Goal: Information Seeking & Learning: Learn about a topic

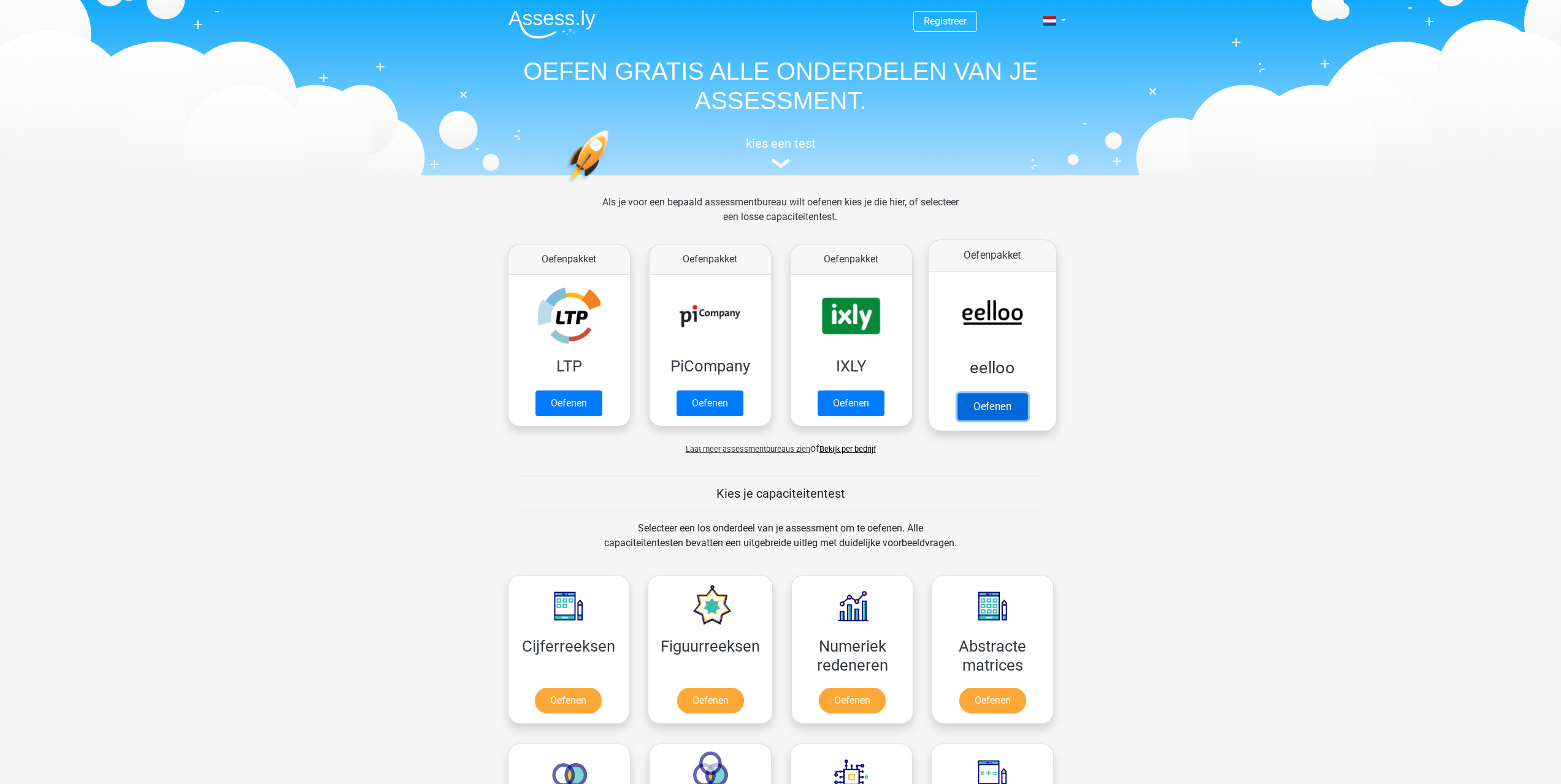
click at [1001, 402] on link "Oefenen" at bounding box center [991, 406] width 70 height 27
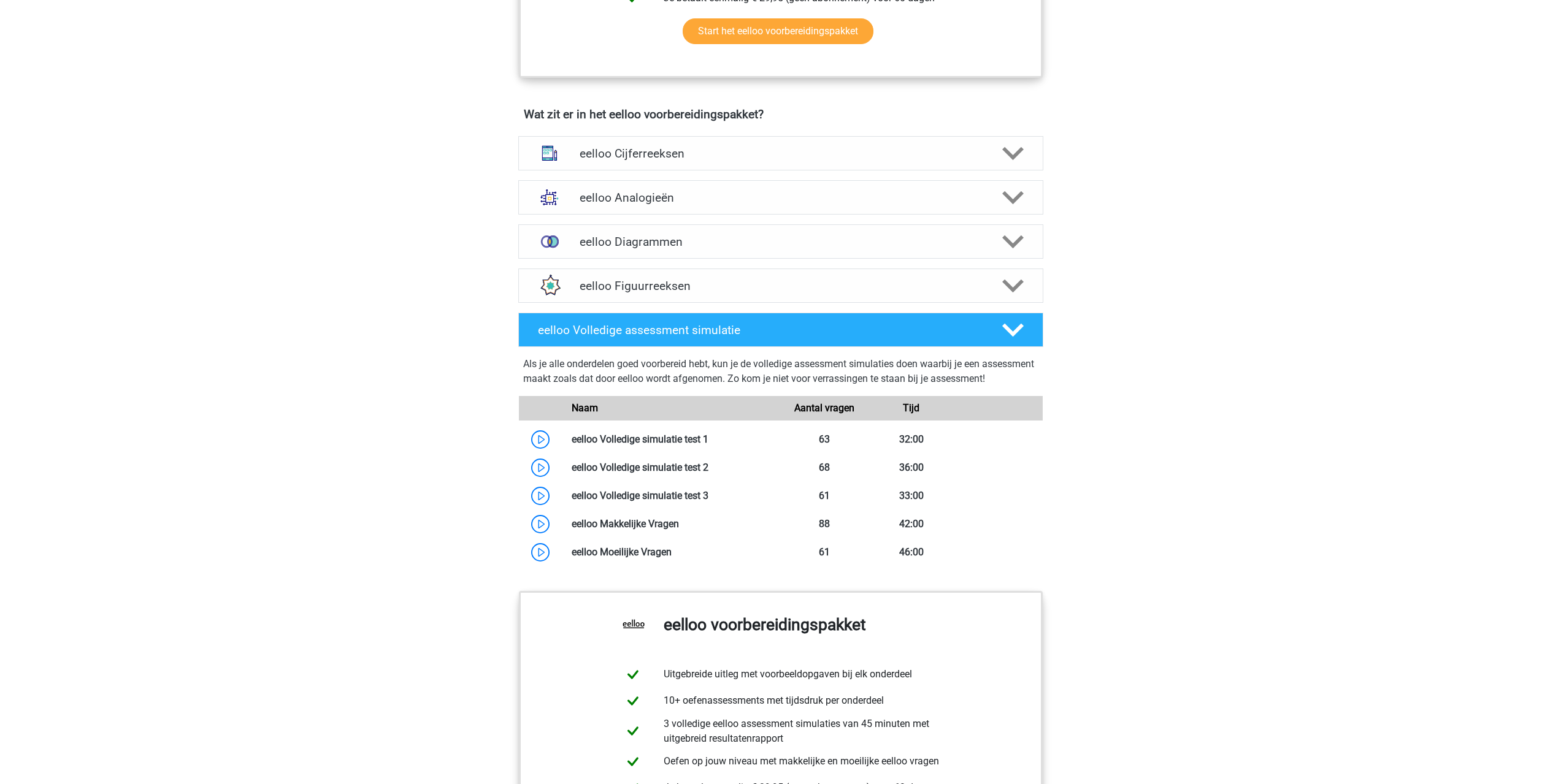
scroll to position [736, 0]
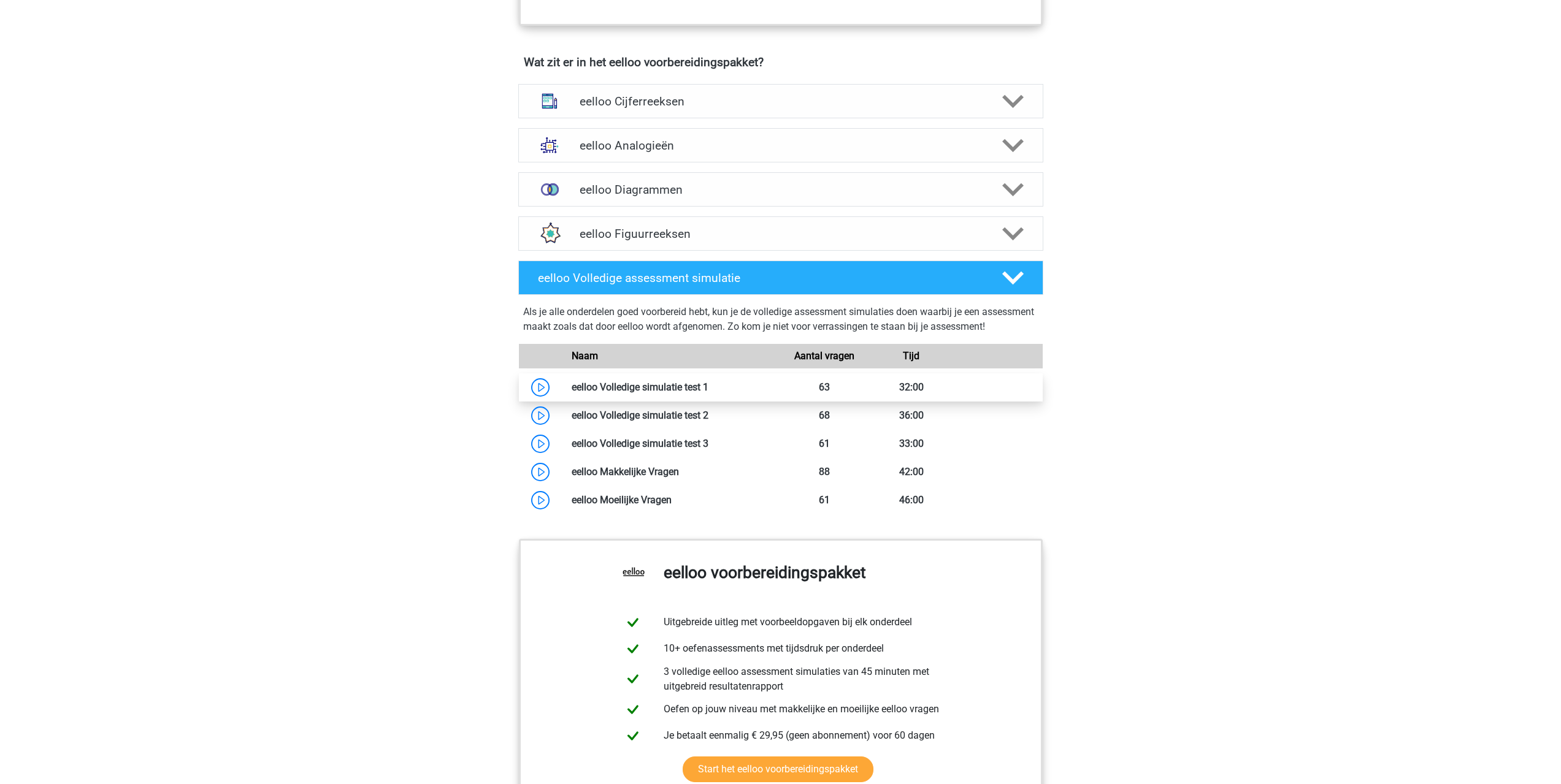
click at [708, 393] on link at bounding box center [708, 387] width 0 height 12
drag, startPoint x: 646, startPoint y: 379, endPoint x: 663, endPoint y: 392, distance: 21.4
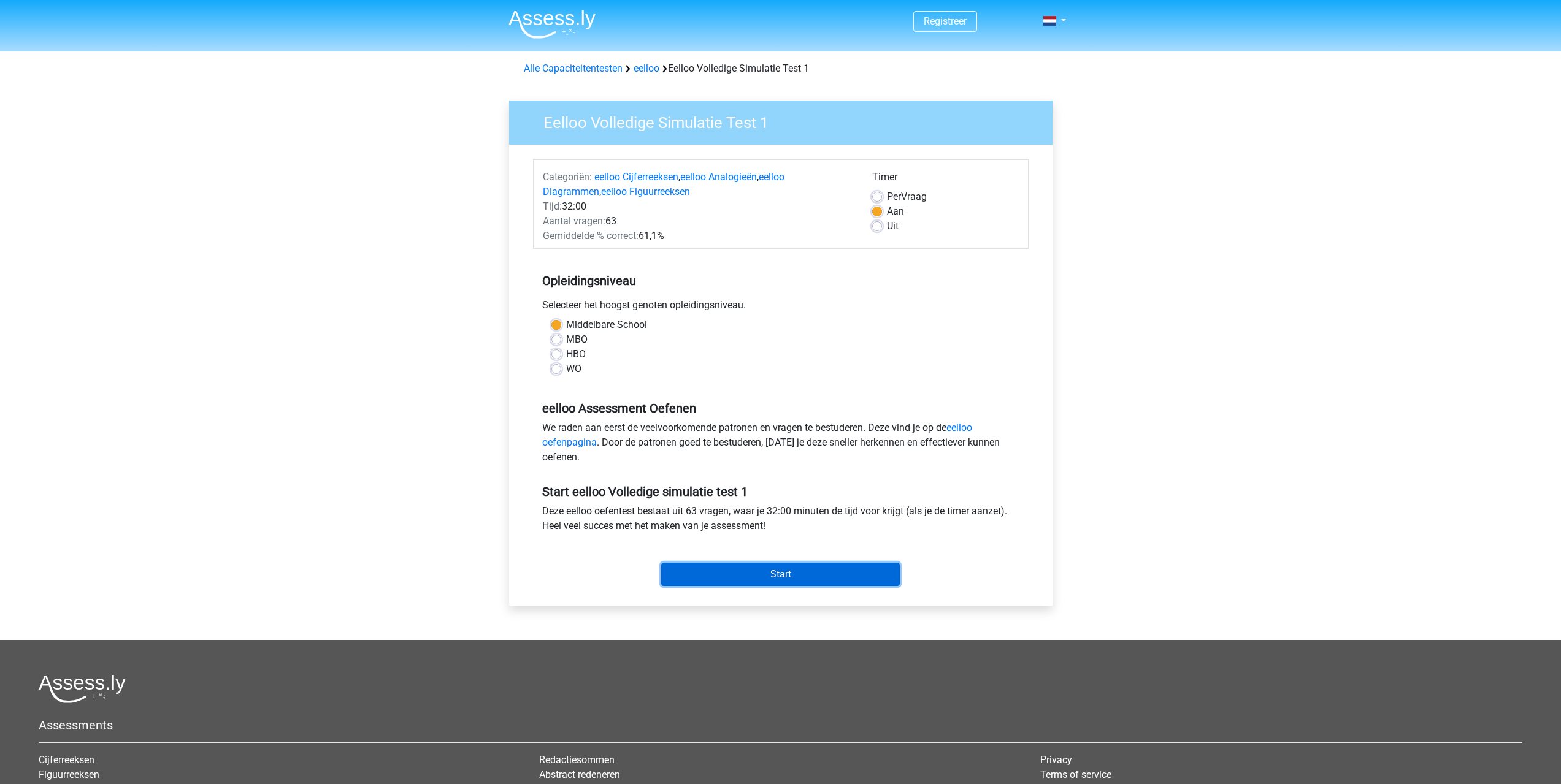
click at [714, 574] on input "Start" at bounding box center [780, 574] width 239 height 23
drag, startPoint x: 806, startPoint y: 479, endPoint x: 800, endPoint y: 472, distance: 9.2
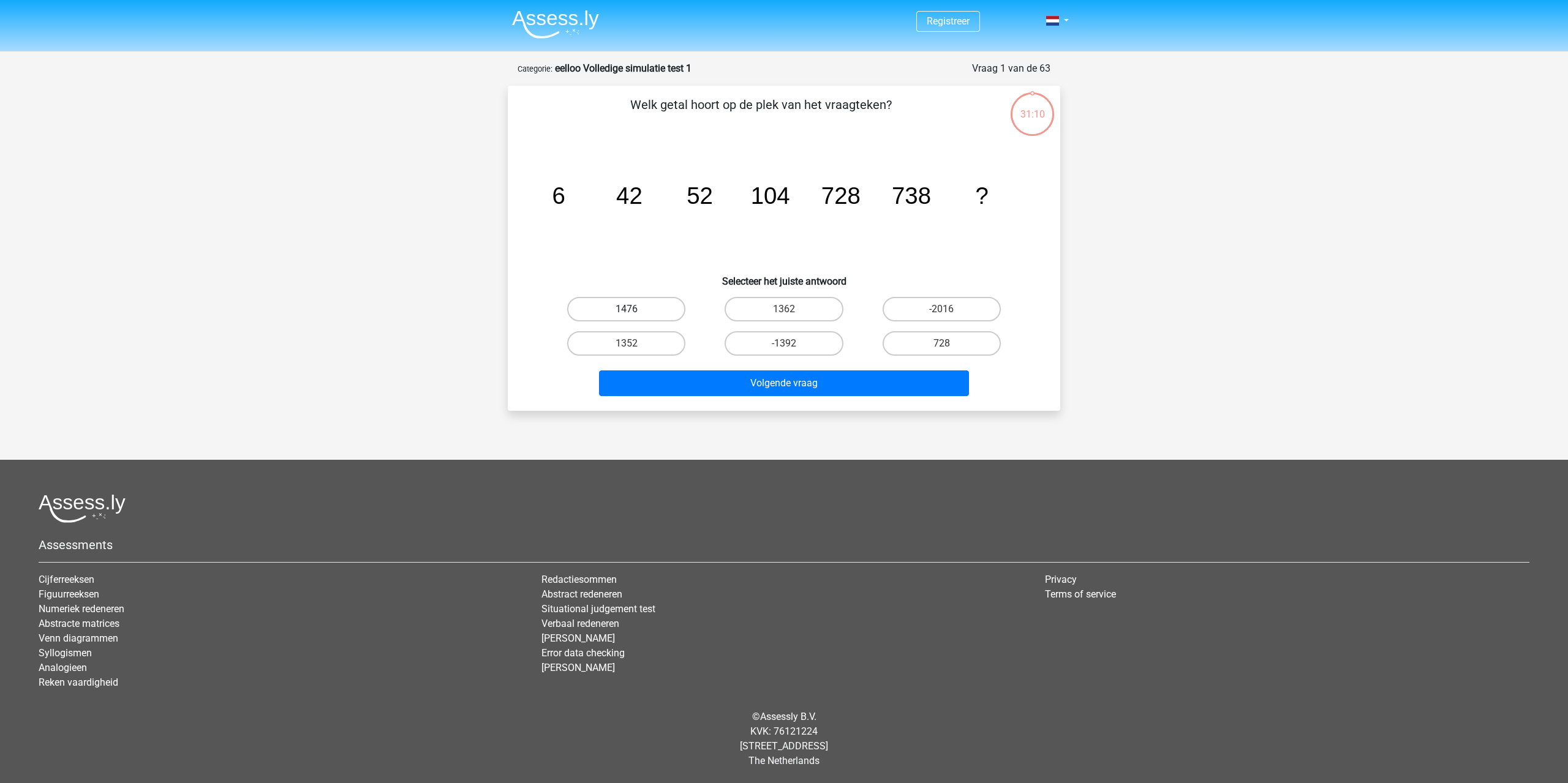
click at [648, 304] on label "1476" at bounding box center [626, 309] width 118 height 25
click at [635, 309] on input "1476" at bounding box center [630, 313] width 8 height 8
radio input "true"
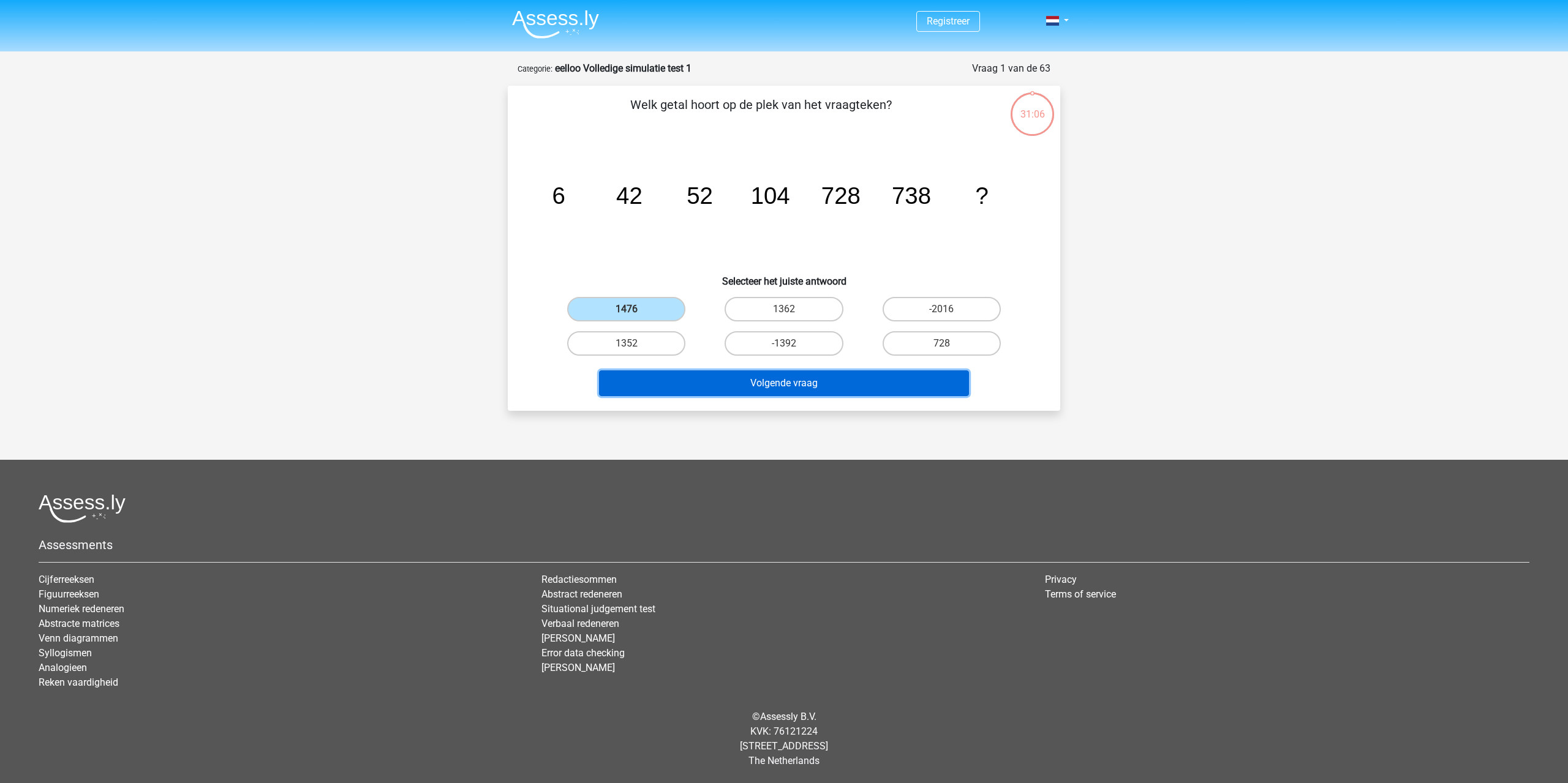
click at [752, 377] on button "Volgende vraag" at bounding box center [784, 384] width 371 height 26
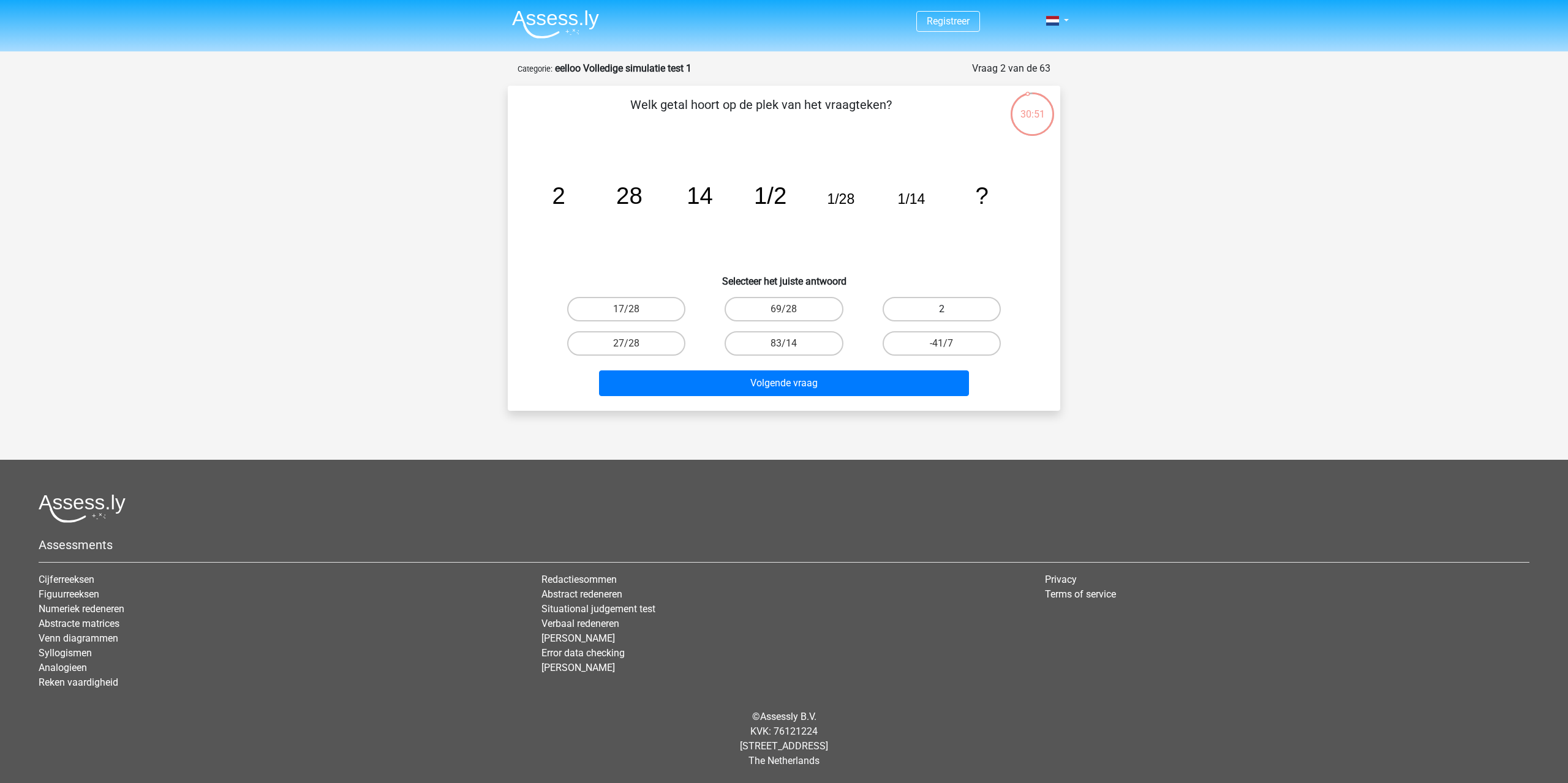
click at [924, 309] on label "2" at bounding box center [942, 309] width 118 height 25
click at [942, 309] on input "2" at bounding box center [946, 313] width 8 height 8
radio input "true"
drag, startPoint x: 537, startPoint y: 173, endPoint x: 663, endPoint y: 175, distance: 126.0
click at [702, 179] on div "image/svg+xml 2 28 14 1/2 1/28 1/14 ?" at bounding box center [784, 203] width 513 height 124
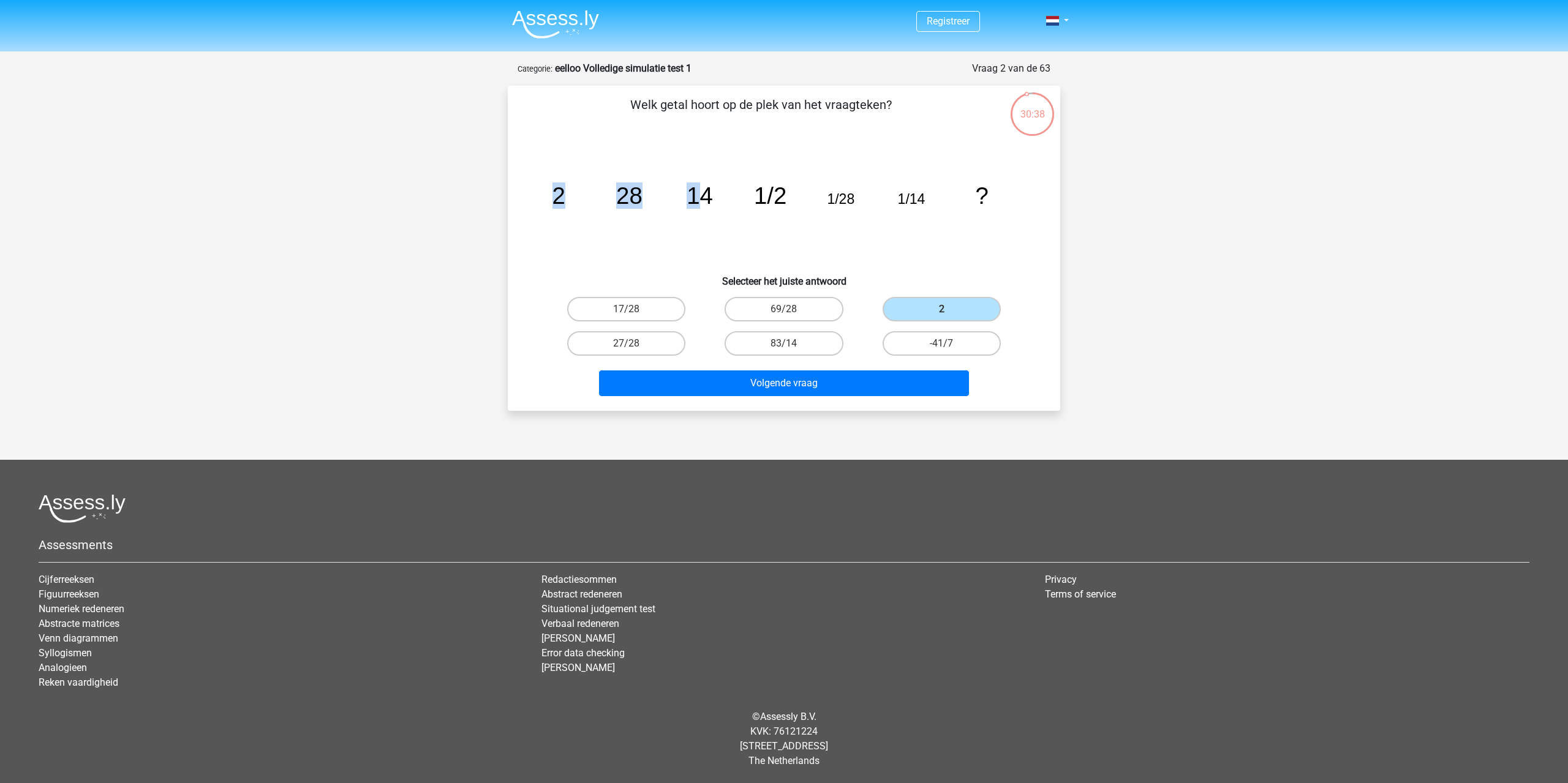
click at [639, 173] on icon "image/svg+xml 2 28 14 1/2 1/28 1/14 ?" at bounding box center [784, 203] width 493 height 124
drag, startPoint x: 567, startPoint y: 199, endPoint x: 528, endPoint y: 194, distance: 39.3
click at [528, 194] on div "image/svg+xml 2 28 14 1/2 1/28 1/14 ?" at bounding box center [784, 203] width 513 height 124
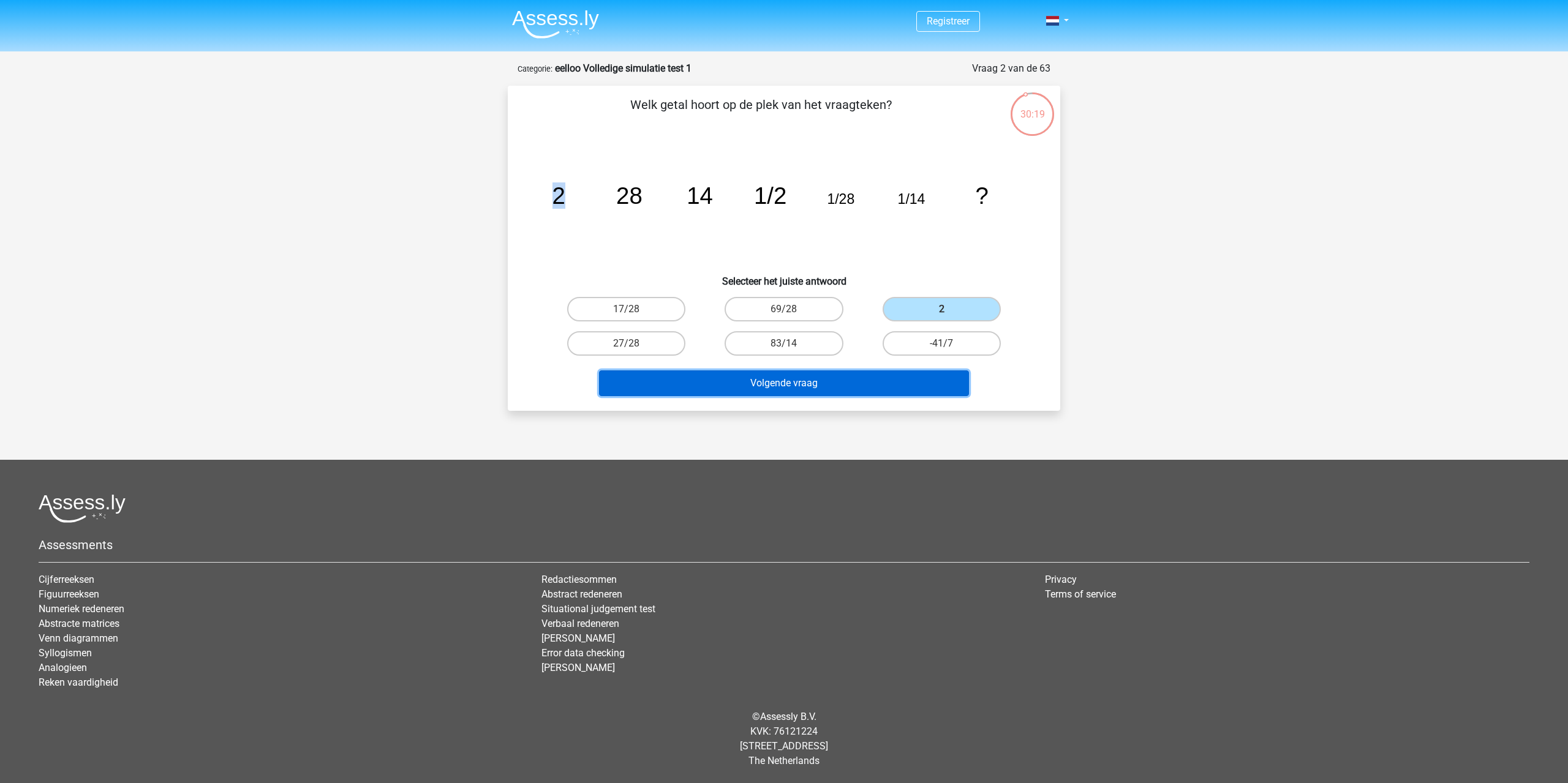
click at [837, 378] on button "Volgende vraag" at bounding box center [784, 384] width 371 height 26
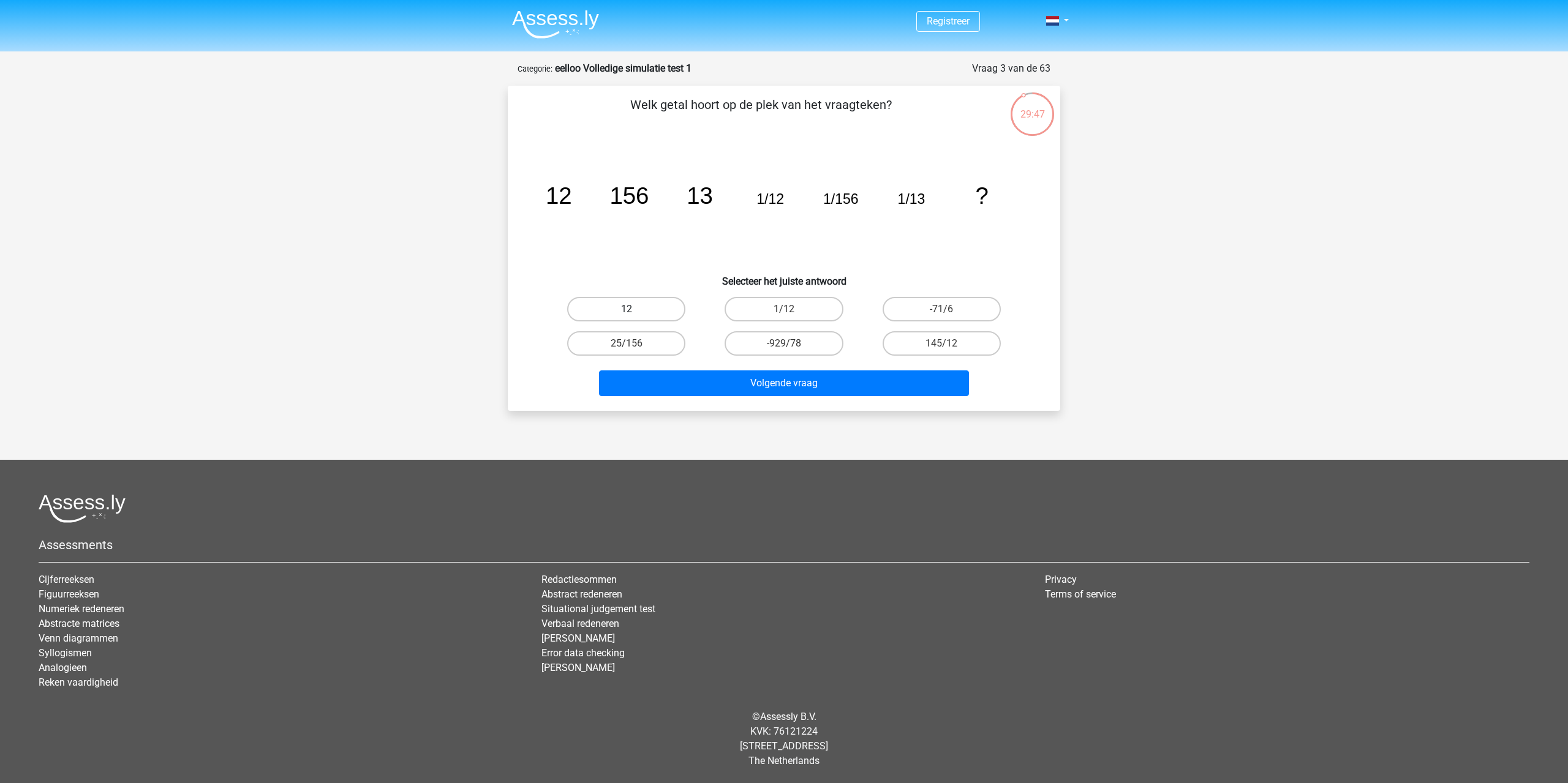
click at [622, 308] on label "12" at bounding box center [626, 309] width 118 height 25
click at [626, 309] on input "12" at bounding box center [630, 313] width 8 height 8
radio input "true"
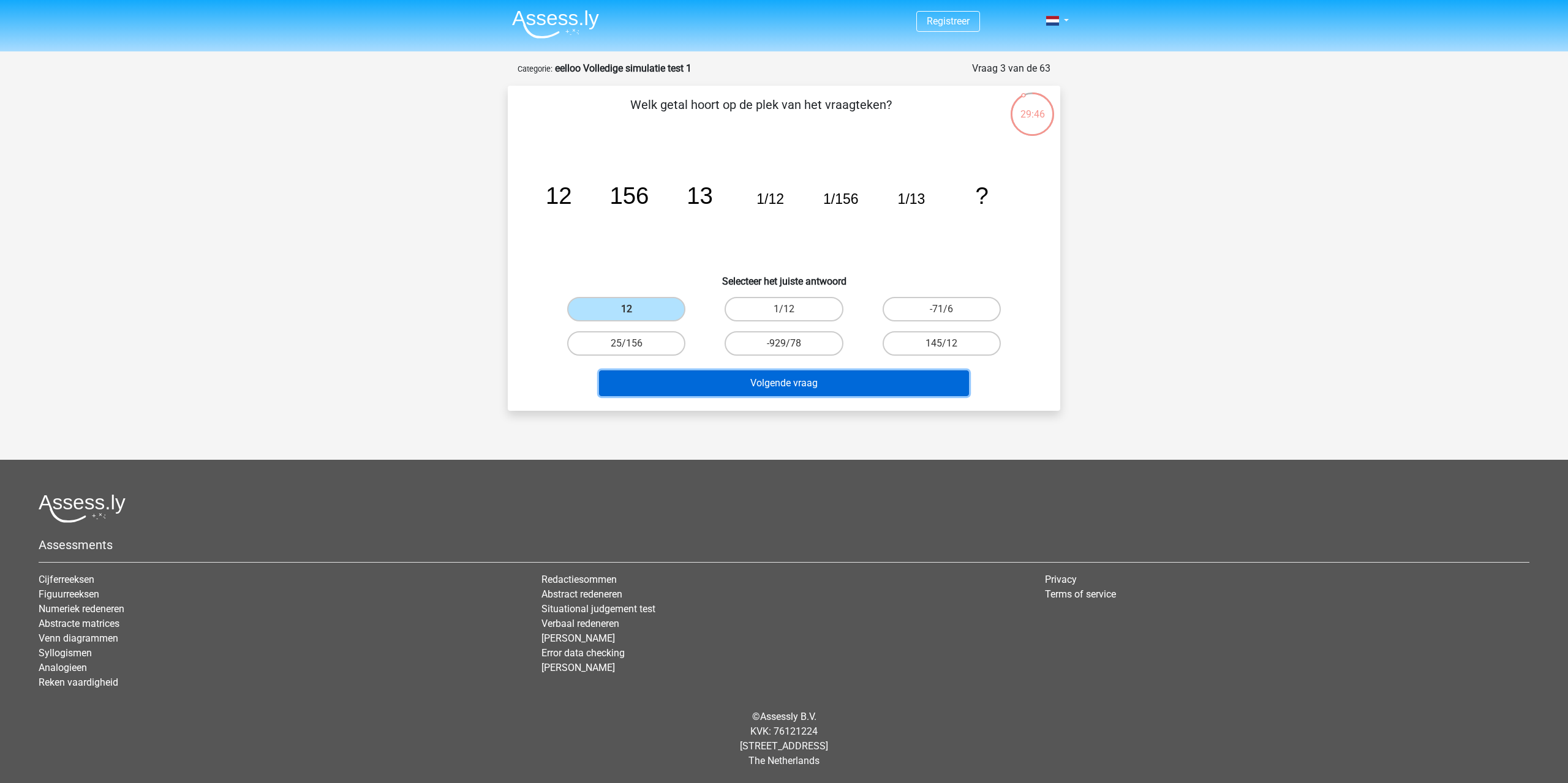
click at [786, 380] on button "Volgende vraag" at bounding box center [784, 384] width 371 height 26
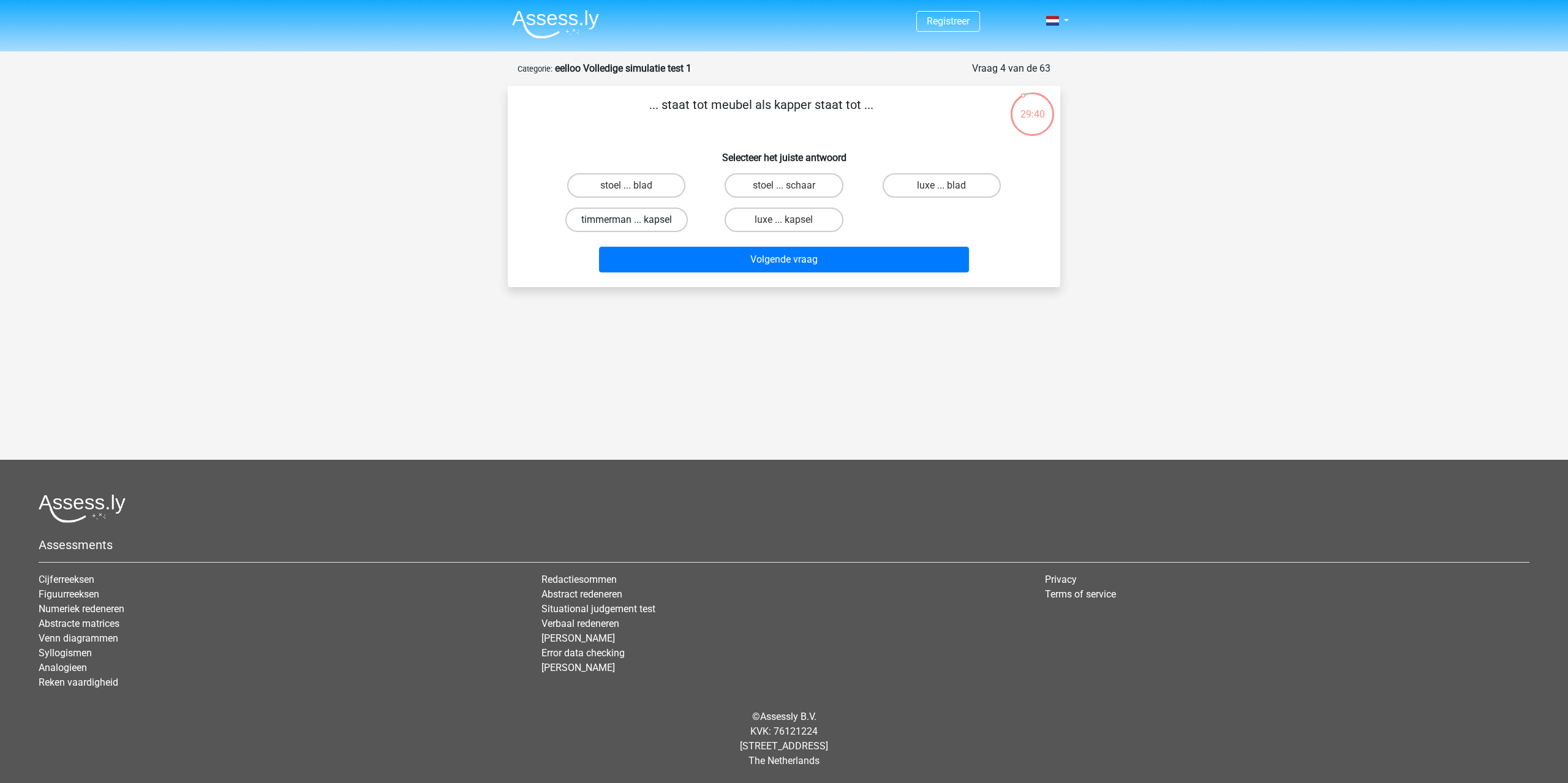
click at [666, 223] on label "timmerman ... kapsel" at bounding box center [626, 220] width 123 height 25
click at [635, 223] on input "timmerman ... kapsel" at bounding box center [630, 224] width 8 height 8
radio input "true"
click at [824, 185] on label "stoel ... schaar" at bounding box center [783, 186] width 118 height 25
click at [792, 186] on input "stoel ... schaar" at bounding box center [788, 190] width 8 height 8
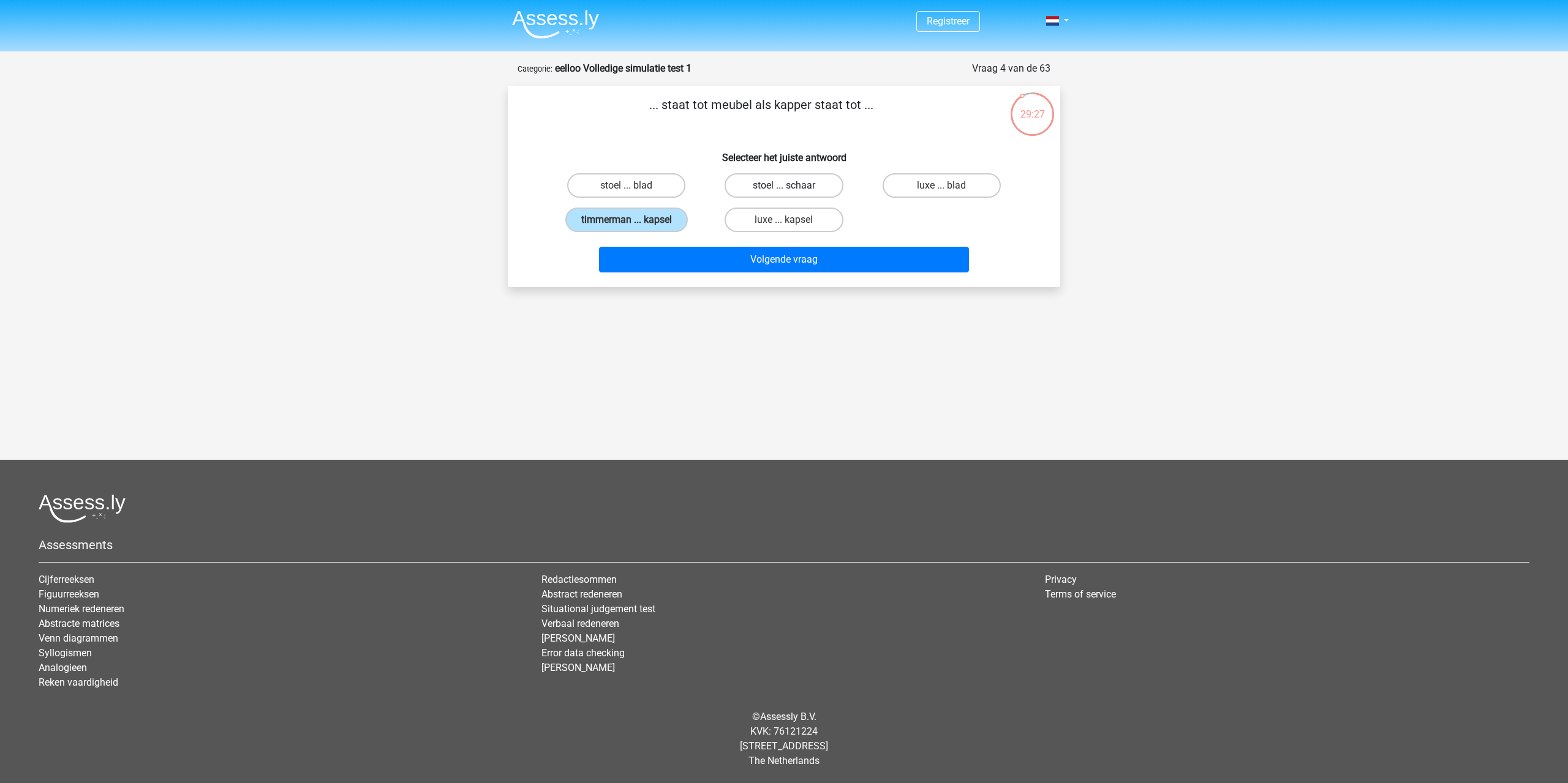
radio input "true"
click at [824, 227] on label "luxe ... kapsel" at bounding box center [783, 220] width 118 height 25
click at [792, 227] on input "luxe ... kapsel" at bounding box center [788, 224] width 8 height 8
radio input "true"
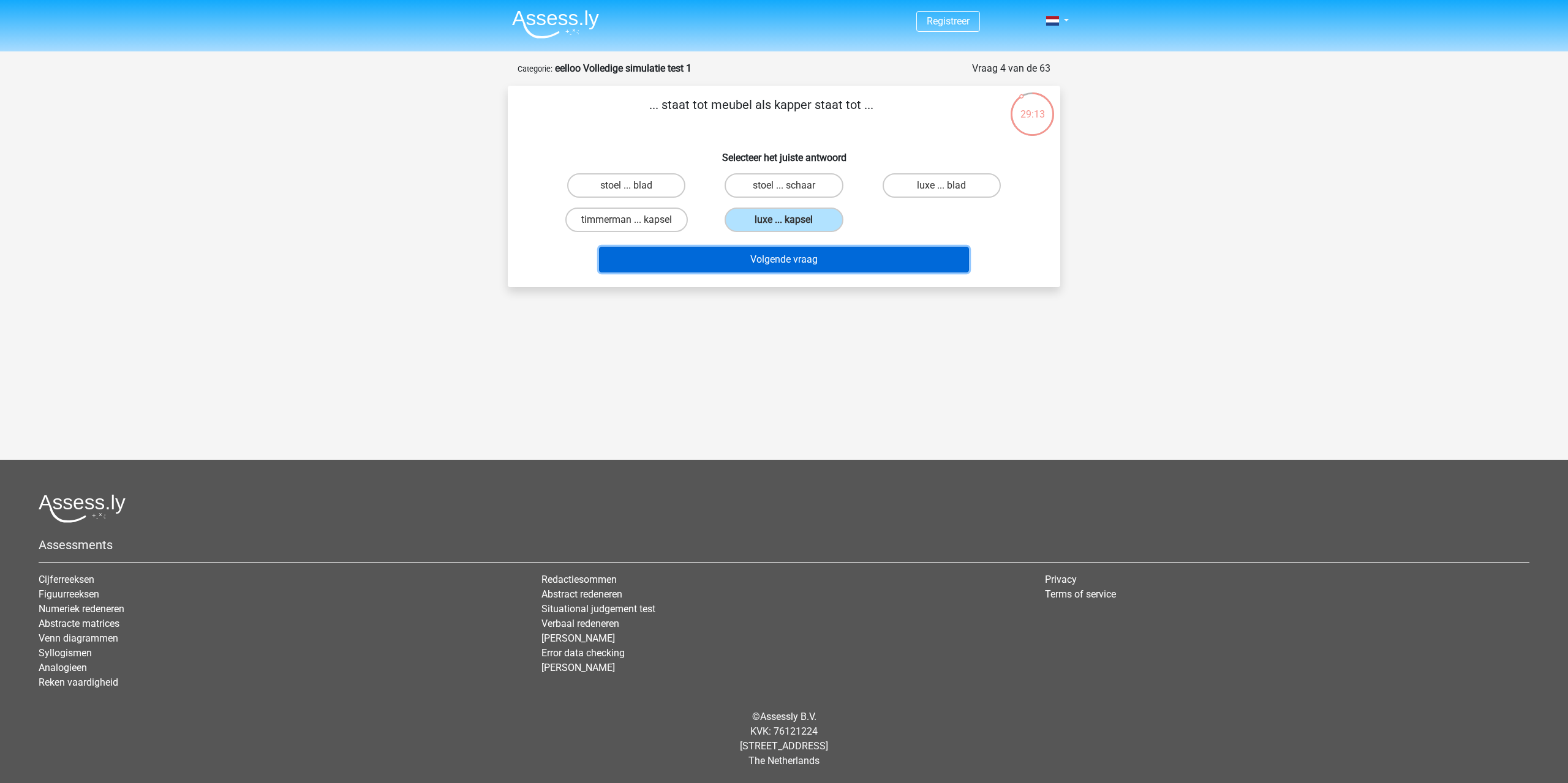
click at [847, 256] on button "Volgende vraag" at bounding box center [784, 260] width 371 height 26
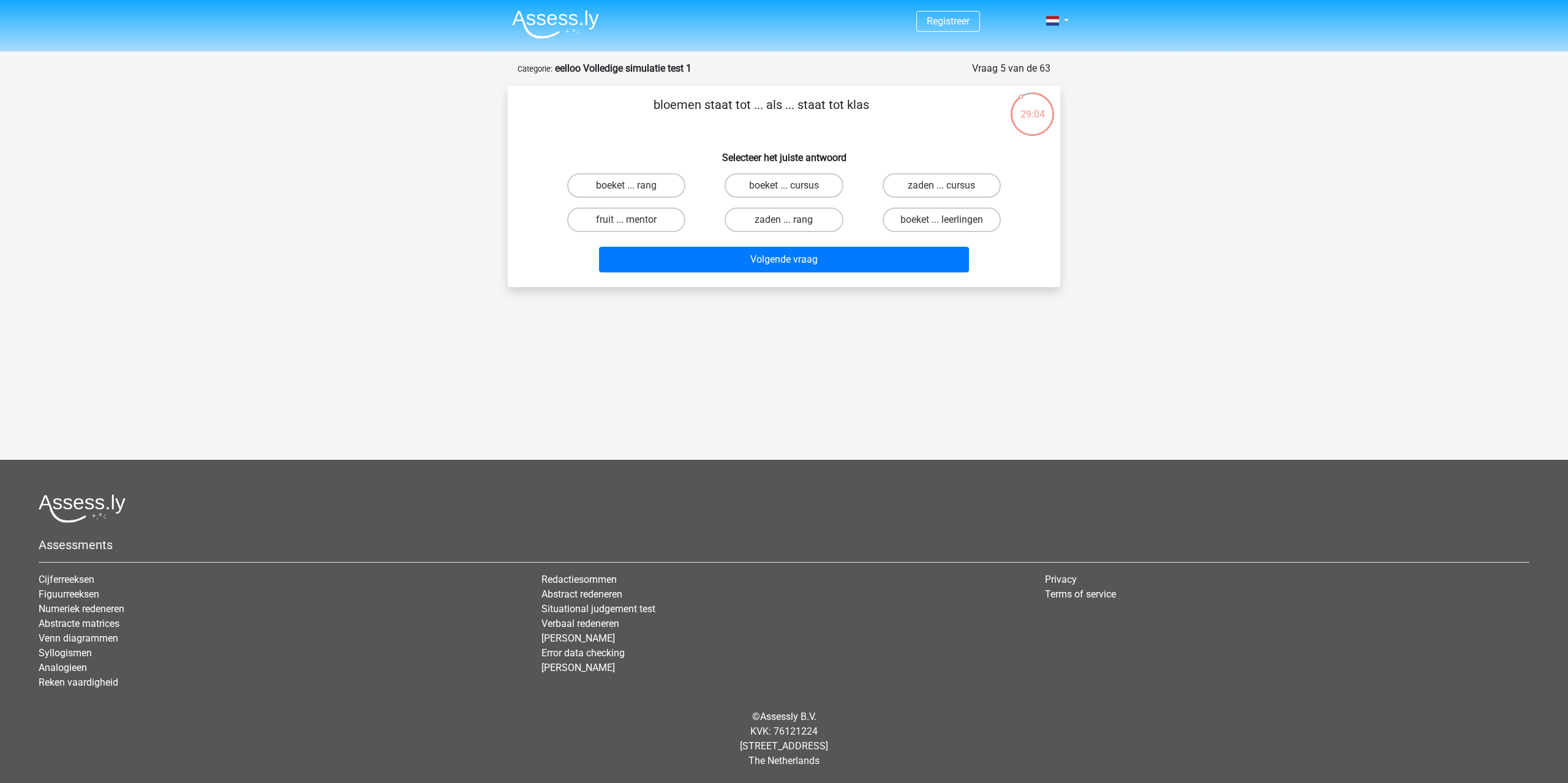
click at [942, 224] on input "boeket ... leerlingen" at bounding box center [946, 224] width 8 height 8
radio input "true"
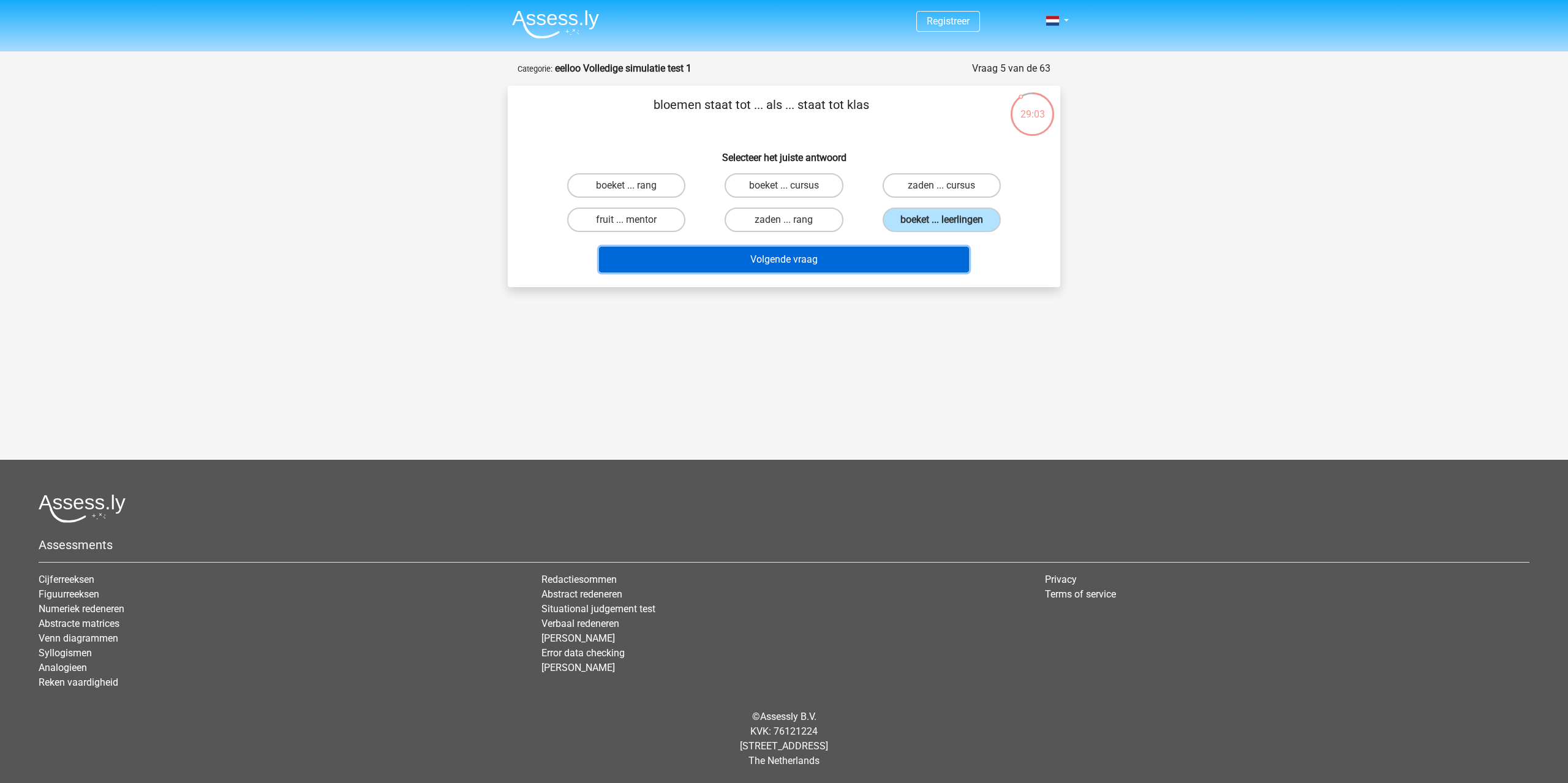
click at [905, 261] on button "Volgende vraag" at bounding box center [784, 260] width 371 height 26
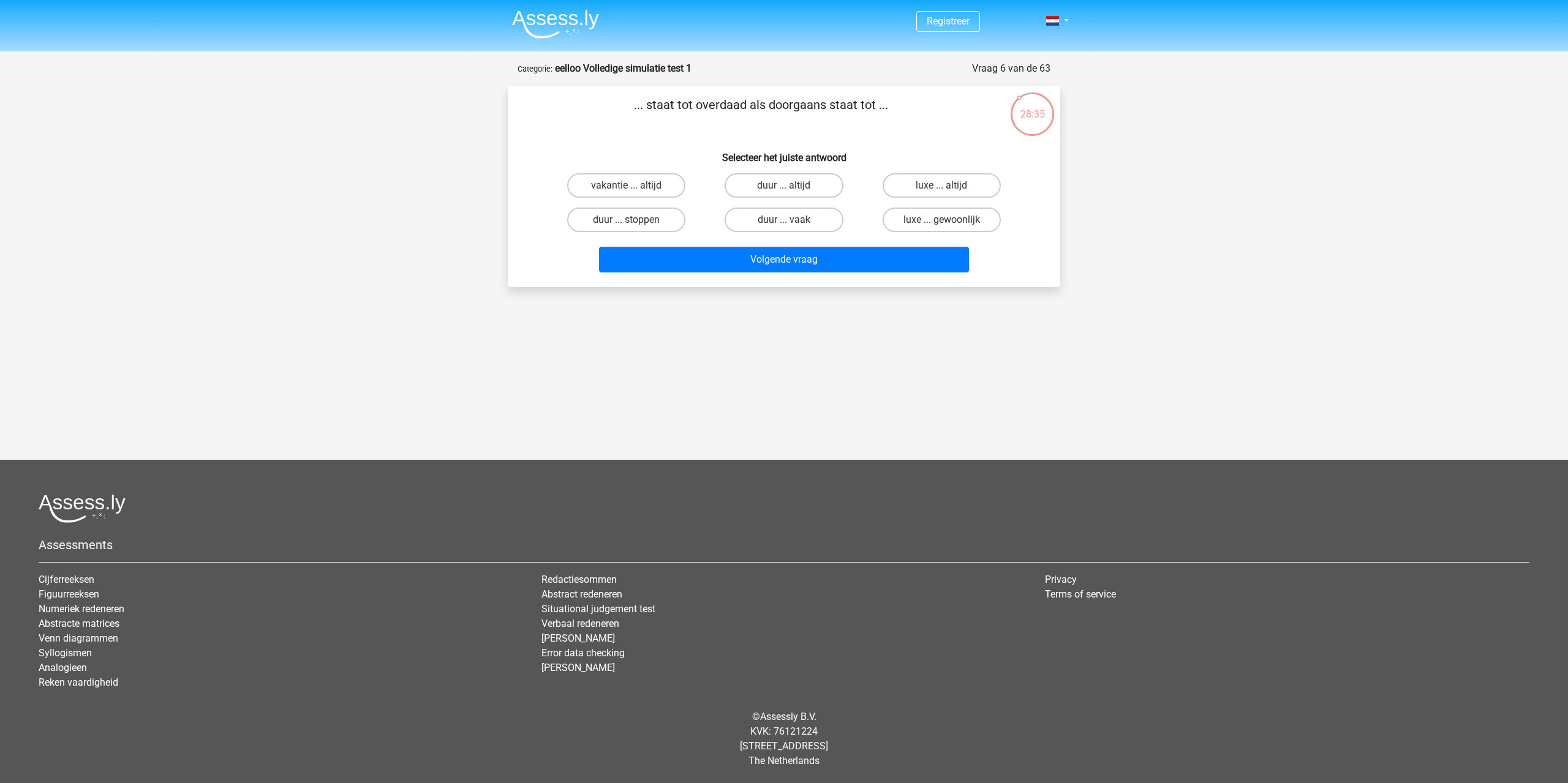
click at [942, 192] on input "luxe ... altijd" at bounding box center [946, 190] width 8 height 8
radio input "true"
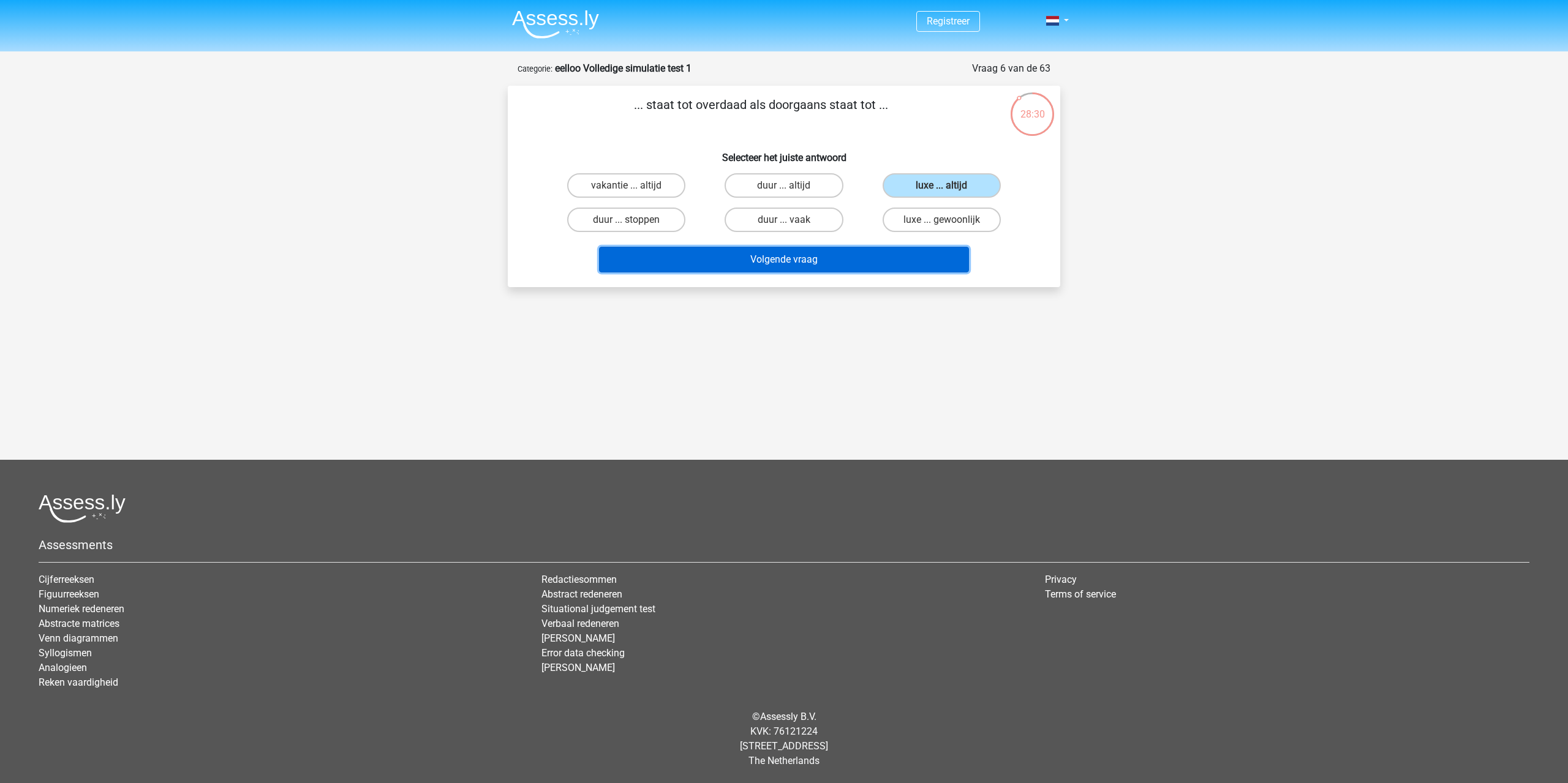
click at [869, 253] on button "Volgende vraag" at bounding box center [784, 260] width 371 height 26
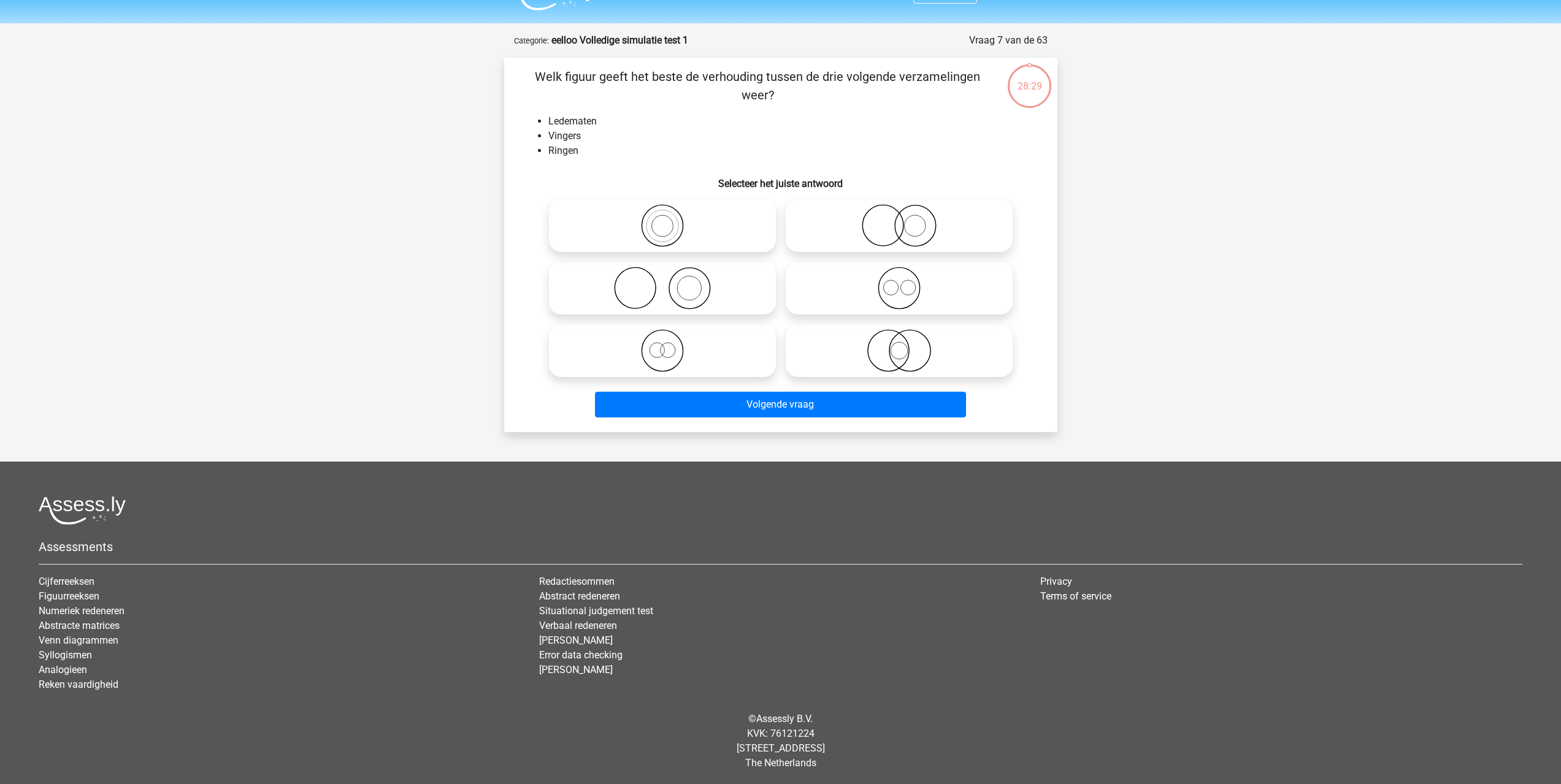
scroll to position [29, 0]
click at [921, 211] on icon at bounding box center [899, 224] width 217 height 43
click at [907, 211] on input "radio" at bounding box center [903, 215] width 8 height 8
radio input "true"
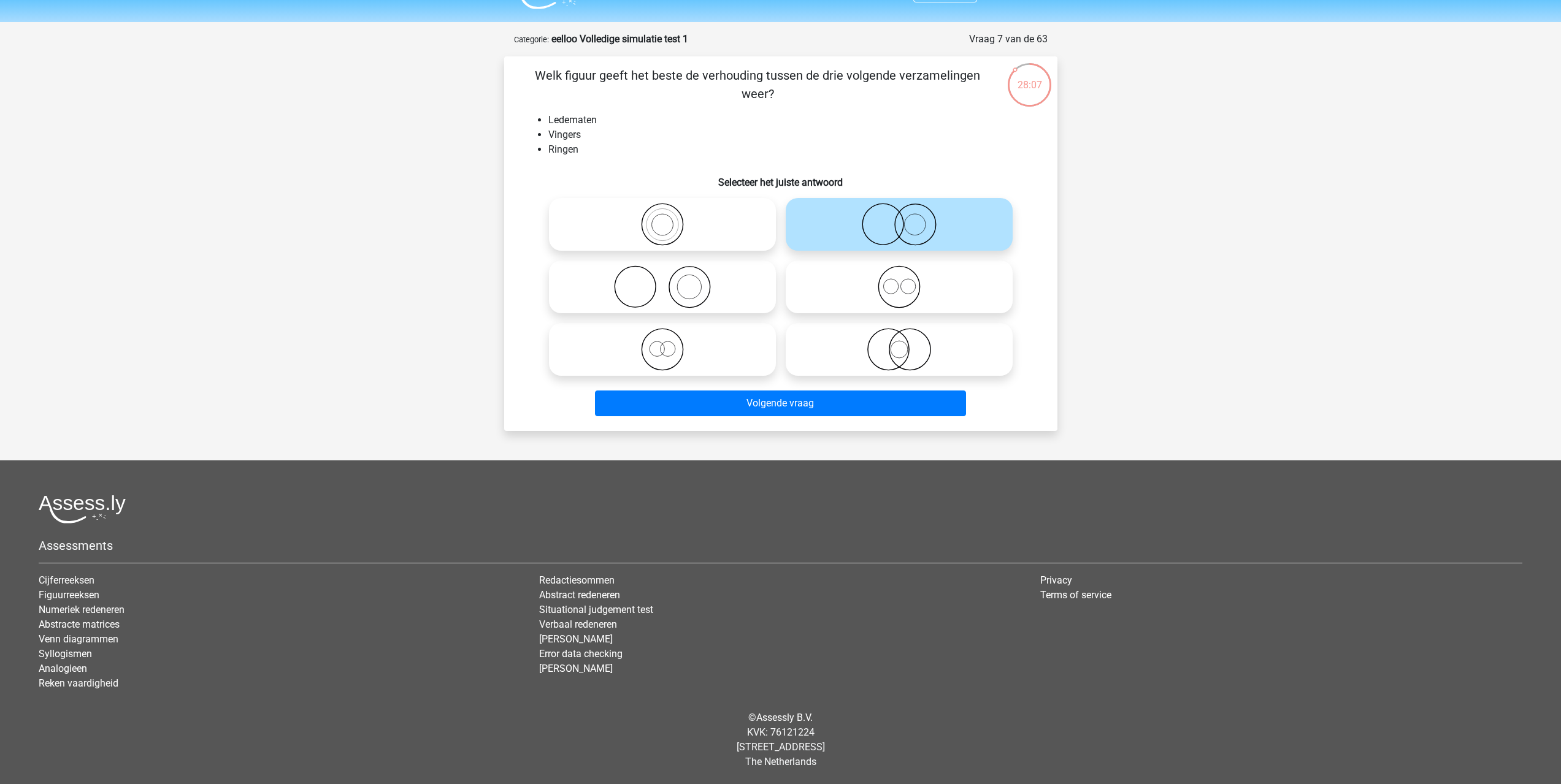
click at [872, 333] on icon at bounding box center [899, 349] width 217 height 43
click at [899, 335] on input "radio" at bounding box center [903, 340] width 8 height 8
radio input "true"
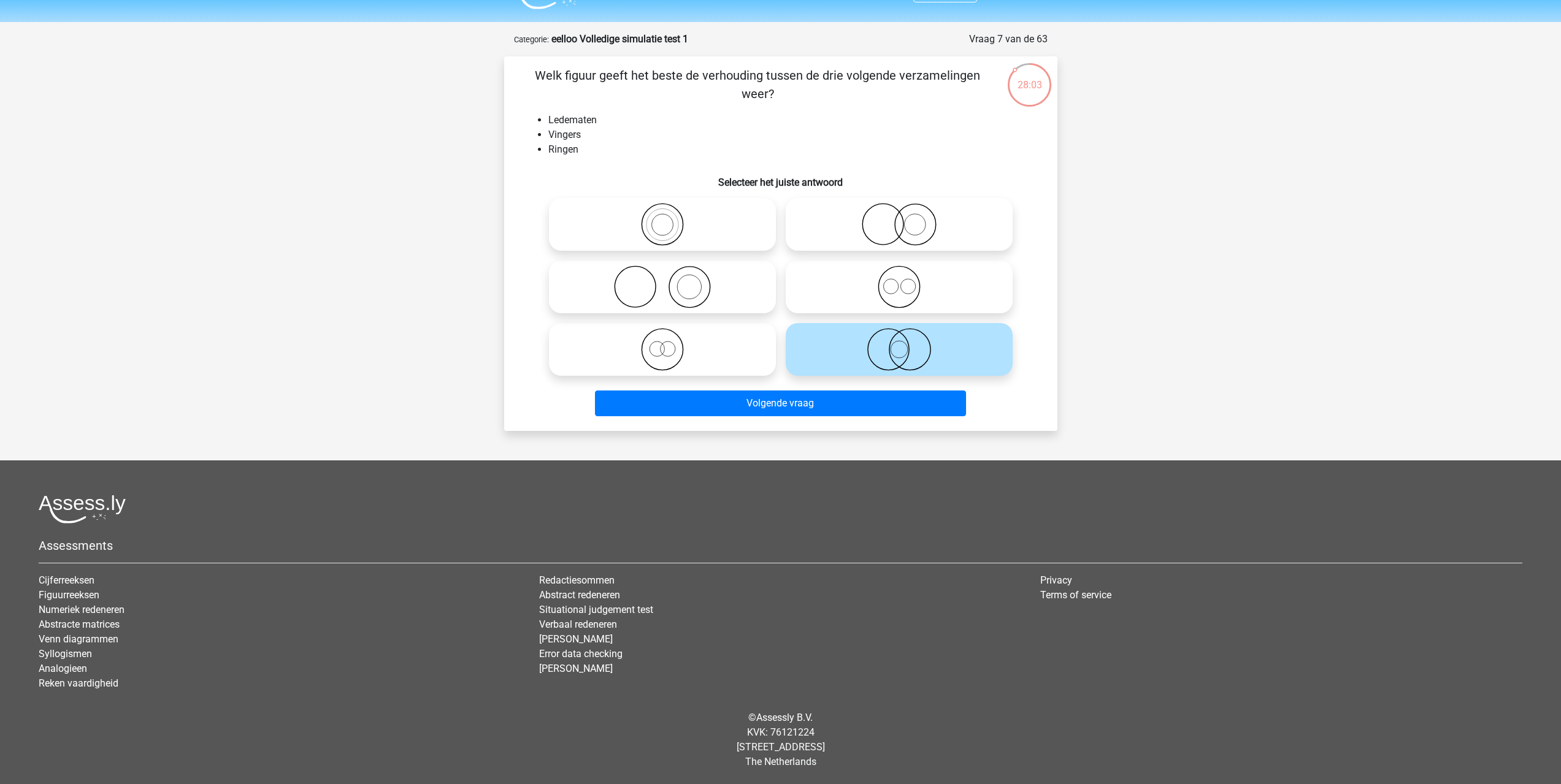
click at [666, 351] on icon at bounding box center [662, 349] width 217 height 43
click at [666, 344] on input "radio" at bounding box center [666, 340] width 8 height 8
radio input "true"
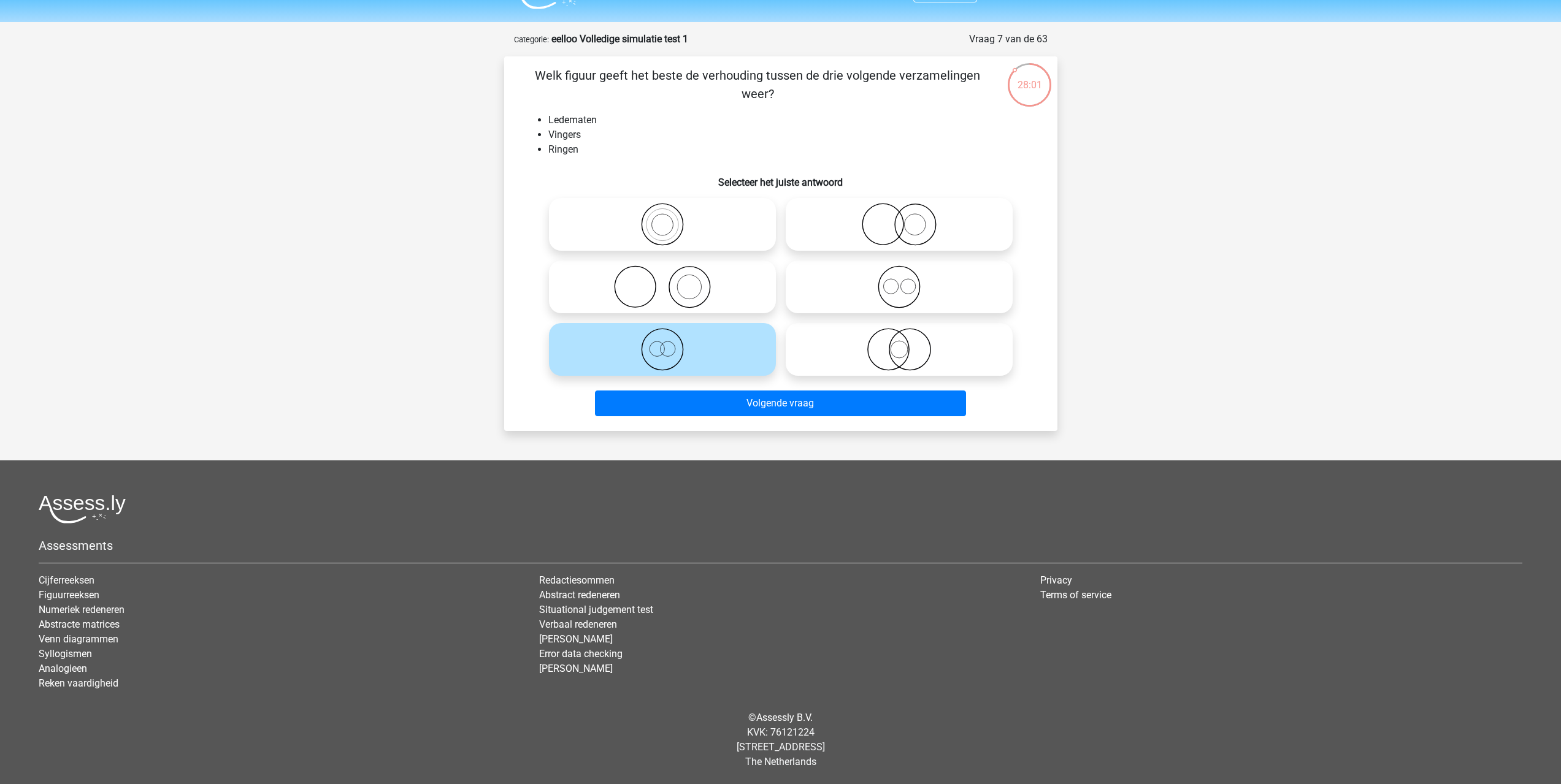
click at [904, 215] on input "radio" at bounding box center [903, 215] width 8 height 8
radio input "true"
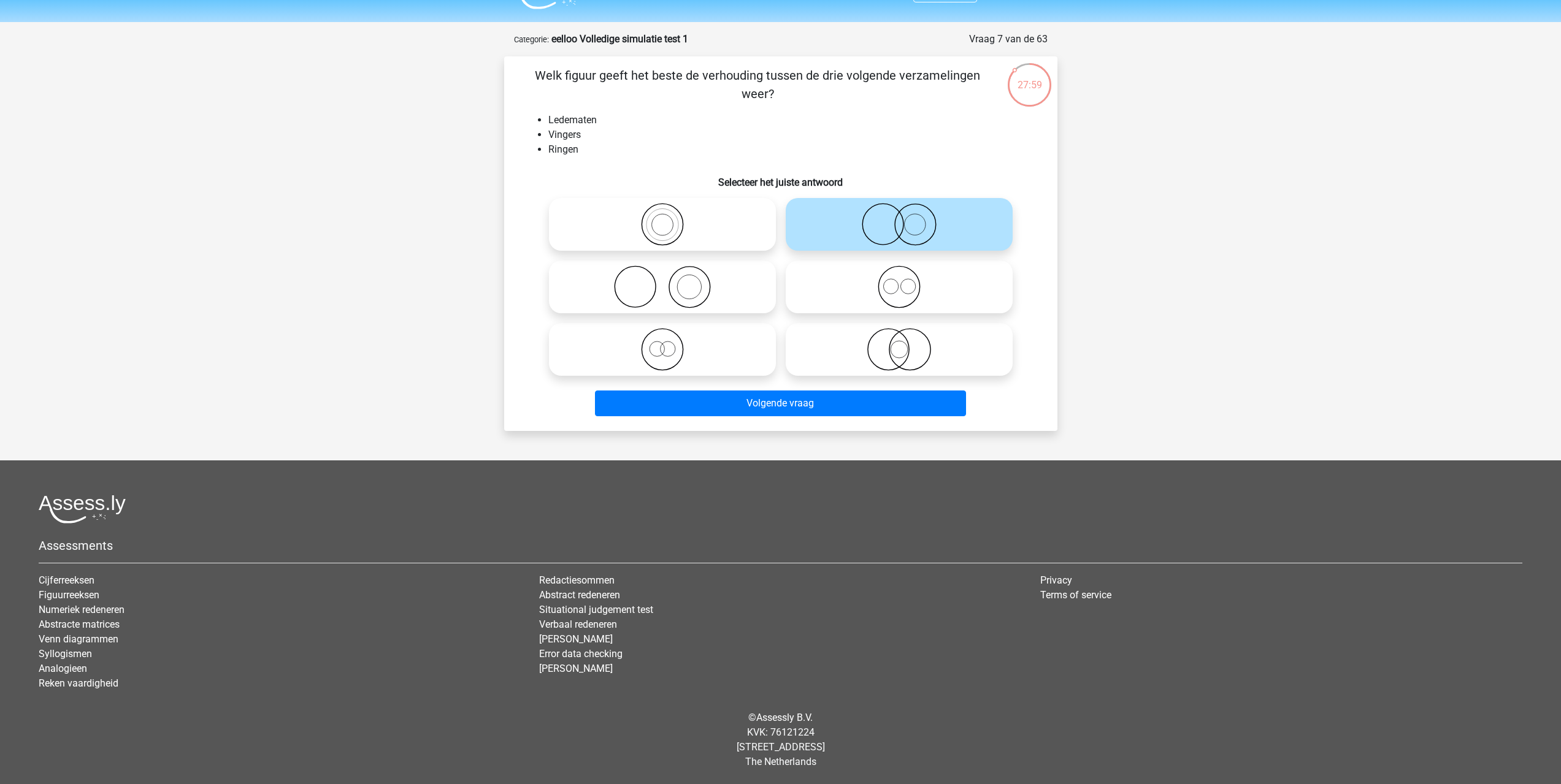
click at [725, 278] on icon at bounding box center [662, 287] width 217 height 43
click at [670, 278] on input "radio" at bounding box center [666, 277] width 8 height 8
radio input "true"
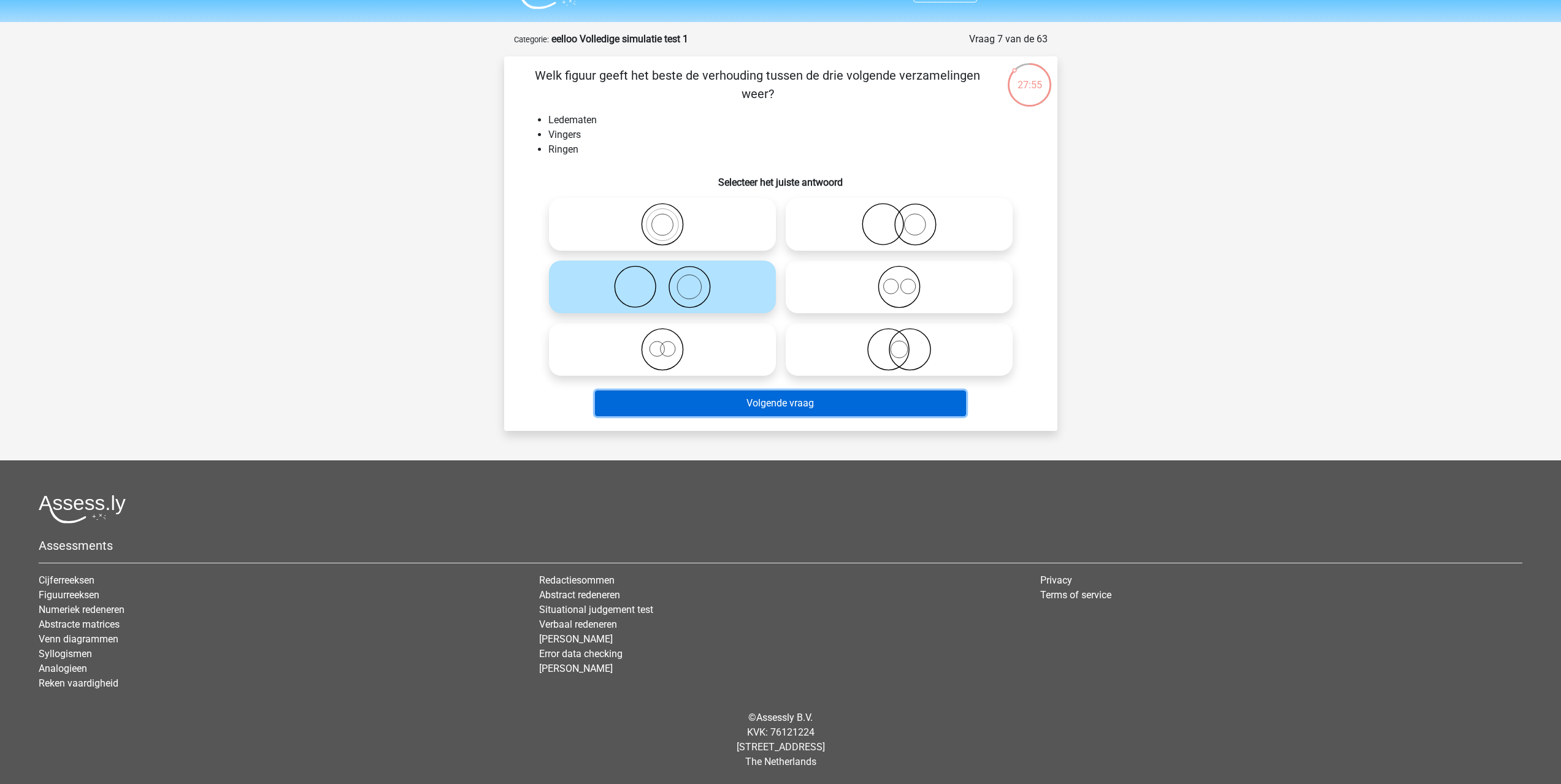
click at [711, 402] on button "Volgende vraag" at bounding box center [780, 403] width 371 height 26
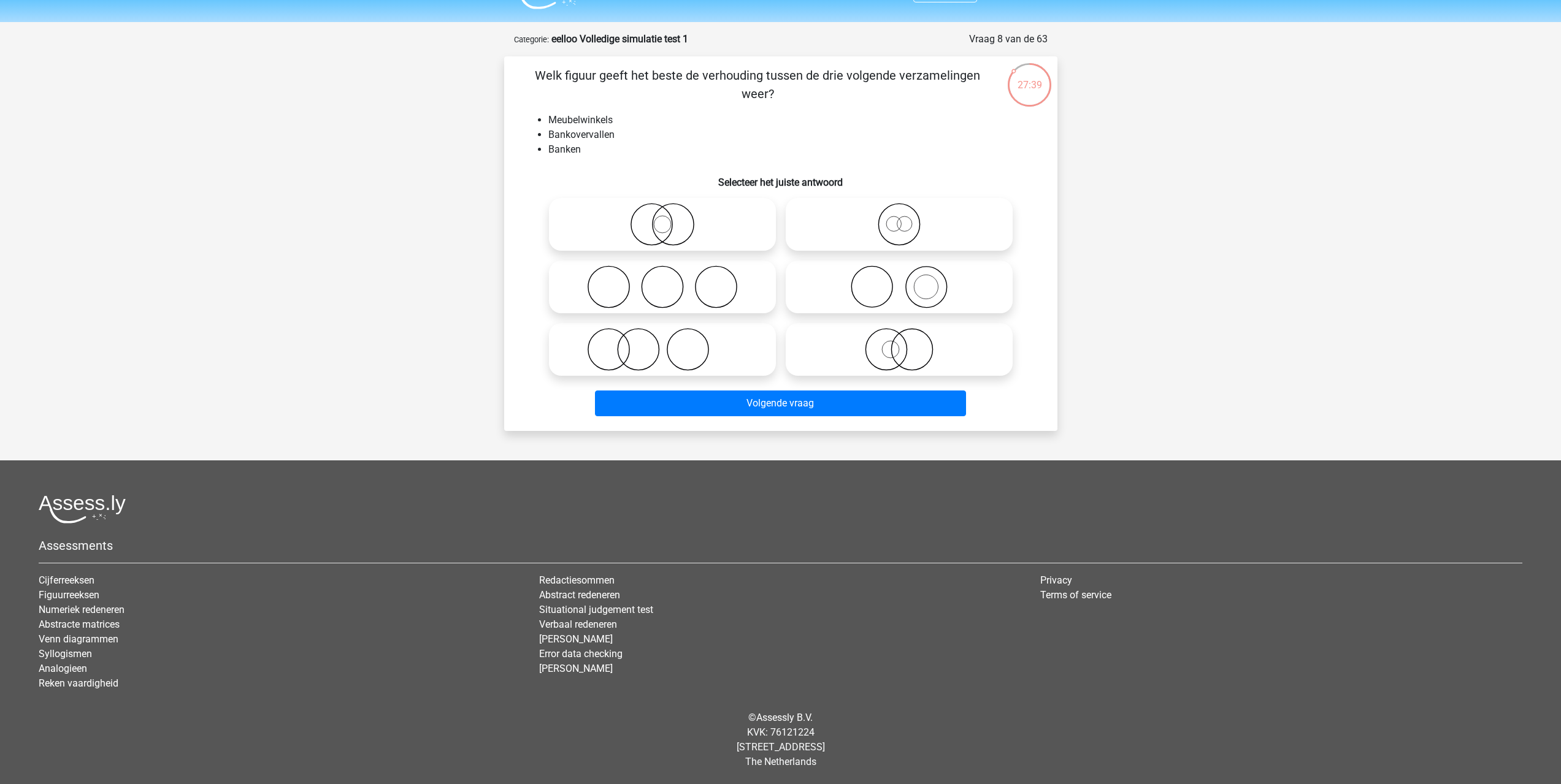
click at [902, 292] on icon at bounding box center [899, 287] width 217 height 43
click at [902, 281] on input "radio" at bounding box center [903, 277] width 8 height 8
radio input "true"
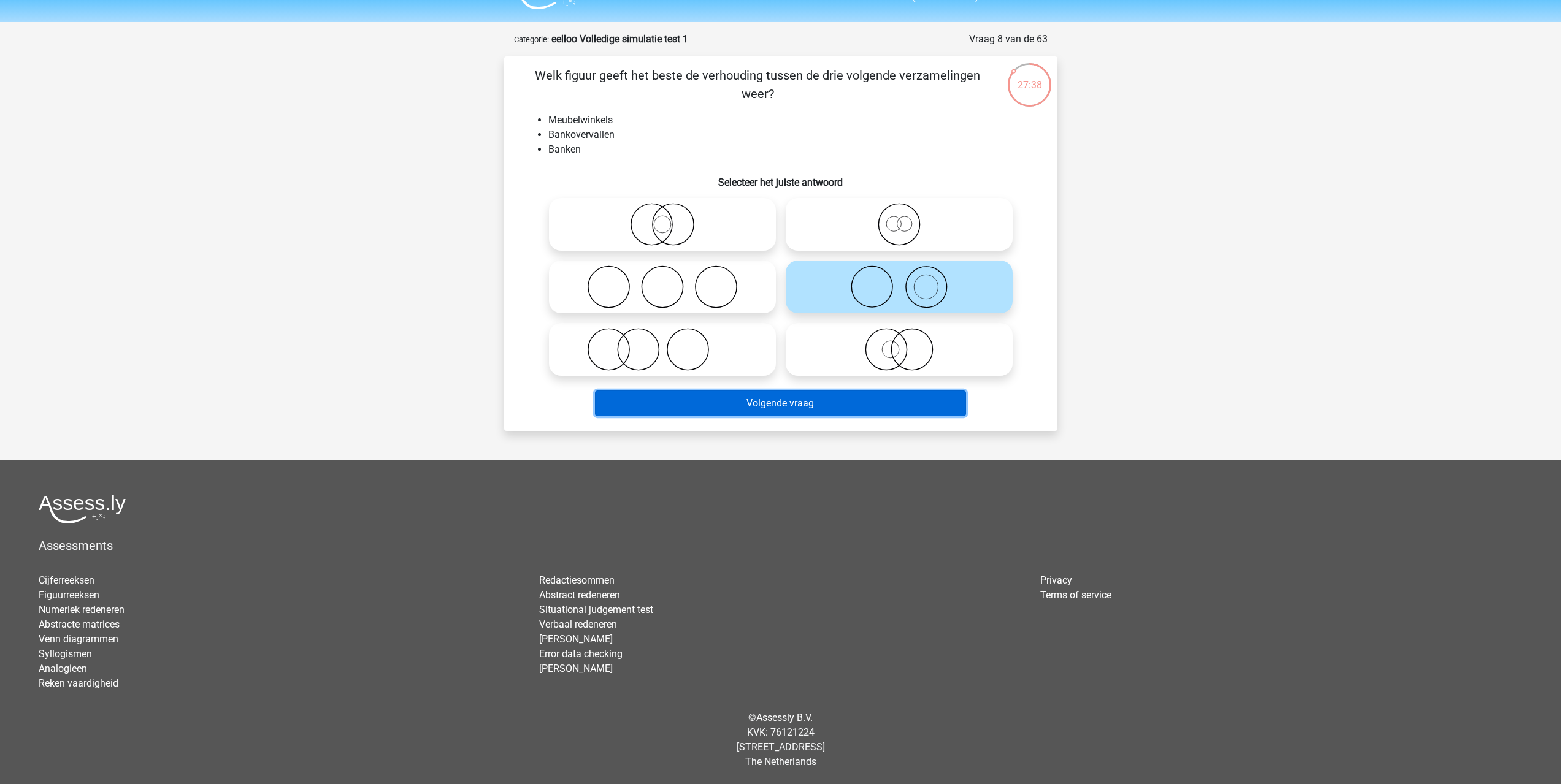
click at [886, 407] on button "Volgende vraag" at bounding box center [780, 403] width 371 height 26
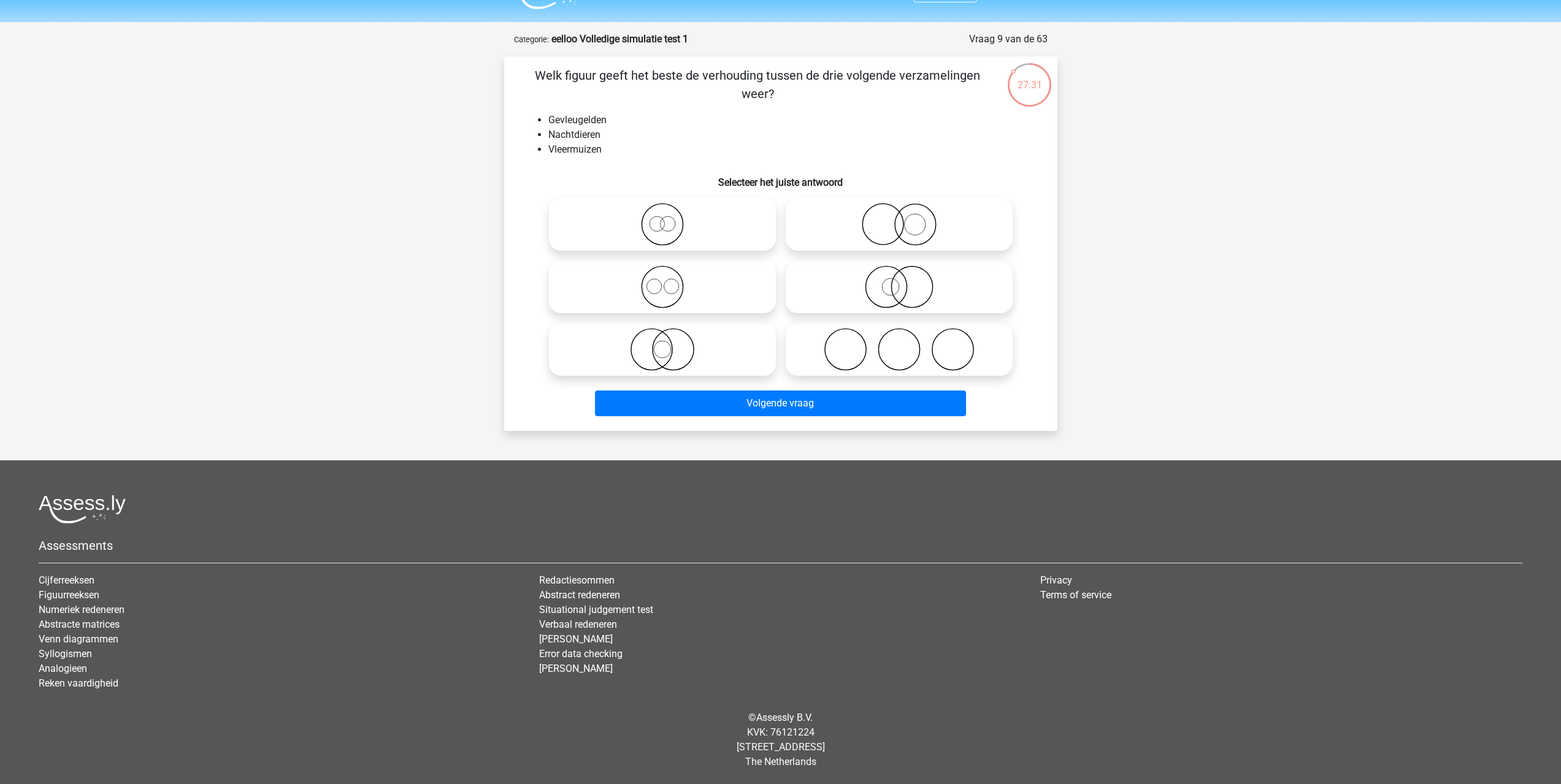
click at [705, 337] on icon at bounding box center [662, 349] width 217 height 43
click at [670, 337] on input "radio" at bounding box center [666, 340] width 8 height 8
radio input "true"
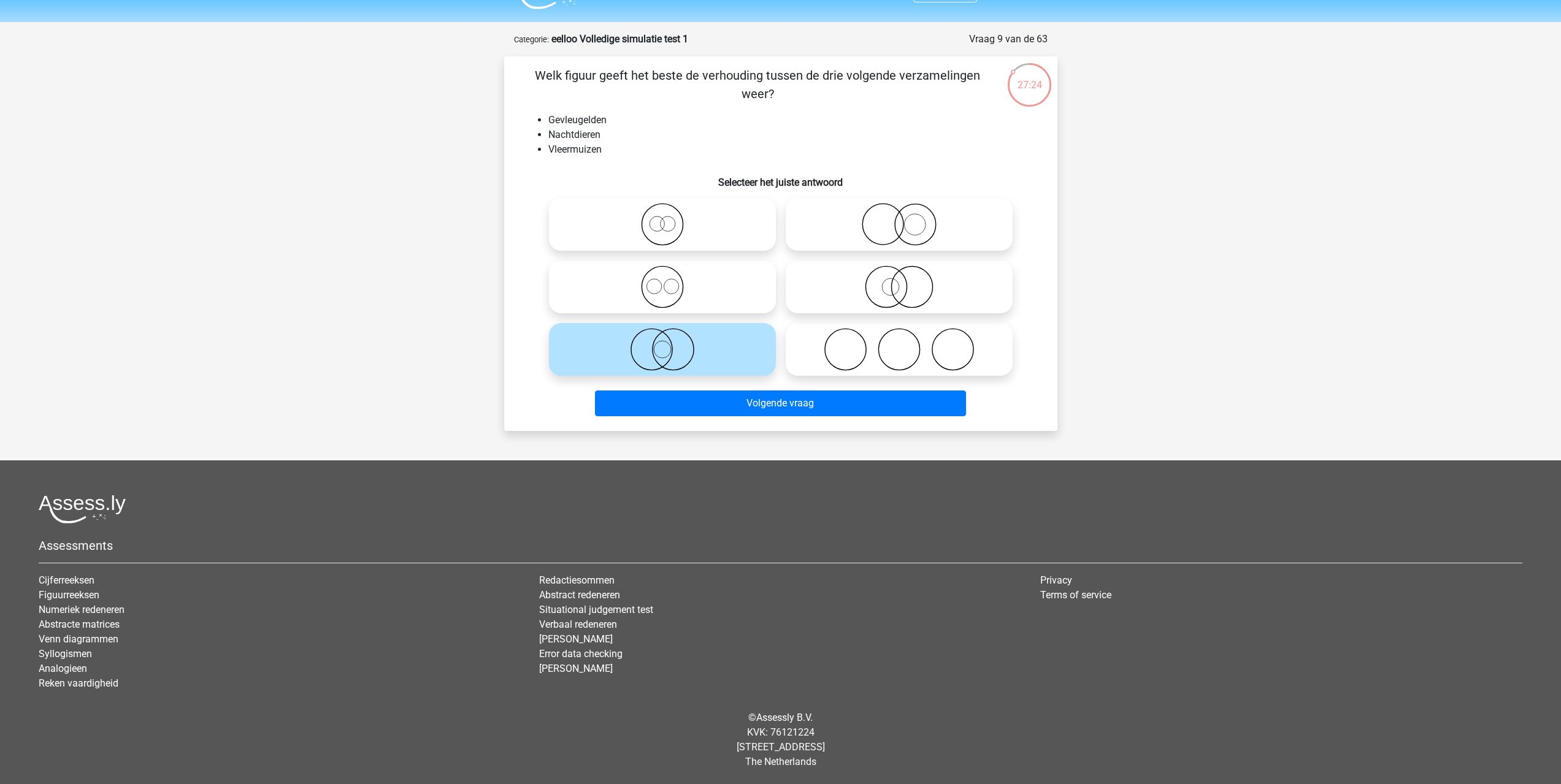
click at [886, 291] on icon at bounding box center [899, 287] width 217 height 43
click at [899, 281] on input "radio" at bounding box center [903, 277] width 8 height 8
radio input "true"
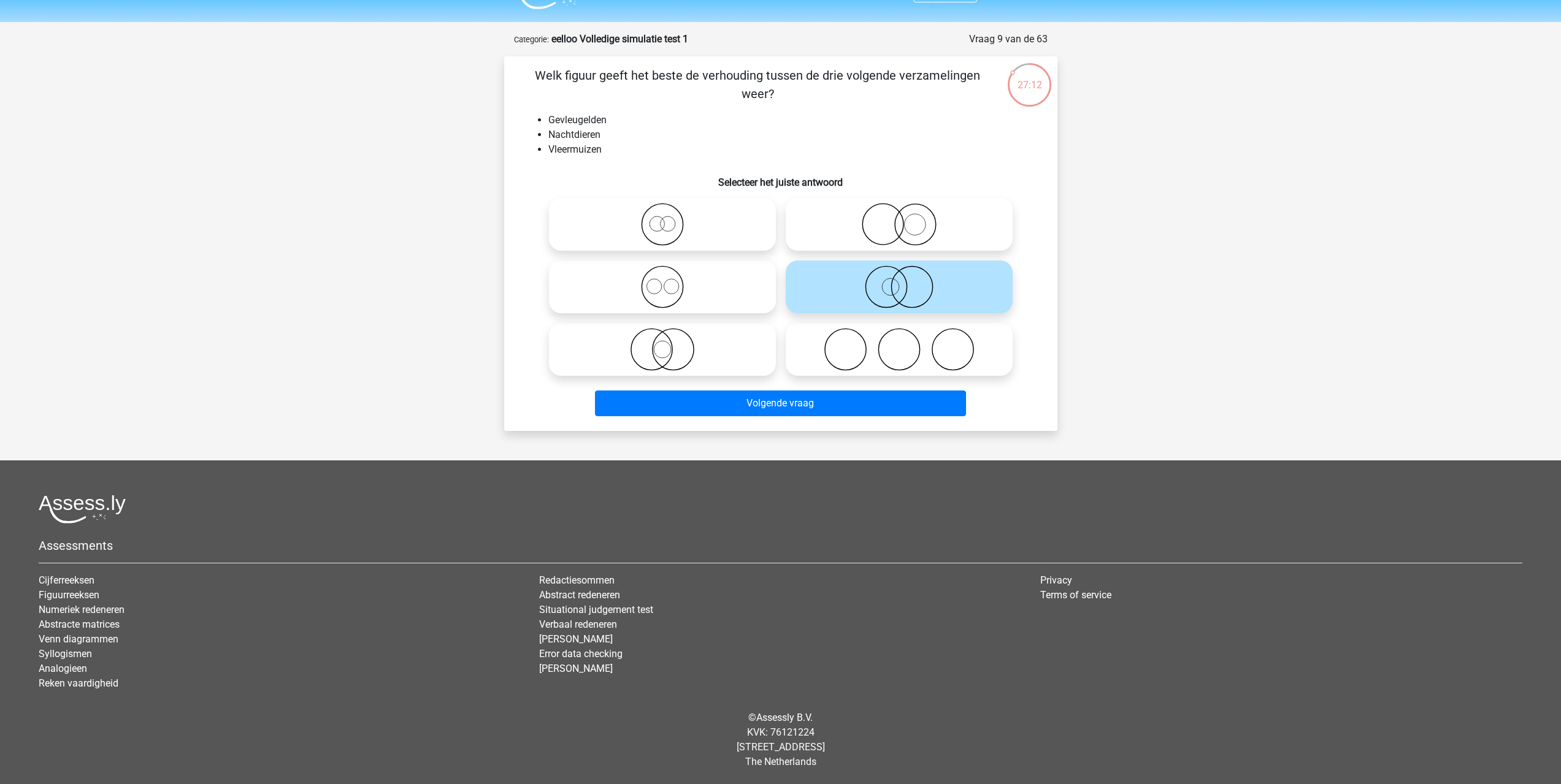
click at [701, 323] on label at bounding box center [662, 349] width 227 height 53
click at [670, 335] on input "radio" at bounding box center [666, 340] width 8 height 8
radio input "true"
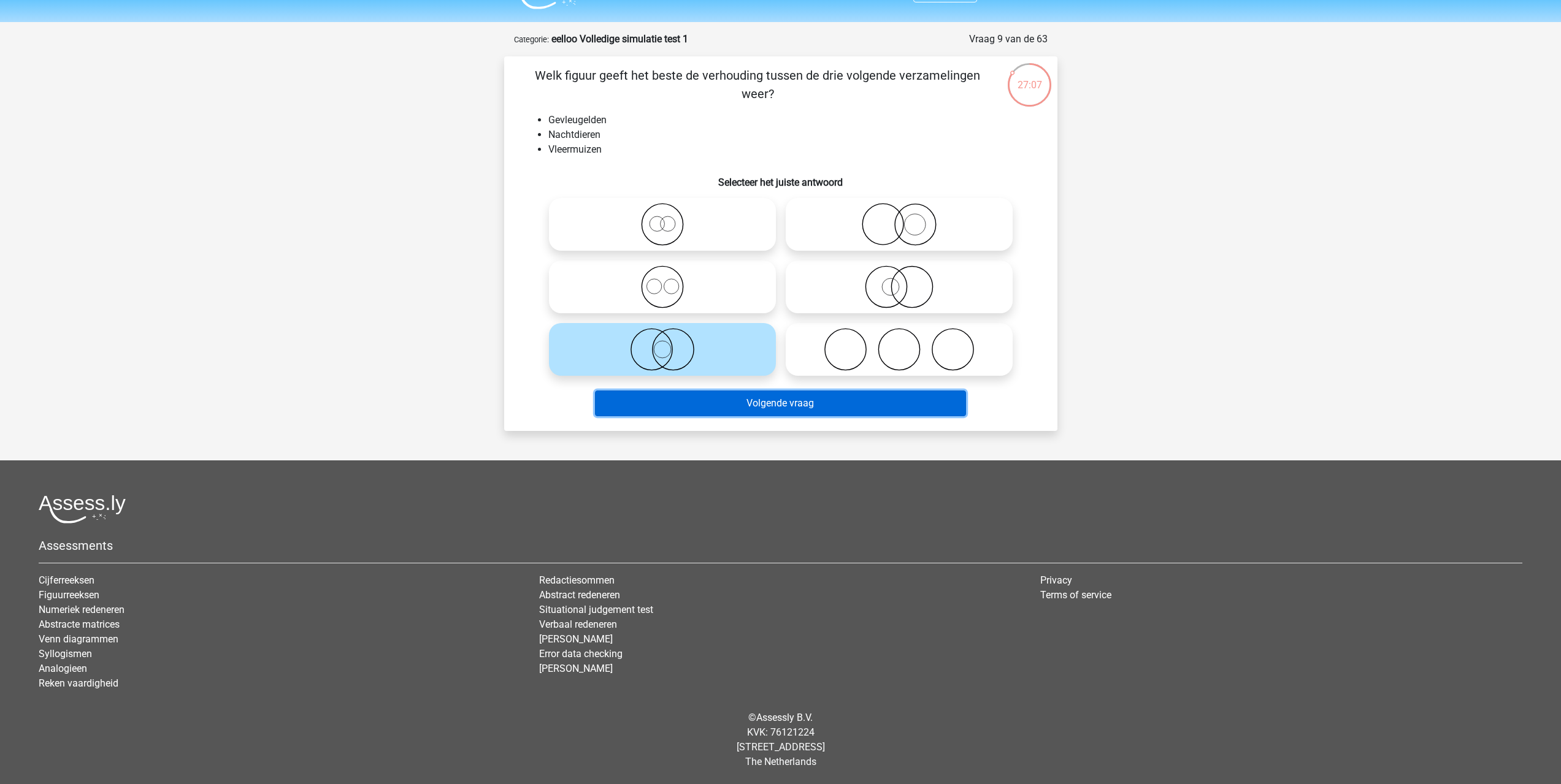
click at [696, 398] on button "Volgende vraag" at bounding box center [780, 403] width 371 height 26
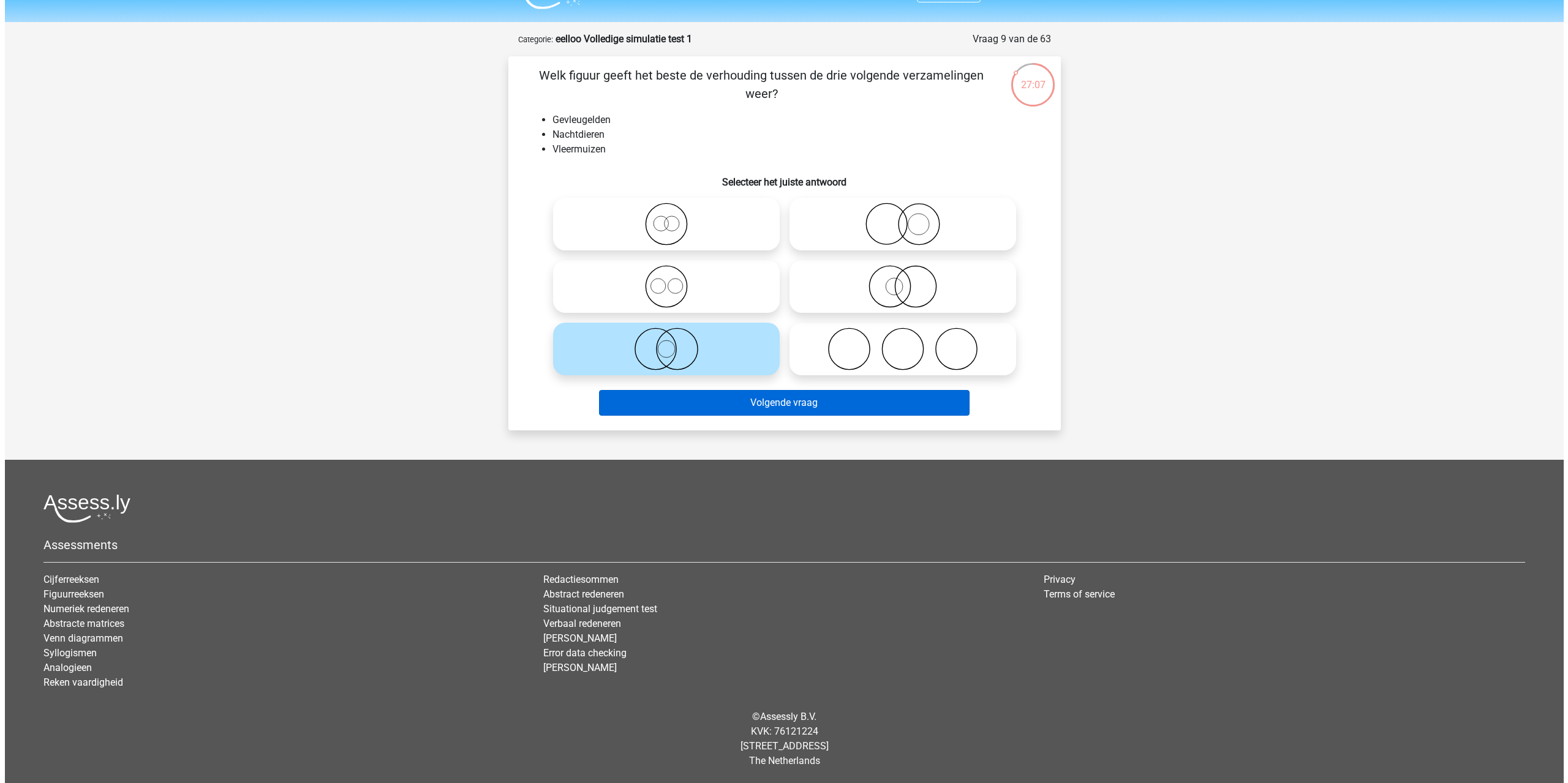
scroll to position [0, 0]
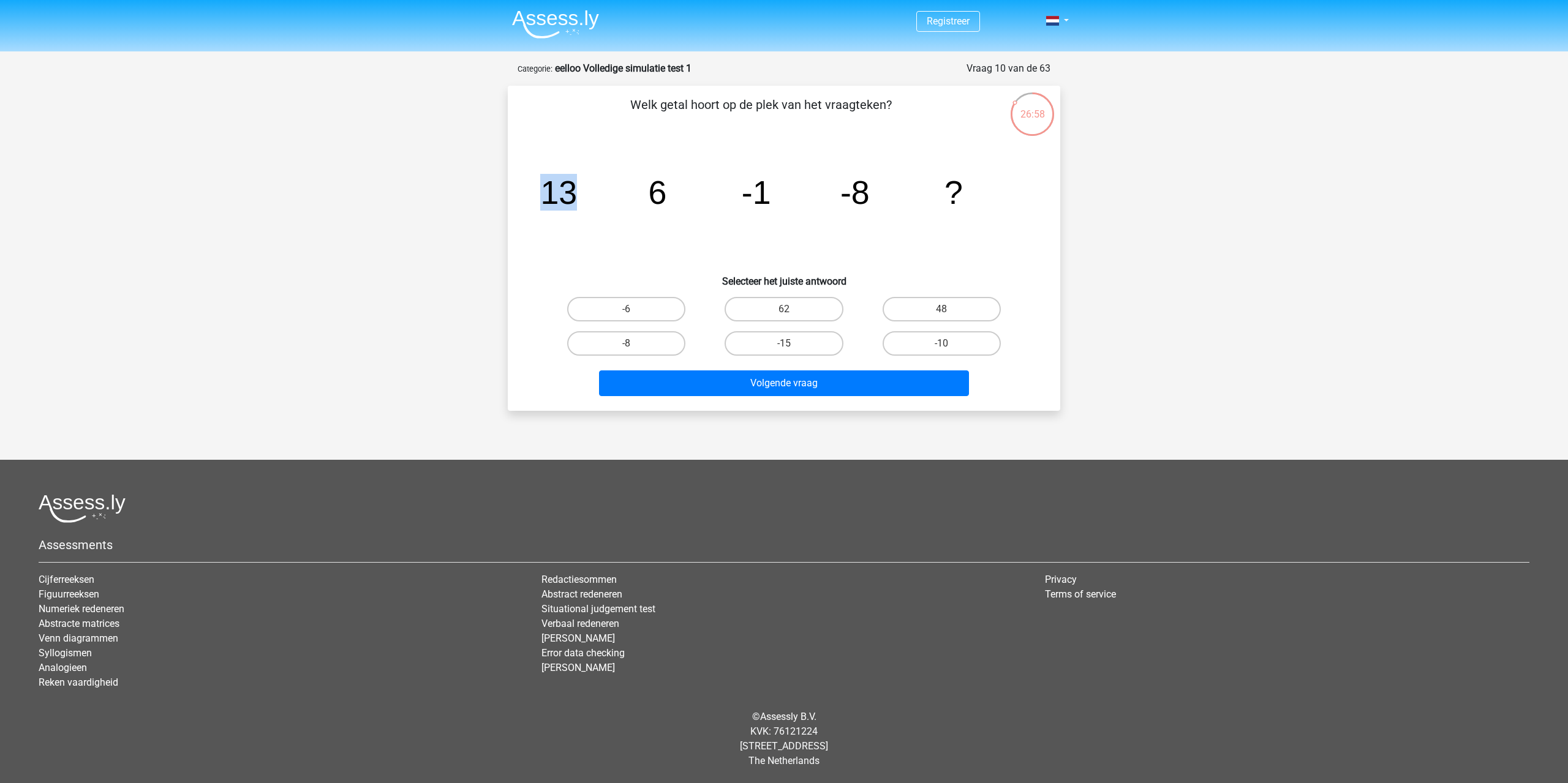
drag, startPoint x: 541, startPoint y: 184, endPoint x: 623, endPoint y: 182, distance: 82.0
click at [619, 183] on icon "image/svg+xml 13 6 -1 -8 ?" at bounding box center [784, 203] width 493 height 124
click at [548, 194] on tspan "13" at bounding box center [559, 192] width 37 height 37
click at [761, 344] on label "-15" at bounding box center [783, 344] width 118 height 25
click at [784, 344] on input "-15" at bounding box center [788, 347] width 8 height 8
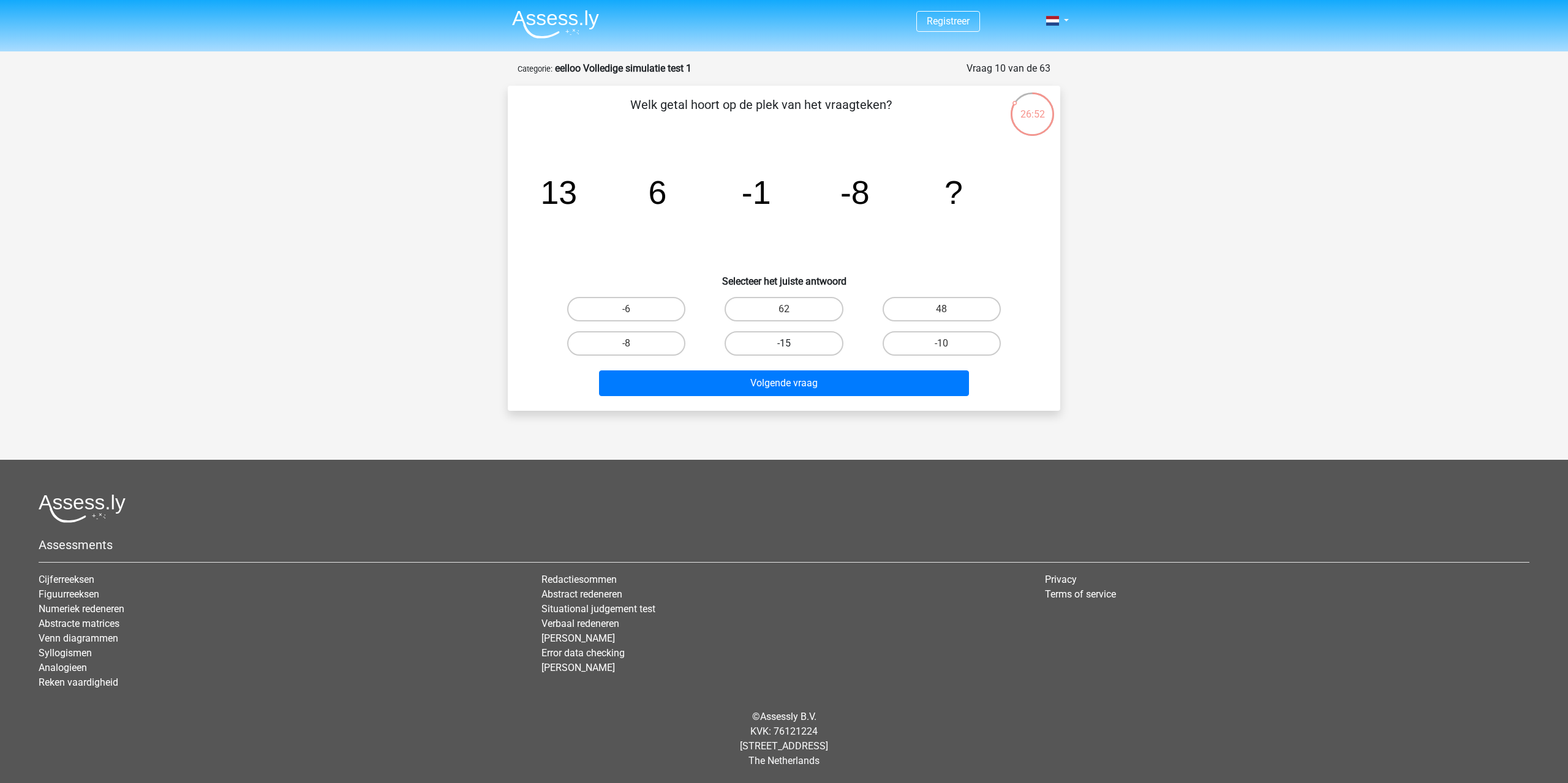
radio input "true"
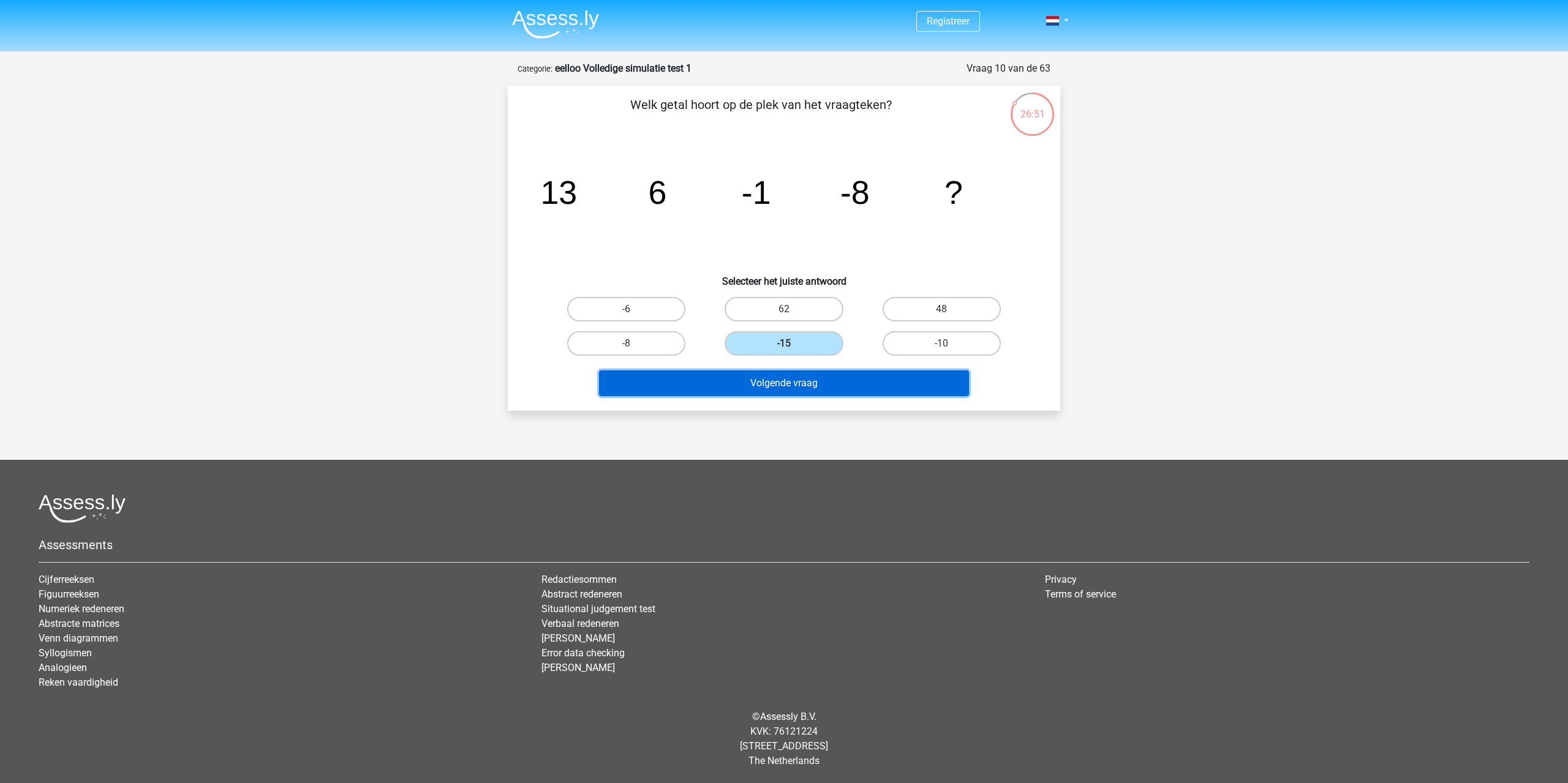
click at [781, 387] on button "Volgende vraag" at bounding box center [784, 384] width 371 height 26
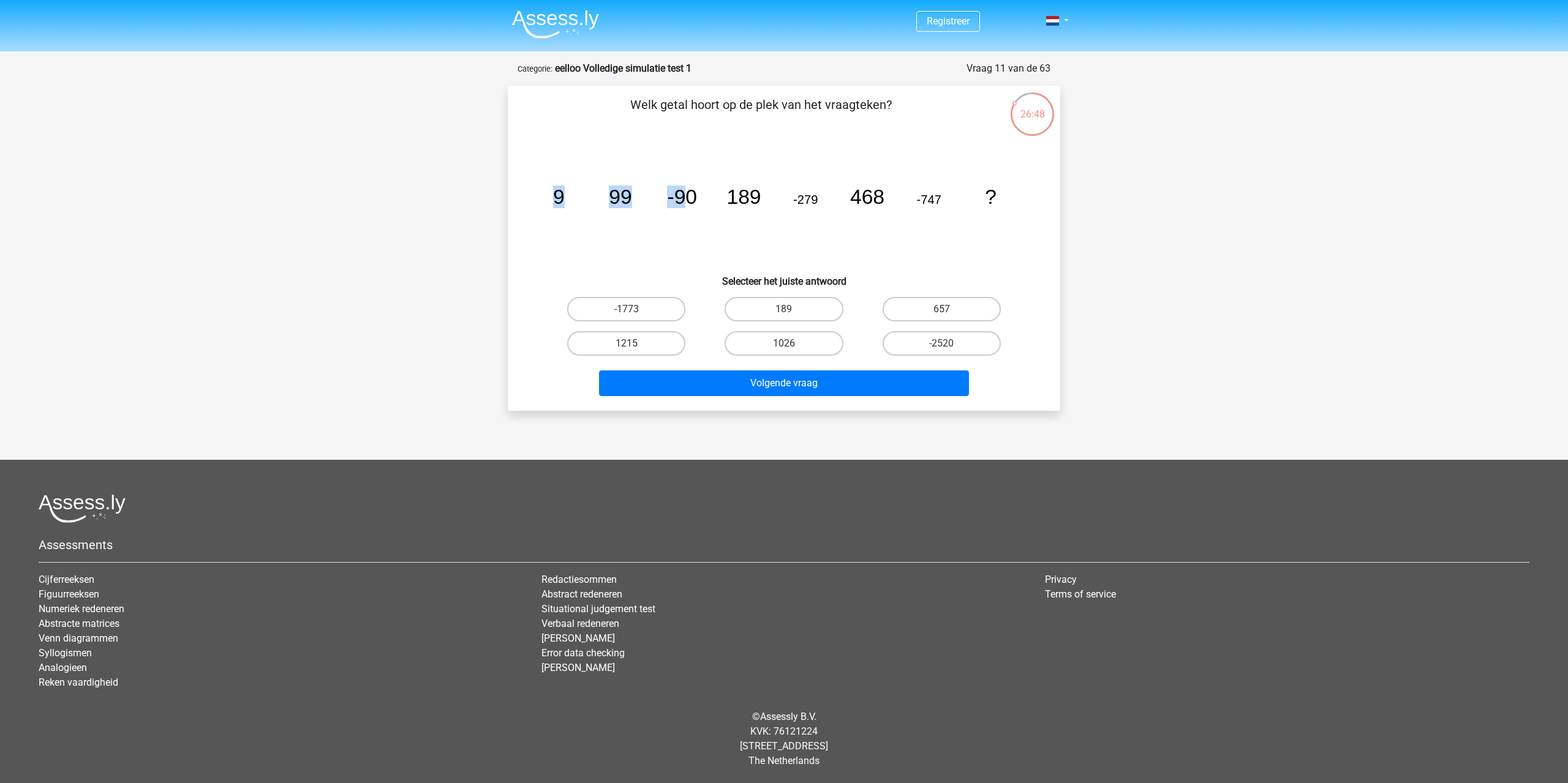
drag, startPoint x: 558, startPoint y: 199, endPoint x: 706, endPoint y: 188, distance: 148.4
click at [695, 190] on g "9 99 -90 189 -279 468 -747 ?" at bounding box center [774, 197] width 443 height 23
click at [707, 188] on icon "image/svg+xml 9 99 -90 189 -279 468 -747 ?" at bounding box center [784, 203] width 493 height 124
click at [657, 344] on label "1215" at bounding box center [626, 344] width 118 height 25
click at [635, 344] on input "1215" at bounding box center [630, 347] width 8 height 8
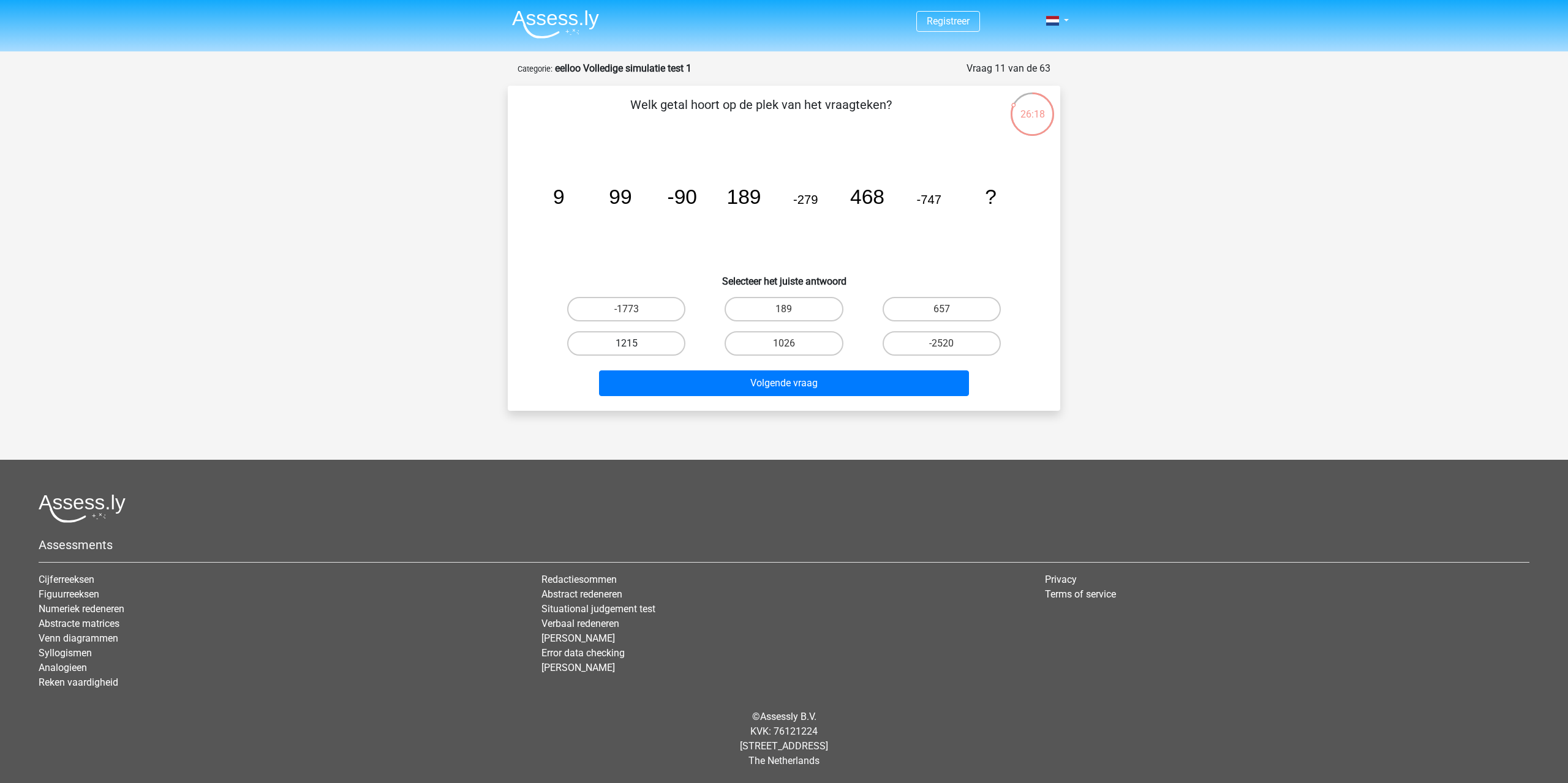
radio input "true"
drag, startPoint x: 620, startPoint y: 188, endPoint x: 644, endPoint y: 201, distance: 27.3
click at [644, 201] on icon "image/svg+xml 9 99 -90 189 -279 468 -747 ?" at bounding box center [784, 203] width 493 height 124
click at [645, 201] on icon "image/svg+xml 9 99 -90 189 -279 468 -747 ?" at bounding box center [784, 203] width 493 height 124
click at [633, 202] on icon "image/svg+xml 9 99 -90 189 -279 468 -747 ?" at bounding box center [784, 203] width 493 height 124
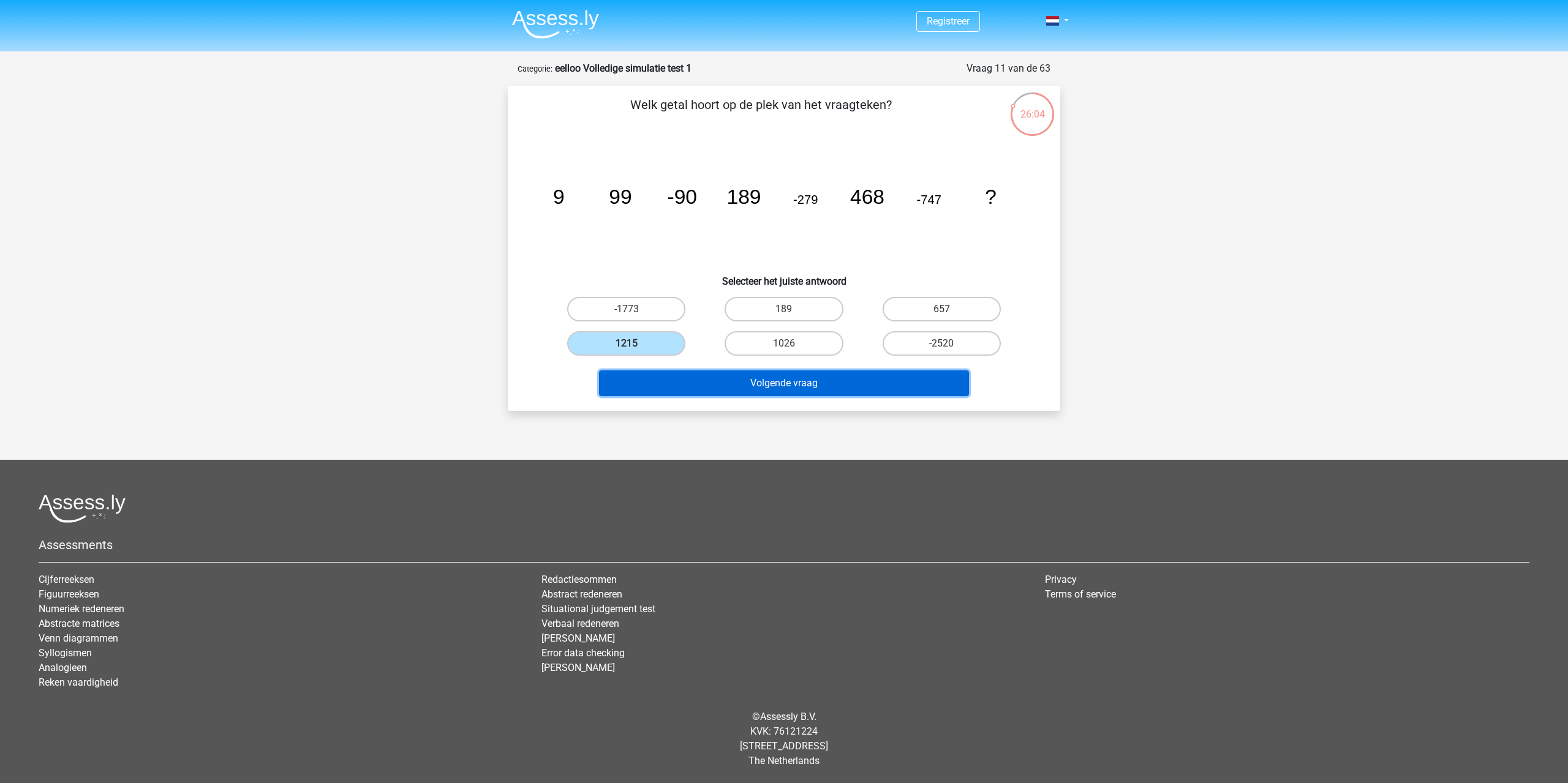
click at [766, 380] on button "Volgende vraag" at bounding box center [784, 384] width 371 height 26
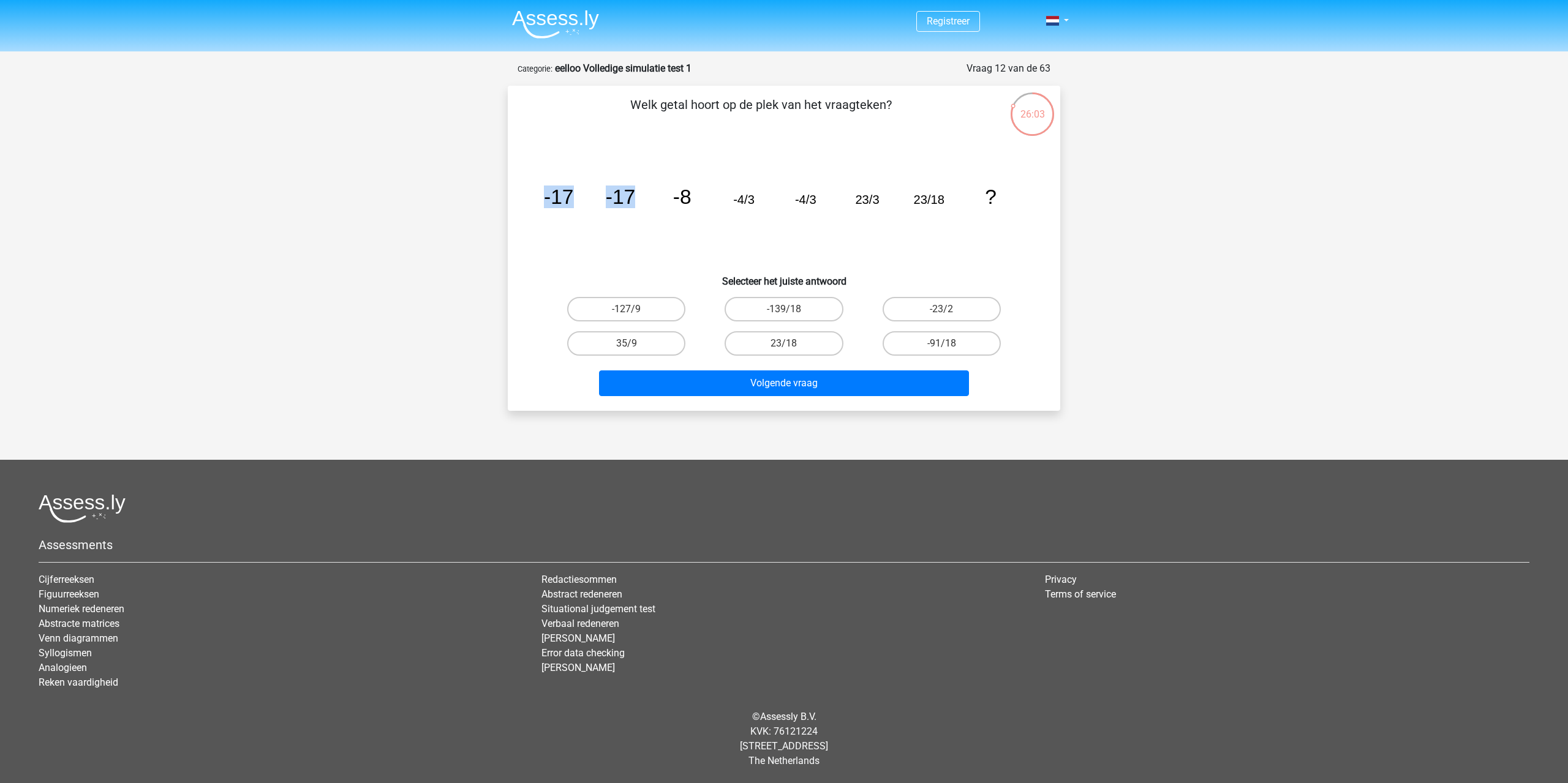
drag, startPoint x: 469, startPoint y: 205, endPoint x: 642, endPoint y: 205, distance: 173.0
click at [642, 205] on div "Registreer" at bounding box center [784, 382] width 1568 height 764
click at [642, 205] on icon "image/svg+xml -17 -17 -8 -4/3 -4/3 23/3 23/18 ?" at bounding box center [784, 203] width 493 height 124
click at [824, 343] on label "23/18" at bounding box center [783, 344] width 118 height 25
click at [792, 343] on input "23/18" at bounding box center [788, 347] width 8 height 8
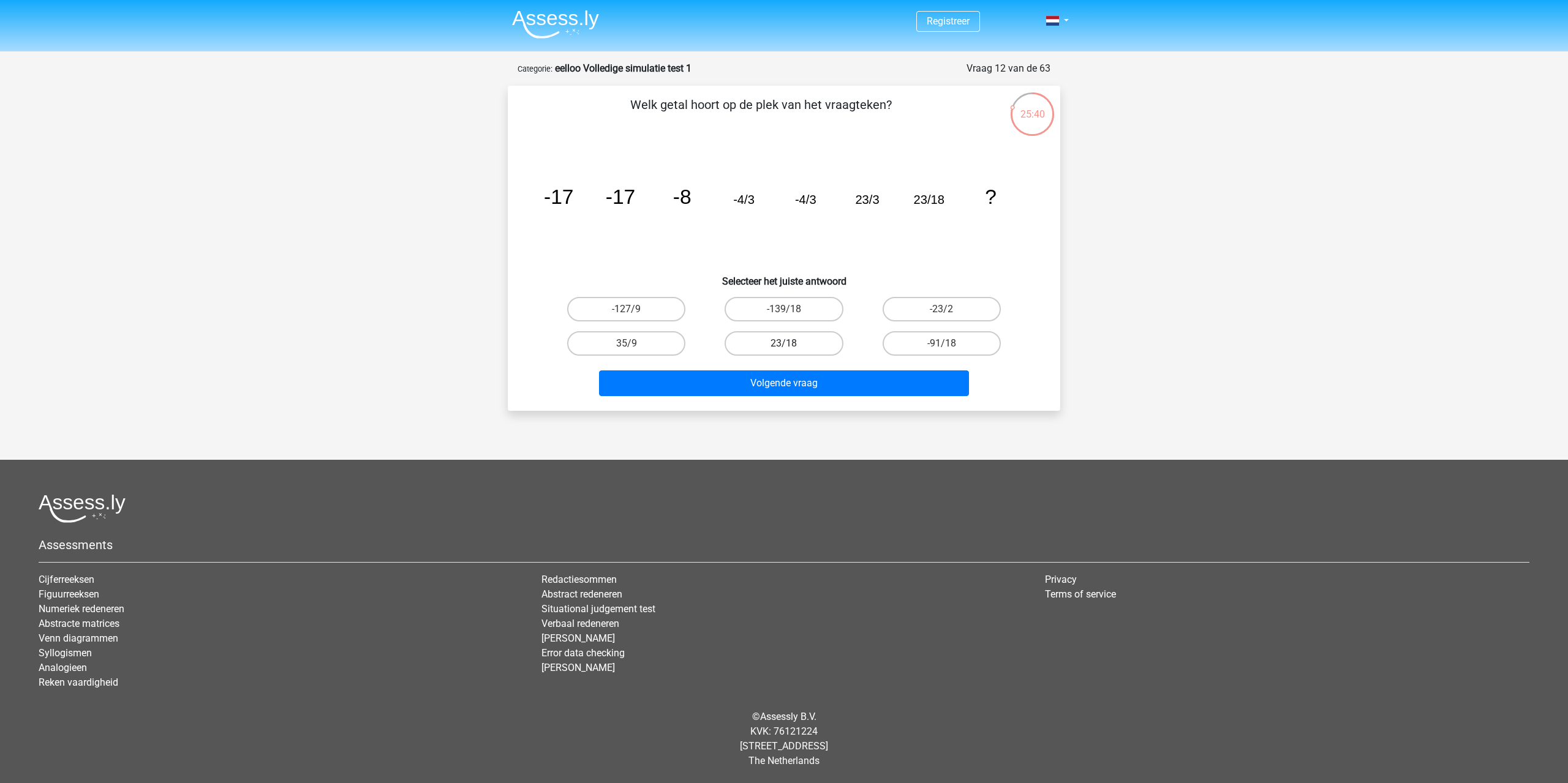
radio input "true"
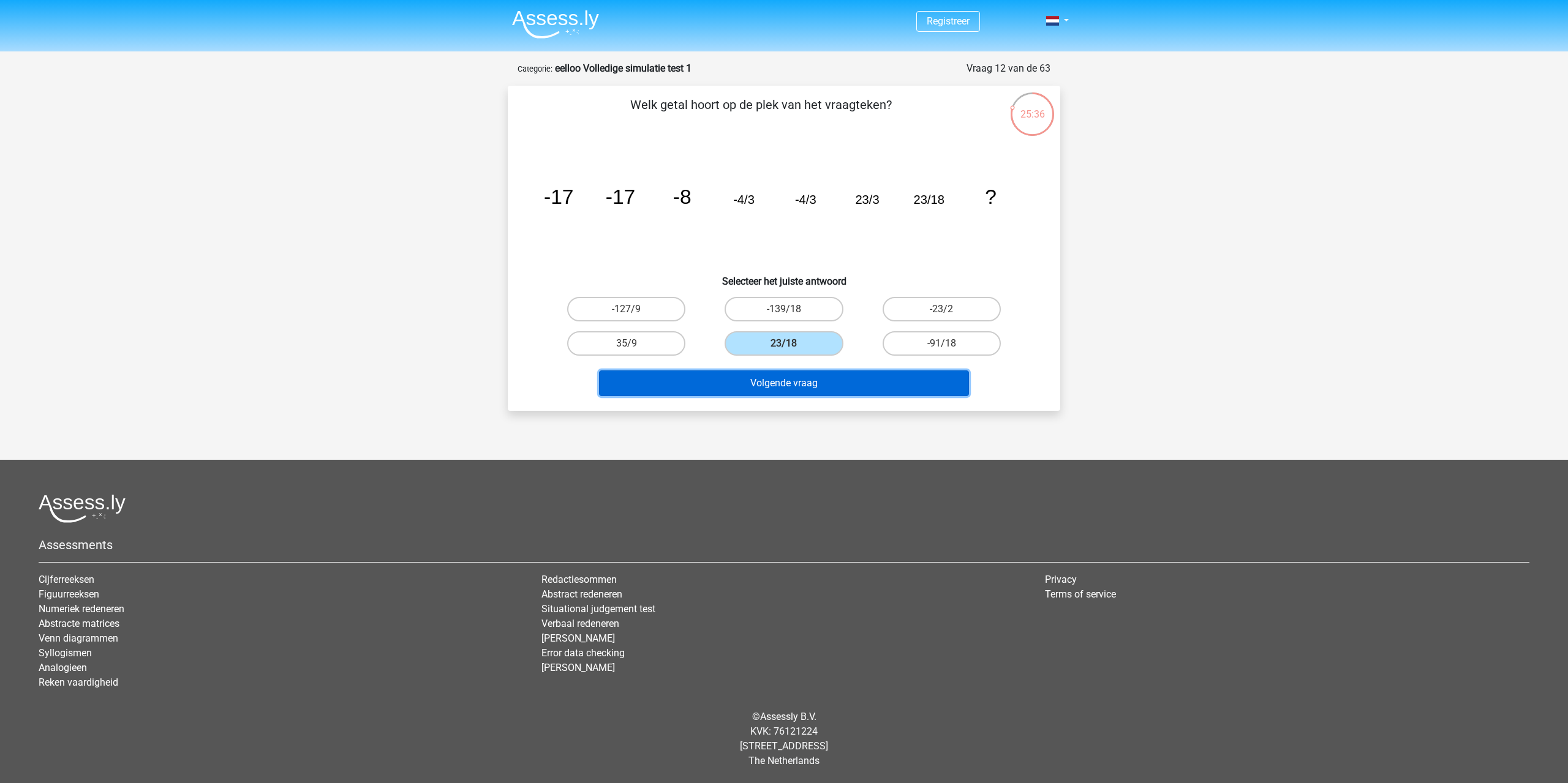
click at [876, 377] on button "Volgende vraag" at bounding box center [784, 384] width 371 height 26
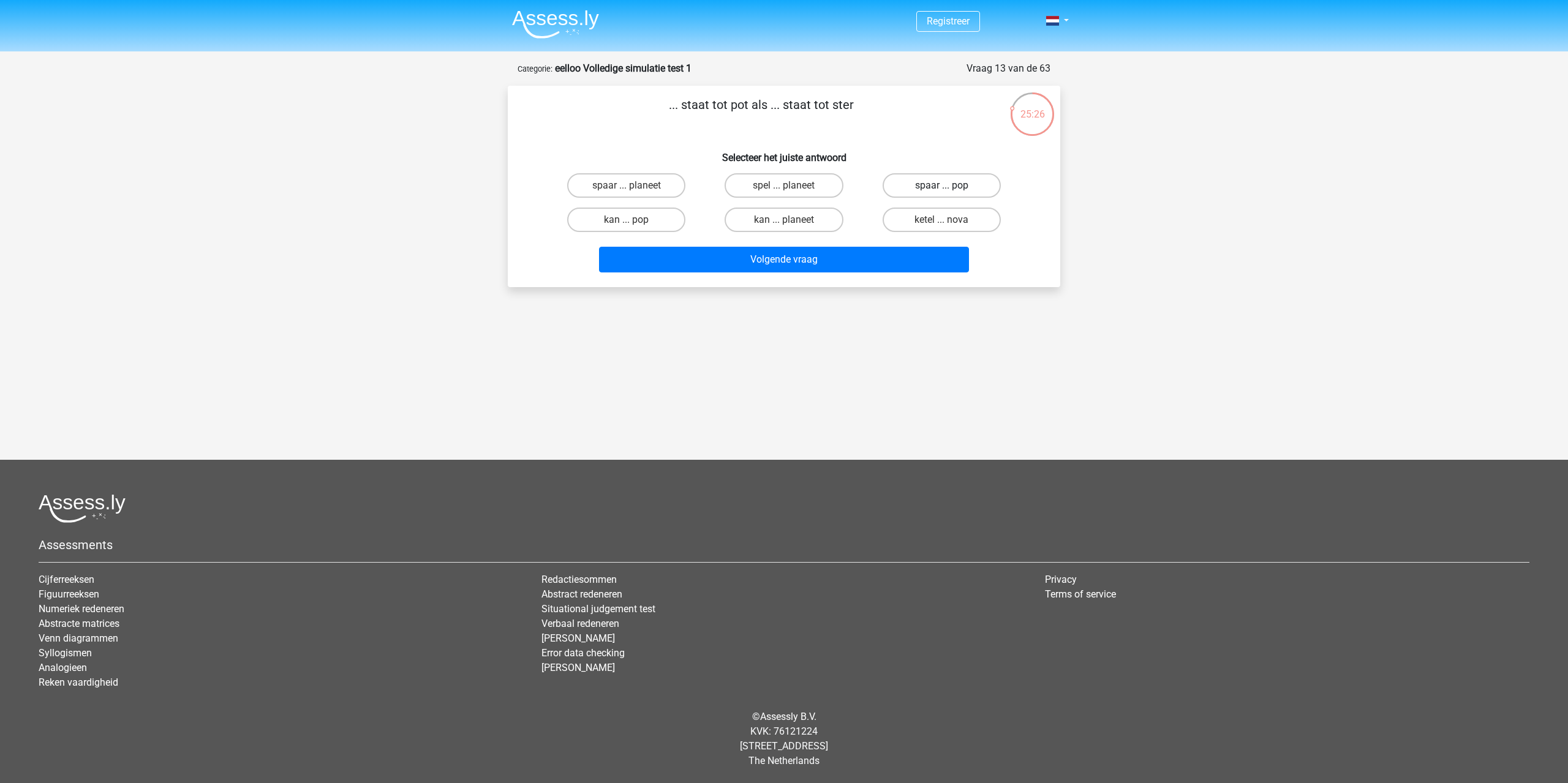
click at [940, 188] on label "spaar ... pop" at bounding box center [942, 186] width 118 height 25
click at [942, 188] on input "spaar ... pop" at bounding box center [946, 190] width 8 height 8
radio input "true"
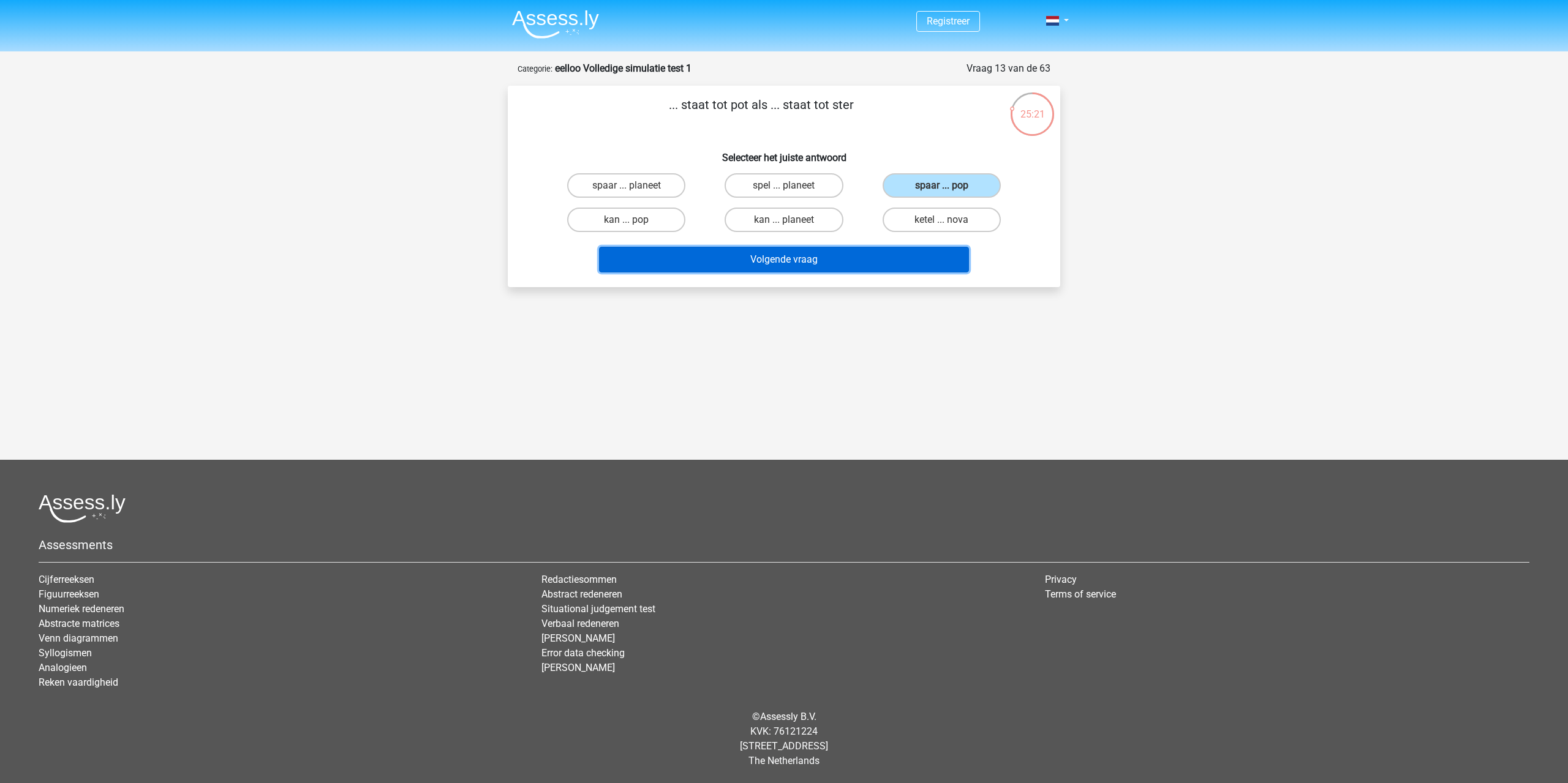
click at [716, 263] on button "Volgende vraag" at bounding box center [784, 260] width 371 height 26
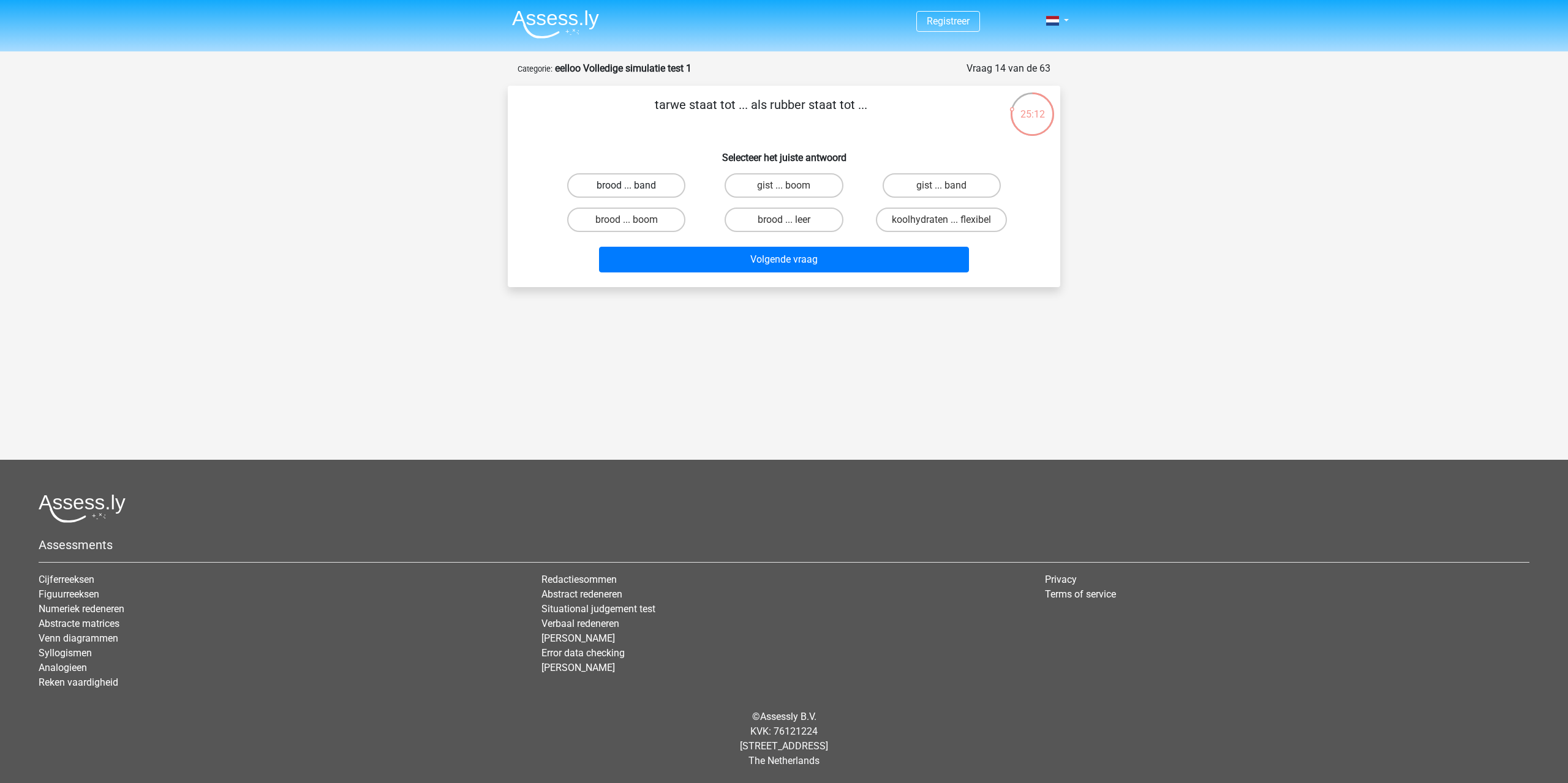
click at [639, 192] on label "brood ... band" at bounding box center [626, 186] width 118 height 25
click at [635, 192] on input "brood ... band" at bounding box center [630, 190] width 8 height 8
radio input "true"
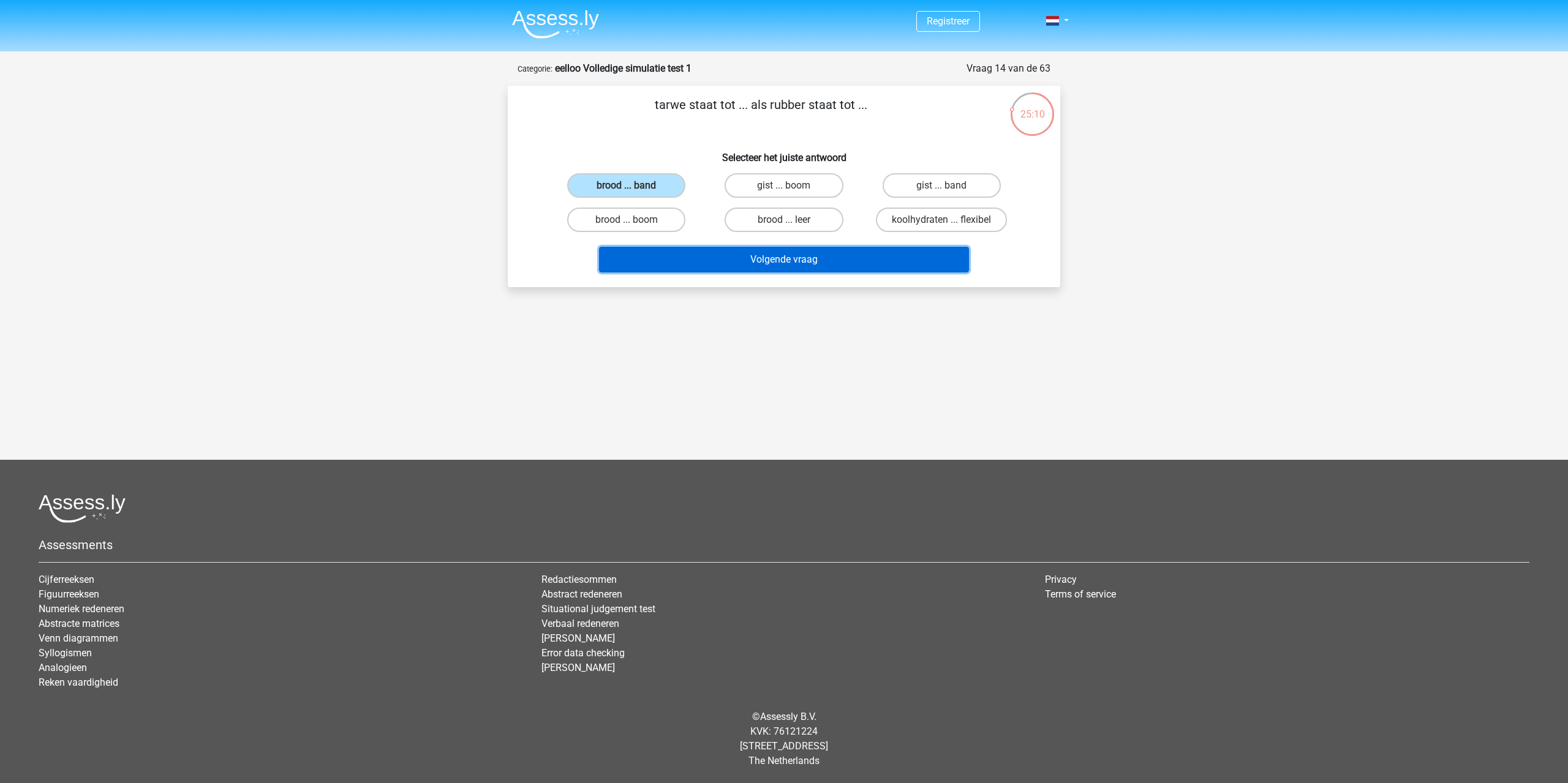
click at [724, 264] on button "Volgende vraag" at bounding box center [784, 260] width 371 height 26
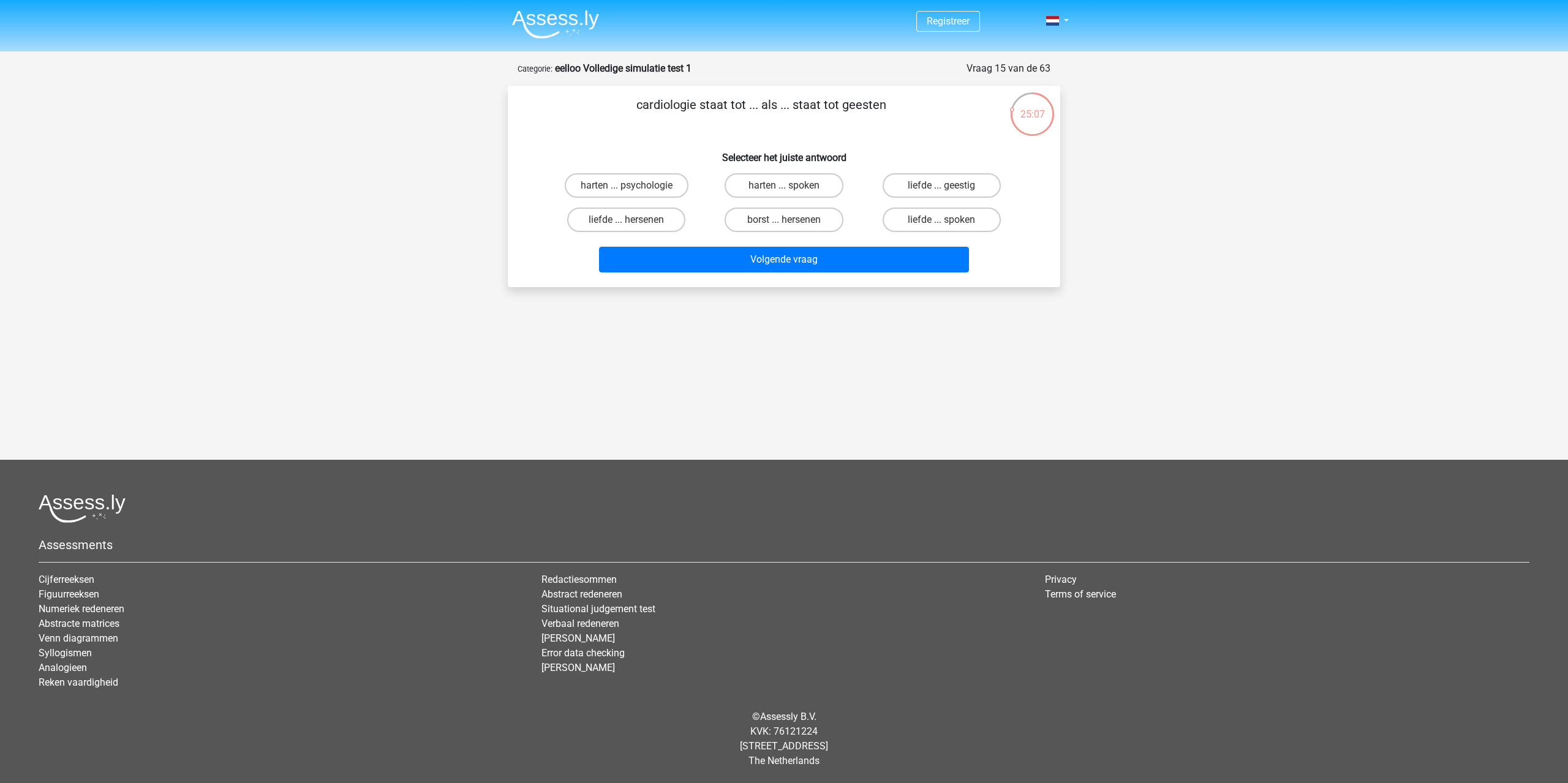
click at [631, 192] on input "harten ... psychologie" at bounding box center [630, 190] width 8 height 8
radio input "true"
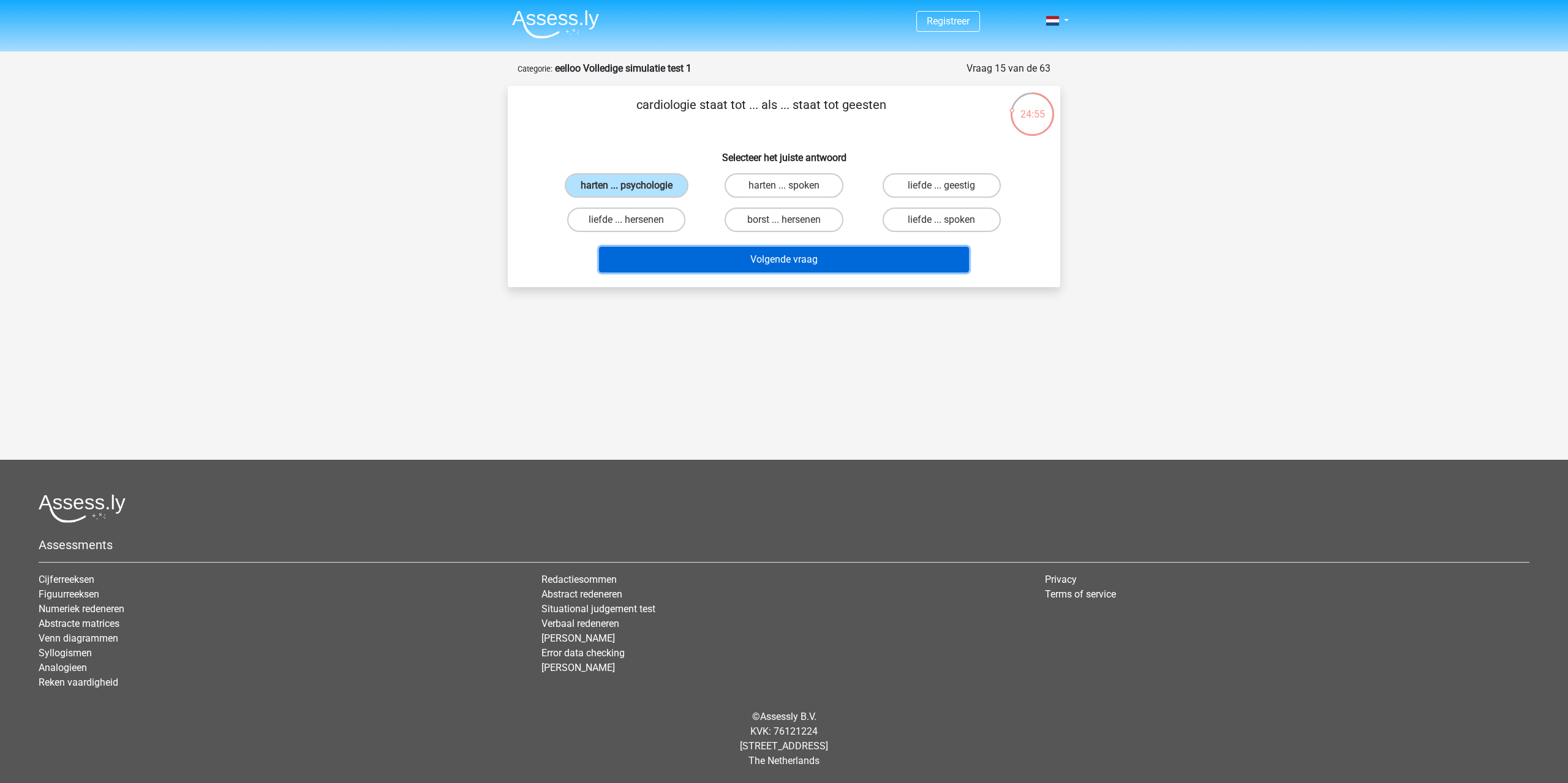
click at [645, 262] on button "Volgende vraag" at bounding box center [784, 260] width 371 height 26
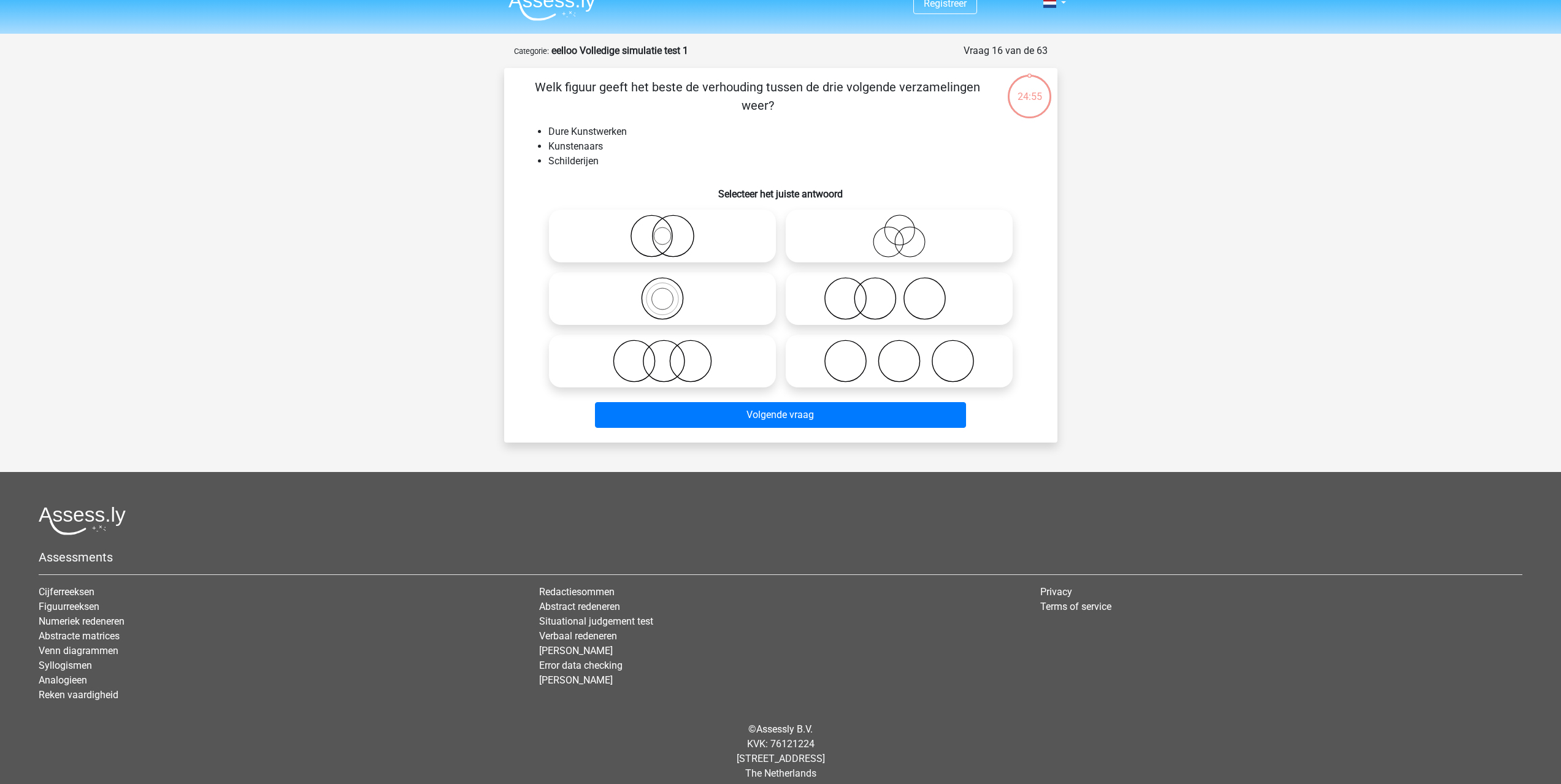
scroll to position [29, 0]
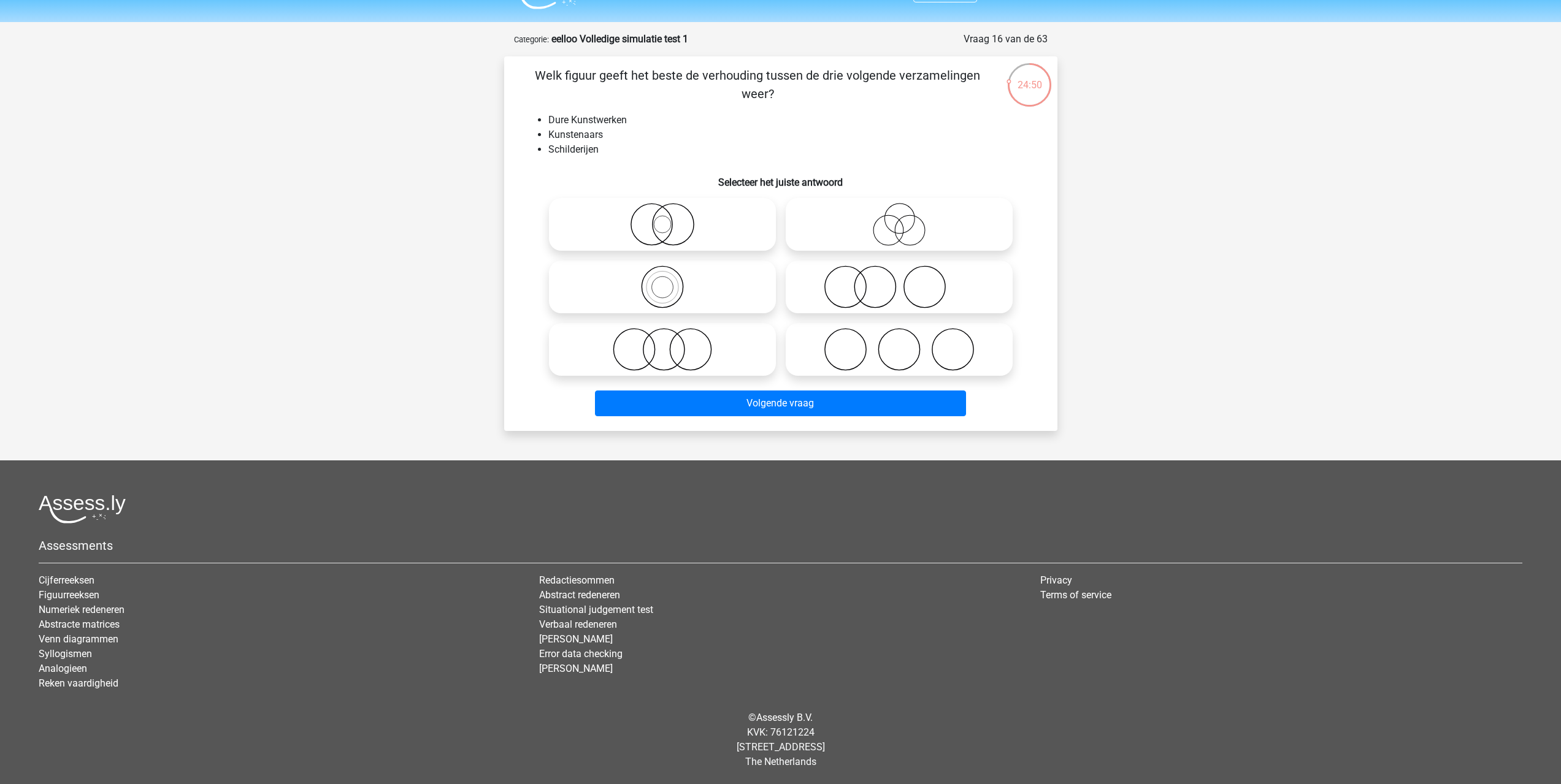
click at [658, 228] on icon at bounding box center [662, 224] width 217 height 43
click at [662, 218] on input "radio" at bounding box center [666, 215] width 8 height 8
radio input "true"
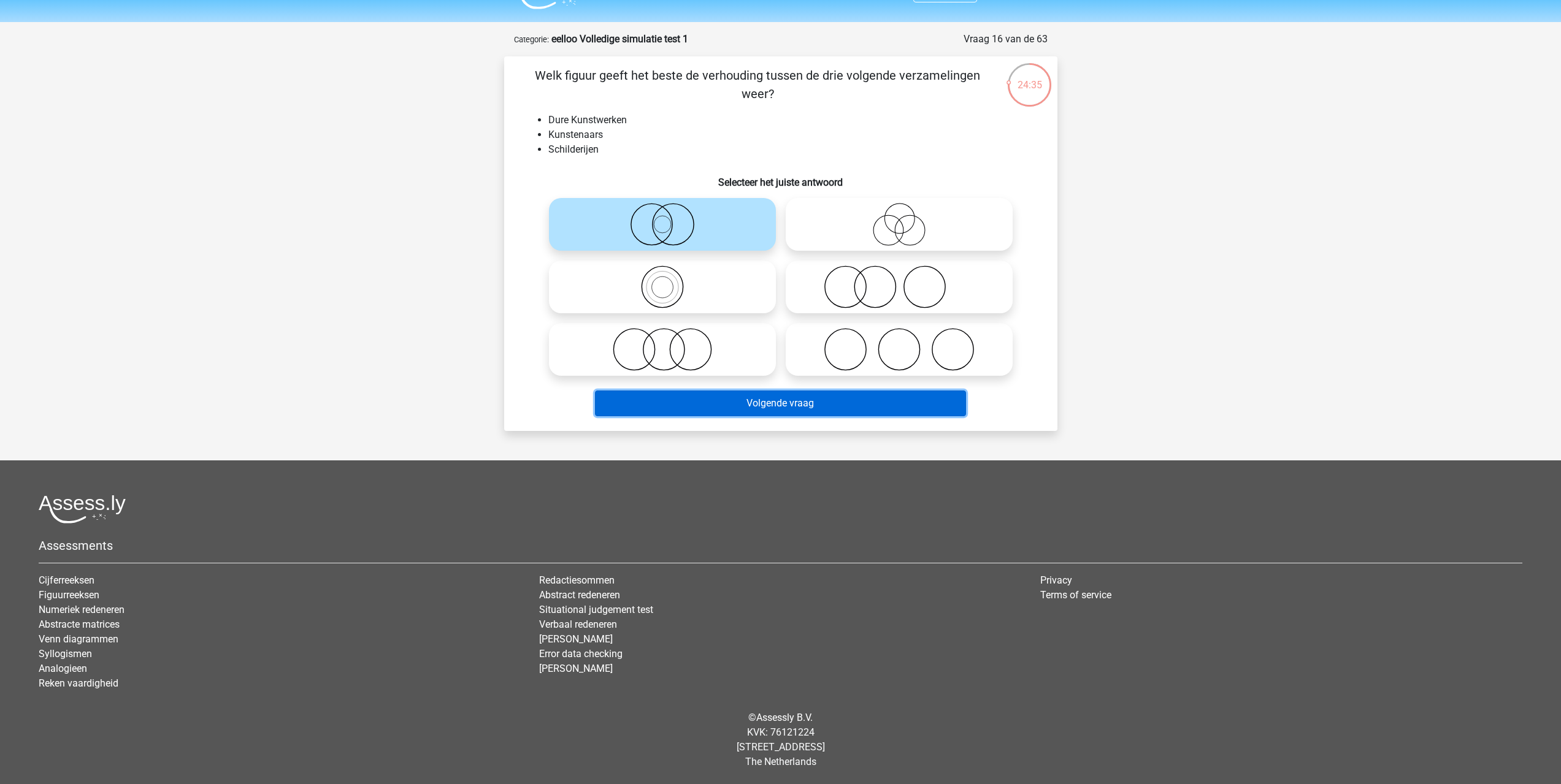
click at [661, 410] on button "Volgende vraag" at bounding box center [780, 403] width 371 height 26
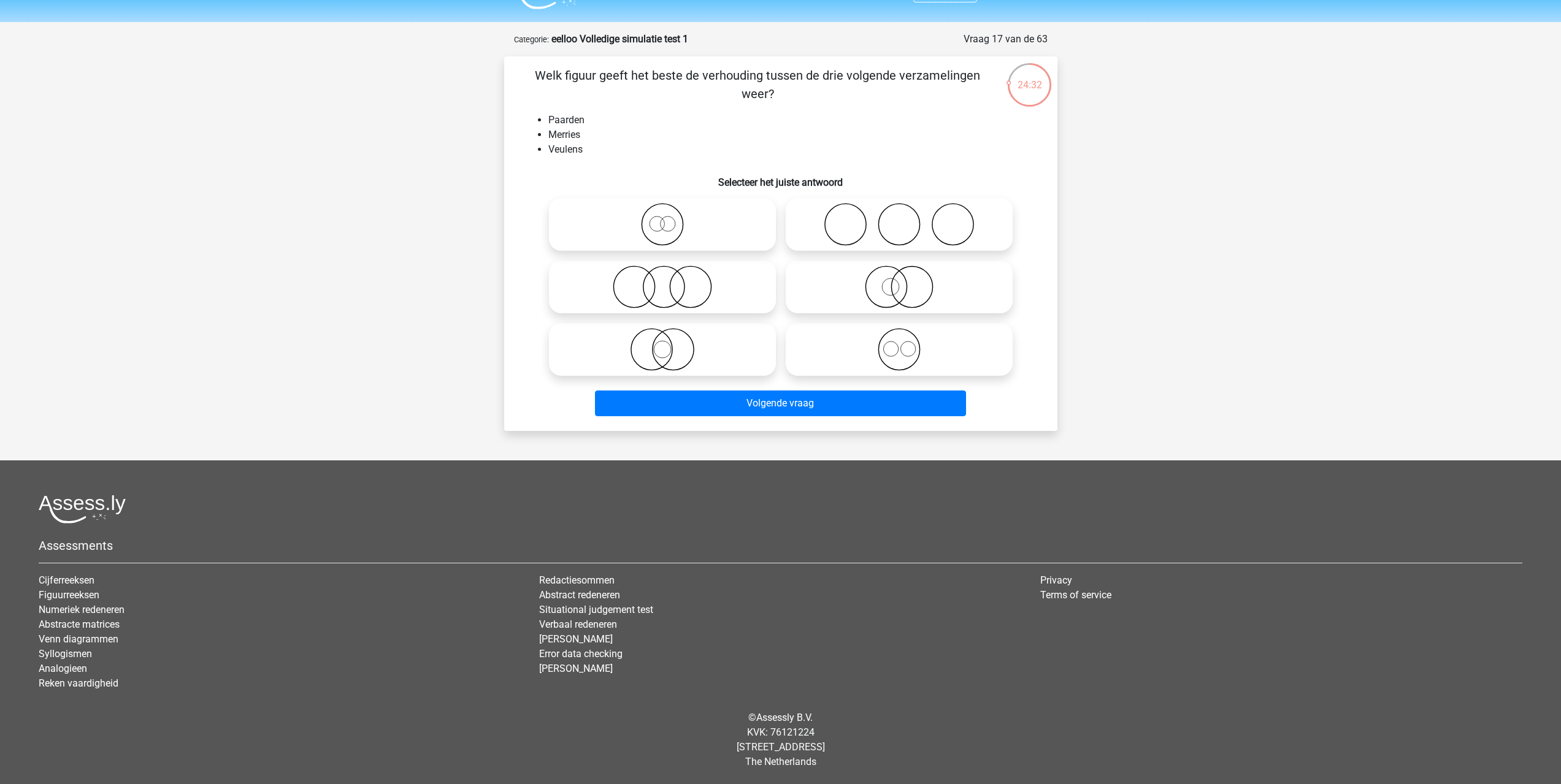
click at [904, 357] on icon at bounding box center [899, 349] width 217 height 43
click at [904, 344] on input "radio" at bounding box center [903, 340] width 8 height 8
radio input "true"
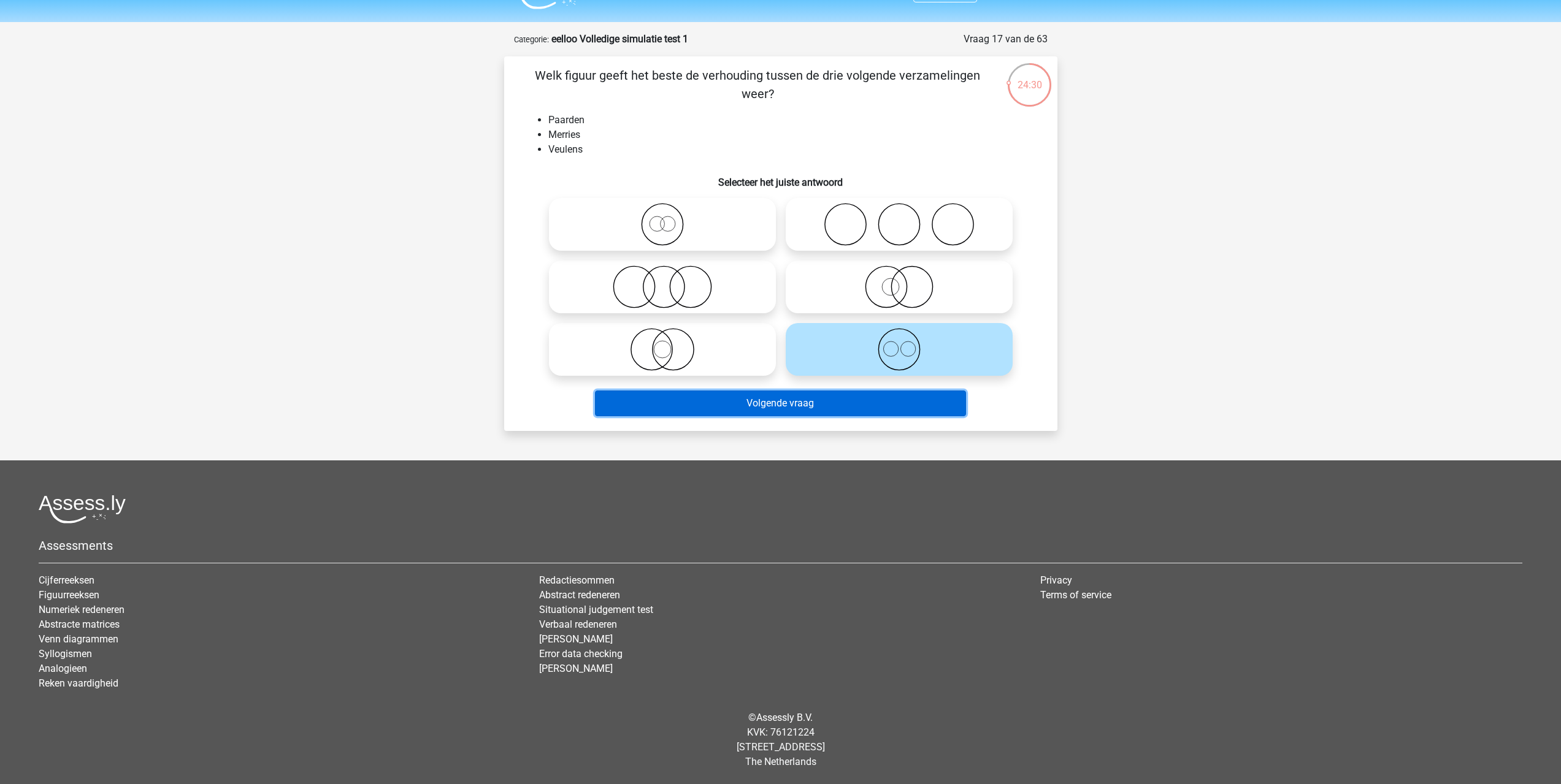
click at [881, 403] on button "Volgende vraag" at bounding box center [780, 403] width 371 height 26
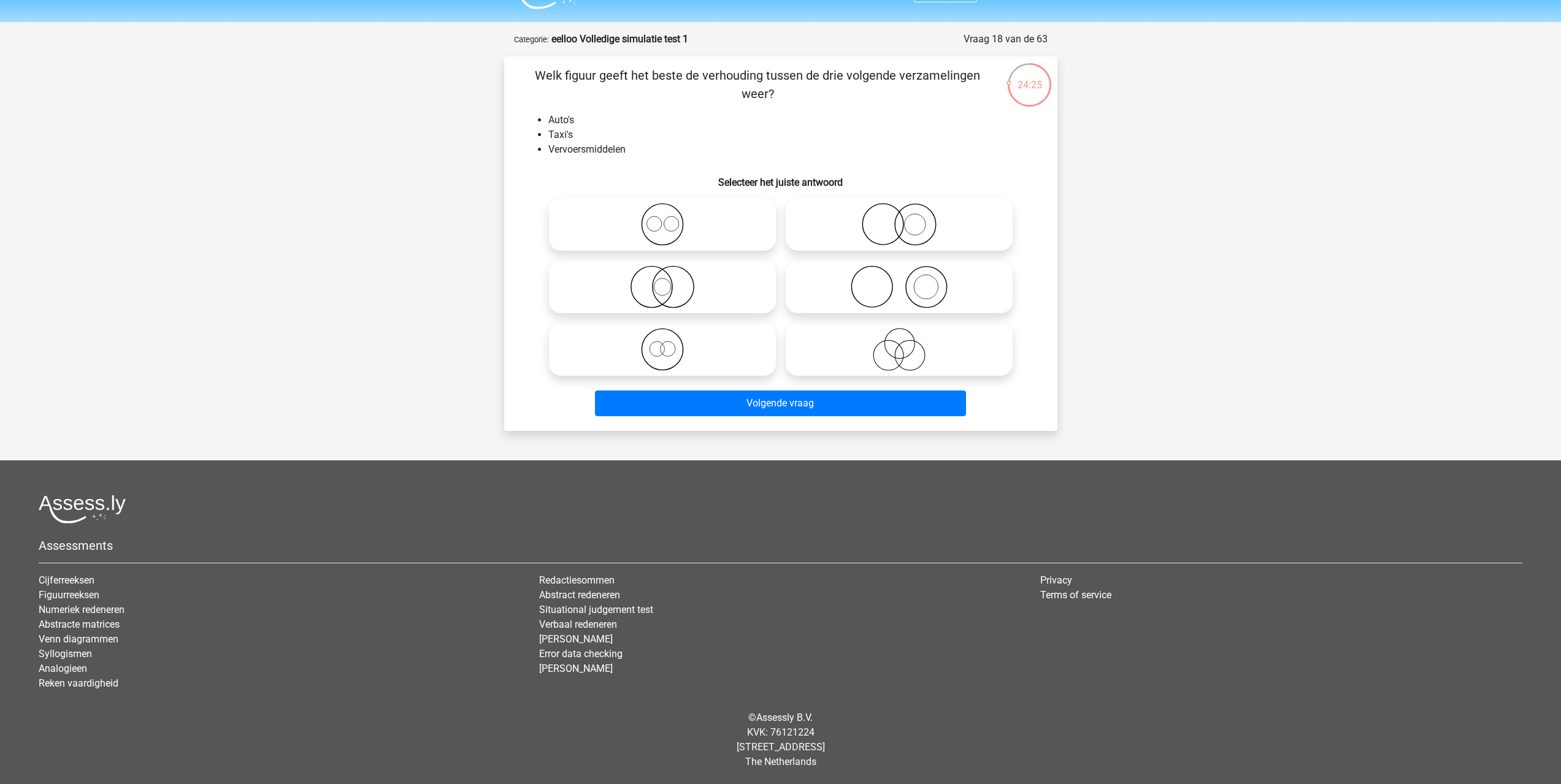
drag, startPoint x: 718, startPoint y: 345, endPoint x: 748, endPoint y: 351, distance: 30.6
click at [718, 345] on icon at bounding box center [662, 349] width 217 height 43
click at [670, 344] on input "radio" at bounding box center [666, 340] width 8 height 8
radio input "true"
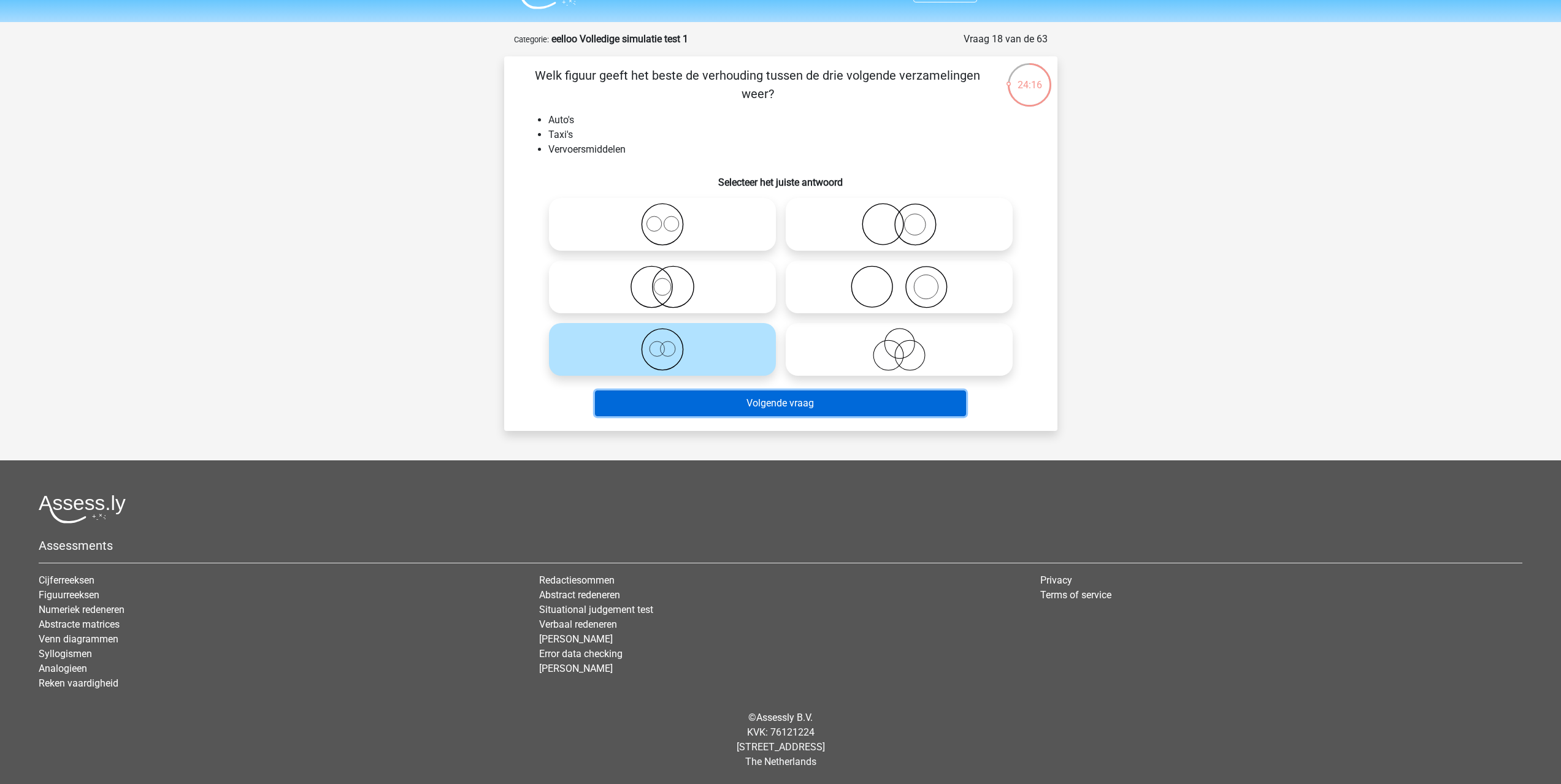
click at [819, 404] on button "Volgende vraag" at bounding box center [780, 403] width 371 height 26
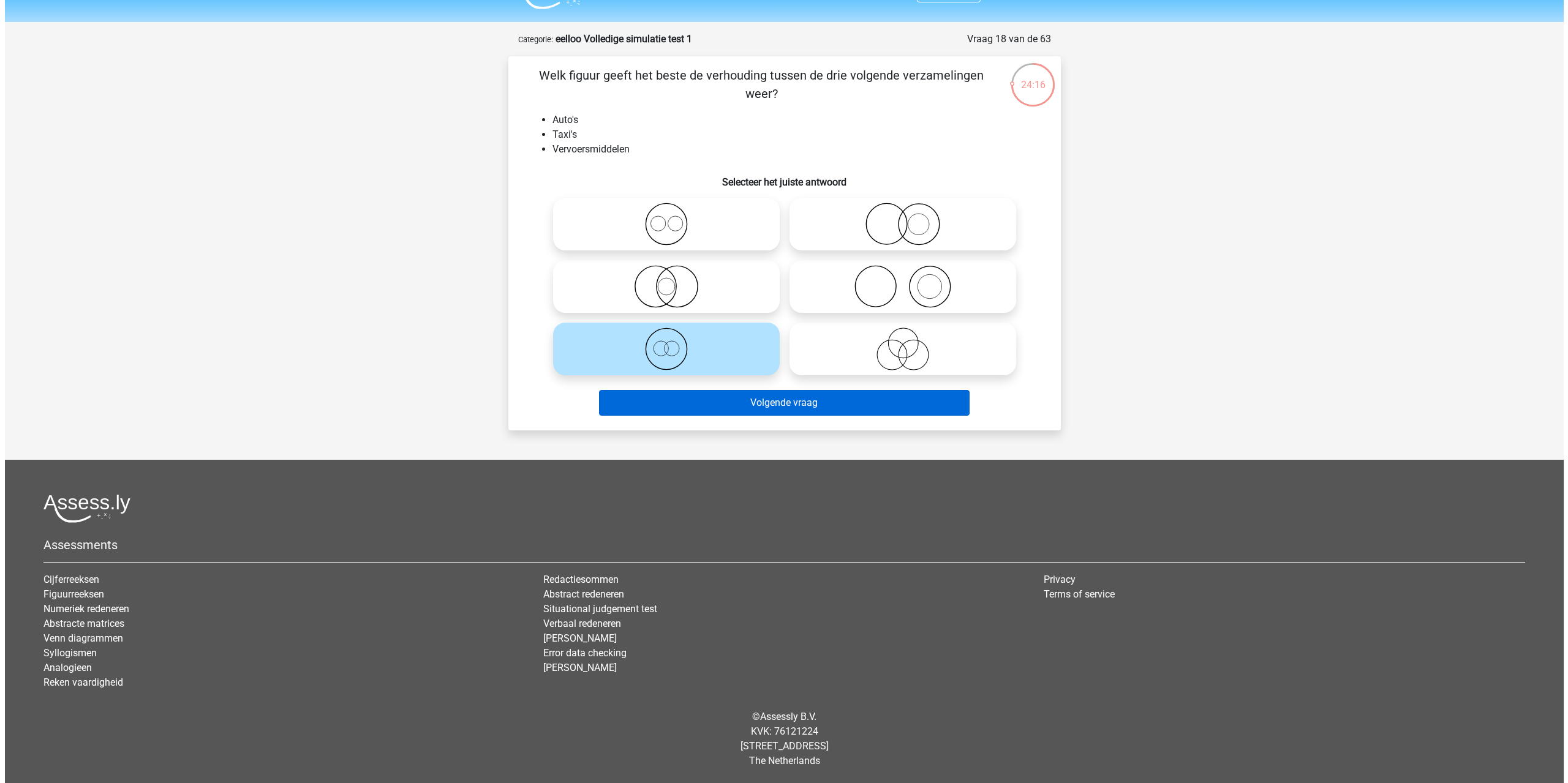
scroll to position [0, 0]
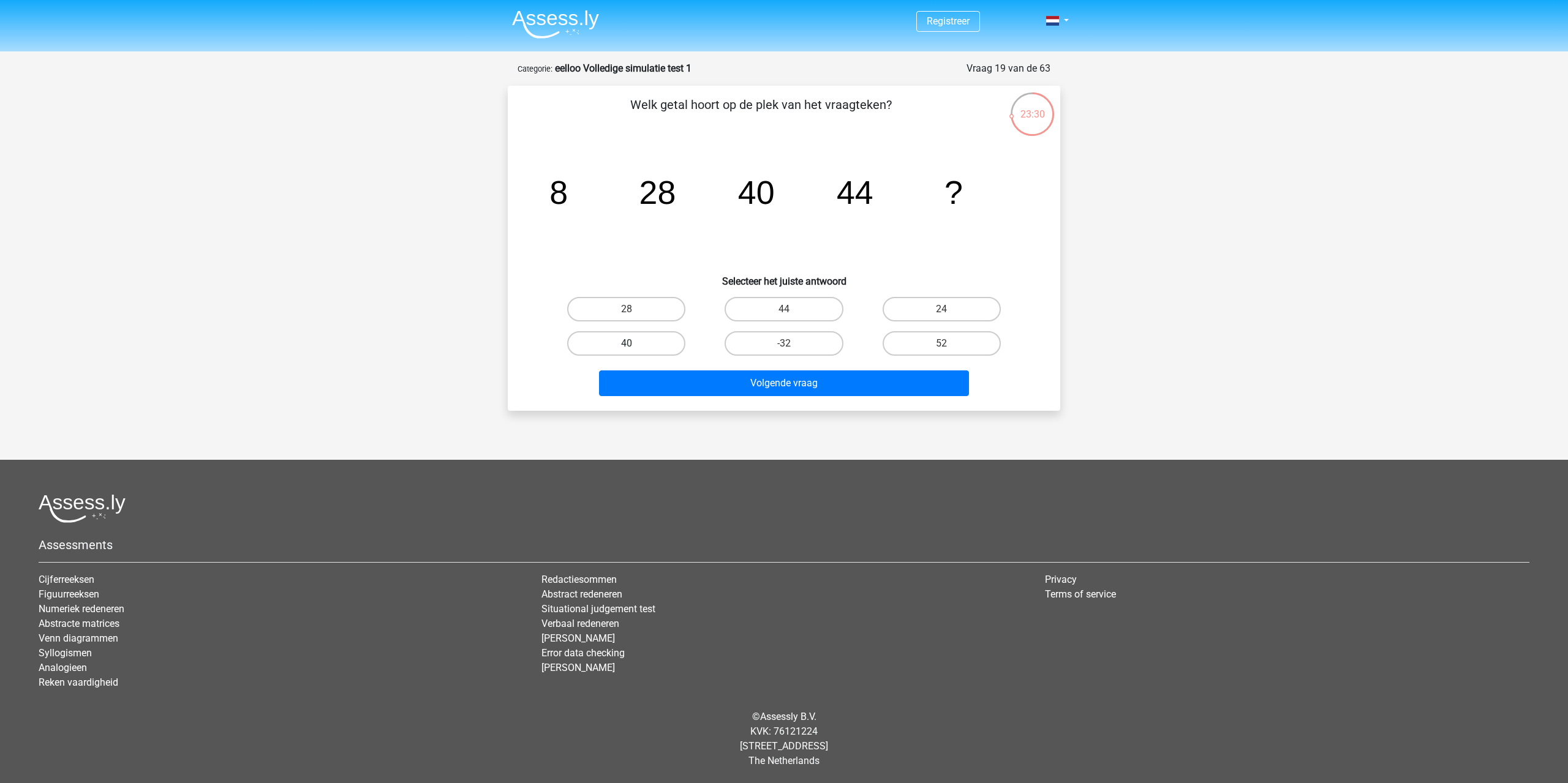
click at [644, 338] on label "40" at bounding box center [626, 344] width 118 height 25
click at [635, 343] on input "40" at bounding box center [630, 347] width 8 height 8
radio input "true"
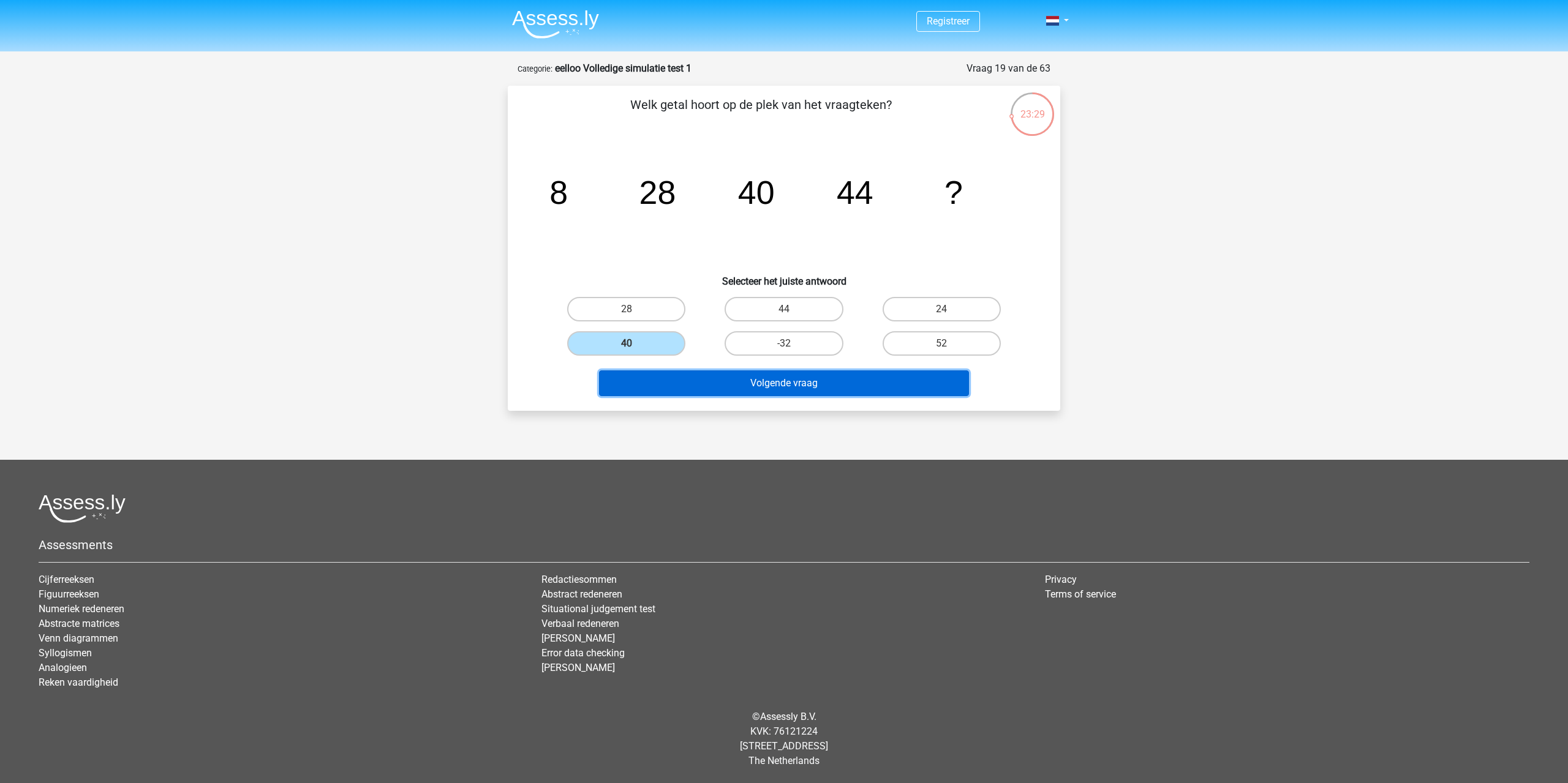
click at [712, 385] on button "Volgende vraag" at bounding box center [784, 384] width 371 height 26
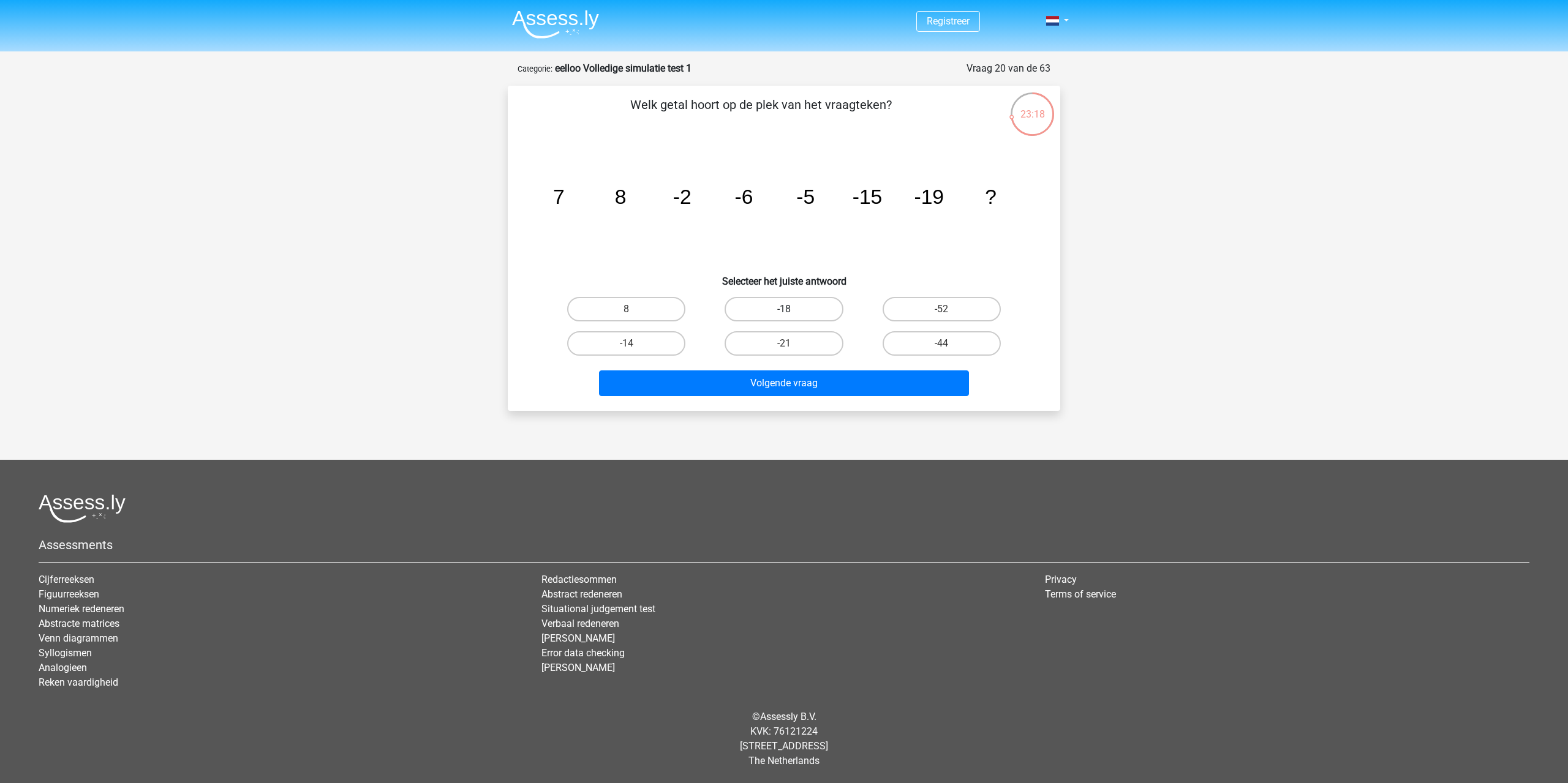
click at [793, 313] on label "-18" at bounding box center [783, 309] width 118 height 25
click at [792, 313] on input "-18" at bounding box center [788, 313] width 8 height 8
radio input "true"
drag, startPoint x: 548, startPoint y: 194, endPoint x: 522, endPoint y: 192, distance: 26.1
click at [522, 192] on div "Welk getal hoort op de plek van het vraagteken? image/svg+xml 7 8 -2 -6 -5 -15 …" at bounding box center [784, 248] width 543 height 306
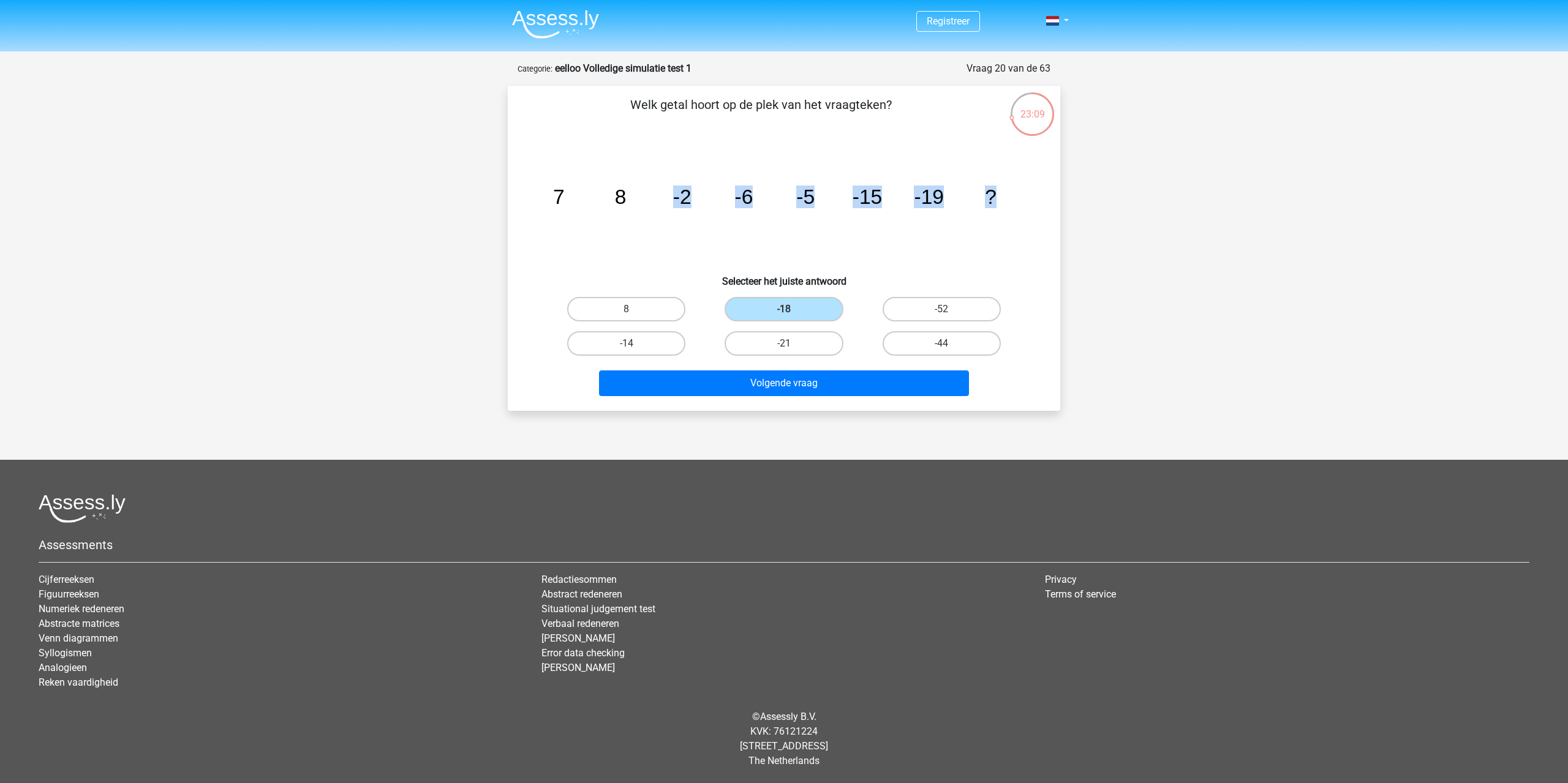
drag, startPoint x: 639, startPoint y: 192, endPoint x: 1024, endPoint y: 193, distance: 385.0
click at [1024, 193] on icon "image/svg+xml 7 8 -2 -6 -5 -15 -19 ?" at bounding box center [784, 203] width 493 height 124
click at [953, 203] on icon "image/svg+xml 7 8 -2 -6 -5 -15 -19 ?" at bounding box center [784, 203] width 493 height 124
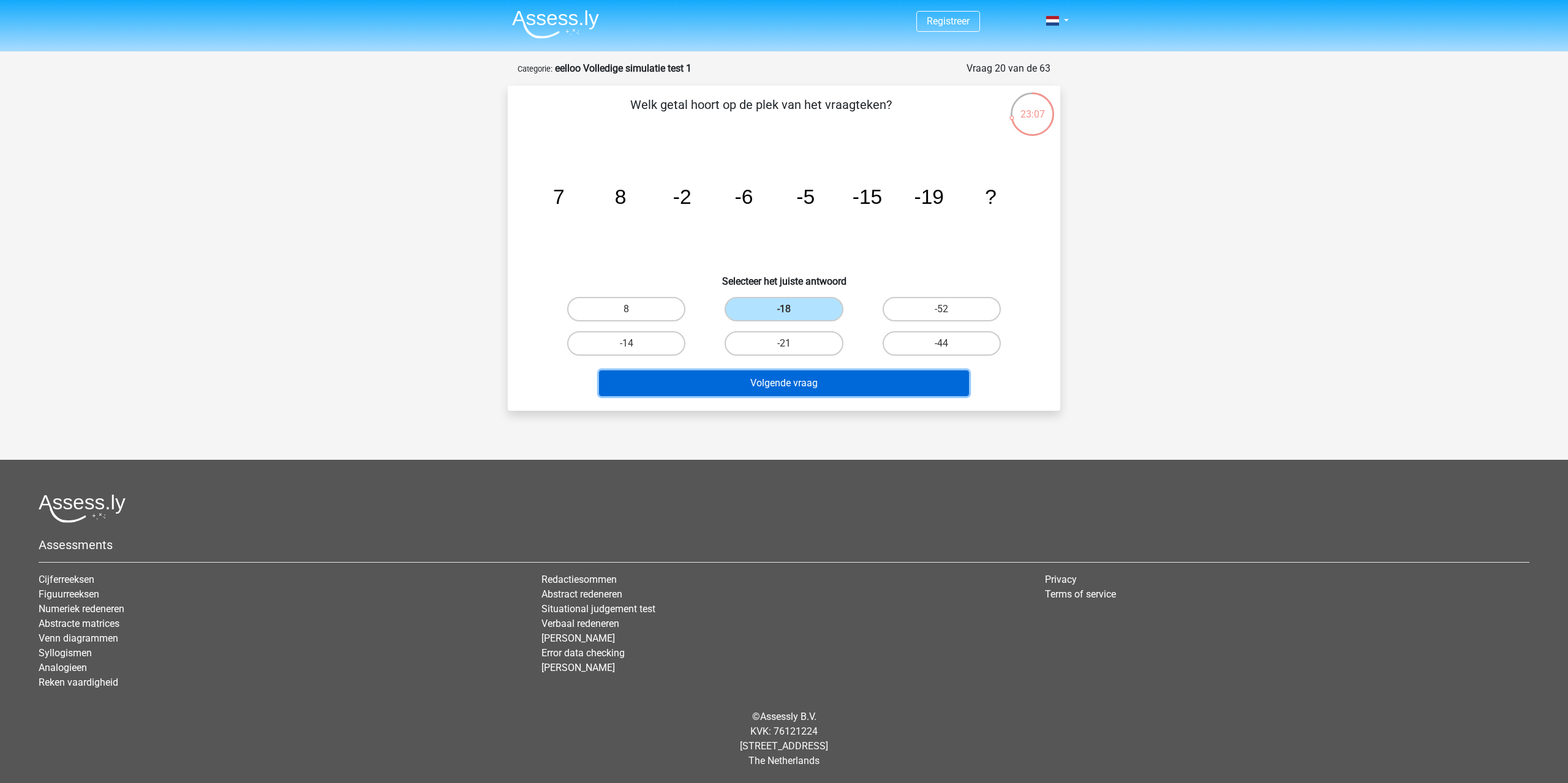
click at [764, 375] on button "Volgende vraag" at bounding box center [784, 384] width 371 height 26
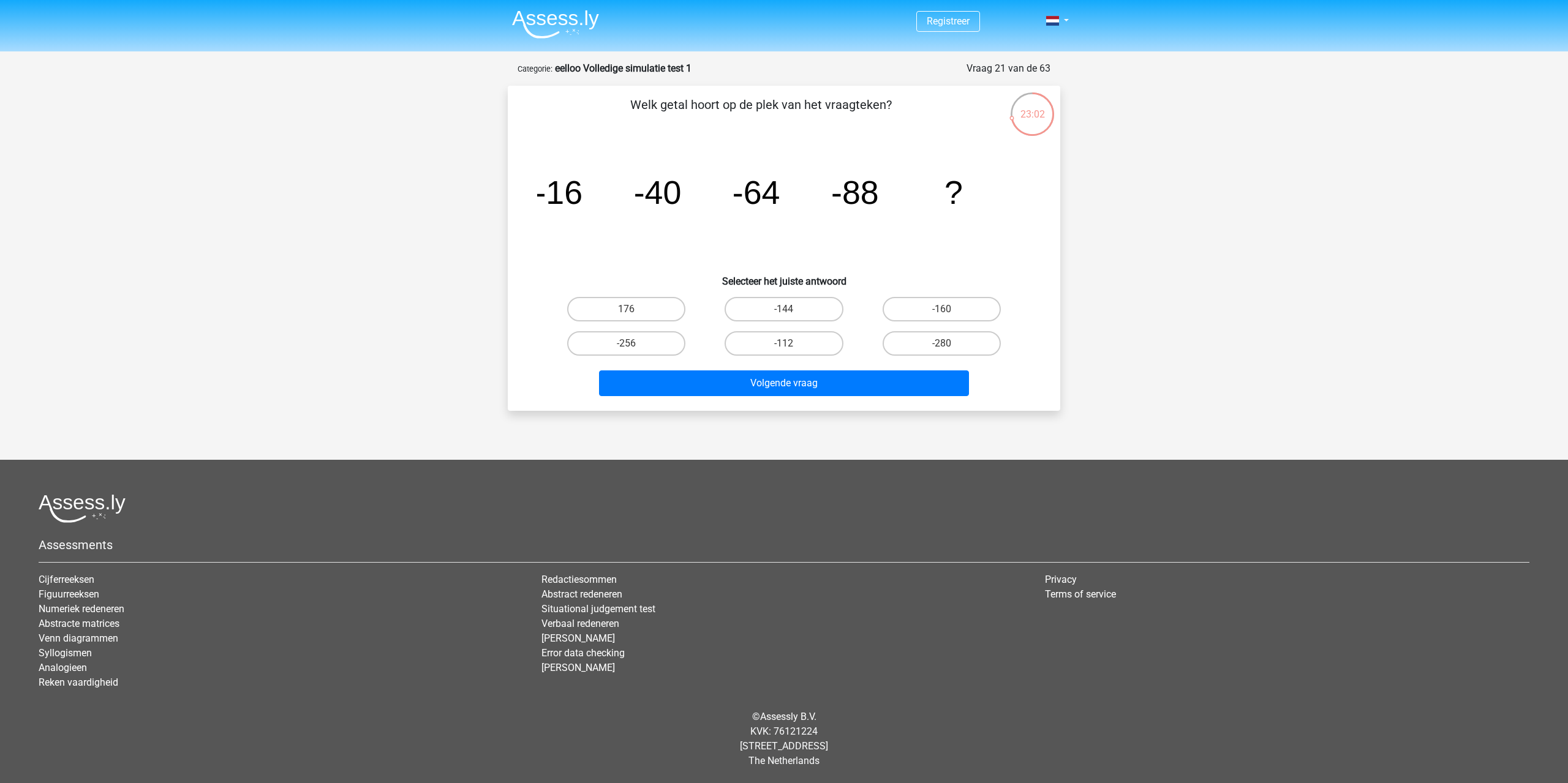
drag, startPoint x: 551, startPoint y: 197, endPoint x: 544, endPoint y: 203, distance: 9.2
click at [544, 203] on tspan "-16" at bounding box center [559, 192] width 48 height 37
click at [539, 200] on tspan "-16" at bounding box center [559, 192] width 48 height 37
click at [770, 345] on label "-112" at bounding box center [783, 344] width 118 height 25
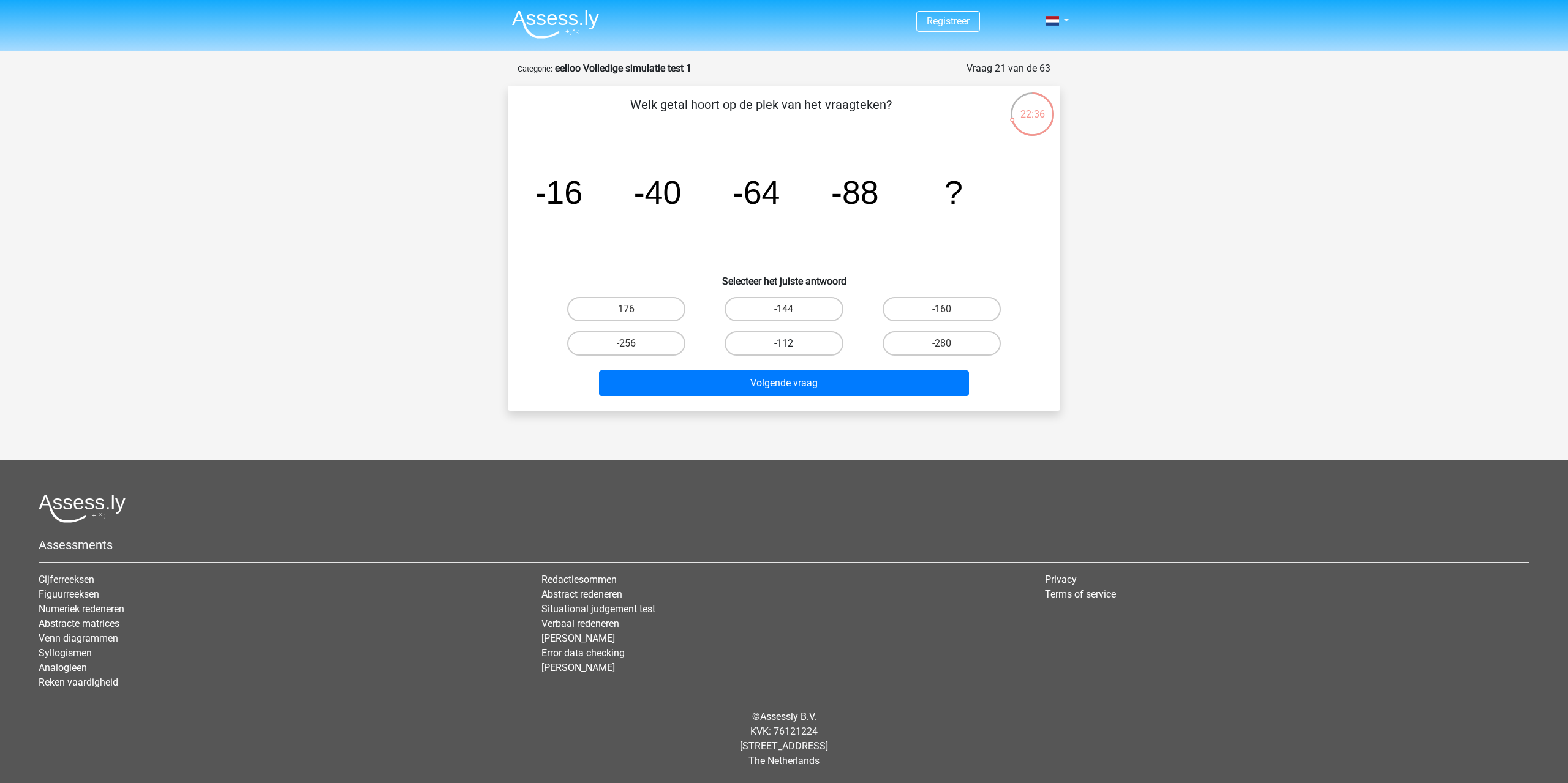
click at [784, 345] on input "-112" at bounding box center [788, 347] width 8 height 8
radio input "true"
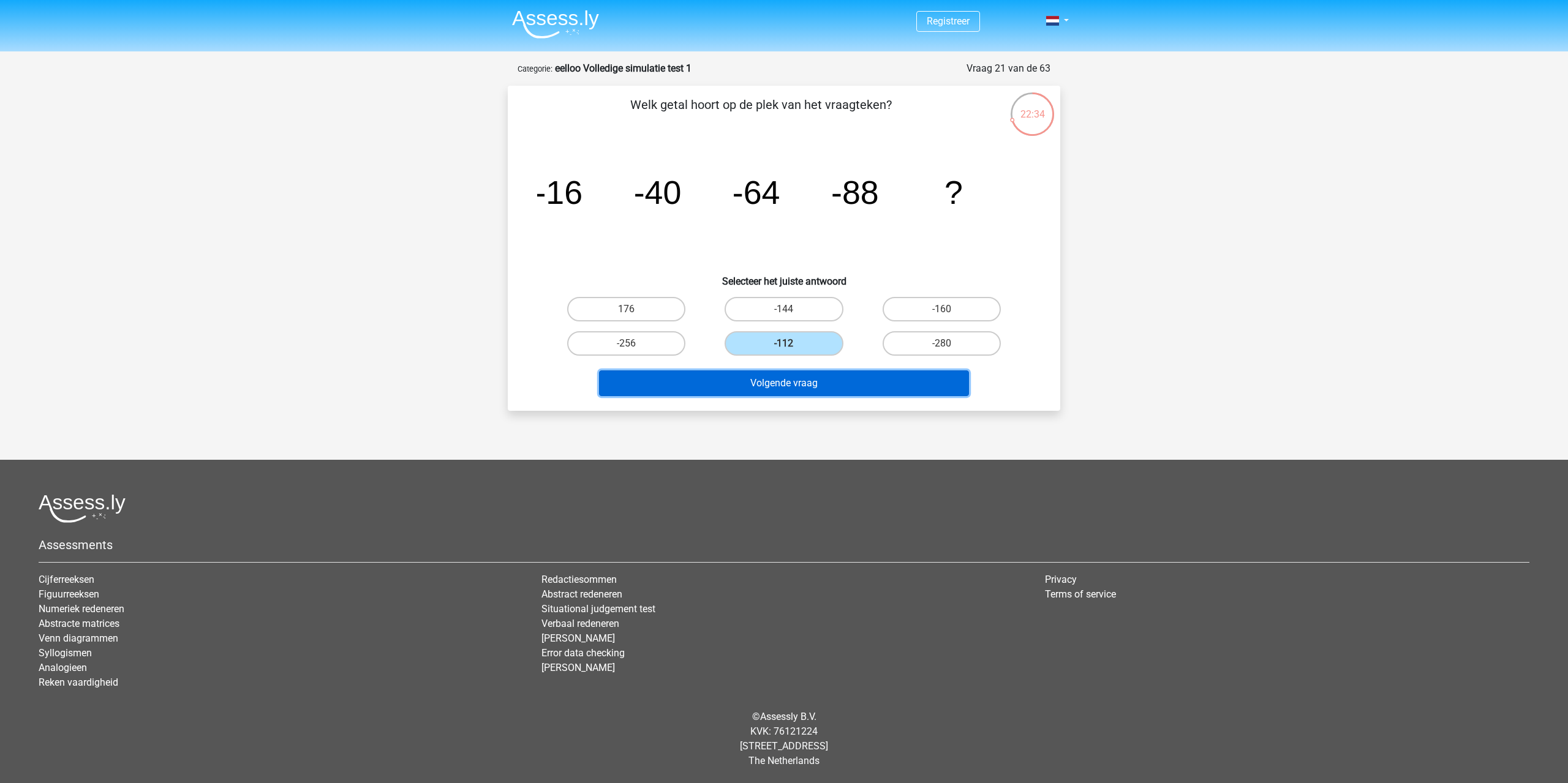
click at [918, 382] on button "Volgende vraag" at bounding box center [784, 384] width 371 height 26
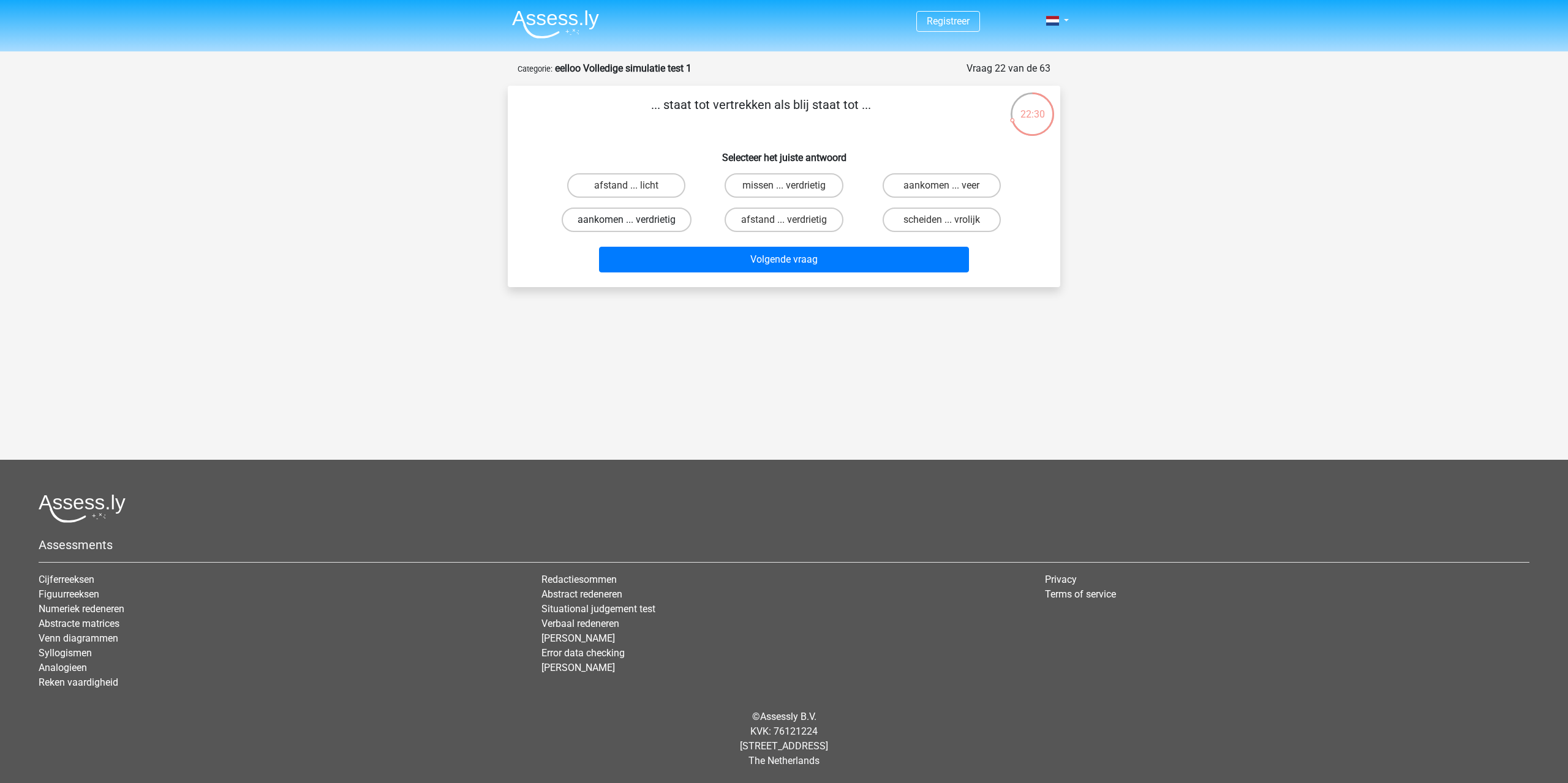
click at [641, 219] on label "aankomen ... verdrietig" at bounding box center [626, 220] width 130 height 25
click at [635, 220] on input "aankomen ... verdrietig" at bounding box center [630, 224] width 8 height 8
radio input "true"
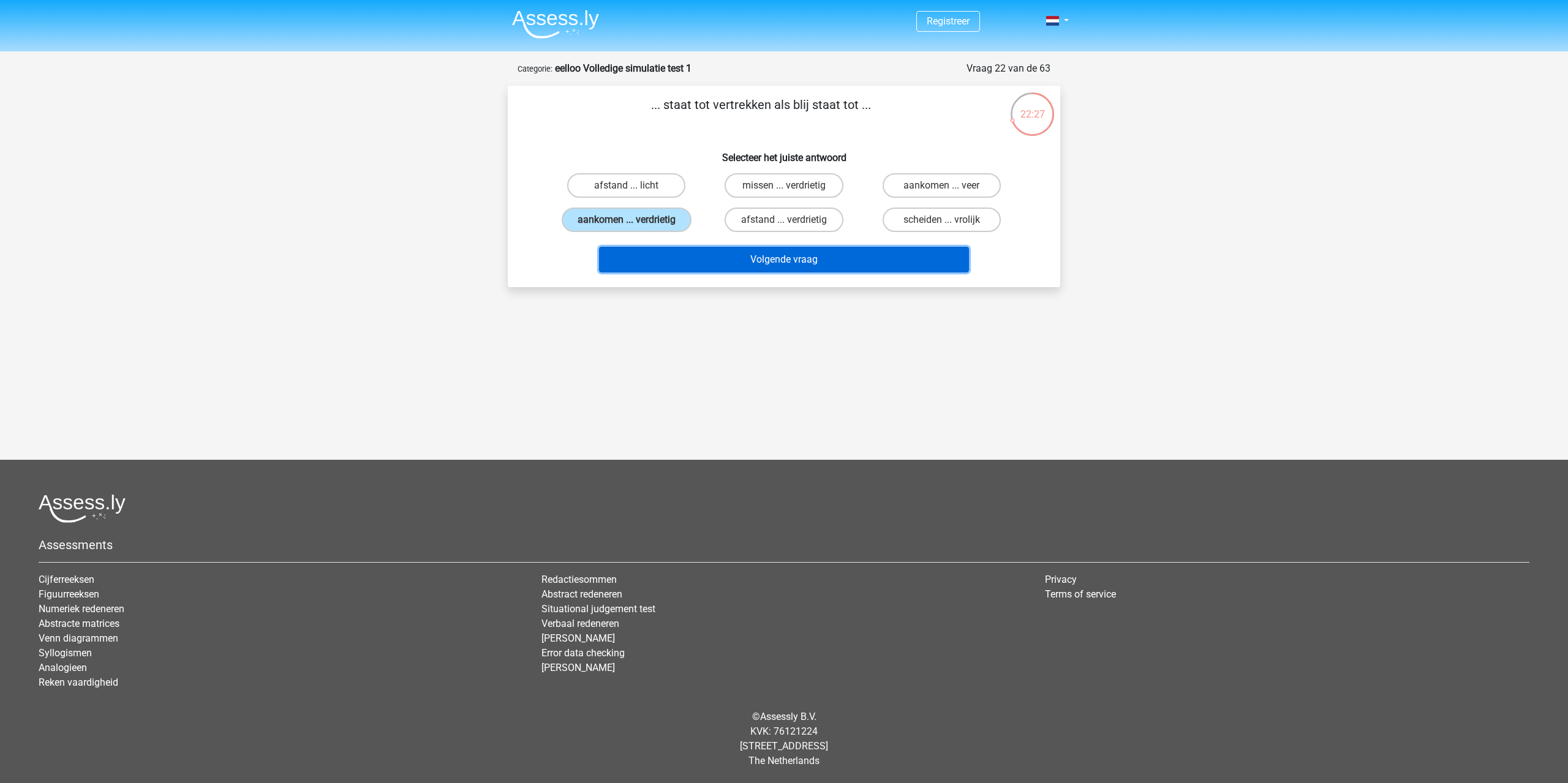
click at [768, 261] on button "Volgende vraag" at bounding box center [784, 260] width 371 height 26
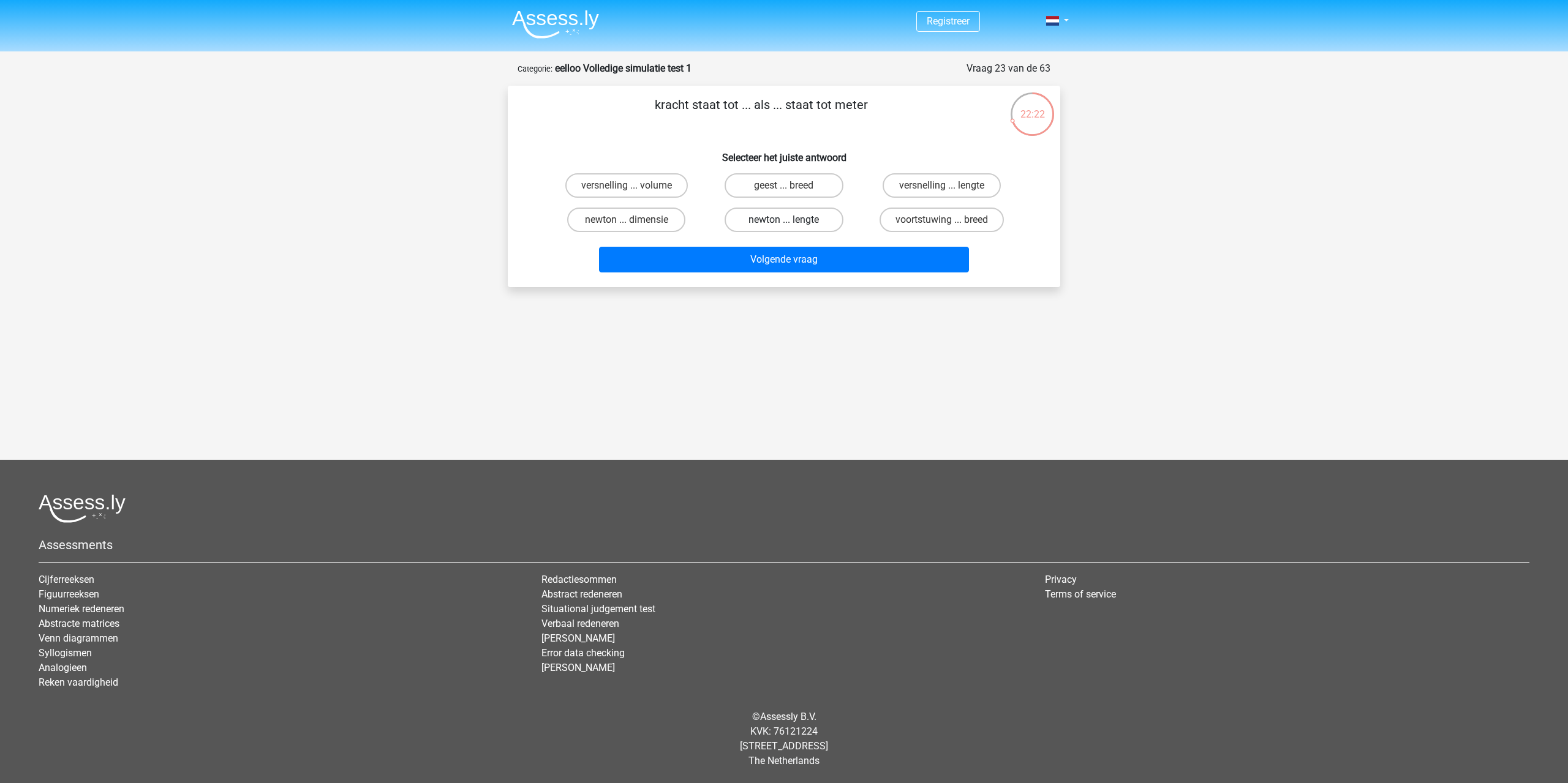
click at [823, 227] on label "newton ... lengte" at bounding box center [783, 220] width 118 height 25
click at [792, 227] on input "newton ... lengte" at bounding box center [788, 224] width 8 height 8
radio input "true"
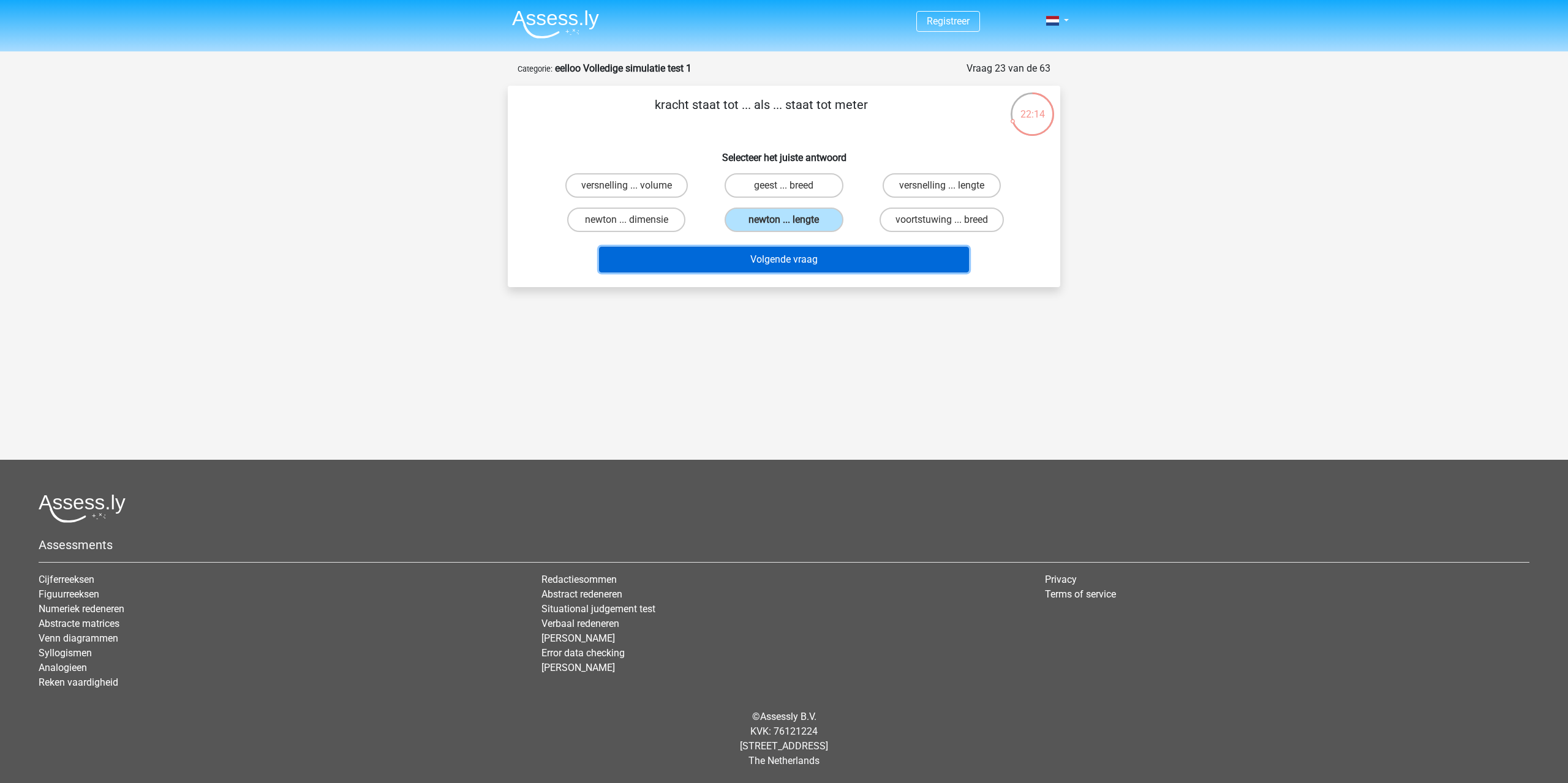
click at [872, 259] on button "Volgende vraag" at bounding box center [784, 260] width 371 height 26
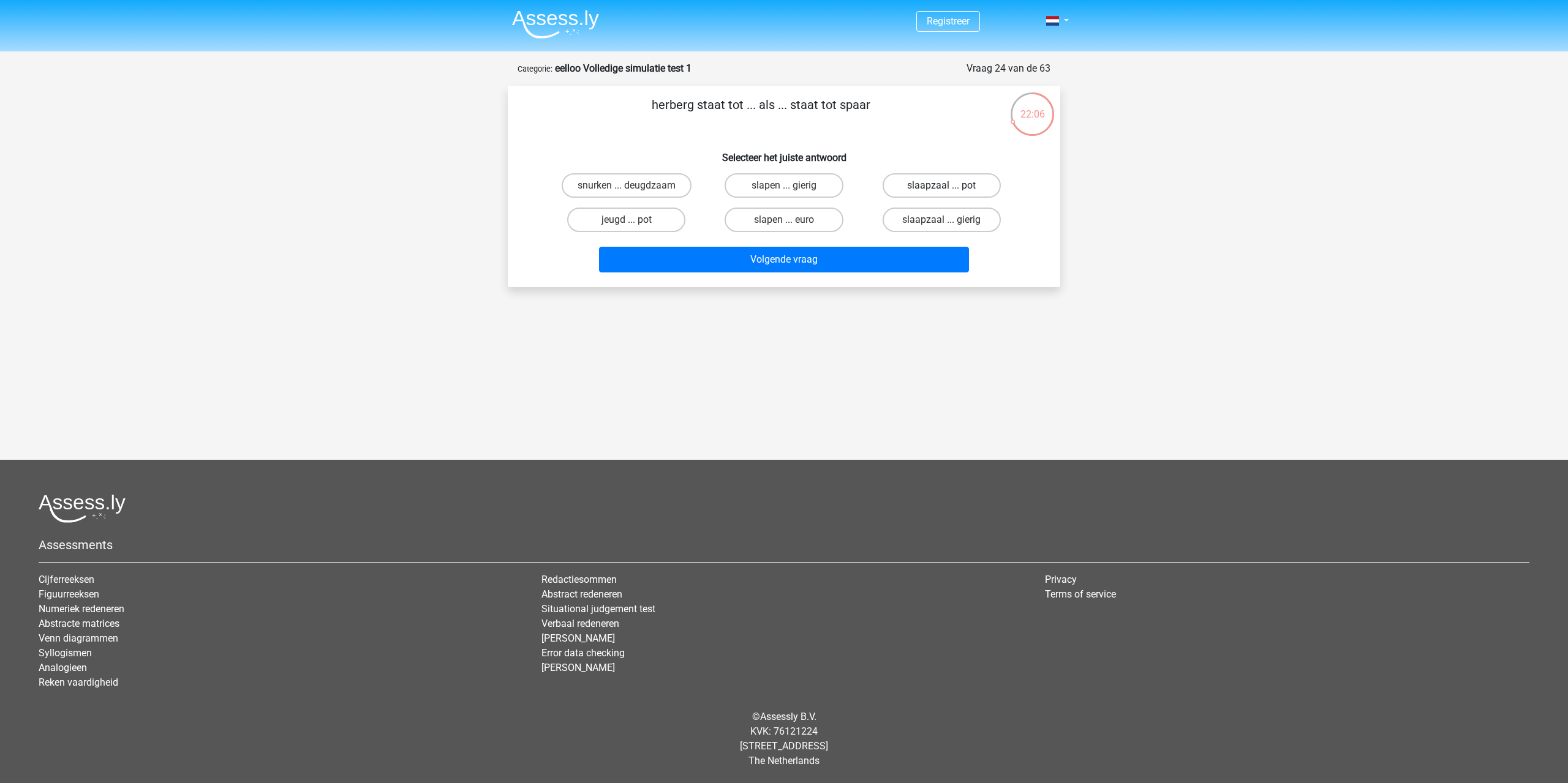
click at [962, 188] on label "slaapzaal ... pot" at bounding box center [942, 186] width 118 height 25
click at [949, 188] on input "slaapzaal ... pot" at bounding box center [946, 190] width 8 height 8
radio input "true"
click at [670, 222] on label "jeugd ... pot" at bounding box center [626, 220] width 118 height 25
click at [635, 222] on input "jeugd ... pot" at bounding box center [630, 224] width 8 height 8
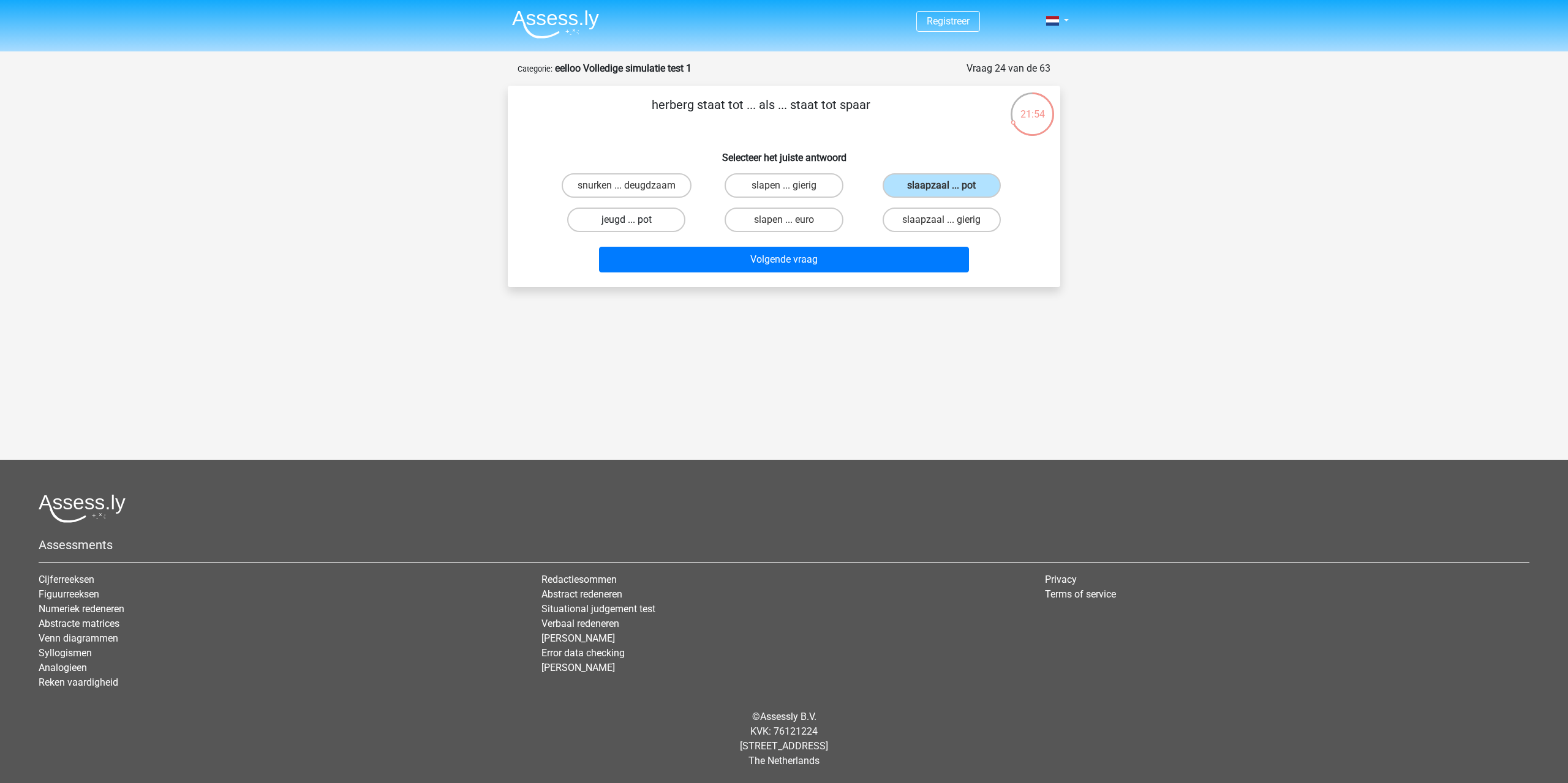
radio input "true"
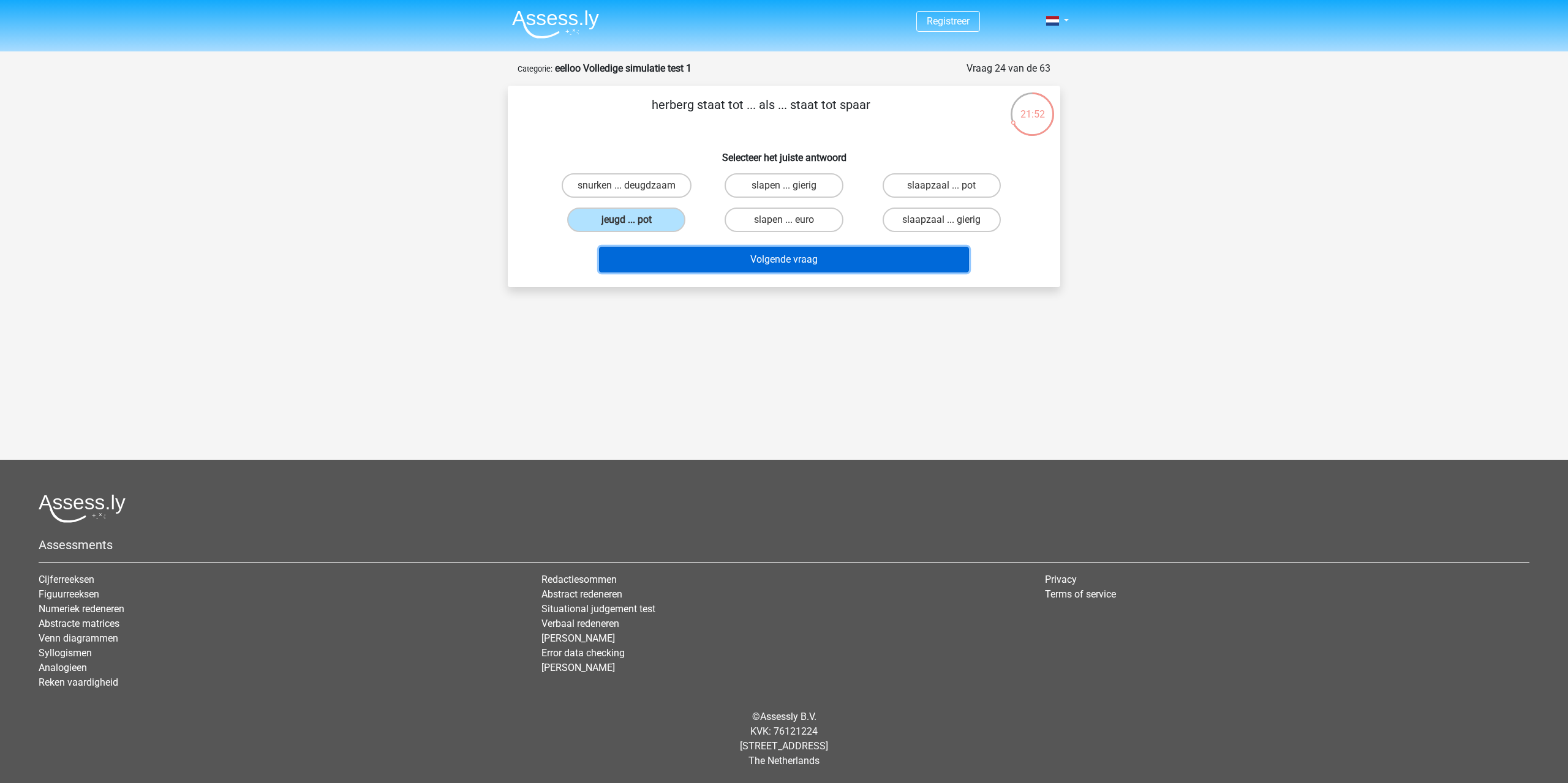
click at [665, 253] on button "Volgende vraag" at bounding box center [784, 260] width 371 height 26
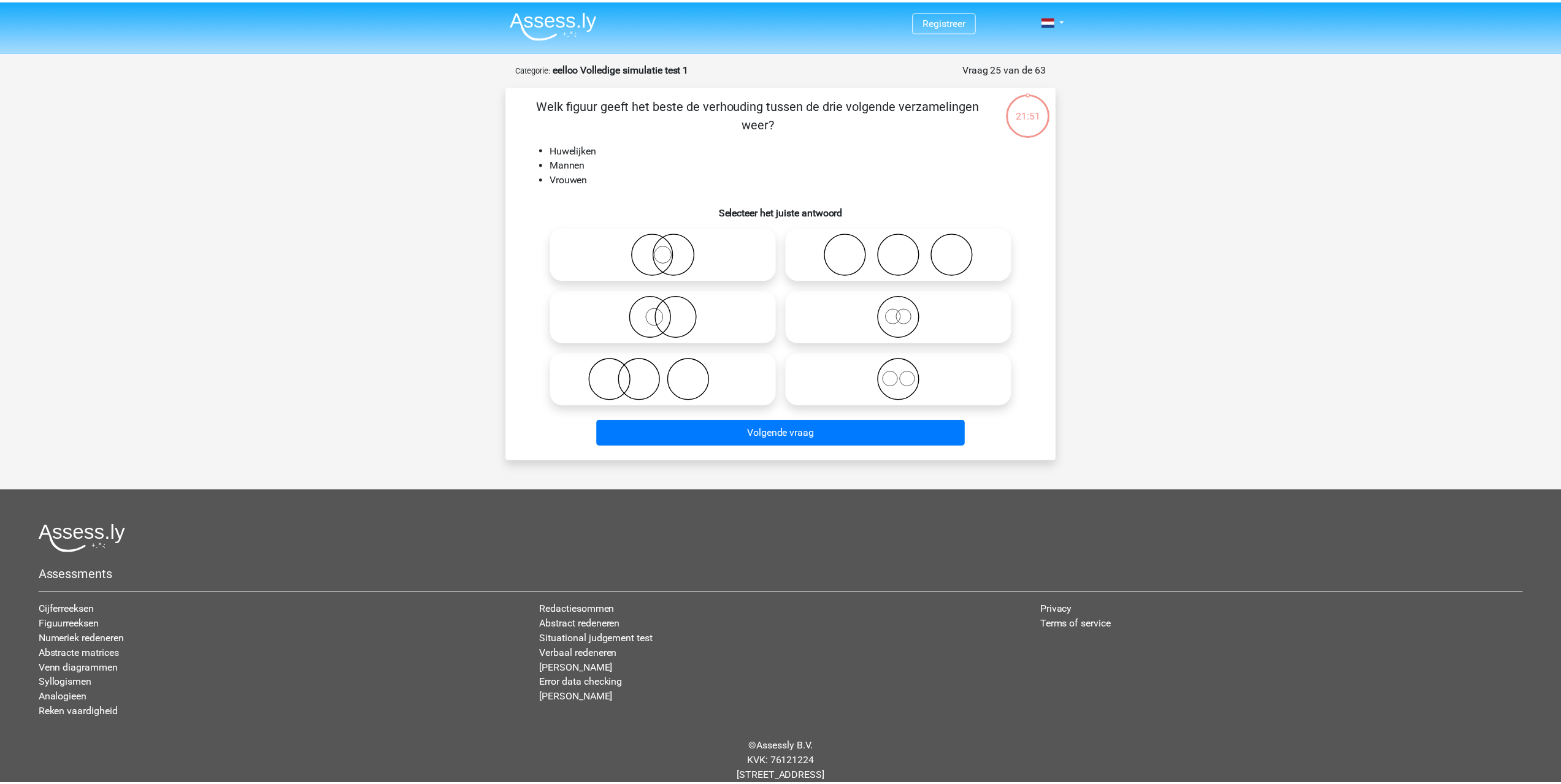
scroll to position [29, 0]
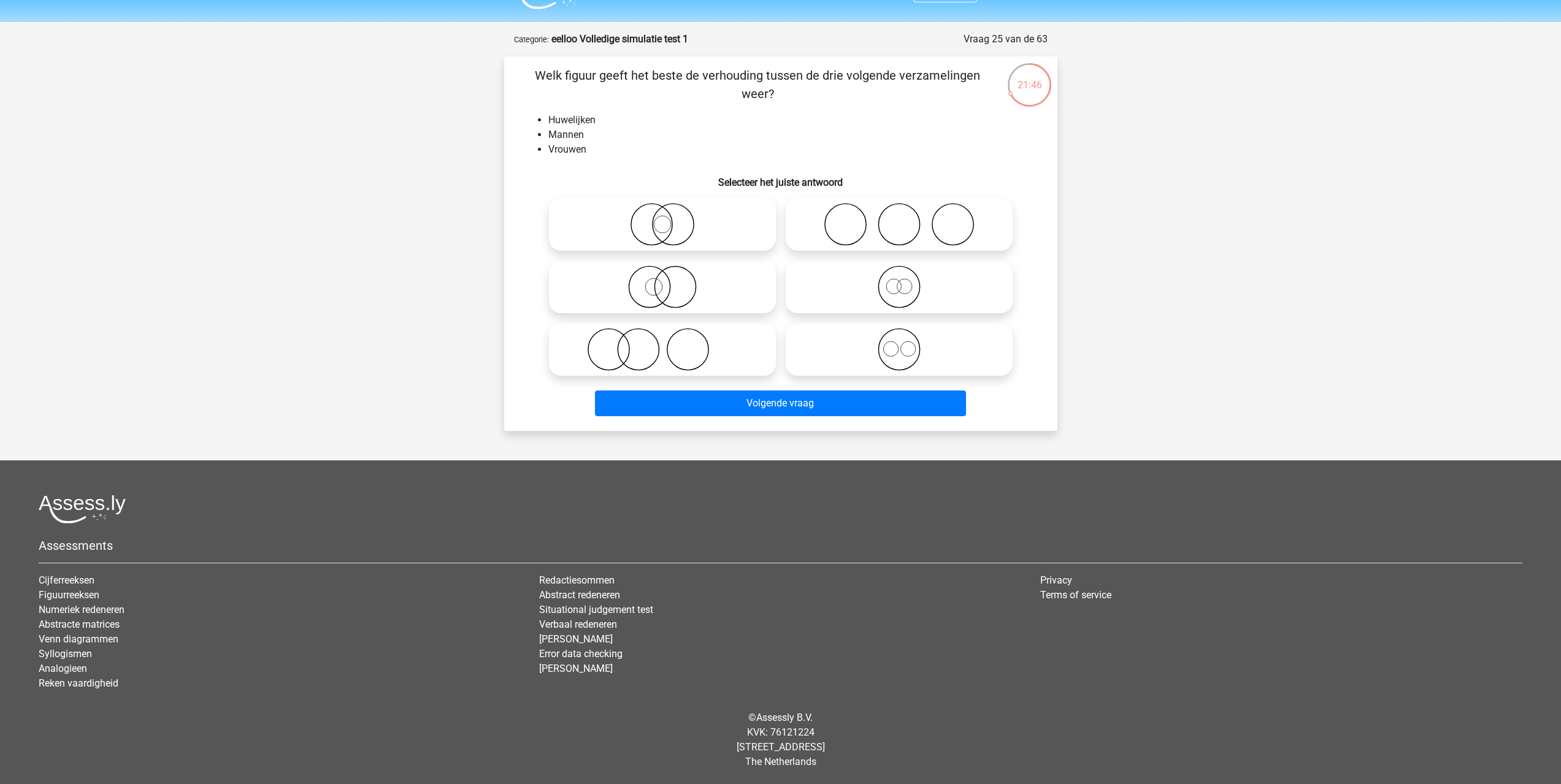
click at [925, 294] on icon at bounding box center [899, 287] width 217 height 43
click at [907, 281] on input "radio" at bounding box center [903, 277] width 8 height 8
radio input "true"
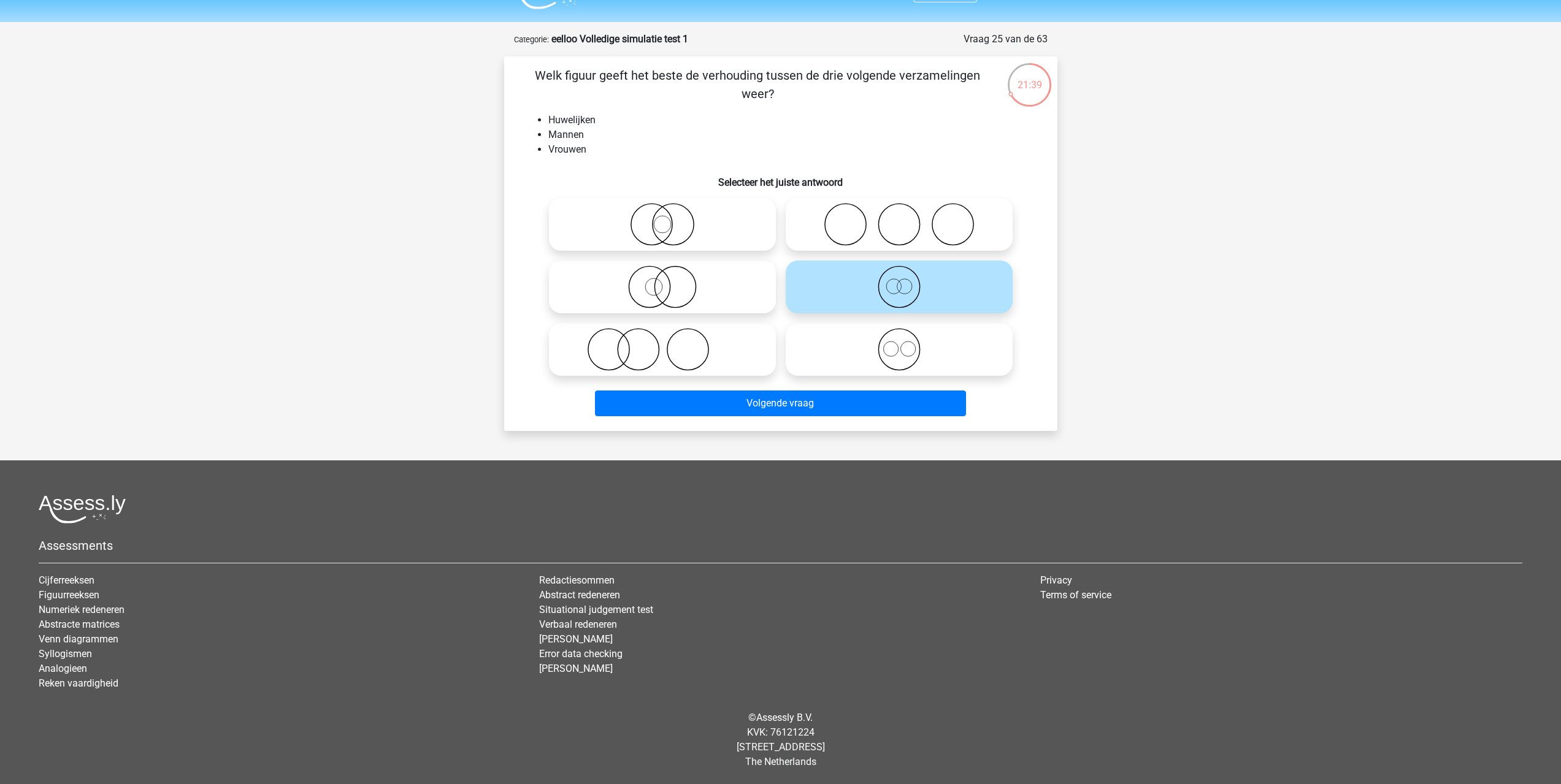
click at [902, 235] on icon at bounding box center [899, 224] width 217 height 43
click at [902, 218] on input "radio" at bounding box center [903, 215] width 8 height 8
radio input "true"
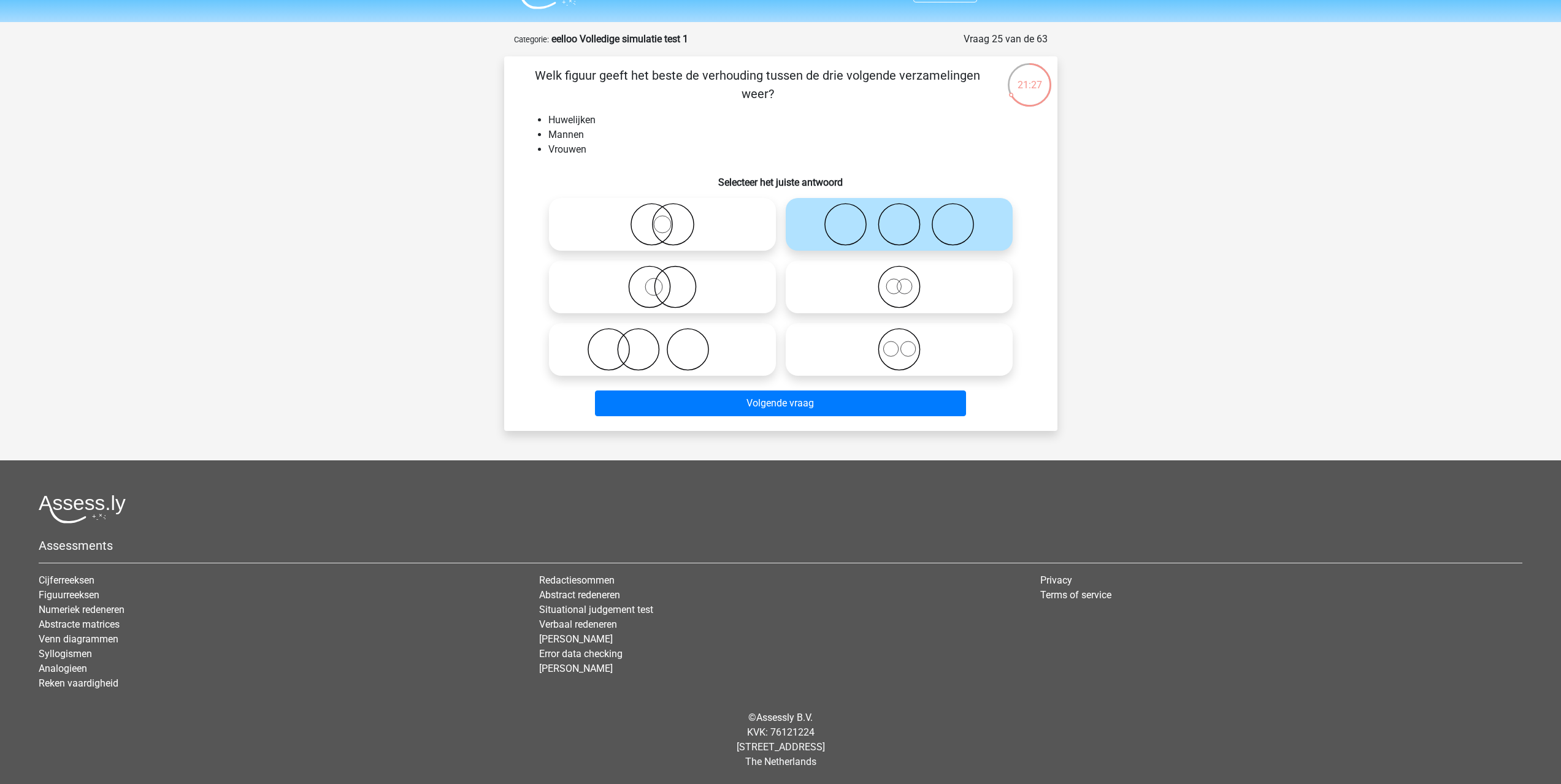
click at [906, 296] on icon at bounding box center [899, 287] width 217 height 43
click at [906, 281] on input "radio" at bounding box center [903, 277] width 8 height 8
radio input "true"
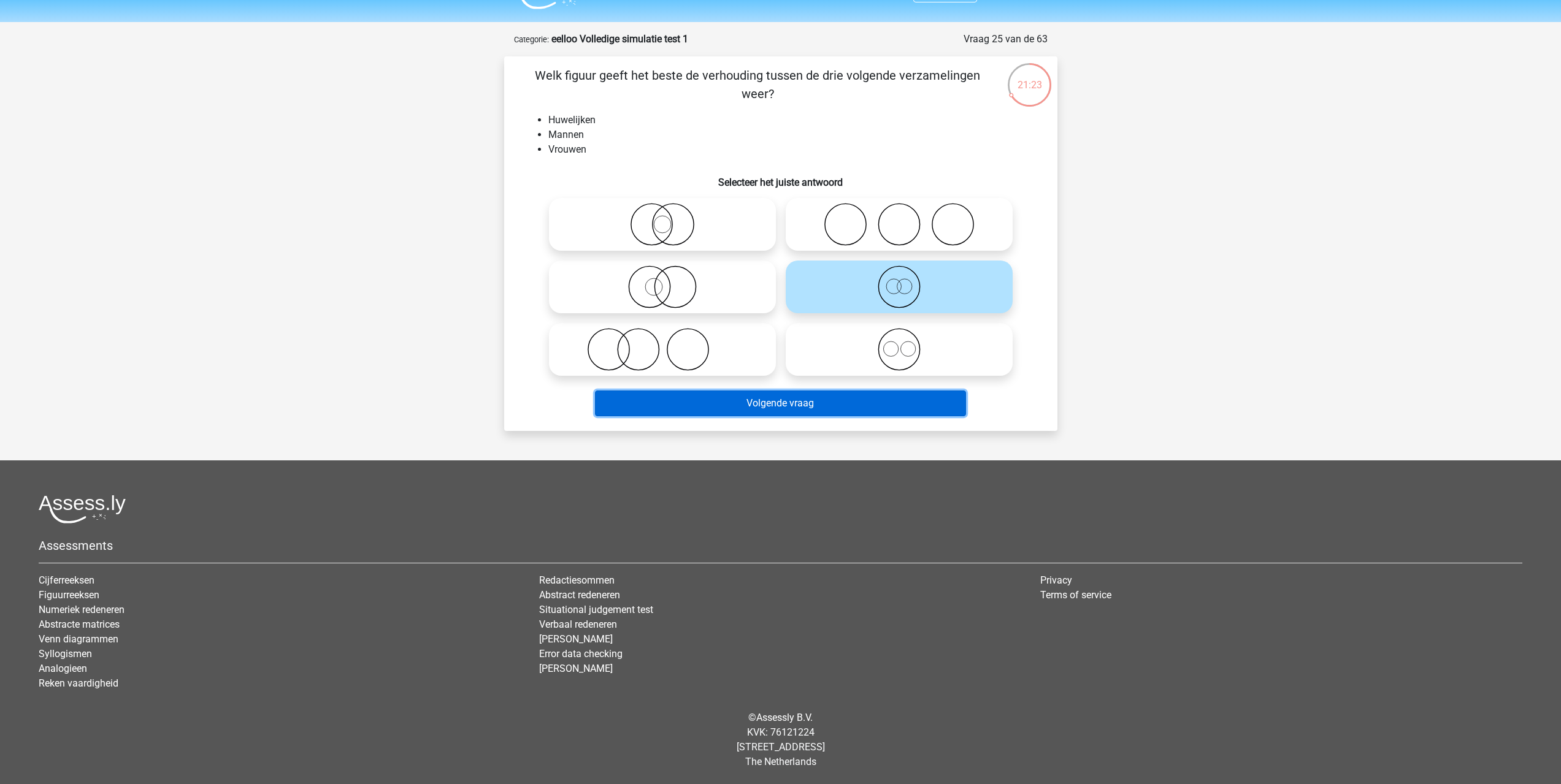
click at [886, 410] on button "Volgende vraag" at bounding box center [780, 403] width 371 height 26
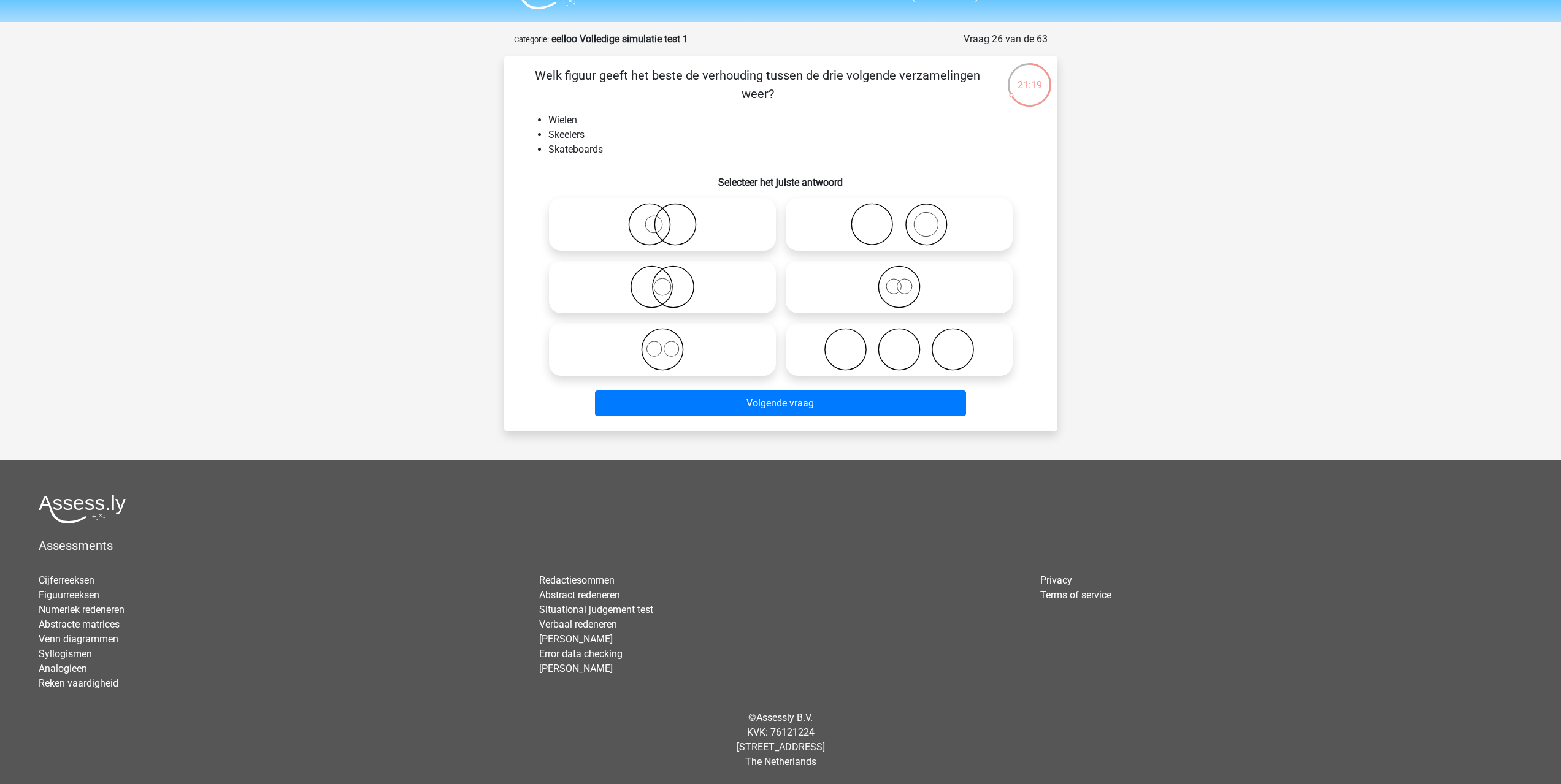
click at [709, 355] on icon at bounding box center [662, 349] width 217 height 43
click at [670, 344] on input "radio" at bounding box center [666, 340] width 8 height 8
radio input "true"
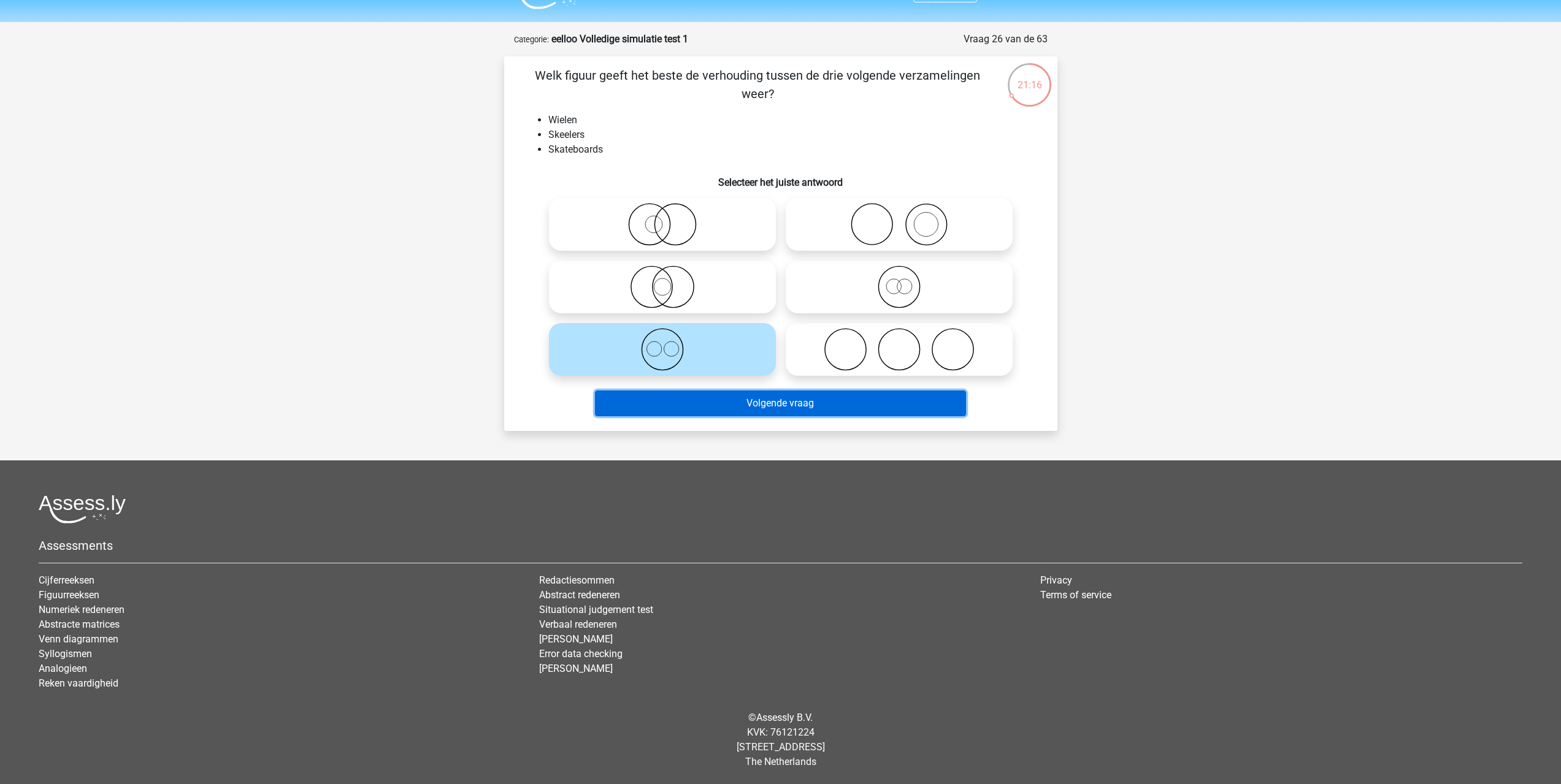
click at [777, 407] on button "Volgende vraag" at bounding box center [780, 403] width 371 height 26
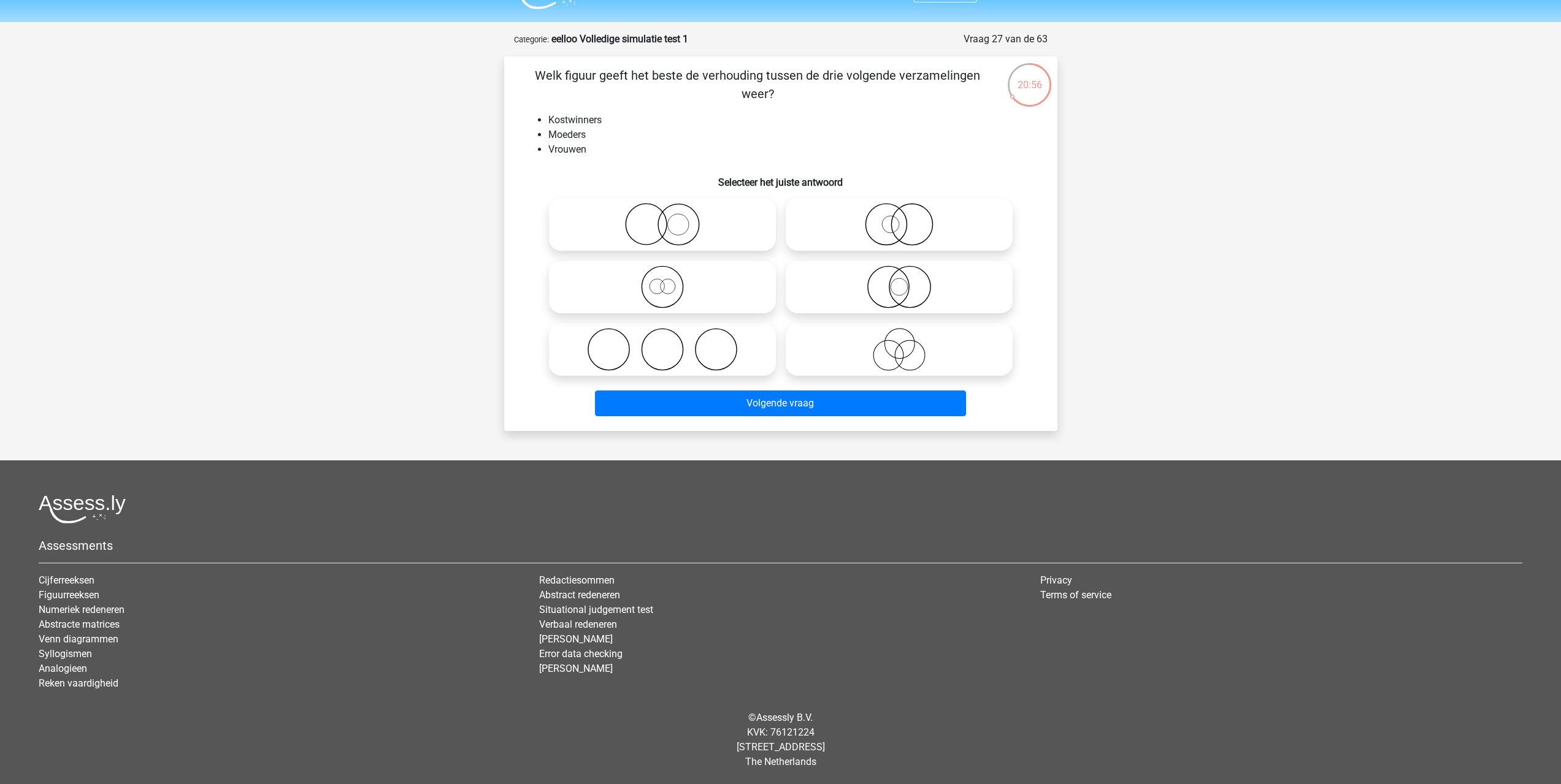
click at [674, 213] on icon at bounding box center [662, 224] width 217 height 43
click at [670, 213] on input "radio" at bounding box center [666, 215] width 8 height 8
radio input "true"
click at [870, 226] on icon at bounding box center [899, 224] width 217 height 43
click at [899, 218] on input "radio" at bounding box center [903, 215] width 8 height 8
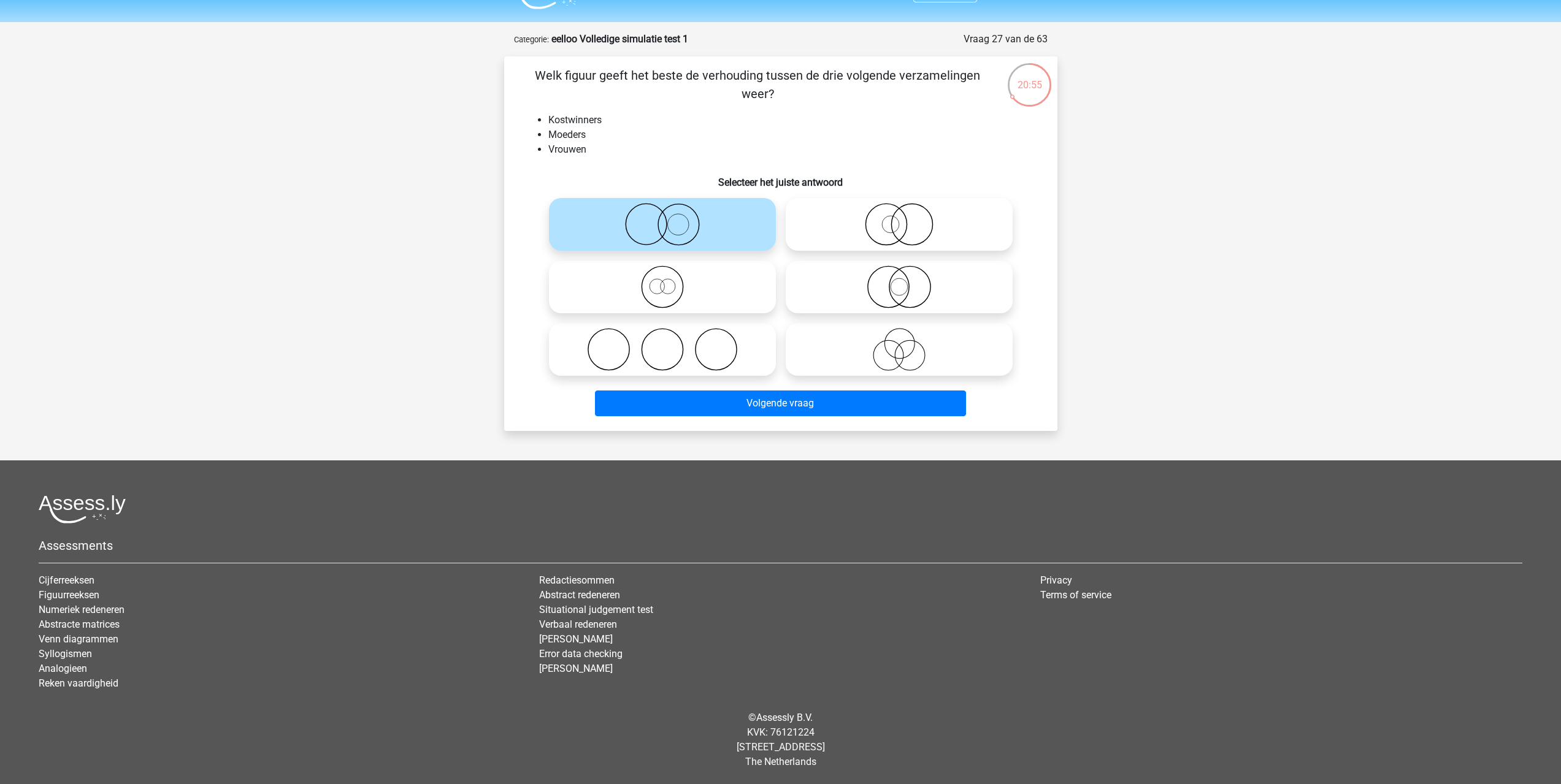
radio input "true"
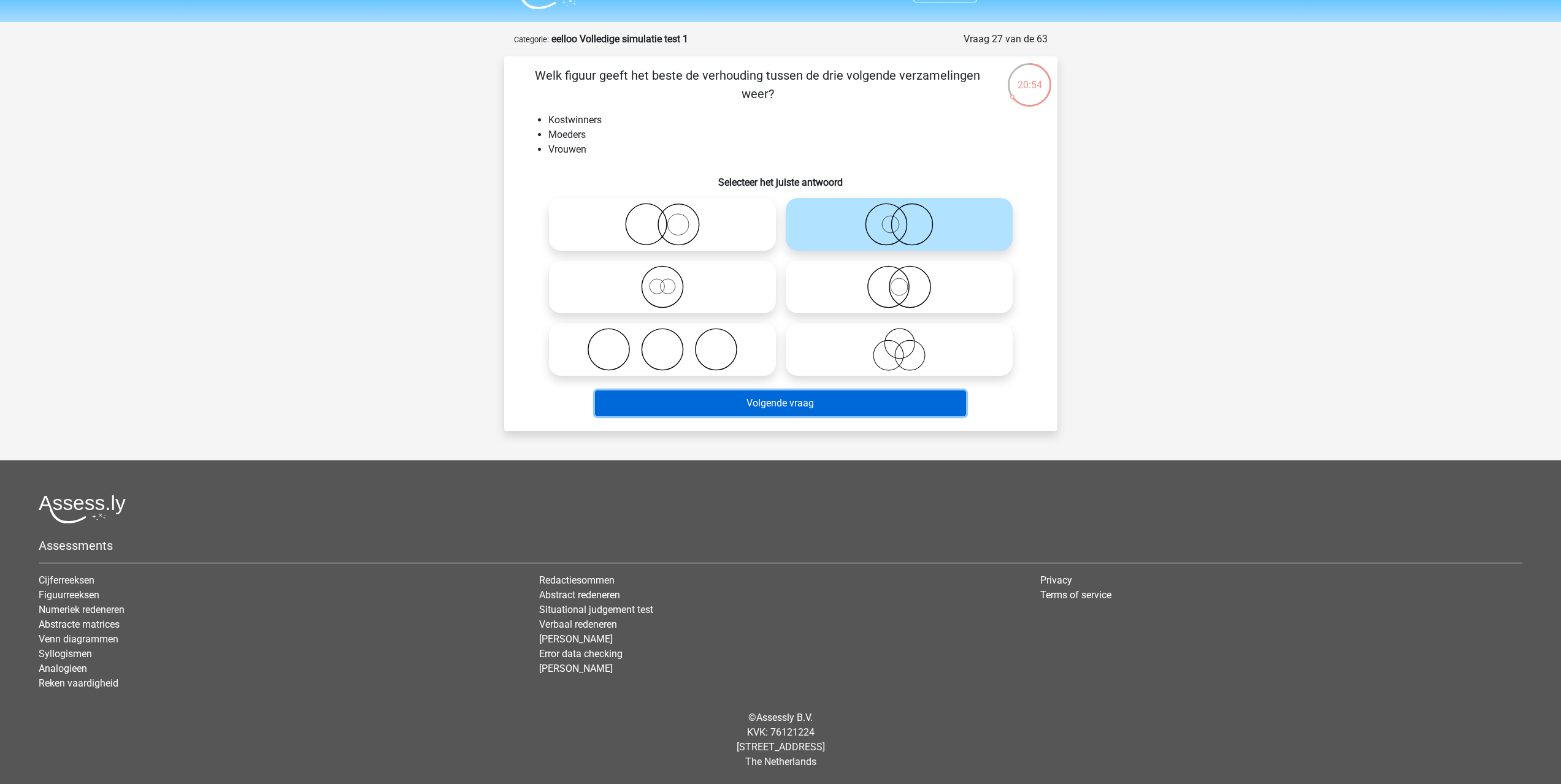
click at [751, 412] on button "Volgende vraag" at bounding box center [780, 403] width 371 height 26
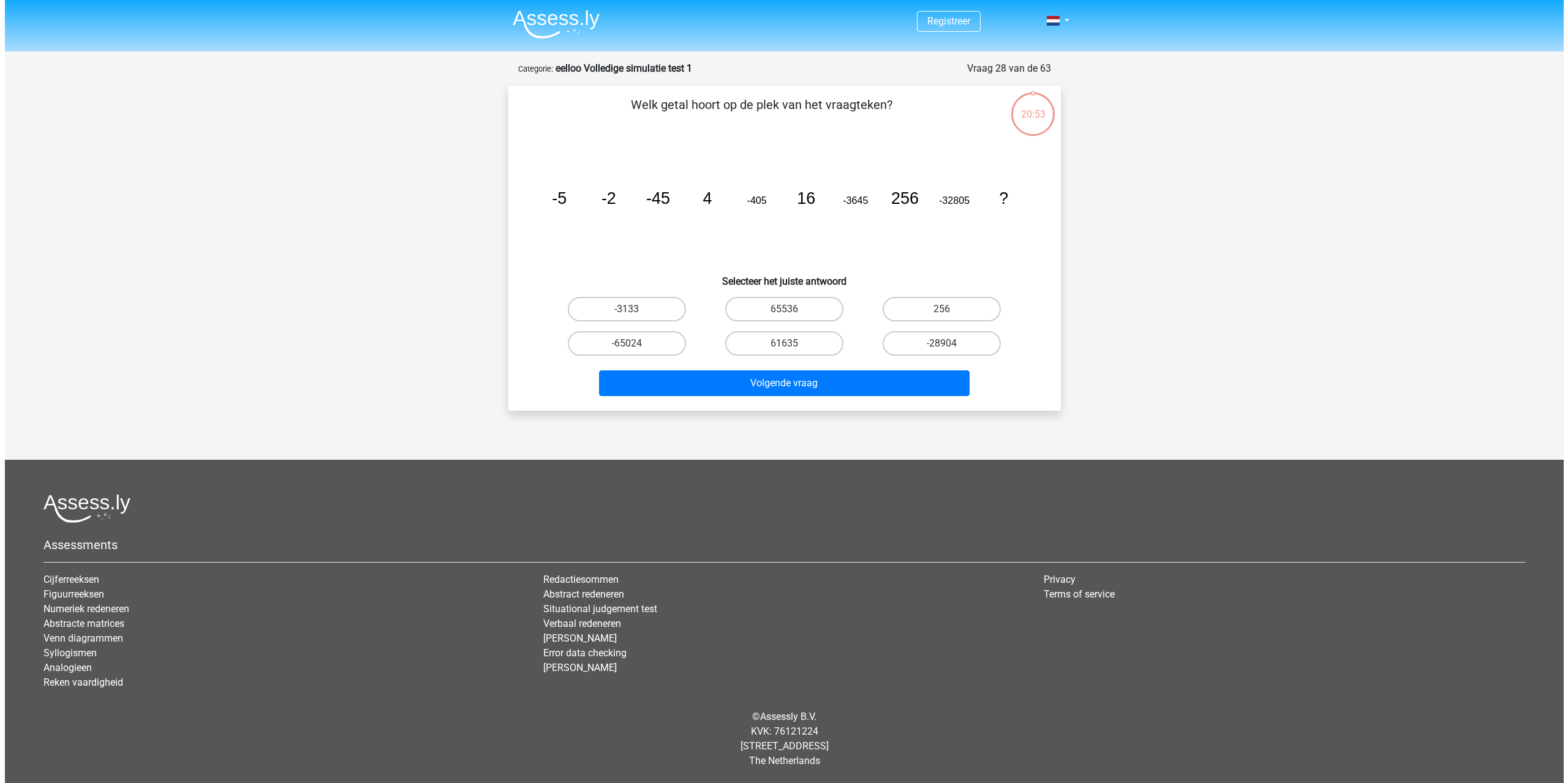
scroll to position [0, 0]
drag, startPoint x: 912, startPoint y: 202, endPoint x: 920, endPoint y: 199, distance: 8.5
click at [913, 202] on tspan "256" at bounding box center [905, 198] width 27 height 18
click at [789, 300] on label "65536" at bounding box center [783, 309] width 118 height 25
click at [789, 309] on input "65536" at bounding box center [788, 313] width 8 height 8
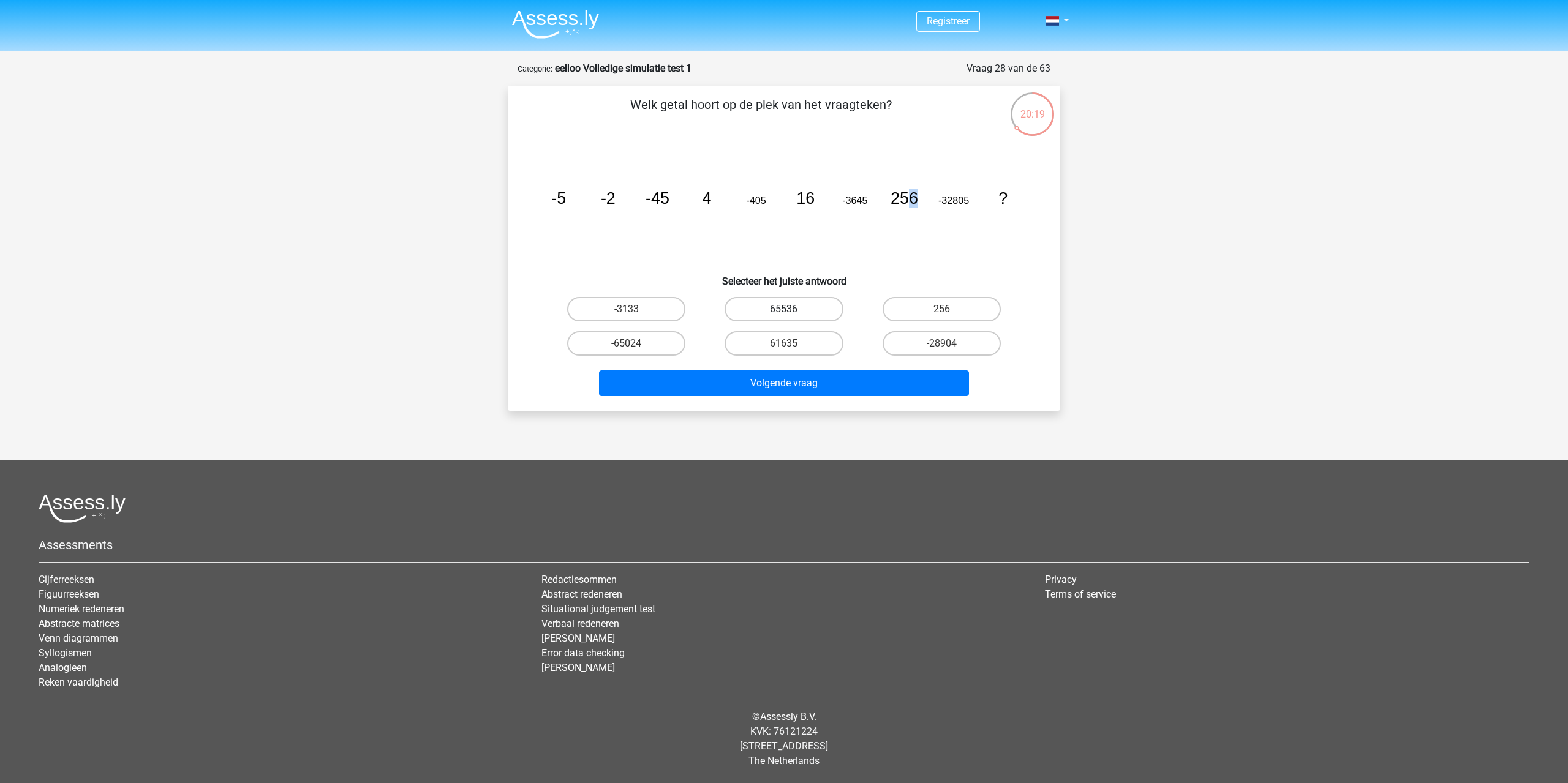
radio input "true"
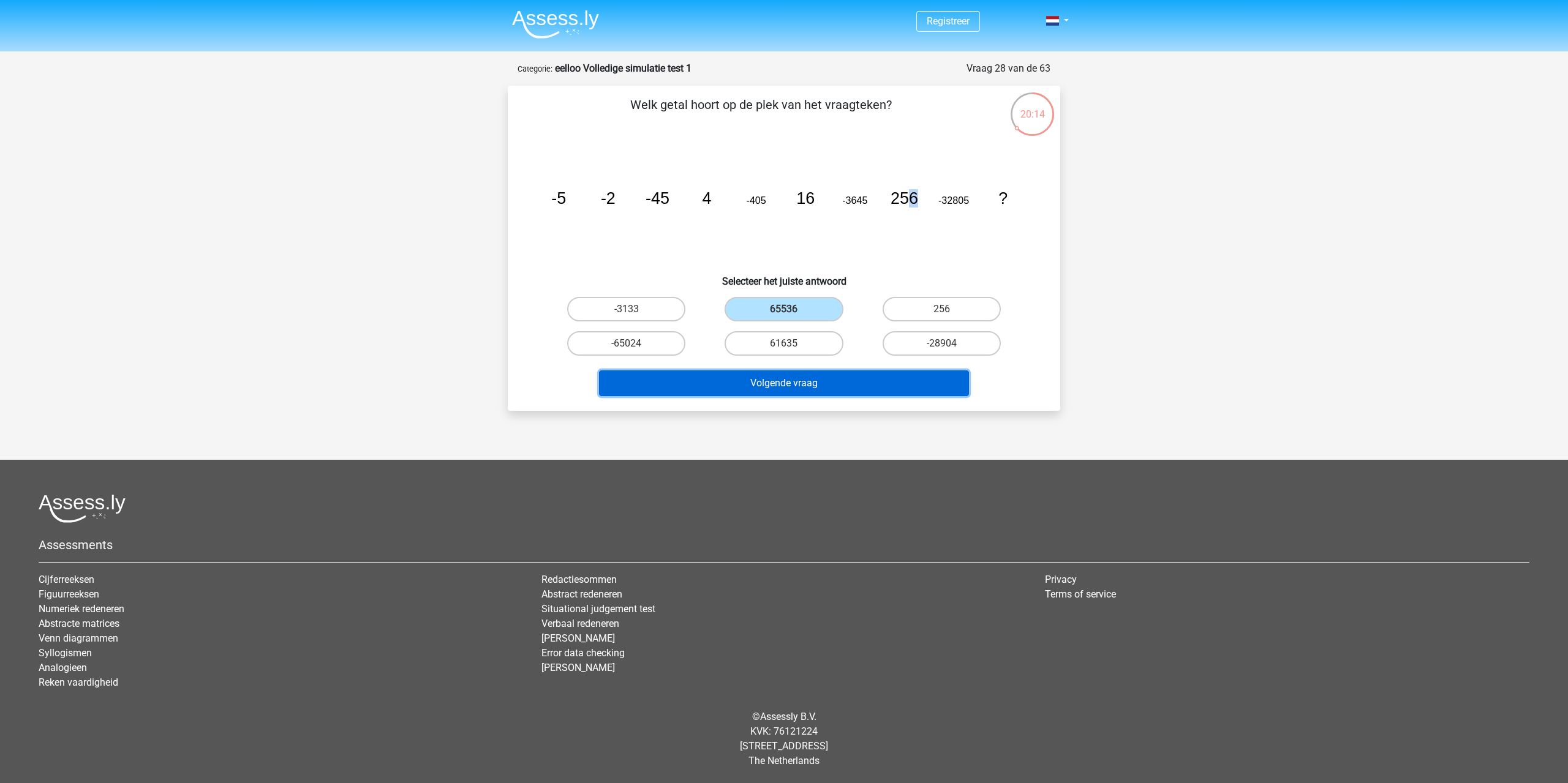
click at [728, 383] on button "Volgende vraag" at bounding box center [784, 384] width 371 height 26
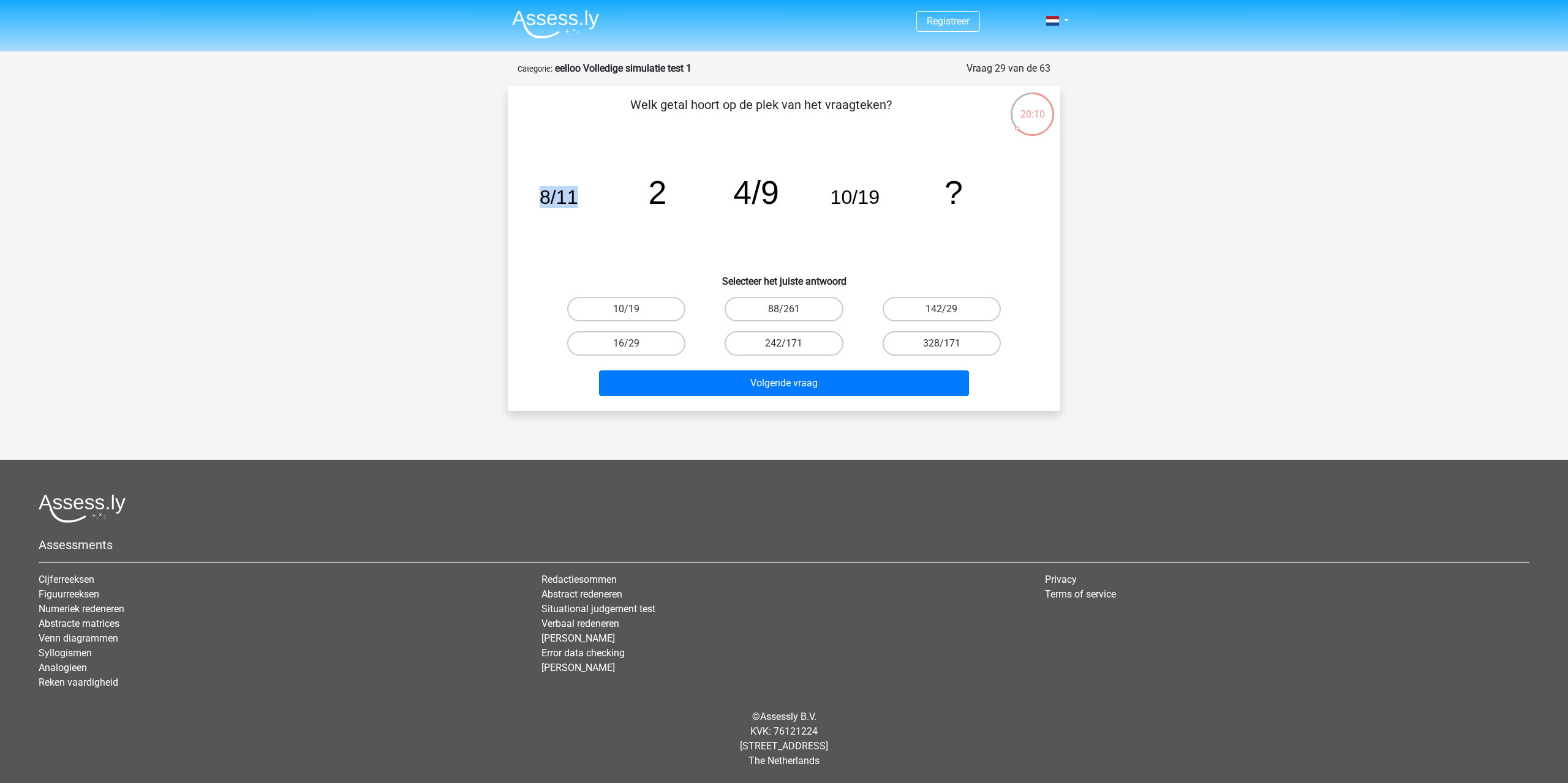
drag, startPoint x: 541, startPoint y: 199, endPoint x: 578, endPoint y: 193, distance: 37.5
click at [578, 193] on icon "image/svg+xml 8/11 2 4/9 10/19 ?" at bounding box center [784, 203] width 493 height 124
click at [557, 203] on tspan "8/11" at bounding box center [559, 197] width 38 height 22
click at [558, 203] on tspan "8/11" at bounding box center [559, 197] width 38 height 22
click at [554, 187] on tspan "8/11" at bounding box center [559, 197] width 38 height 22
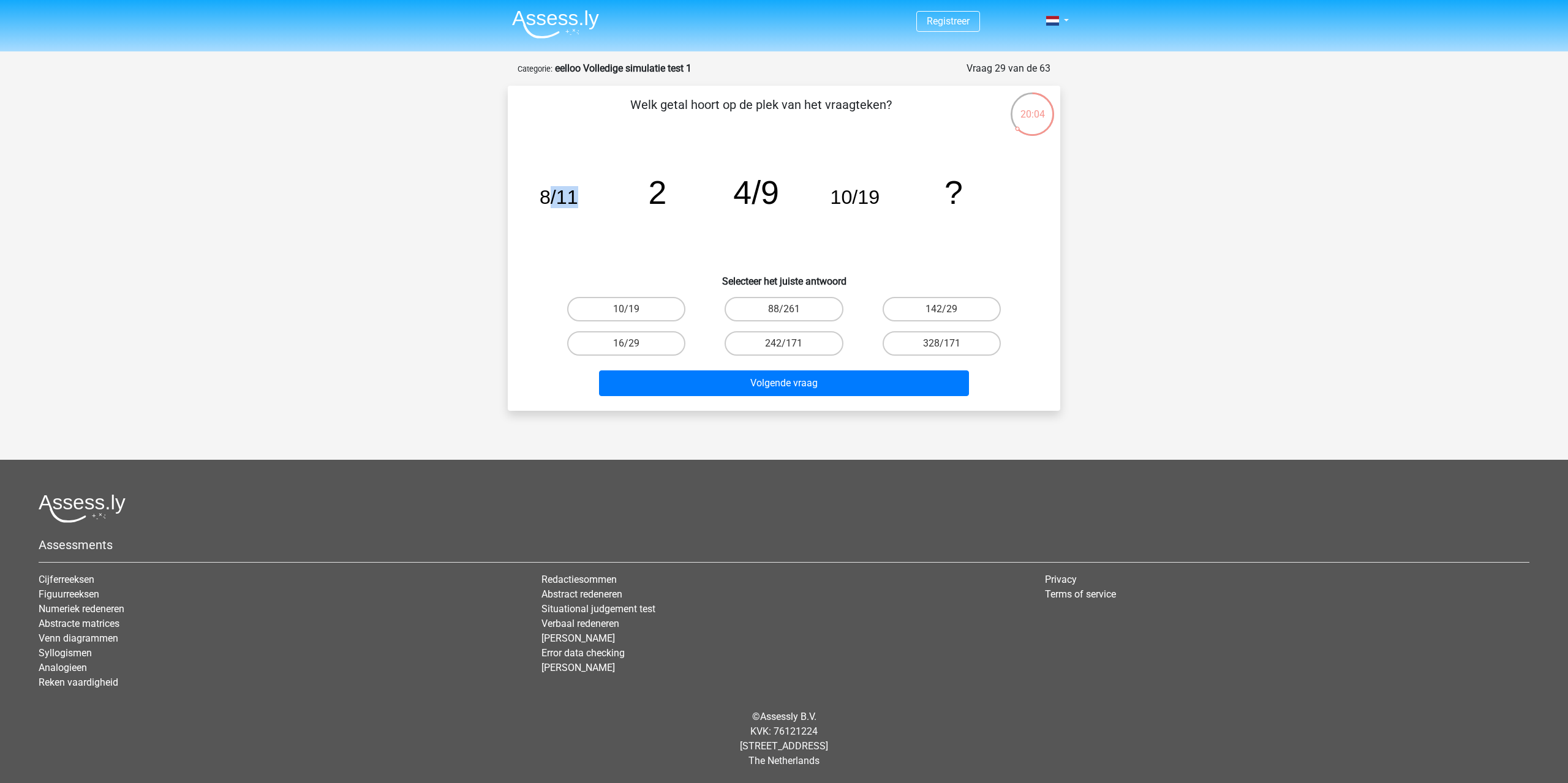
drag, startPoint x: 548, startPoint y: 197, endPoint x: 603, endPoint y: 190, distance: 55.4
click at [603, 190] on icon "image/svg+xml 8/11 2 4/9 10/19 ?" at bounding box center [784, 203] width 493 height 124
click at [666, 348] on label "16/29" at bounding box center [626, 344] width 118 height 25
click at [635, 348] on input "16/29" at bounding box center [630, 347] width 8 height 8
radio input "true"
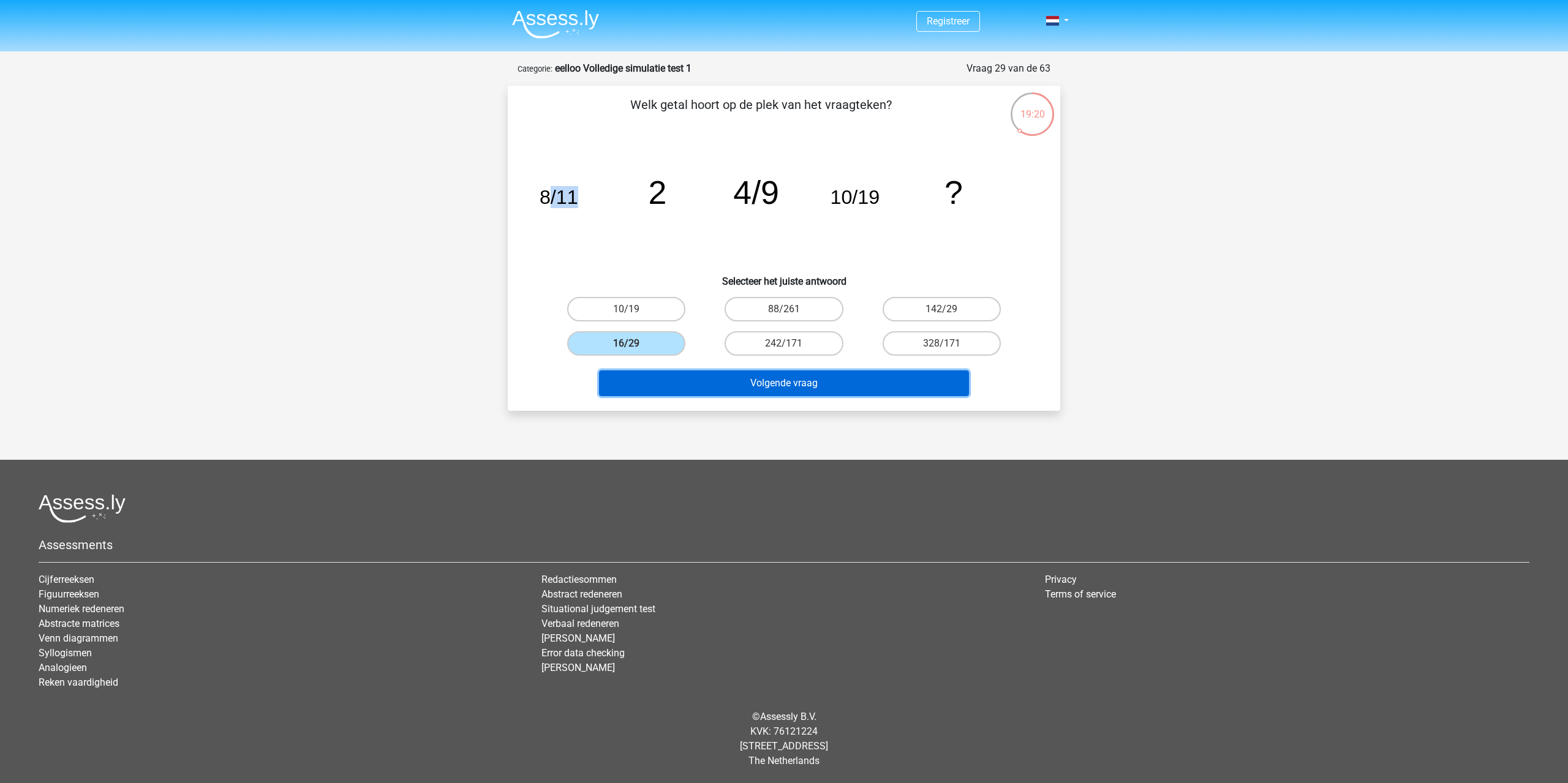
click at [866, 383] on button "Volgende vraag" at bounding box center [784, 384] width 371 height 26
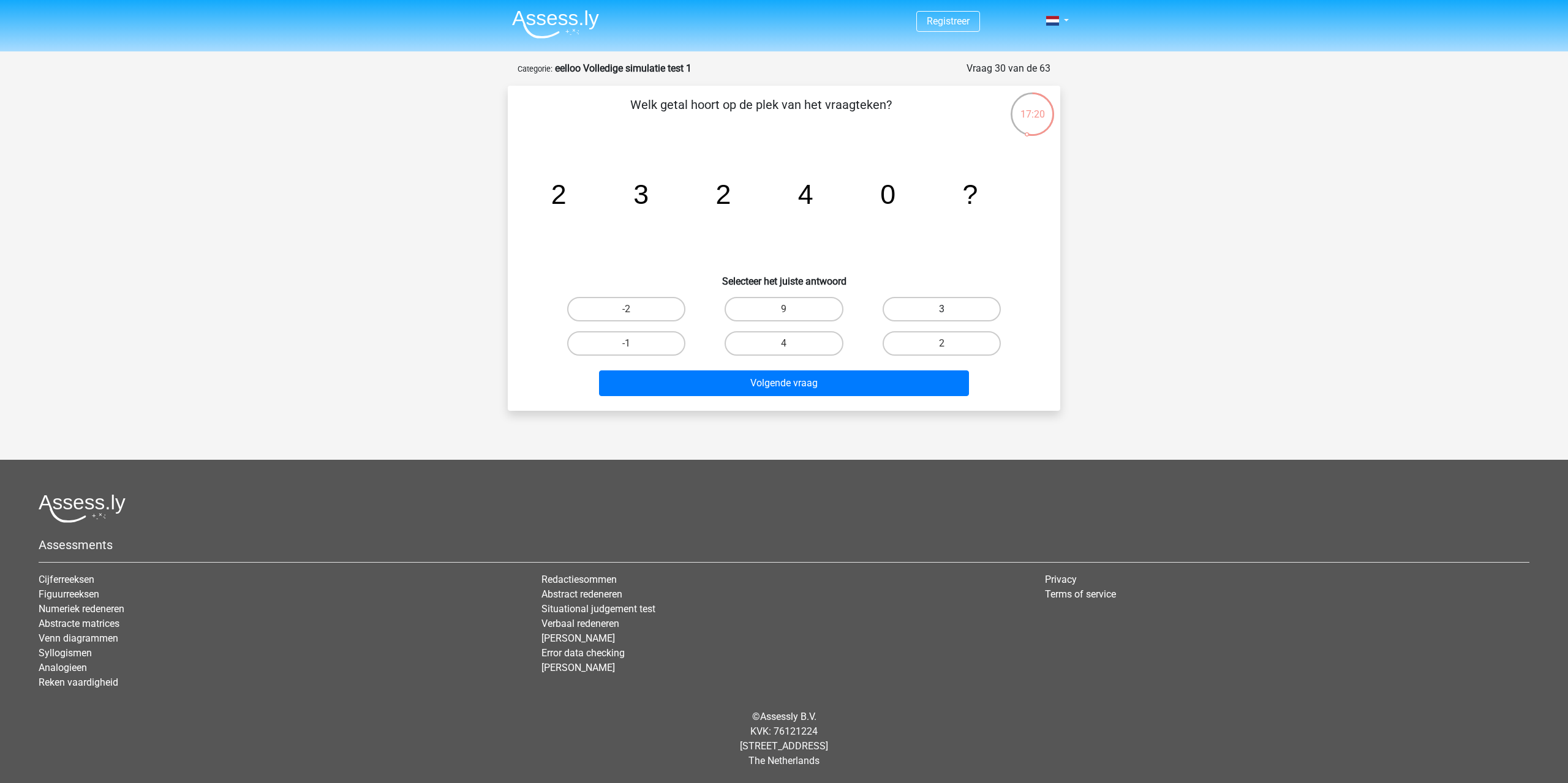
click at [916, 313] on label "3" at bounding box center [942, 309] width 118 height 25
click at [942, 313] on input "3" at bounding box center [946, 313] width 8 height 8
radio input "true"
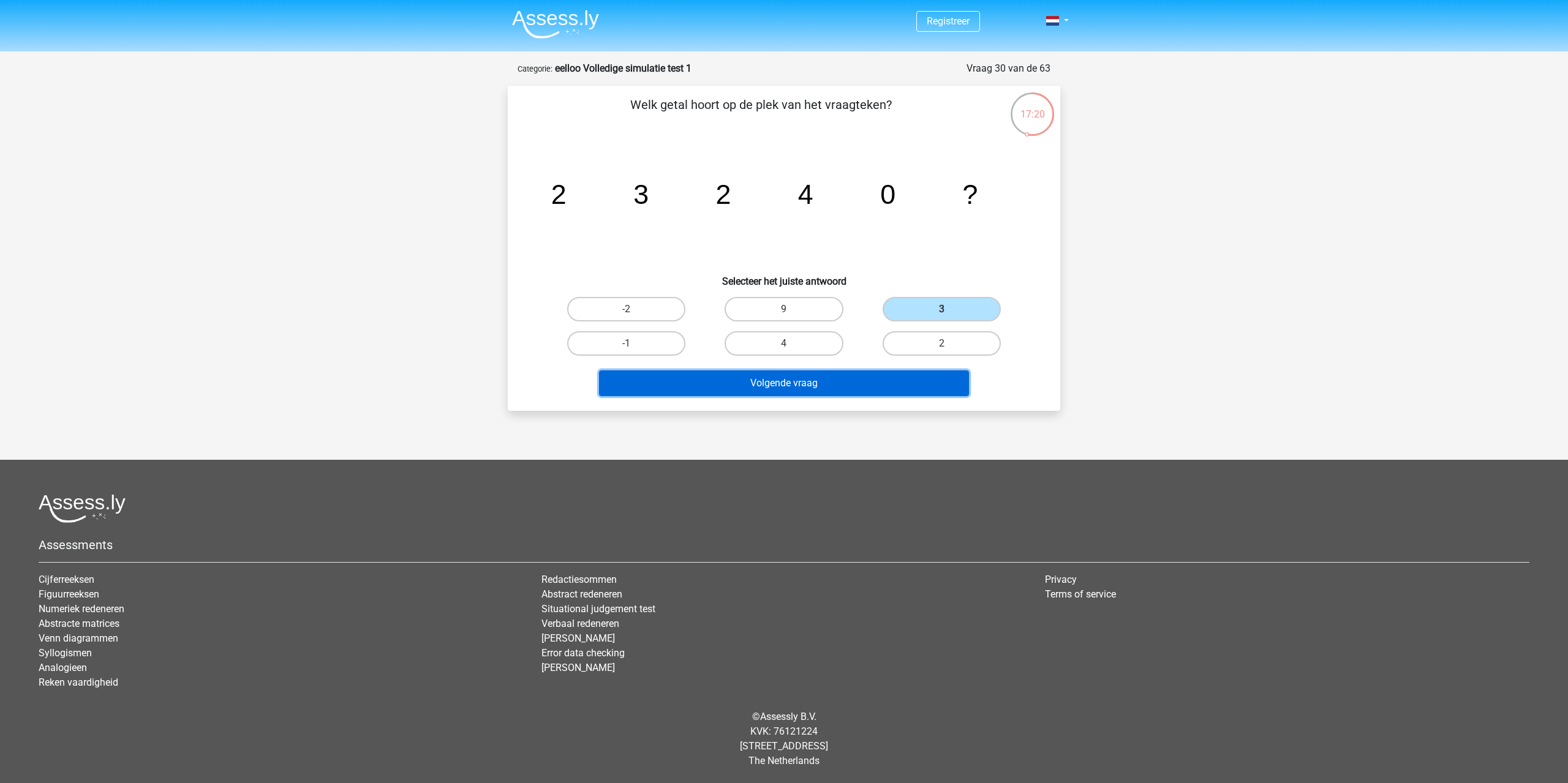
click at [892, 385] on button "Volgende vraag" at bounding box center [784, 384] width 371 height 26
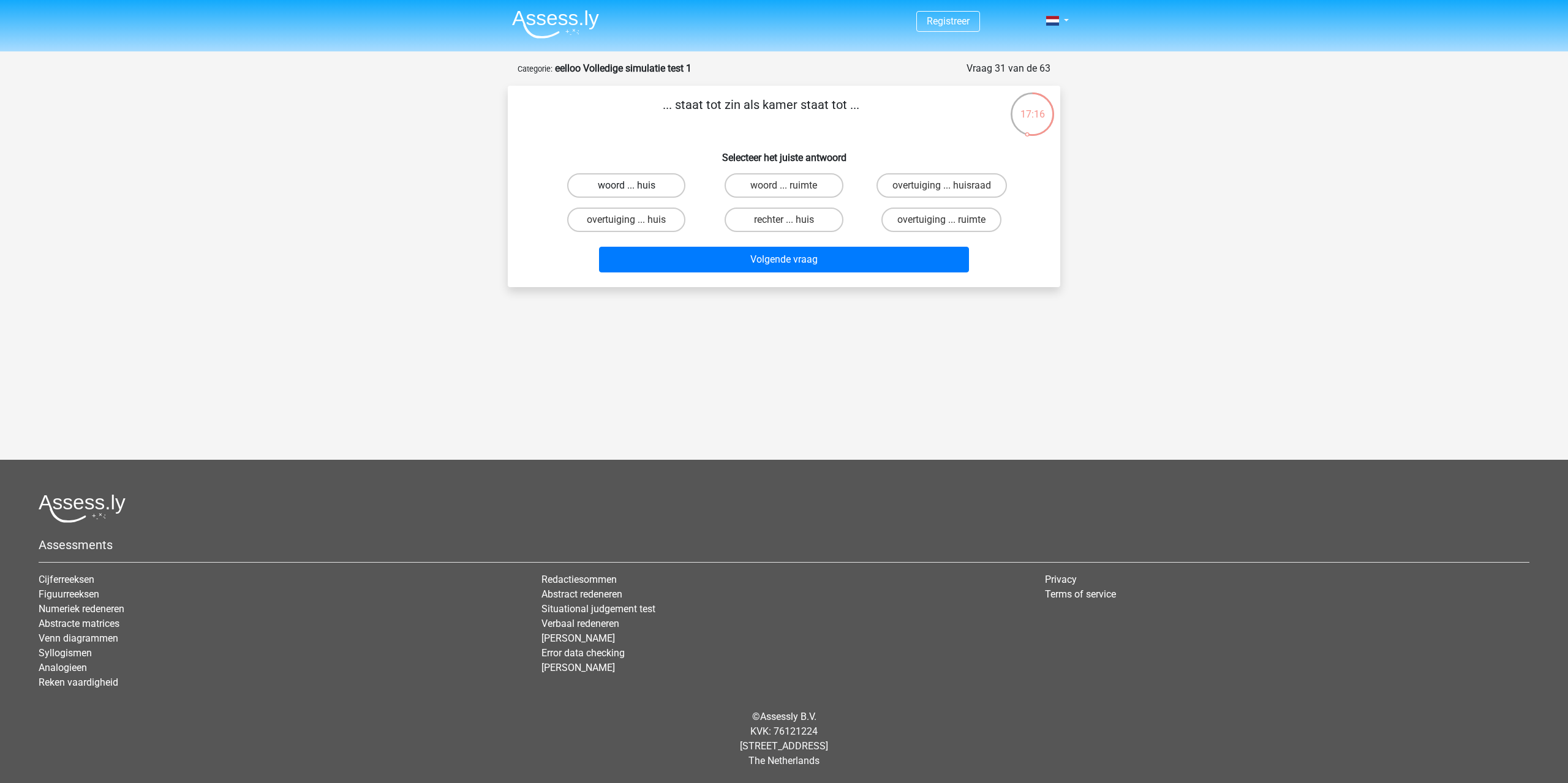
click at [655, 189] on label "woord ... huis" at bounding box center [626, 186] width 118 height 25
click at [635, 189] on input "woord ... huis" at bounding box center [630, 190] width 8 height 8
radio input "true"
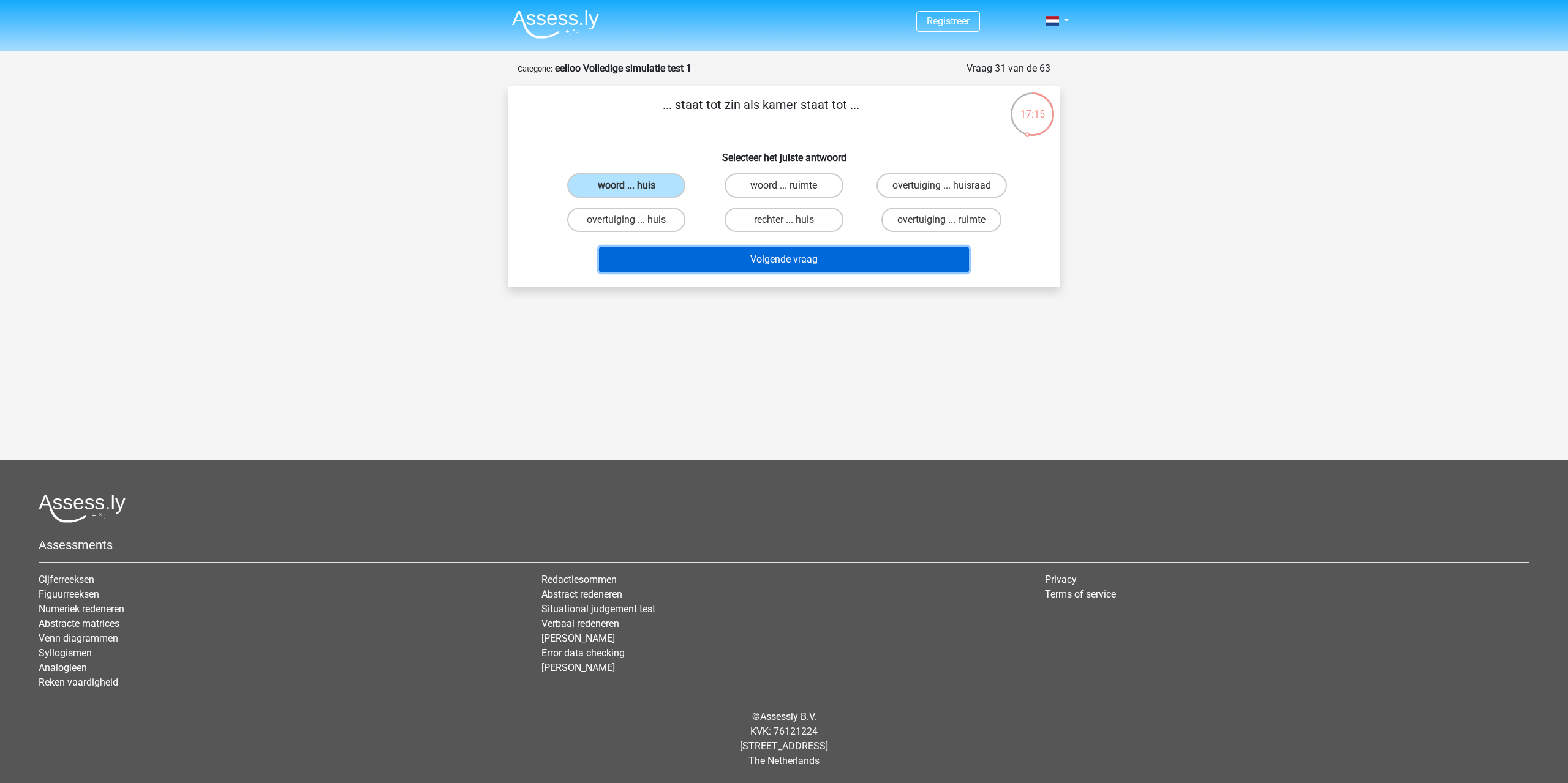
click at [762, 262] on button "Volgende vraag" at bounding box center [784, 260] width 371 height 26
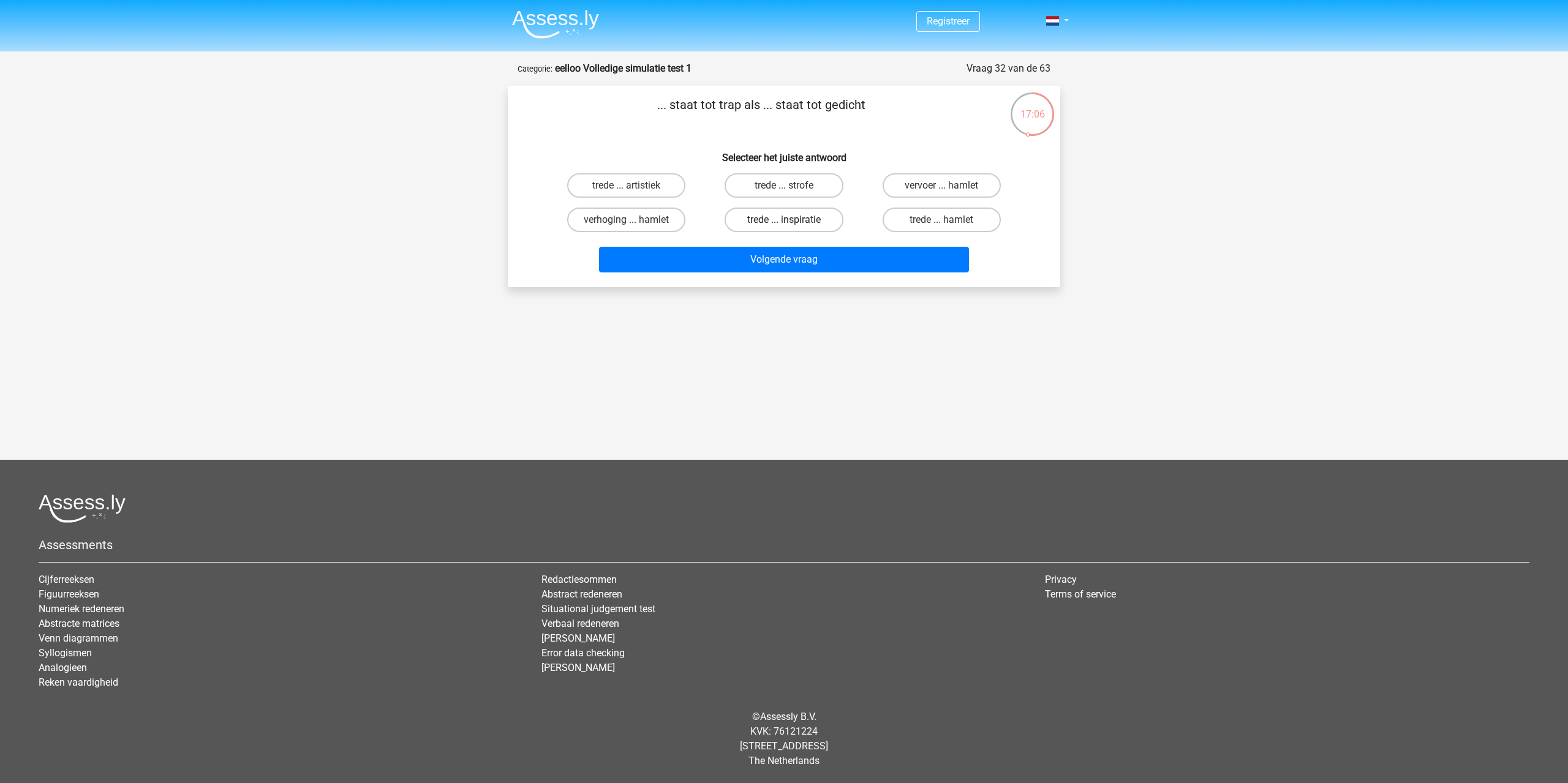
click at [731, 224] on label "trede ... inspiratie" at bounding box center [783, 220] width 118 height 25
click at [784, 224] on input "trede ... inspiratie" at bounding box center [788, 224] width 8 height 8
radio input "true"
click at [764, 195] on label "trede ... strofe" at bounding box center [783, 186] width 118 height 25
click at [784, 193] on input "trede ... strofe" at bounding box center [788, 190] width 8 height 8
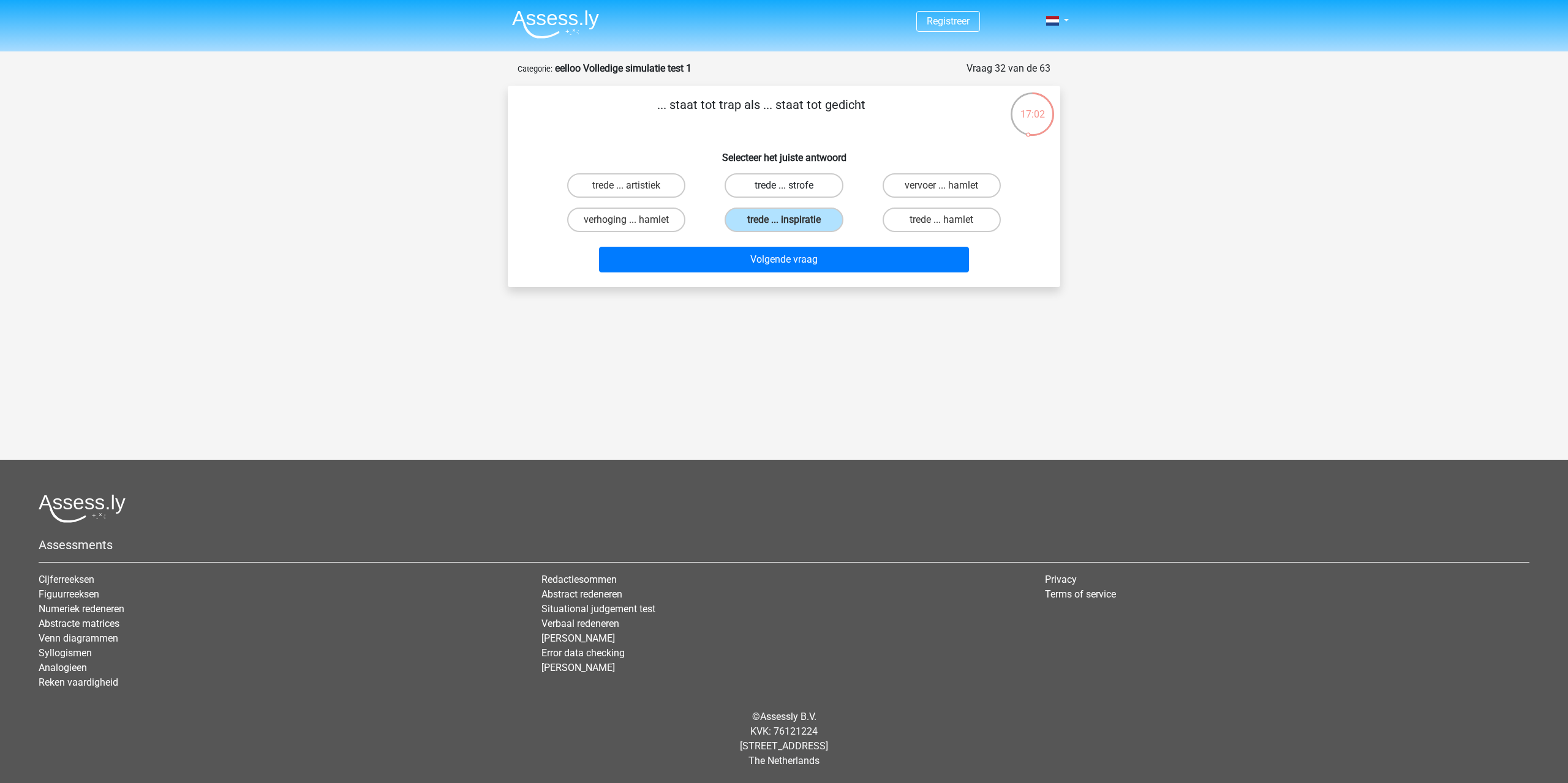
radio input "true"
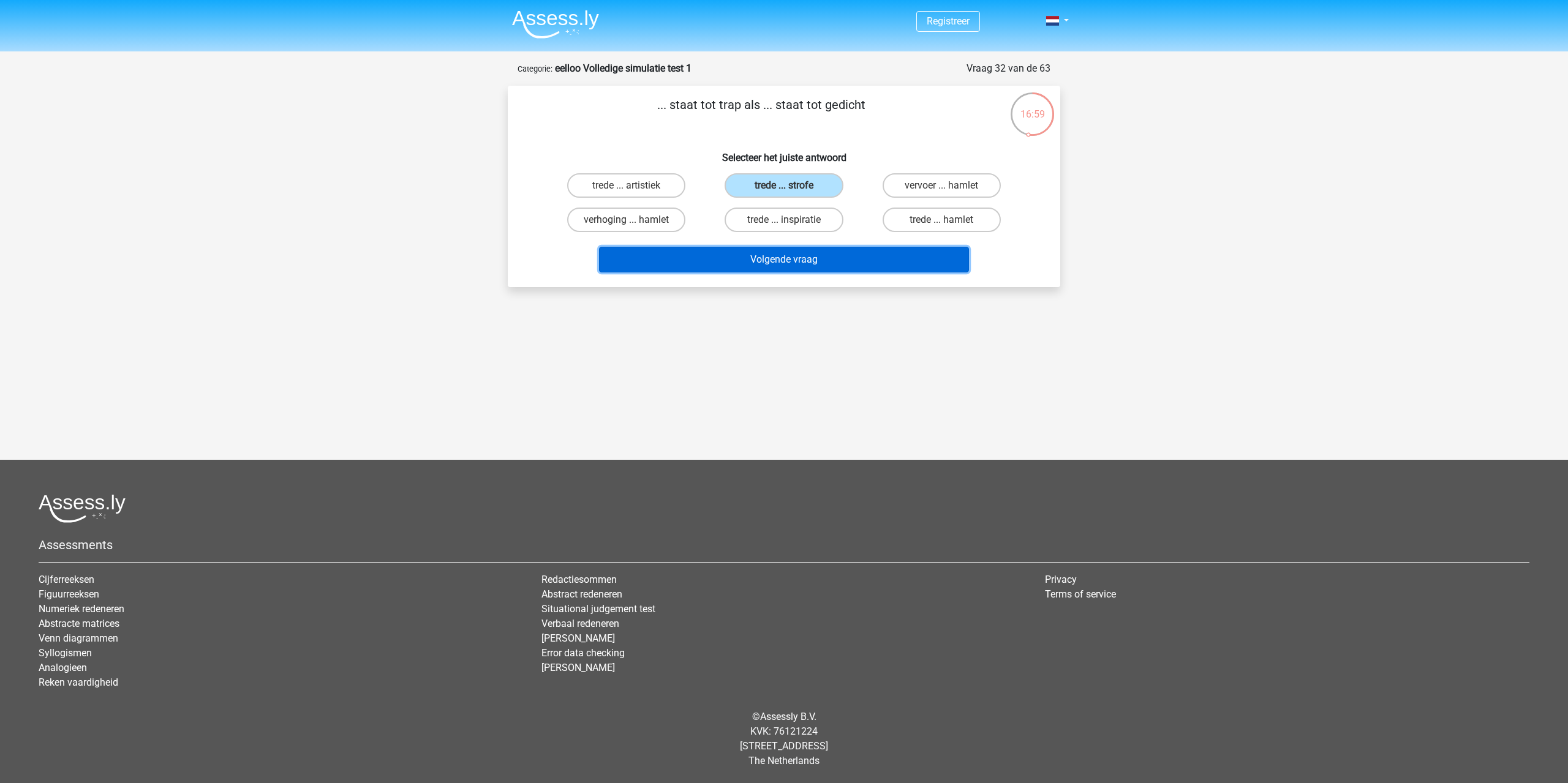
click at [822, 266] on button "Volgende vraag" at bounding box center [784, 260] width 371 height 26
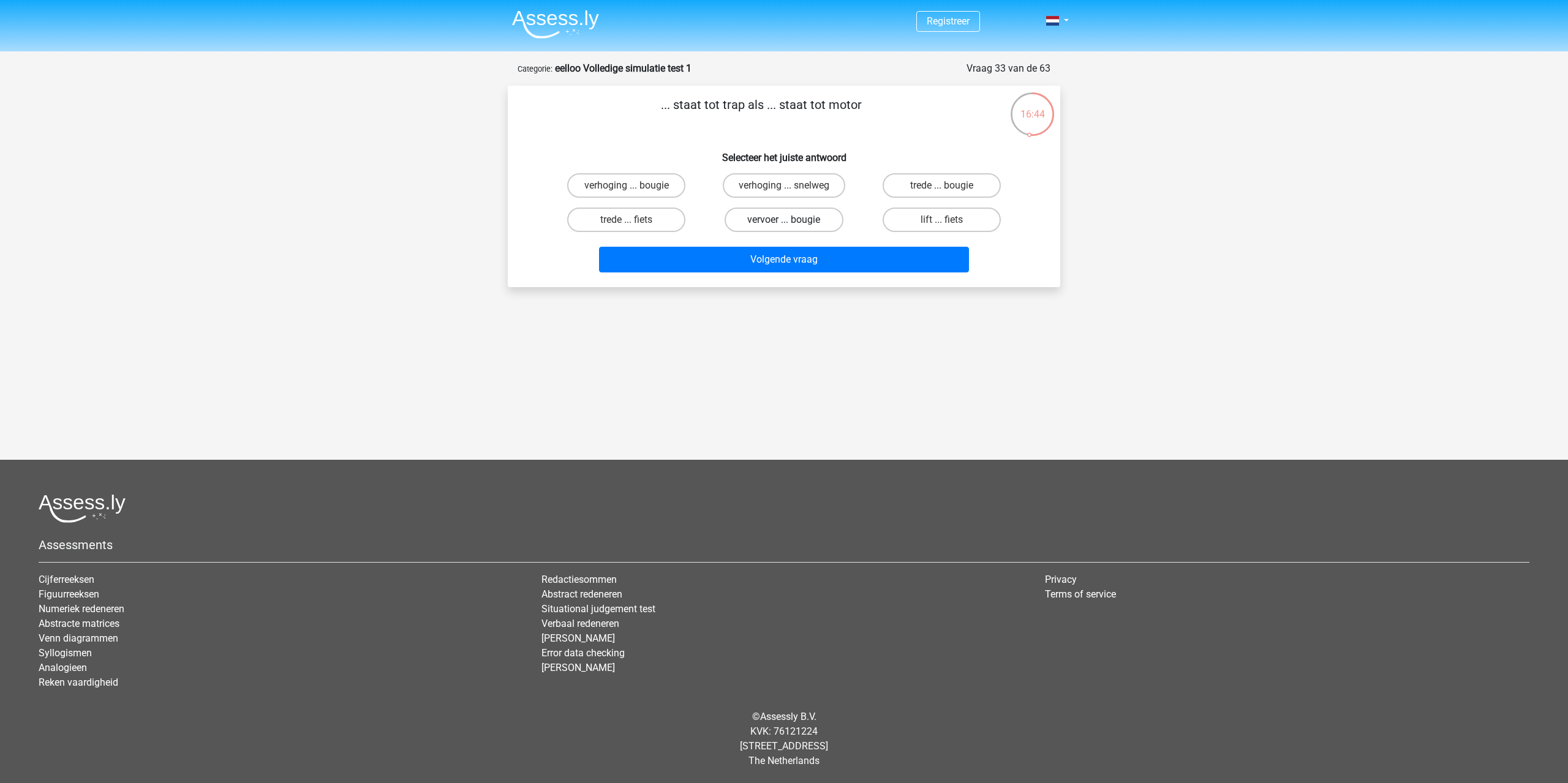
click at [769, 229] on label "vervoer ... bougie" at bounding box center [783, 220] width 118 height 25
click at [784, 227] on input "vervoer ... bougie" at bounding box center [788, 224] width 8 height 8
radio input "true"
click at [951, 183] on label "trede ... bougie" at bounding box center [942, 186] width 118 height 25
click at [949, 186] on input "trede ... bougie" at bounding box center [946, 190] width 8 height 8
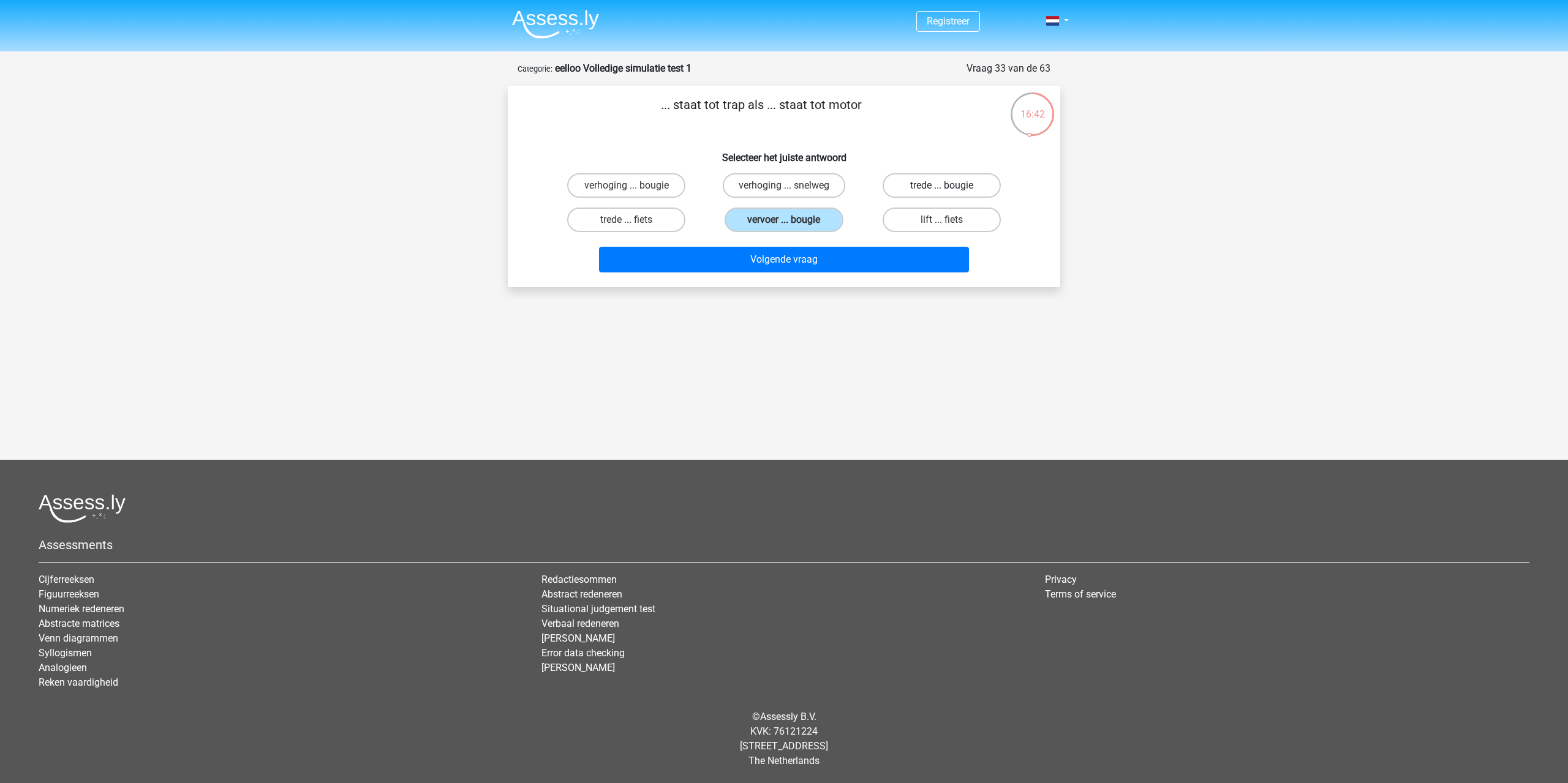
radio input "true"
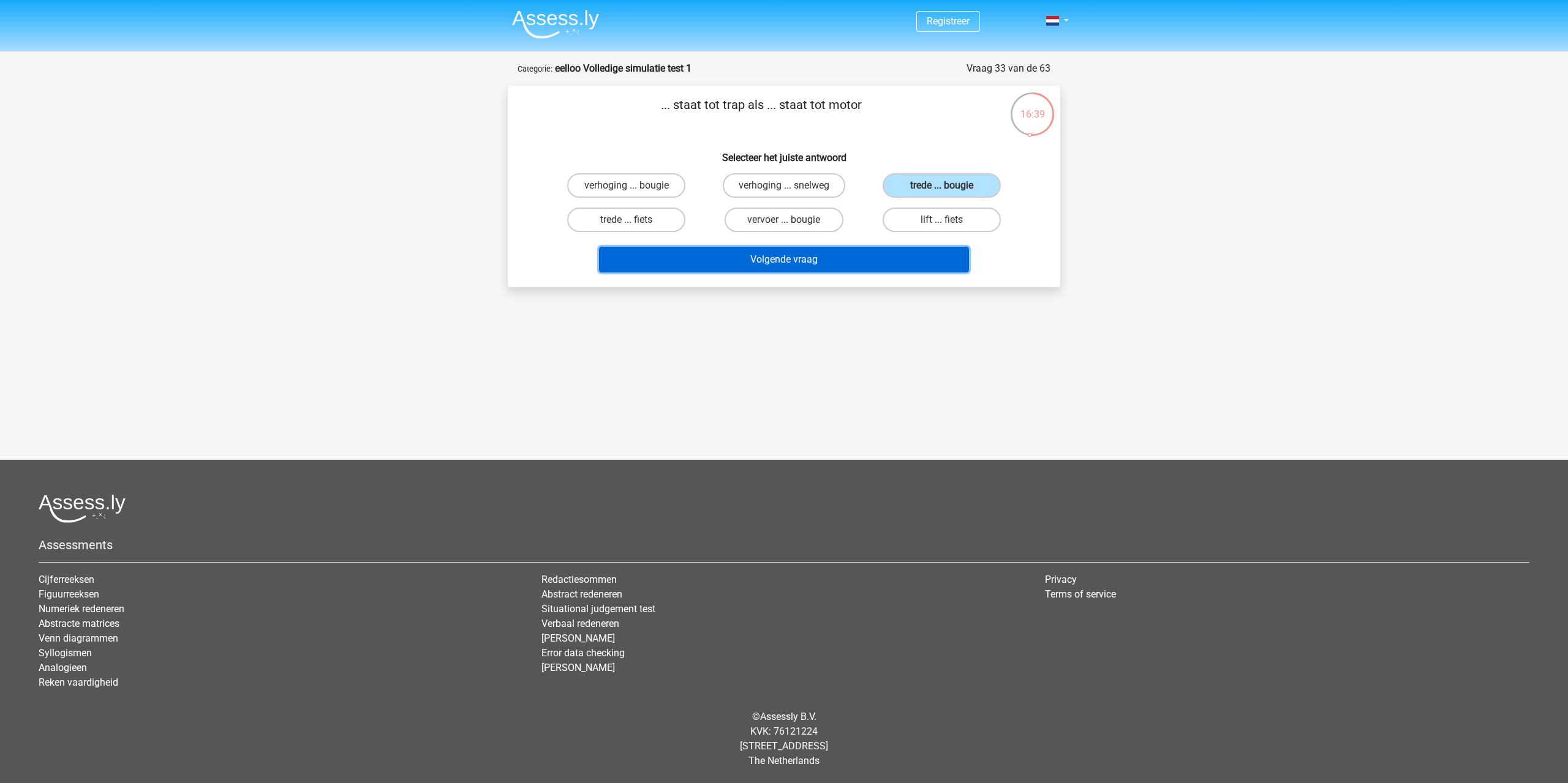
click at [848, 263] on button "Volgende vraag" at bounding box center [784, 260] width 371 height 26
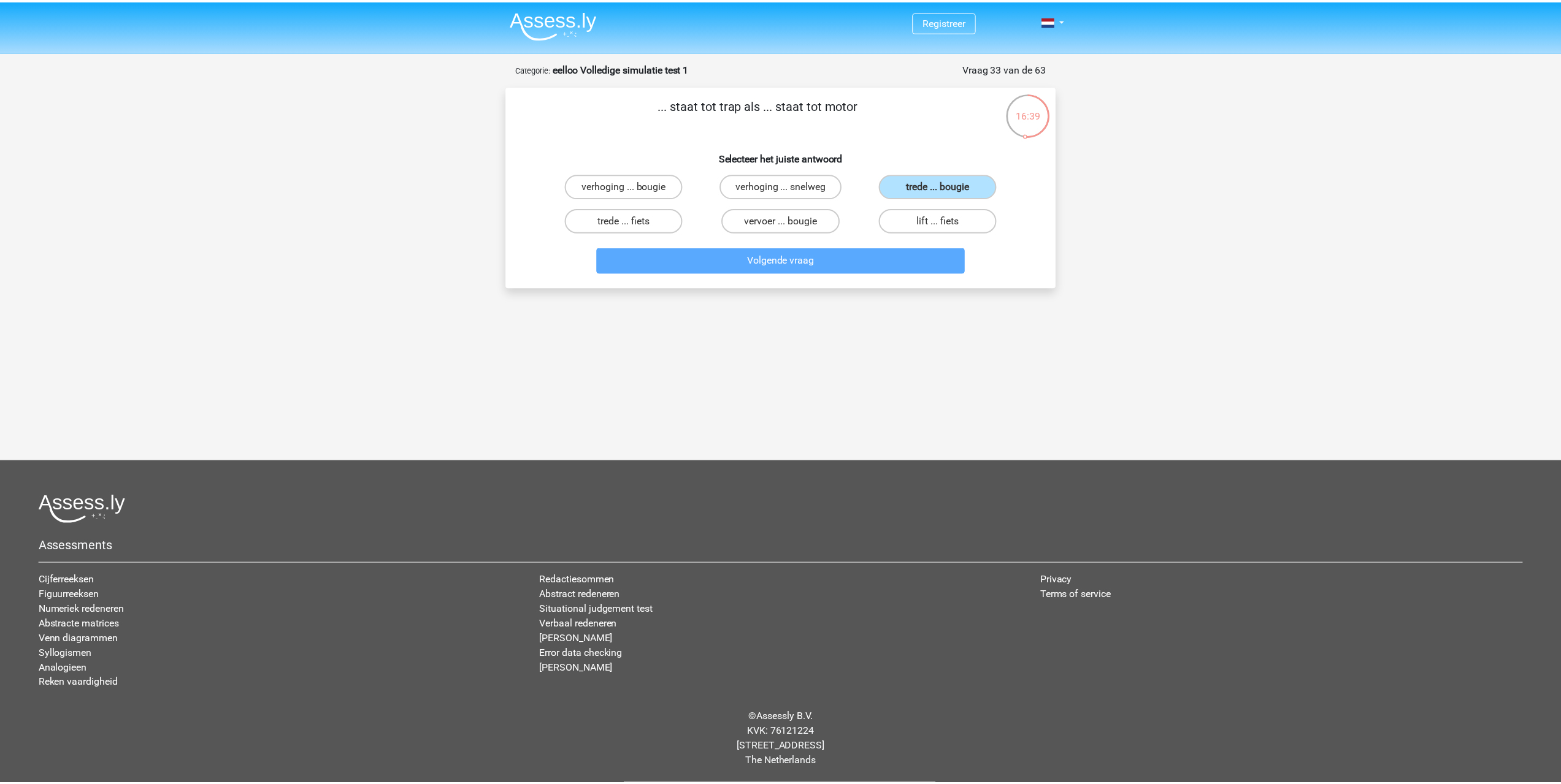
scroll to position [29, 0]
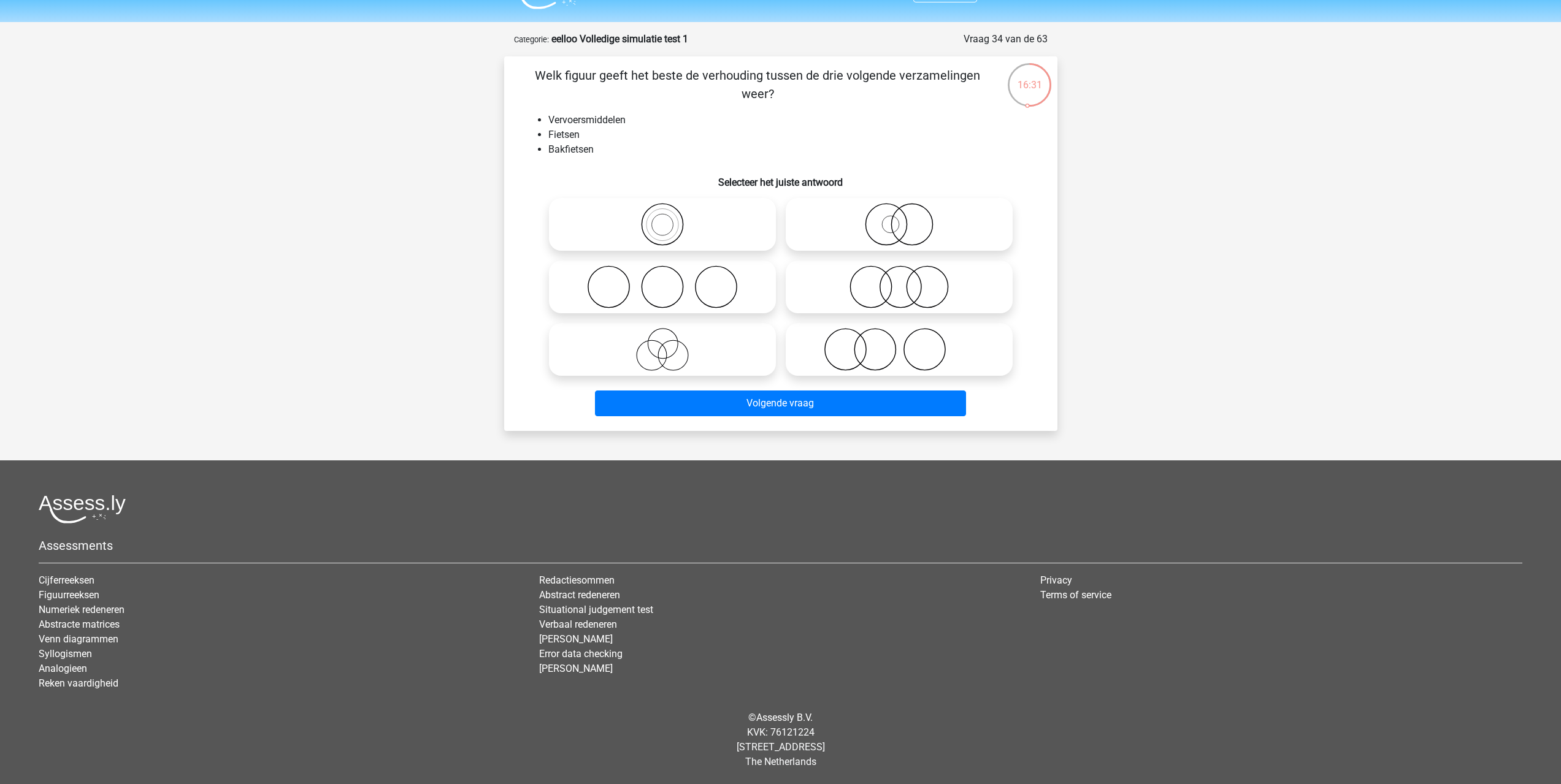
click at [679, 222] on icon at bounding box center [662, 224] width 217 height 43
click at [670, 218] on input "radio" at bounding box center [666, 215] width 8 height 8
radio input "true"
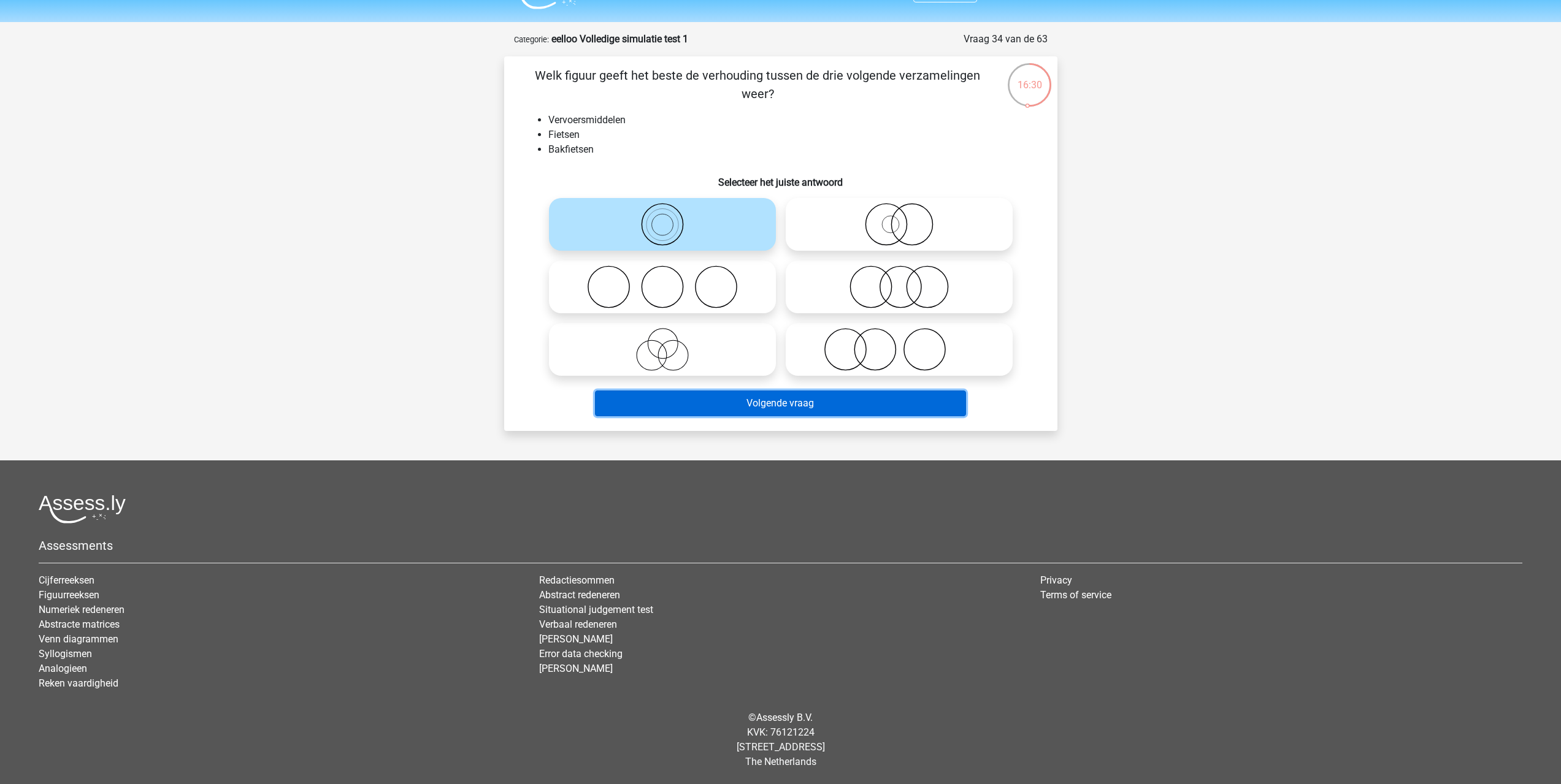
click at [759, 407] on button "Volgende vraag" at bounding box center [780, 403] width 371 height 26
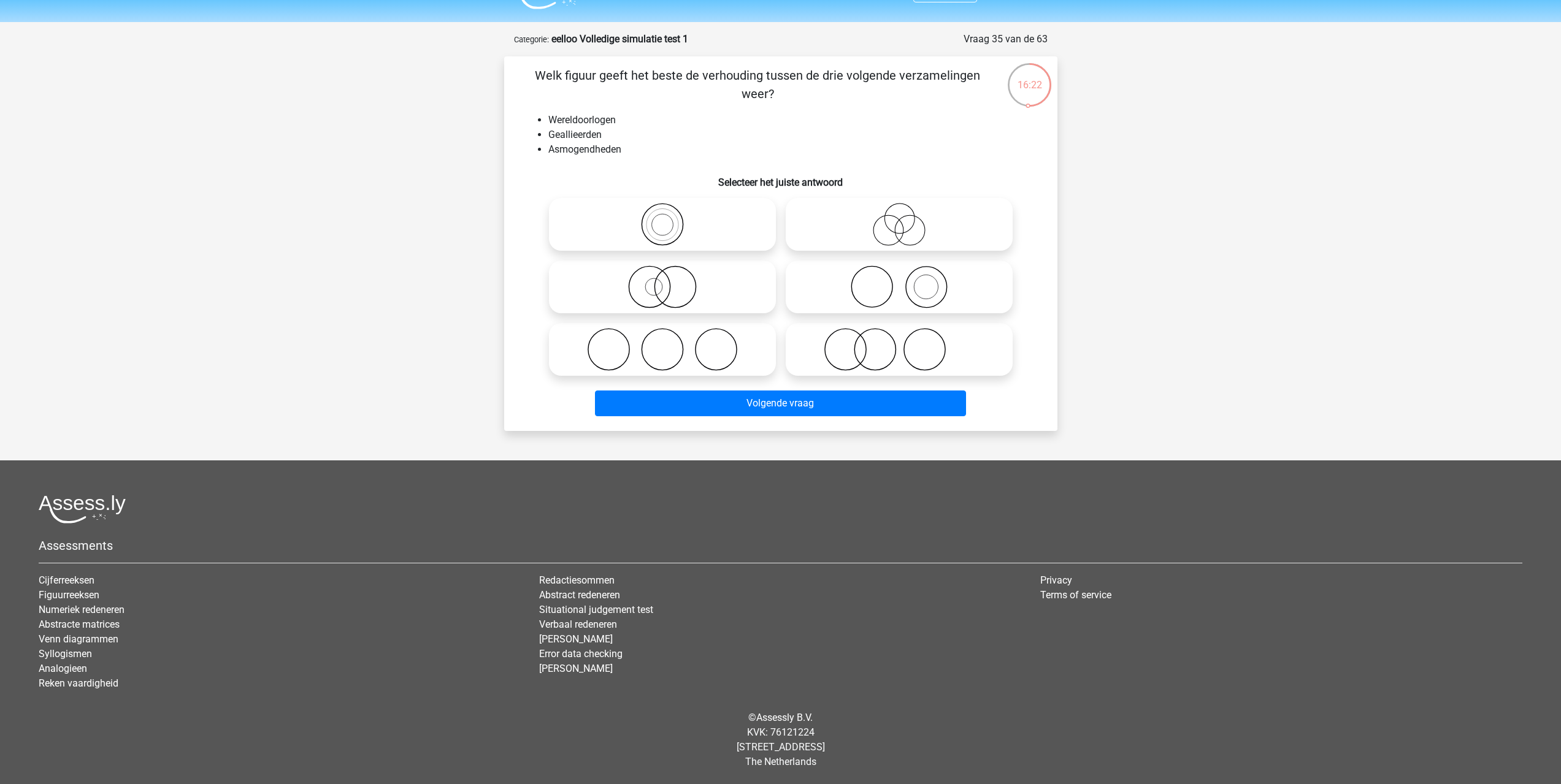
click at [580, 147] on li "Asmogendheden" at bounding box center [793, 149] width 489 height 14
copy li "Asmogendheden"
click at [620, 136] on li "Geallieerden" at bounding box center [793, 134] width 489 height 14
drag, startPoint x: 620, startPoint y: 150, endPoint x: 552, endPoint y: 153, distance: 68.1
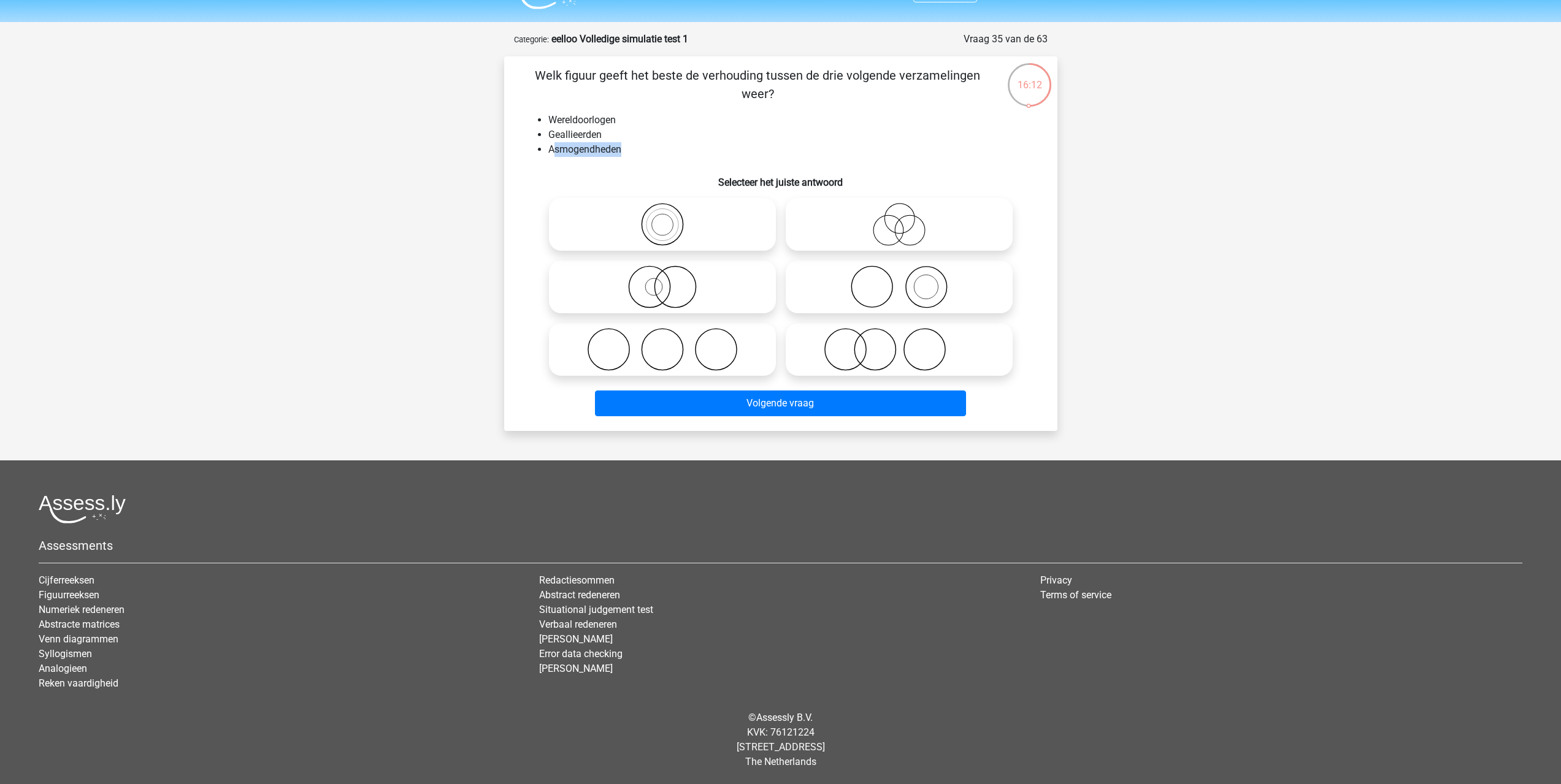
click at [552, 153] on li "Asmogendheden" at bounding box center [793, 149] width 489 height 14
click at [551, 153] on li "Asmogendheden" at bounding box center [793, 149] width 489 height 14
click at [913, 220] on icon at bounding box center [899, 224] width 217 height 43
click at [907, 218] on input "radio" at bounding box center [903, 215] width 8 height 8
radio input "true"
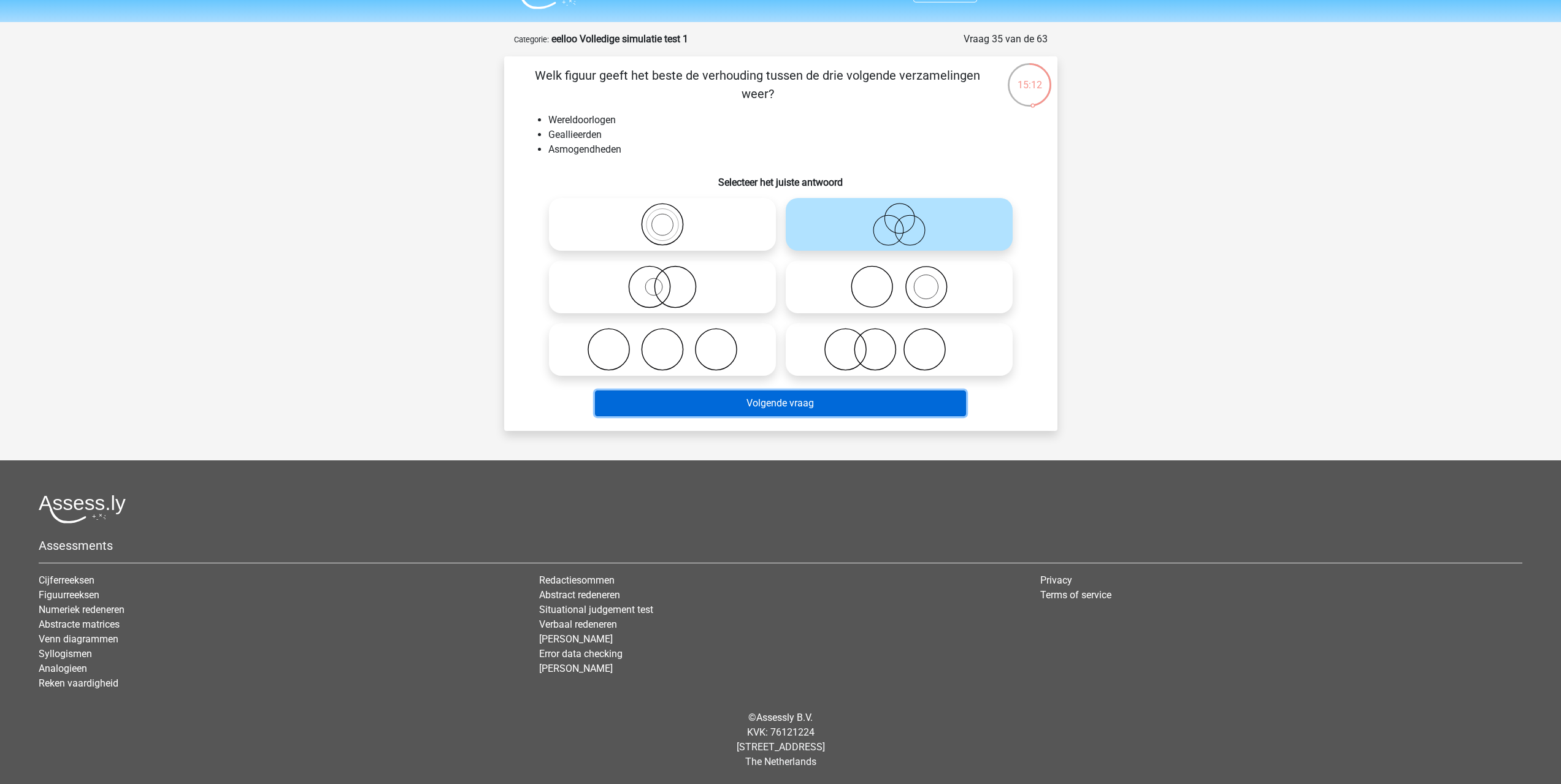
click at [679, 400] on button "Volgende vraag" at bounding box center [780, 403] width 371 height 26
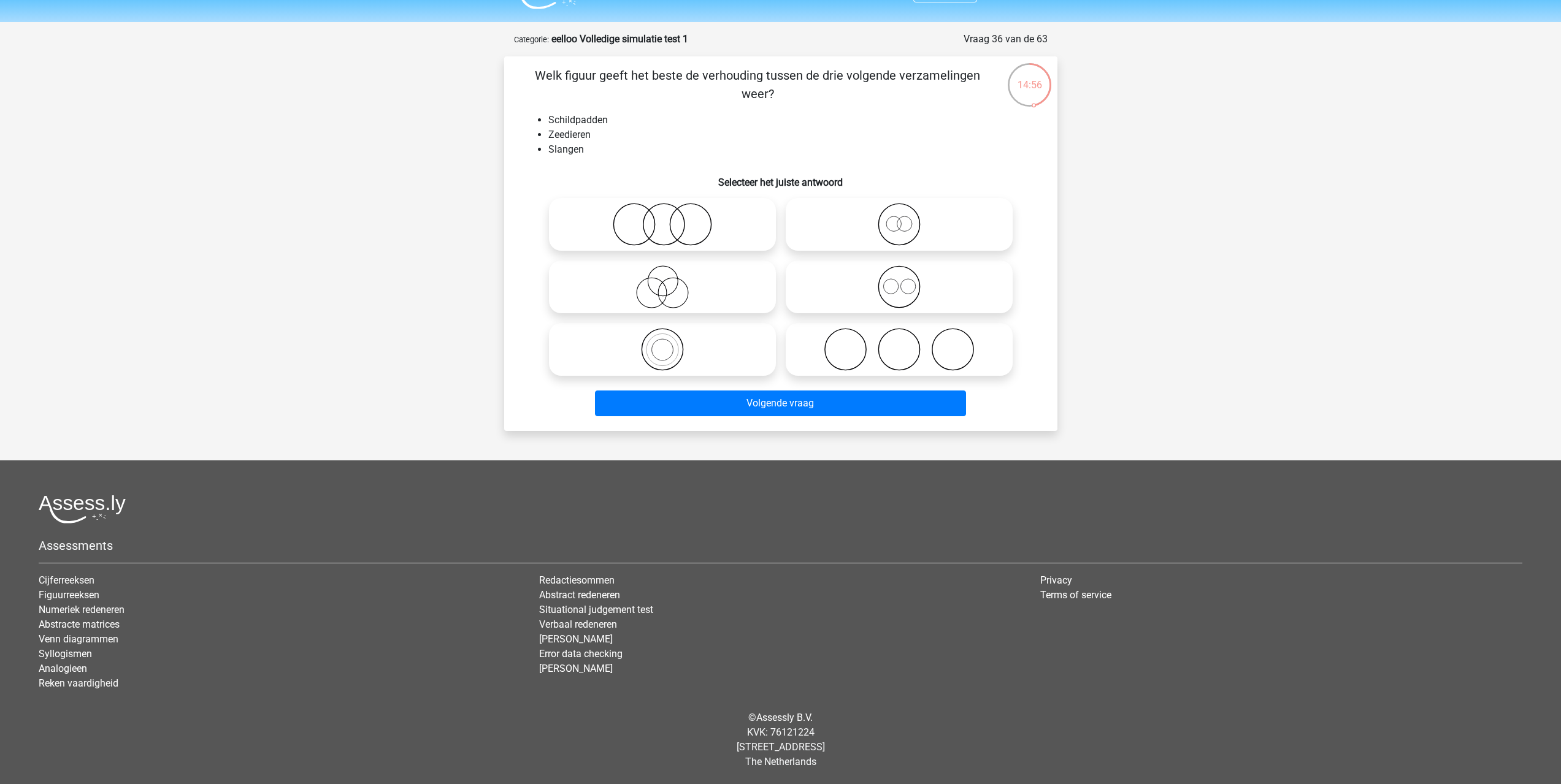
click at [712, 298] on icon at bounding box center [662, 287] width 217 height 43
click at [670, 281] on input "radio" at bounding box center [666, 277] width 8 height 8
radio input "true"
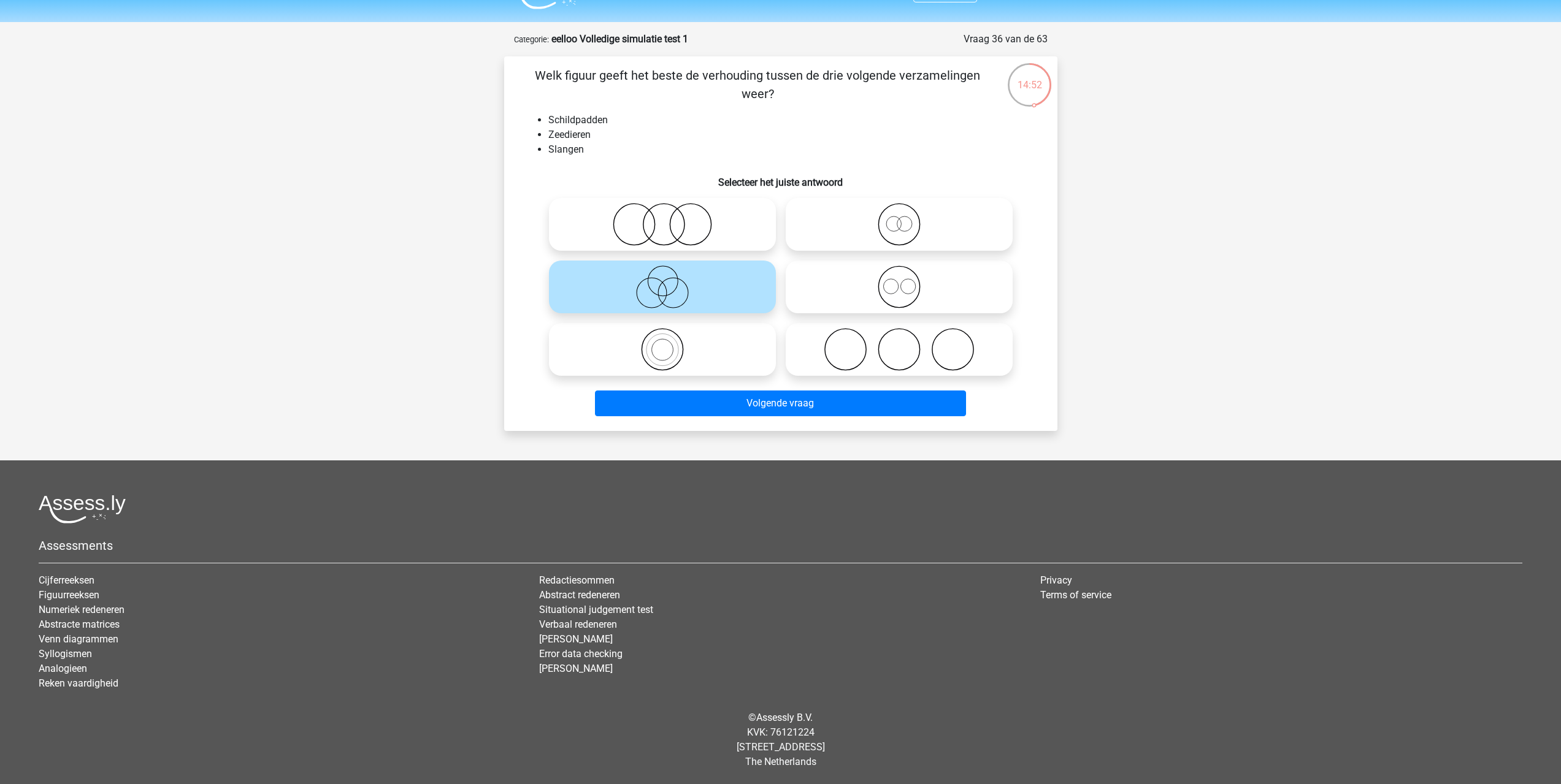
click at [664, 182] on h6 "Selecteer het juiste antwoord" at bounding box center [780, 177] width 514 height 21
click at [703, 214] on icon at bounding box center [662, 224] width 217 height 43
click at [670, 214] on input "radio" at bounding box center [666, 215] width 8 height 8
radio input "true"
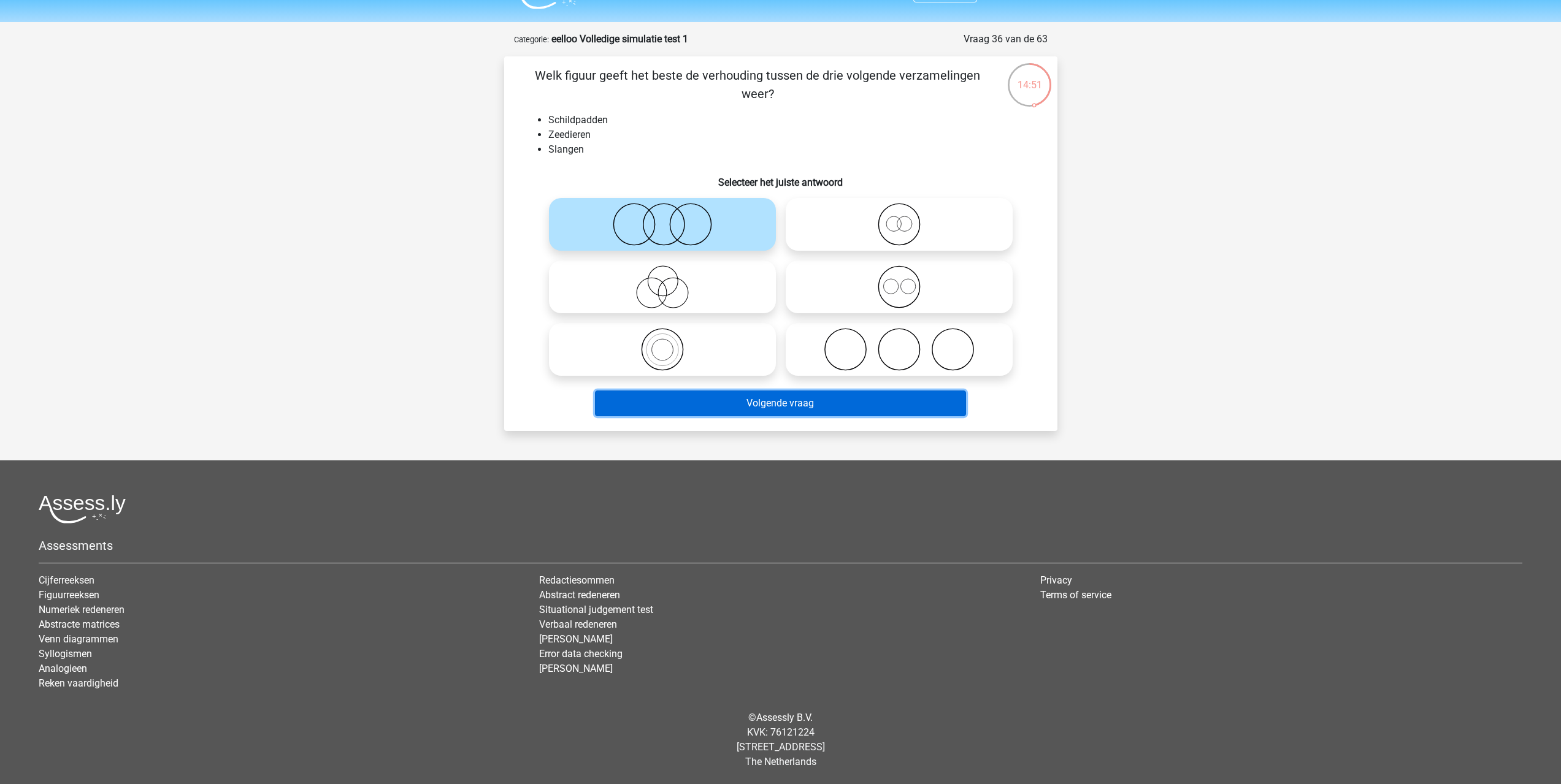
click at [830, 407] on button "Volgende vraag" at bounding box center [780, 403] width 371 height 26
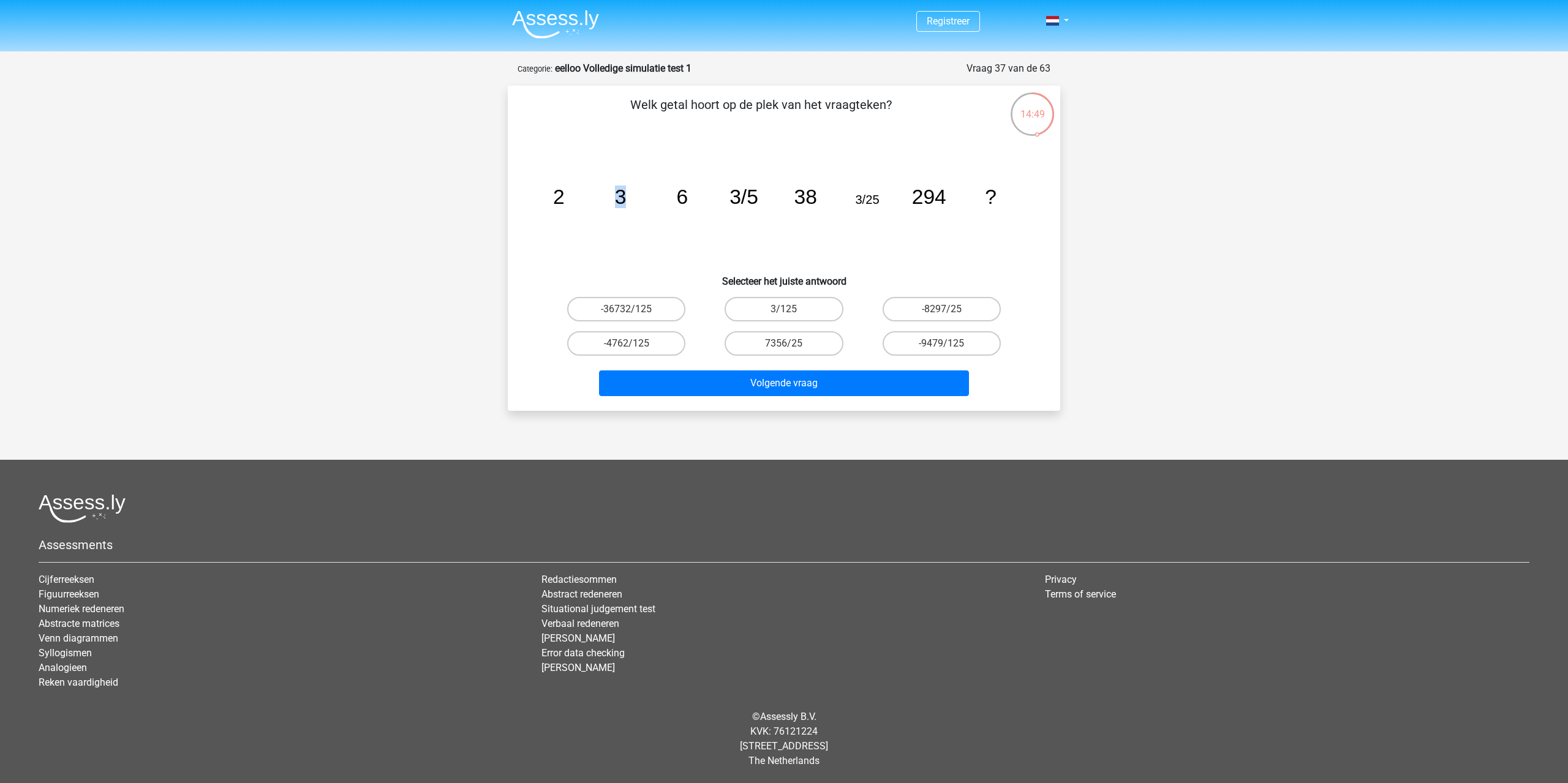
drag, startPoint x: 580, startPoint y: 195, endPoint x: 648, endPoint y: 195, distance: 68.0
click at [647, 195] on icon "image/svg+xml 2 3 6 3/5 38 3/25 294 ?" at bounding box center [784, 203] width 493 height 124
drag, startPoint x: 537, startPoint y: 193, endPoint x: 689, endPoint y: 198, distance: 152.1
click at [689, 198] on icon "image/svg+xml 2 3 6 3/5 38 3/25 294 ?" at bounding box center [784, 203] width 493 height 124
click at [564, 212] on icon "image/svg+xml 2 3 6 3/5 38 3/25 294 ?" at bounding box center [784, 203] width 493 height 124
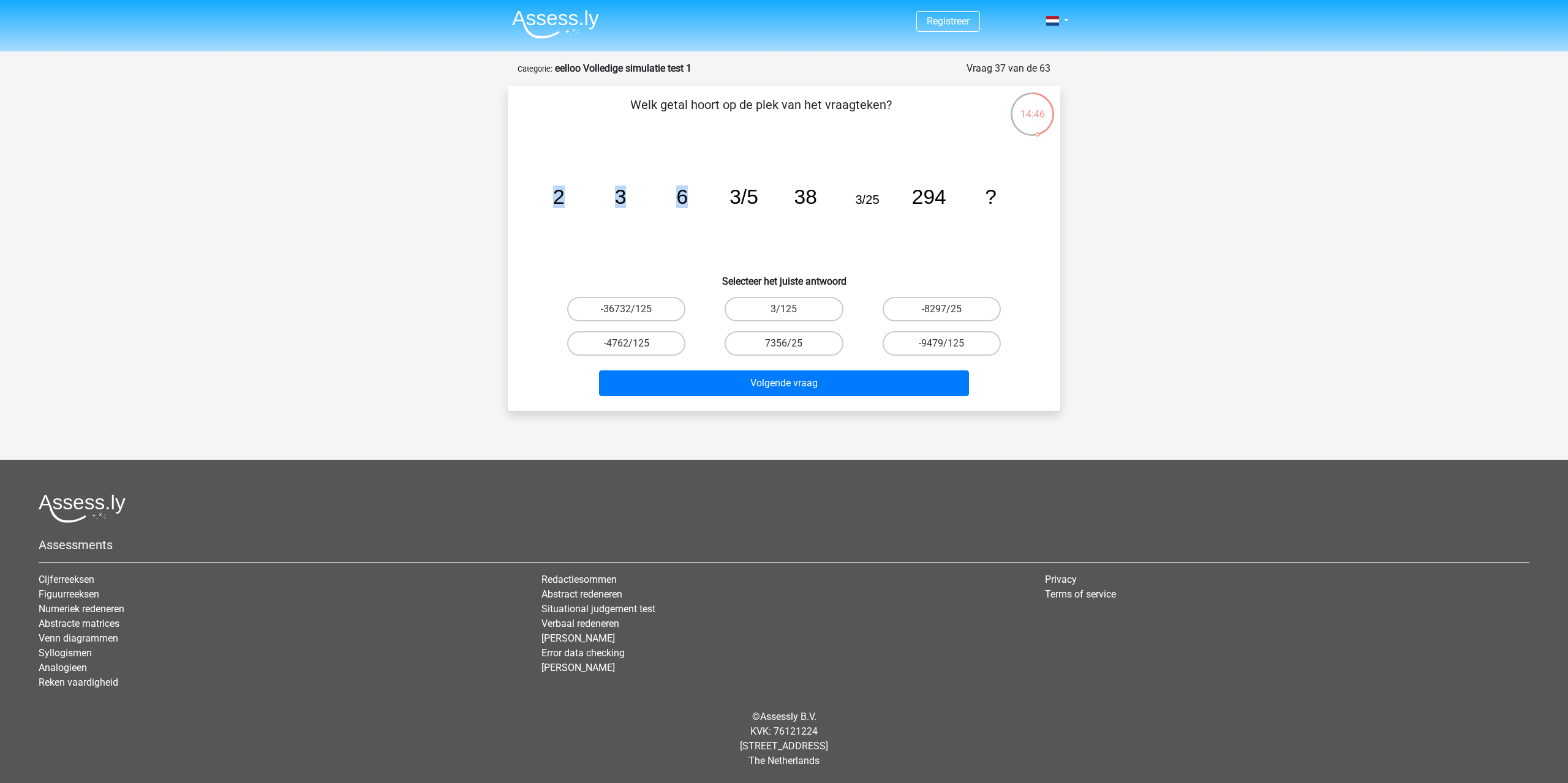
click at [600, 199] on icon "image/svg+xml 2 3 6 3/5 38 3/25 294 ?" at bounding box center [784, 203] width 493 height 124
click at [614, 192] on icon "image/svg+xml 2 3 6 3/5 38 3/25 294 ?" at bounding box center [784, 203] width 493 height 124
drag, startPoint x: 787, startPoint y: 318, endPoint x: 798, endPoint y: 340, distance: 24.6
click at [787, 318] on label "3/125" at bounding box center [783, 309] width 118 height 25
click at [787, 317] on input "3/125" at bounding box center [788, 313] width 8 height 8
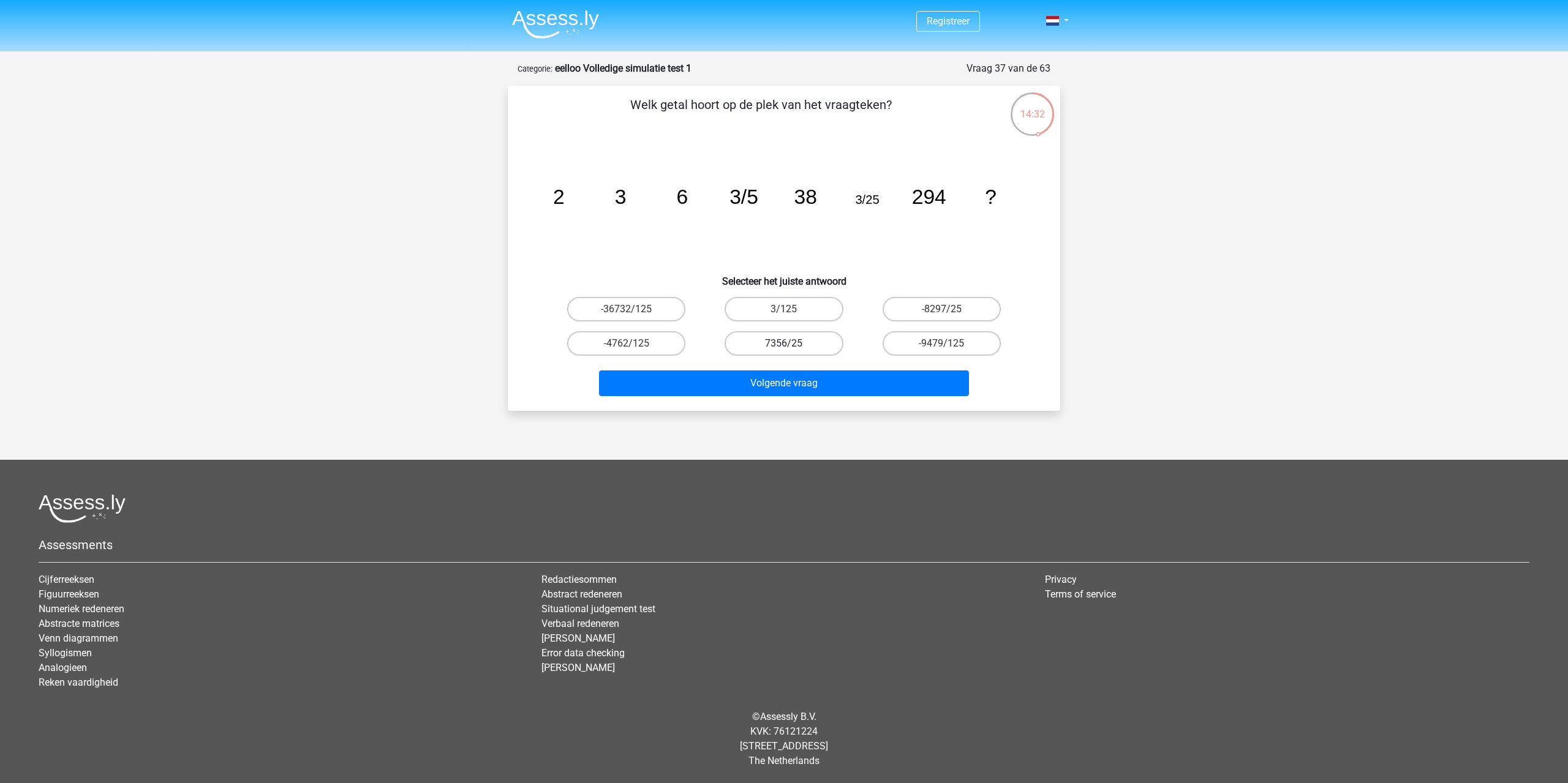
radio input "true"
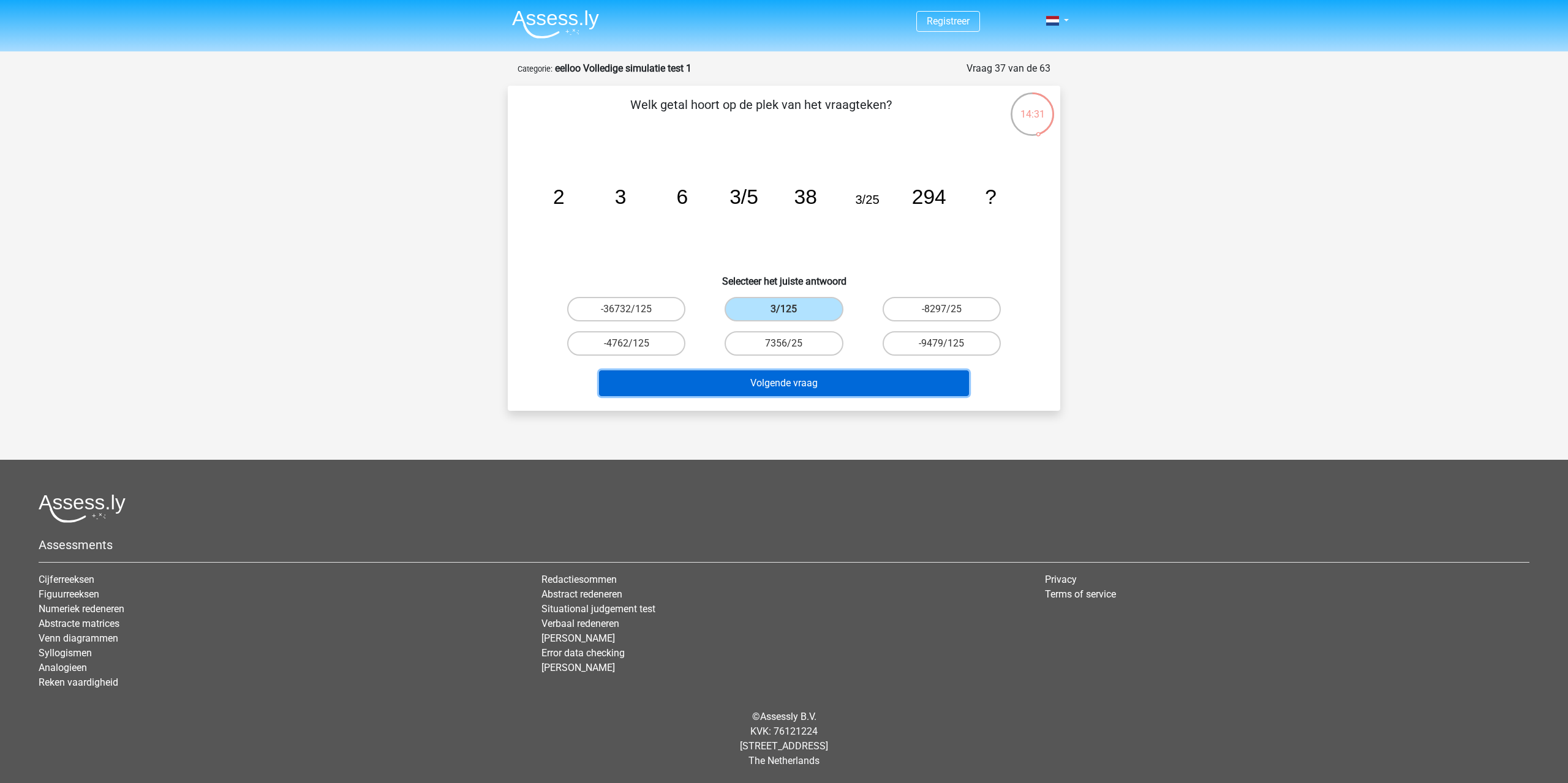
click at [807, 380] on button "Volgende vraag" at bounding box center [784, 384] width 371 height 26
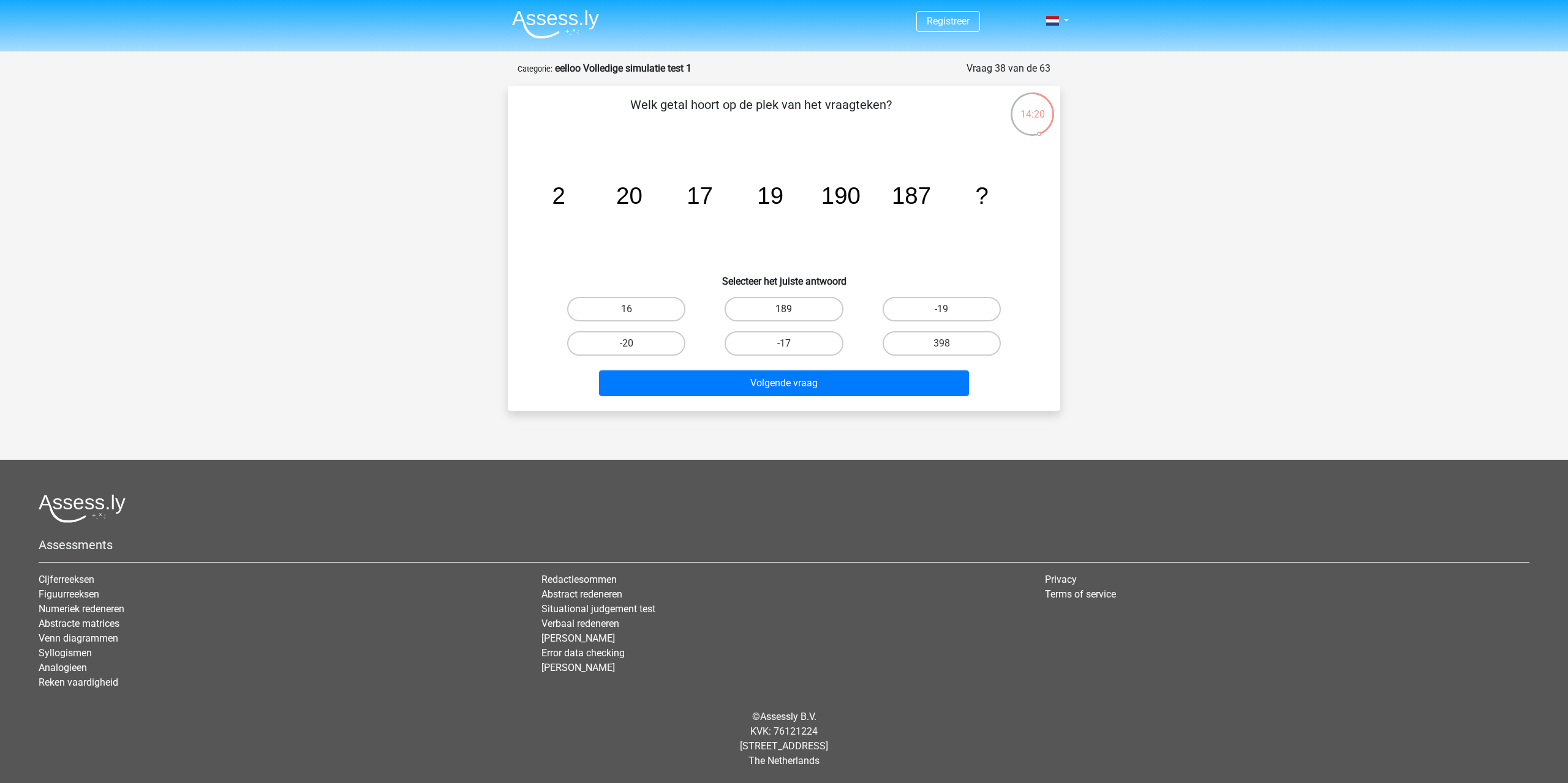
click at [798, 310] on label "189" at bounding box center [783, 309] width 118 height 25
click at [792, 310] on input "189" at bounding box center [788, 313] width 8 height 8
radio input "true"
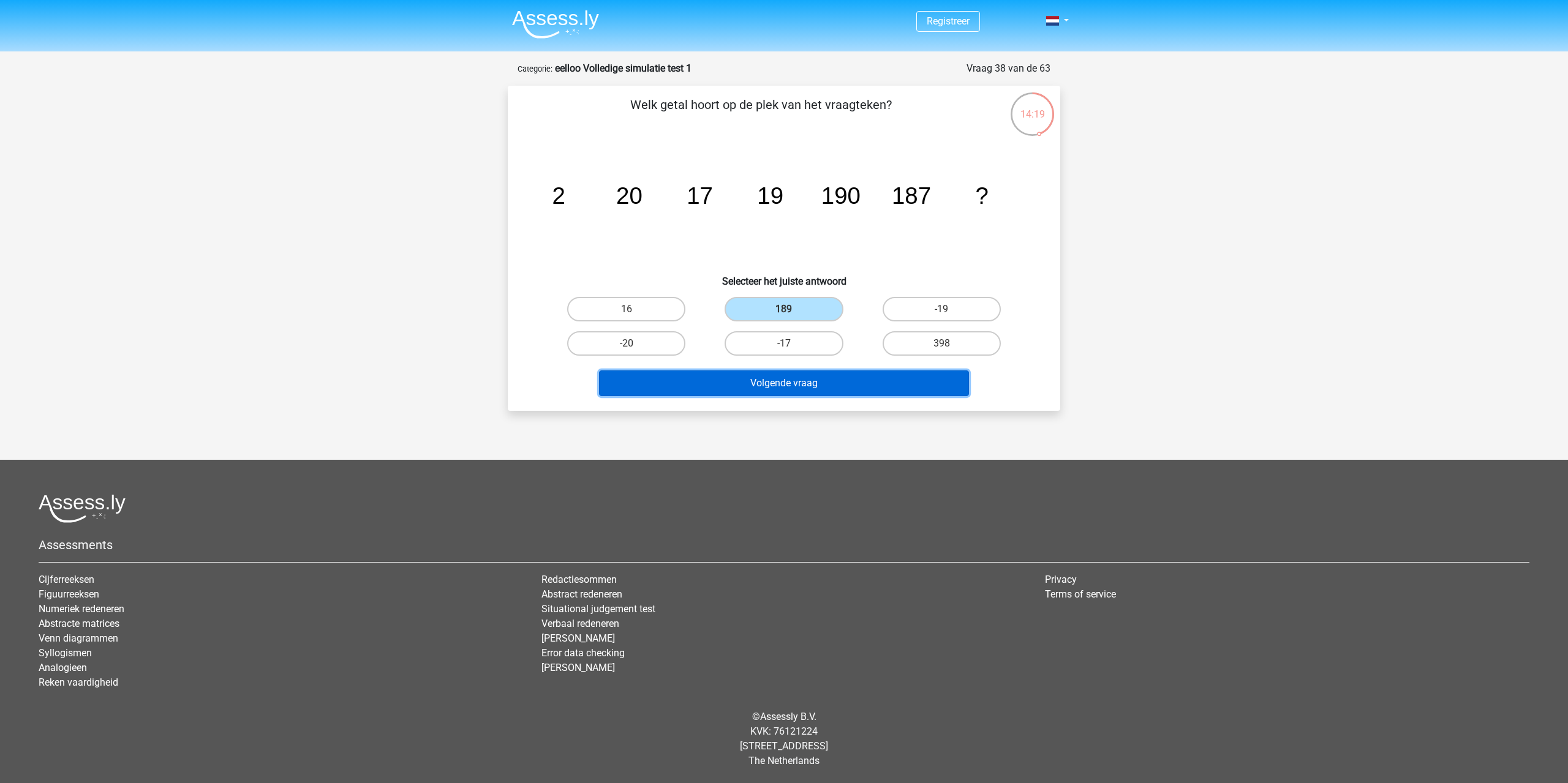
click at [822, 378] on button "Volgende vraag" at bounding box center [784, 384] width 371 height 26
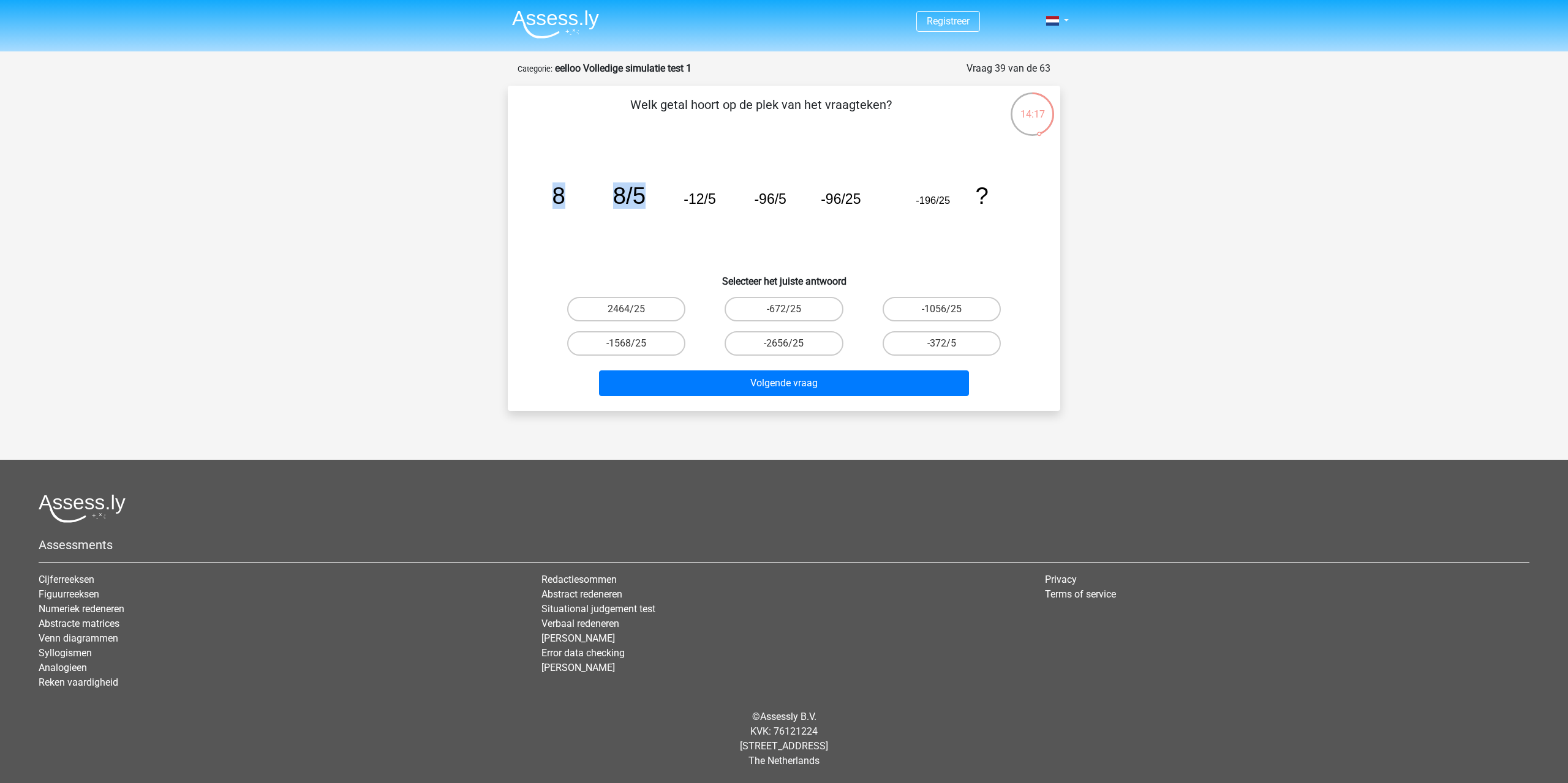
drag, startPoint x: 554, startPoint y: 203, endPoint x: 662, endPoint y: 192, distance: 108.6
click at [662, 192] on icon "image/svg+xml 8 8/5 -12/5 -96/5 -96/25 -196/25 ?" at bounding box center [784, 203] width 493 height 124
drag, startPoint x: 940, startPoint y: 205, endPoint x: 918, endPoint y: 206, distance: 22.0
click at [918, 206] on icon "image/svg+xml 8 8/5 -12/5 -96/5 -96/25 -196/25 ?" at bounding box center [784, 203] width 493 height 124
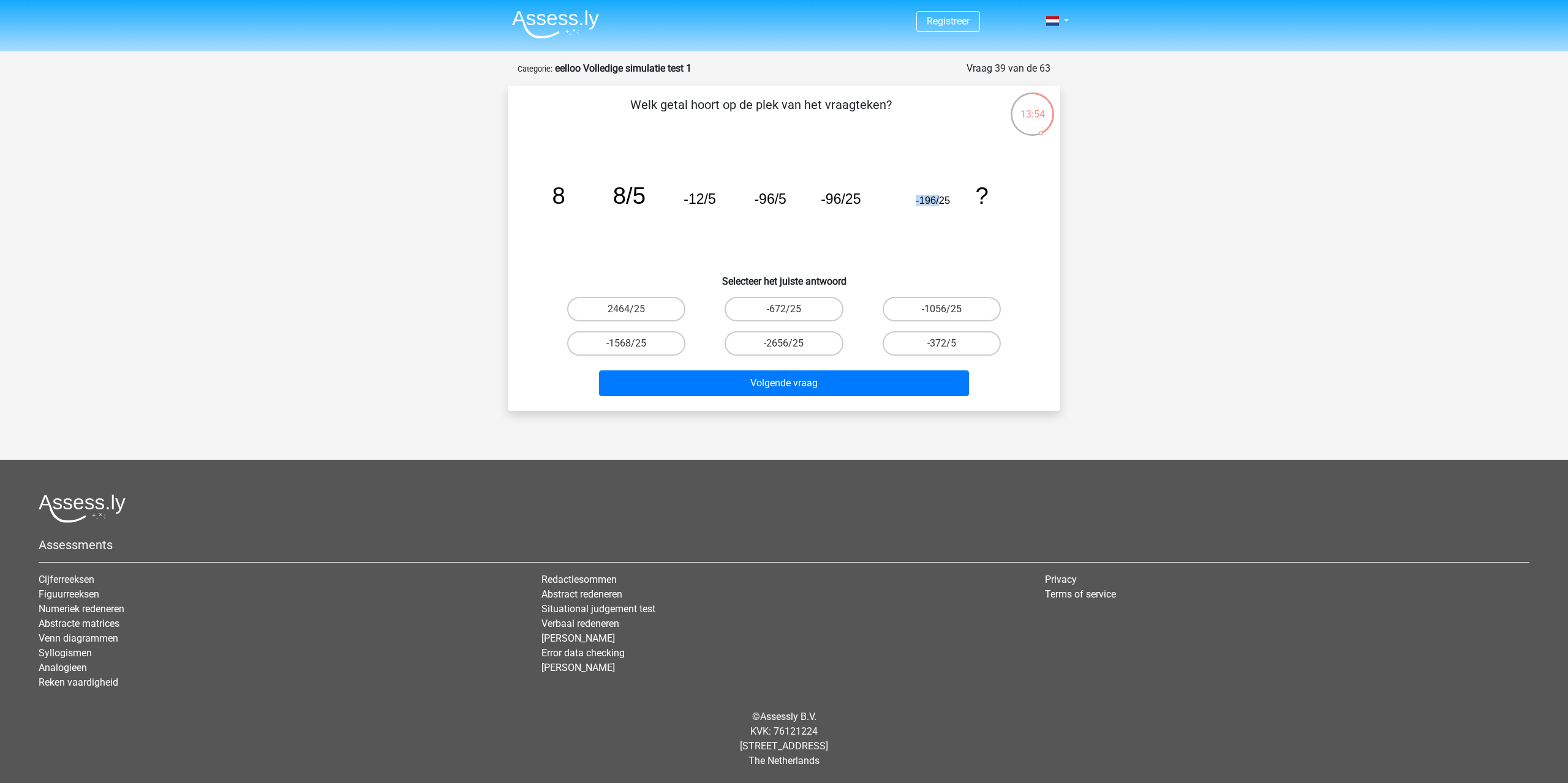
click at [927, 206] on icon "image/svg+xml 8 8/5 -12/5 -96/5 -96/25 -196/25 ?" at bounding box center [784, 203] width 493 height 124
click at [650, 341] on label "-1568/25" at bounding box center [626, 344] width 118 height 25
click at [635, 343] on input "-1568/25" at bounding box center [630, 347] width 8 height 8
radio input "true"
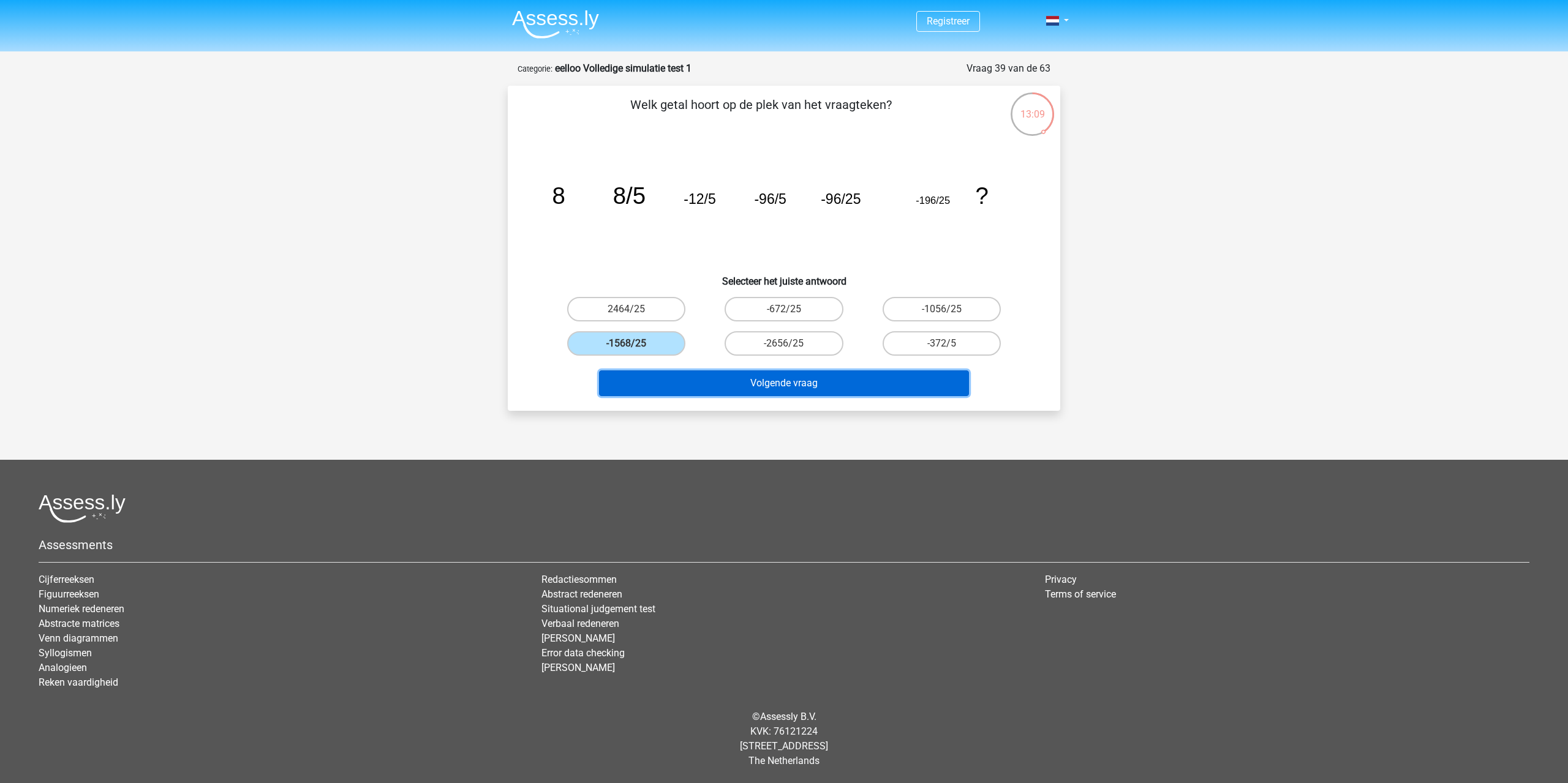
click at [744, 375] on button "Volgende vraag" at bounding box center [784, 384] width 371 height 26
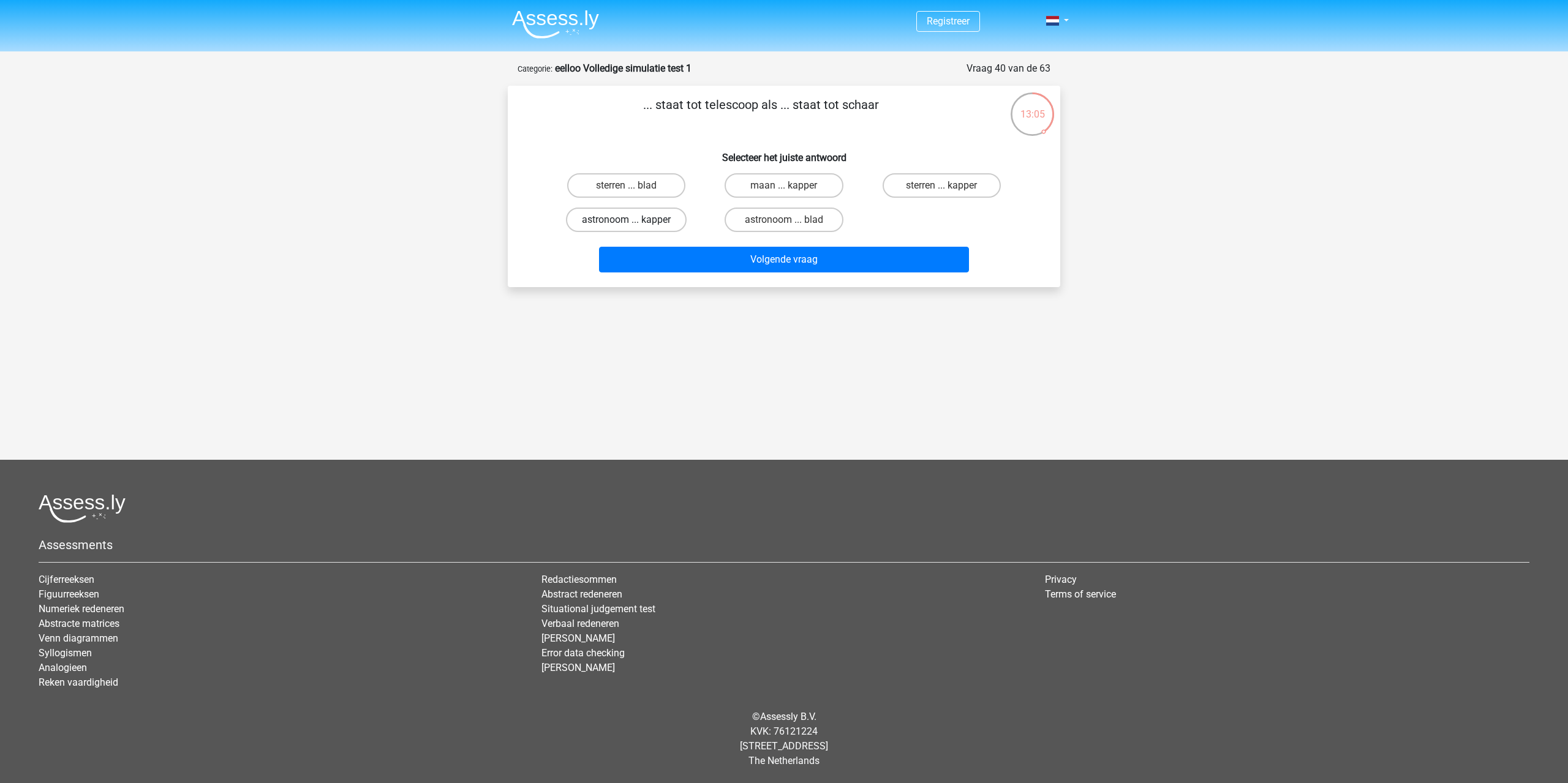
click at [644, 223] on label "astronoom ... kapper" at bounding box center [626, 220] width 121 height 25
click at [635, 223] on input "astronoom ... kapper" at bounding box center [630, 224] width 8 height 8
radio input "true"
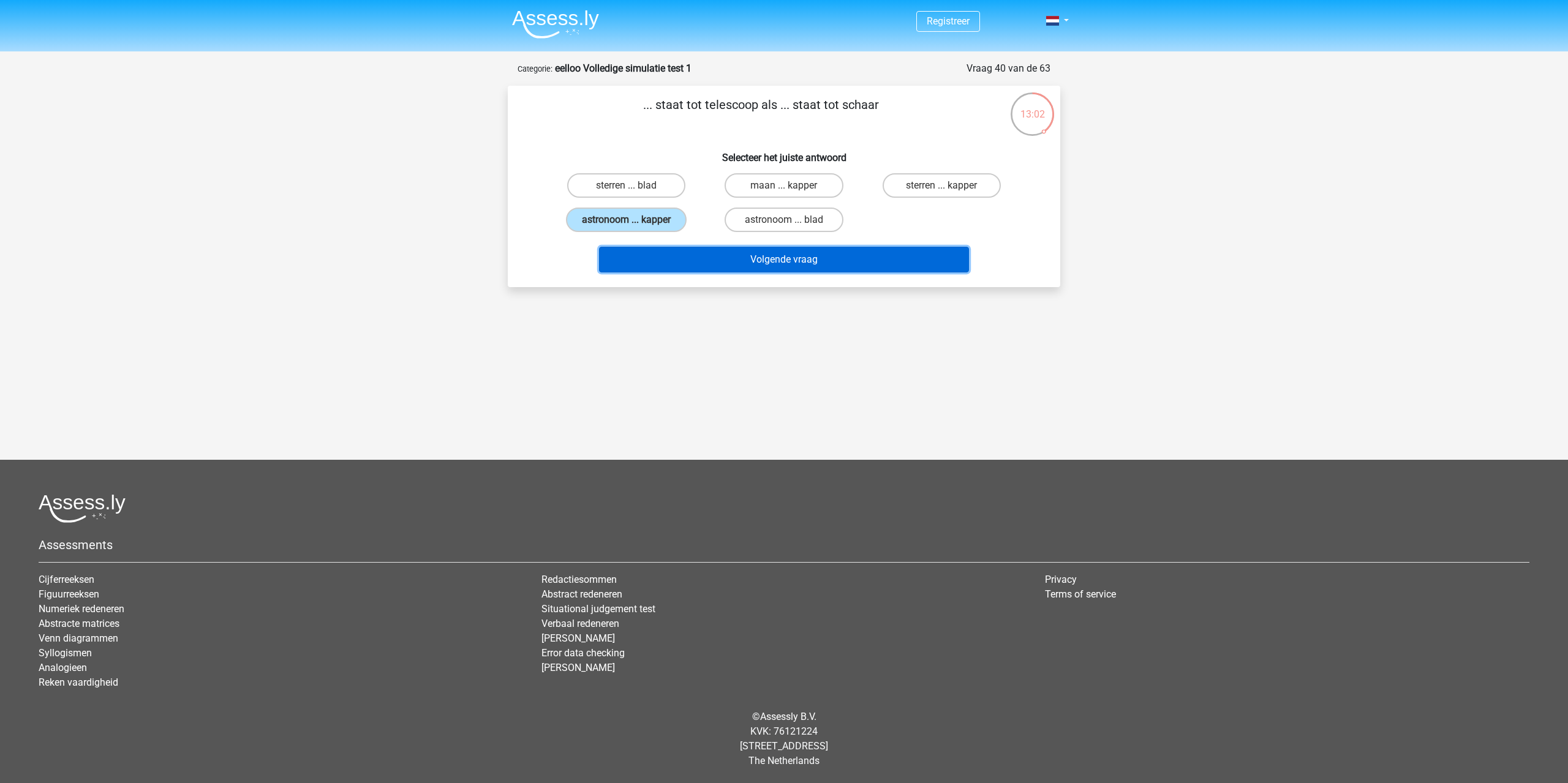
click at [700, 262] on button "Volgende vraag" at bounding box center [784, 260] width 371 height 26
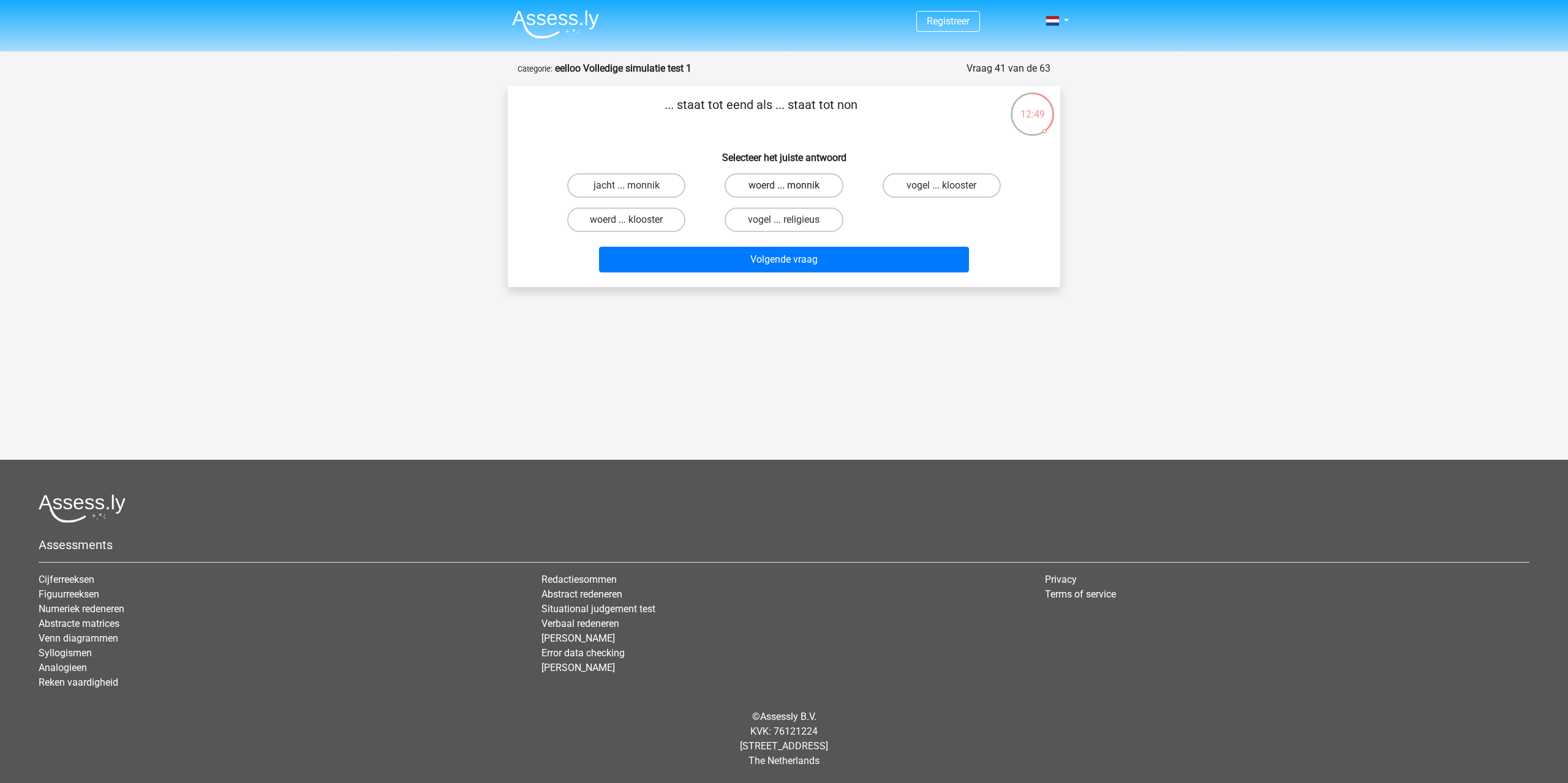
click at [789, 182] on label "woerd ... monnik" at bounding box center [783, 186] width 118 height 25
click at [789, 186] on input "woerd ... monnik" at bounding box center [788, 190] width 8 height 8
radio input "true"
click at [674, 219] on label "woerd ... klooster" at bounding box center [626, 220] width 118 height 25
click at [635, 220] on input "woerd ... klooster" at bounding box center [630, 224] width 8 height 8
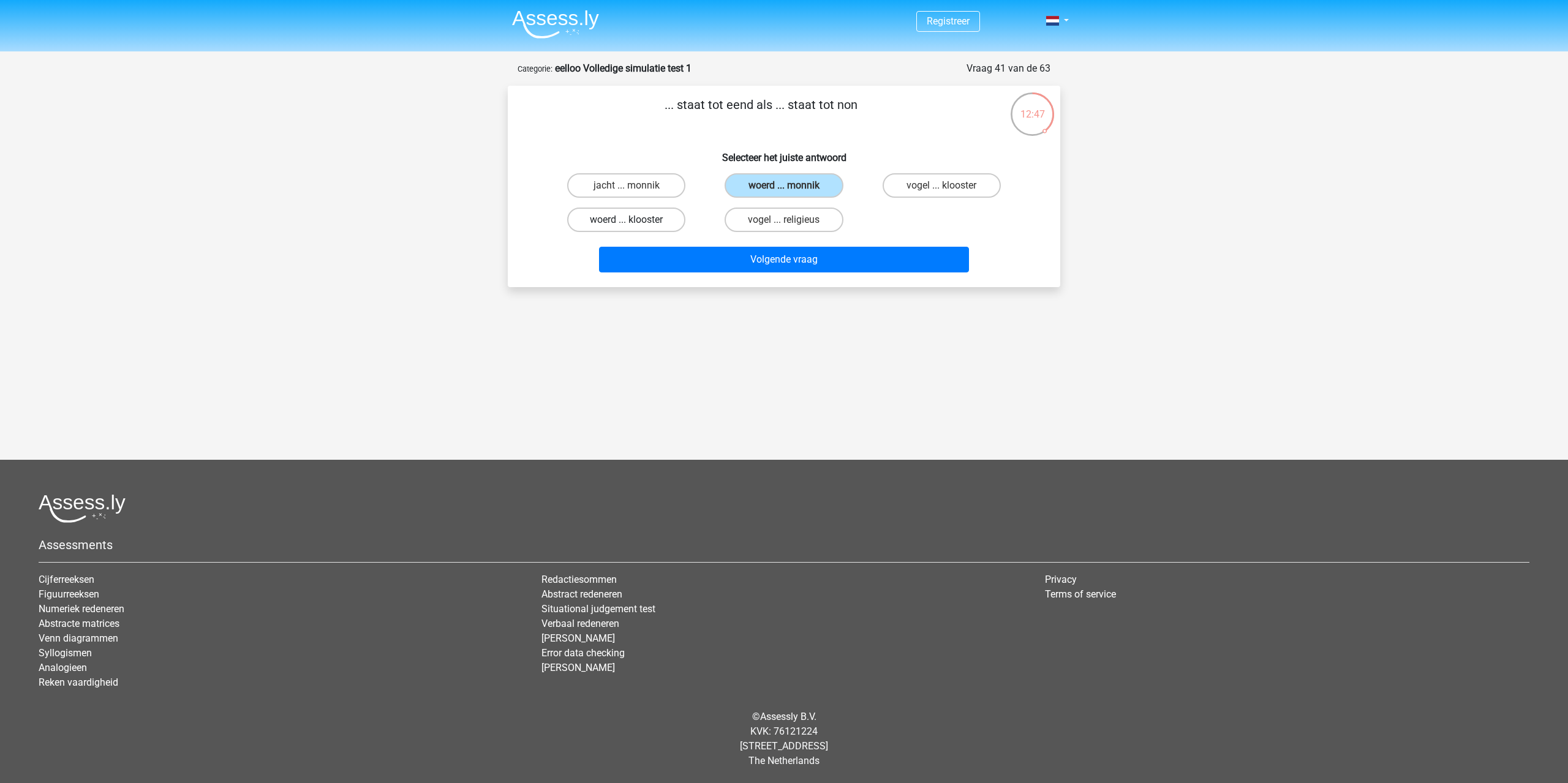
radio input "true"
click at [927, 186] on label "vogel ... klooster" at bounding box center [942, 186] width 118 height 25
click at [942, 186] on input "vogel ... klooster" at bounding box center [946, 190] width 8 height 8
radio input "true"
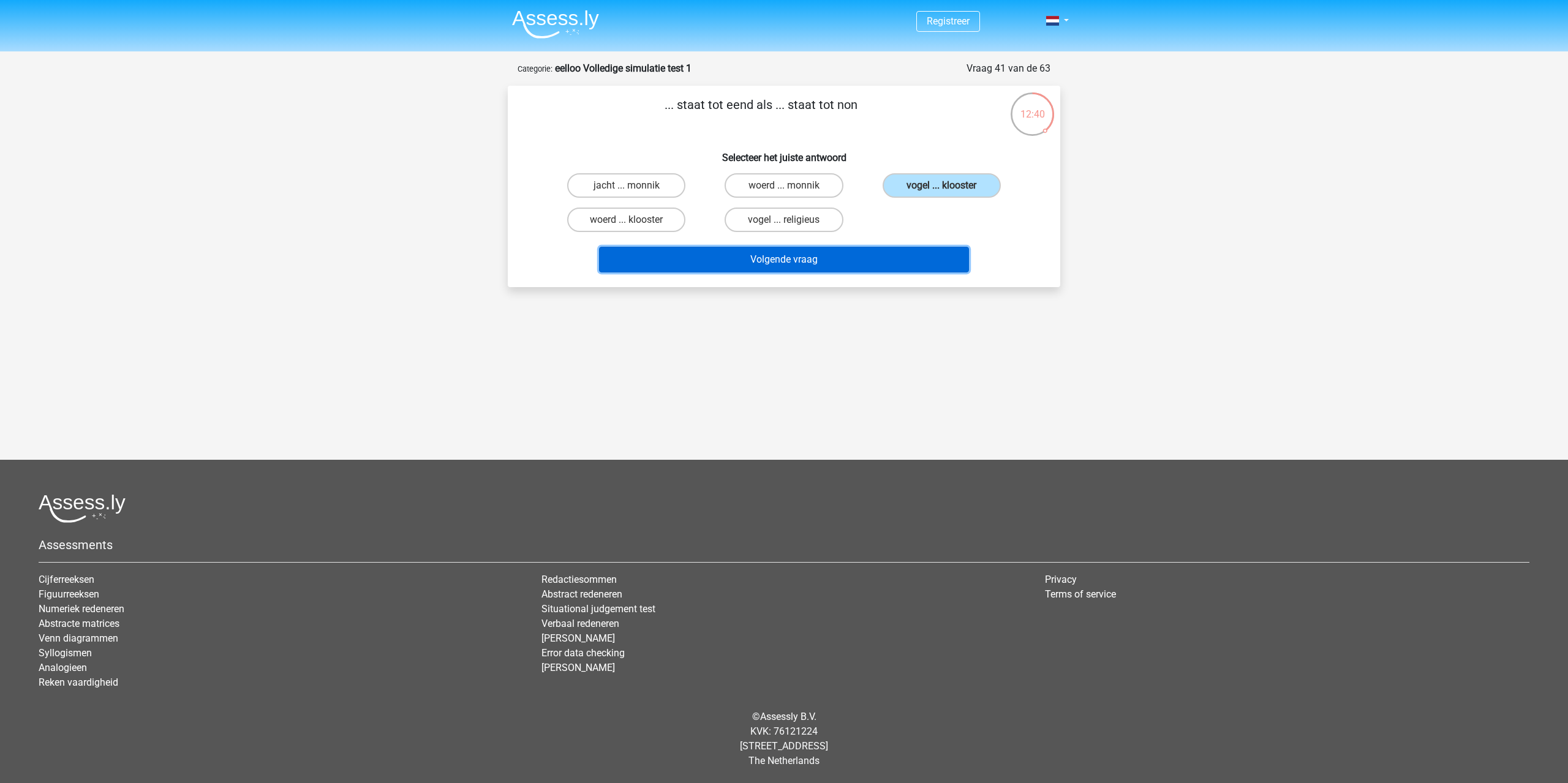
click at [921, 266] on button "Volgende vraag" at bounding box center [784, 260] width 371 height 26
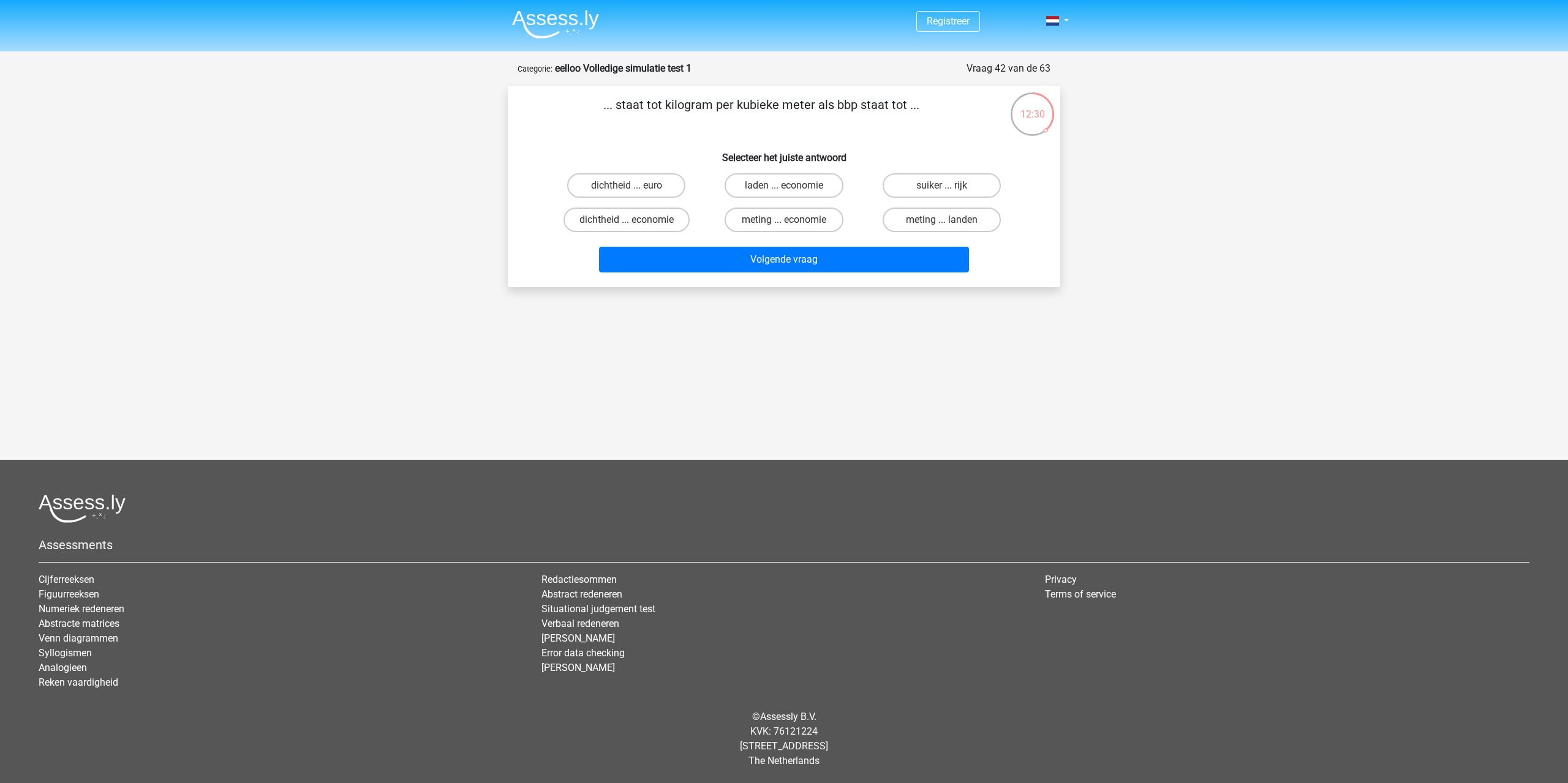
drag, startPoint x: 636, startPoint y: 105, endPoint x: 708, endPoint y: 95, distance: 72.7
click at [708, 95] on p "... staat tot kilogram per kubieke meter als bbp staat tot ..." at bounding box center [761, 114] width 467 height 37
click at [743, 214] on label "meting ... economie" at bounding box center [783, 220] width 118 height 25
click at [784, 220] on input "meting ... economie" at bounding box center [788, 224] width 8 height 8
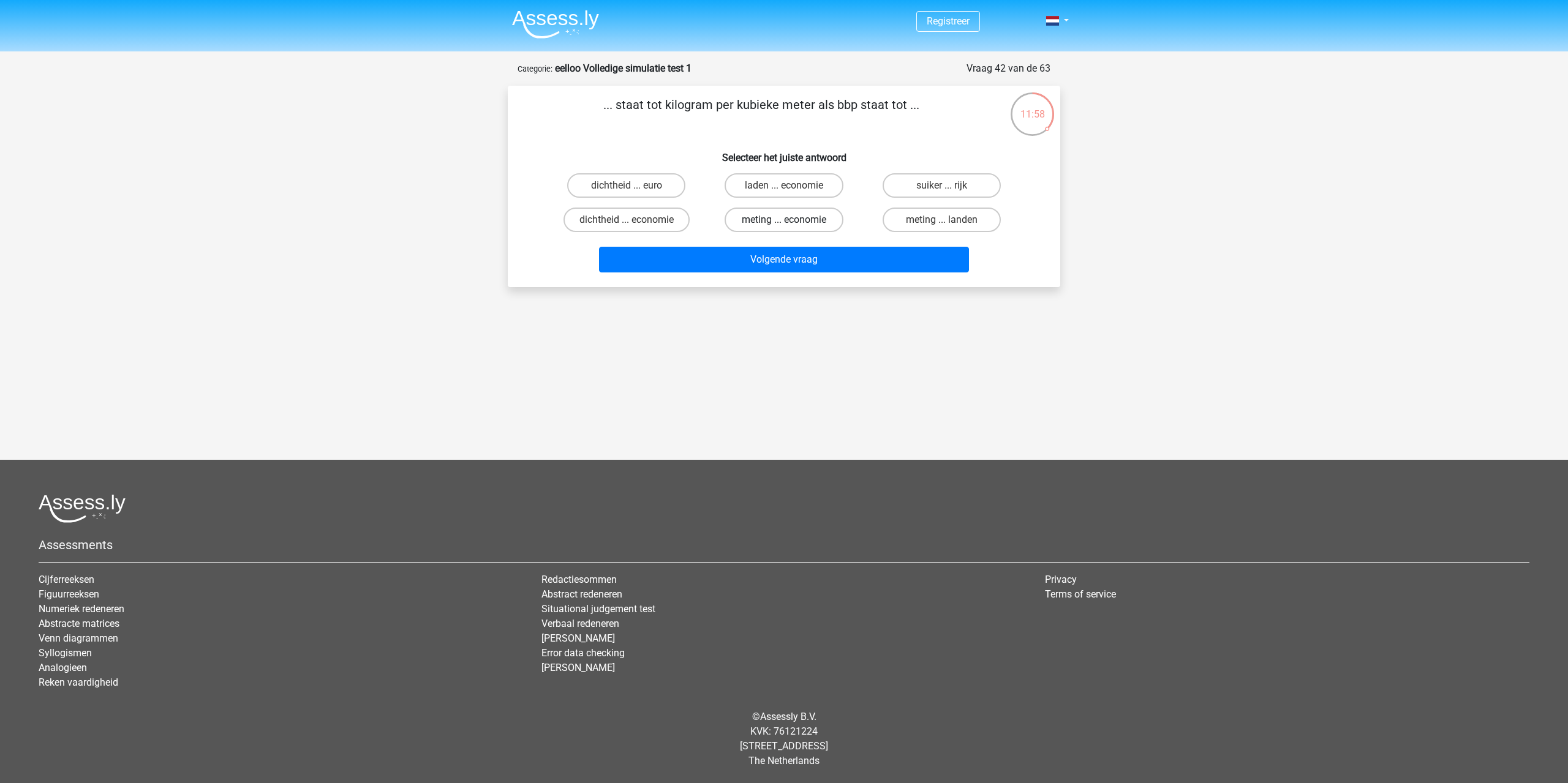
radio input "true"
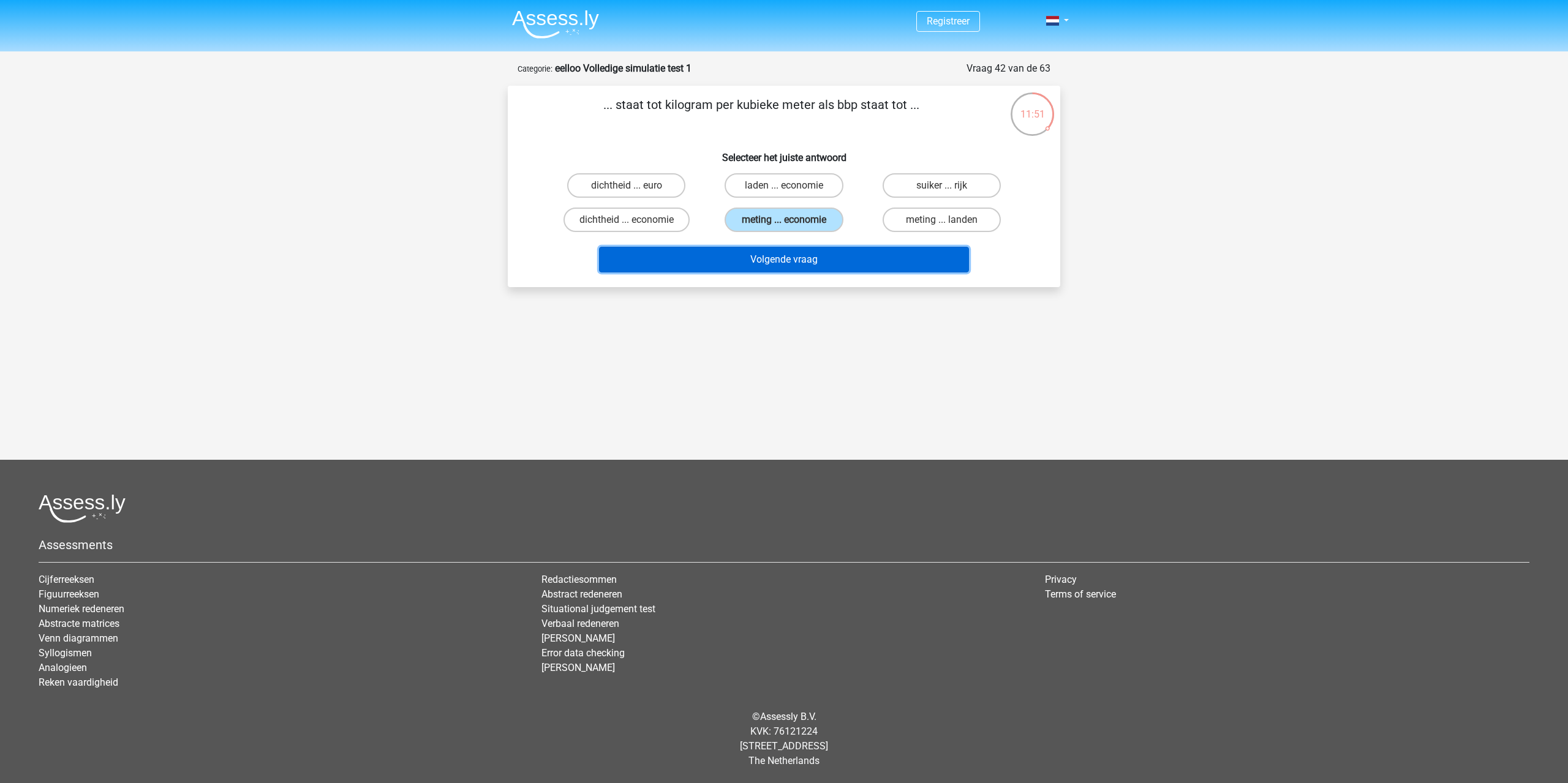
click at [723, 263] on button "Volgende vraag" at bounding box center [784, 260] width 371 height 26
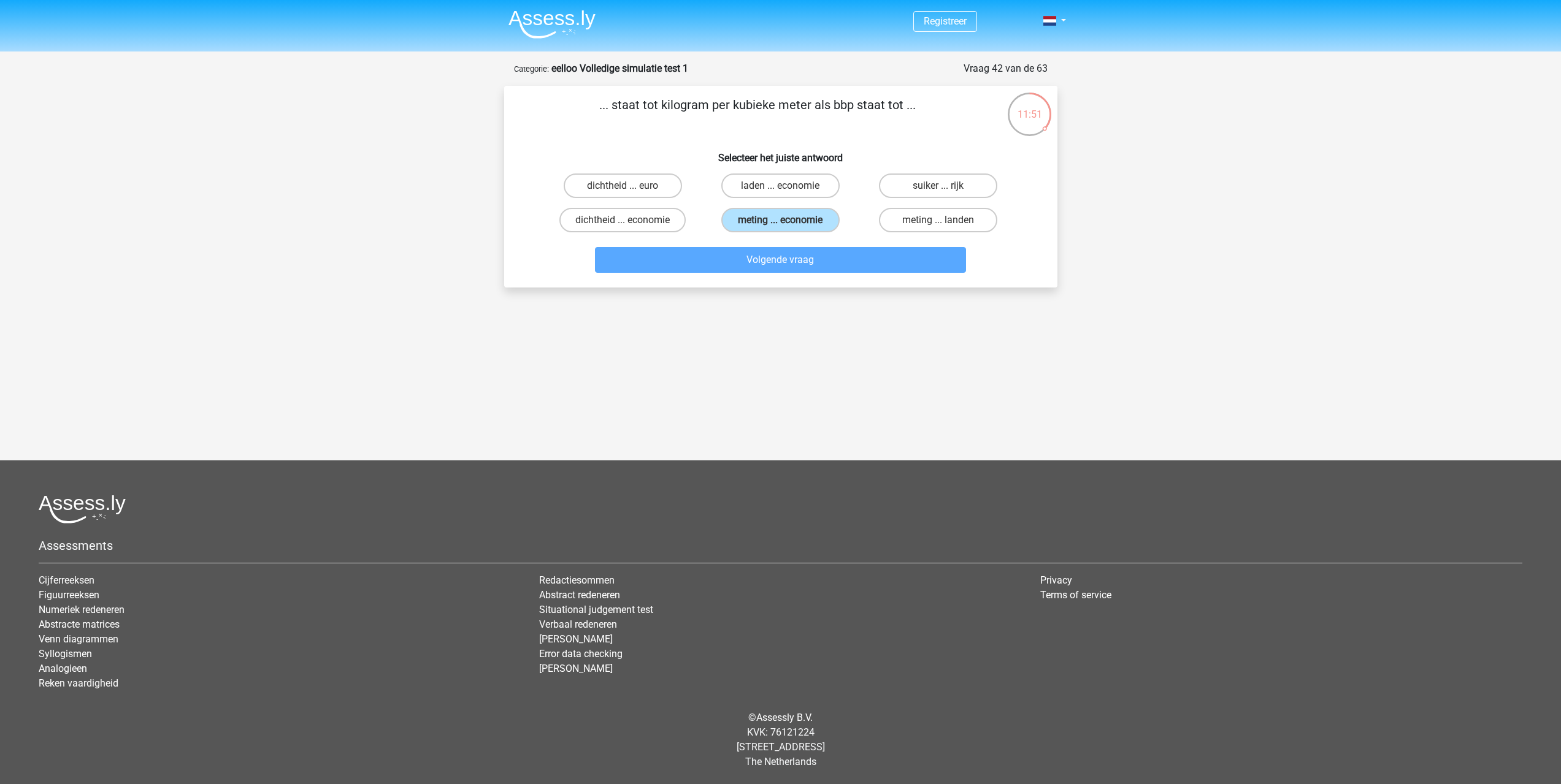
scroll to position [29, 0]
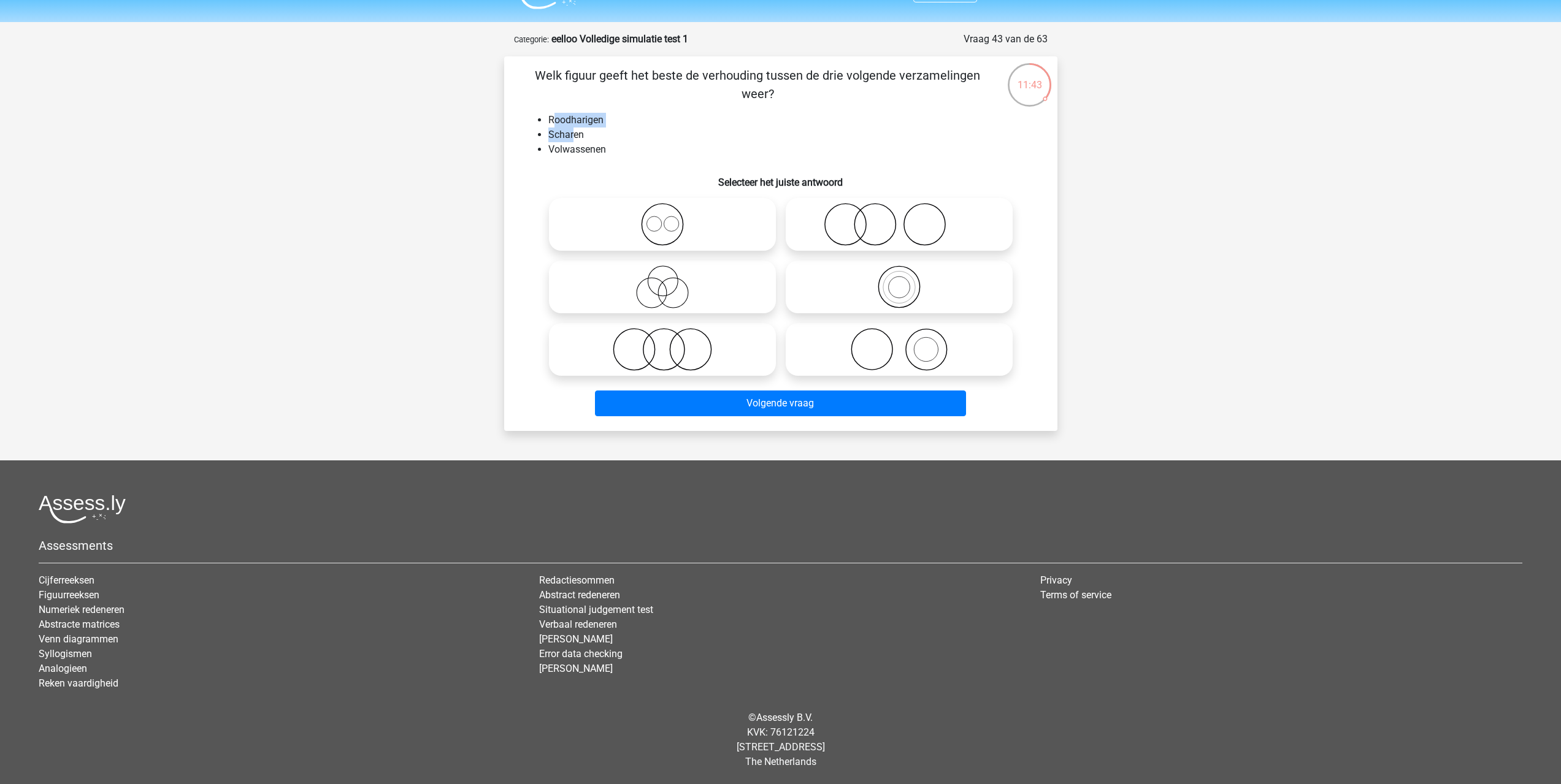
drag, startPoint x: 554, startPoint y: 116, endPoint x: 574, endPoint y: 134, distance: 26.9
click at [574, 134] on ul "Roodharigen Scharen Volwassenen" at bounding box center [780, 134] width 514 height 44
click at [574, 132] on li "Scharen" at bounding box center [793, 134] width 489 height 14
click at [957, 340] on icon at bounding box center [899, 349] width 217 height 43
click at [907, 340] on input "radio" at bounding box center [903, 340] width 8 height 8
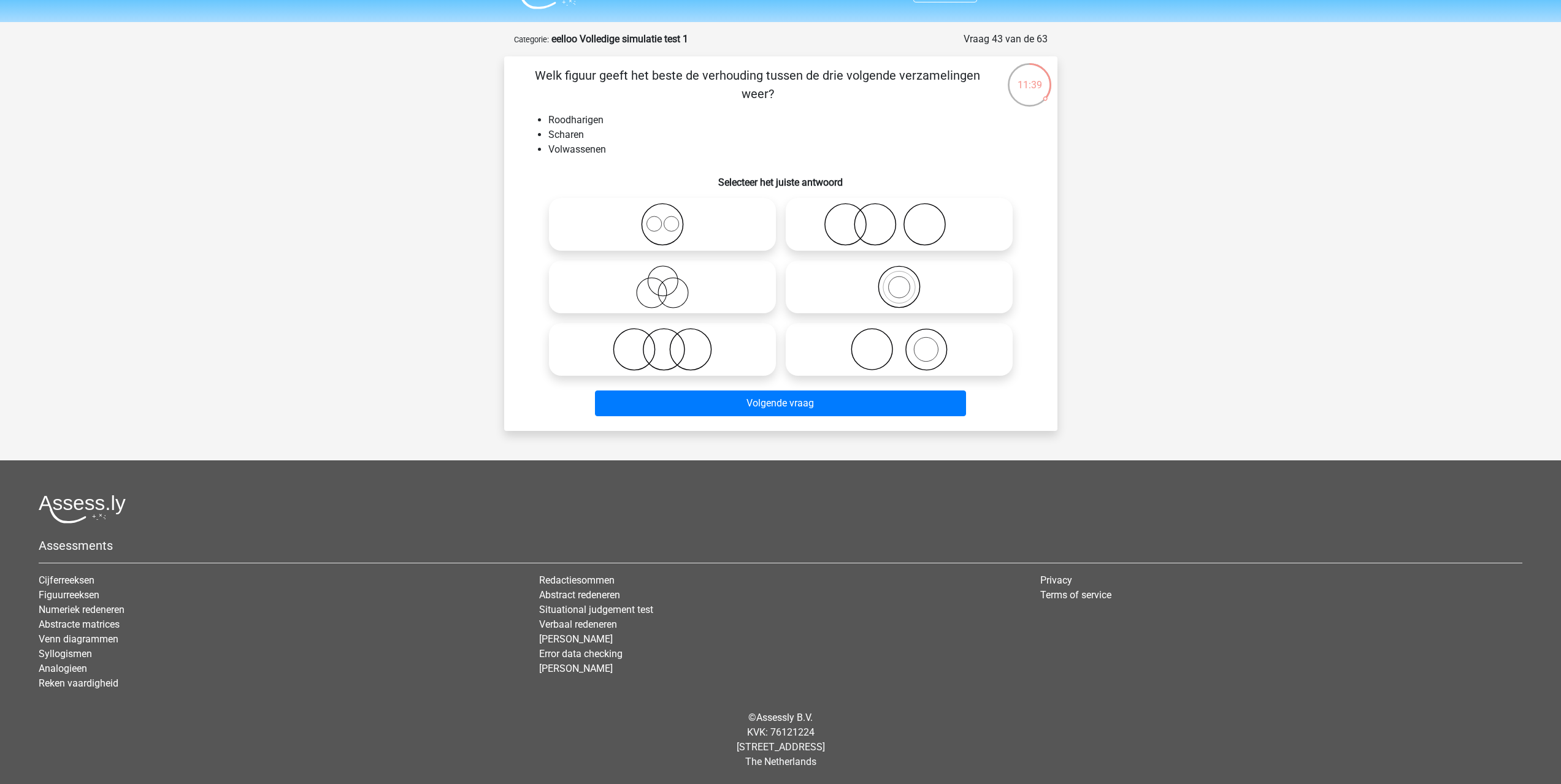
radio input "true"
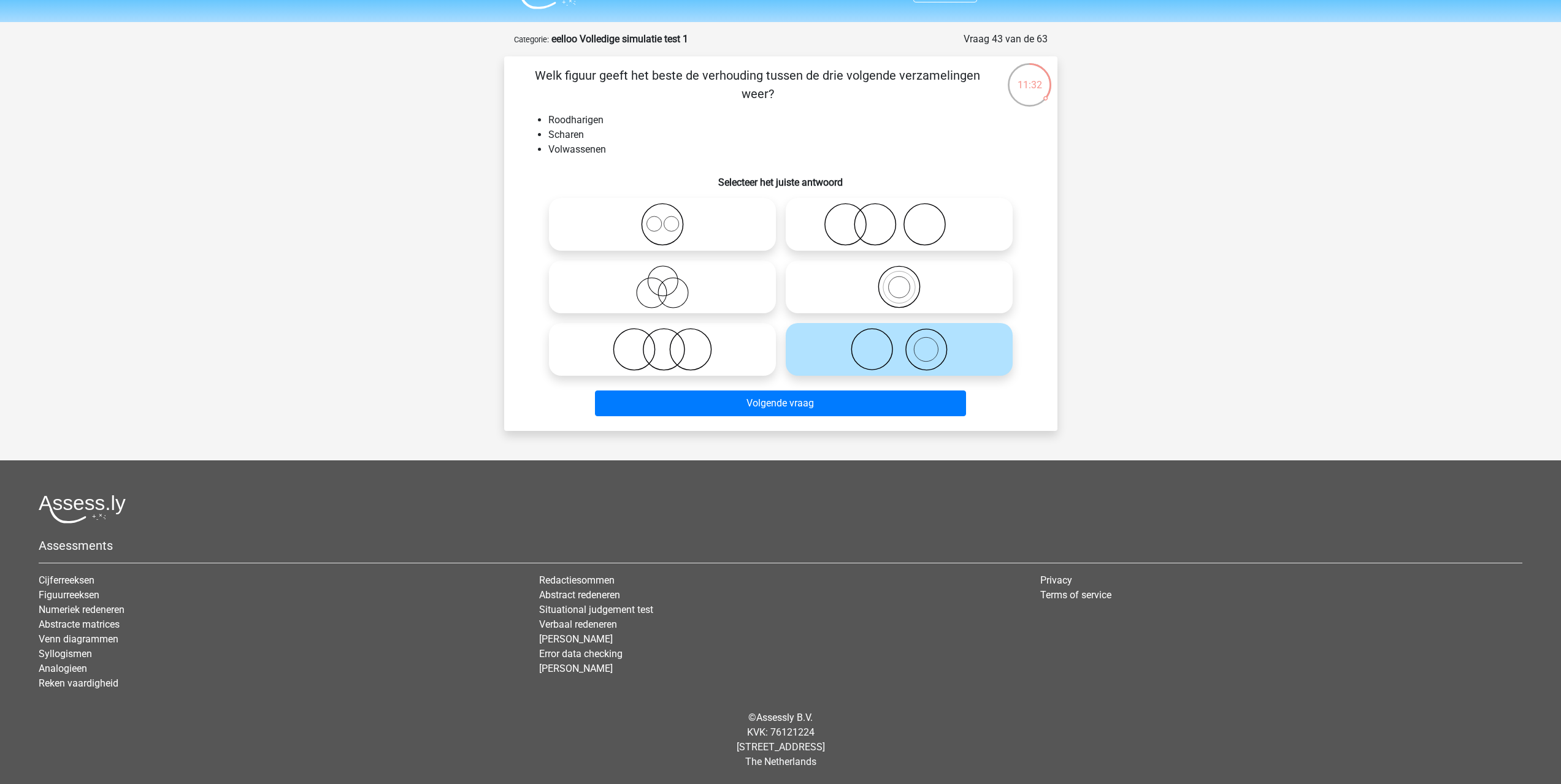
click at [897, 236] on icon at bounding box center [899, 224] width 217 height 43
click at [899, 218] on input "radio" at bounding box center [903, 215] width 8 height 8
radio input "true"
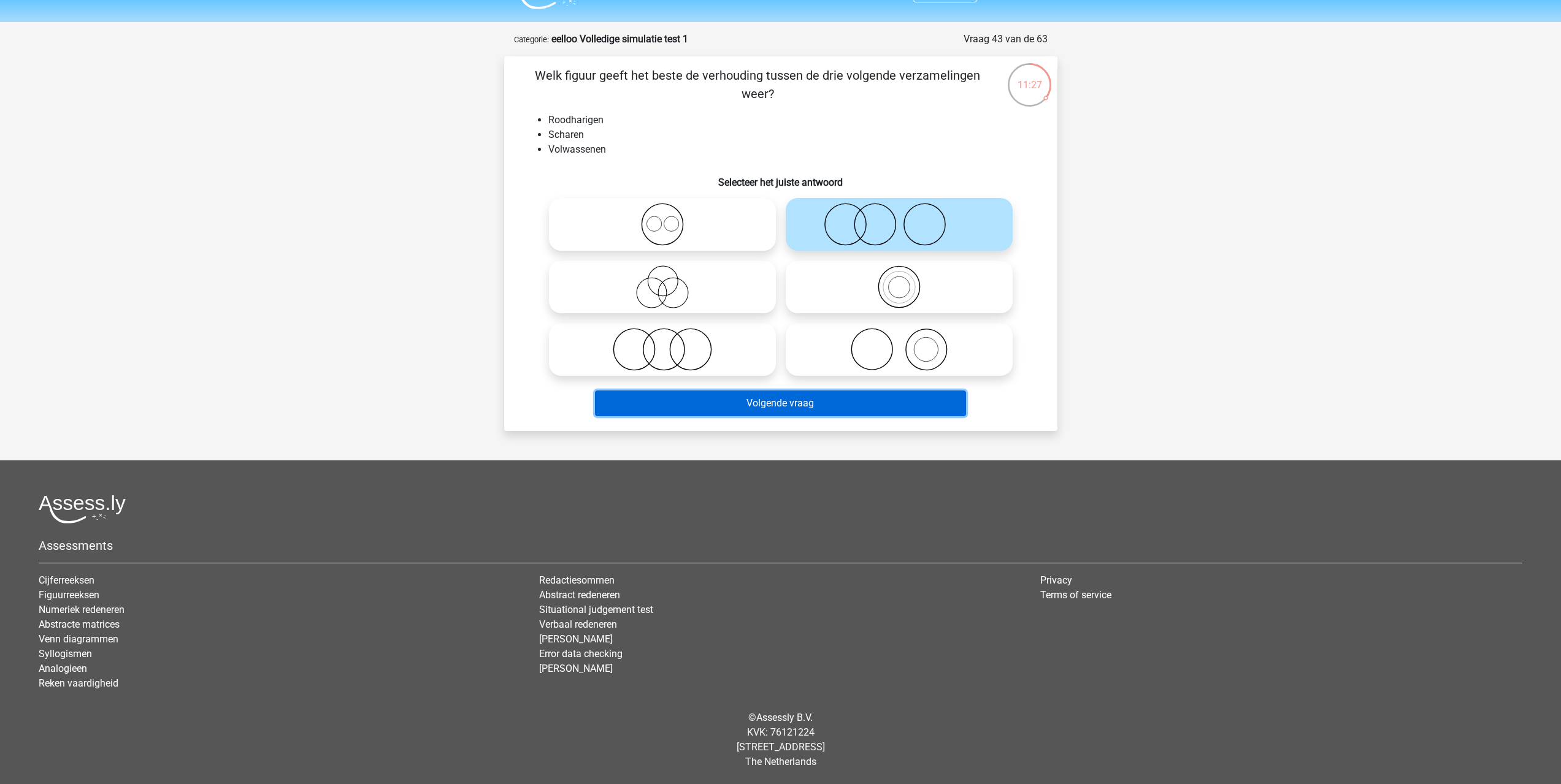
click at [725, 405] on button "Volgende vraag" at bounding box center [780, 403] width 371 height 26
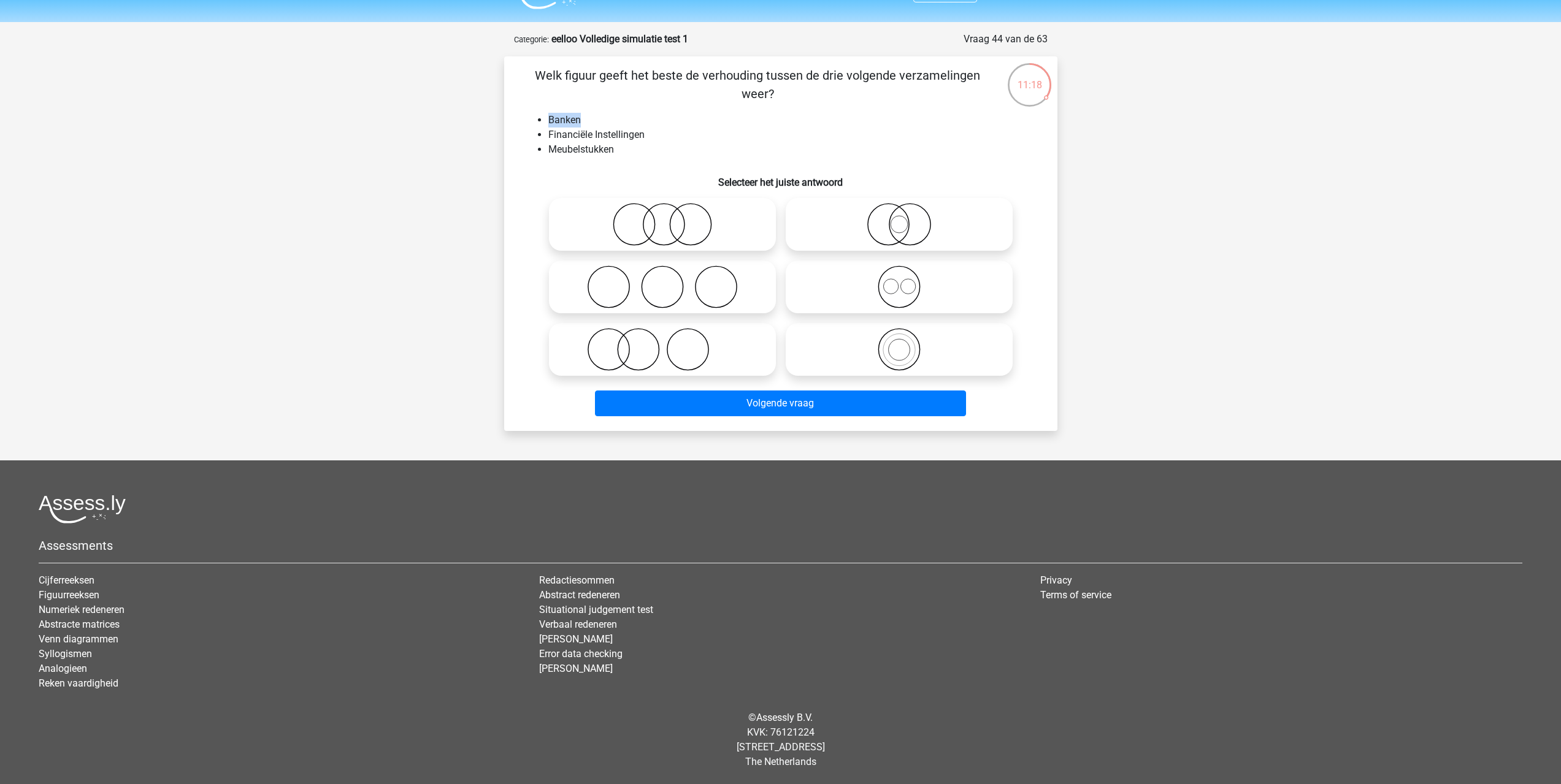
drag, startPoint x: 547, startPoint y: 121, endPoint x: 580, endPoint y: 121, distance: 33.0
click at [580, 121] on div "Welk figuur geeft het beste de verhouding tussen de drie volgende verzamelingen…" at bounding box center [781, 243] width 543 height 355
click at [553, 126] on li "Banken" at bounding box center [793, 119] width 489 height 14
click at [659, 235] on icon at bounding box center [662, 224] width 217 height 43
click at [662, 218] on input "radio" at bounding box center [666, 215] width 8 height 8
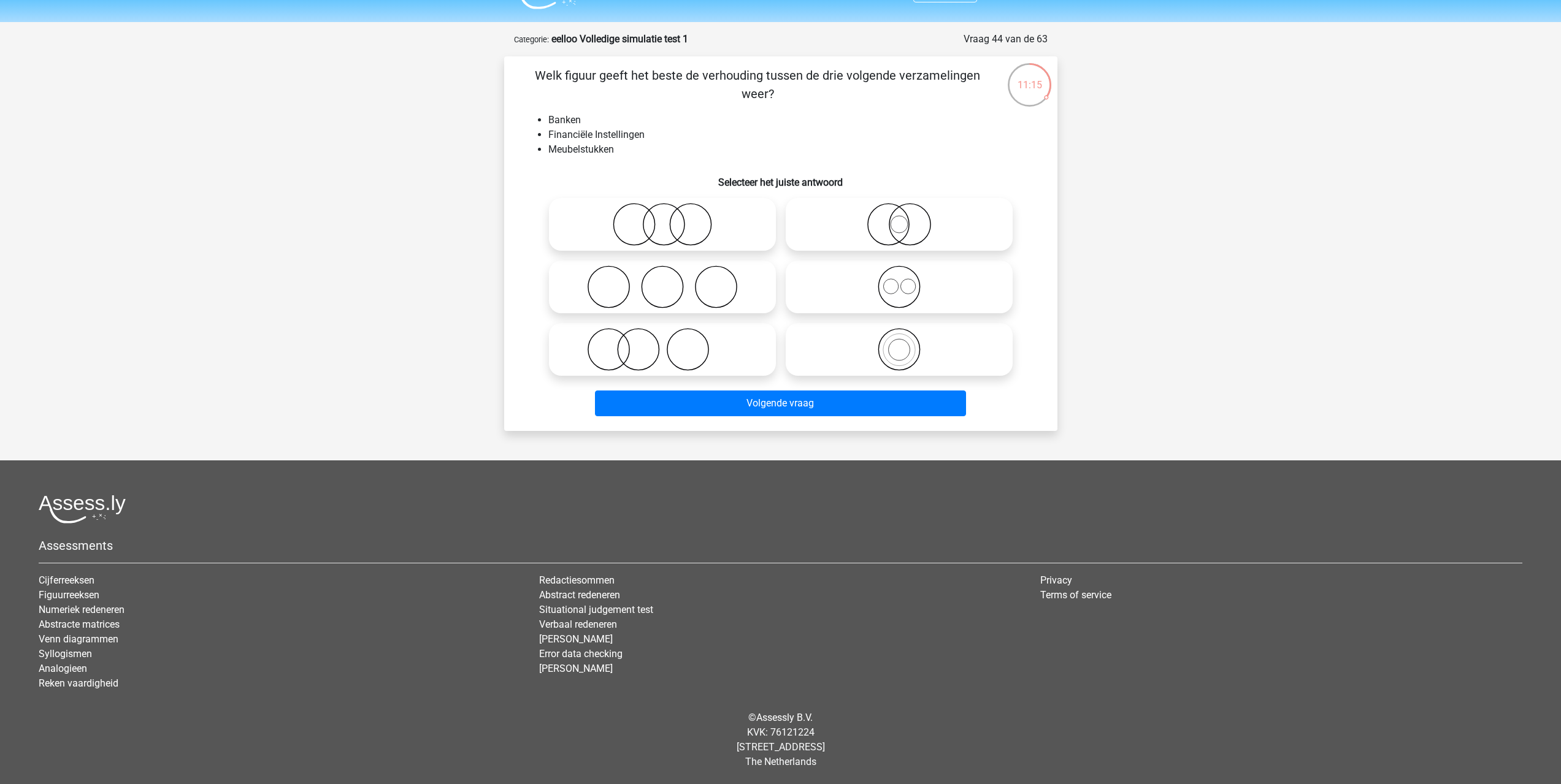
radio input "true"
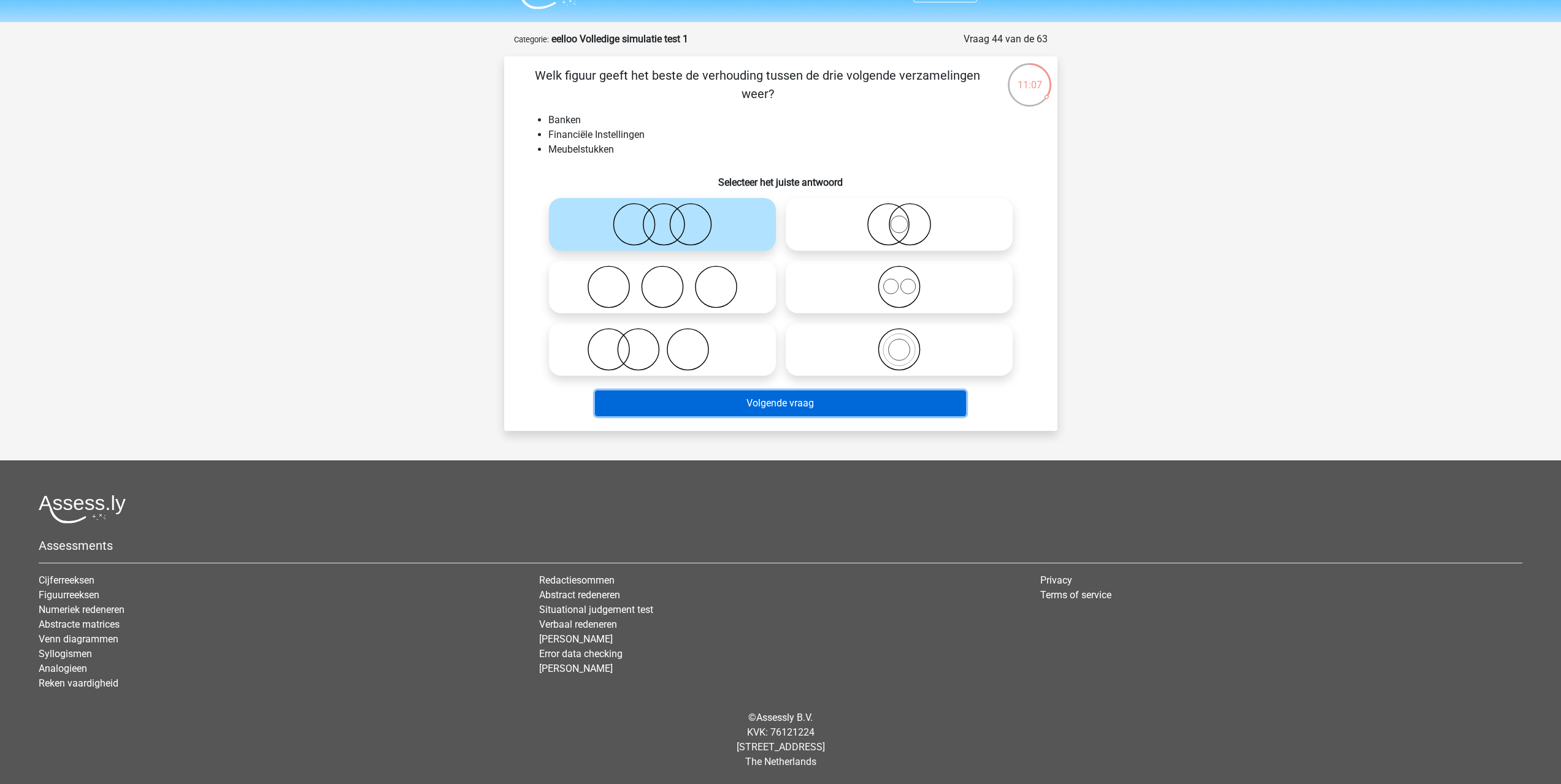
drag, startPoint x: 682, startPoint y: 399, endPoint x: 684, endPoint y: 388, distance: 11.2
click at [683, 394] on button "Volgende vraag" at bounding box center [780, 403] width 371 height 26
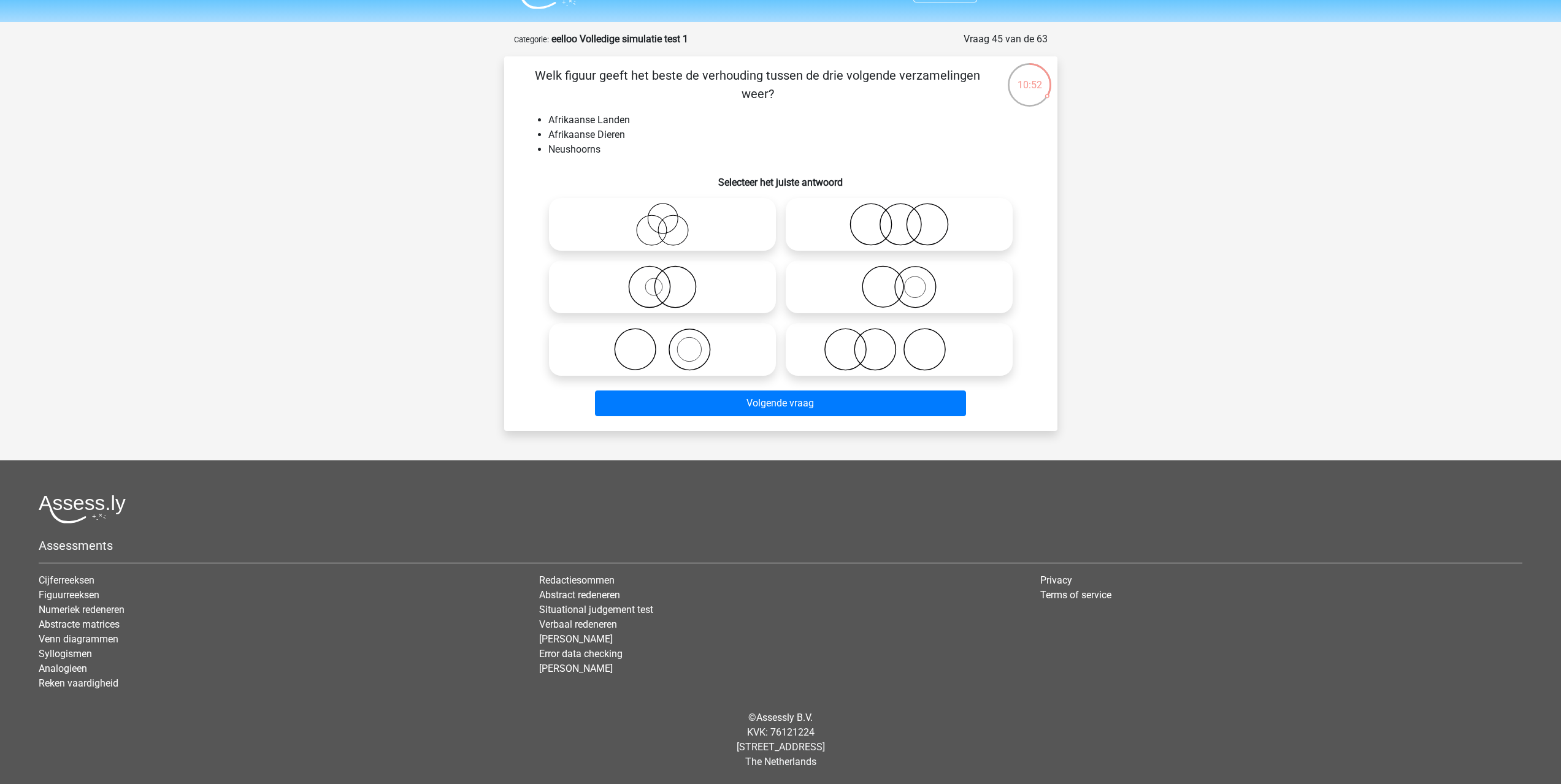
click at [666, 292] on icon at bounding box center [662, 287] width 217 height 43
click at [666, 281] on input "radio" at bounding box center [666, 277] width 8 height 8
radio input "true"
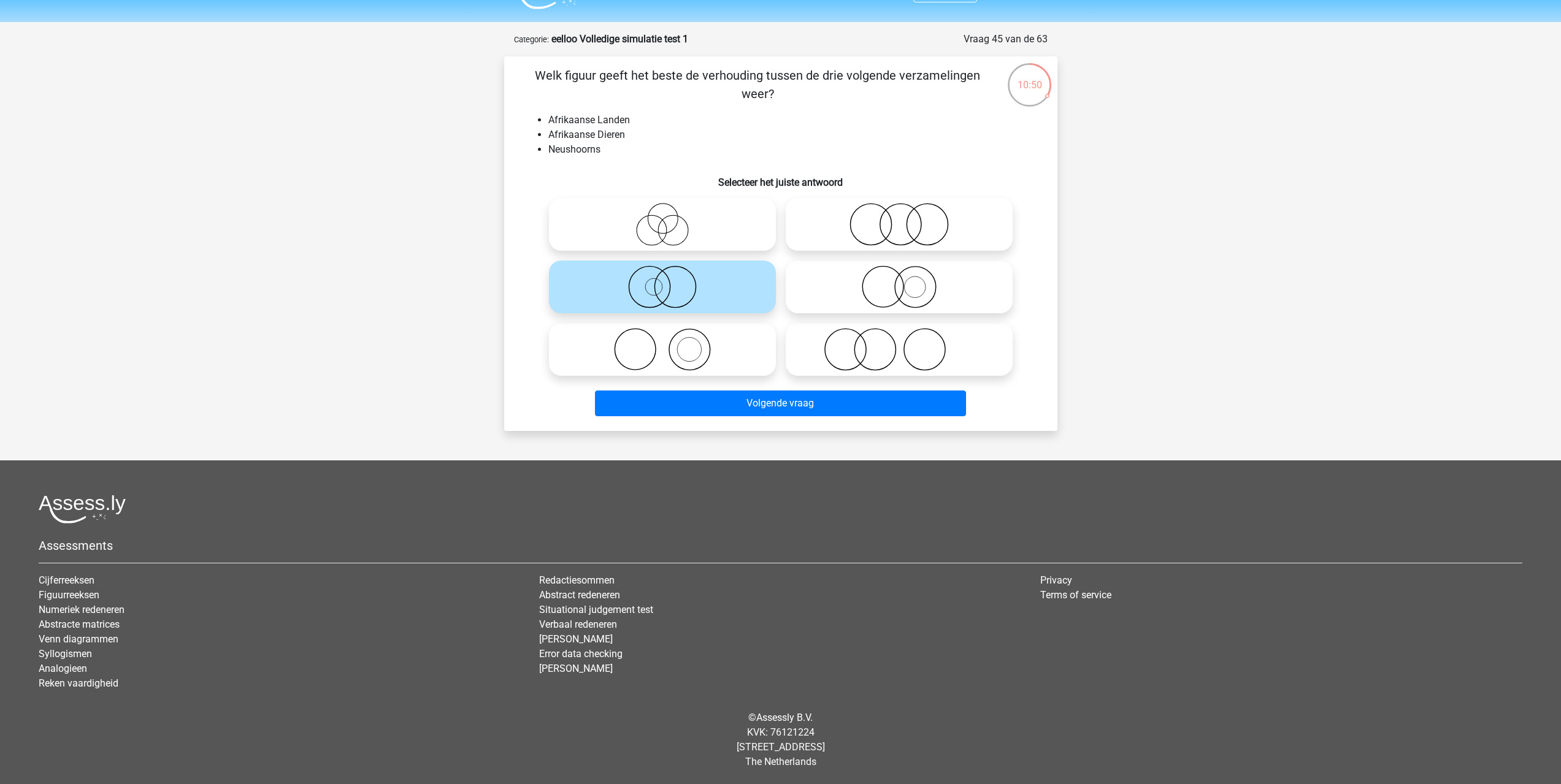
click at [874, 352] on icon at bounding box center [899, 349] width 217 height 43
click at [899, 344] on input "radio" at bounding box center [903, 340] width 8 height 8
radio input "true"
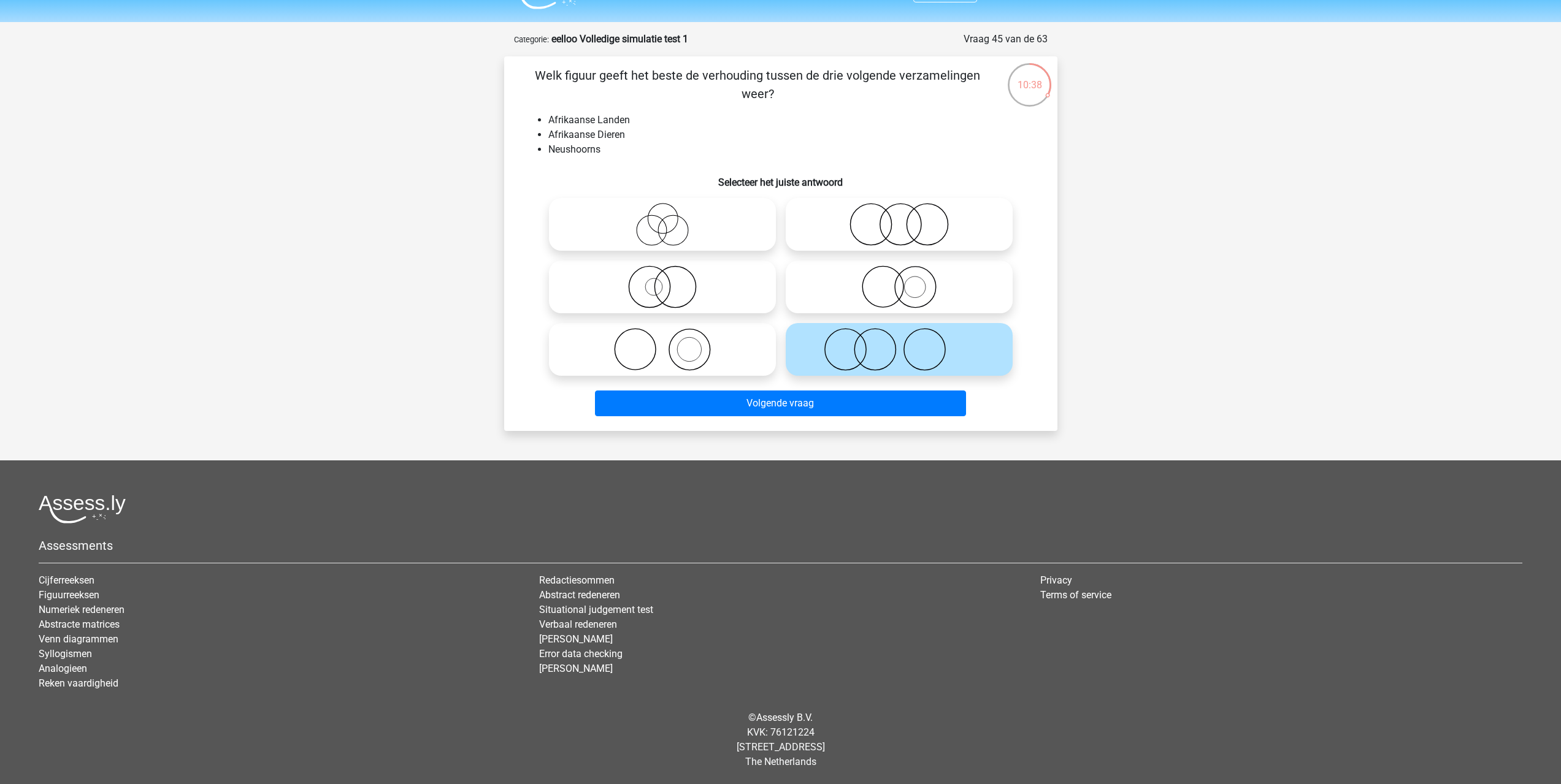
click at [664, 286] on icon at bounding box center [662, 287] width 217 height 43
click at [664, 281] on input "radio" at bounding box center [666, 277] width 8 height 8
radio input "true"
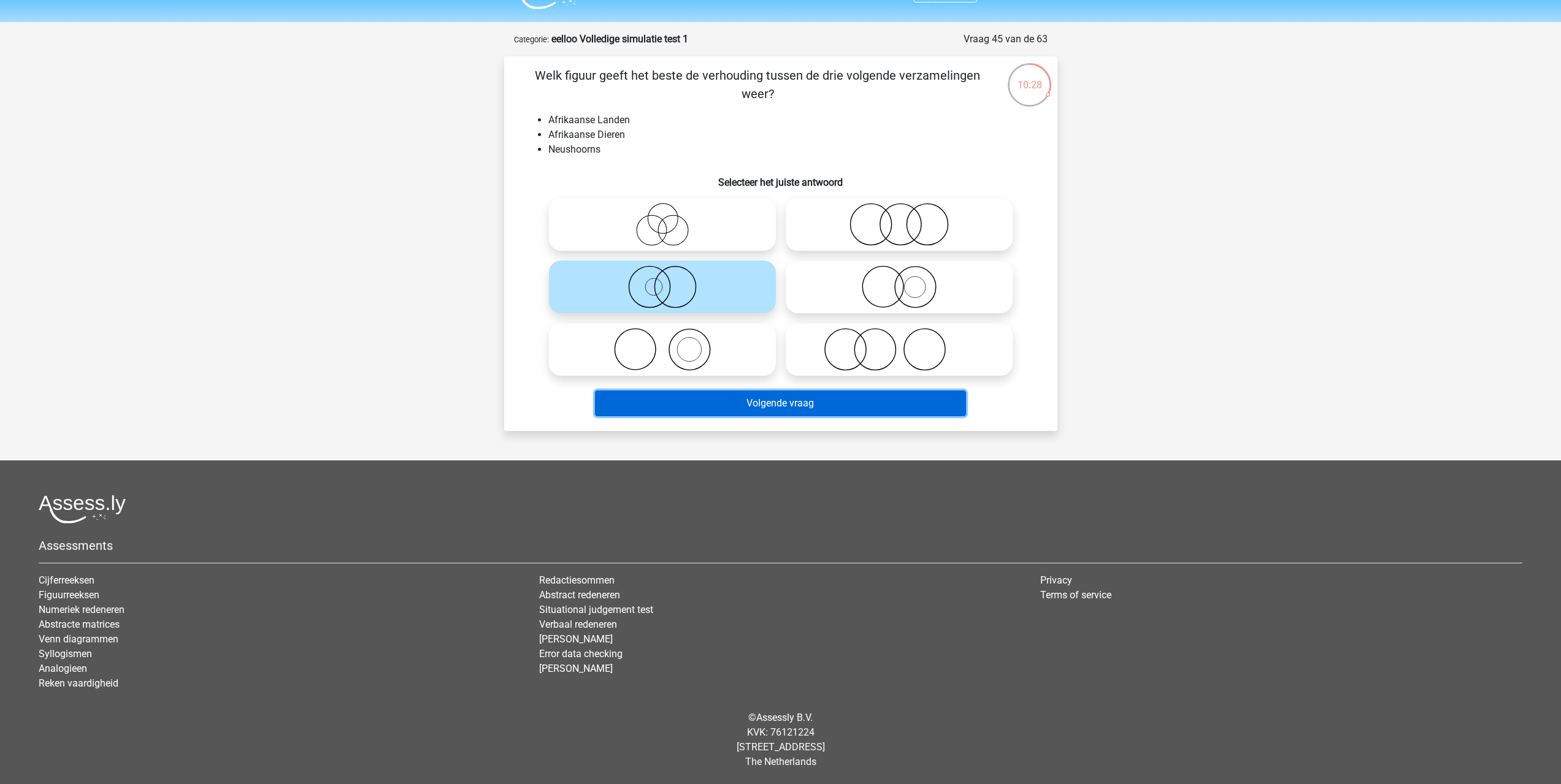
click at [699, 401] on button "Volgende vraag" at bounding box center [780, 403] width 371 height 26
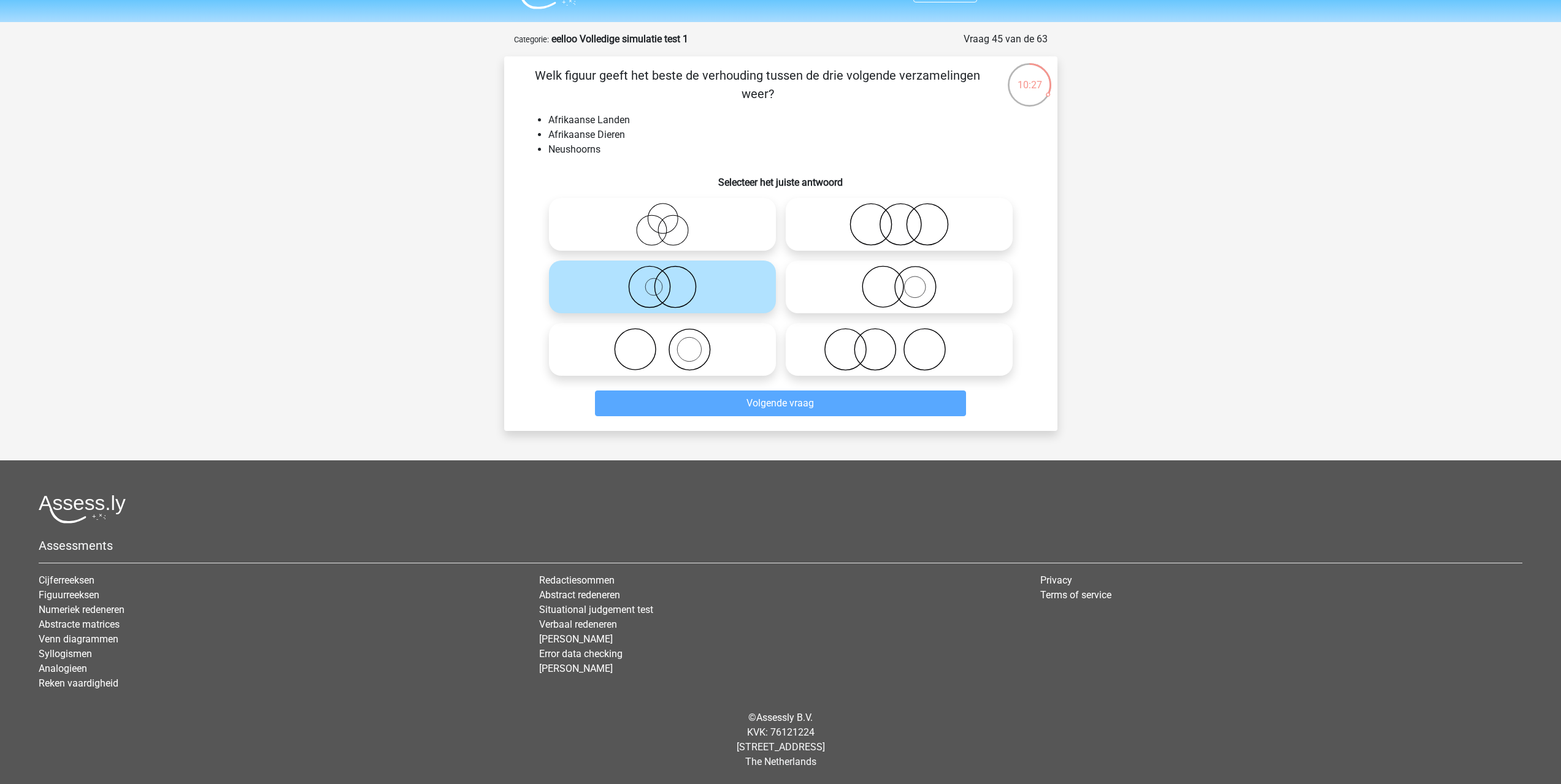
scroll to position [0, 0]
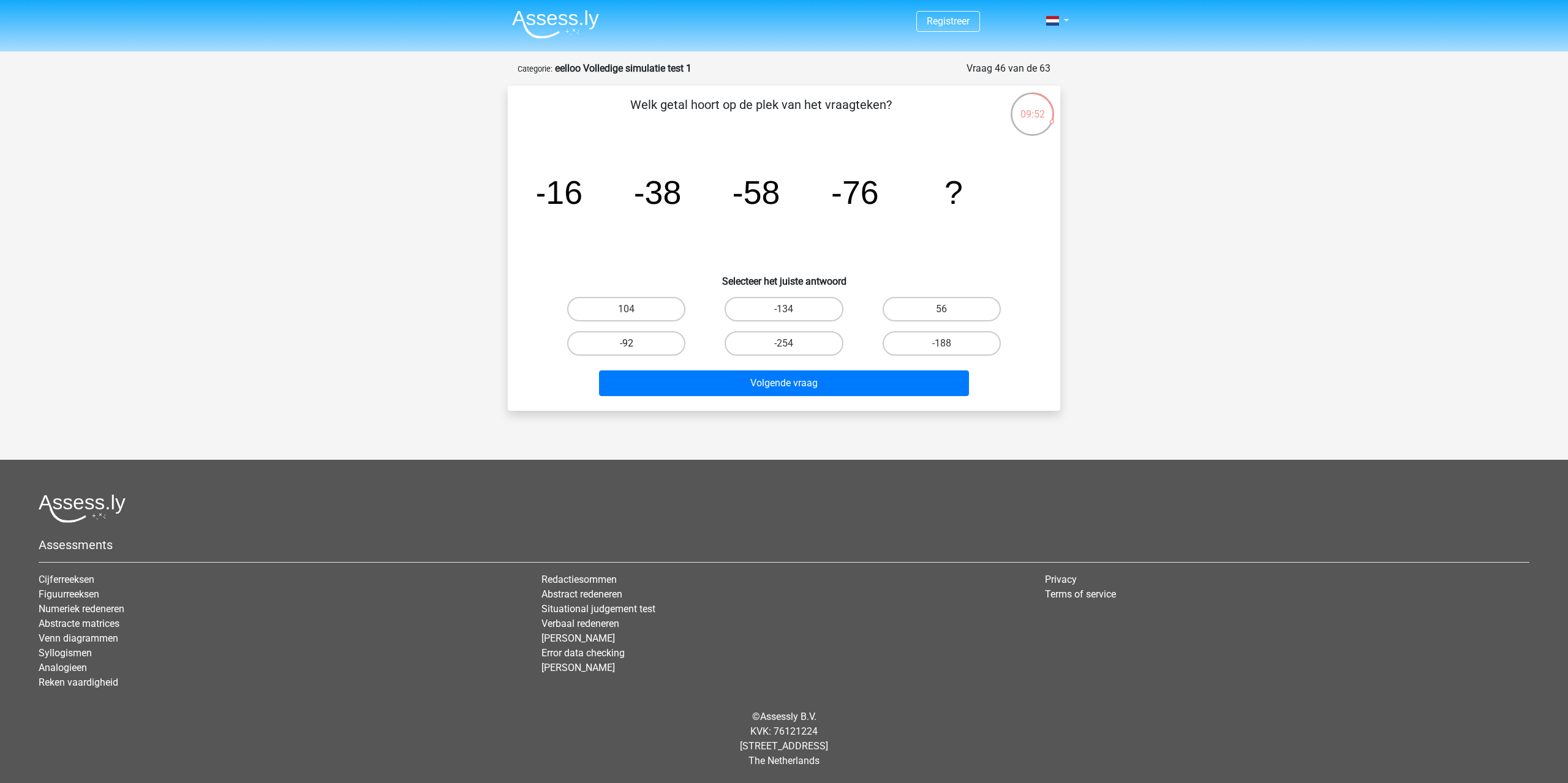
click at [677, 343] on label "-92" at bounding box center [626, 344] width 118 height 25
click at [635, 343] on input "-92" at bounding box center [630, 347] width 8 height 8
radio input "true"
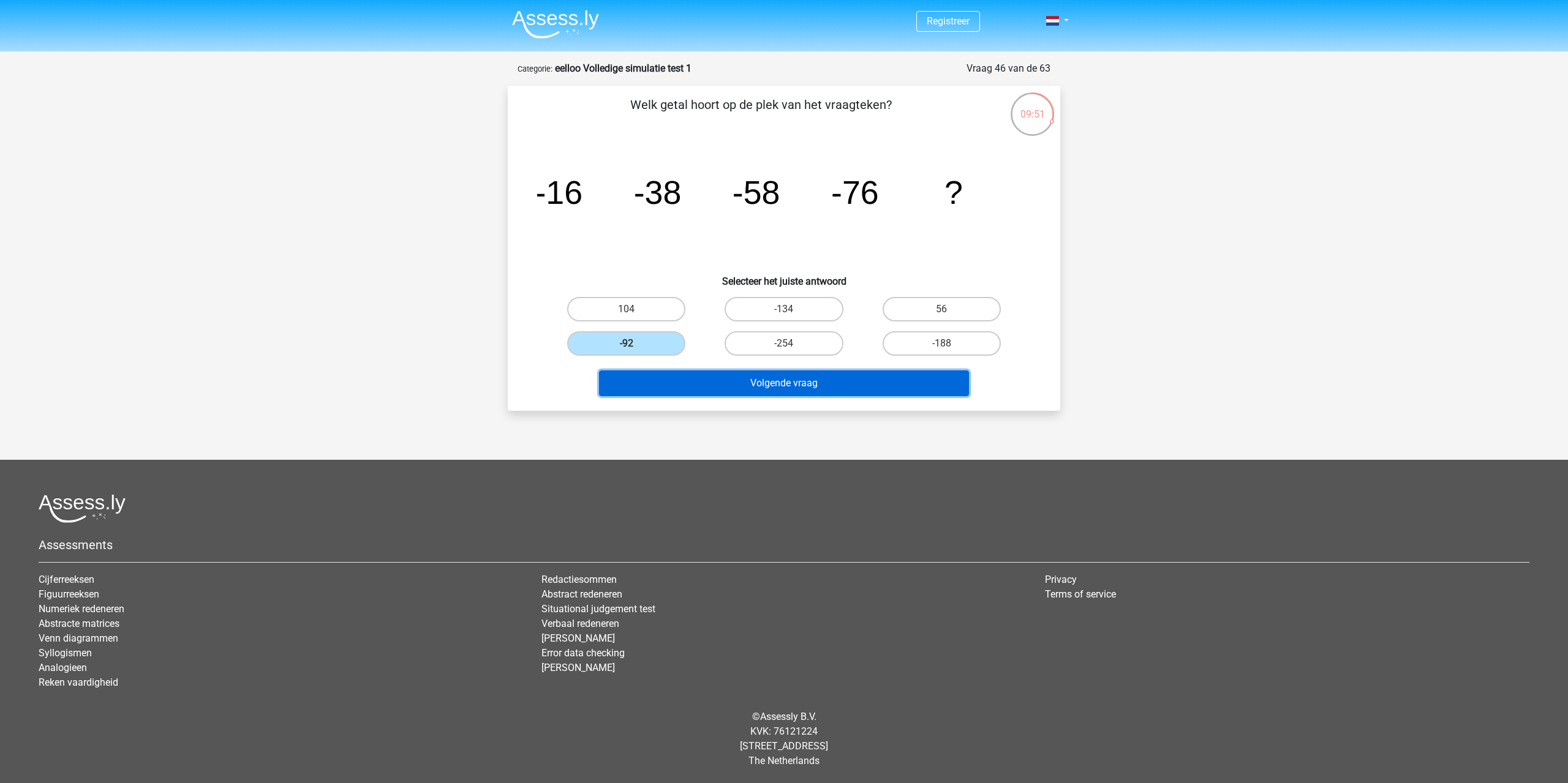
click at [742, 382] on button "Volgende vraag" at bounding box center [784, 384] width 371 height 26
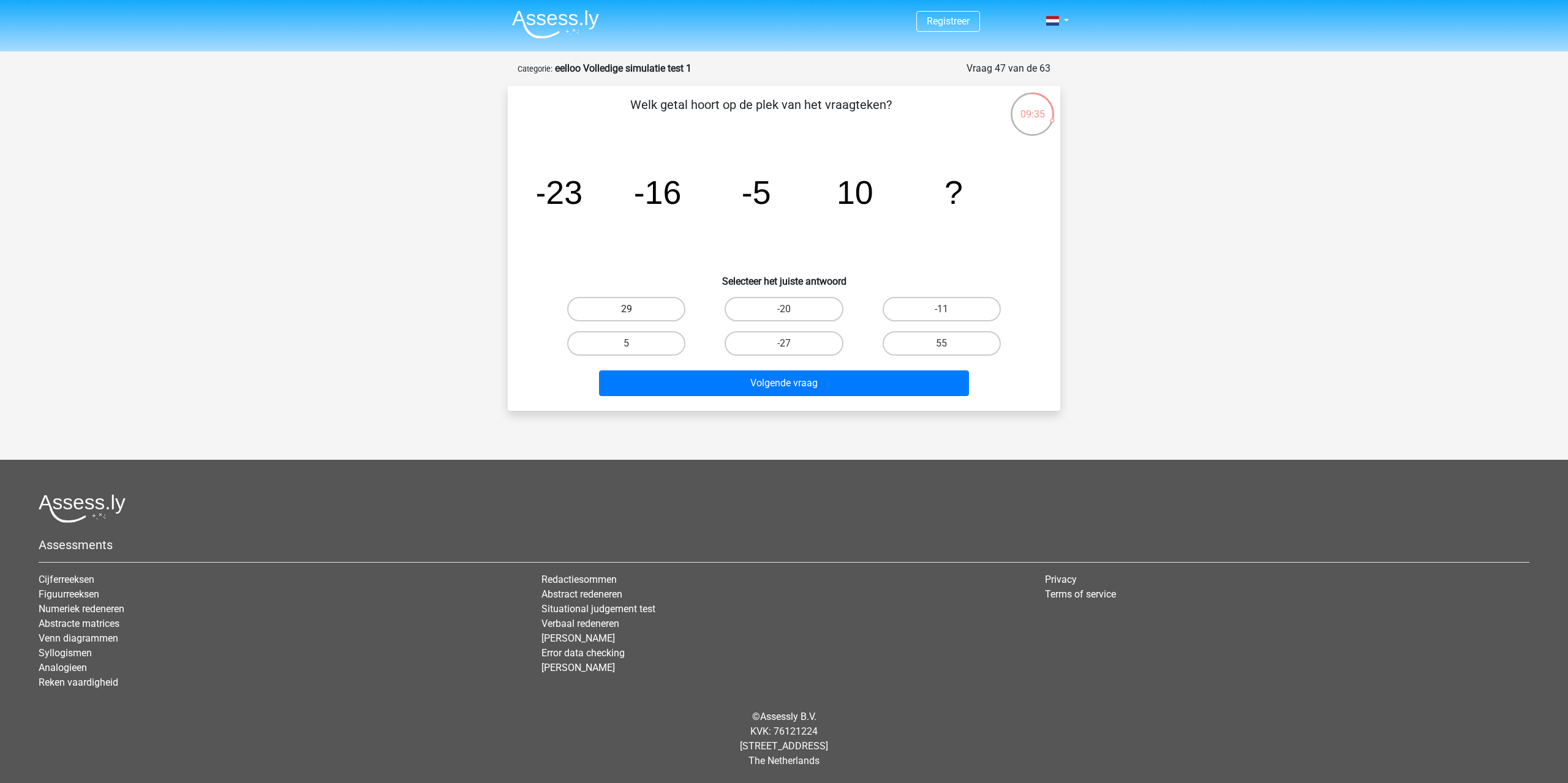
click at [637, 306] on label "29" at bounding box center [626, 309] width 118 height 25
click at [635, 309] on input "29" at bounding box center [630, 313] width 8 height 8
radio input "true"
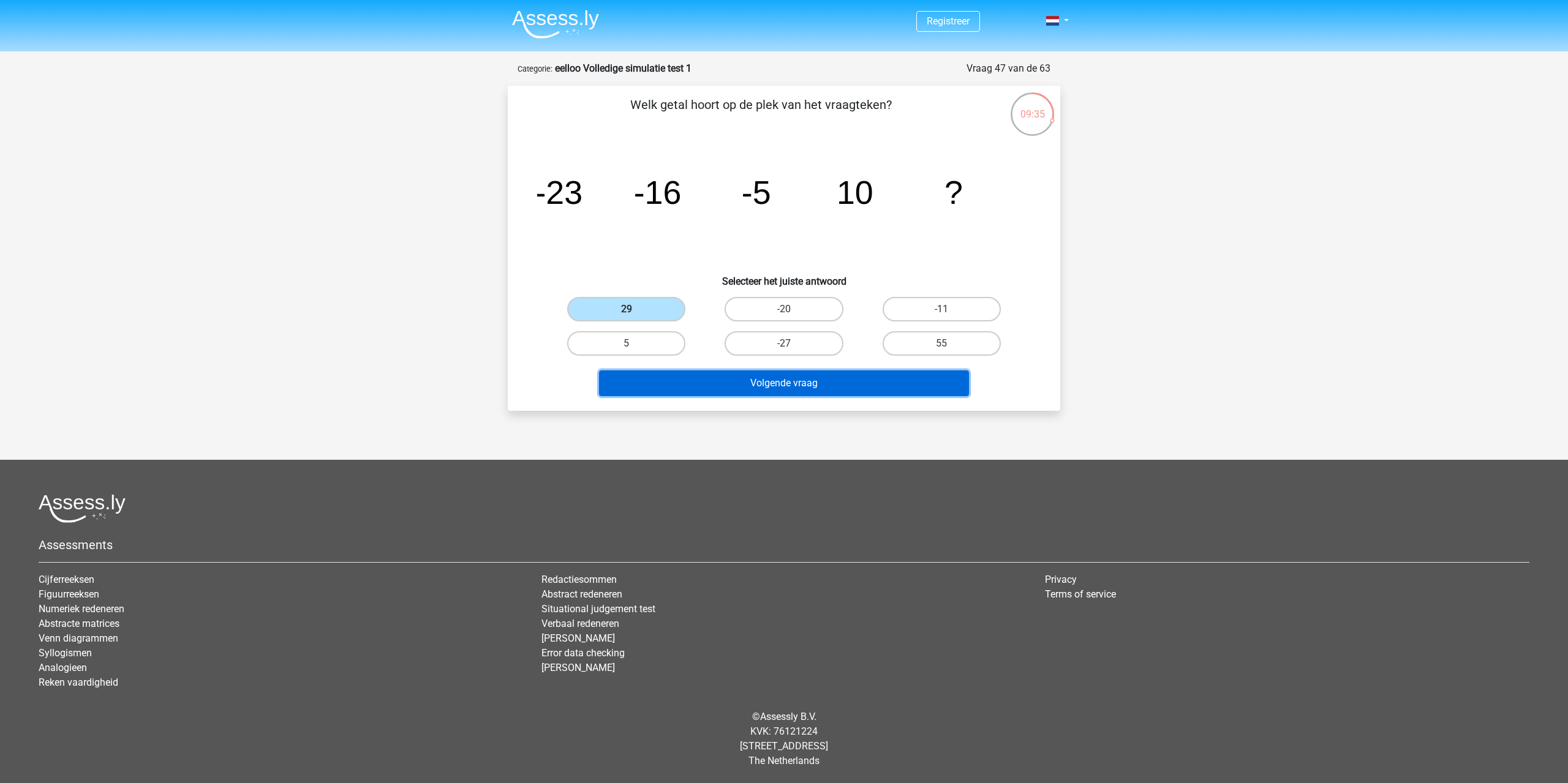
click at [686, 381] on button "Volgende vraag" at bounding box center [784, 384] width 371 height 26
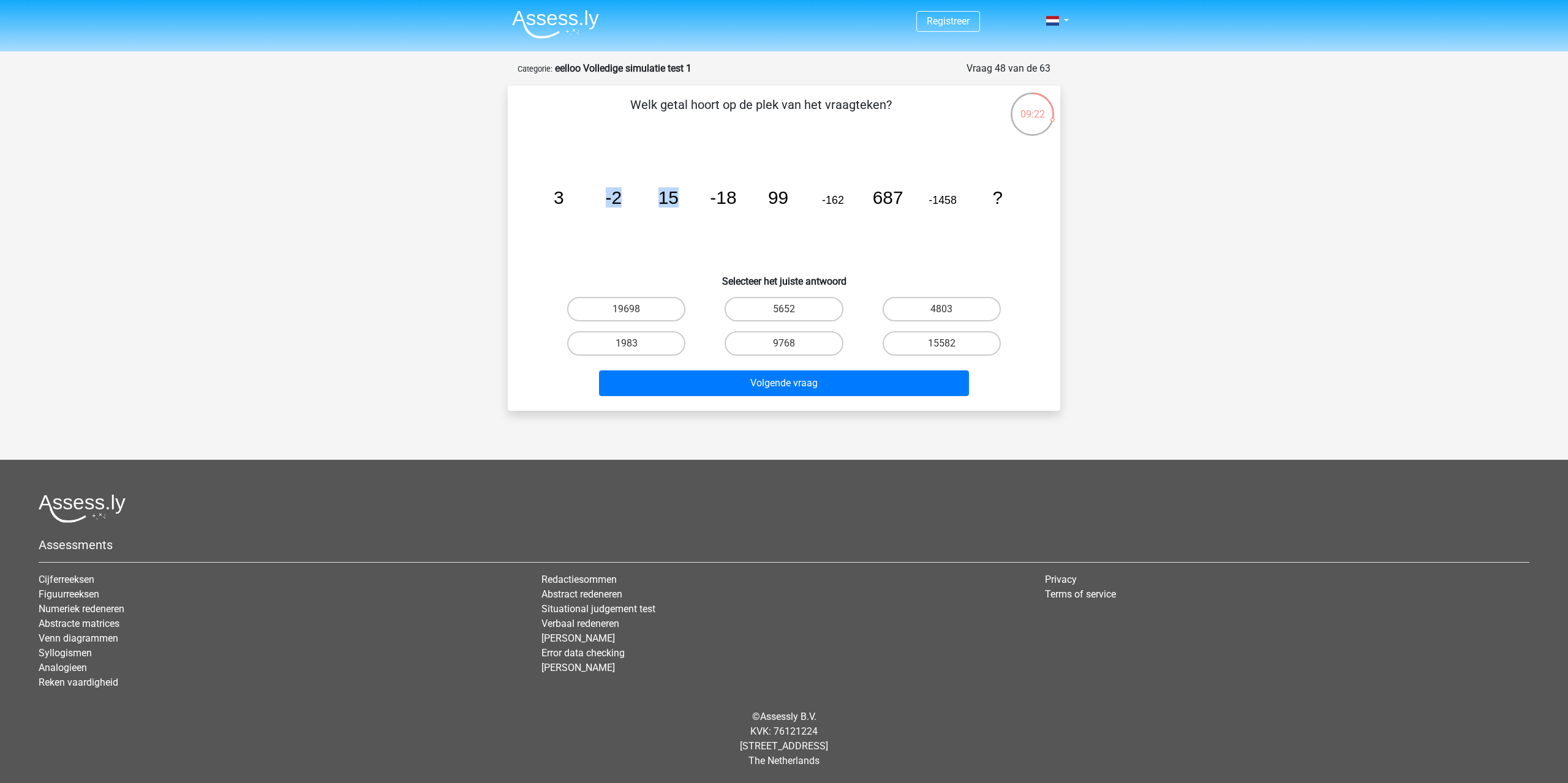
drag, startPoint x: 569, startPoint y: 201, endPoint x: 679, endPoint y: 197, distance: 110.1
click at [679, 197] on icon "image/svg+xml 3 -2 15 -18 99 -162 687 -1458 ?" at bounding box center [784, 203] width 493 height 124
click at [674, 197] on tspan "15" at bounding box center [668, 197] width 20 height 20
click at [832, 343] on label "9768" at bounding box center [783, 344] width 118 height 25
click at [792, 343] on input "9768" at bounding box center [788, 347] width 8 height 8
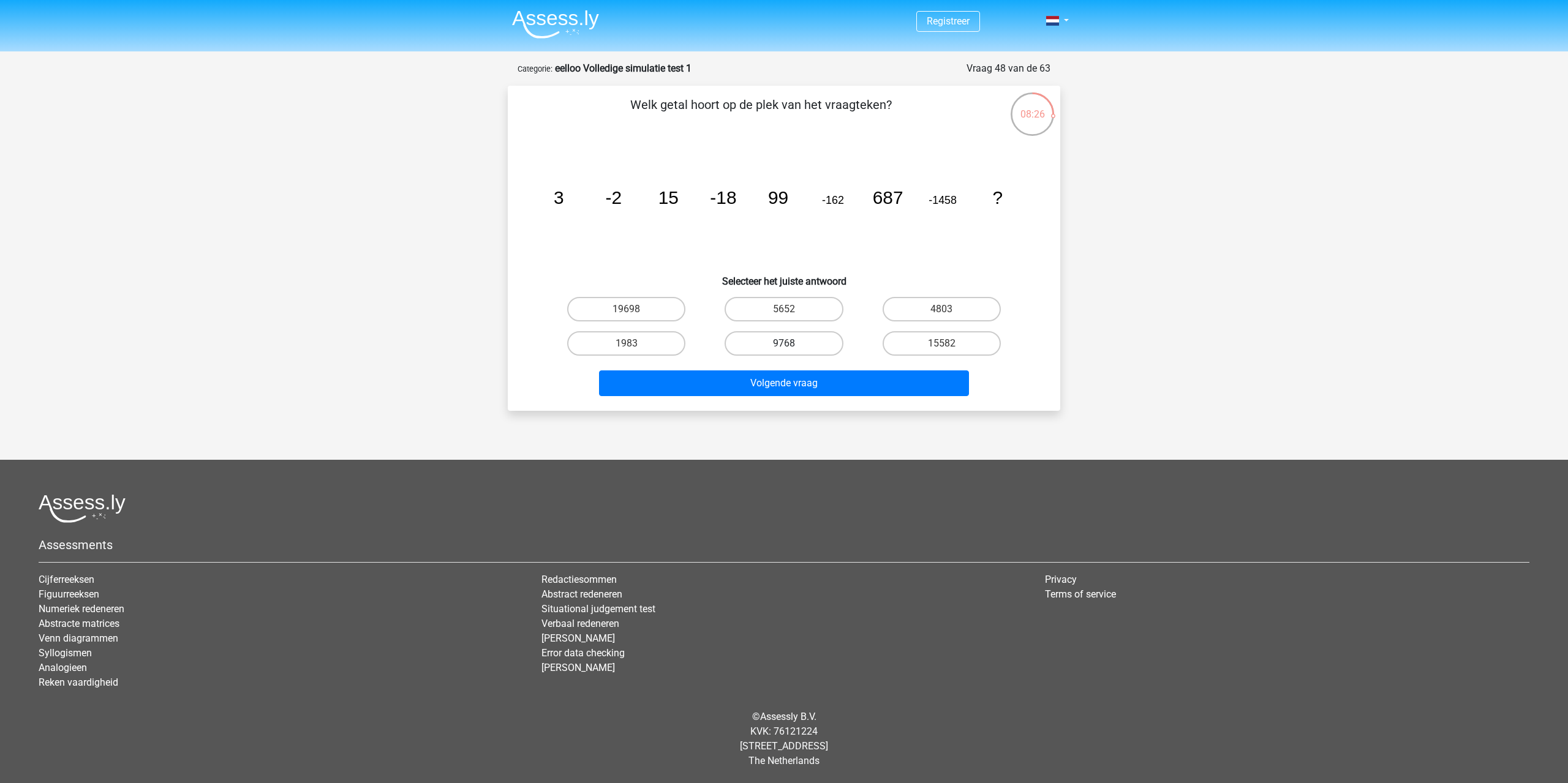
radio input "true"
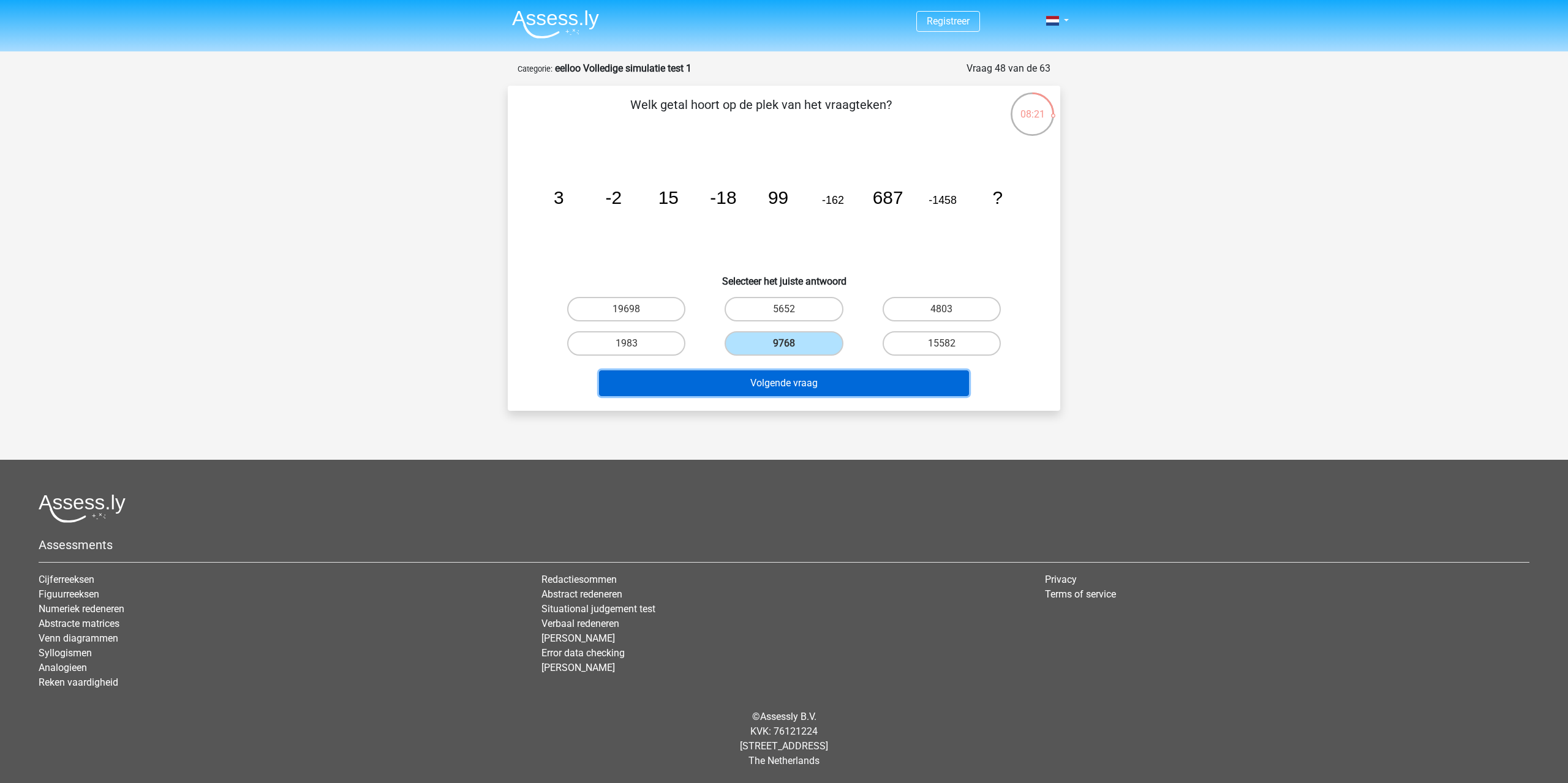
click at [853, 388] on button "Volgende vraag" at bounding box center [784, 384] width 371 height 26
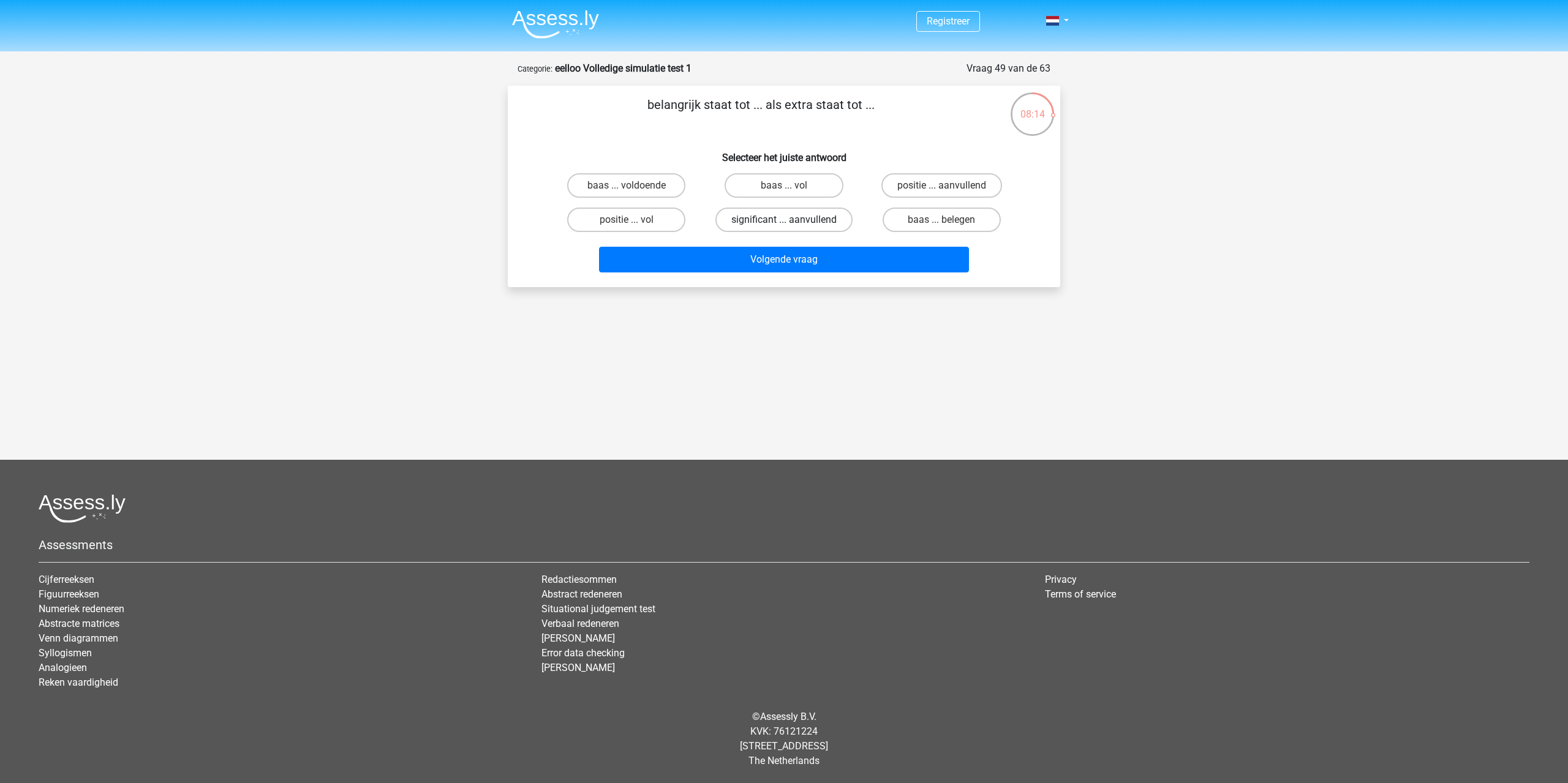
click at [750, 221] on label "significant ... aanvullend" at bounding box center [784, 220] width 137 height 25
click at [784, 221] on input "significant ... aanvullend" at bounding box center [788, 224] width 8 height 8
radio input "true"
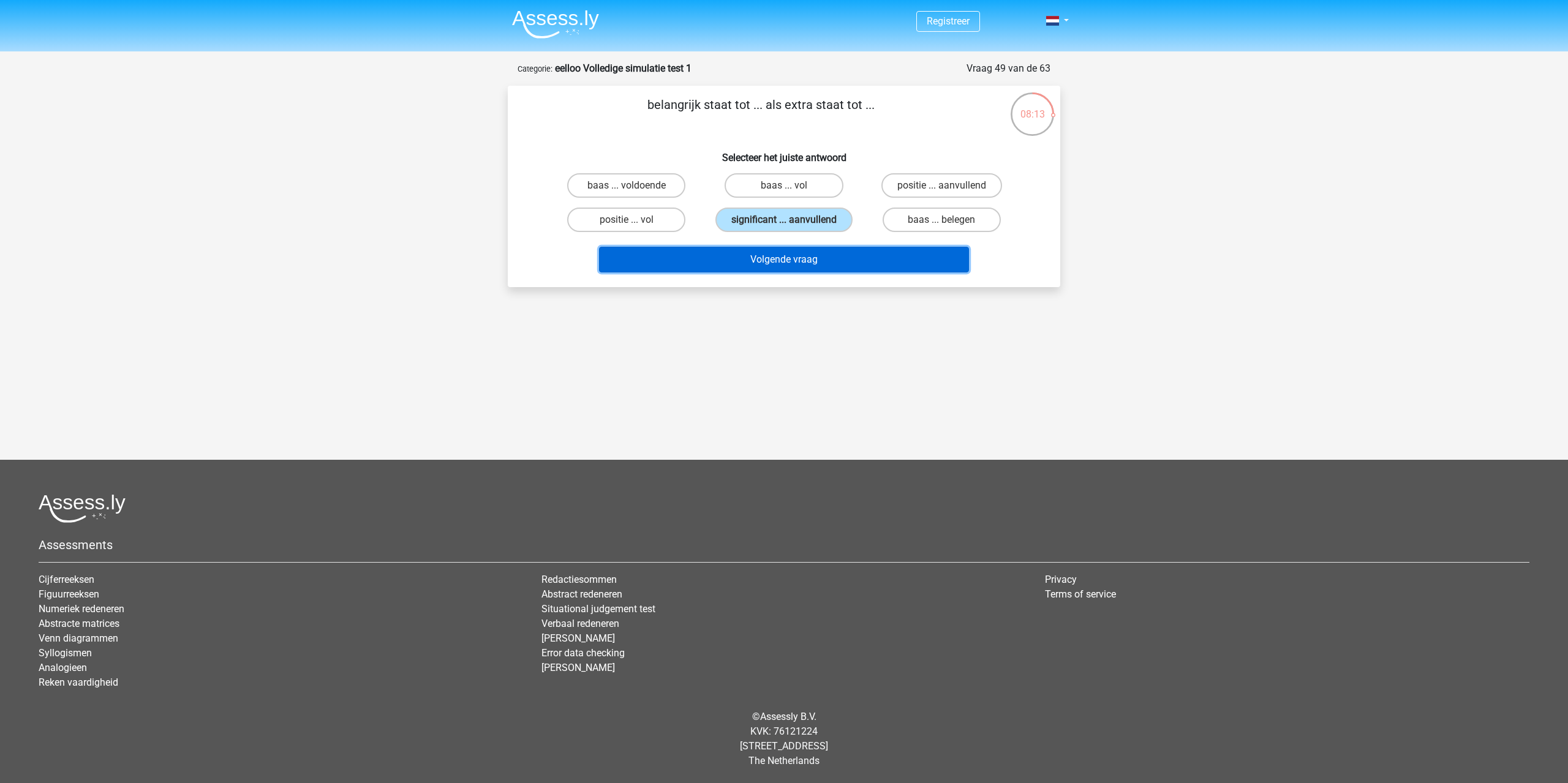
click at [922, 262] on button "Volgende vraag" at bounding box center [784, 260] width 371 height 26
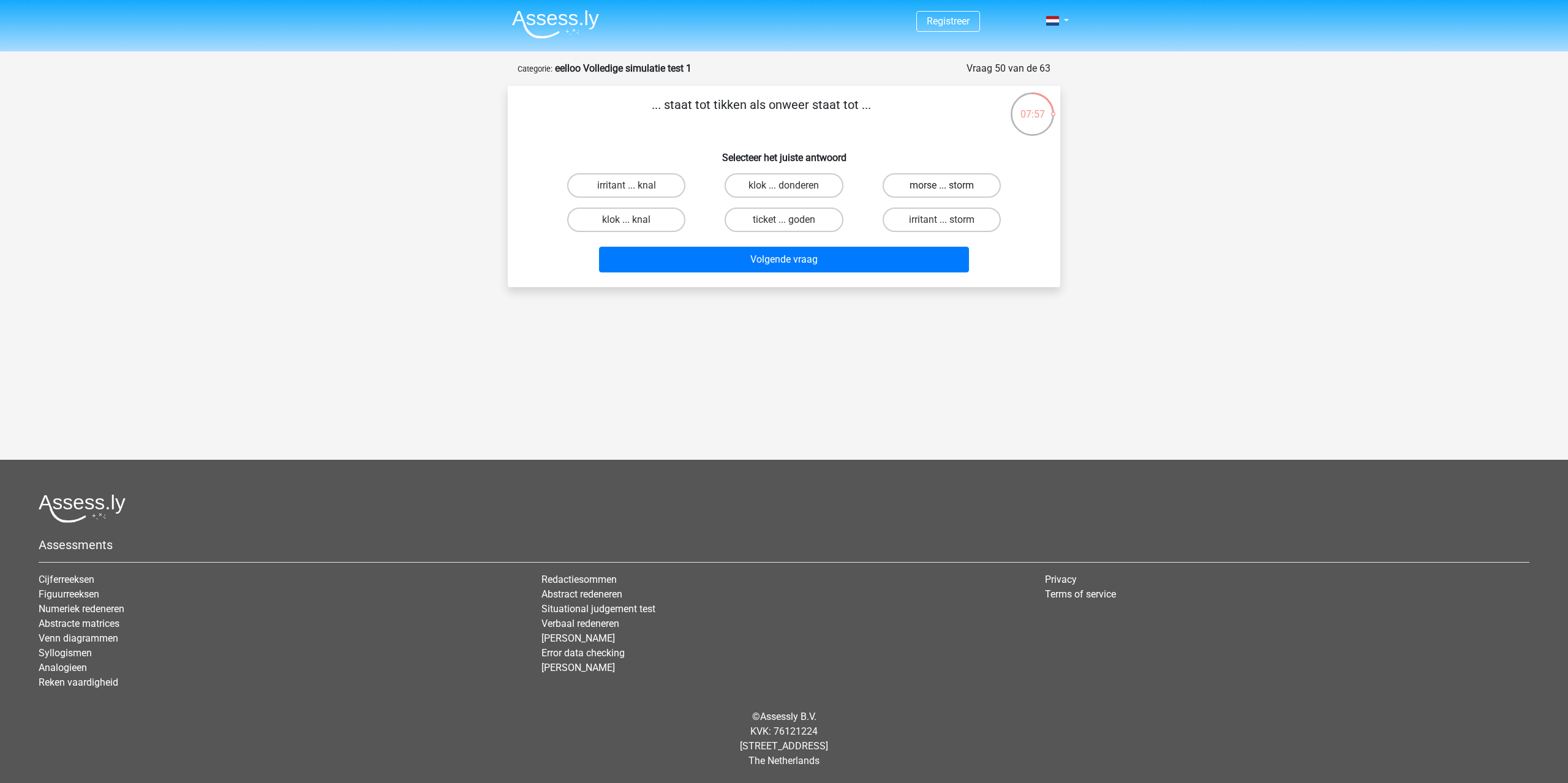
click at [948, 197] on label "morse ... storm" at bounding box center [942, 186] width 118 height 25
click at [948, 193] on input "morse ... storm" at bounding box center [946, 190] width 8 height 8
radio input "true"
click at [914, 221] on label "irritant ... storm" at bounding box center [942, 220] width 118 height 25
click at [942, 221] on input "irritant ... storm" at bounding box center [946, 224] width 8 height 8
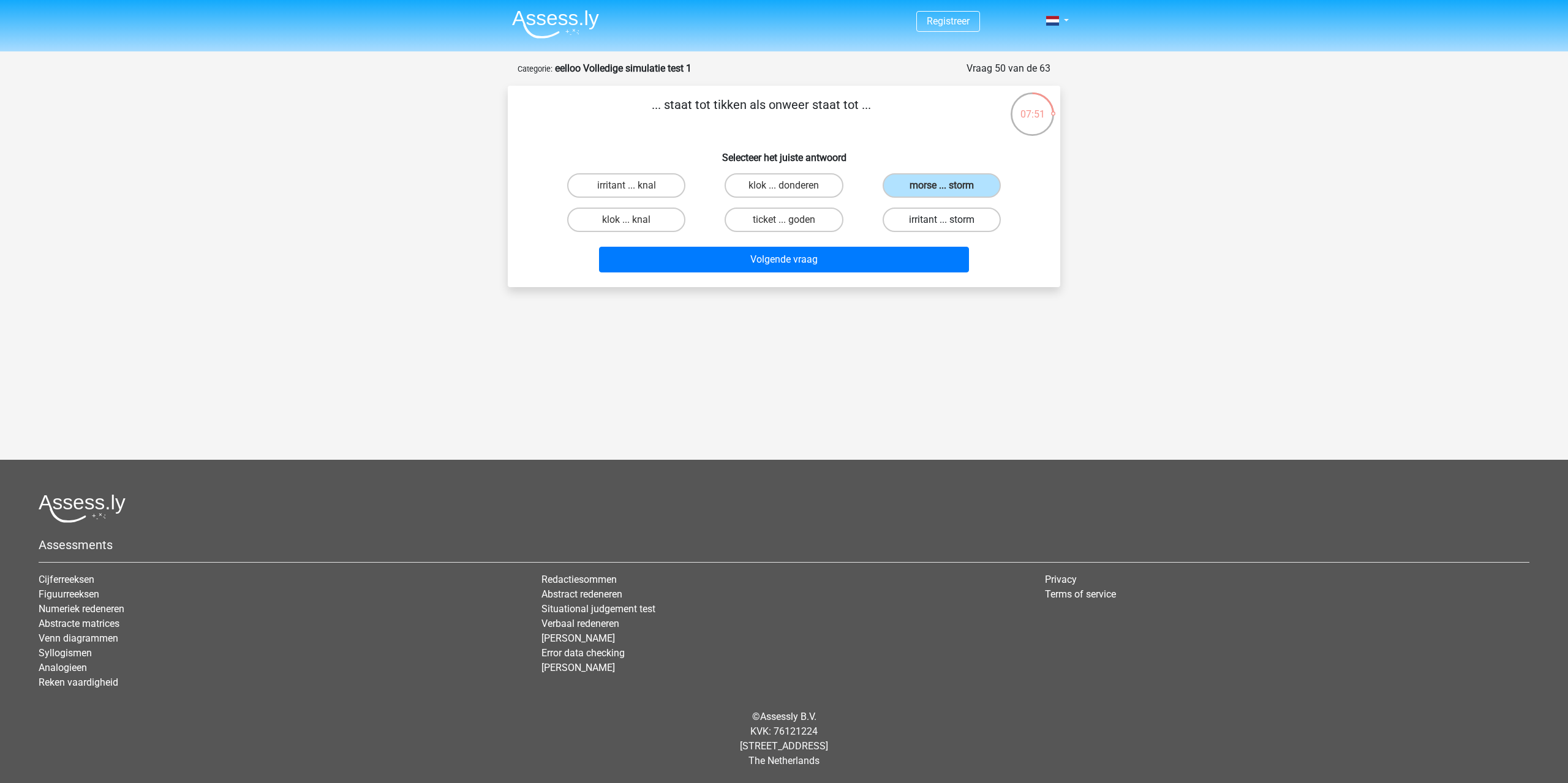
radio input "true"
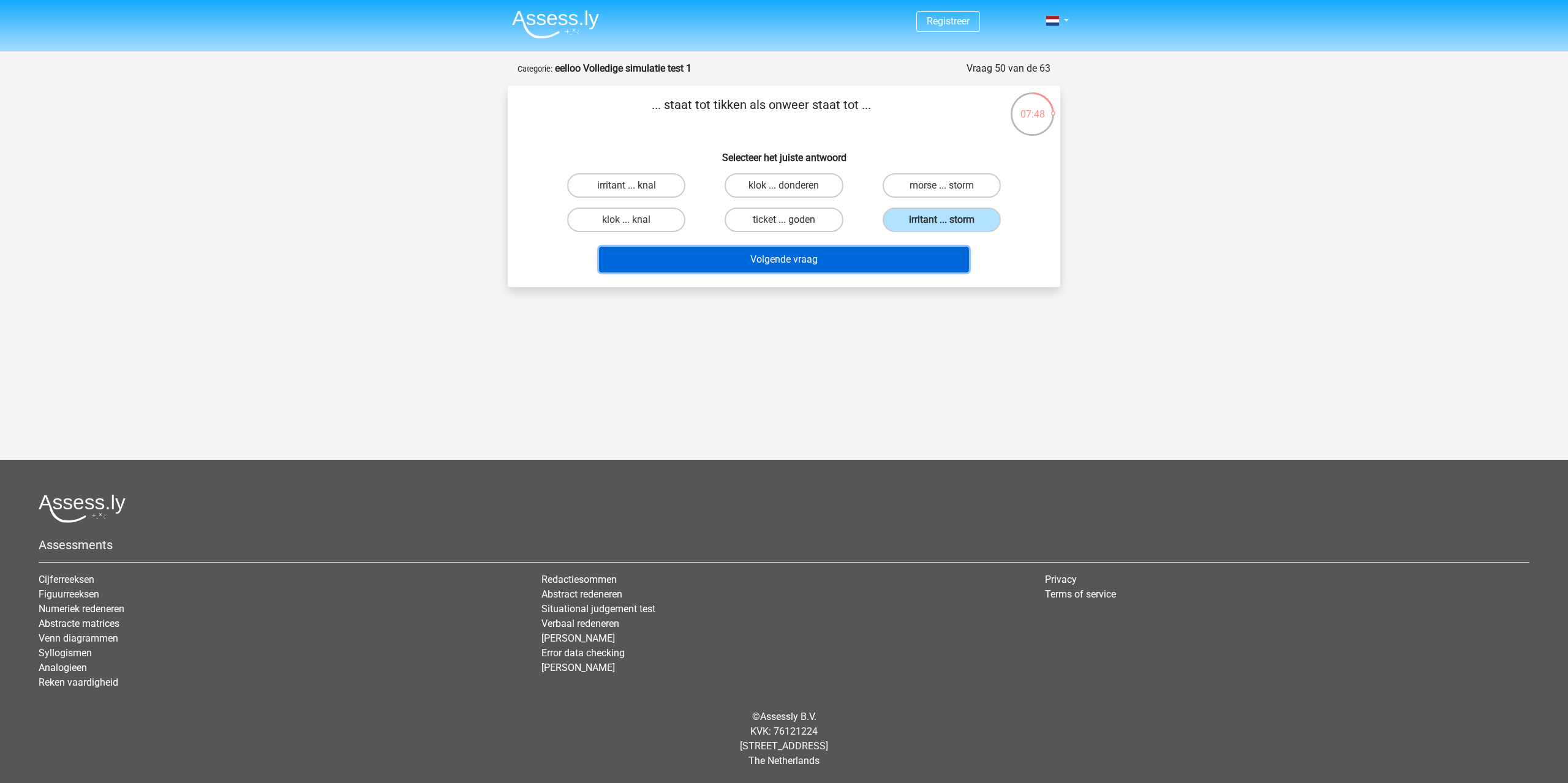
click at [798, 258] on button "Volgende vraag" at bounding box center [784, 260] width 371 height 26
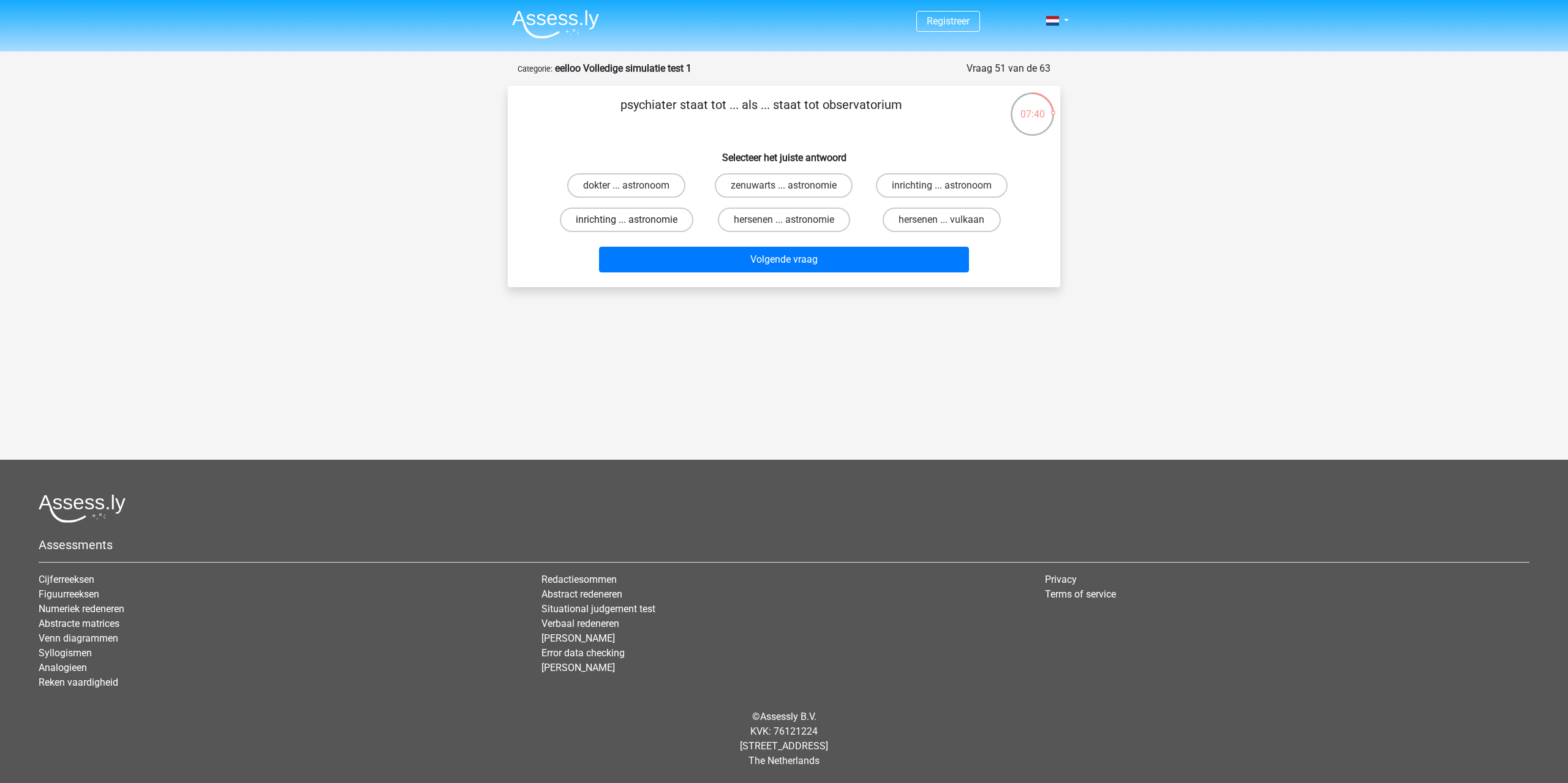
click at [644, 216] on label "inrichting ... astronomie" at bounding box center [626, 220] width 134 height 25
click at [635, 220] on input "inrichting ... astronomie" at bounding box center [630, 224] width 8 height 8
radio input "true"
click at [935, 199] on div "inrichting ... astronoom" at bounding box center [942, 186] width 158 height 34
click at [935, 190] on label "inrichting ... astronoom" at bounding box center [942, 186] width 132 height 25
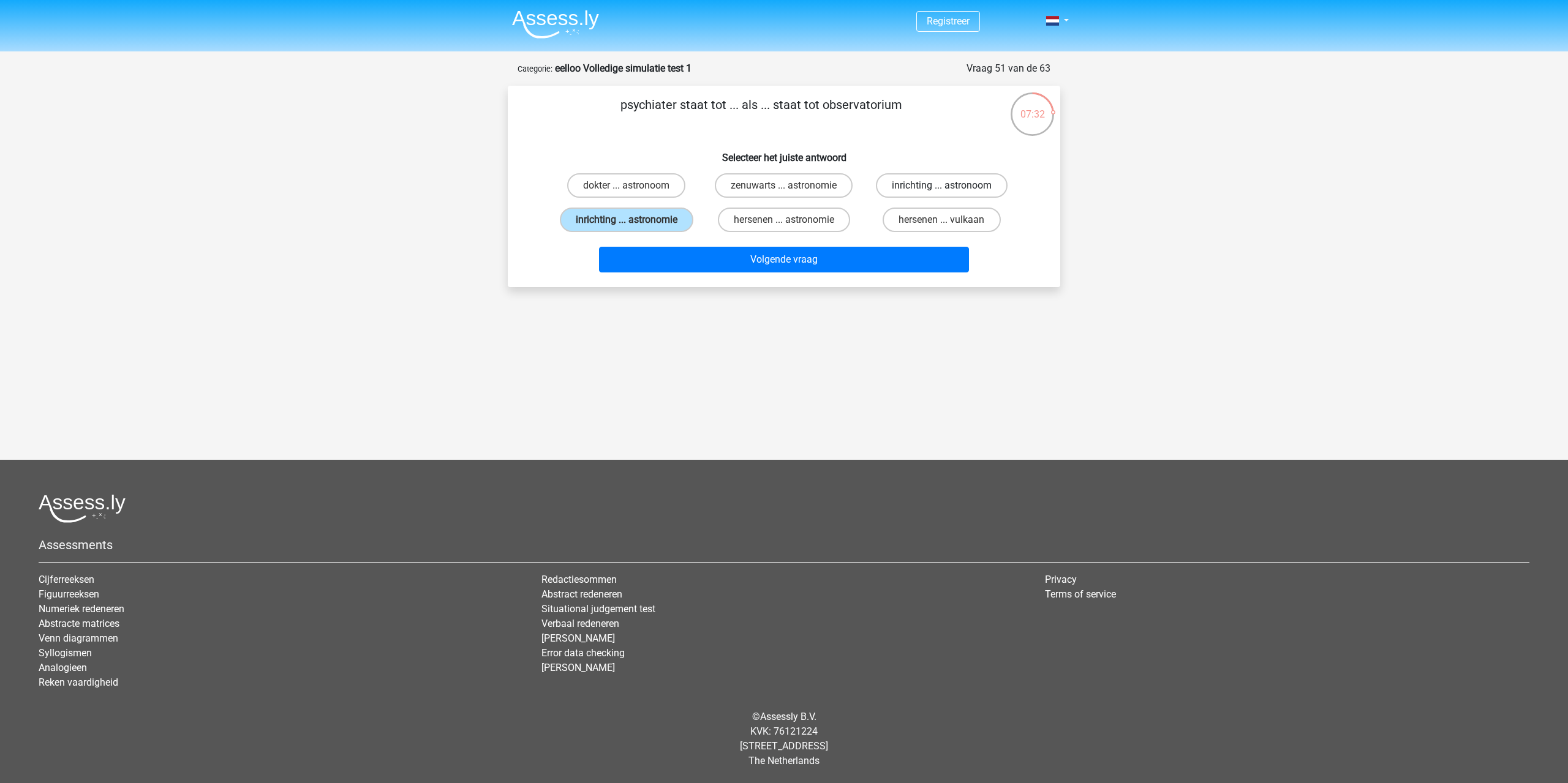
click at [942, 190] on input "inrichting ... astronoom" at bounding box center [946, 190] width 8 height 8
radio input "true"
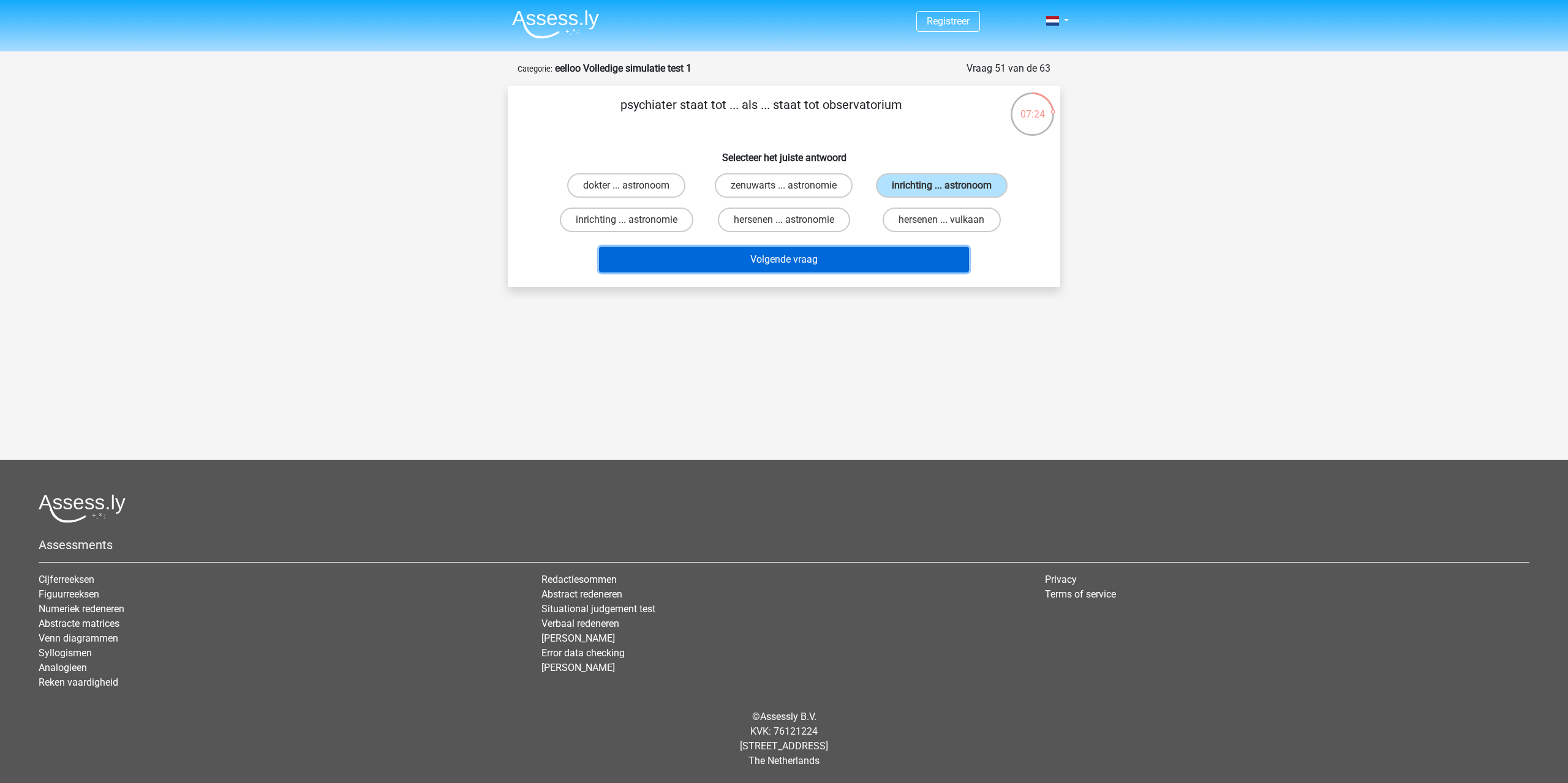
click at [847, 251] on button "Volgende vraag" at bounding box center [784, 260] width 371 height 26
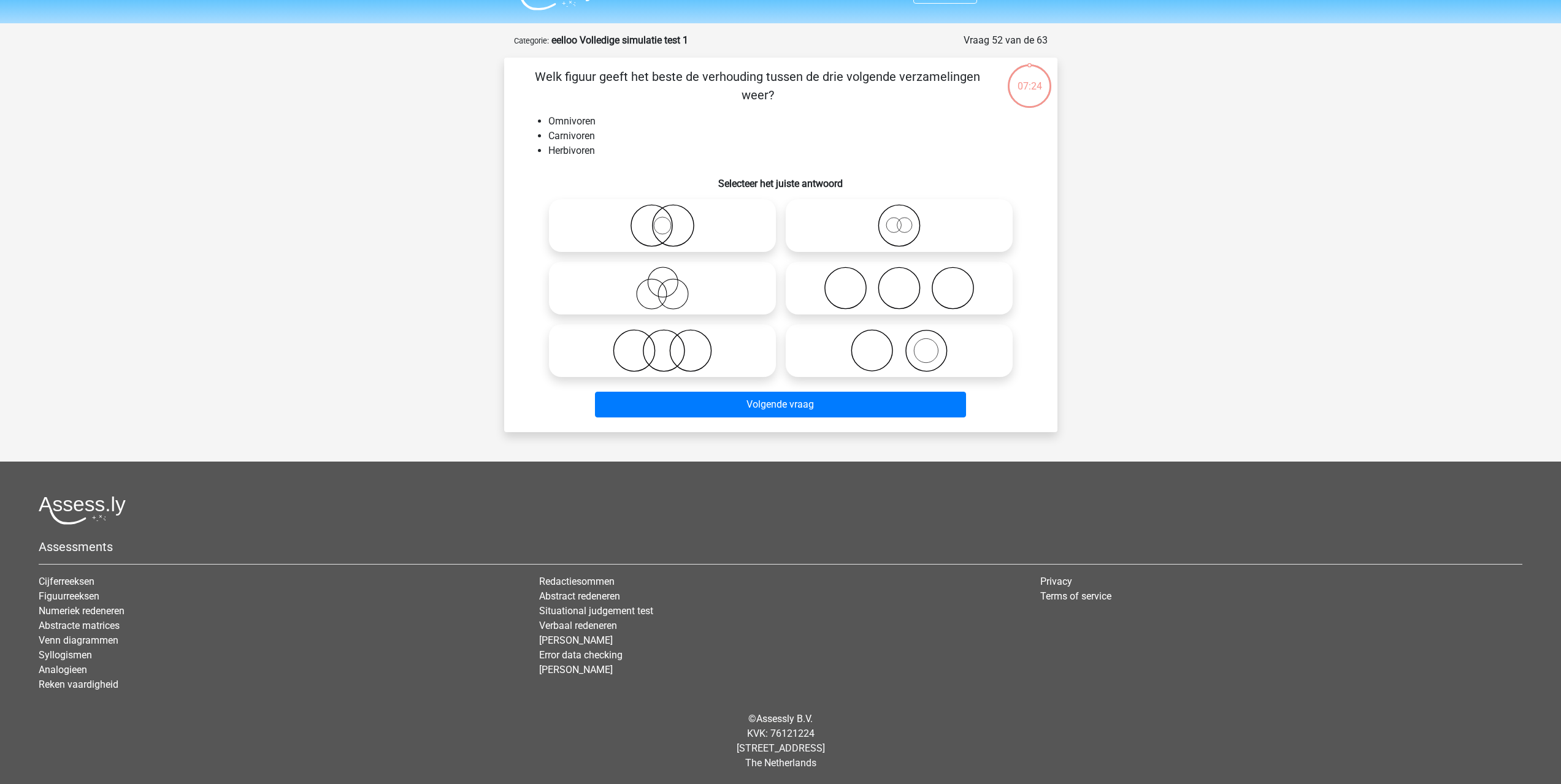
scroll to position [29, 0]
click at [682, 343] on icon at bounding box center [662, 349] width 217 height 43
click at [670, 343] on input "radio" at bounding box center [666, 340] width 8 height 8
radio input "true"
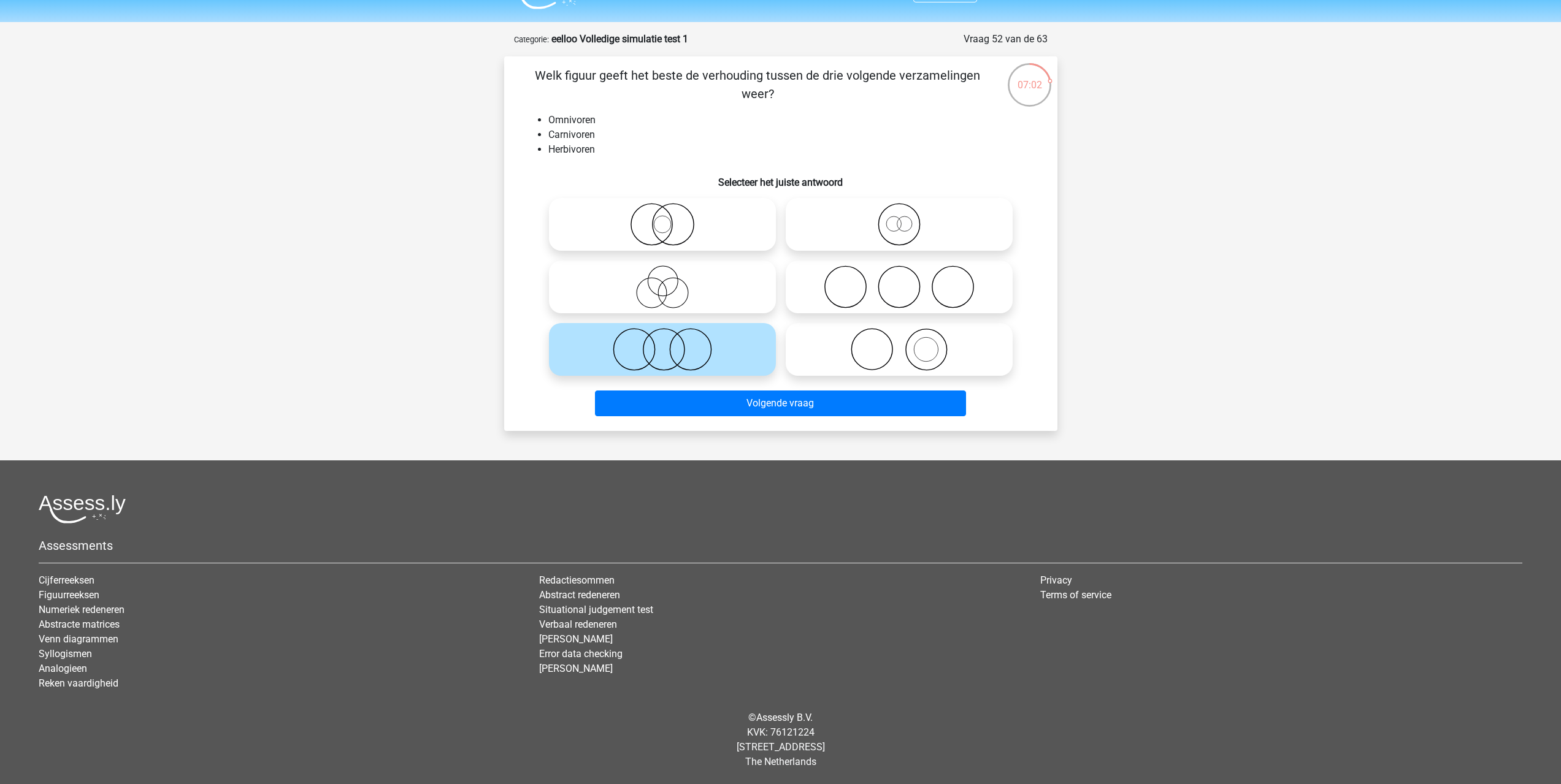
click at [907, 283] on icon at bounding box center [899, 287] width 217 height 43
click at [907, 281] on input "radio" at bounding box center [903, 277] width 8 height 8
radio input "true"
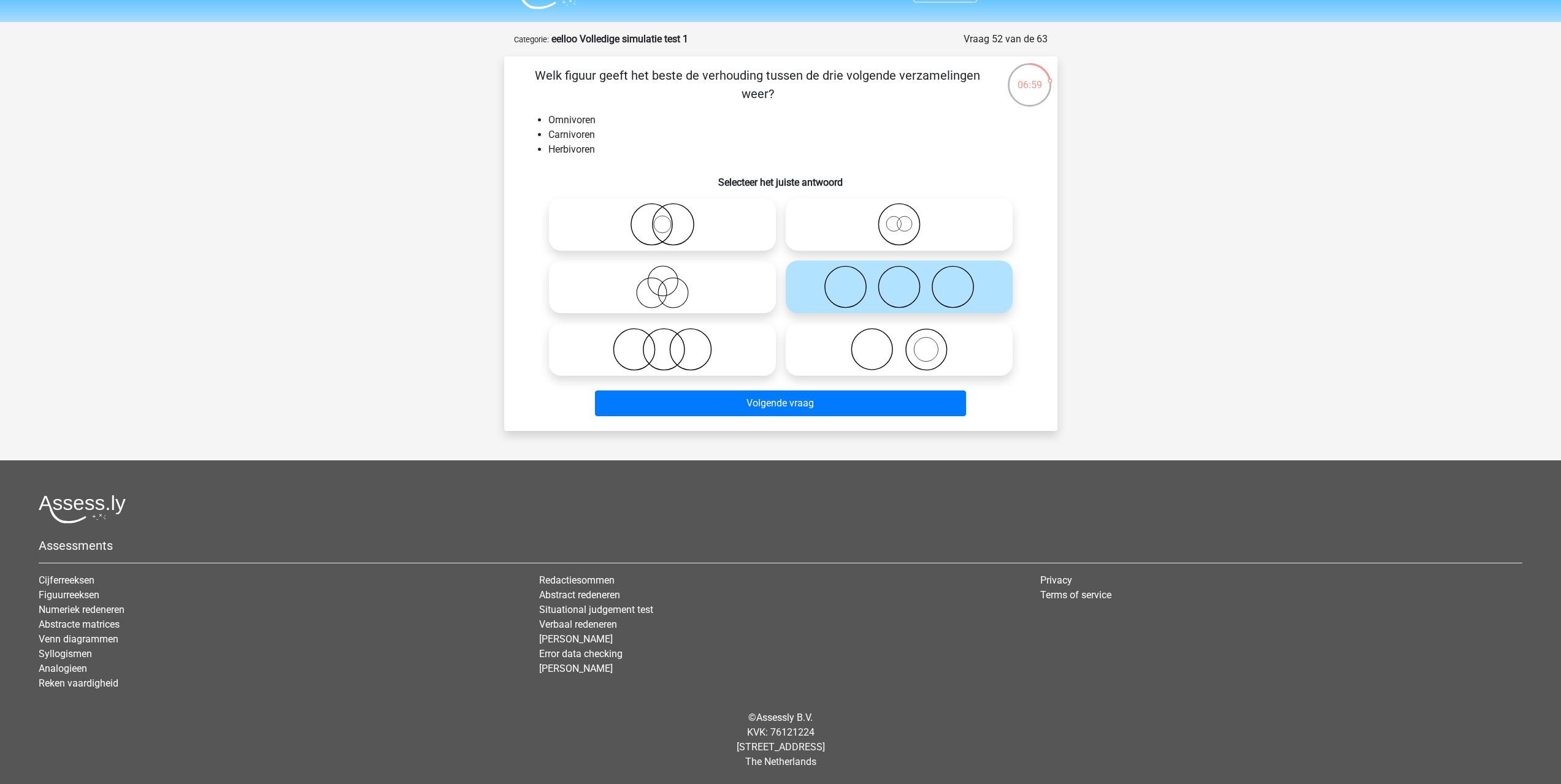
click at [684, 353] on icon at bounding box center [662, 349] width 217 height 43
click at [670, 344] on input "radio" at bounding box center [666, 340] width 8 height 8
radio input "true"
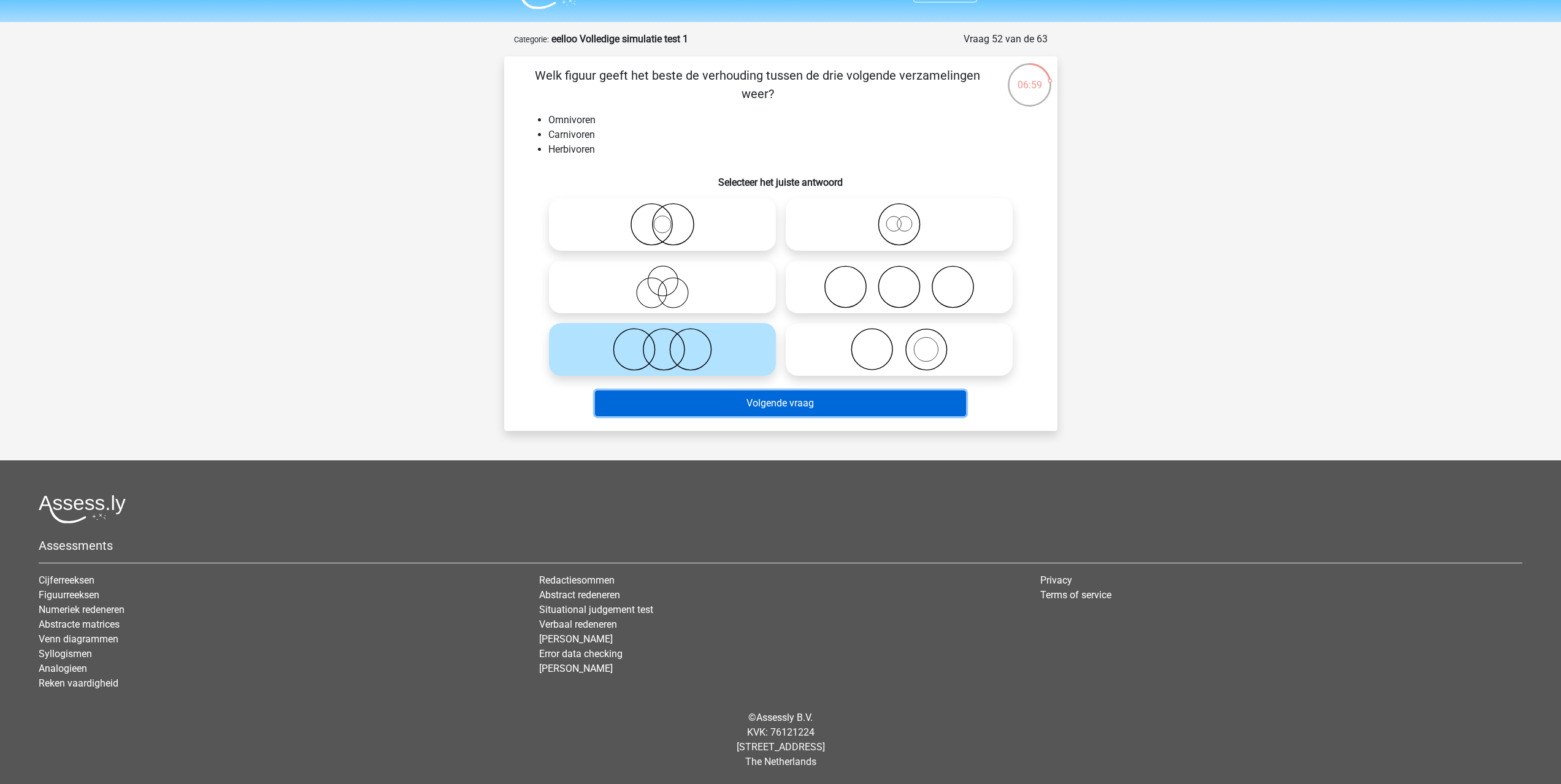
click at [734, 405] on button "Volgende vraag" at bounding box center [780, 403] width 371 height 26
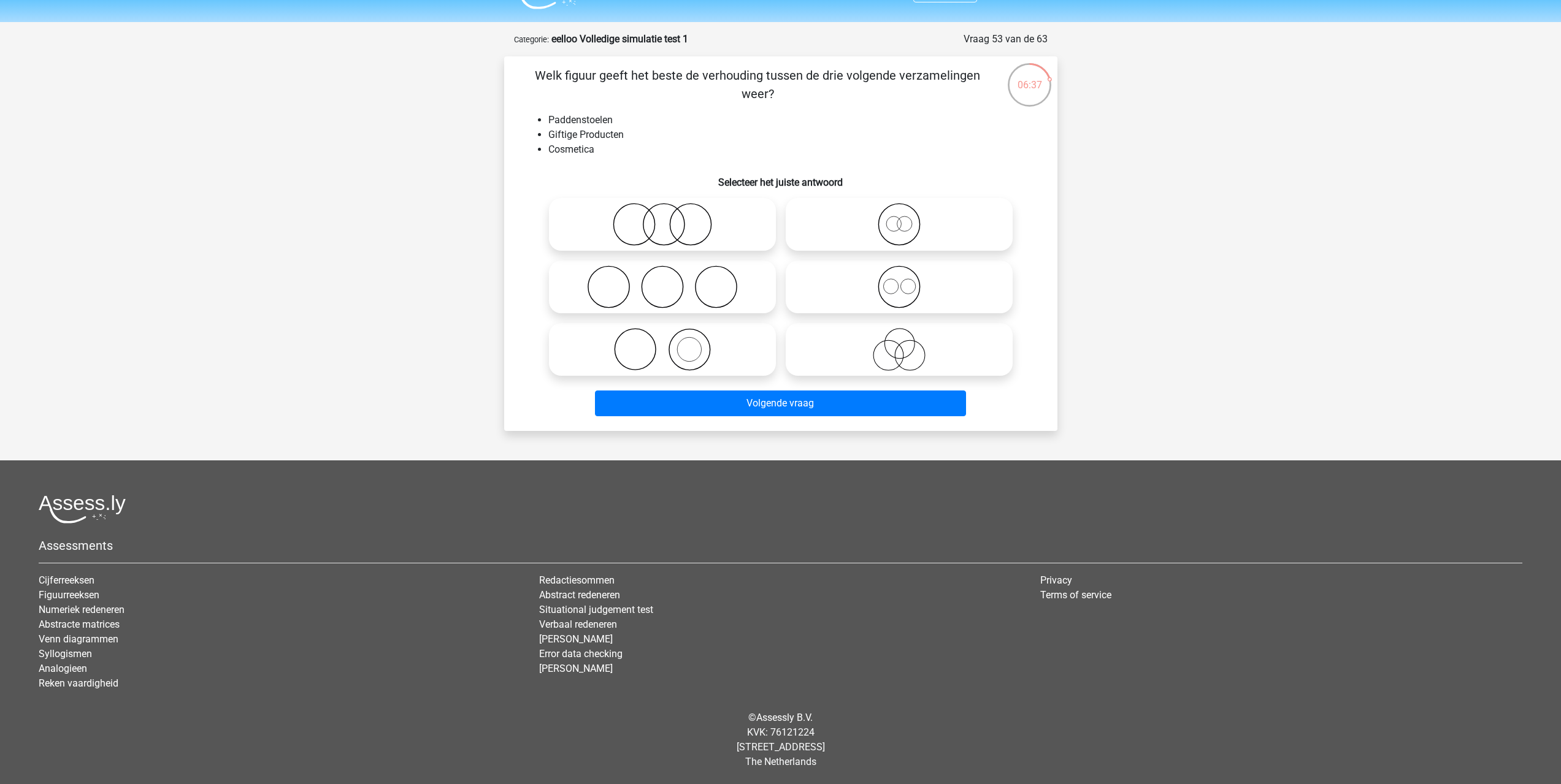
click at [925, 297] on icon at bounding box center [899, 287] width 217 height 43
click at [907, 281] on input "radio" at bounding box center [903, 277] width 8 height 8
radio input "true"
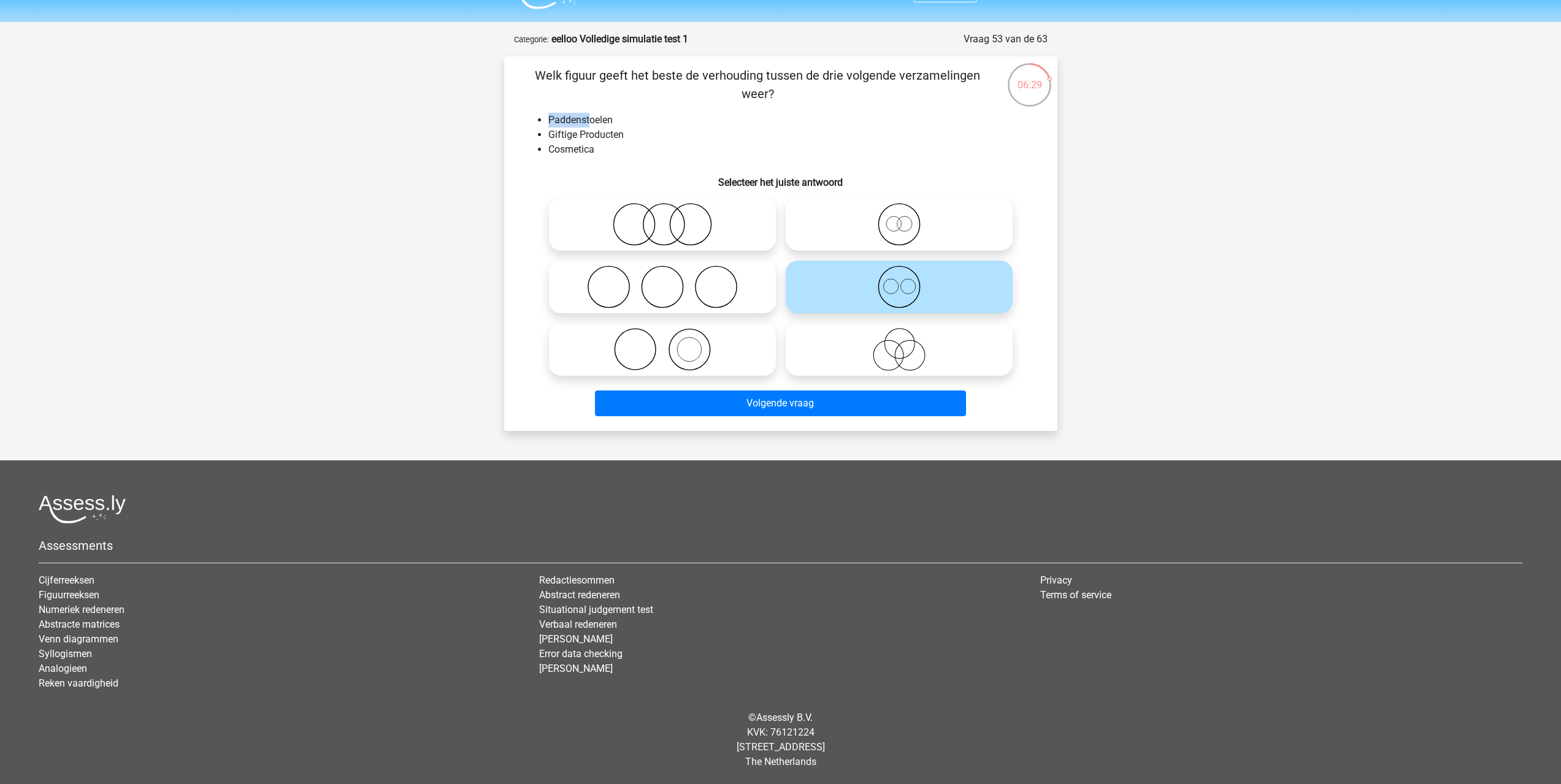
drag, startPoint x: 547, startPoint y: 118, endPoint x: 591, endPoint y: 117, distance: 44.0
click at [591, 117] on ul "Paddenstoelen Giftige Producten Cosmetica" at bounding box center [780, 134] width 514 height 44
click at [591, 117] on li "Paddenstoelen" at bounding box center [793, 119] width 489 height 14
click at [698, 230] on icon at bounding box center [662, 224] width 217 height 43
click at [670, 218] on input "radio" at bounding box center [666, 215] width 8 height 8
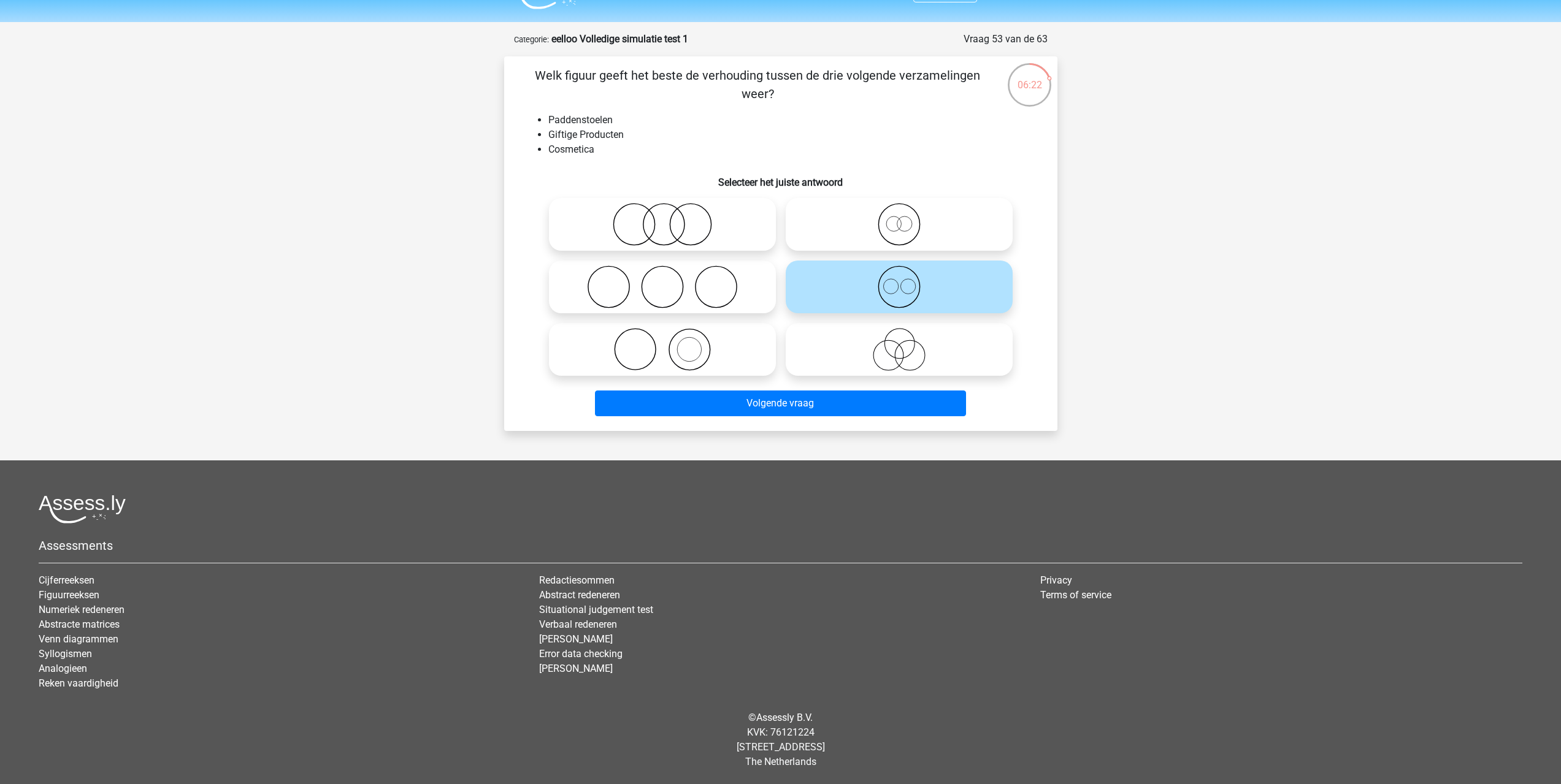
radio input "true"
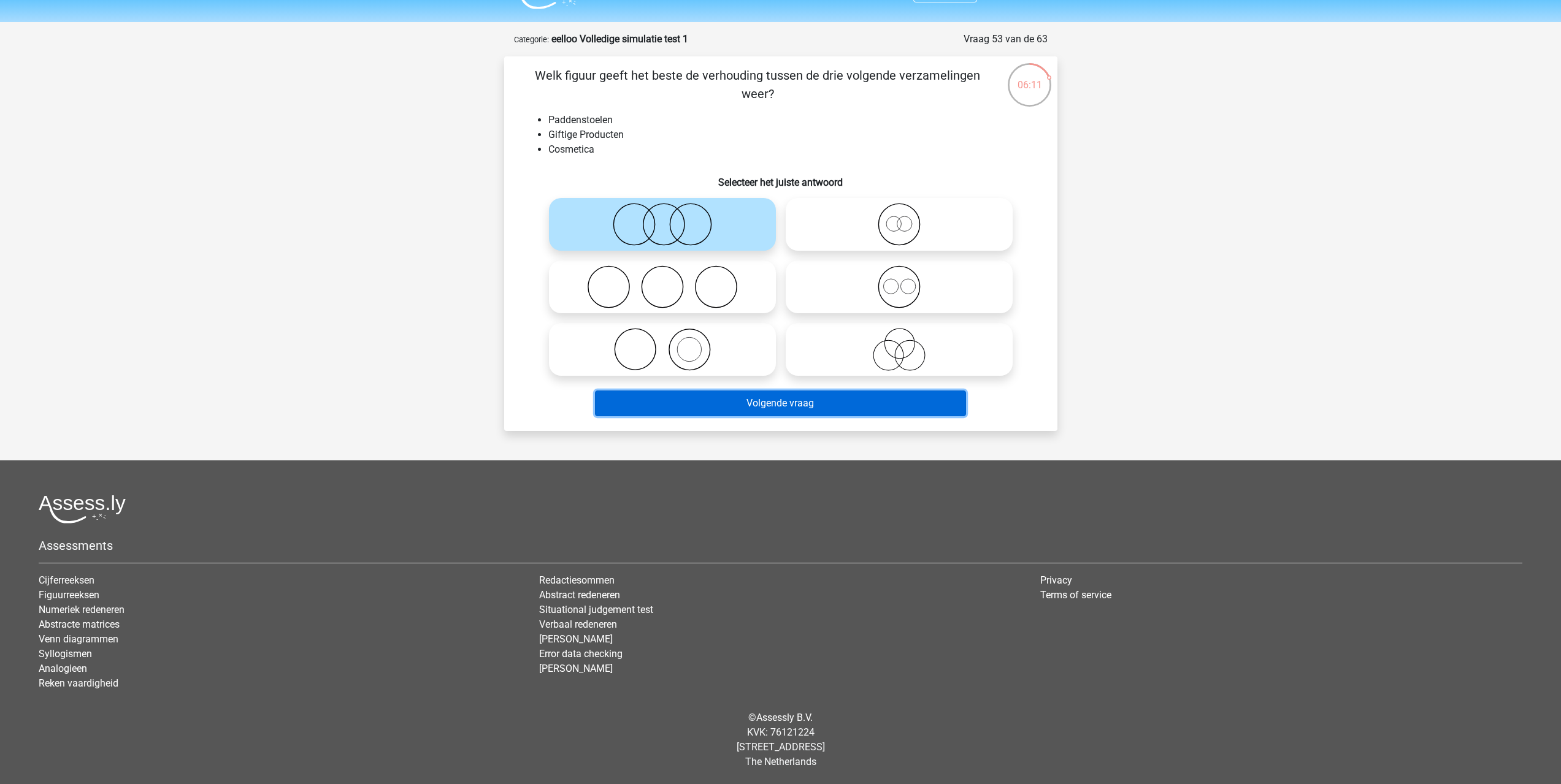
click at [794, 403] on button "Volgende vraag" at bounding box center [780, 403] width 371 height 26
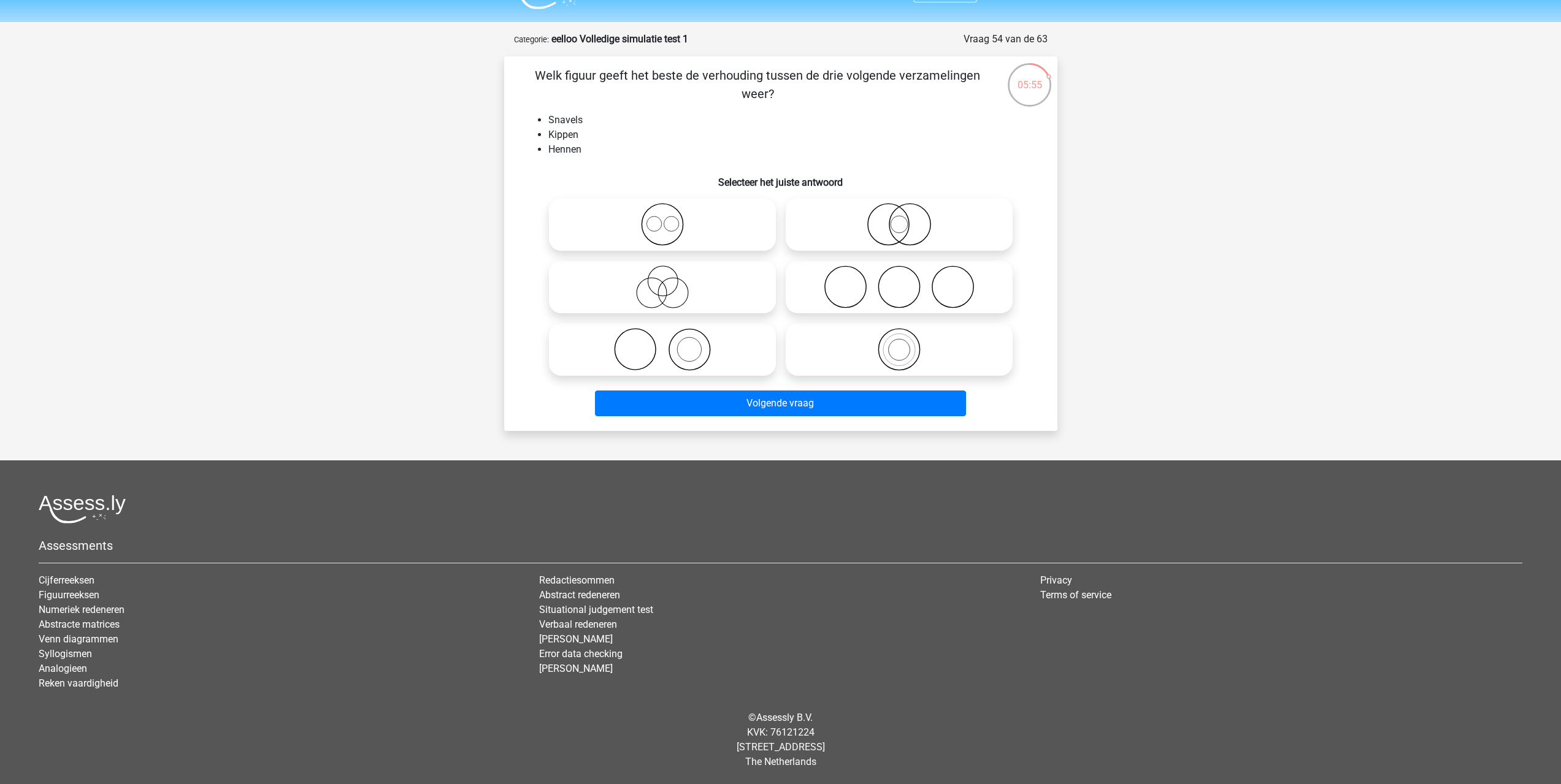
click at [697, 235] on icon at bounding box center [662, 224] width 217 height 43
click at [670, 218] on input "radio" at bounding box center [666, 215] width 8 height 8
radio input "true"
click at [922, 226] on icon at bounding box center [899, 224] width 217 height 43
click at [907, 218] on input "radio" at bounding box center [903, 215] width 8 height 8
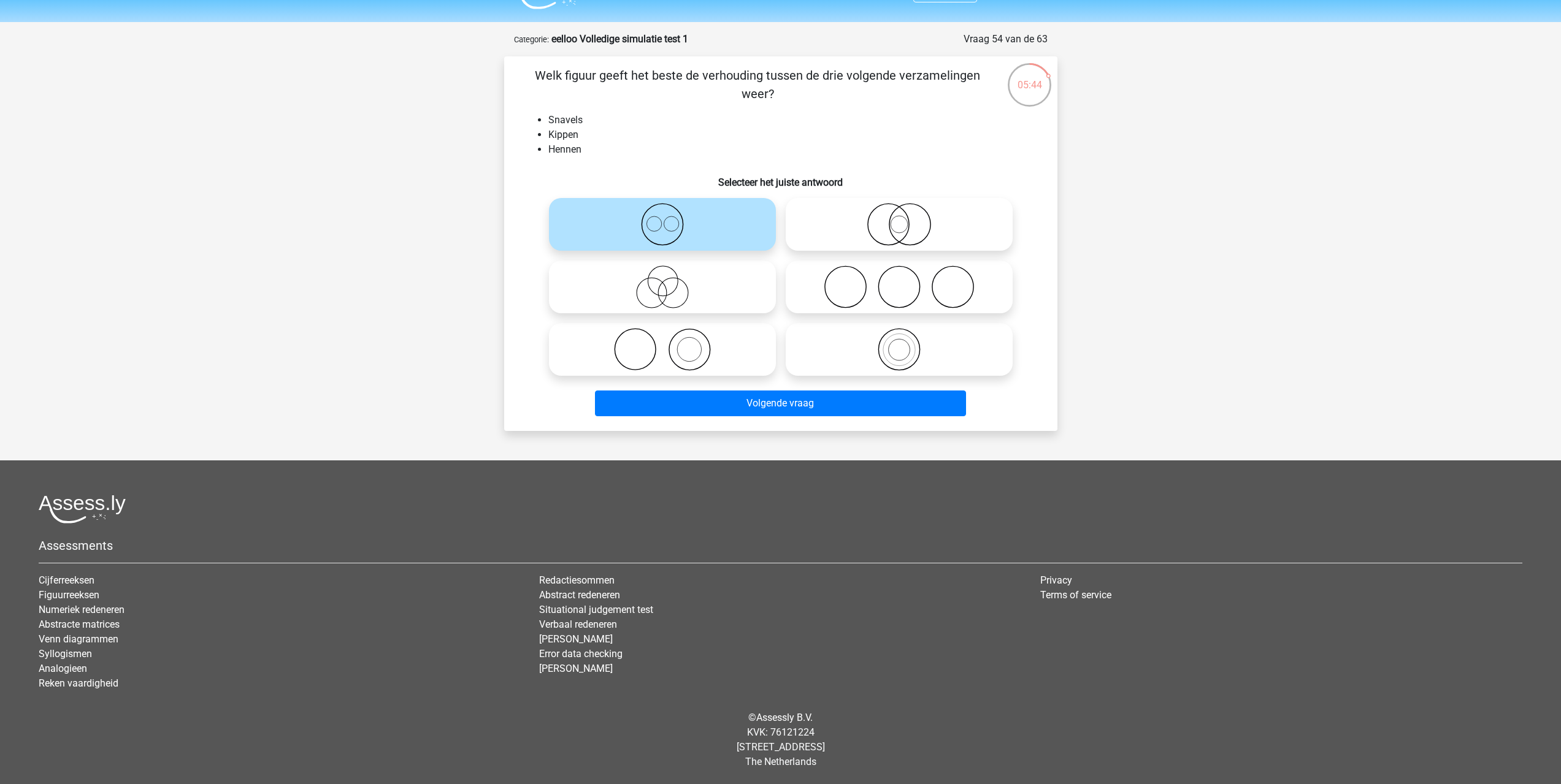
radio input "true"
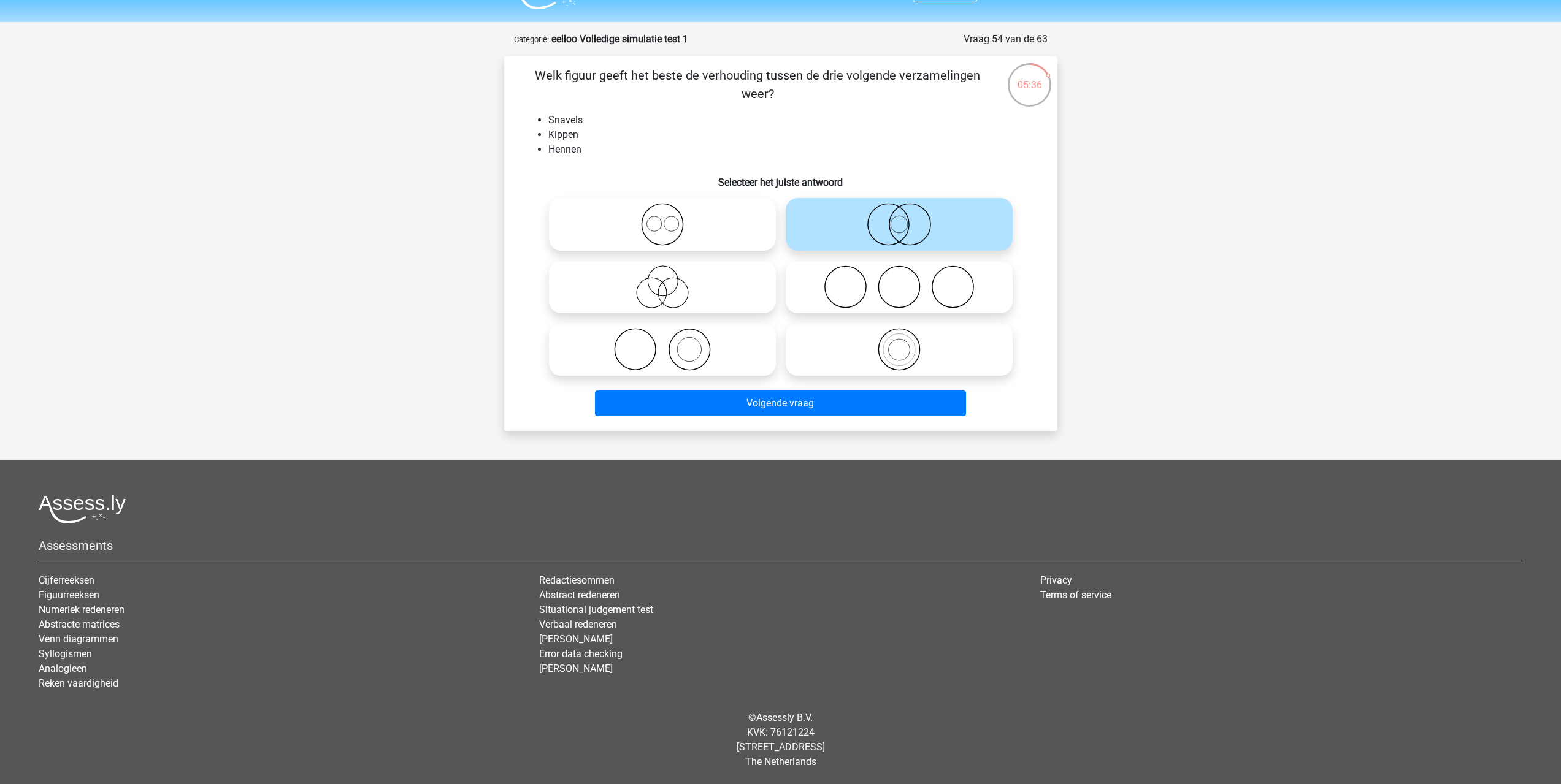
drag, startPoint x: 955, startPoint y: 347, endPoint x: 1003, endPoint y: 351, distance: 48.2
click at [988, 351] on icon at bounding box center [899, 349] width 217 height 43
click at [907, 344] on input "radio" at bounding box center [903, 340] width 8 height 8
radio input "true"
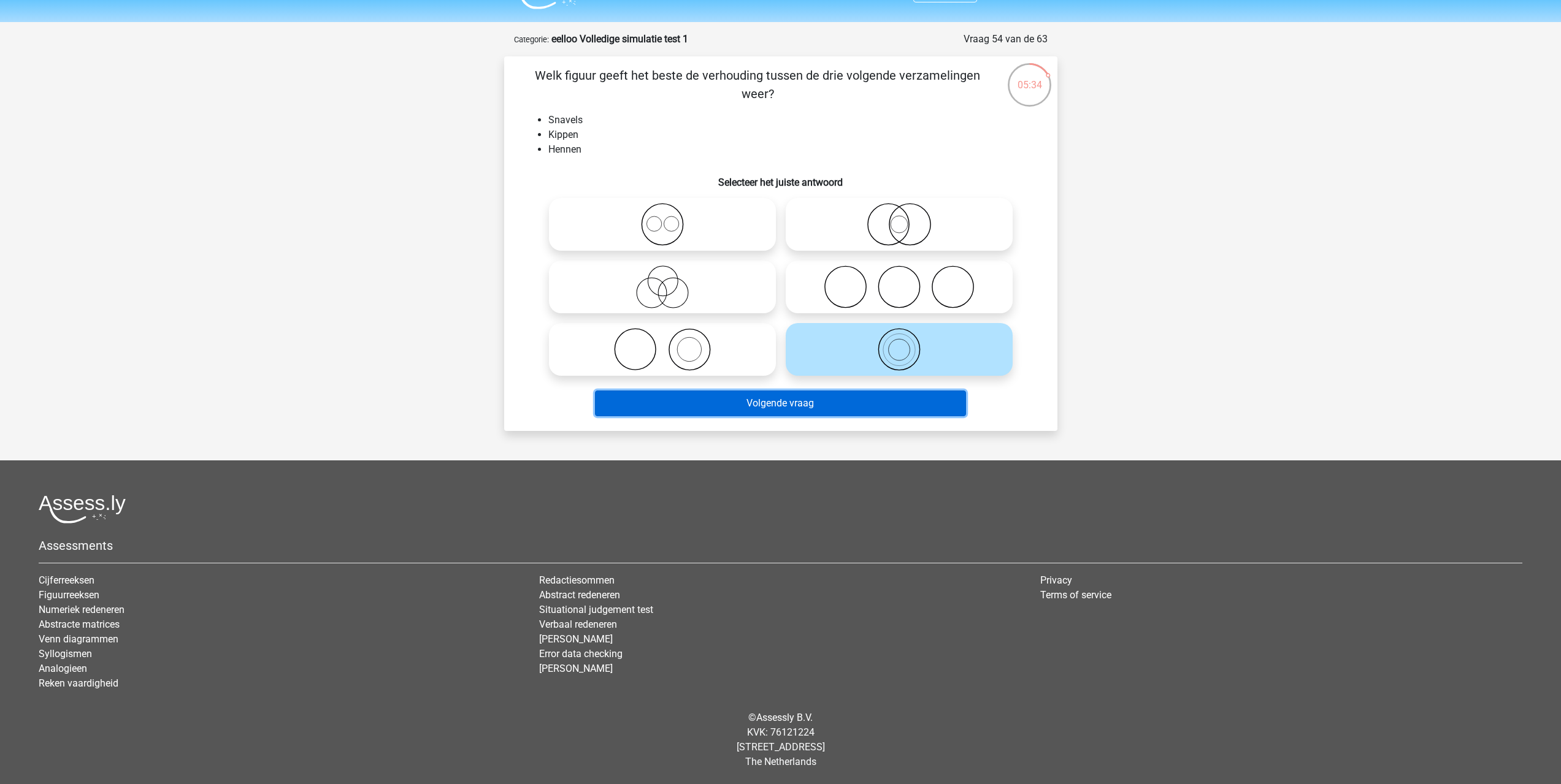
click at [925, 398] on button "Volgende vraag" at bounding box center [780, 403] width 371 height 26
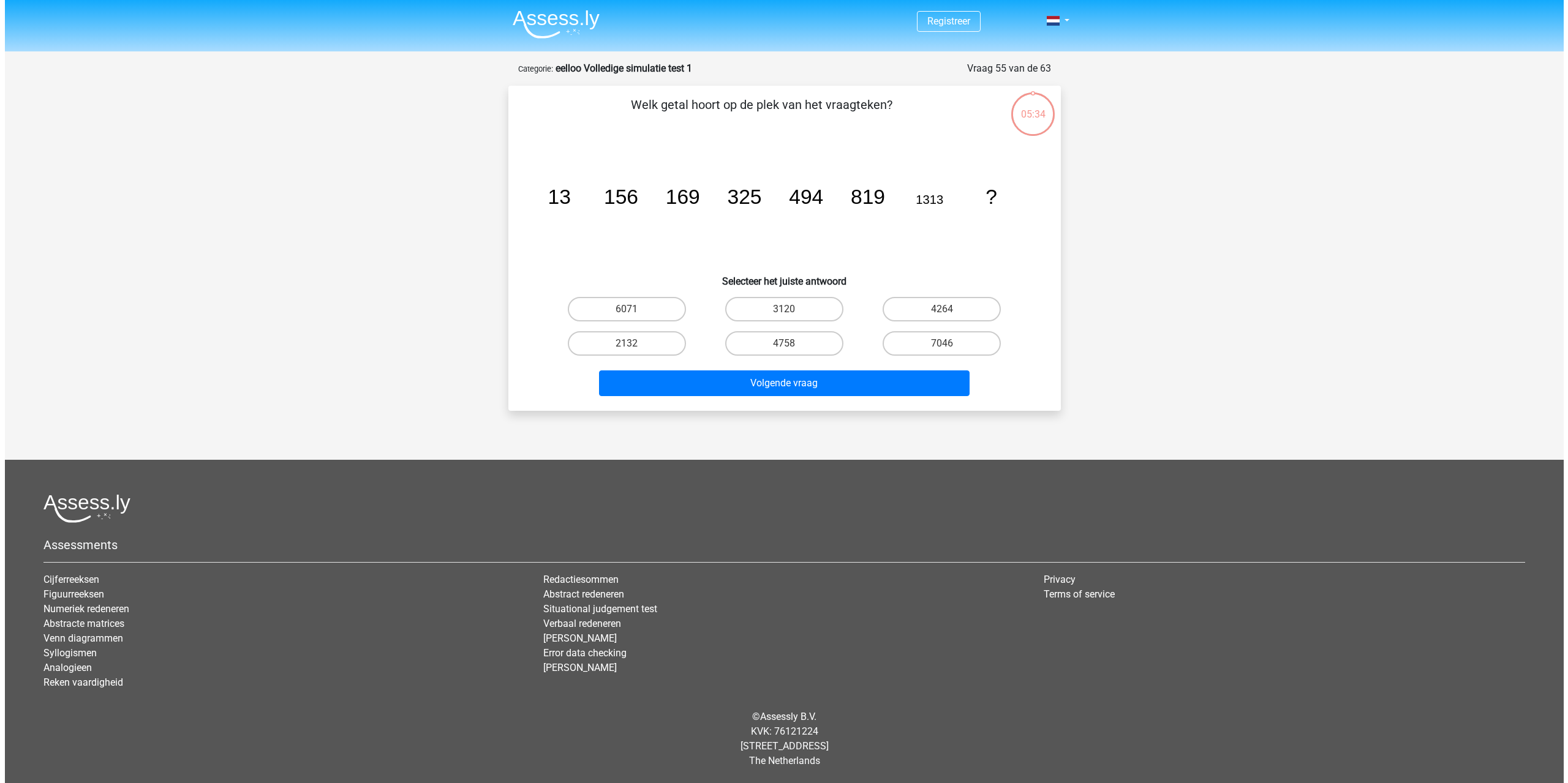
scroll to position [0, 0]
drag, startPoint x: 683, startPoint y: 202, endPoint x: 809, endPoint y: 199, distance: 126.0
click at [809, 199] on g "13 156 169 325 494 819 1313 ?" at bounding box center [772, 197] width 449 height 23
click at [814, 198] on tspan "494" at bounding box center [805, 197] width 34 height 23
drag, startPoint x: 957, startPoint y: 191, endPoint x: 972, endPoint y: 188, distance: 15.3
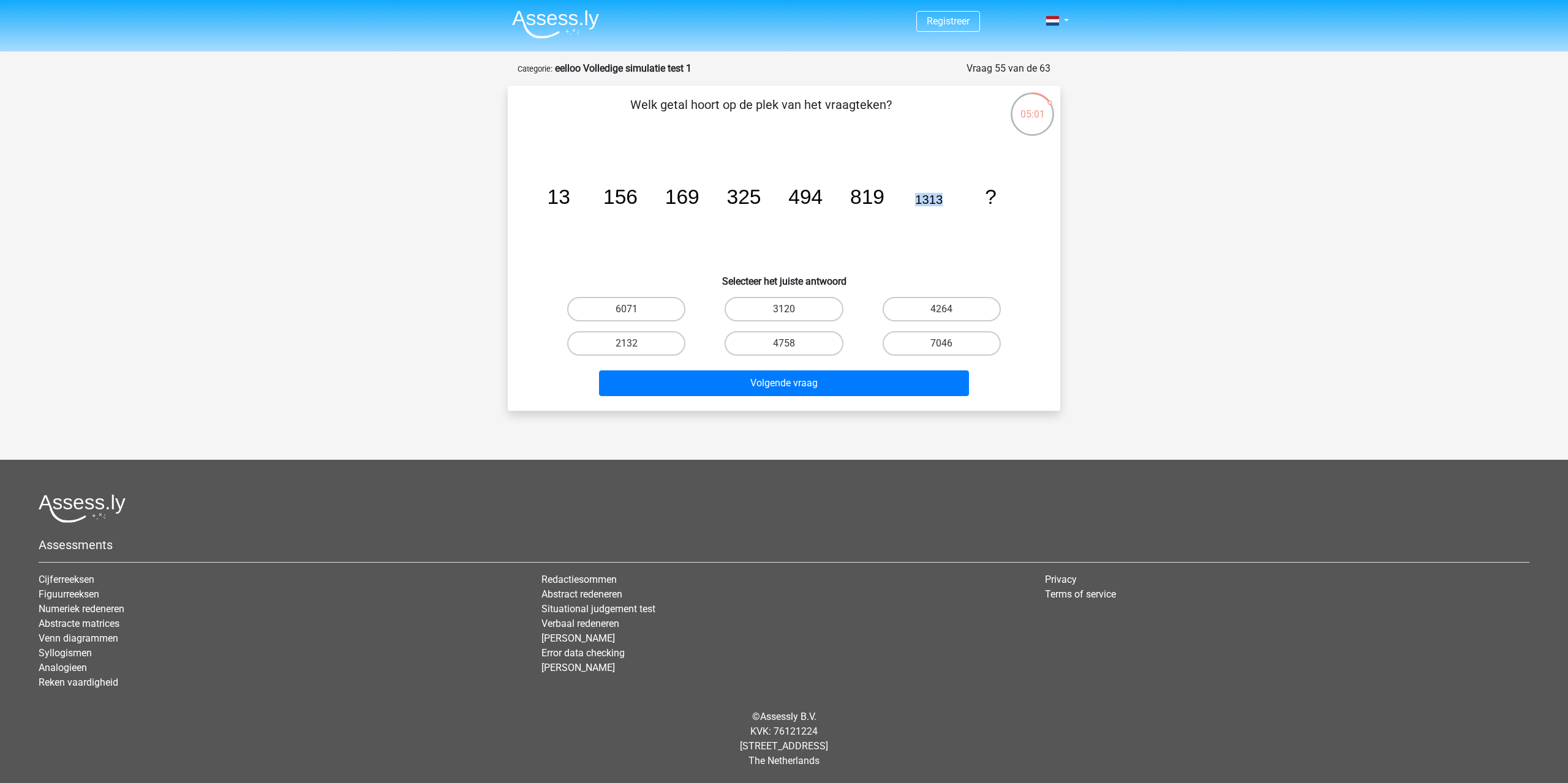
click at [972, 188] on icon "image/svg+xml 13 156 169 325 494 819 1313 ?" at bounding box center [784, 203] width 493 height 124
click at [920, 199] on tspan "1313" at bounding box center [929, 200] width 27 height 14
drag, startPoint x: 916, startPoint y: 201, endPoint x: 942, endPoint y: 205, distance: 26.3
click at [942, 205] on tspan "1313" at bounding box center [929, 200] width 27 height 14
click at [963, 198] on icon "image/svg+xml 13 156 169 325 494 819 1313 ?" at bounding box center [784, 203] width 493 height 124
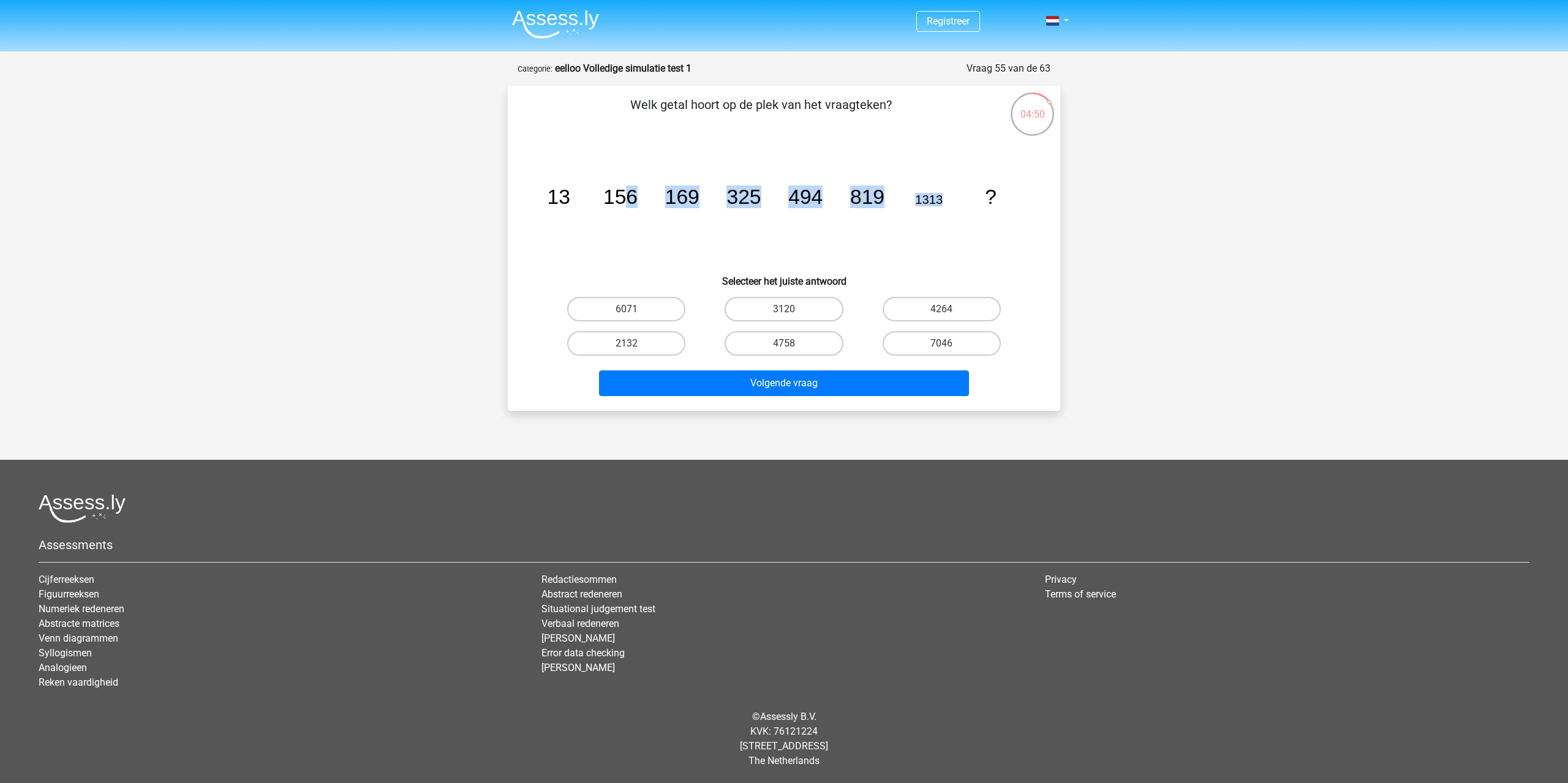
drag, startPoint x: 621, startPoint y: 193, endPoint x: 971, endPoint y: 191, distance: 350.0
click at [970, 191] on icon "image/svg+xml 13 156 169 325 494 819 1313 ?" at bounding box center [784, 203] width 493 height 124
click at [971, 191] on icon "image/svg+xml 13 156 169 325 494 819 1313 ?" at bounding box center [784, 203] width 493 height 124
click at [672, 336] on label "2132" at bounding box center [626, 344] width 118 height 25
click at [635, 343] on input "2132" at bounding box center [630, 347] width 8 height 8
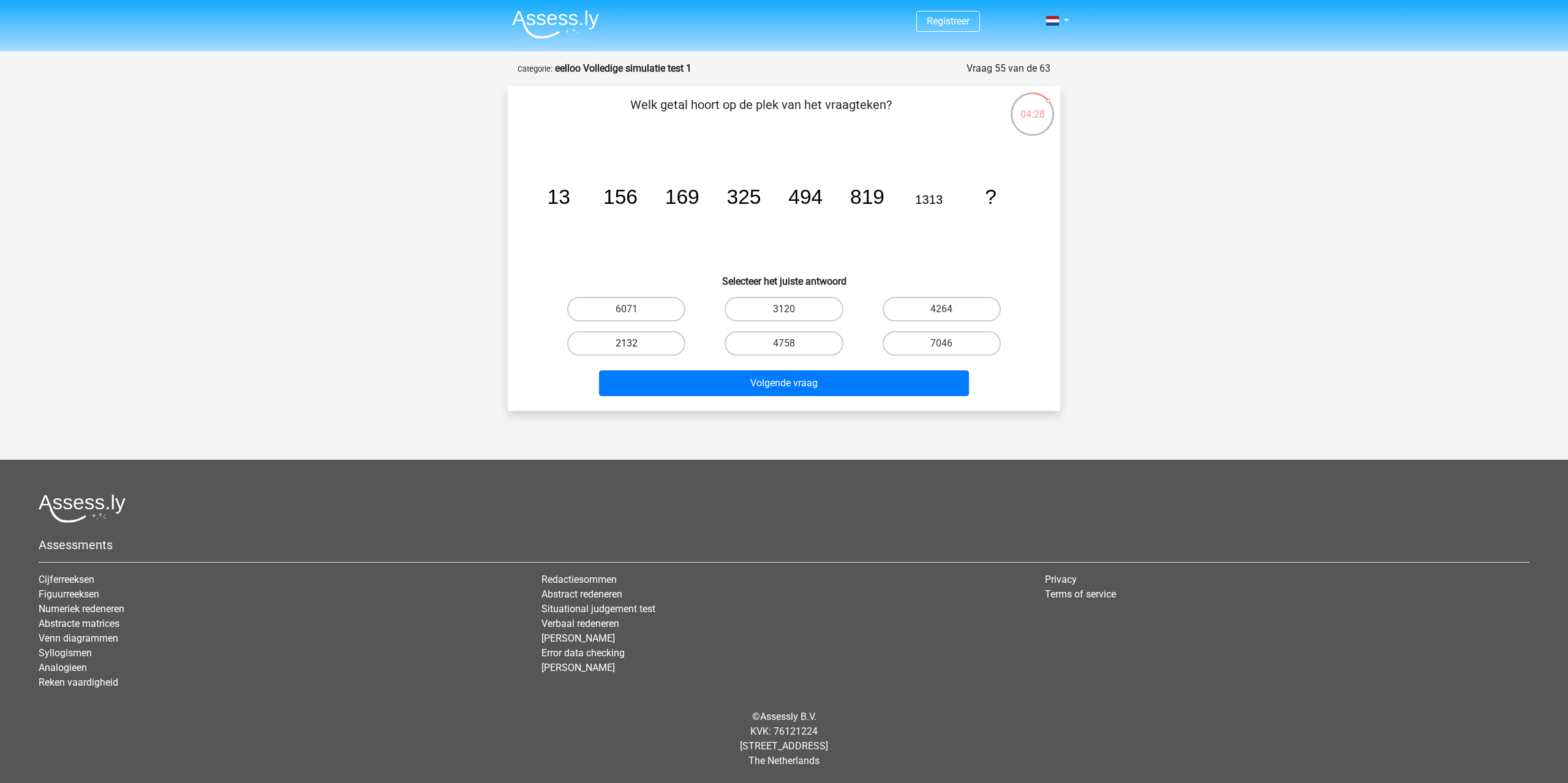
radio input "true"
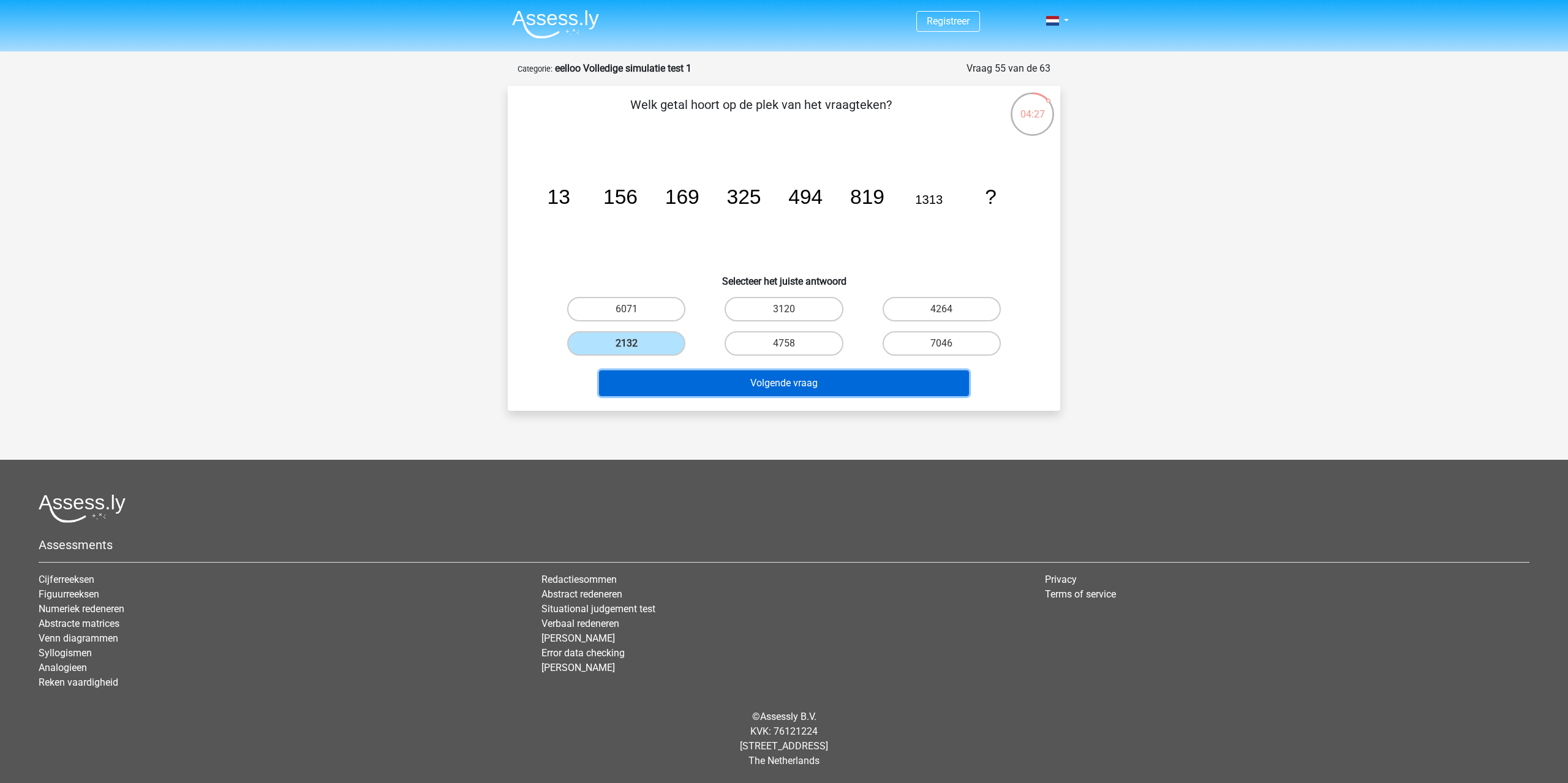
click at [795, 377] on button "Volgende vraag" at bounding box center [784, 384] width 371 height 26
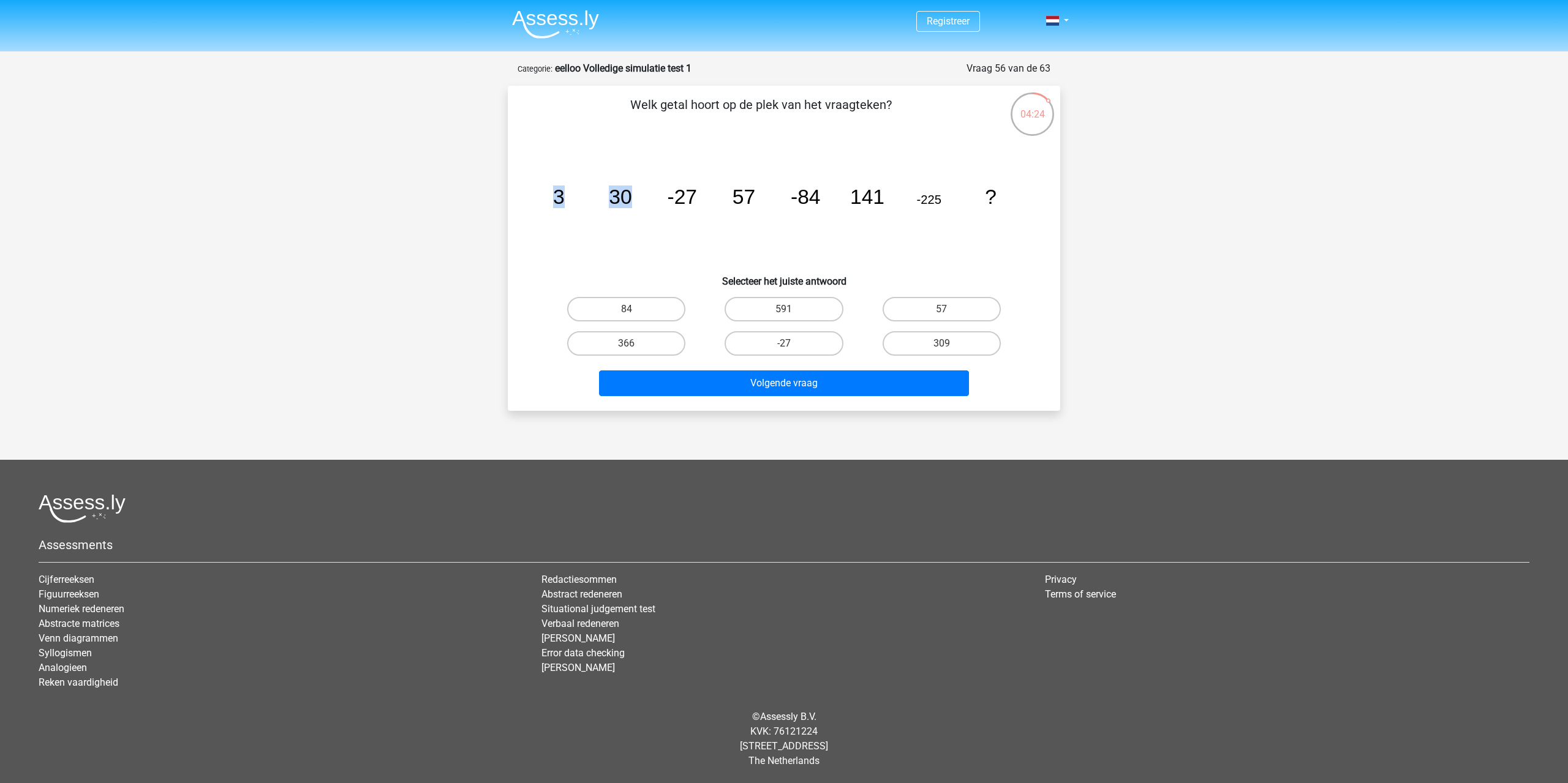
drag, startPoint x: 552, startPoint y: 196, endPoint x: 650, endPoint y: 199, distance: 98.0
click at [650, 199] on icon "image/svg+xml 3 30 -27 57 -84 141 -225 ?" at bounding box center [784, 203] width 493 height 124
click at [652, 199] on icon "image/svg+xml 3 30 -27 57 -84 141 -225 ?" at bounding box center [784, 203] width 493 height 124
click at [624, 203] on tspan "30" at bounding box center [620, 197] width 23 height 23
drag, startPoint x: 598, startPoint y: 208, endPoint x: 740, endPoint y: 209, distance: 142.0
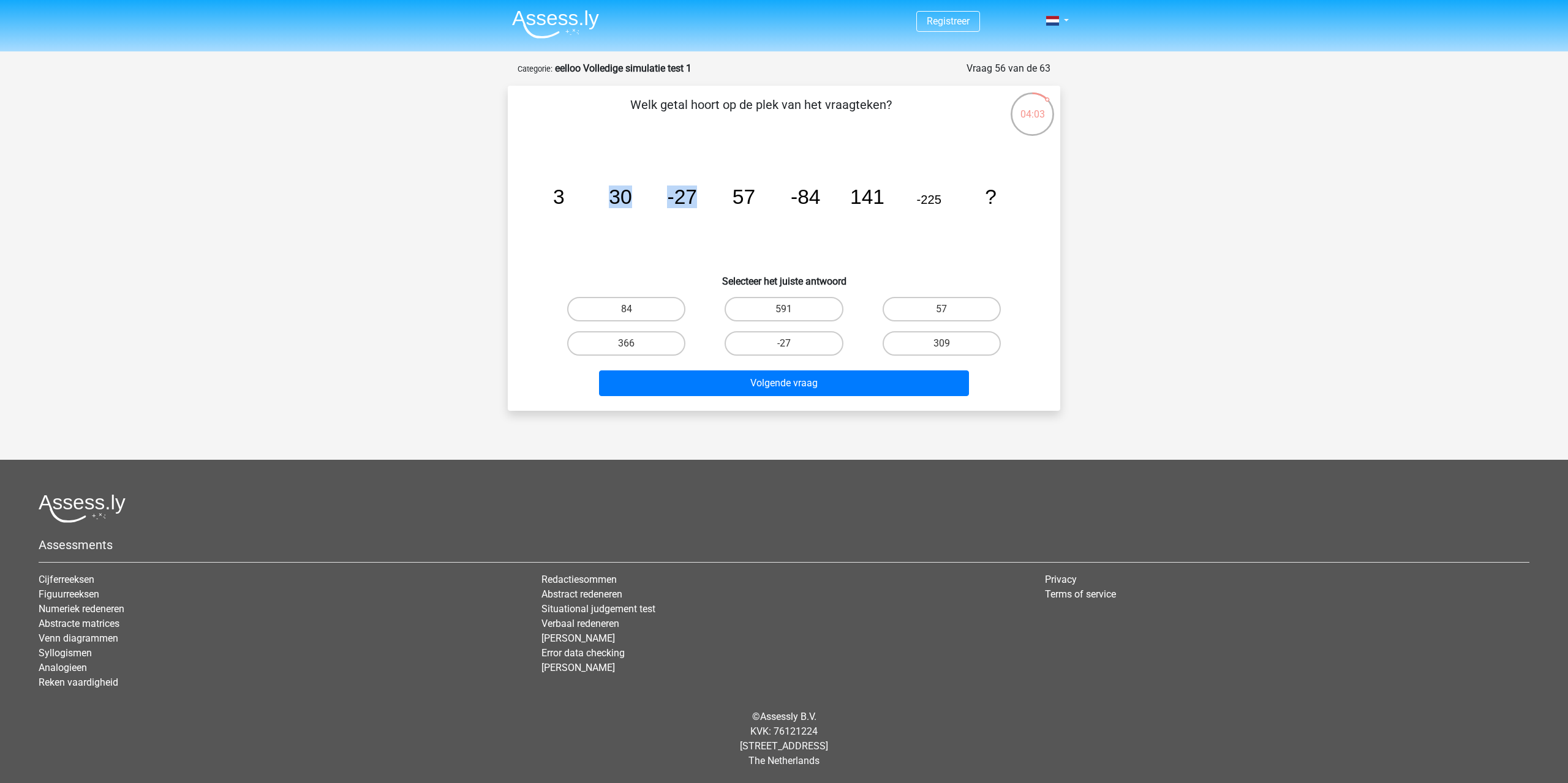
click at [733, 221] on icon "image/svg+xml 3 30 -27 57 -84 141 -225 ?" at bounding box center [784, 203] width 493 height 124
click at [740, 203] on tspan "57" at bounding box center [744, 197] width 23 height 23
click at [748, 191] on tspan "57" at bounding box center [744, 197] width 23 height 23
drag, startPoint x: 761, startPoint y: 193, endPoint x: 670, endPoint y: 192, distance: 91.0
click at [670, 192] on icon "image/svg+xml 3 30 -27 57 -84 141 -225 ?" at bounding box center [784, 203] width 493 height 124
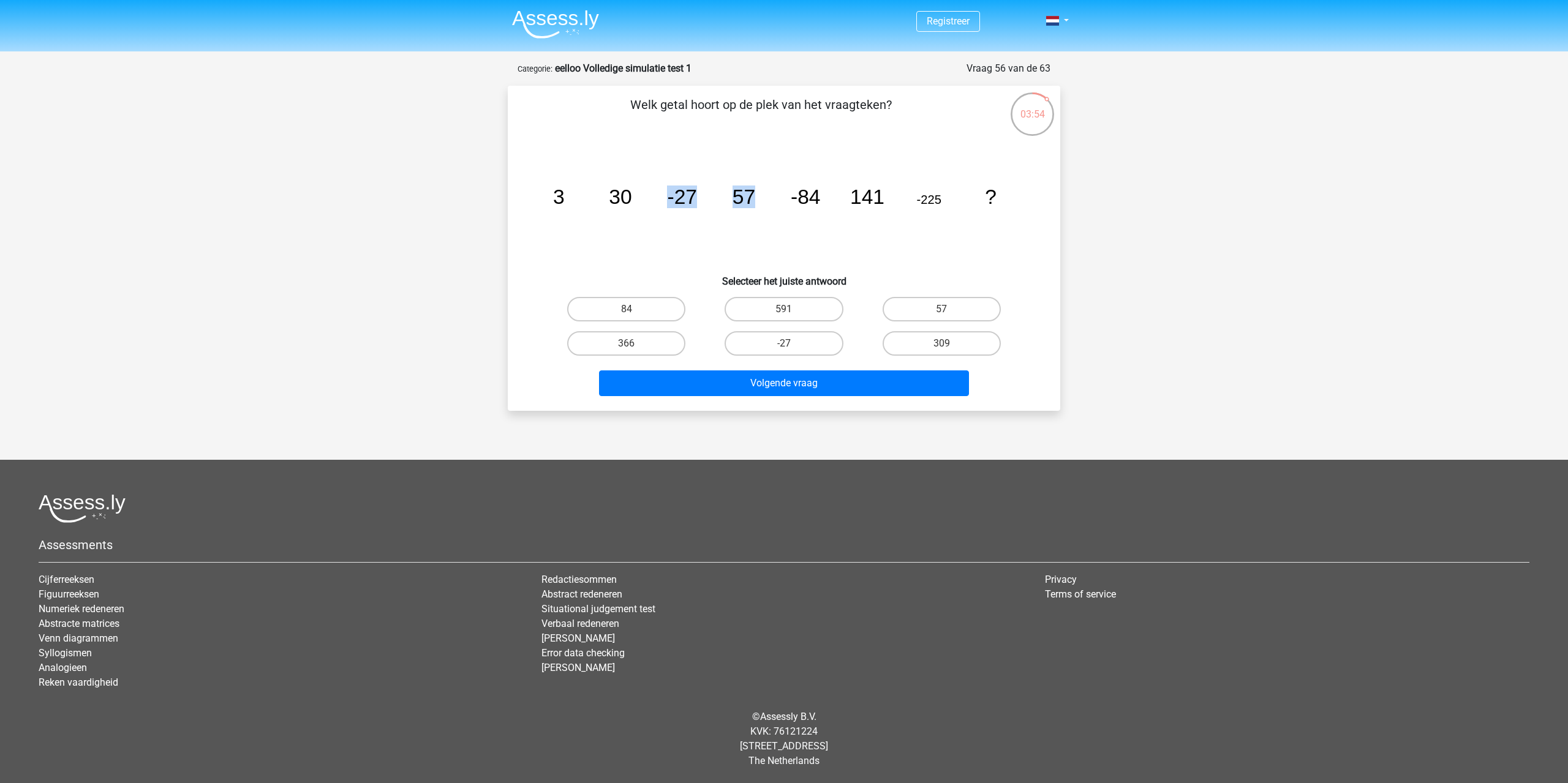
click at [677, 192] on tspan "-27" at bounding box center [682, 197] width 30 height 23
click at [607, 338] on label "366" at bounding box center [626, 344] width 118 height 25
click at [626, 343] on input "366" at bounding box center [630, 347] width 8 height 8
radio input "true"
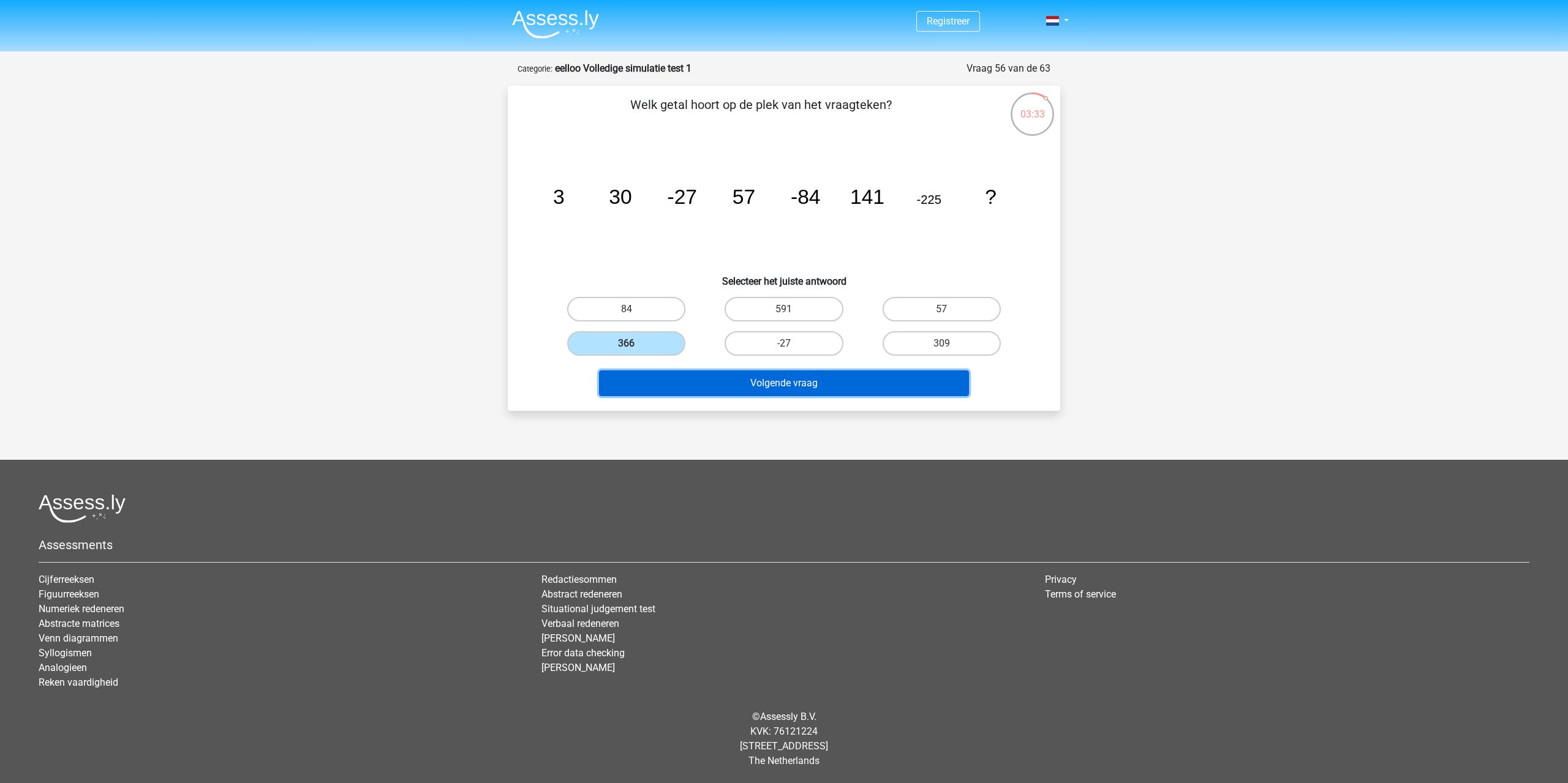
click at [704, 377] on button "Volgende vraag" at bounding box center [784, 384] width 371 height 26
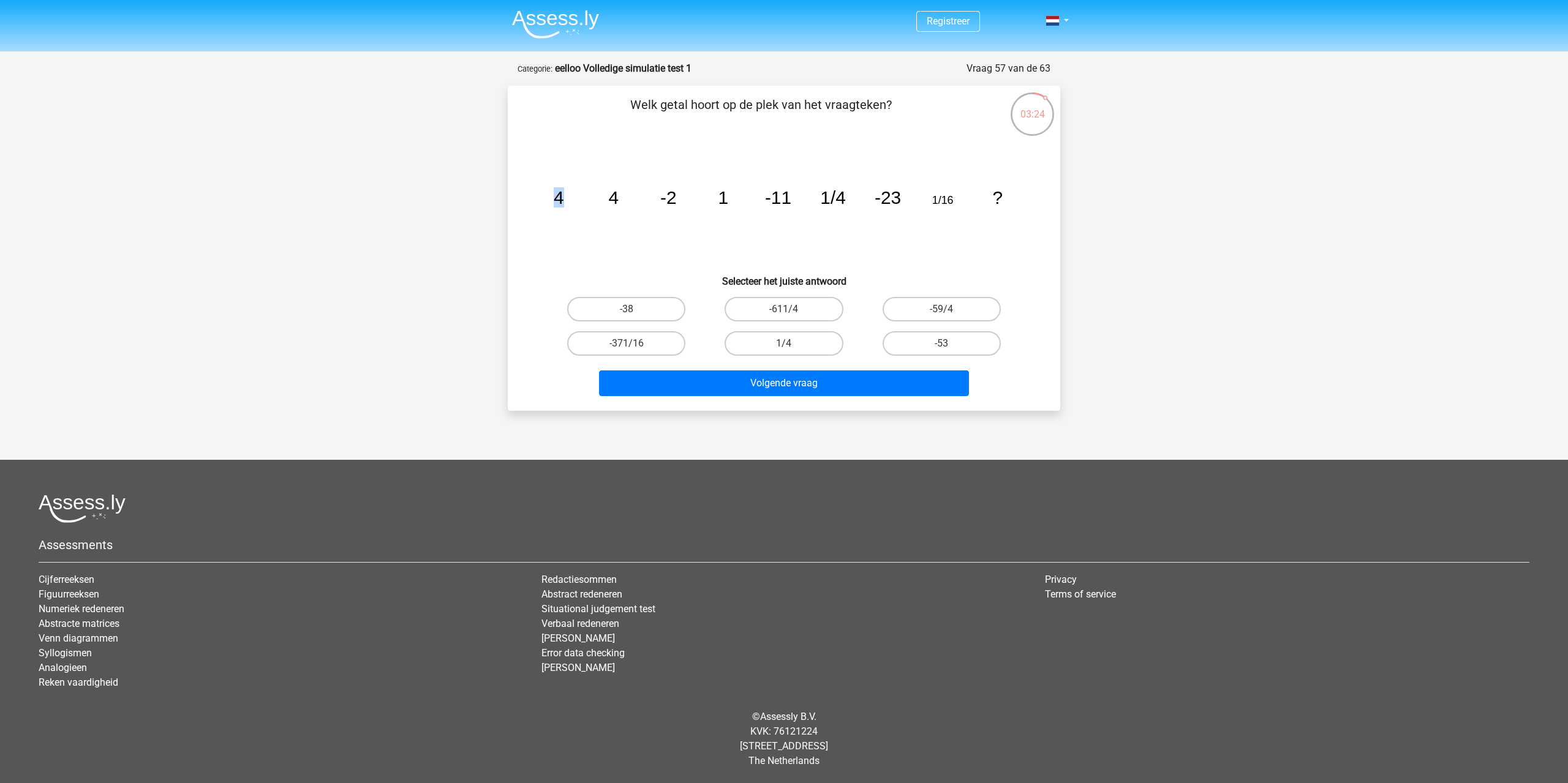
drag, startPoint x: 560, startPoint y: 190, endPoint x: 560, endPoint y: 199, distance: 9.0
click at [562, 199] on icon "image/svg+xml 4 4 -2 1 -11 1/4 -23 1/16 ?" at bounding box center [784, 203] width 493 height 124
click at [638, 195] on icon "image/svg+xml 4 4 -2 1 -11 1/4 -23 1/16 ?" at bounding box center [784, 203] width 493 height 124
drag, startPoint x: 589, startPoint y: 199, endPoint x: 954, endPoint y: 201, distance: 365.0
click at [953, 201] on icon "image/svg+xml 4 4 -2 1 -11 1/4 -23 1/16 ?" at bounding box center [784, 203] width 493 height 124
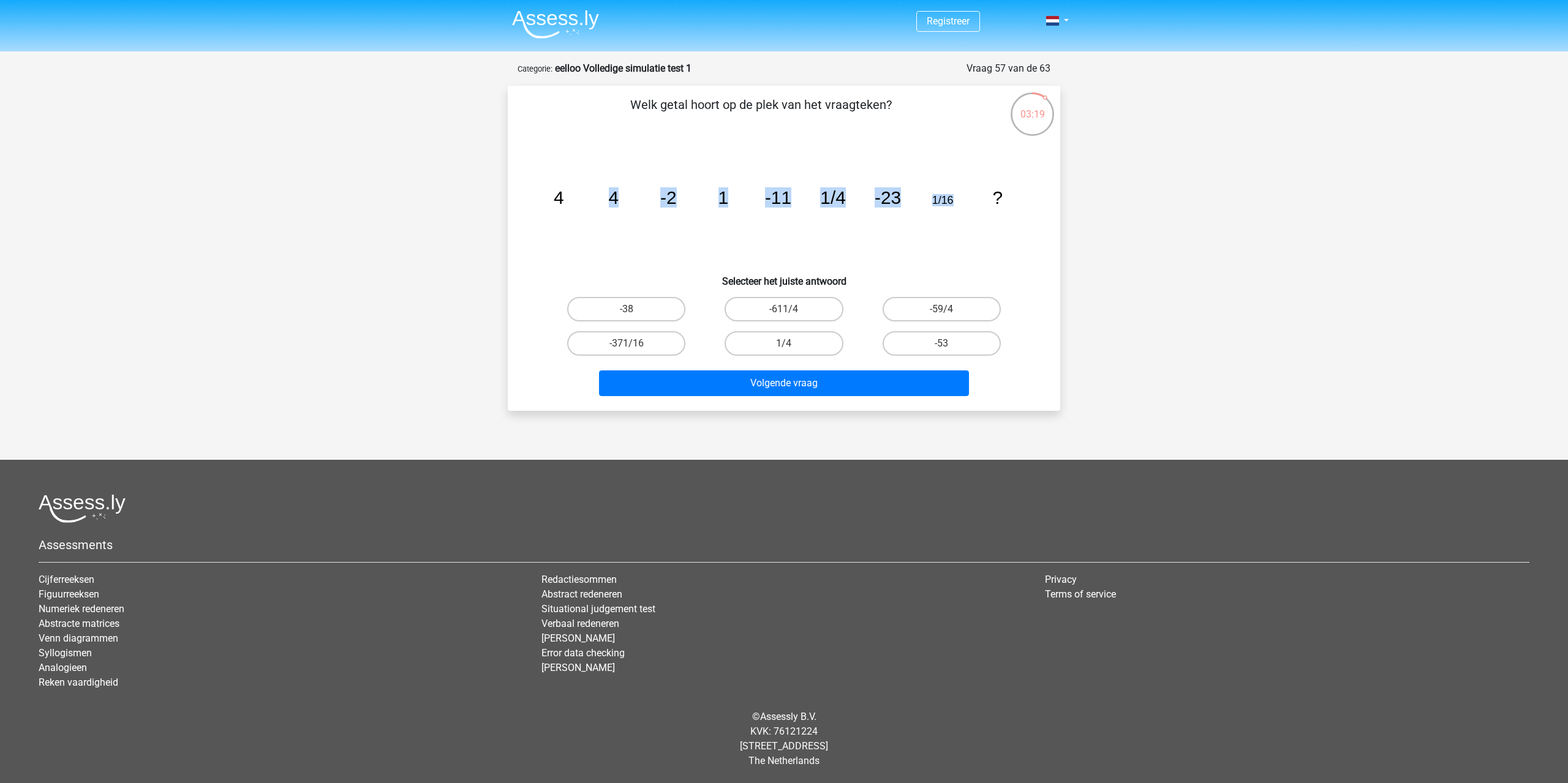
click at [954, 201] on icon "image/svg+xml 4 4 -2 1 -11 1/4 -23 1/16 ?" at bounding box center [784, 203] width 493 height 124
click at [648, 306] on label "-38" at bounding box center [626, 309] width 118 height 25
click at [635, 309] on input "-38" at bounding box center [630, 313] width 8 height 8
radio input "true"
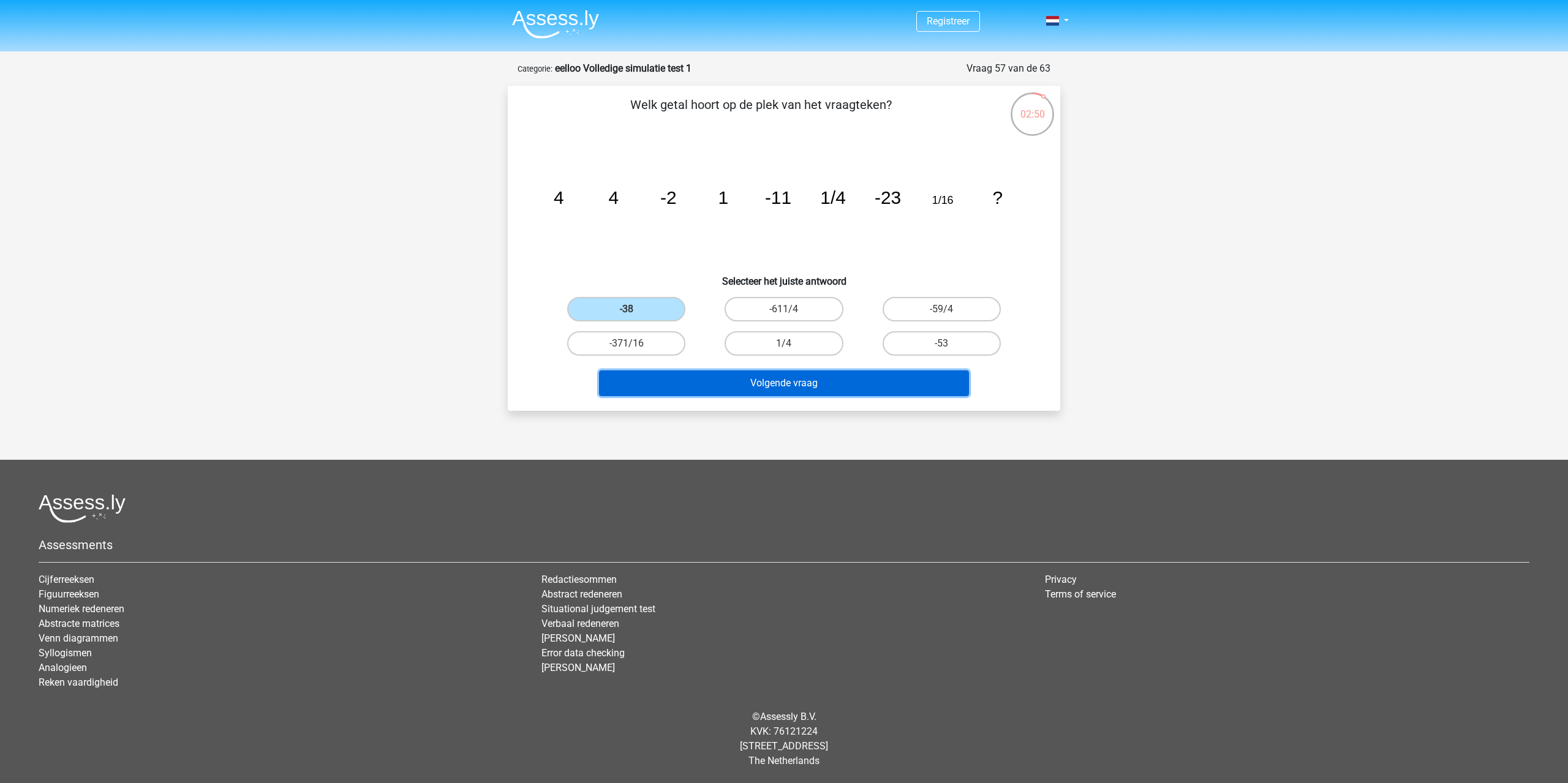
click at [717, 383] on button "Volgende vraag" at bounding box center [784, 384] width 371 height 26
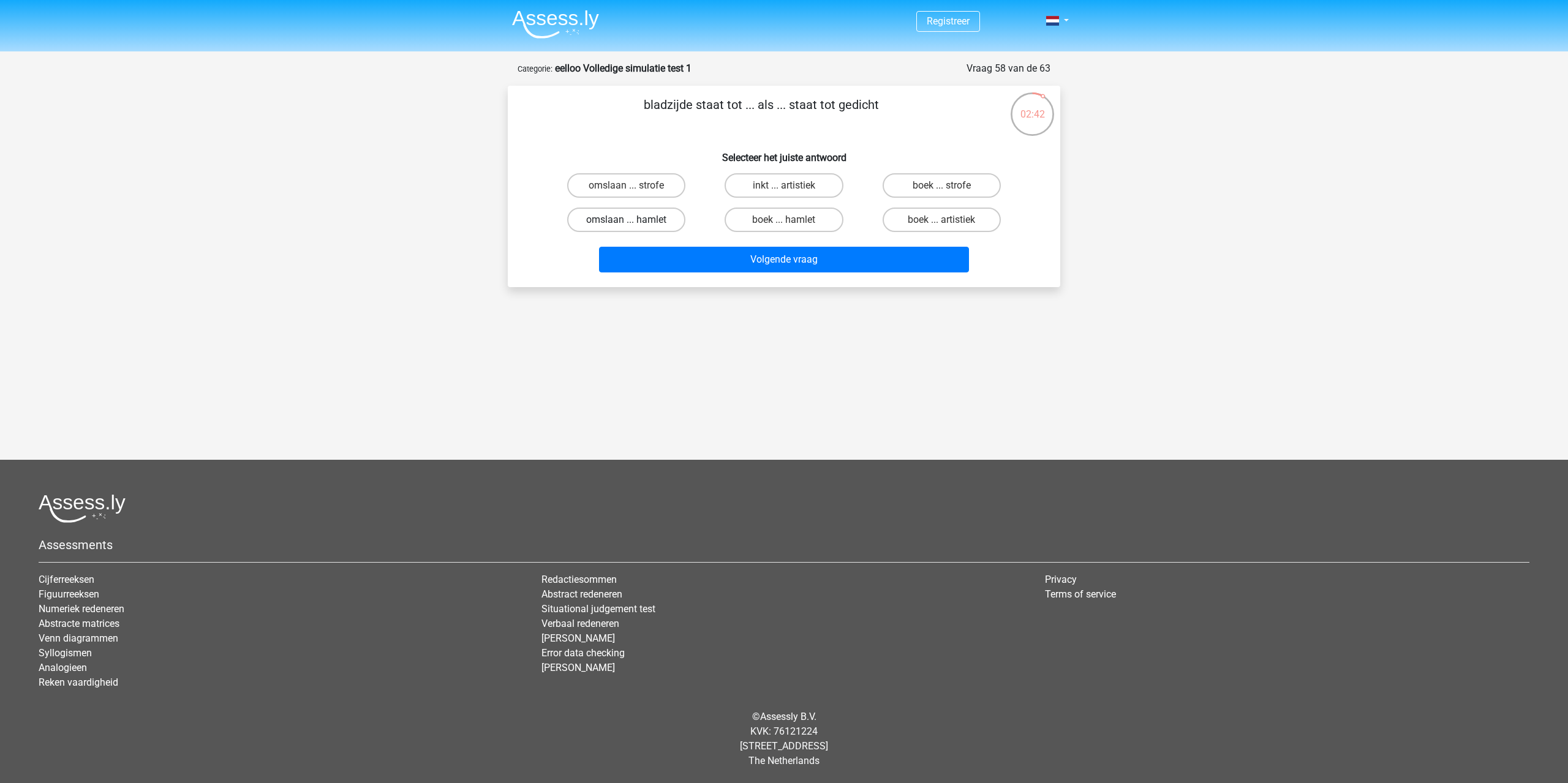
click at [649, 220] on label "omslaan ... hamlet" at bounding box center [626, 220] width 118 height 25
click at [635, 220] on input "omslaan ... hamlet" at bounding box center [630, 224] width 8 height 8
radio input "true"
click at [807, 184] on label "inkt ... artistiek" at bounding box center [783, 186] width 118 height 25
click at [792, 186] on input "inkt ... artistiek" at bounding box center [788, 190] width 8 height 8
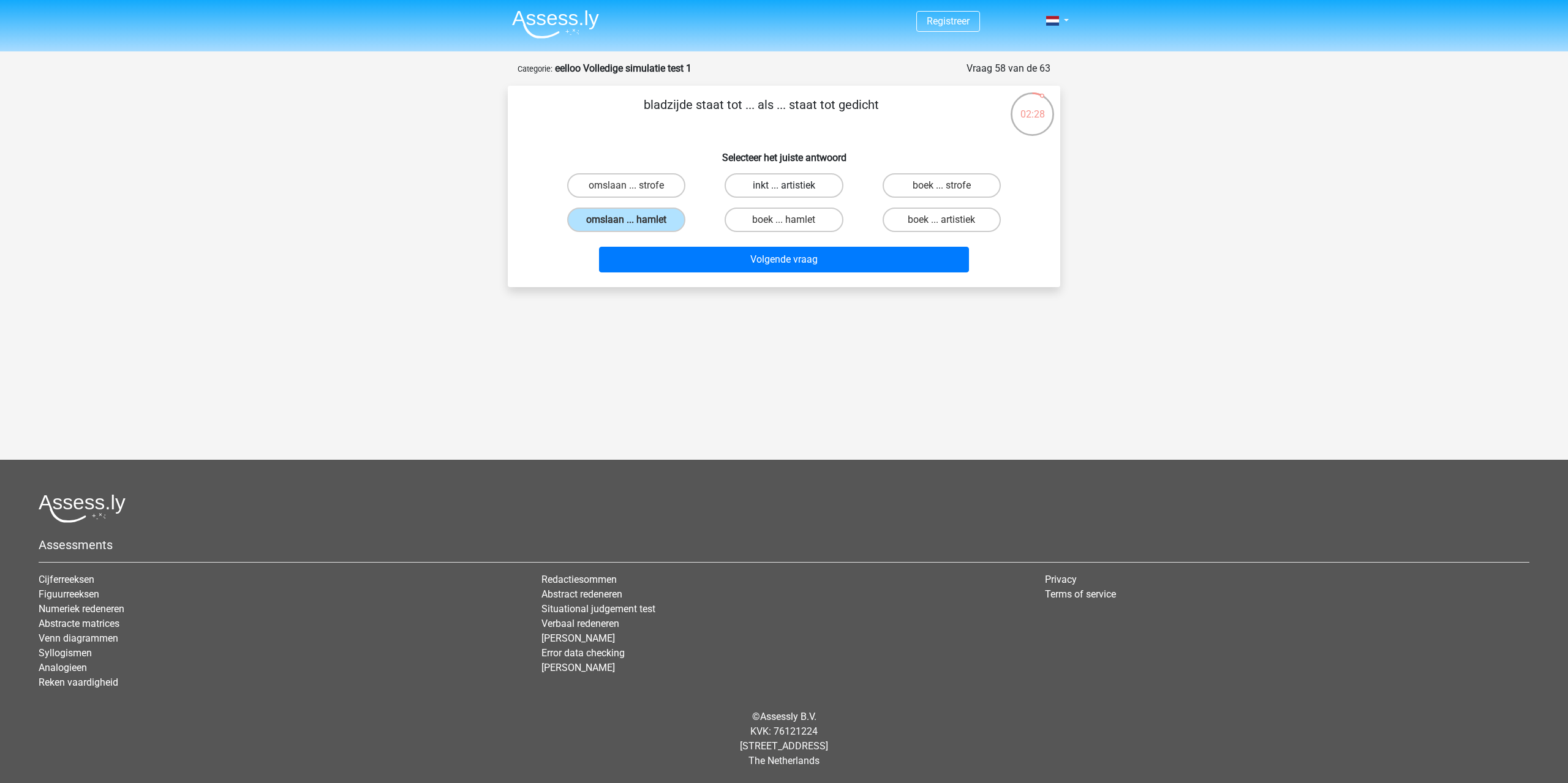
radio input "true"
click at [948, 188] on input "boek ... strofe" at bounding box center [946, 190] width 8 height 8
radio input "true"
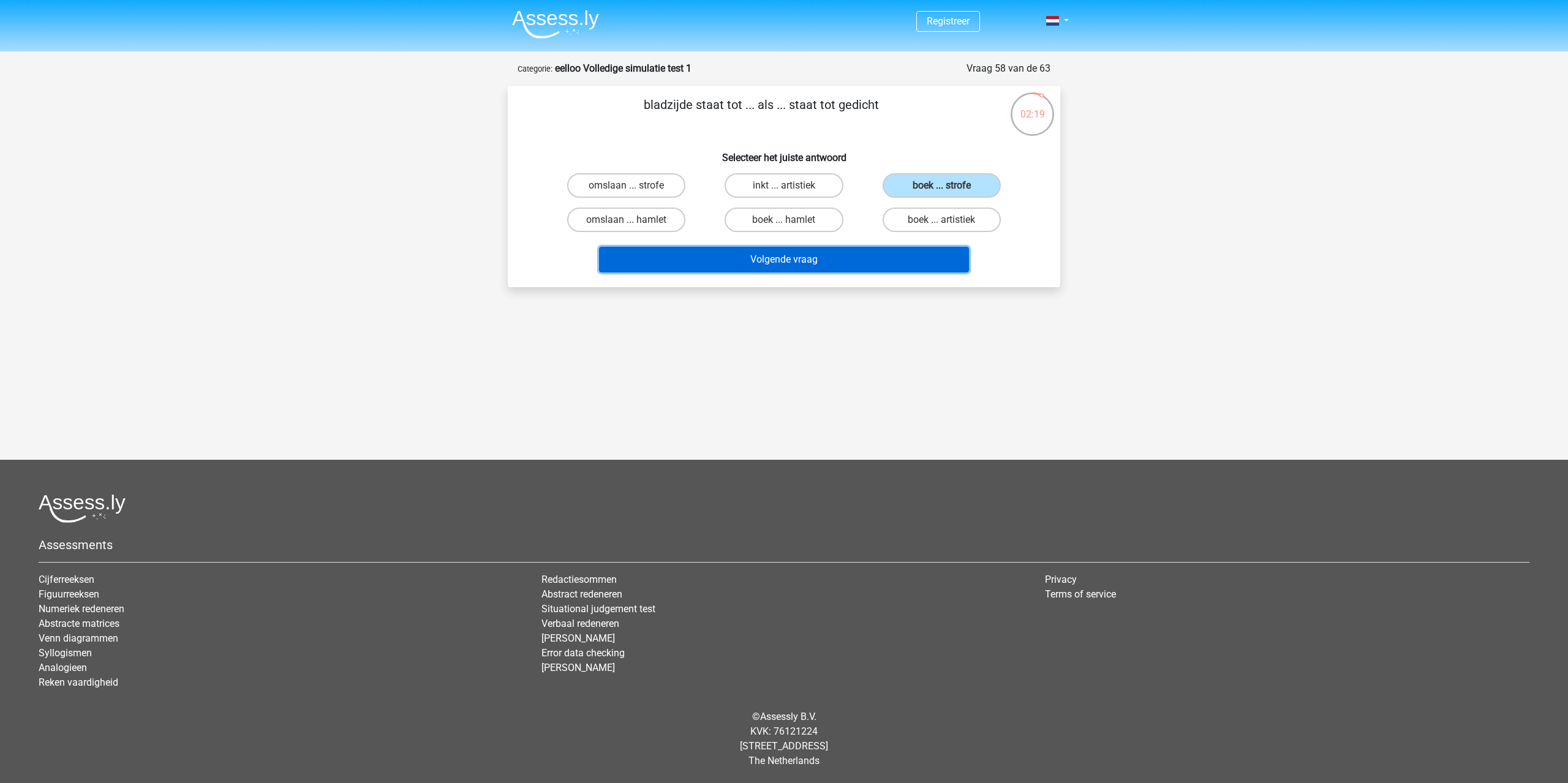
click at [881, 262] on button "Volgende vraag" at bounding box center [784, 260] width 371 height 26
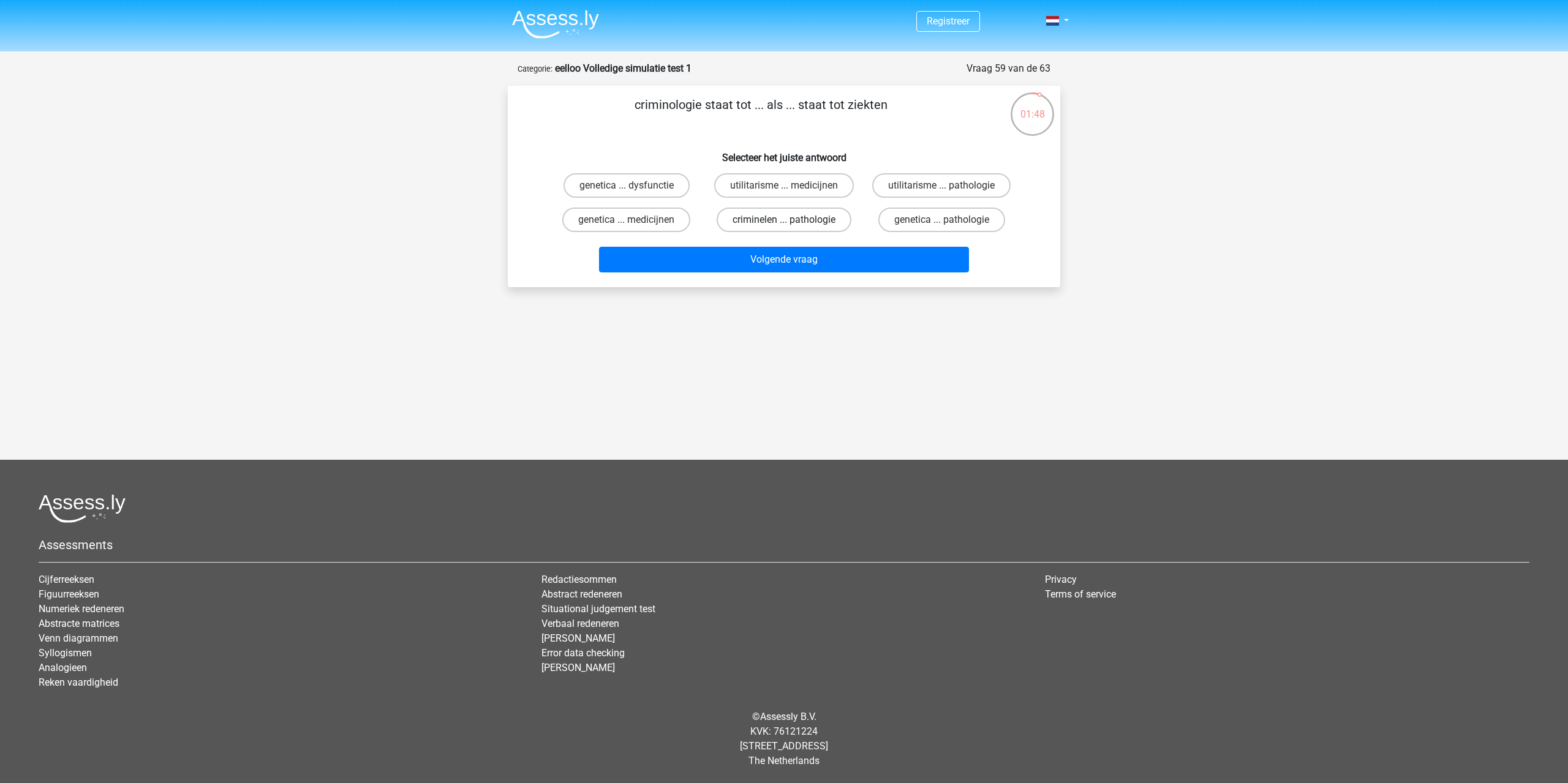
drag, startPoint x: 788, startPoint y: 225, endPoint x: 797, endPoint y: 225, distance: 9.0
click at [788, 225] on input "criminelen ... pathologie" at bounding box center [788, 224] width 8 height 8
radio input "true"
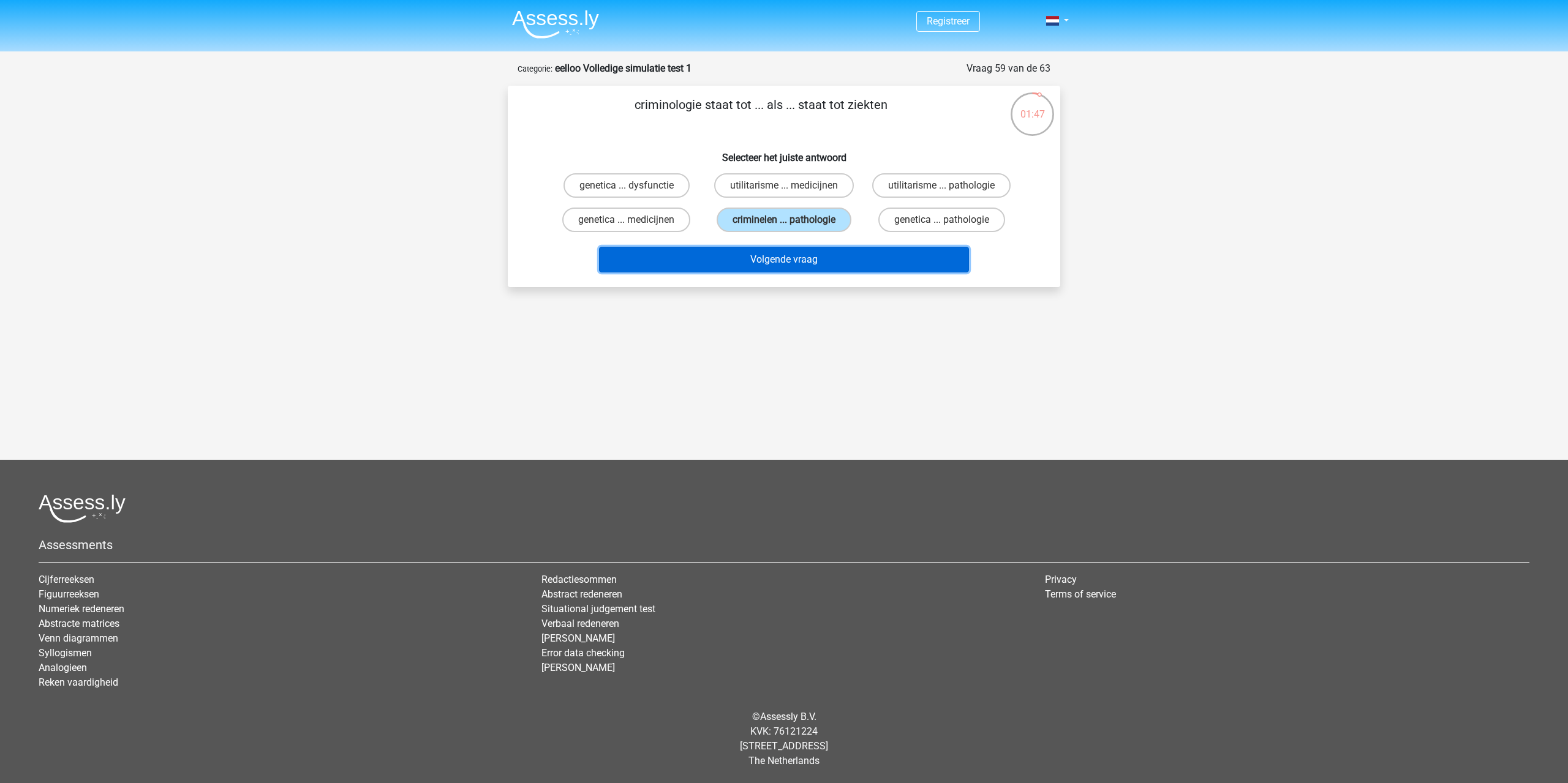
click at [817, 263] on button "Volgende vraag" at bounding box center [784, 260] width 371 height 26
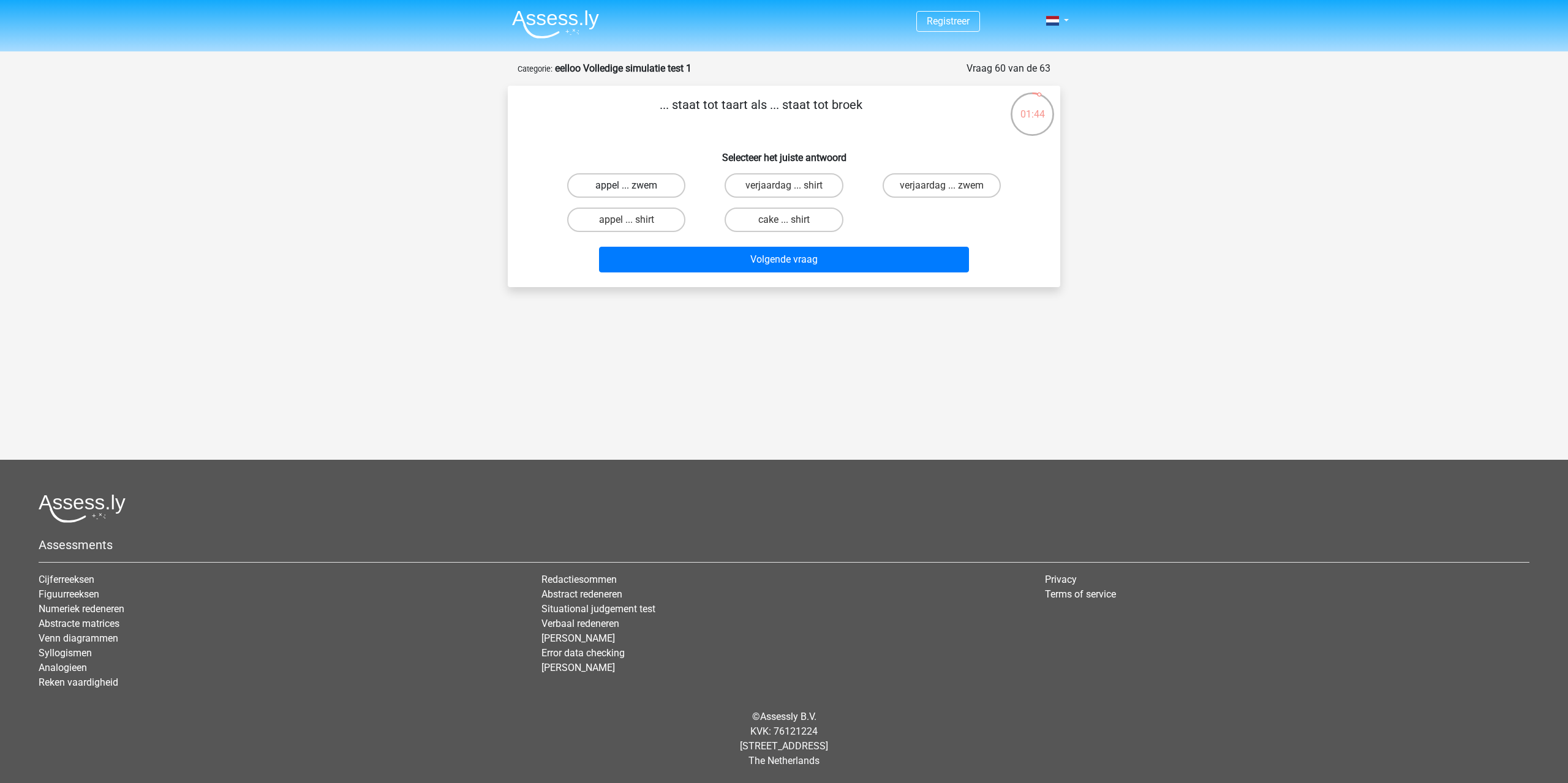
click at [635, 184] on label "appel ... zwem" at bounding box center [626, 186] width 118 height 25
click at [635, 186] on input "appel ... zwem" at bounding box center [630, 190] width 8 height 8
radio input "true"
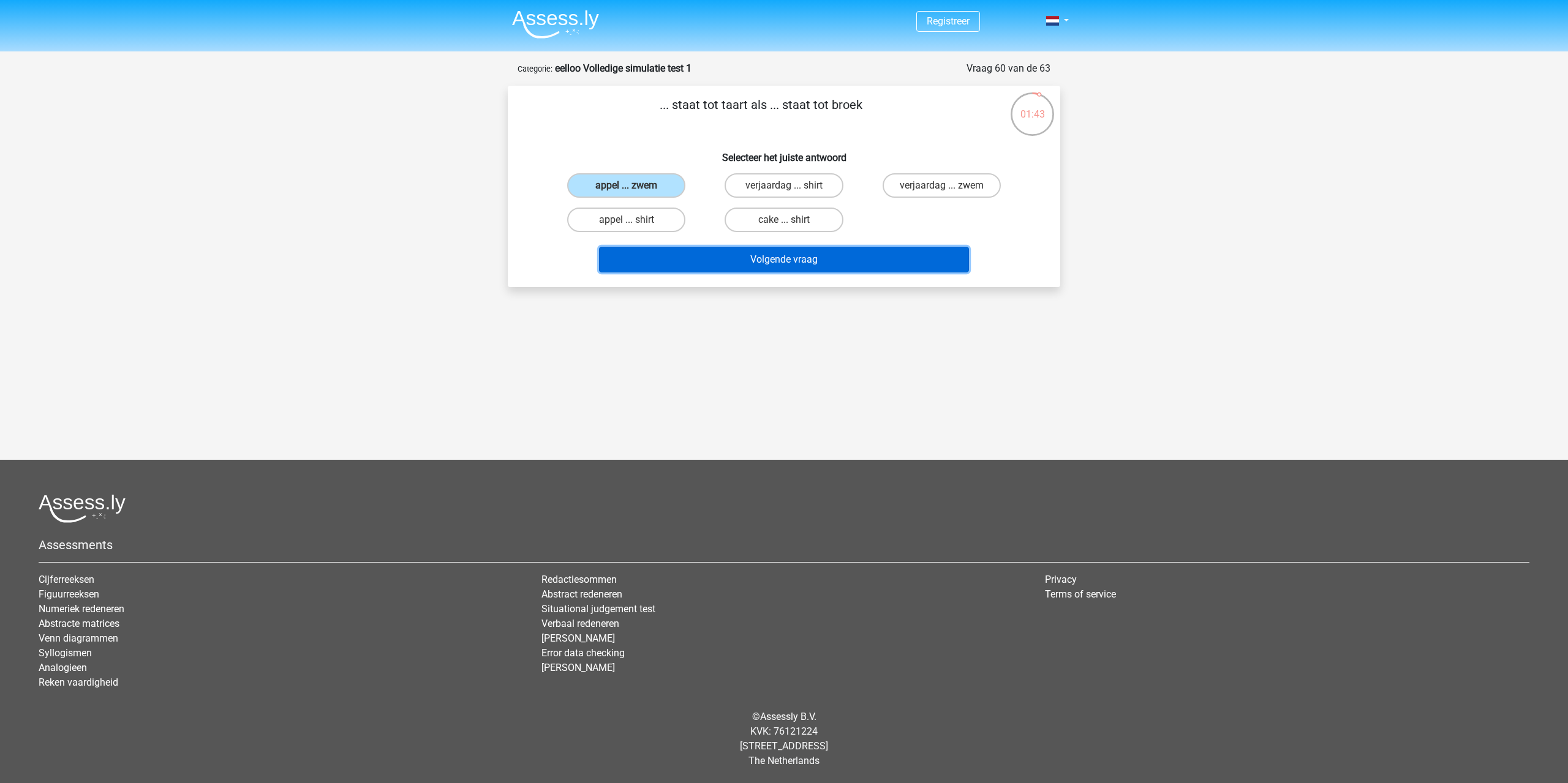
click at [712, 260] on button "Volgende vraag" at bounding box center [784, 260] width 371 height 26
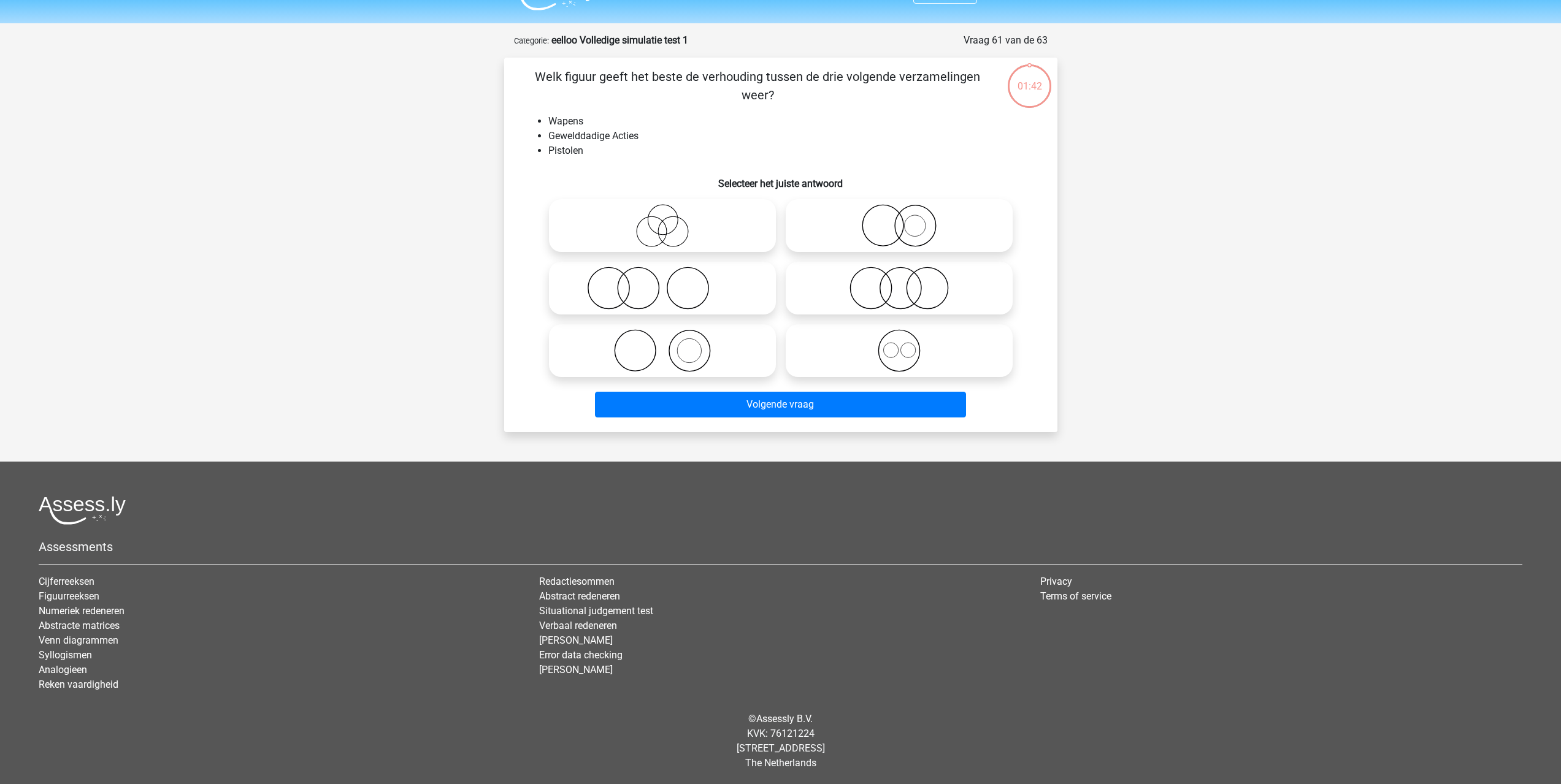
scroll to position [29, 0]
click at [721, 350] on icon at bounding box center [662, 349] width 217 height 43
click at [670, 344] on input "radio" at bounding box center [666, 340] width 8 height 8
radio input "true"
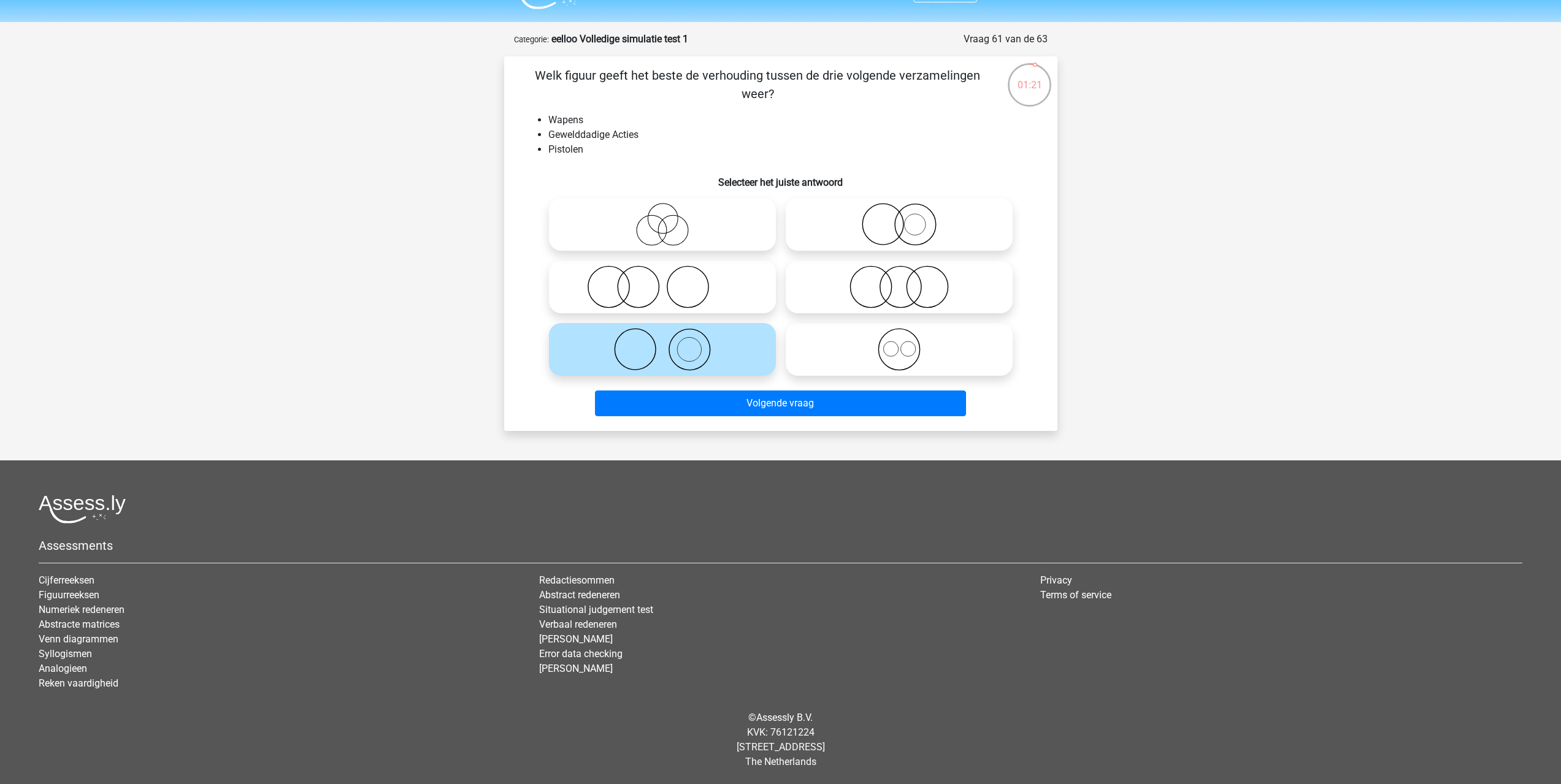
click at [657, 233] on icon at bounding box center [662, 224] width 217 height 43
click at [662, 218] on input "radio" at bounding box center [666, 215] width 8 height 8
radio input "true"
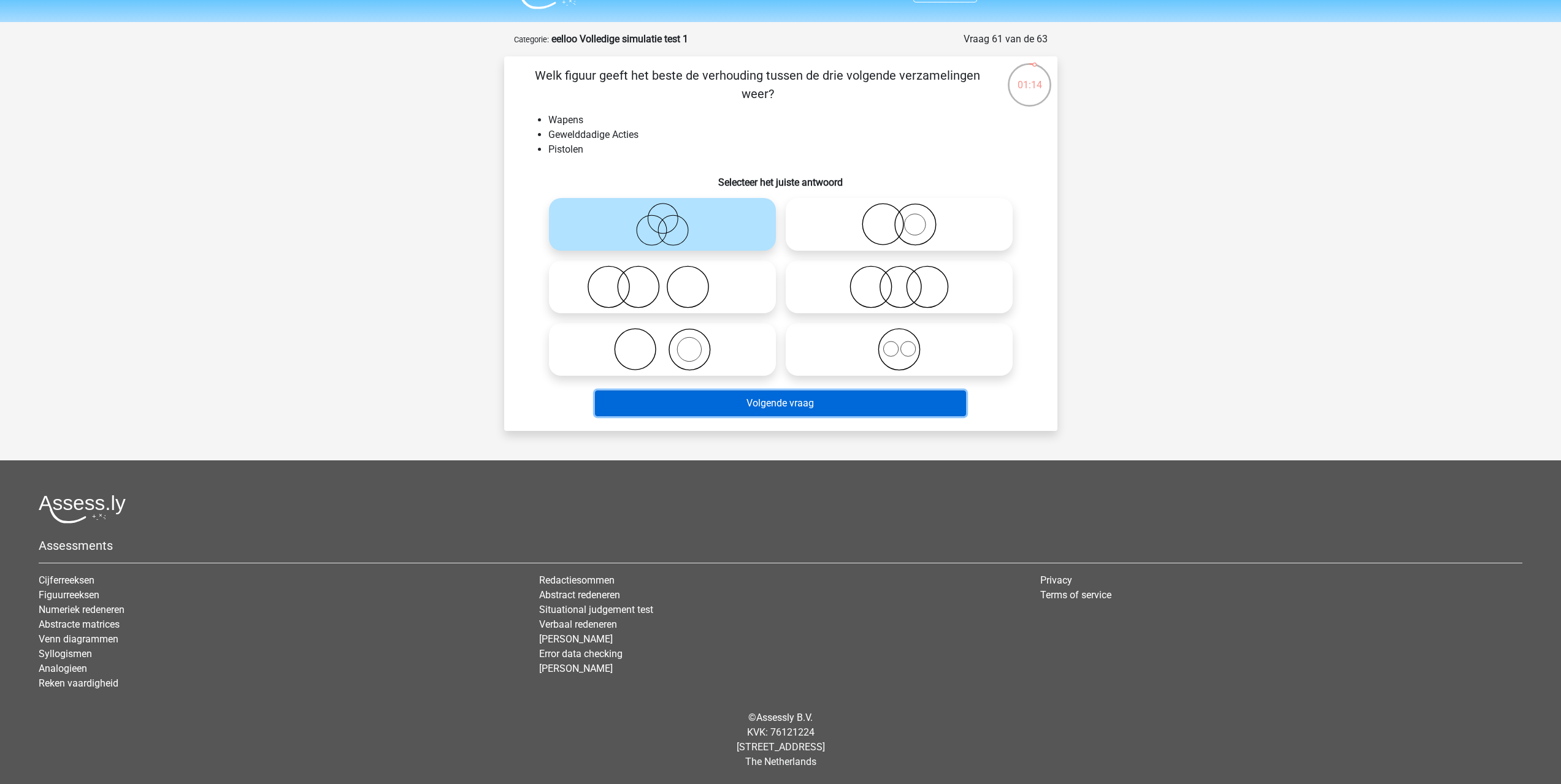
click at [825, 407] on button "Volgende vraag" at bounding box center [780, 403] width 371 height 26
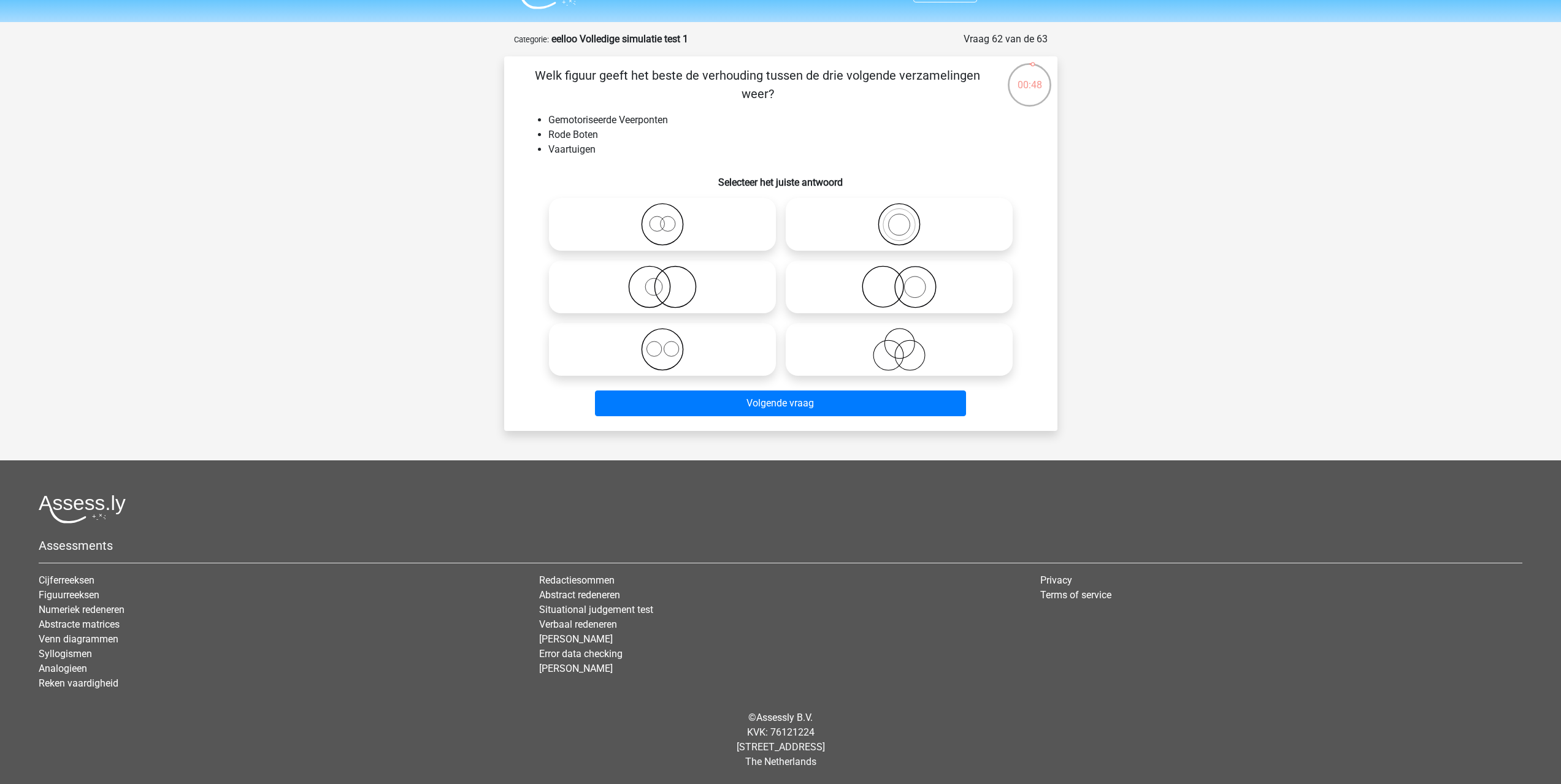
click at [684, 257] on div at bounding box center [662, 287] width 237 height 62
click at [685, 237] on icon at bounding box center [662, 224] width 217 height 43
click at [670, 218] on input "radio" at bounding box center [666, 215] width 8 height 8
radio input "true"
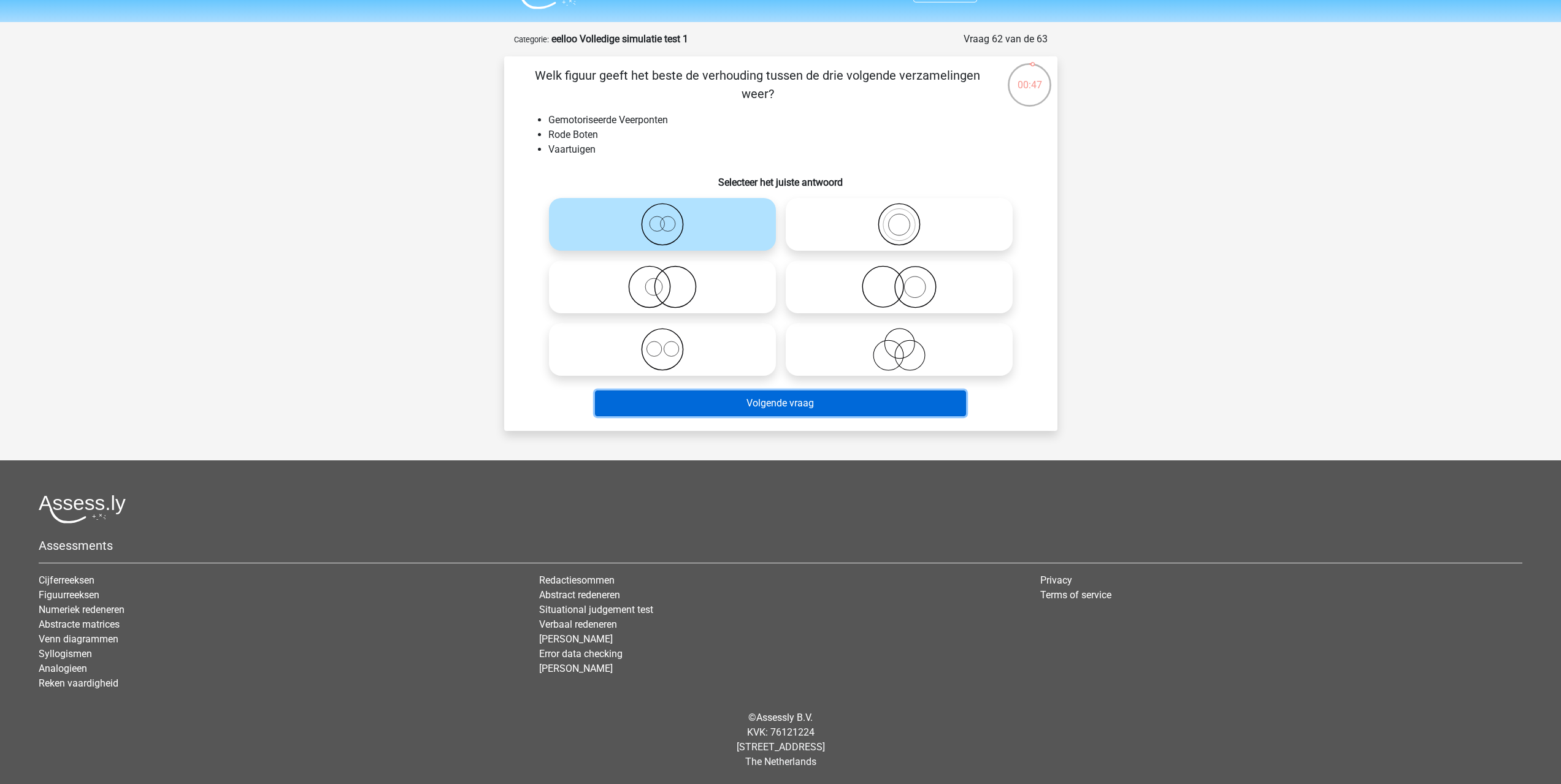
click at [747, 407] on button "Volgende vraag" at bounding box center [780, 403] width 371 height 26
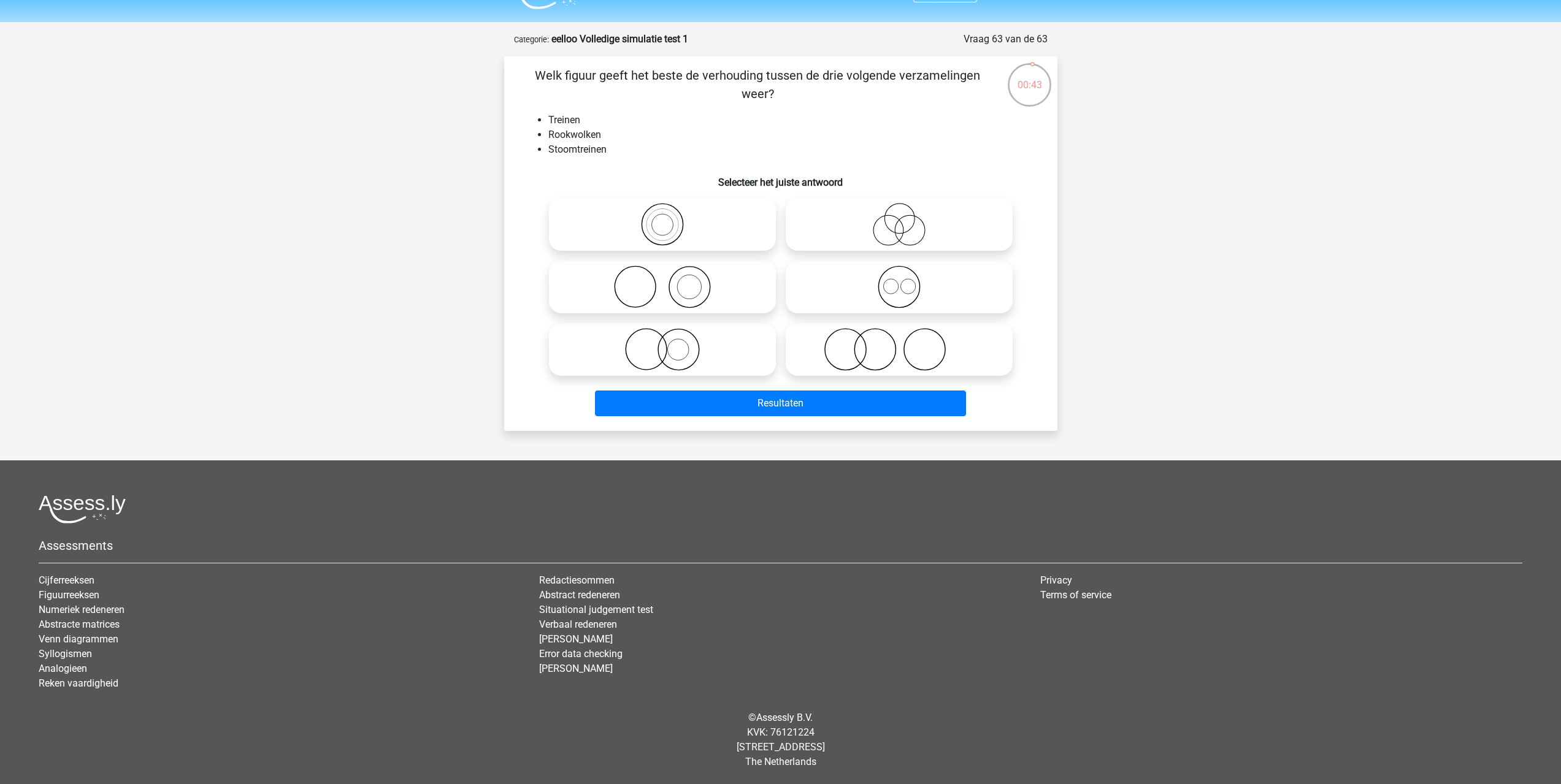
click at [661, 215] on icon at bounding box center [662, 224] width 217 height 43
click at [662, 215] on input "radio" at bounding box center [666, 215] width 8 height 8
radio input "true"
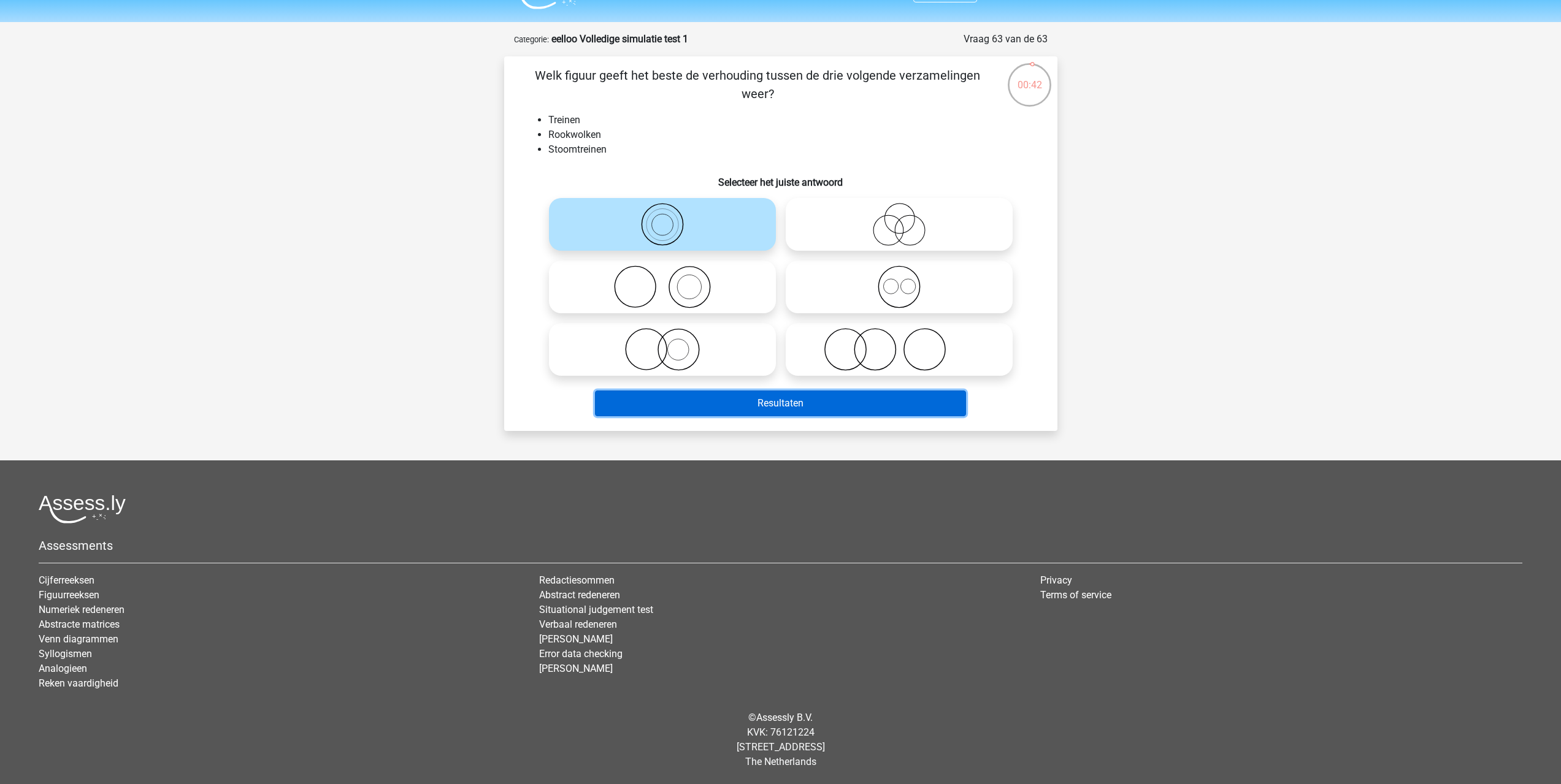
click at [737, 399] on button "Resultaten" at bounding box center [780, 403] width 371 height 26
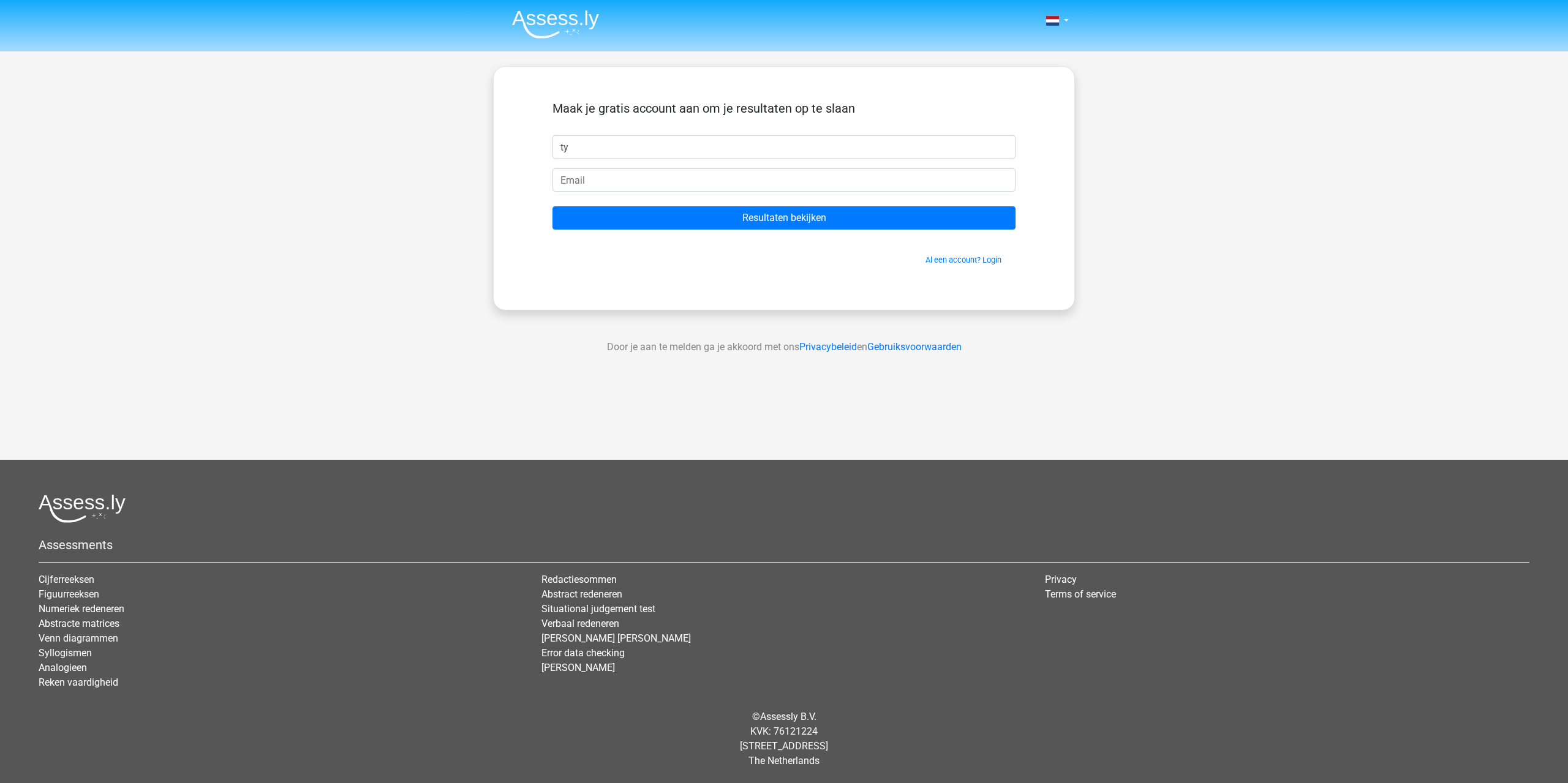
type input "t"
type input "tygo"
type input "tygovhoof@gmail.com"
click at [552, 206] on input "Resultaten bekijken" at bounding box center [784, 218] width 463 height 23
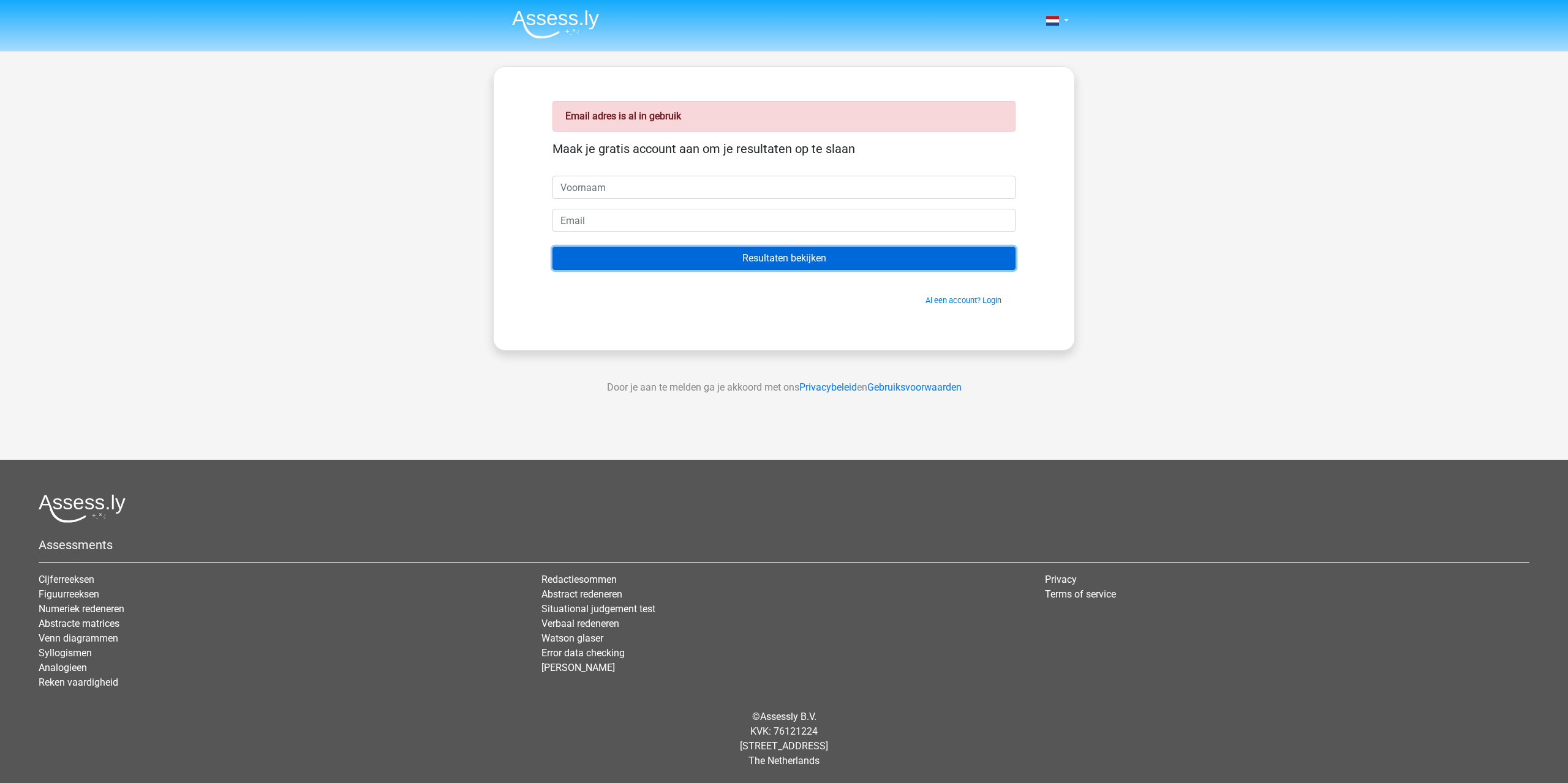
click at [871, 266] on input "Resultaten bekijken" at bounding box center [784, 258] width 463 height 23
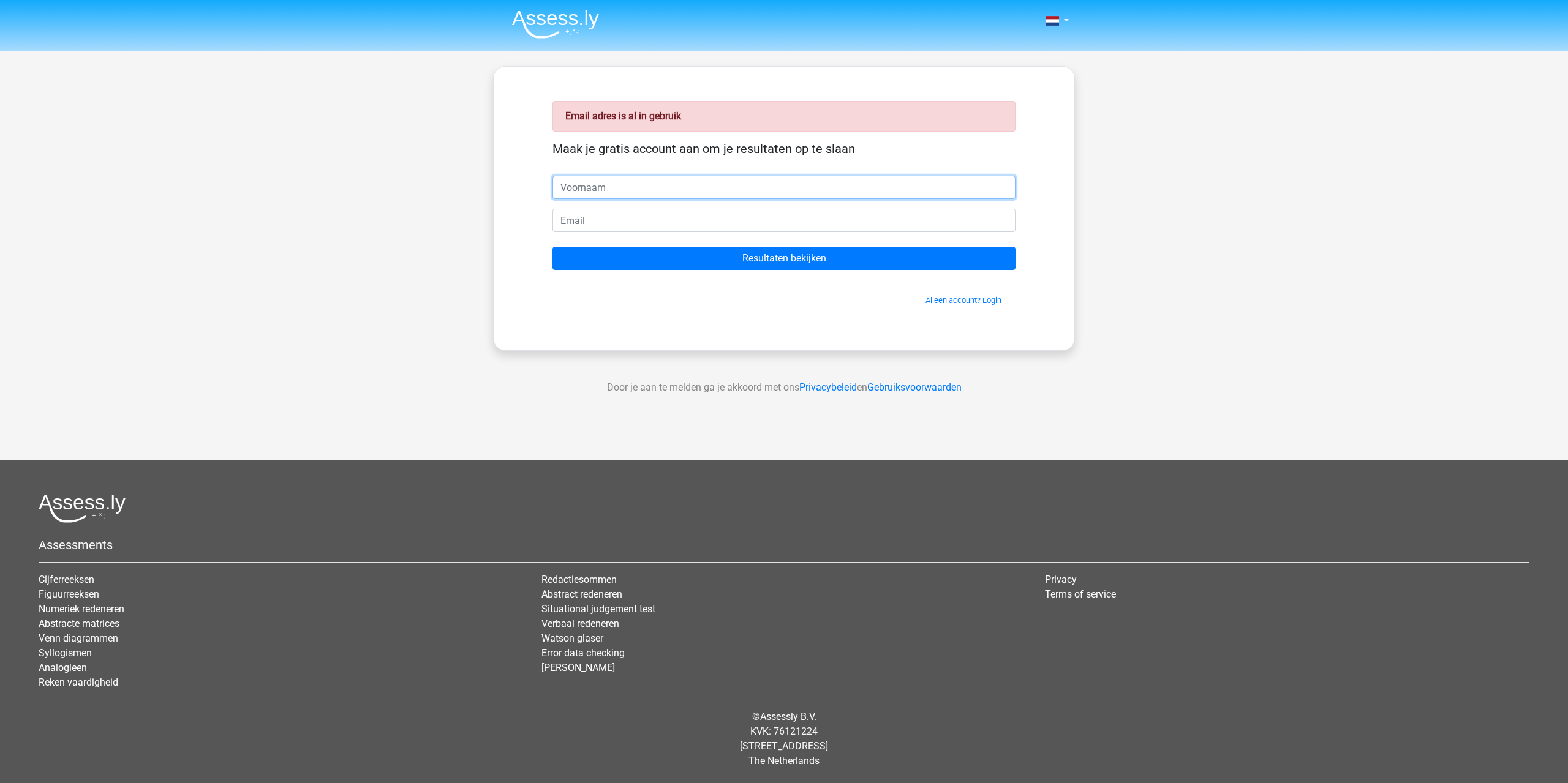
click at [615, 184] on input "text" at bounding box center [784, 188] width 463 height 23
type input "tygo"
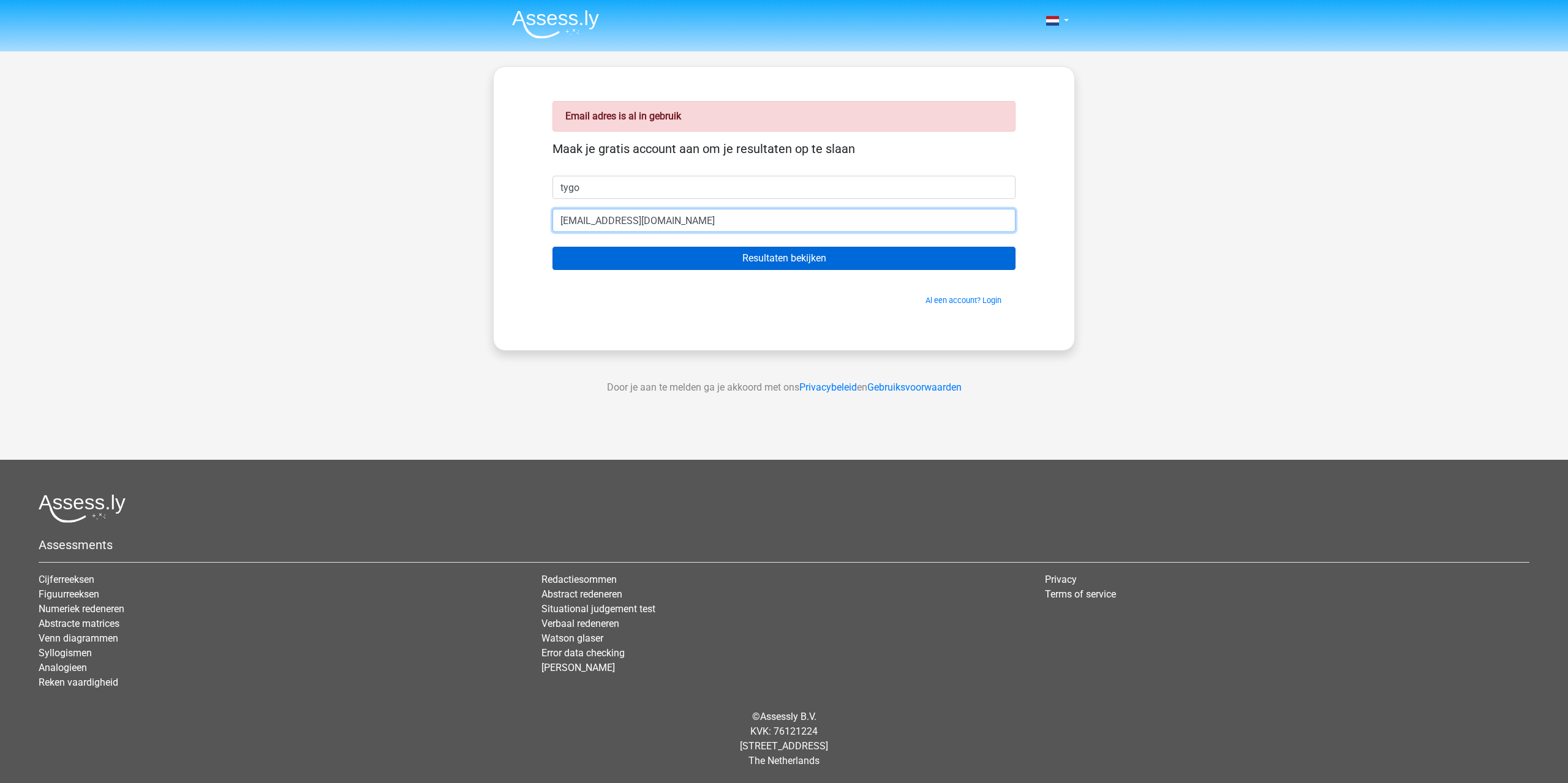
type input "[EMAIL_ADDRESS][DOMAIN_NAME]"
click at [787, 255] on input "Resultaten bekijken" at bounding box center [784, 258] width 463 height 23
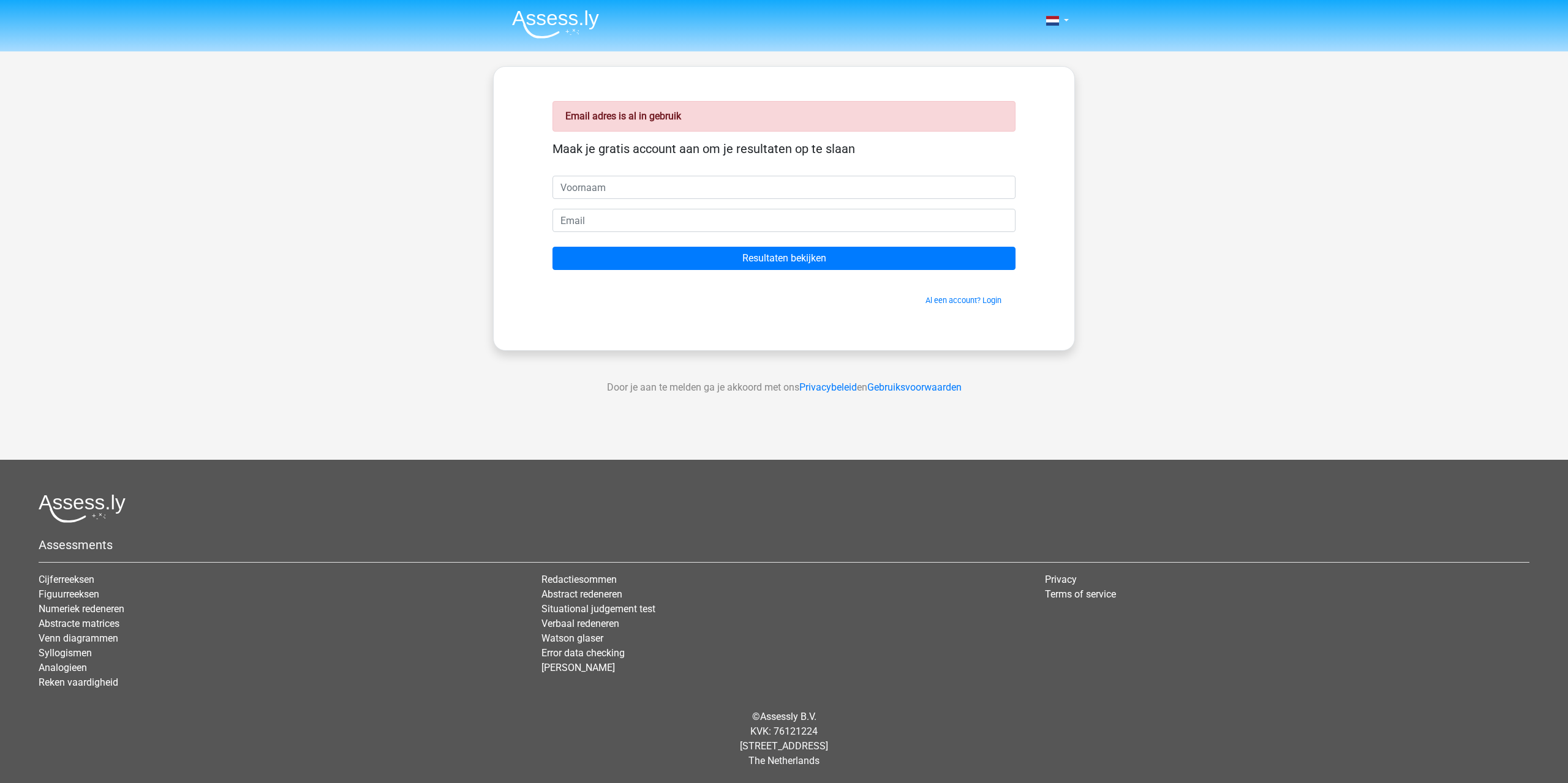
drag, startPoint x: 443, startPoint y: 195, endPoint x: 451, endPoint y: 199, distance: 8.9
click at [443, 195] on div "Nederlands English" at bounding box center [784, 366] width 1568 height 733
click at [992, 302] on link "Al een account? Login" at bounding box center [963, 300] width 76 height 9
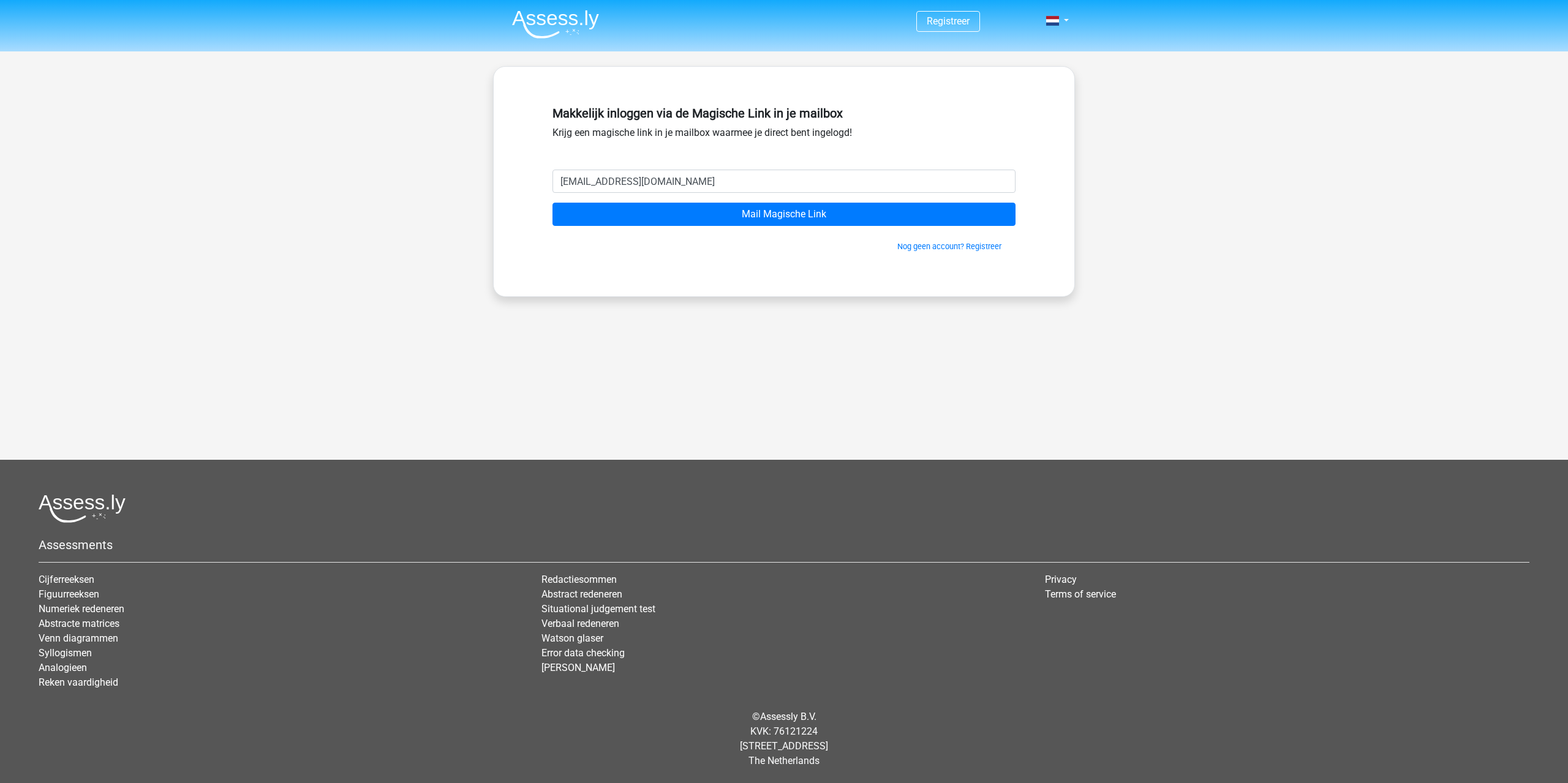
type input "[EMAIL_ADDRESS][DOMAIN_NAME]"
click at [297, 136] on div "Registreer" at bounding box center [784, 317] width 1568 height 635
click at [631, 210] on input "Mail Magische Link" at bounding box center [784, 214] width 463 height 23
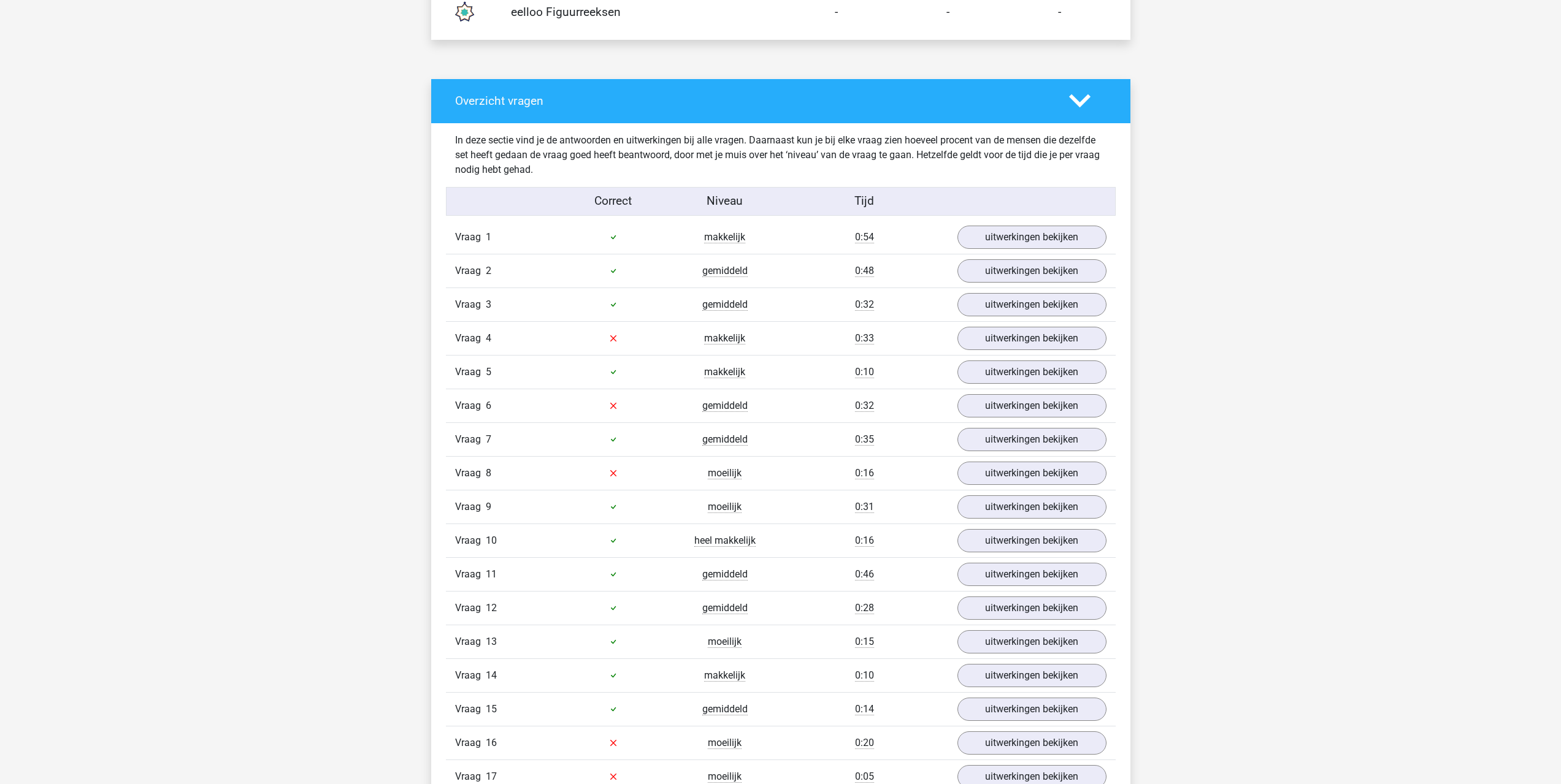
scroll to position [981, 0]
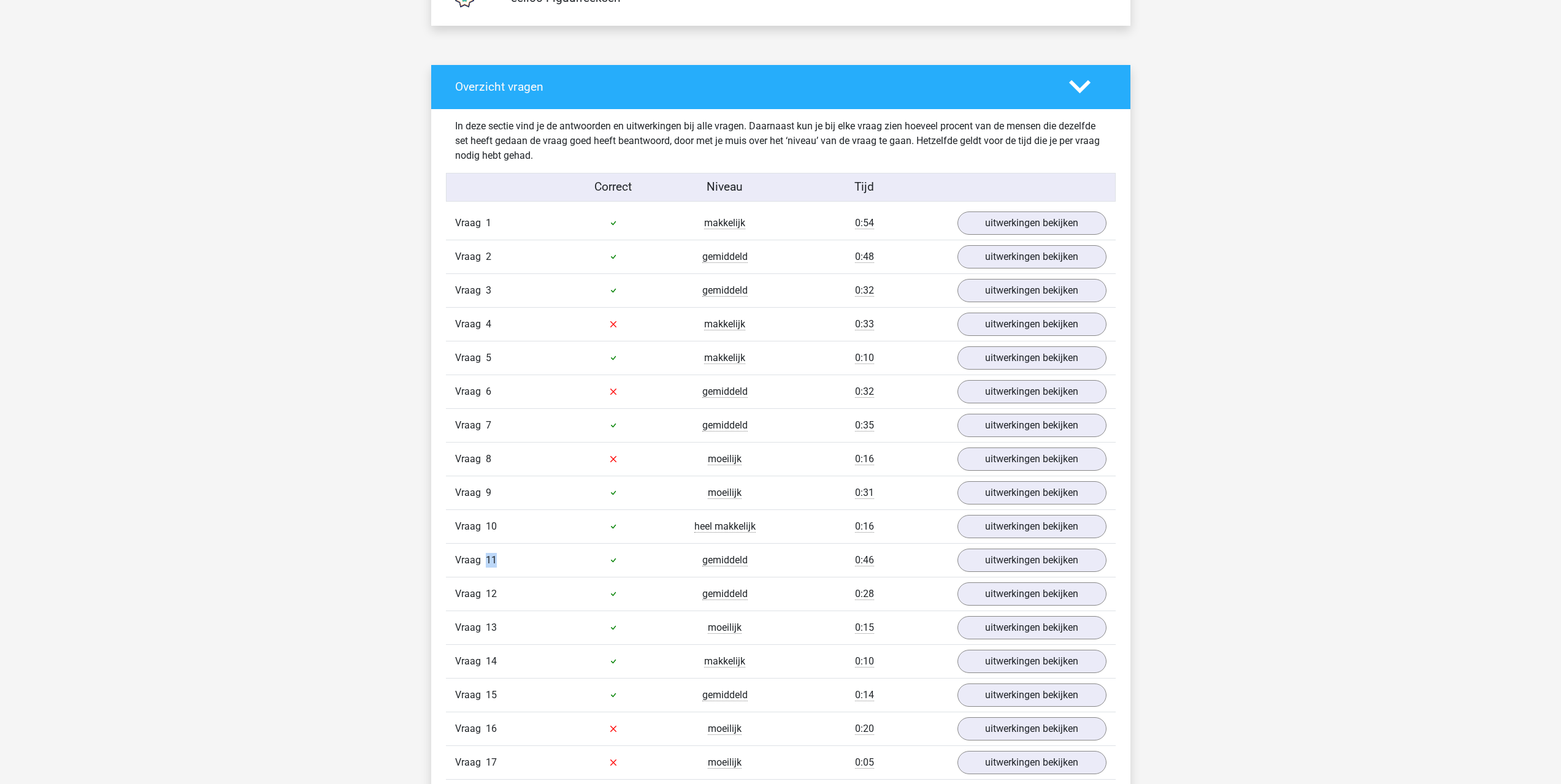
drag, startPoint x: 534, startPoint y: 562, endPoint x: 453, endPoint y: 560, distance: 81.0
click at [453, 560] on div "Vraag 11" at bounding box center [502, 560] width 112 height 14
click at [1029, 567] on link "uitwerkingen bekijken" at bounding box center [1031, 560] width 171 height 27
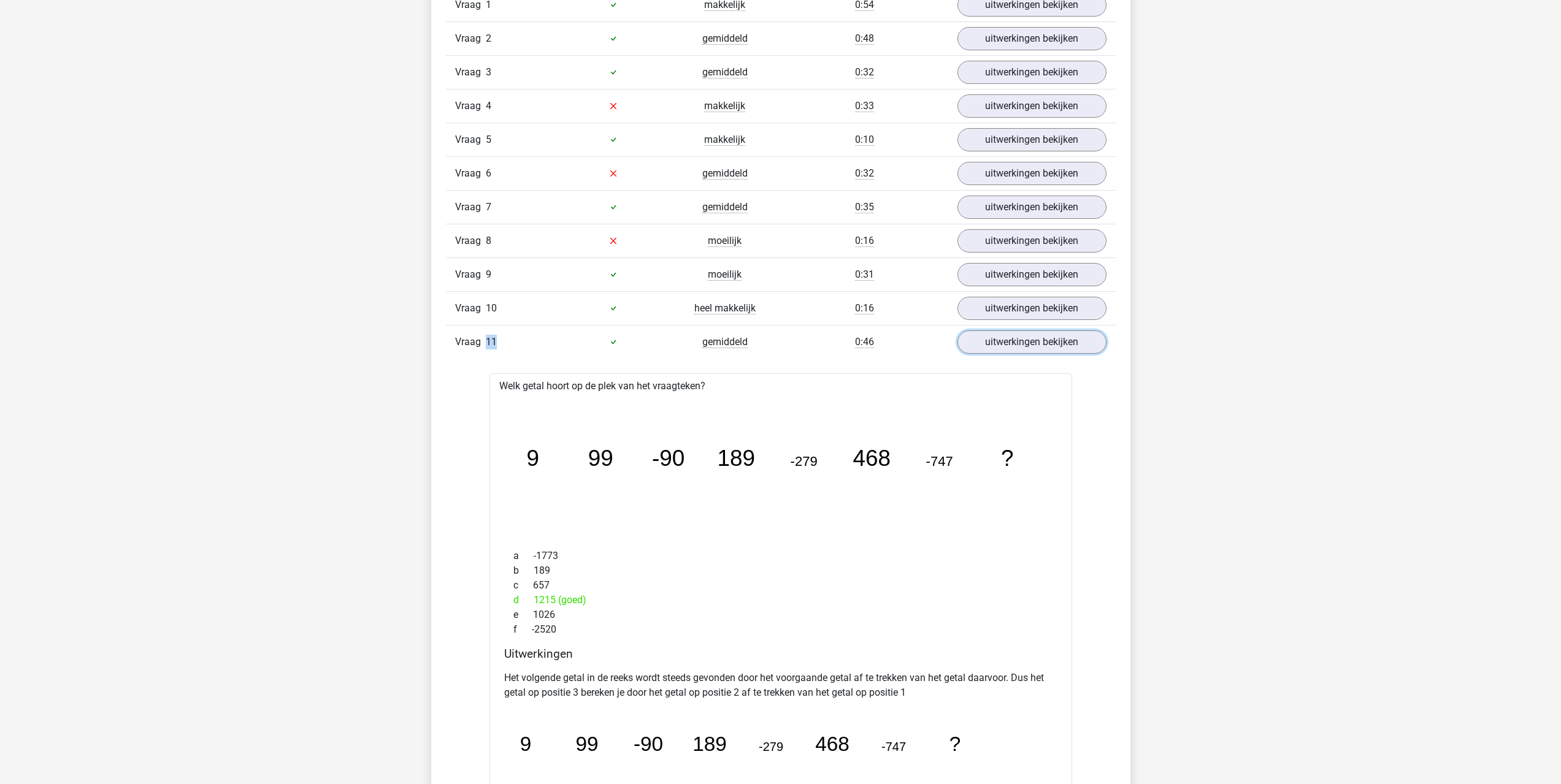
scroll to position [1226, 0]
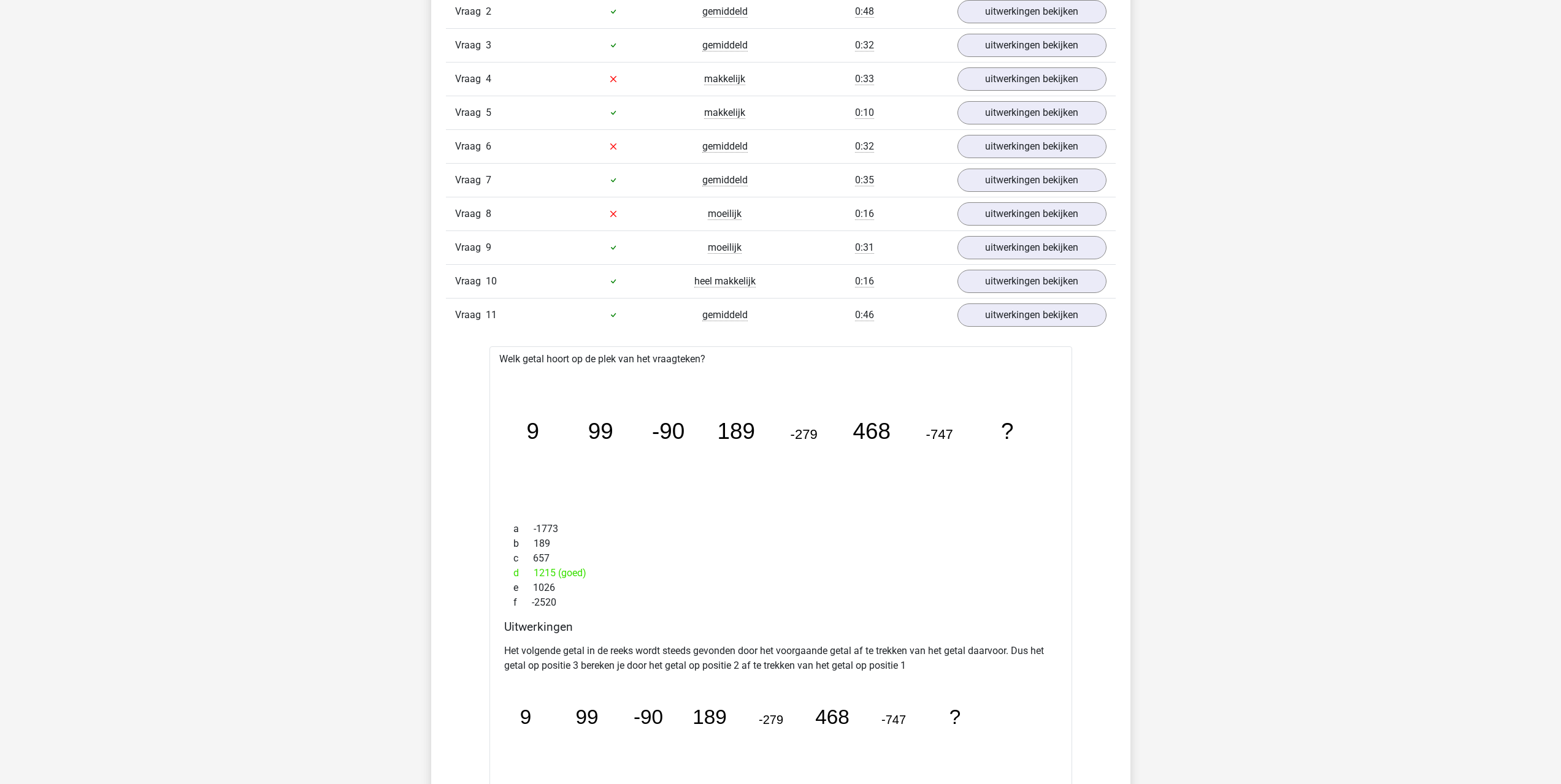
click at [619, 515] on div "Welk getal hoort op de plek van het vraagteken? image/svg+xml 9 99 -90 189 -279…" at bounding box center [780, 607] width 583 height 521
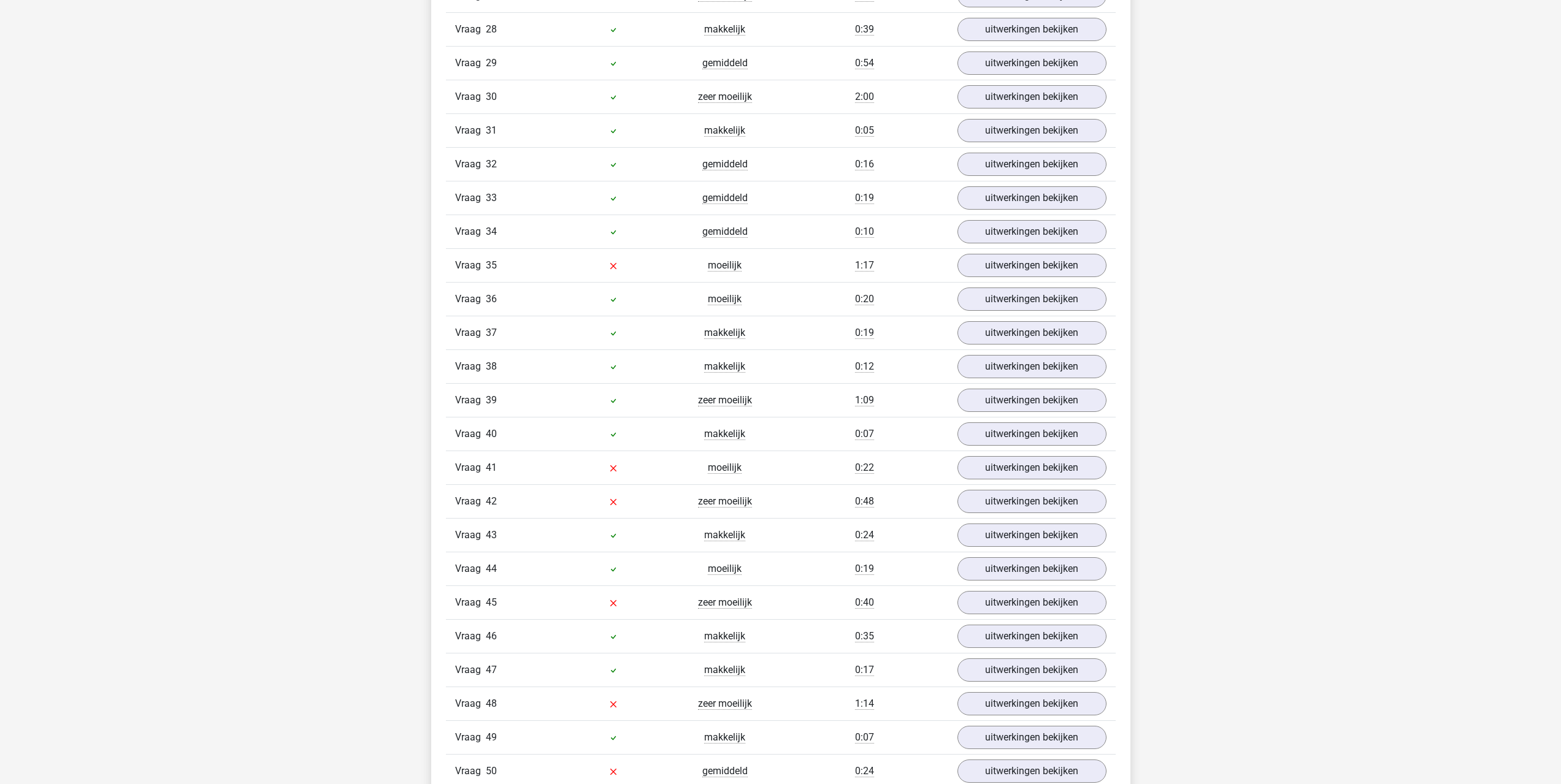
scroll to position [2636, 0]
click at [985, 610] on link "uitwerkingen bekijken" at bounding box center [1031, 602] width 171 height 27
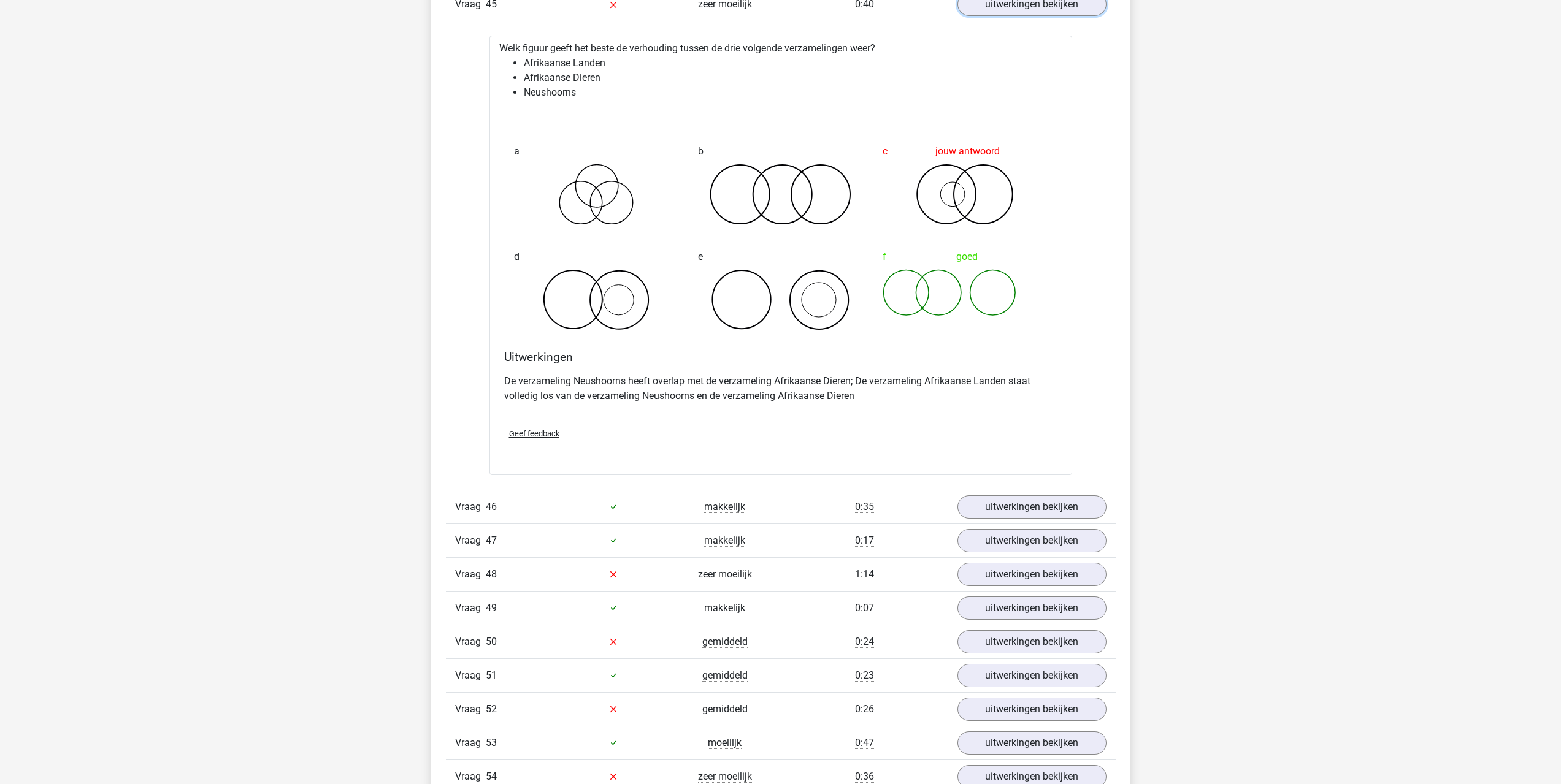
scroll to position [3249, 0]
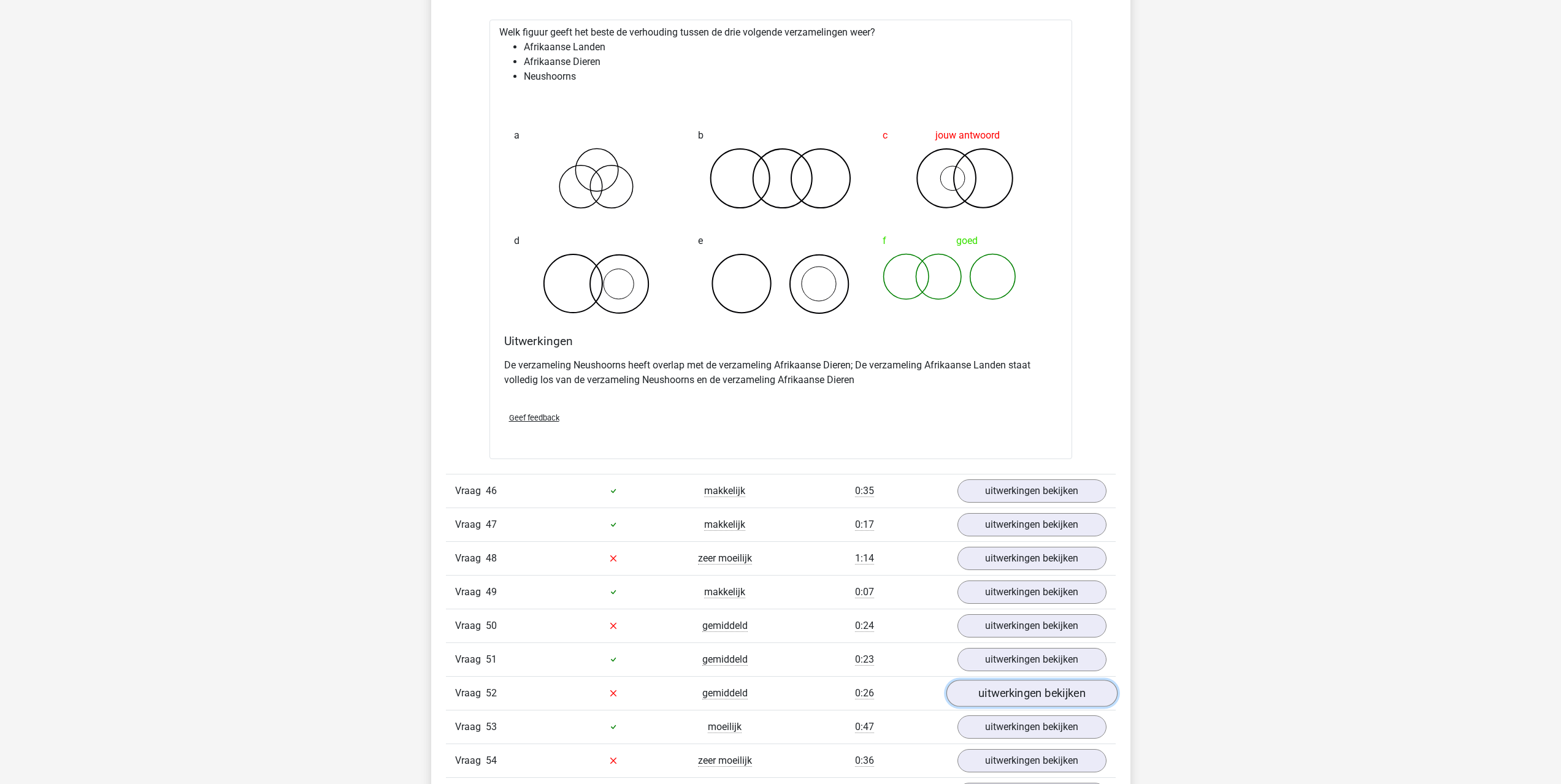
click at [985, 701] on link "uitwerkingen bekijken" at bounding box center [1031, 693] width 171 height 27
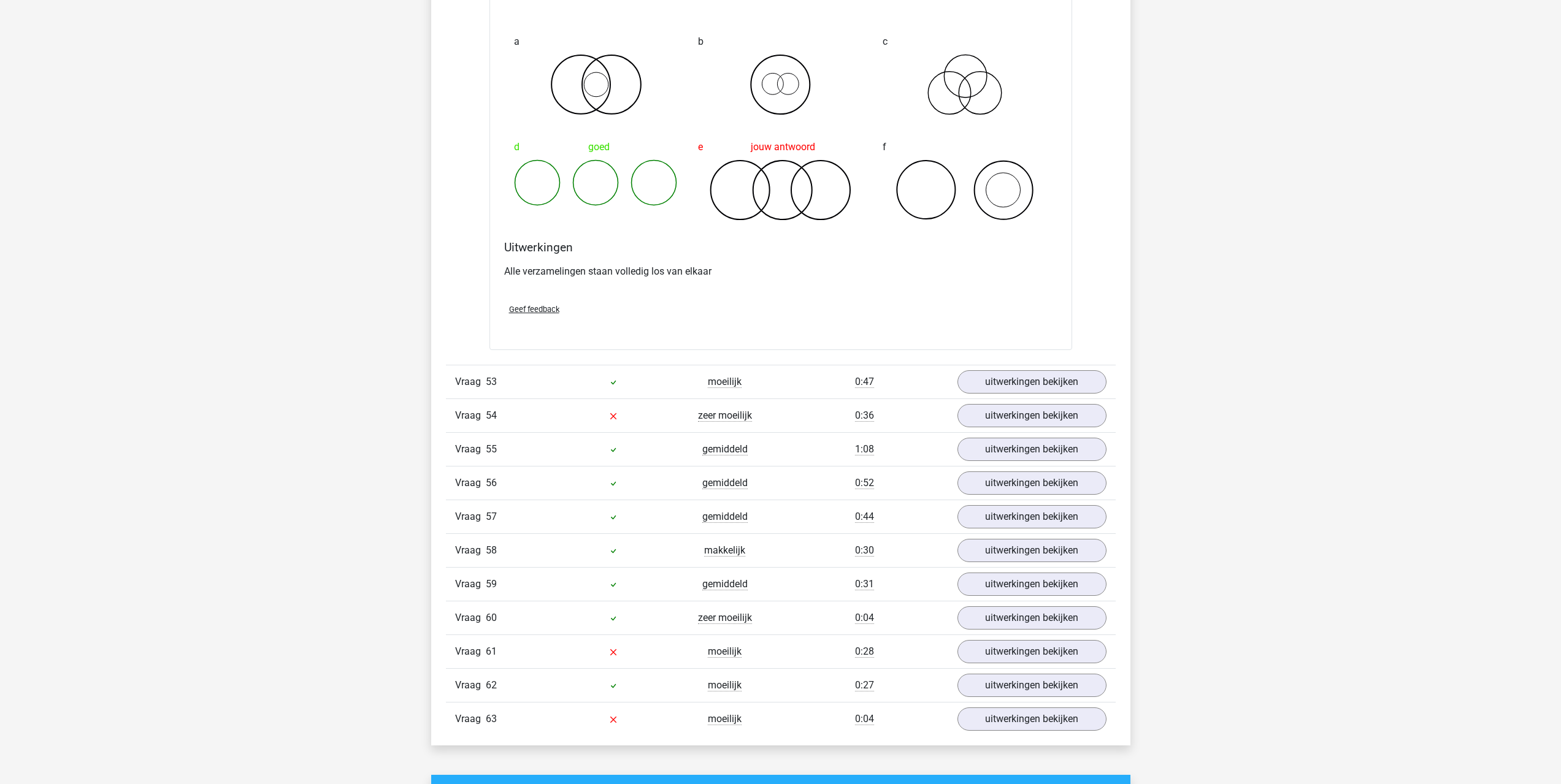
scroll to position [4046, 0]
click at [1002, 657] on link "uitwerkingen bekijken" at bounding box center [1031, 653] width 171 height 27
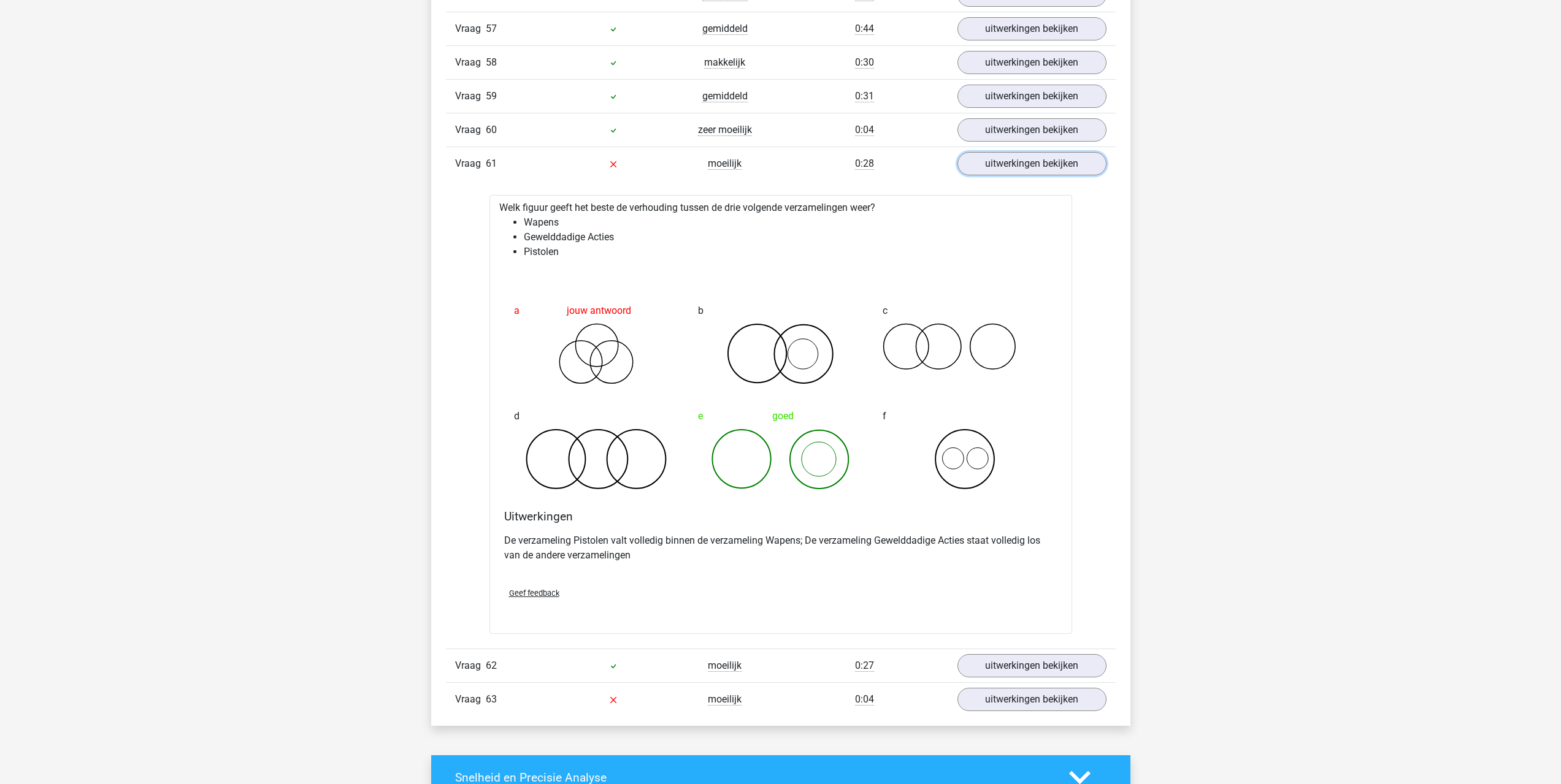
scroll to position [4537, 0]
click at [993, 696] on link "uitwerkingen bekijken" at bounding box center [1031, 698] width 171 height 27
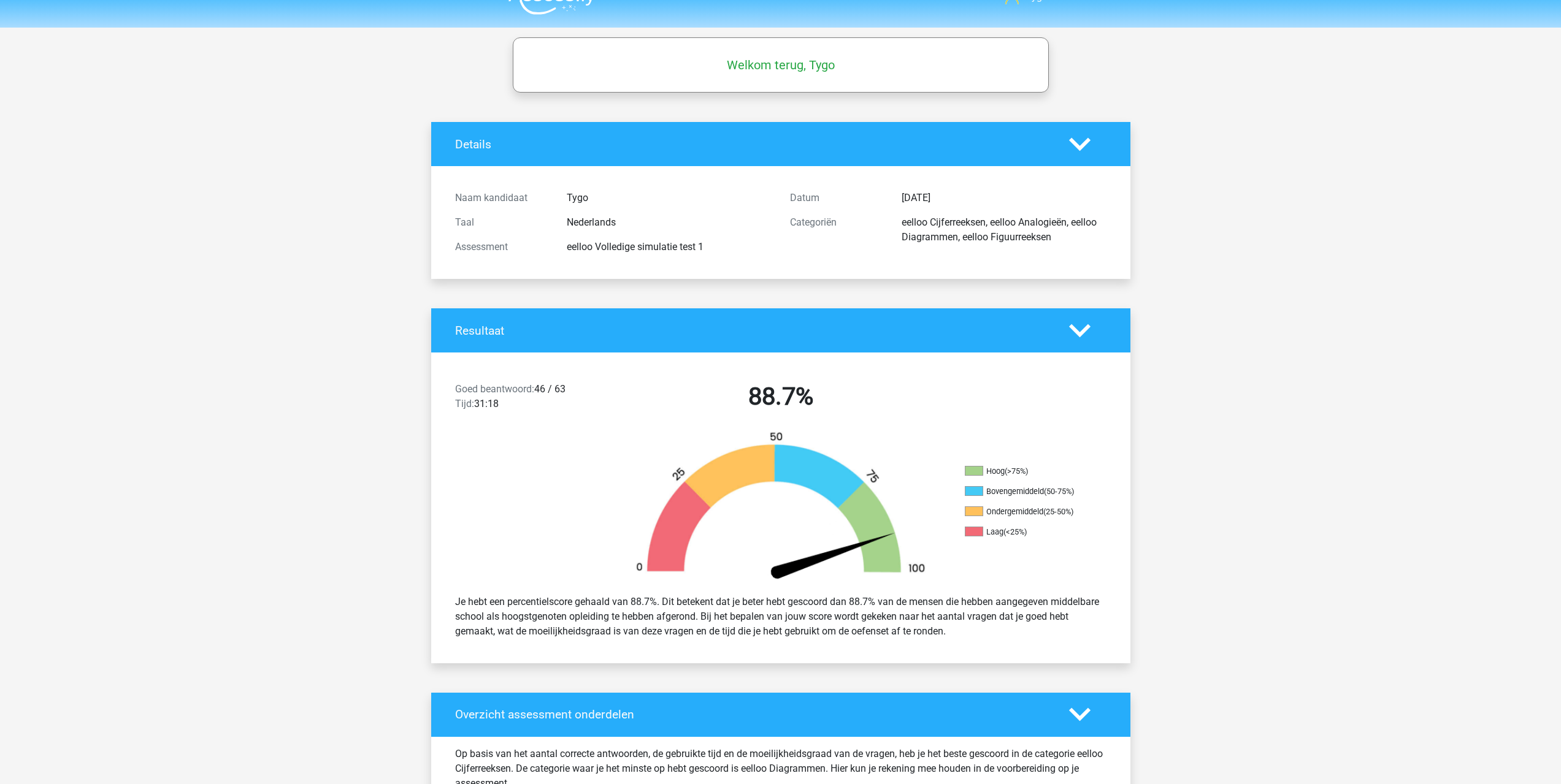
scroll to position [0, 0]
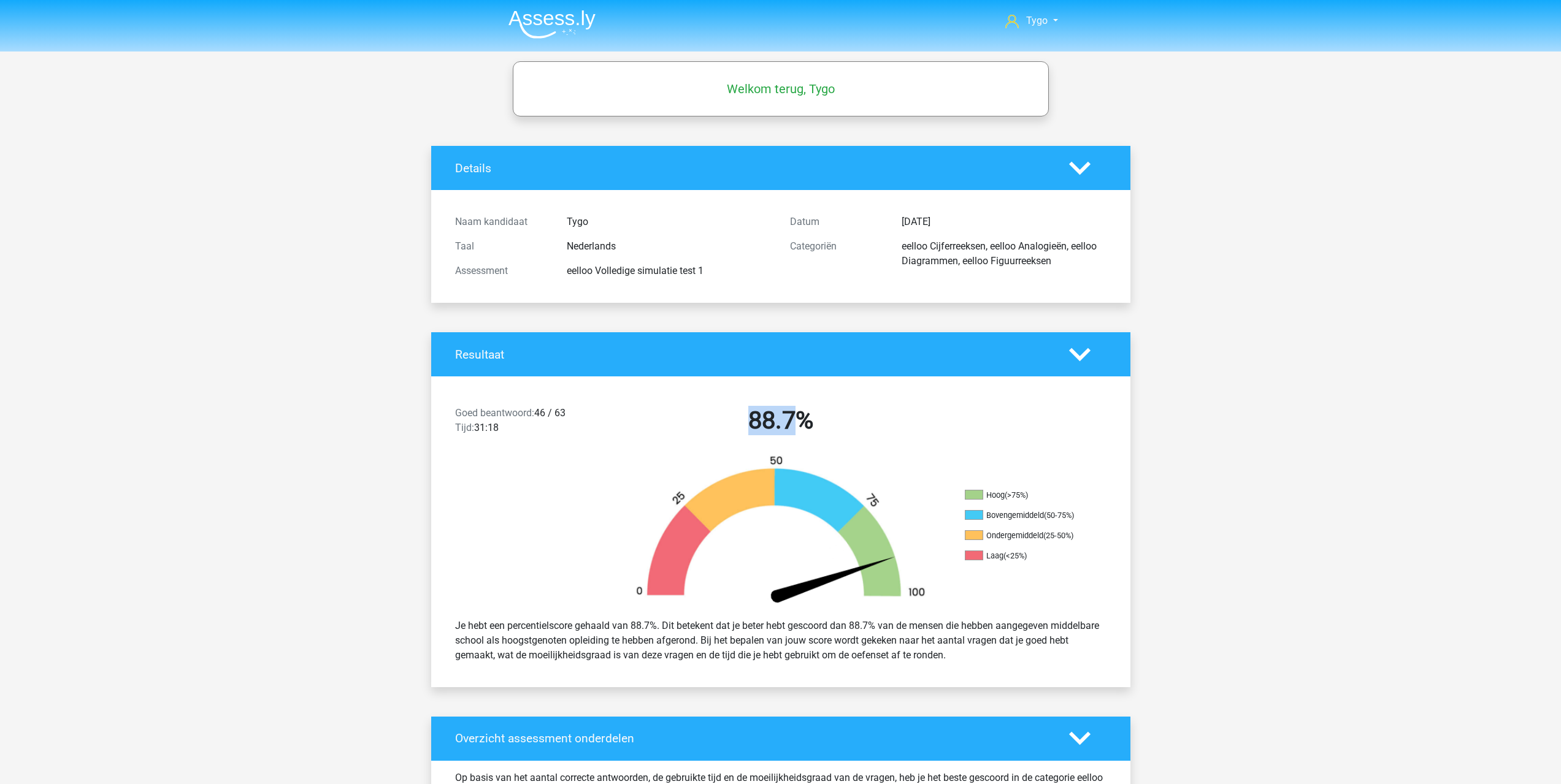
drag, startPoint x: 762, startPoint y: 430, endPoint x: 735, endPoint y: 420, distance: 28.8
click at [718, 430] on h2 "88.7%" at bounding box center [780, 420] width 316 height 29
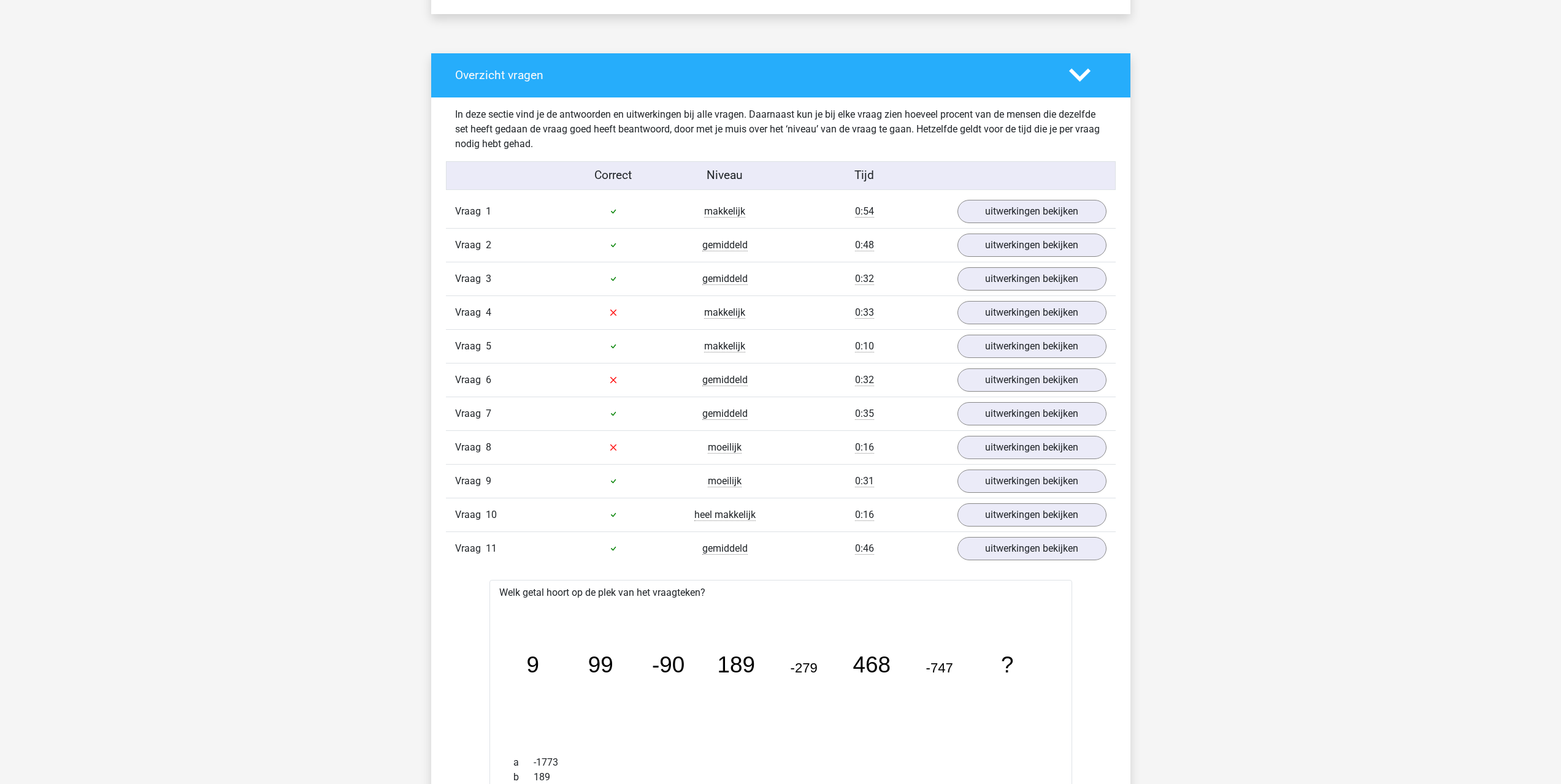
scroll to position [1042, 0]
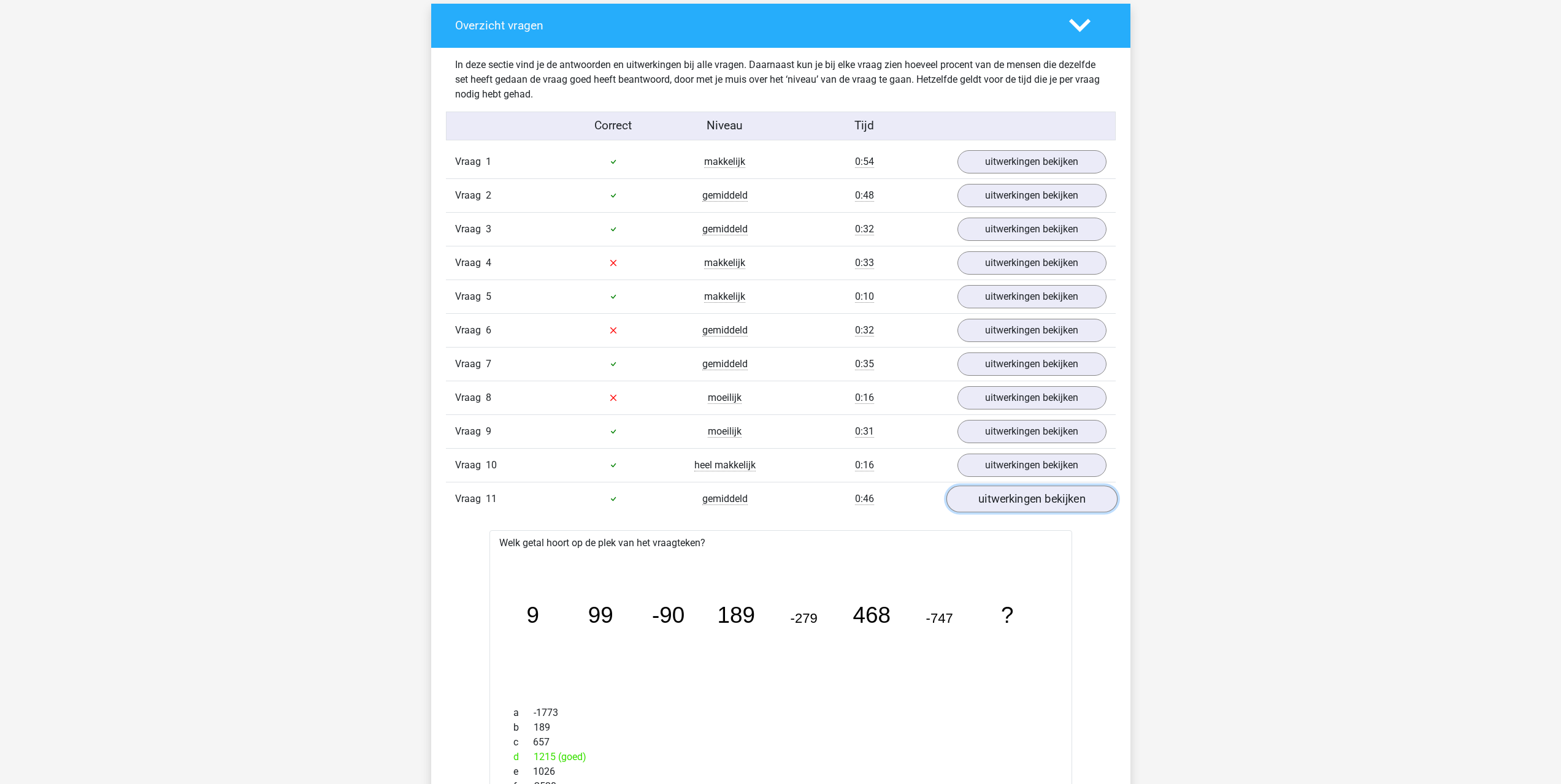
click at [1049, 507] on link "uitwerkingen bekijken" at bounding box center [1031, 499] width 171 height 27
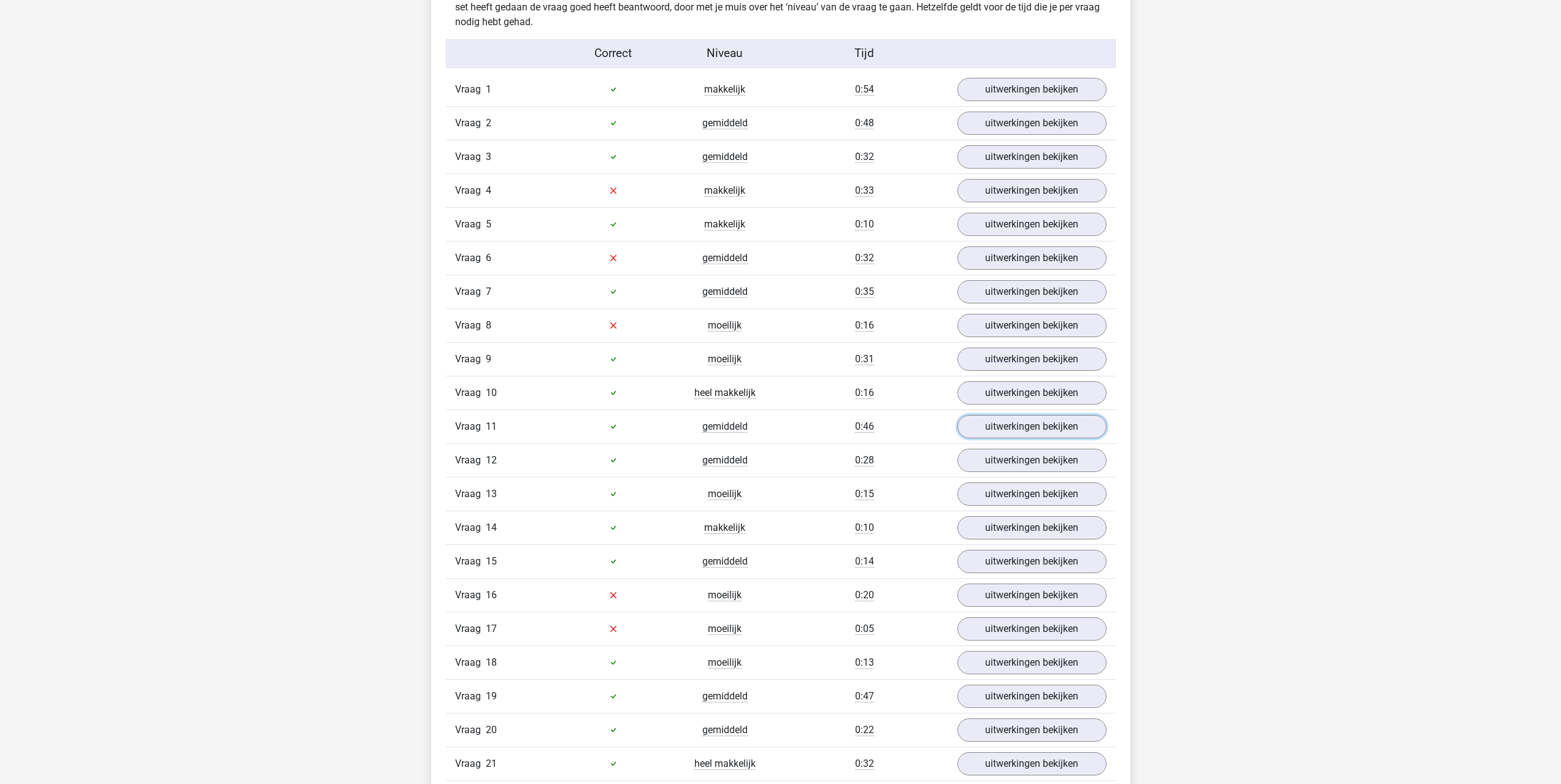
scroll to position [1165, 0]
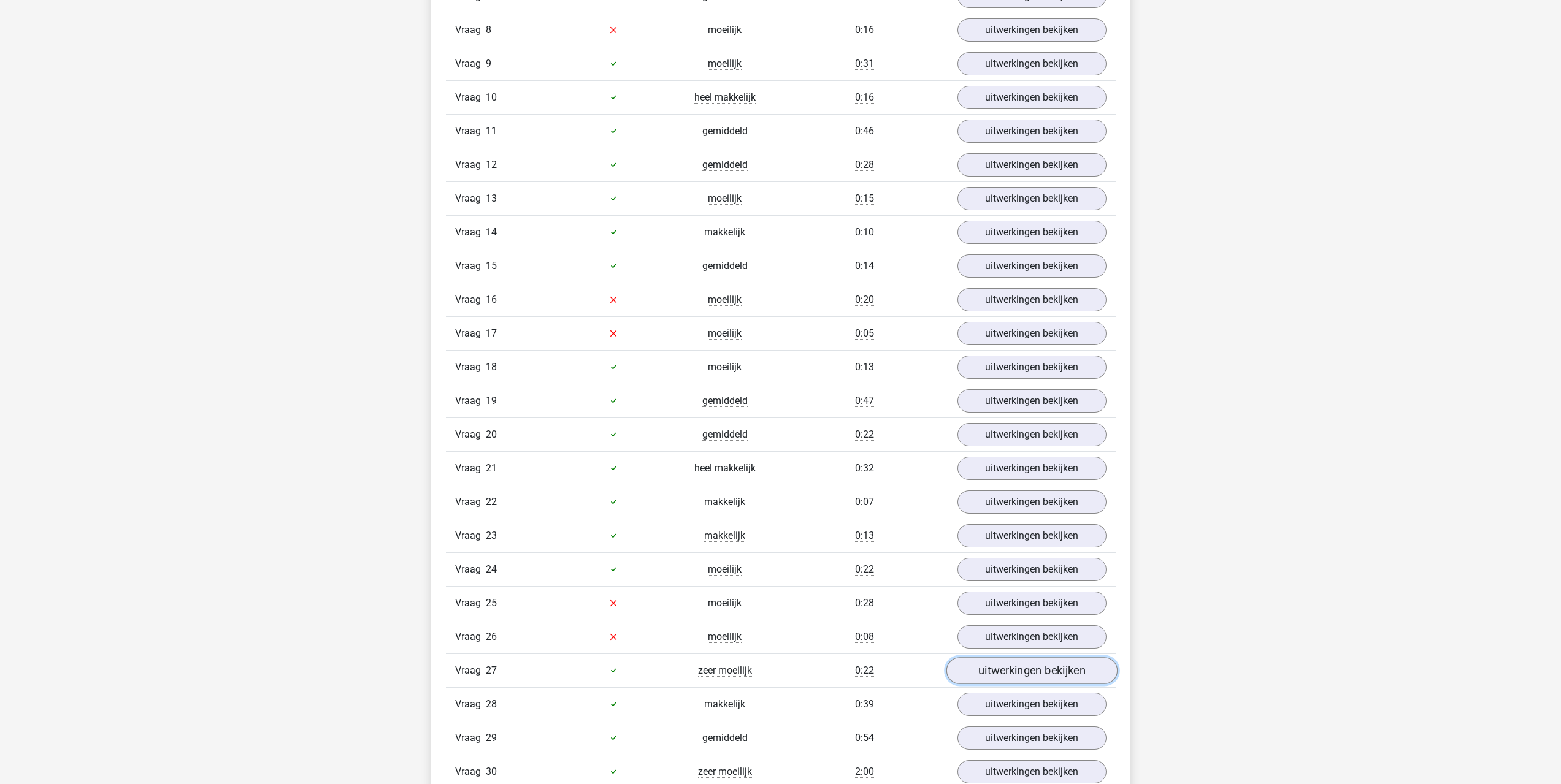
click at [1002, 666] on link "uitwerkingen bekijken" at bounding box center [1031, 670] width 171 height 27
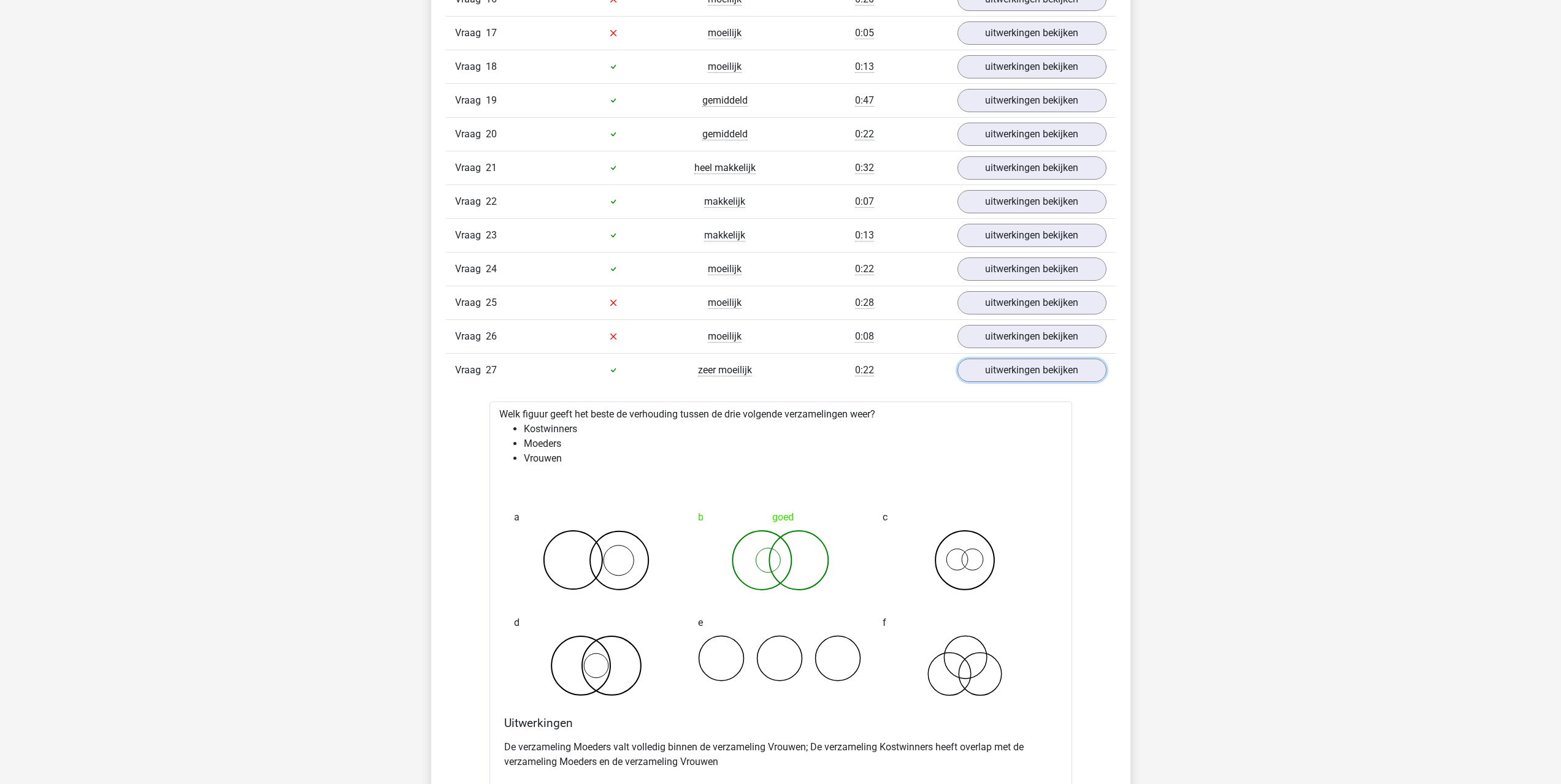
scroll to position [1717, 0]
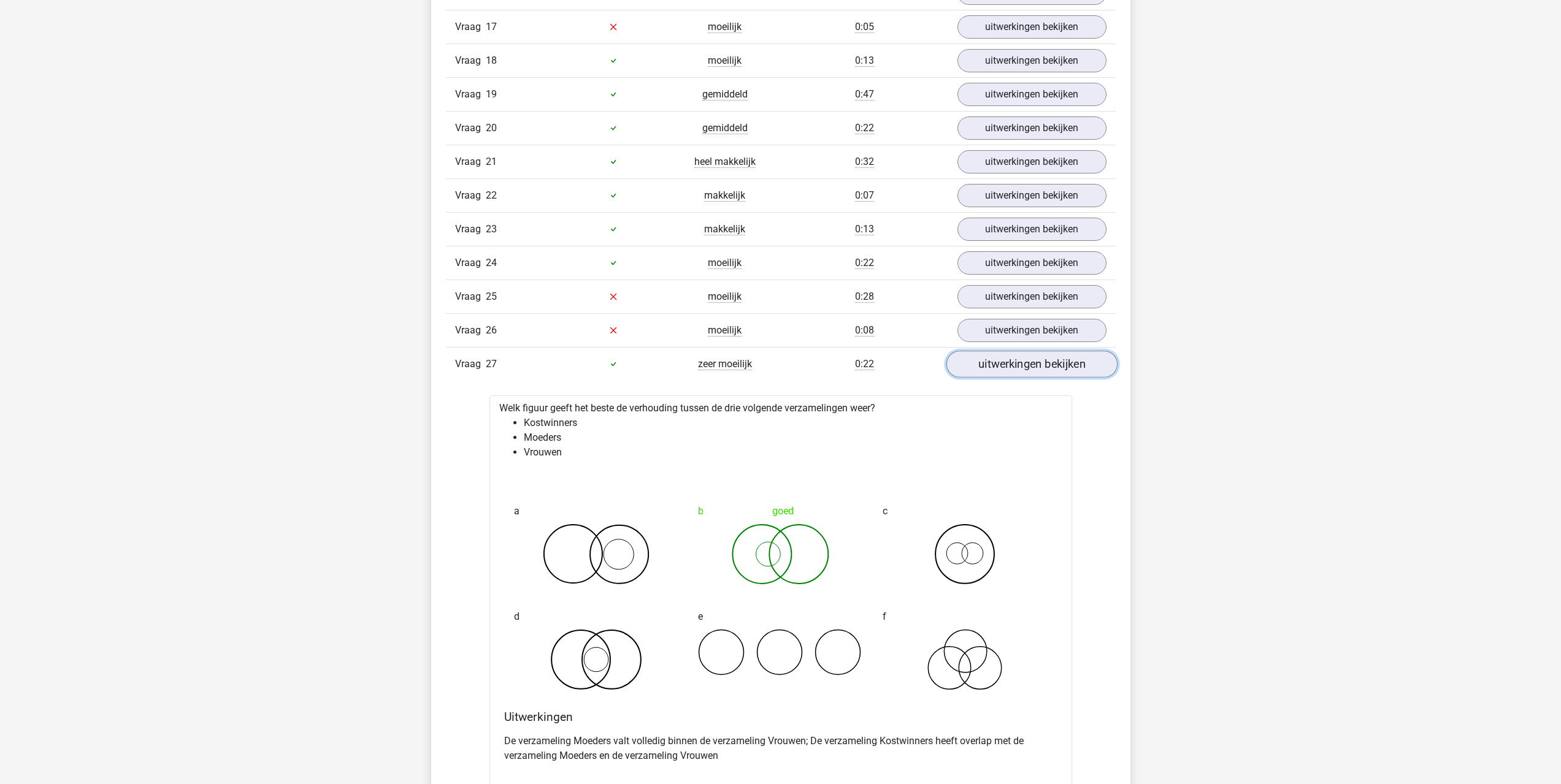
click at [1024, 368] on link "uitwerkingen bekijken" at bounding box center [1031, 364] width 171 height 27
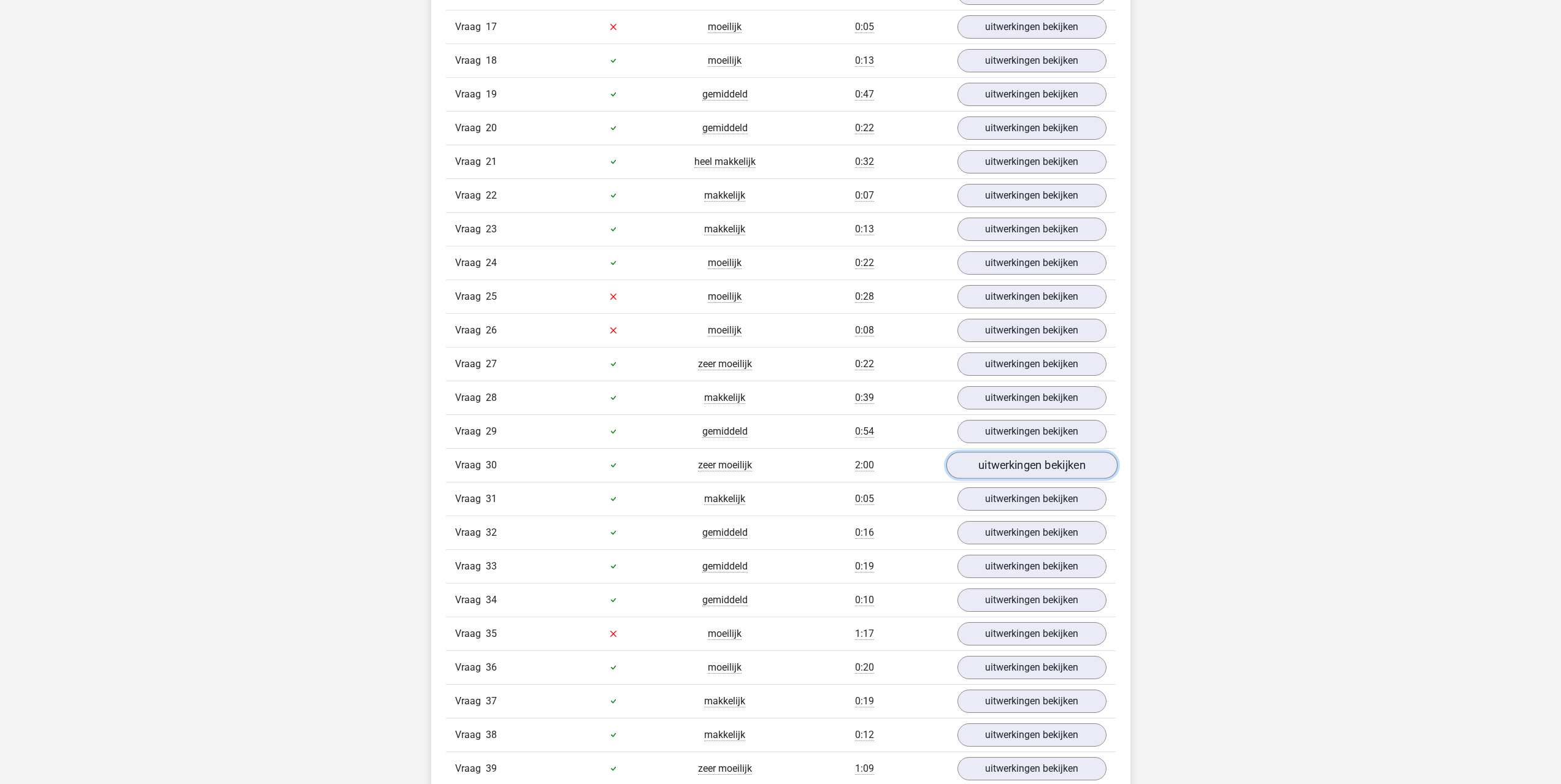
click at [996, 464] on link "uitwerkingen bekijken" at bounding box center [1031, 465] width 171 height 27
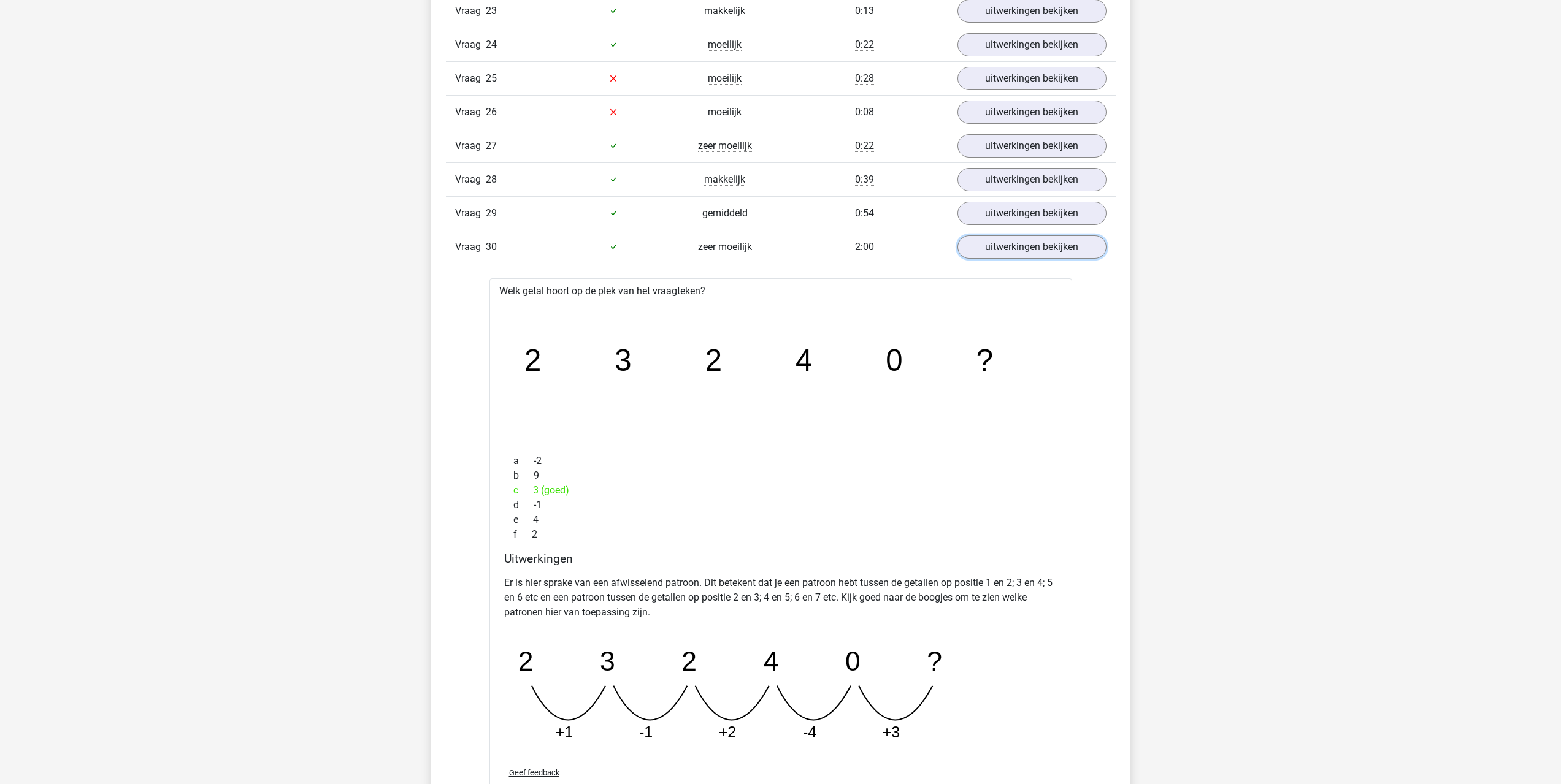
scroll to position [2023, 0]
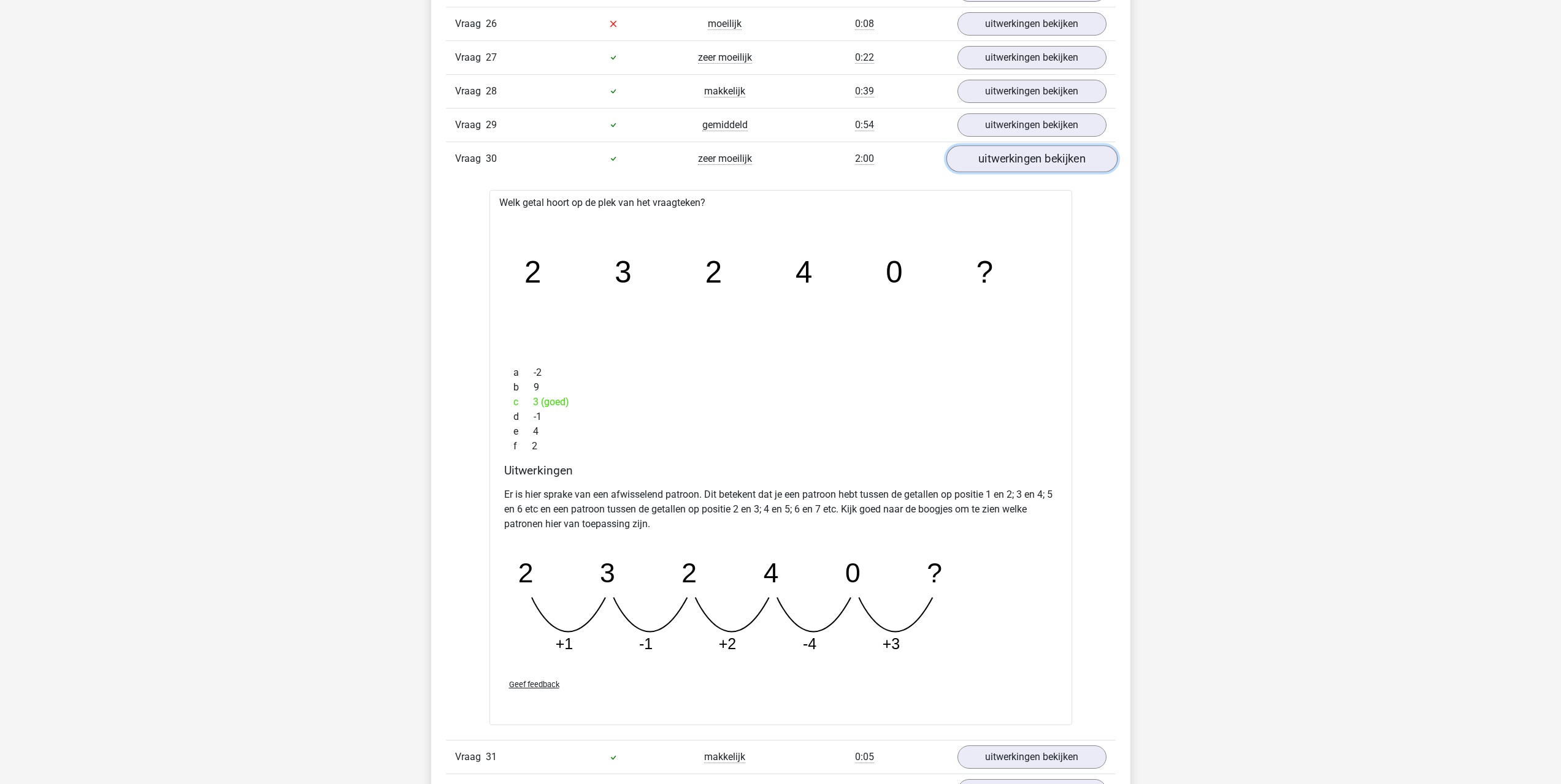
click at [993, 150] on link "uitwerkingen bekijken" at bounding box center [1031, 158] width 171 height 27
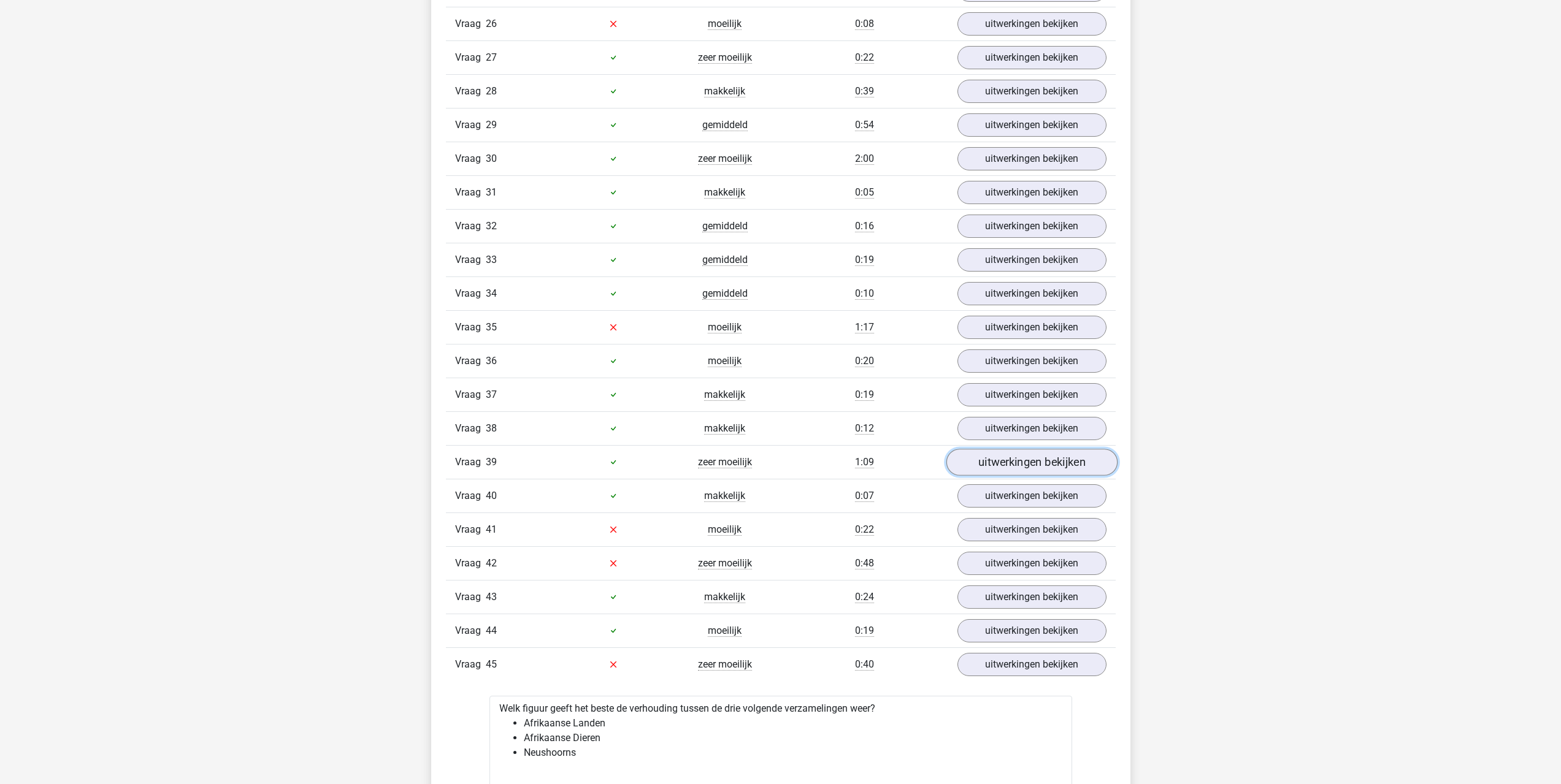
click at [1000, 466] on link "uitwerkingen bekijken" at bounding box center [1031, 462] width 171 height 27
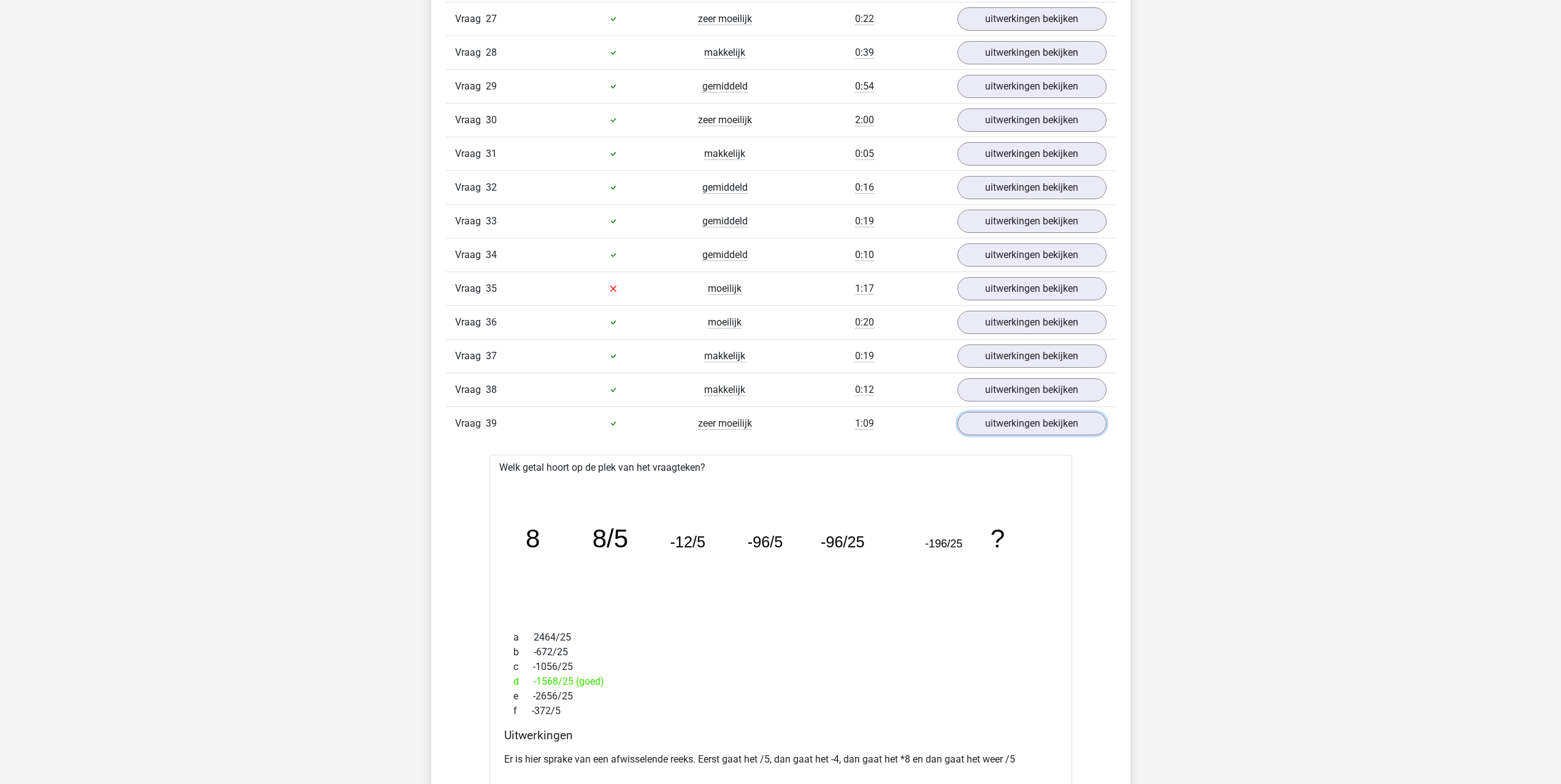
scroll to position [2084, 0]
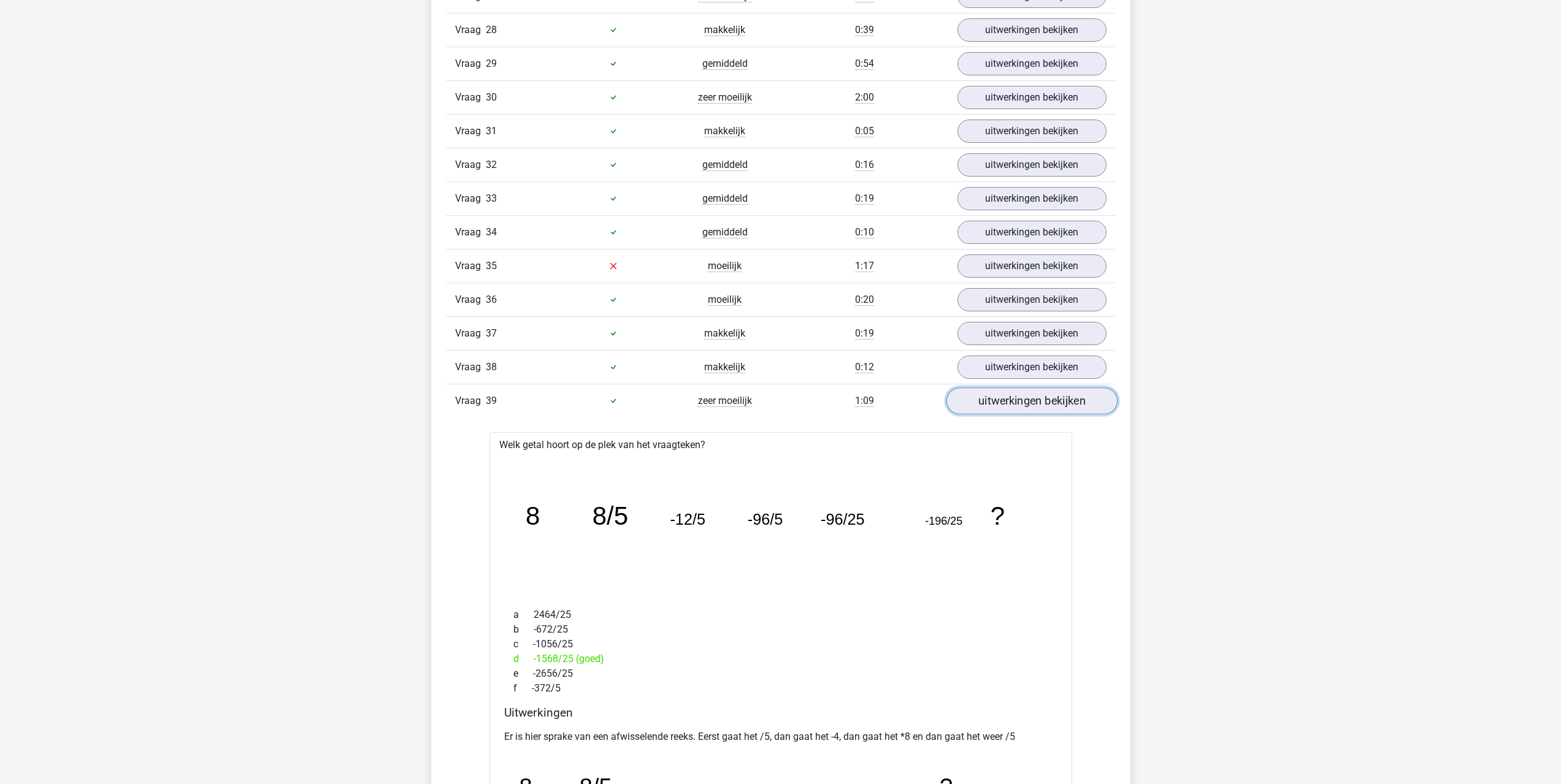
click at [1012, 405] on link "uitwerkingen bekijken" at bounding box center [1031, 401] width 171 height 27
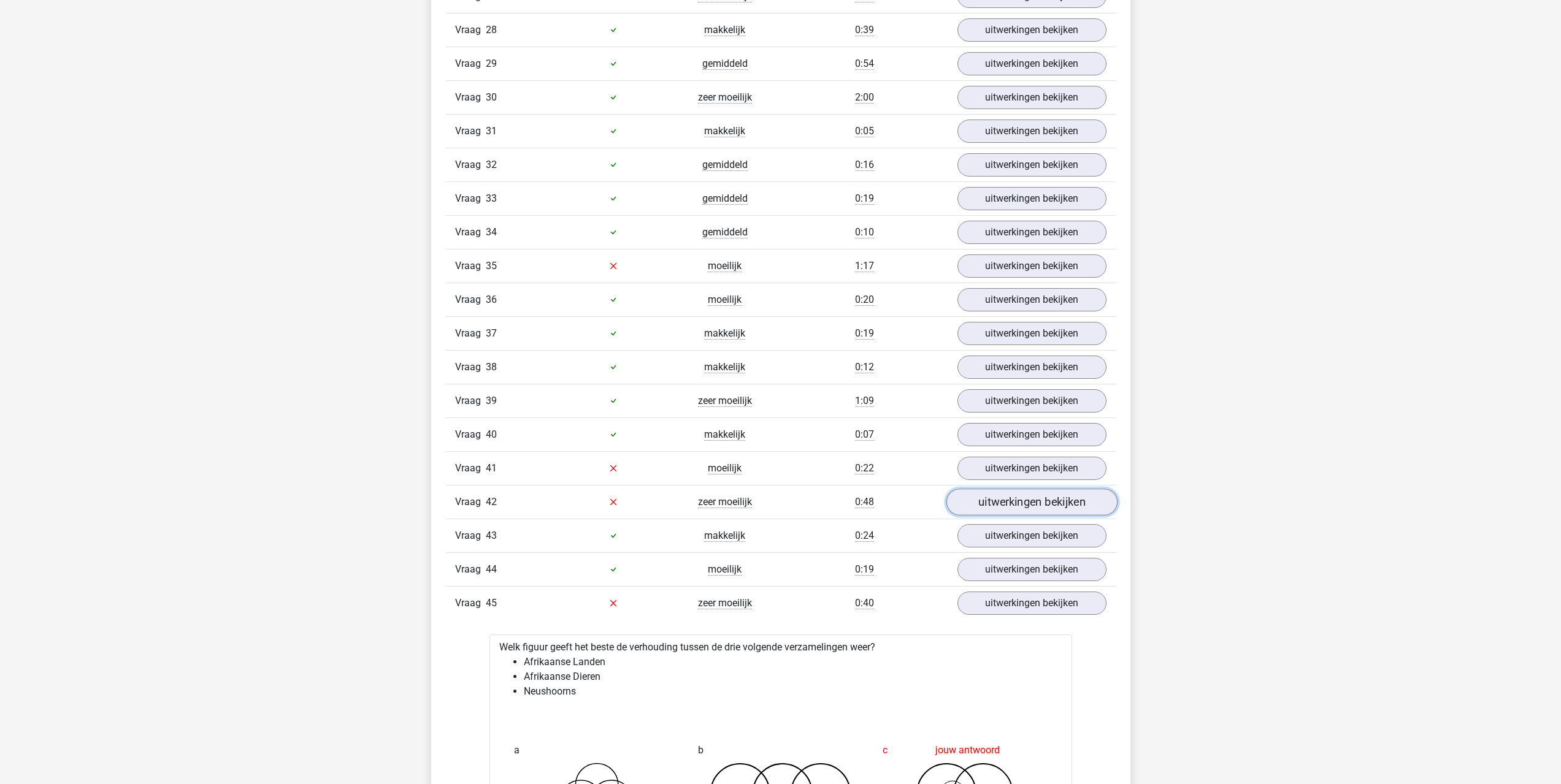
click at [974, 499] on link "uitwerkingen bekijken" at bounding box center [1031, 501] width 171 height 27
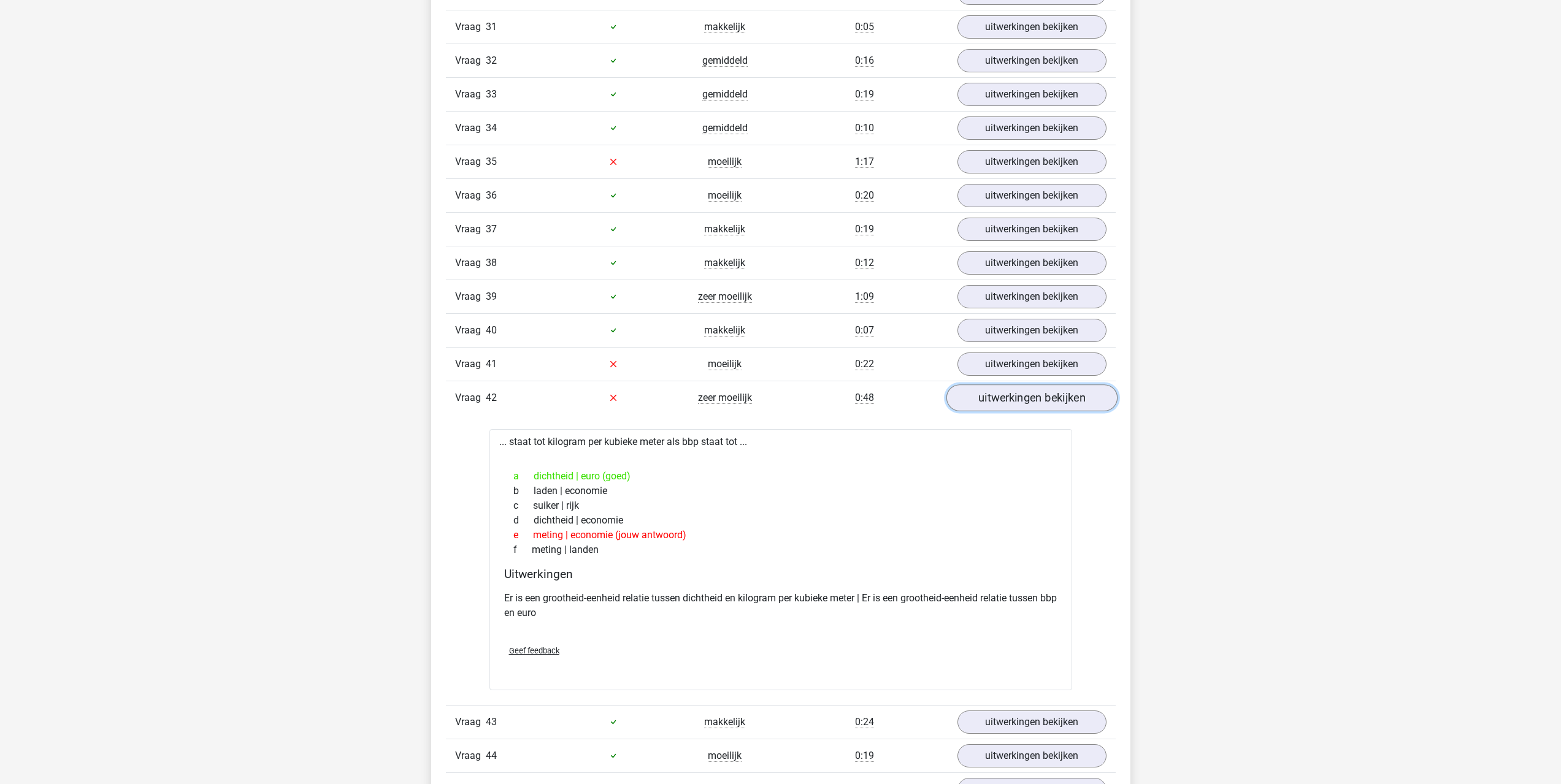
scroll to position [2207, 0]
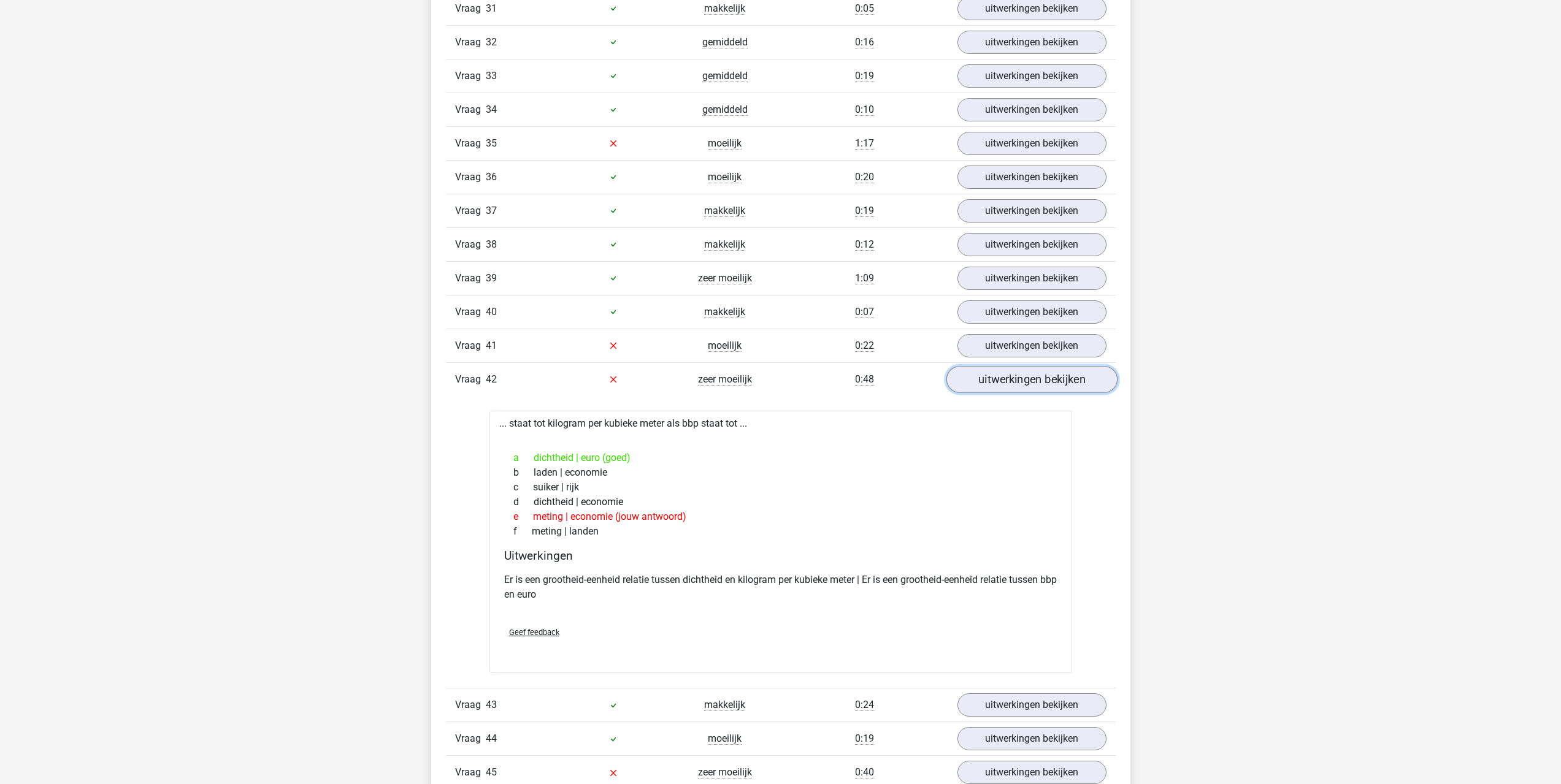
click at [1020, 378] on link "uitwerkingen bekijken" at bounding box center [1031, 379] width 171 height 27
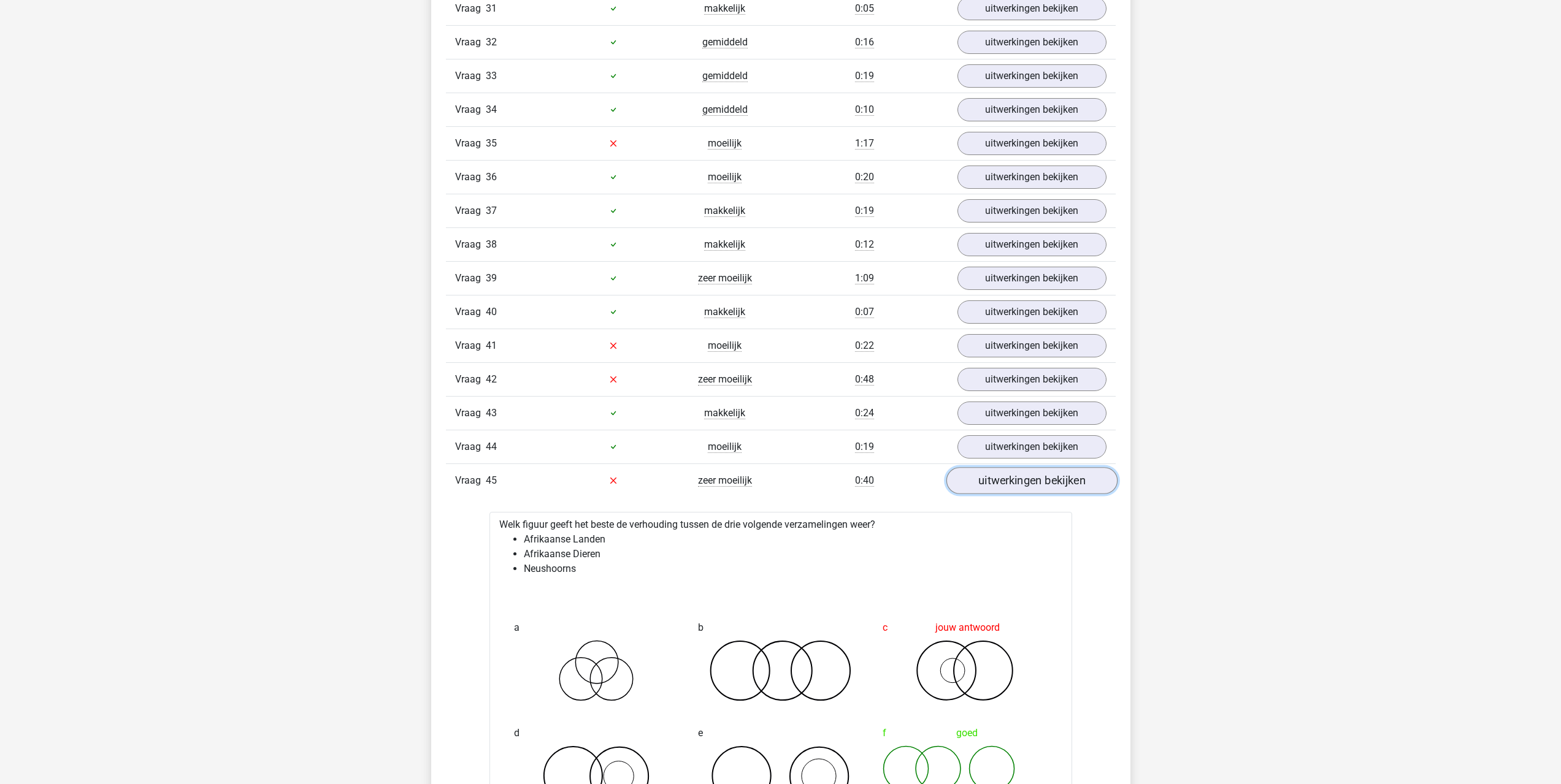
click at [1009, 482] on link "uitwerkingen bekijken" at bounding box center [1031, 480] width 171 height 27
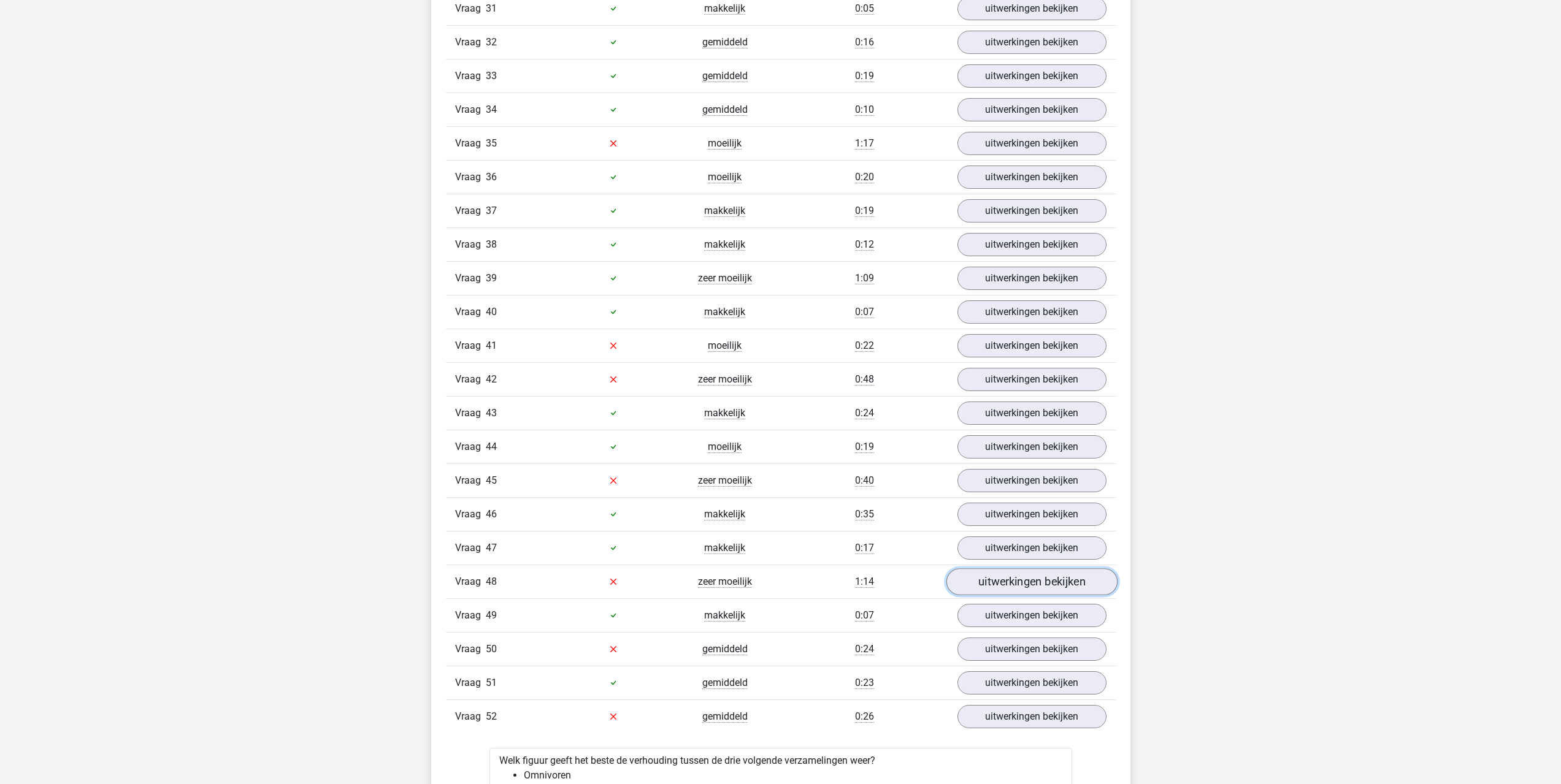
click at [991, 587] on link "uitwerkingen bekijken" at bounding box center [1031, 582] width 171 height 27
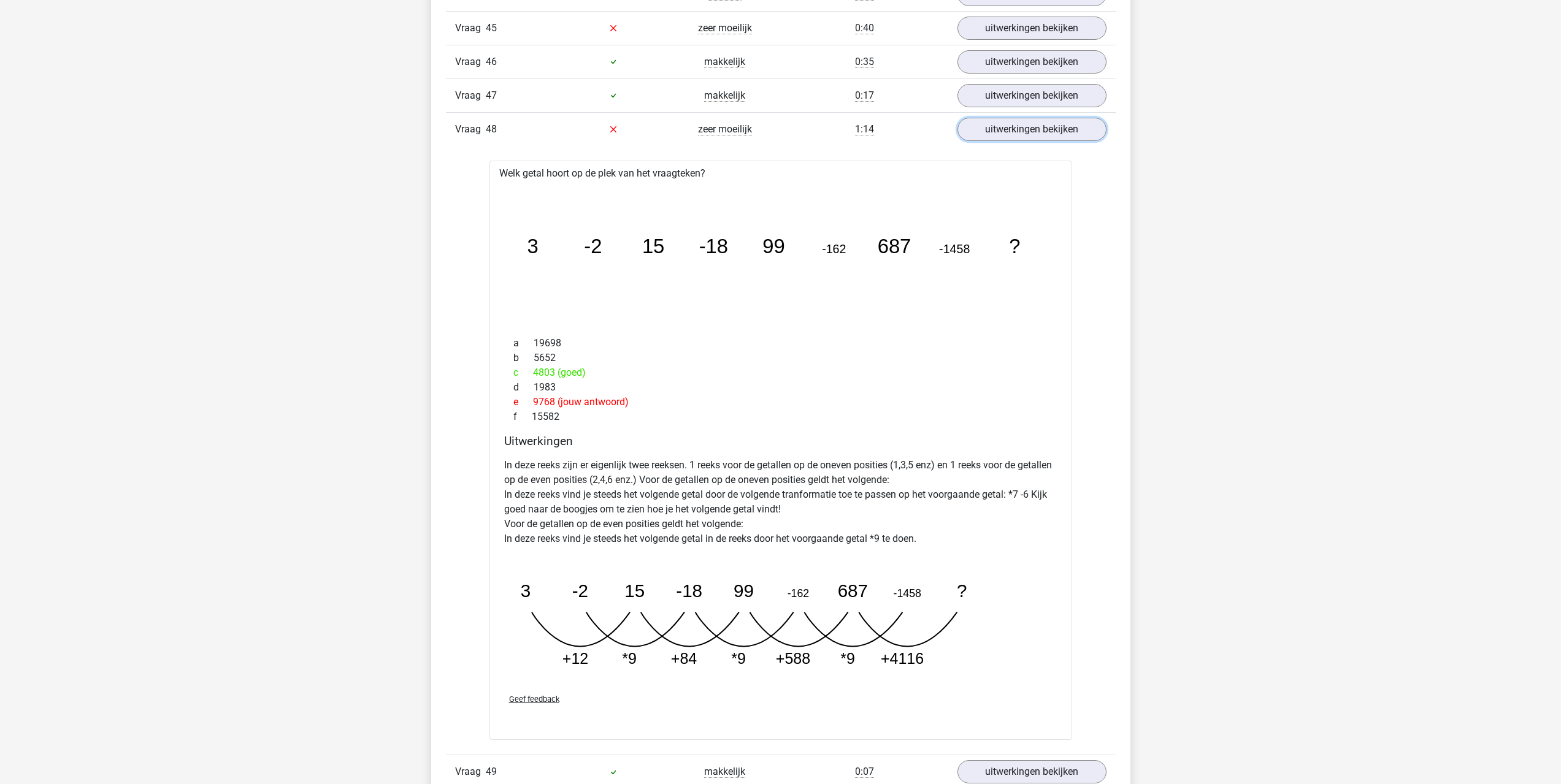
scroll to position [2575, 0]
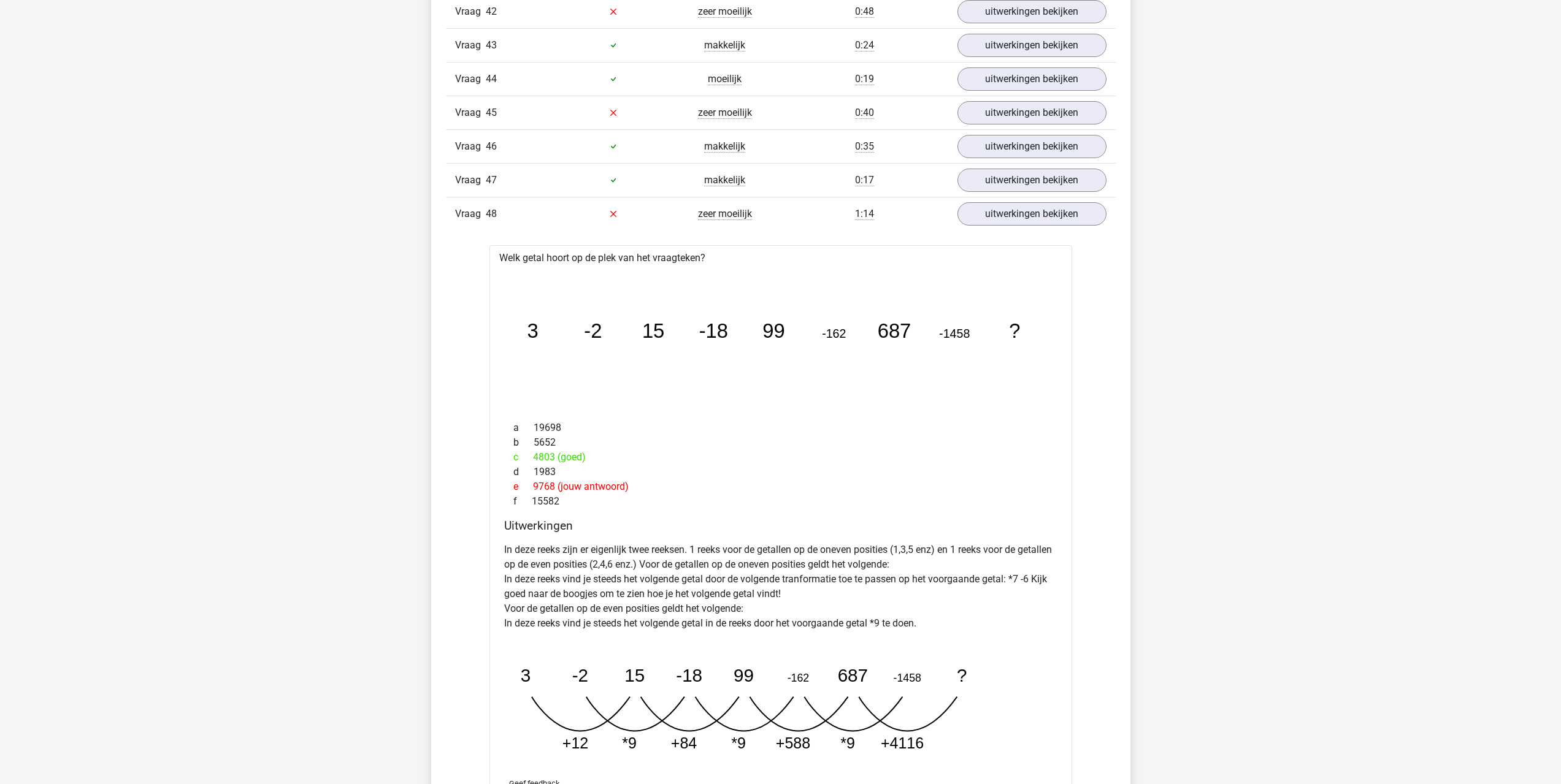
click at [983, 228] on div "Vraag 48 zeer moeilijk 1:14 uitwerkingen bekijken" at bounding box center [781, 213] width 670 height 34
click at [984, 216] on link "uitwerkingen bekijken" at bounding box center [1031, 213] width 171 height 27
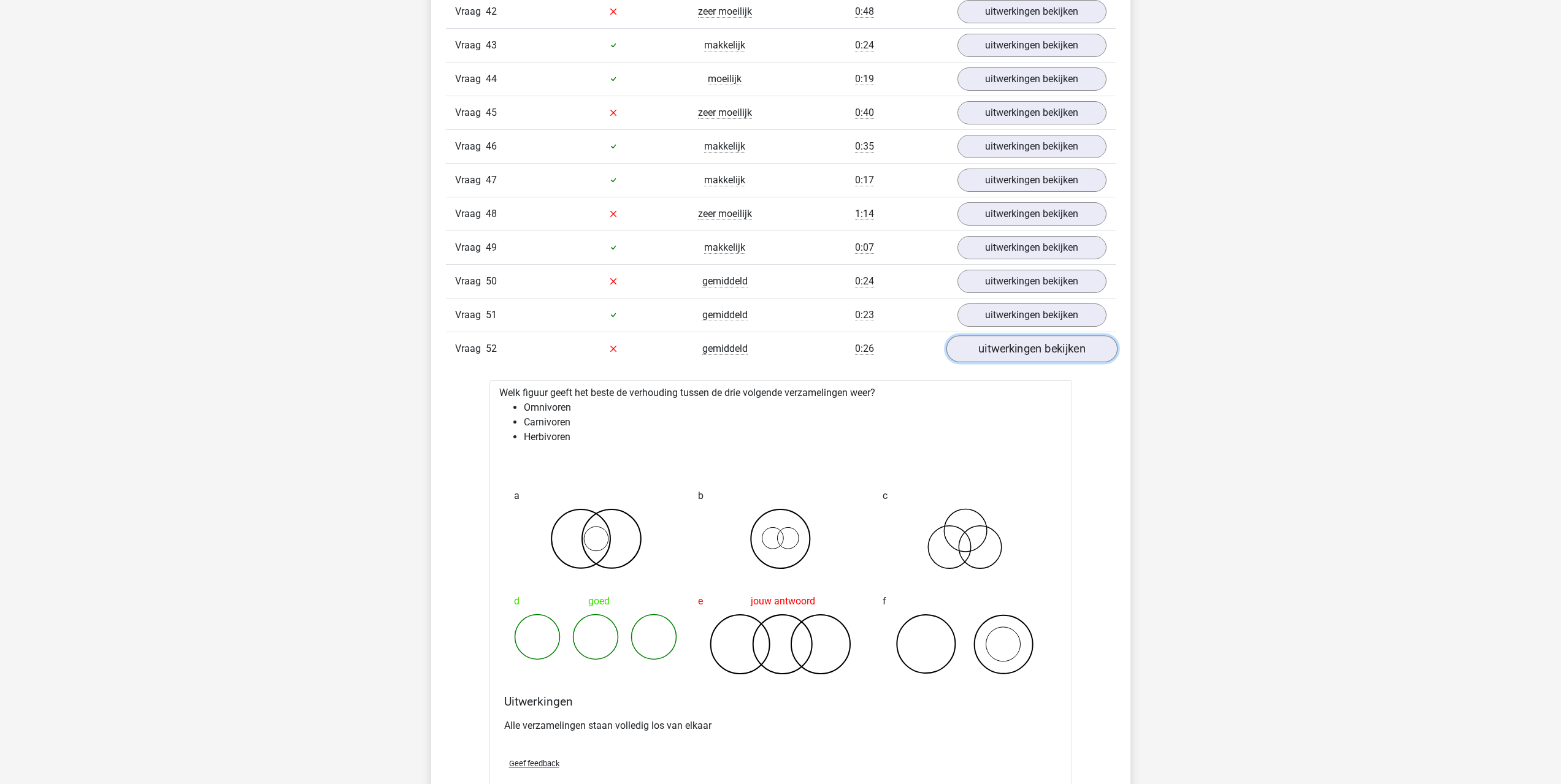
click at [1005, 348] on link "uitwerkingen bekijken" at bounding box center [1031, 348] width 171 height 27
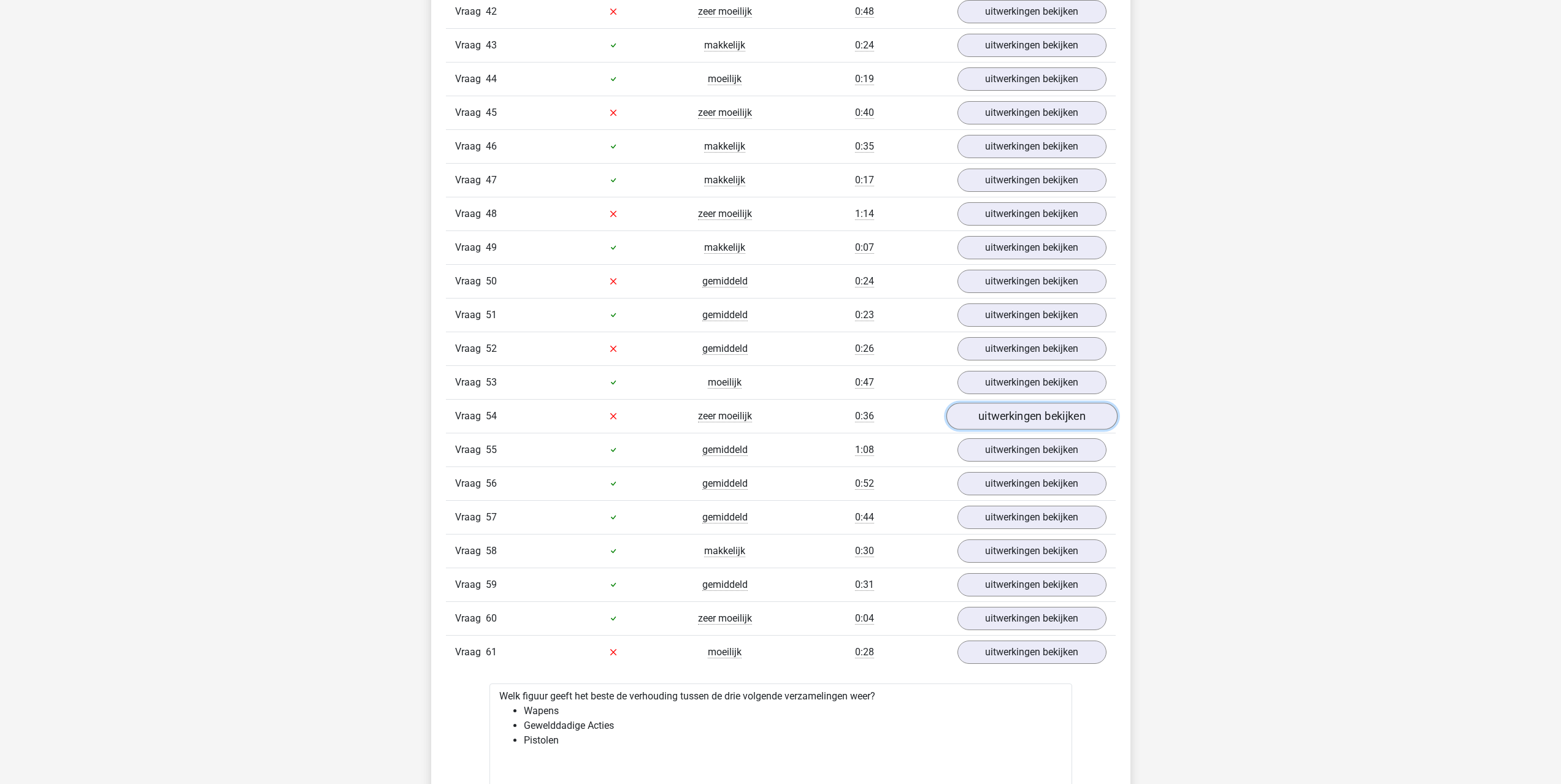
click at [981, 409] on link "uitwerkingen bekijken" at bounding box center [1031, 416] width 171 height 27
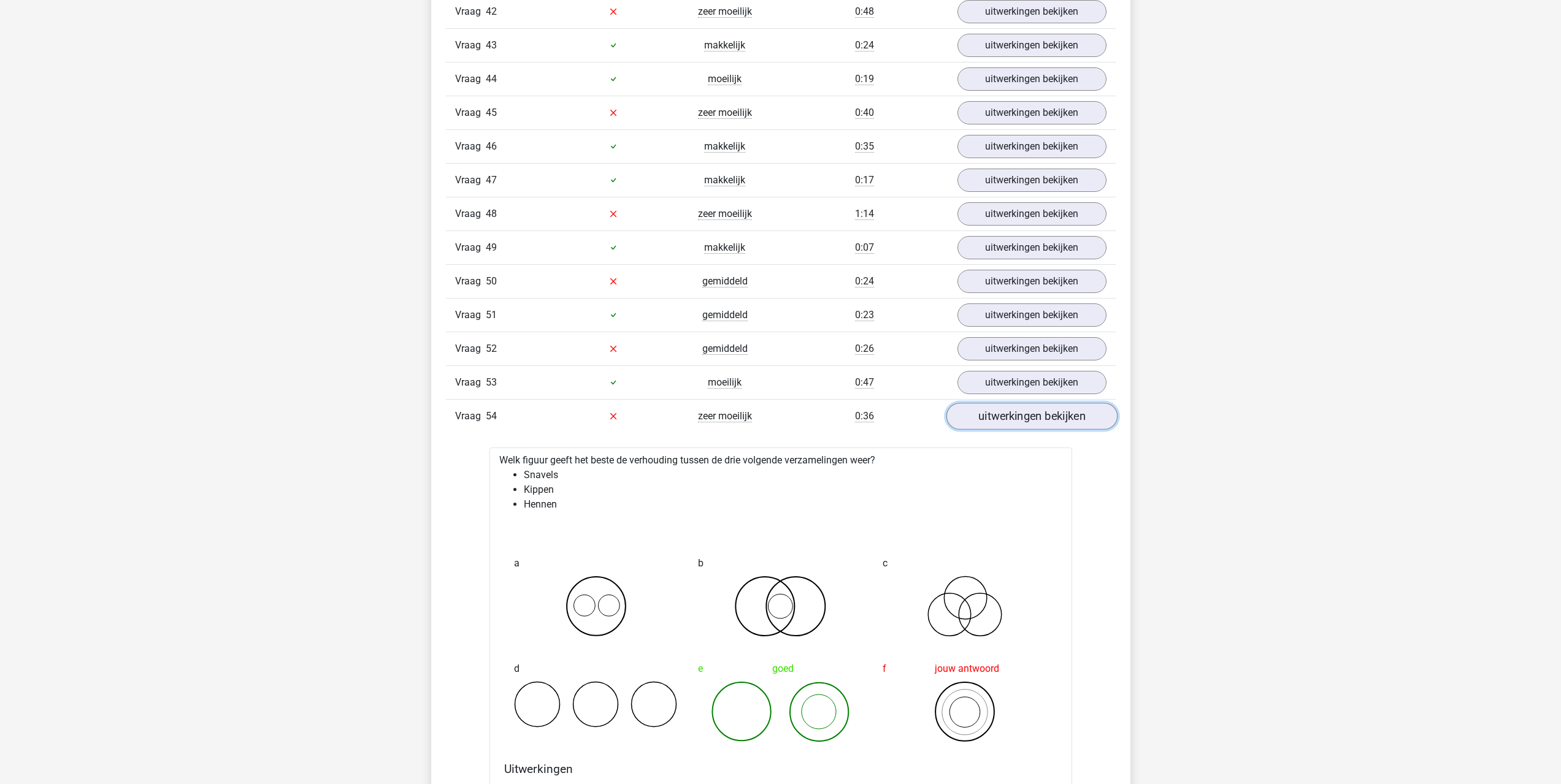
click at [994, 423] on link "uitwerkingen bekijken" at bounding box center [1031, 416] width 171 height 27
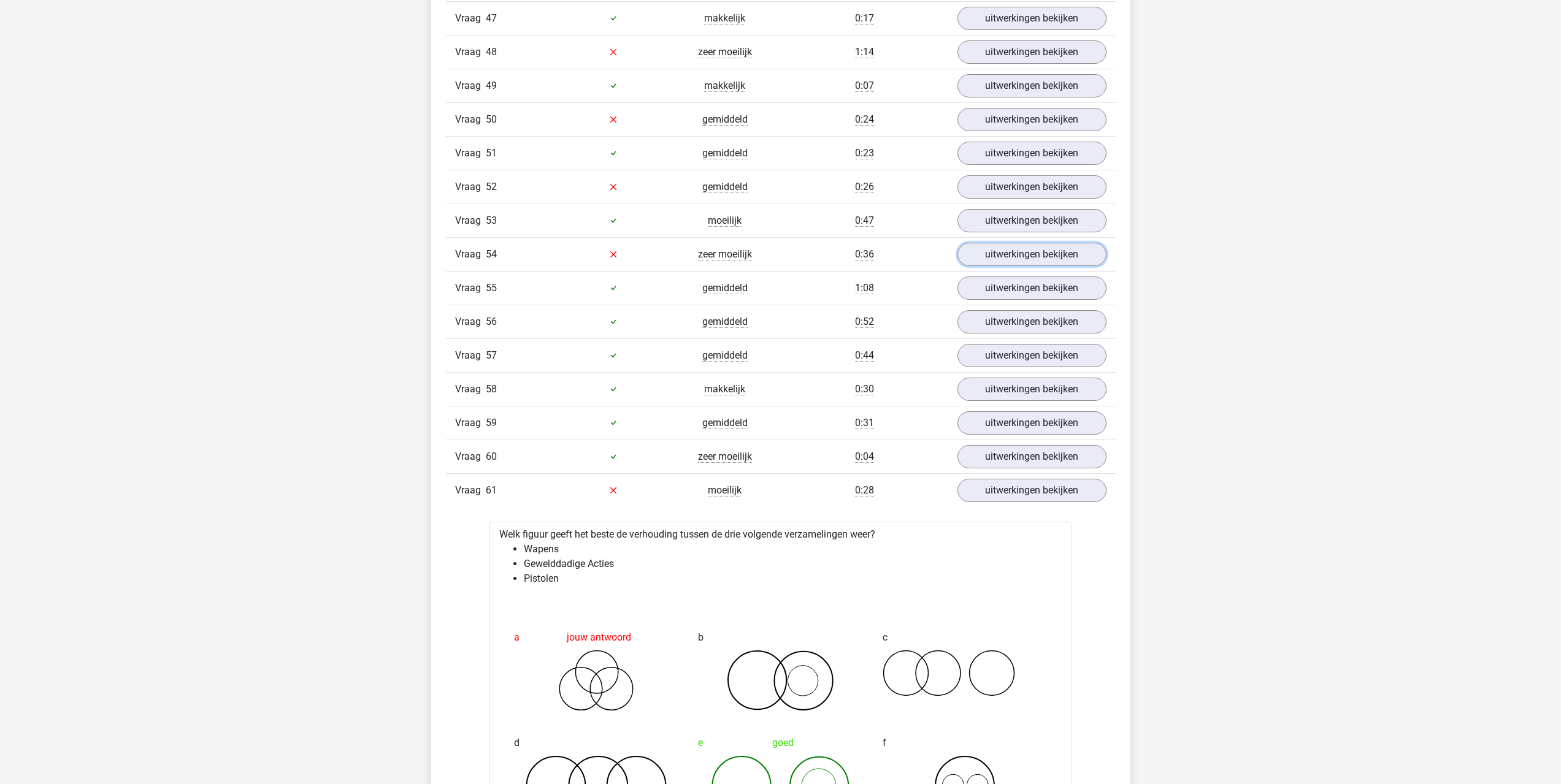
scroll to position [2882, 0]
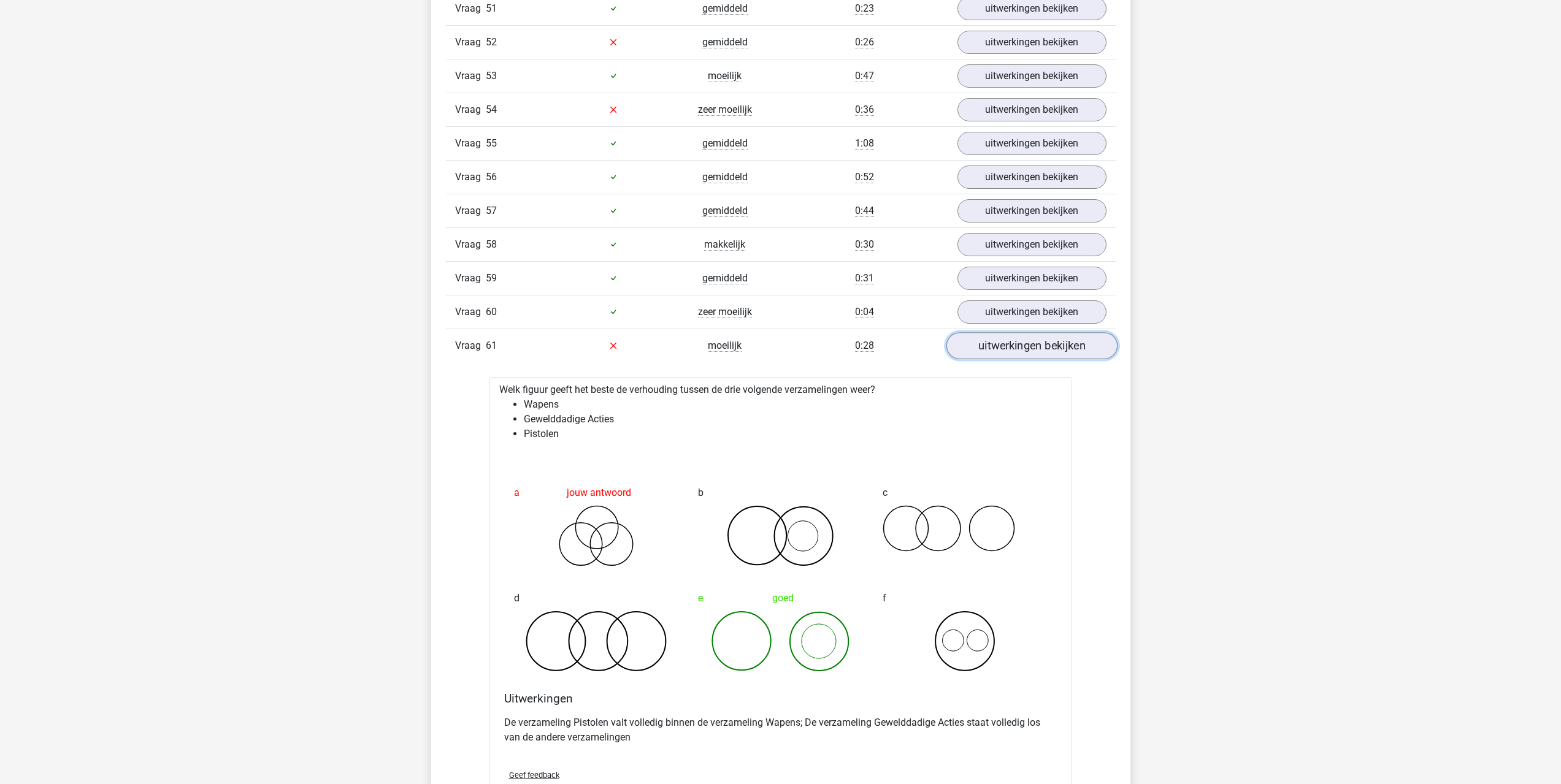
click at [1023, 346] on link "uitwerkingen bekijken" at bounding box center [1031, 345] width 171 height 27
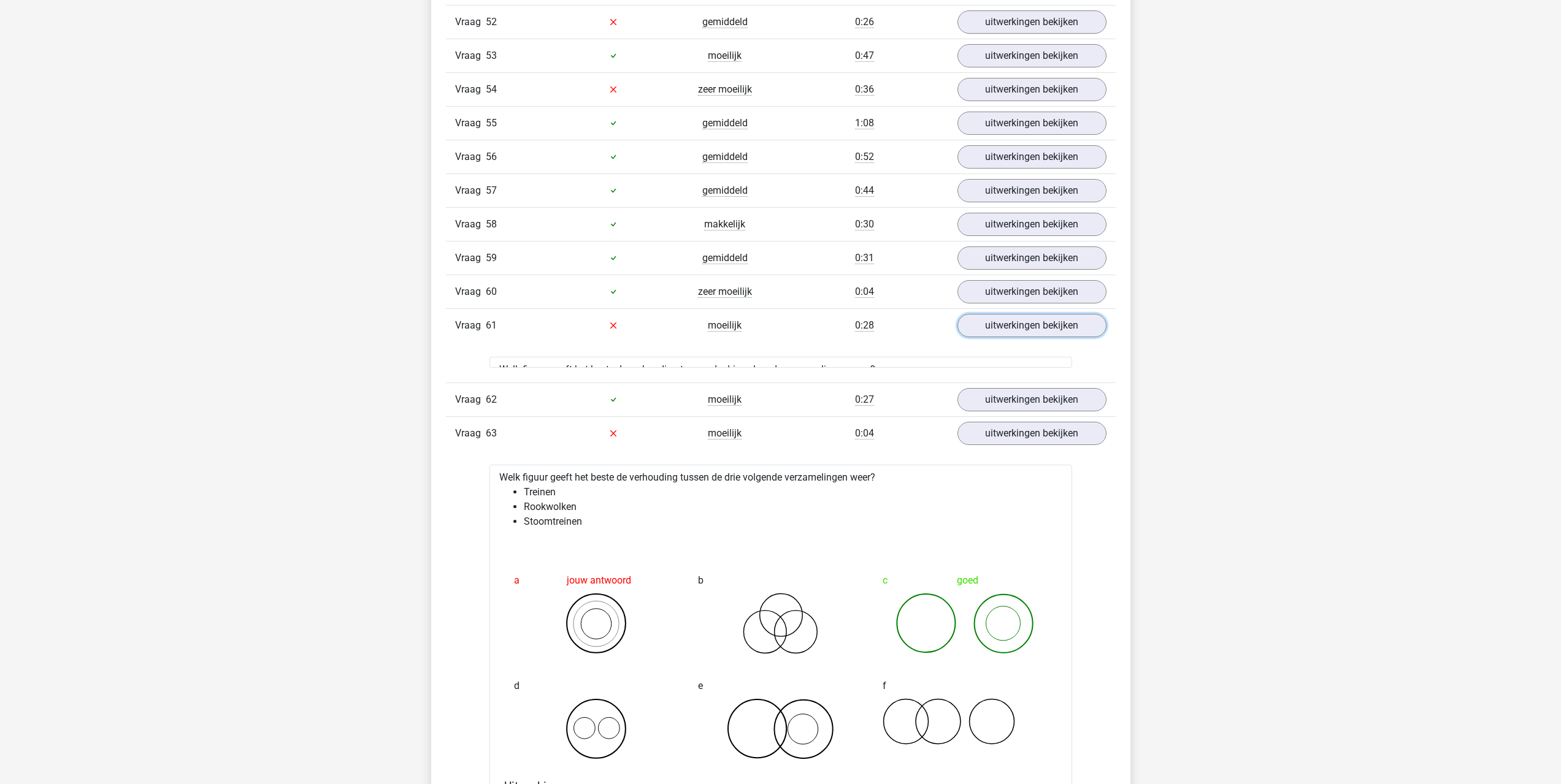
scroll to position [2943, 0]
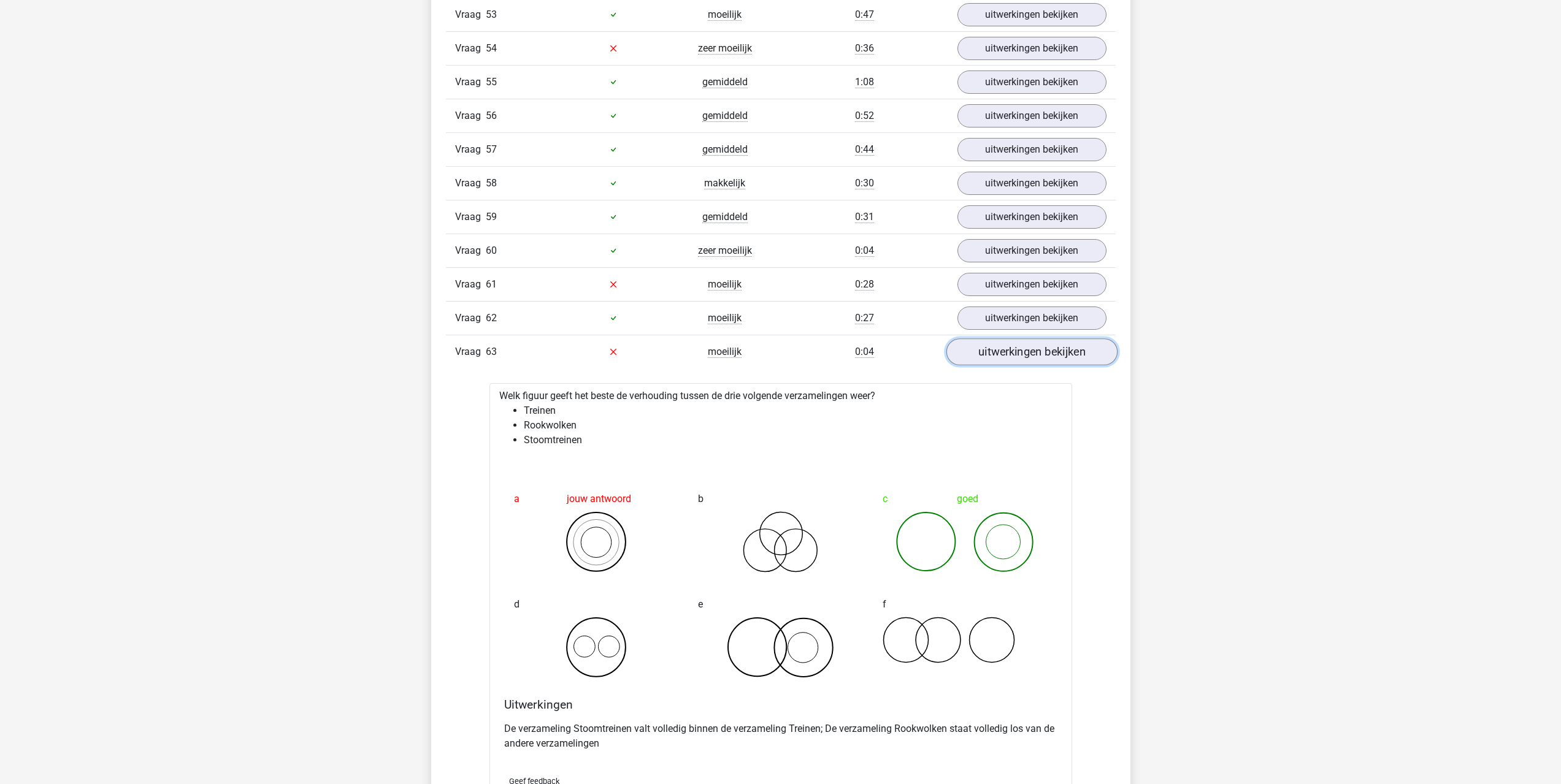
click at [1013, 353] on link "uitwerkingen bekijken" at bounding box center [1031, 351] width 171 height 27
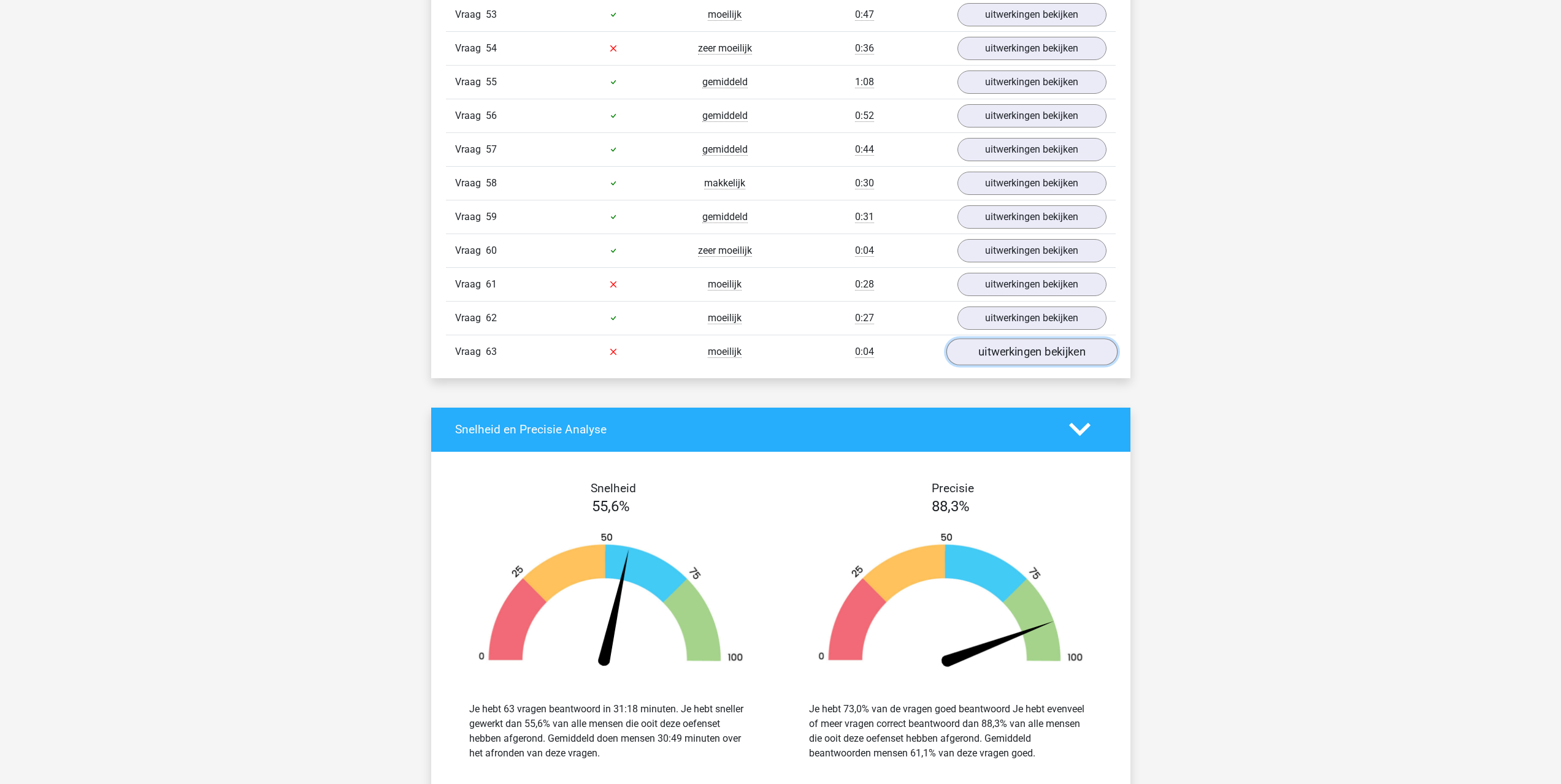
click at [1002, 356] on link "uitwerkingen bekijken" at bounding box center [1031, 351] width 171 height 27
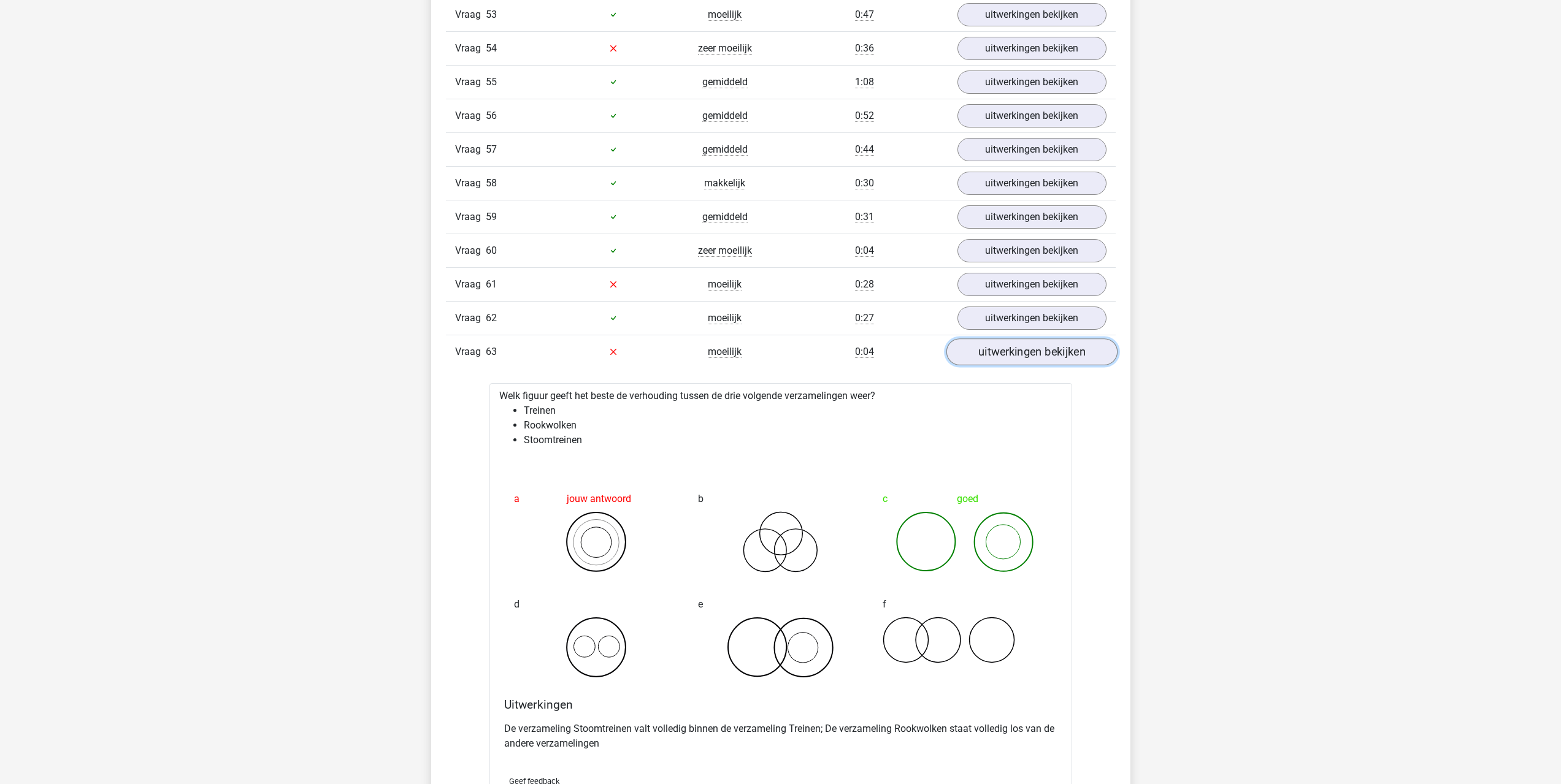
click at [1002, 355] on link "uitwerkingen bekijken" at bounding box center [1031, 351] width 171 height 27
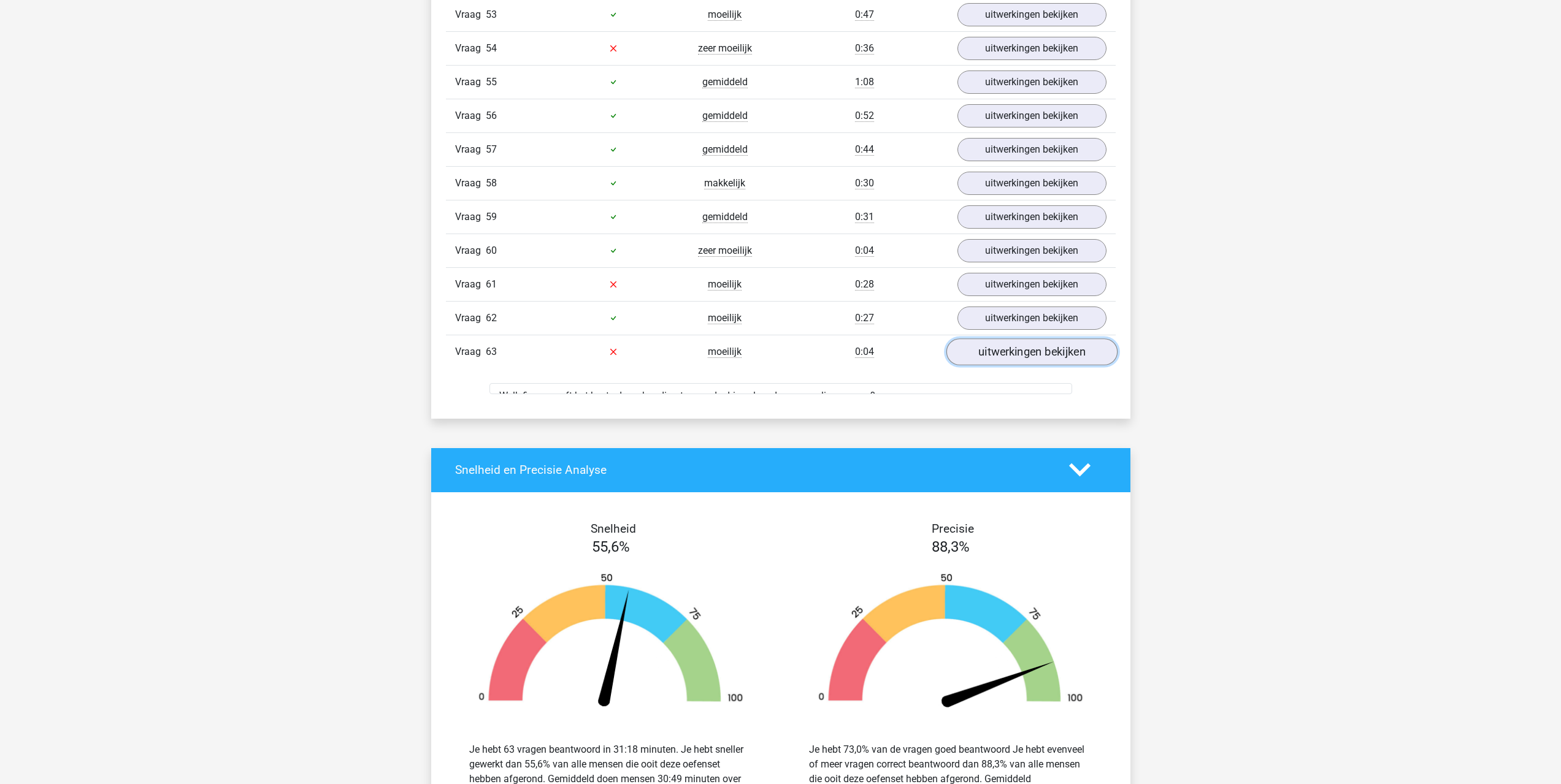
click at [1002, 355] on link "uitwerkingen bekijken" at bounding box center [1031, 351] width 171 height 27
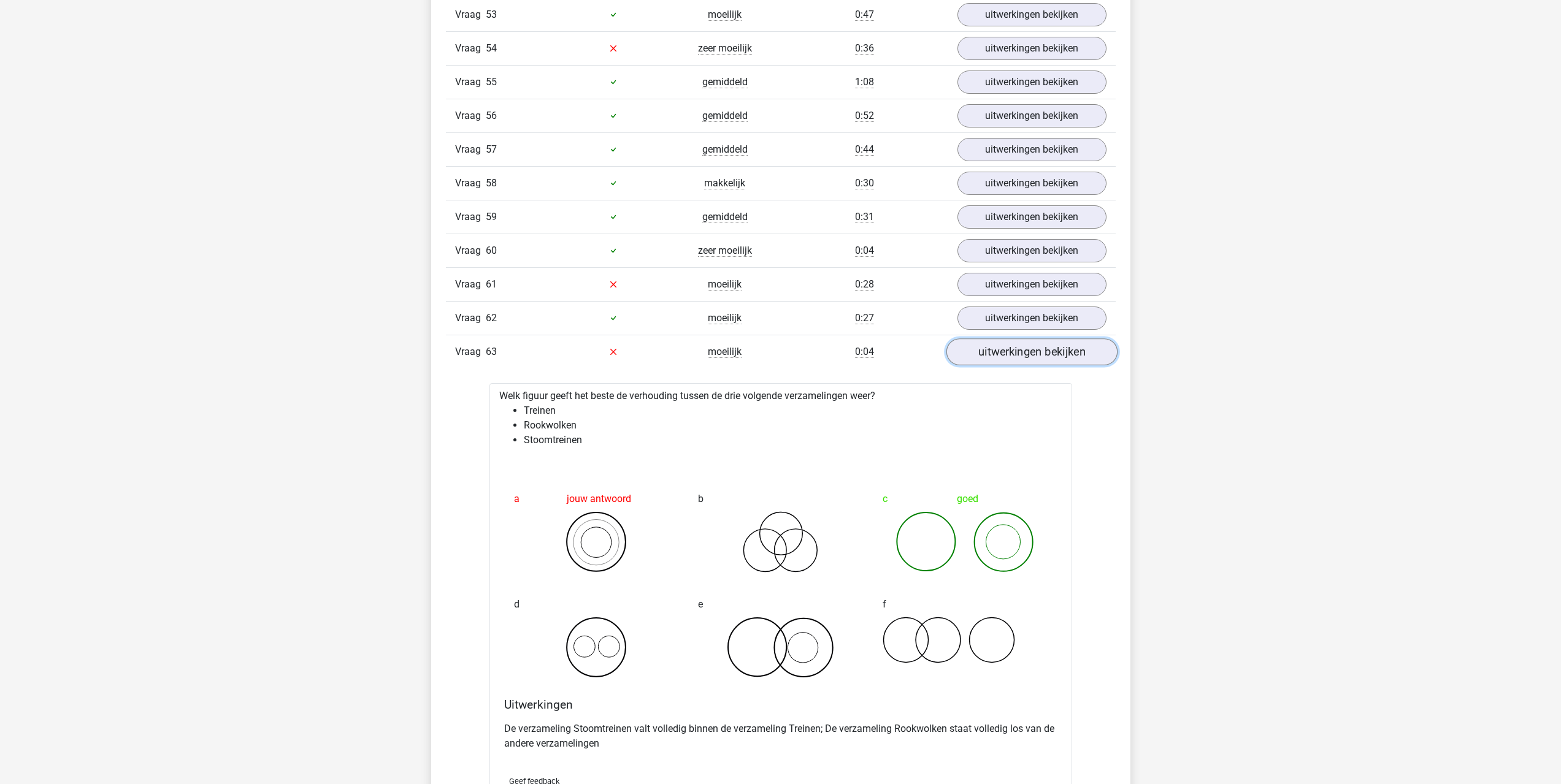
click at [982, 355] on link "uitwerkingen bekijken" at bounding box center [1031, 351] width 171 height 27
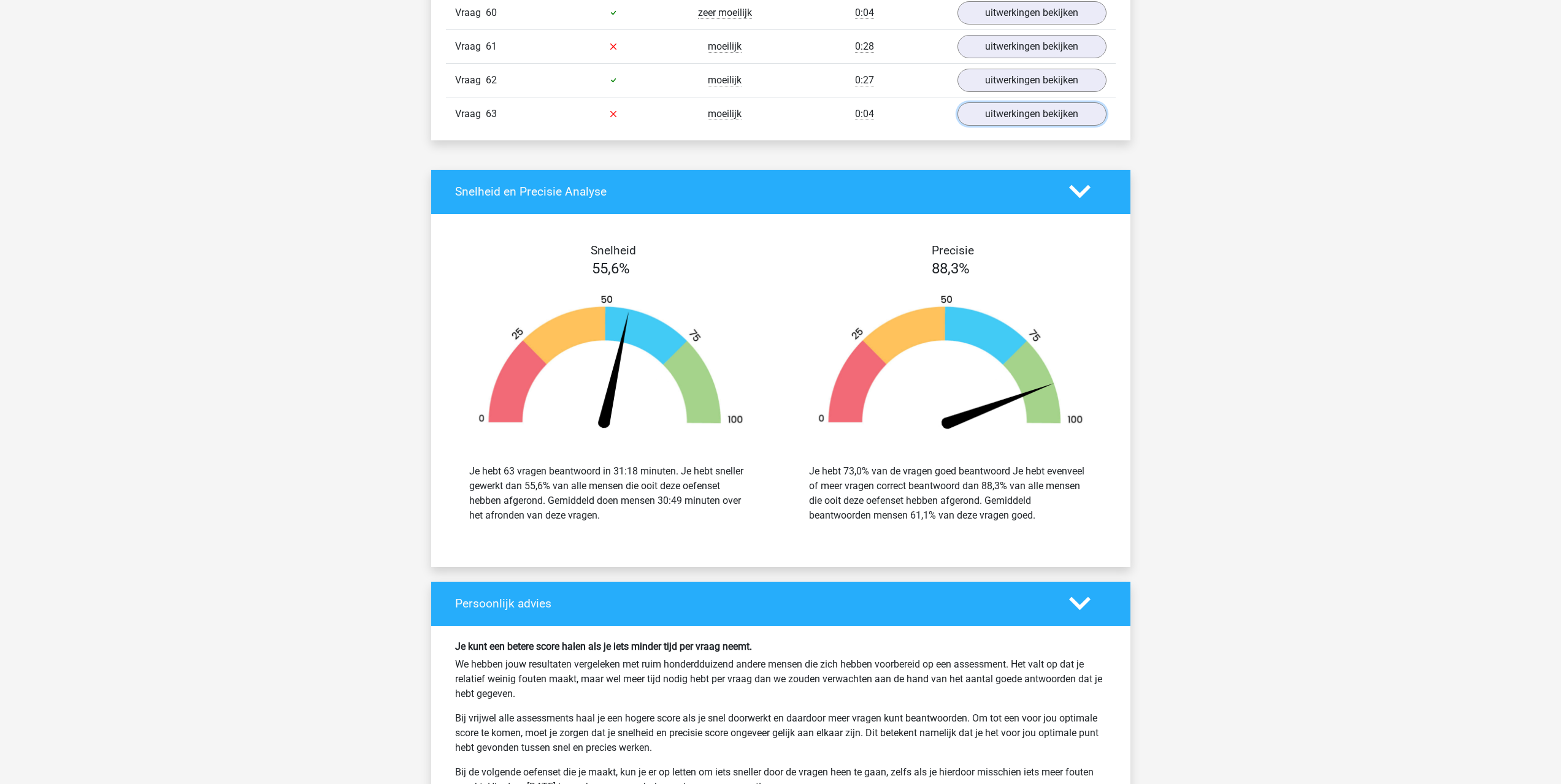
scroll to position [3188, 0]
